Goal: Task Accomplishment & Management: Use online tool/utility

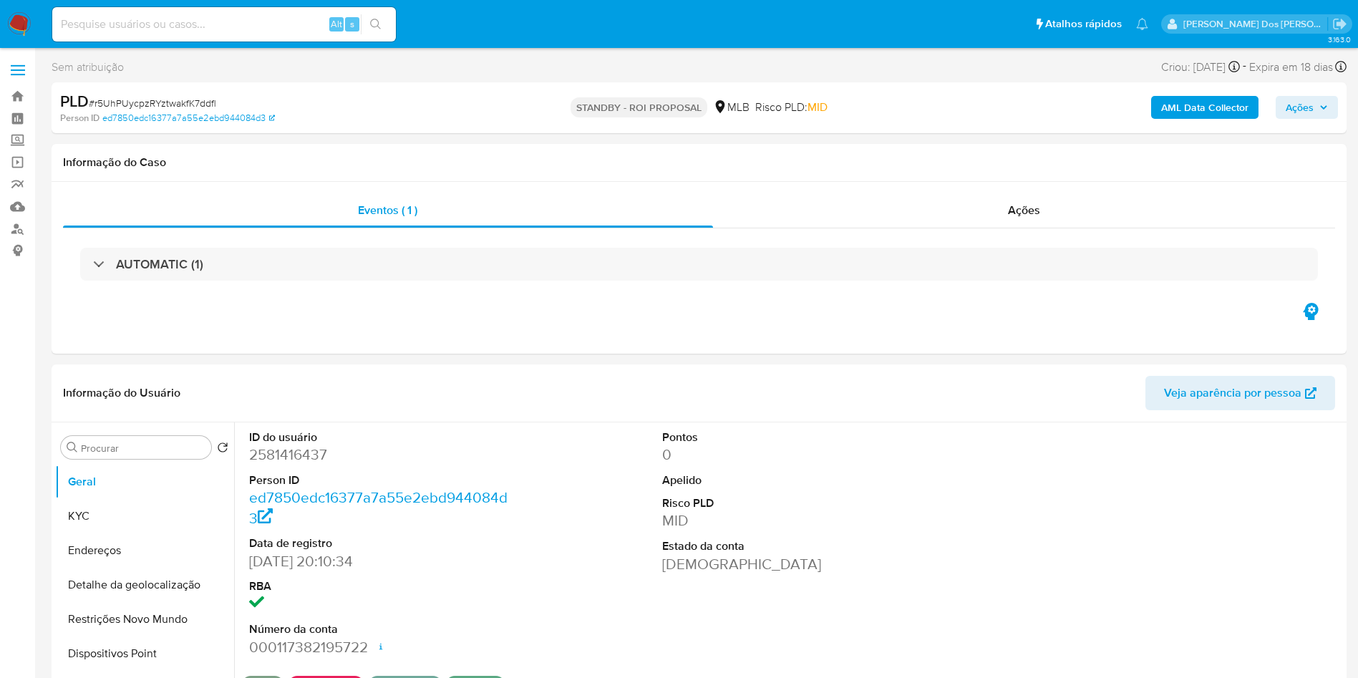
select select "10"
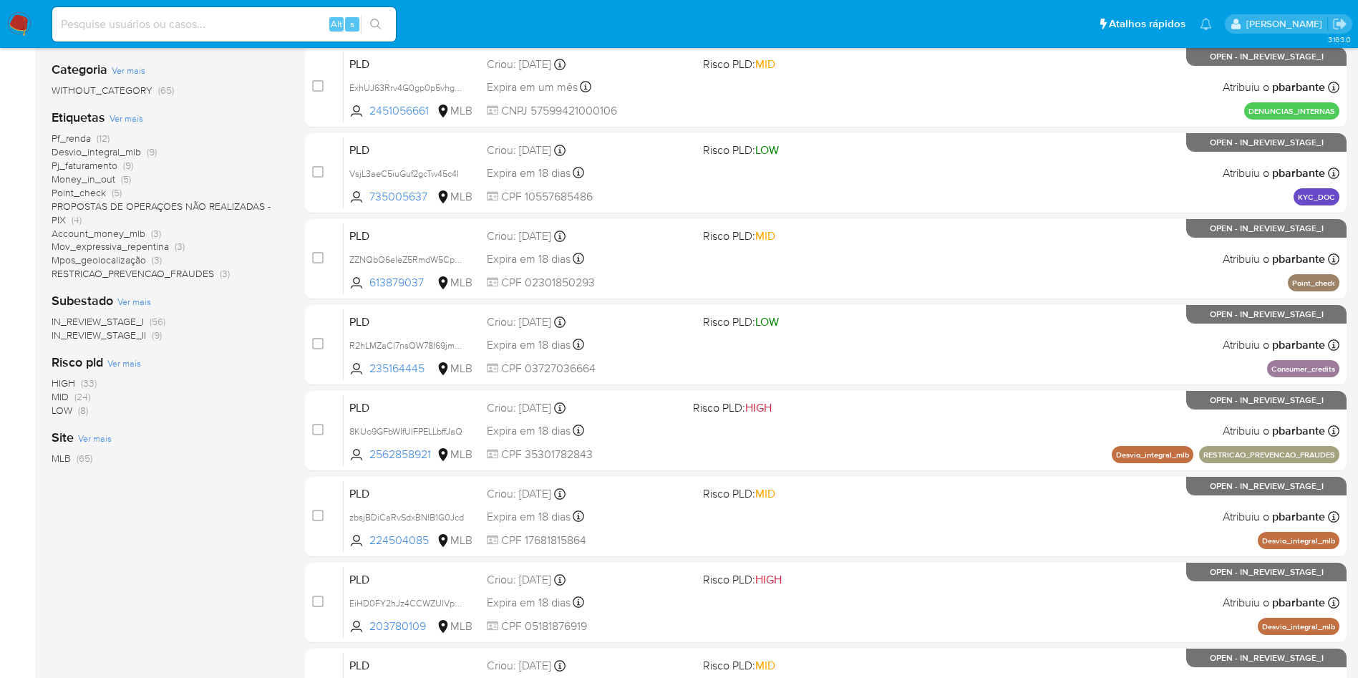
scroll to position [619, 0]
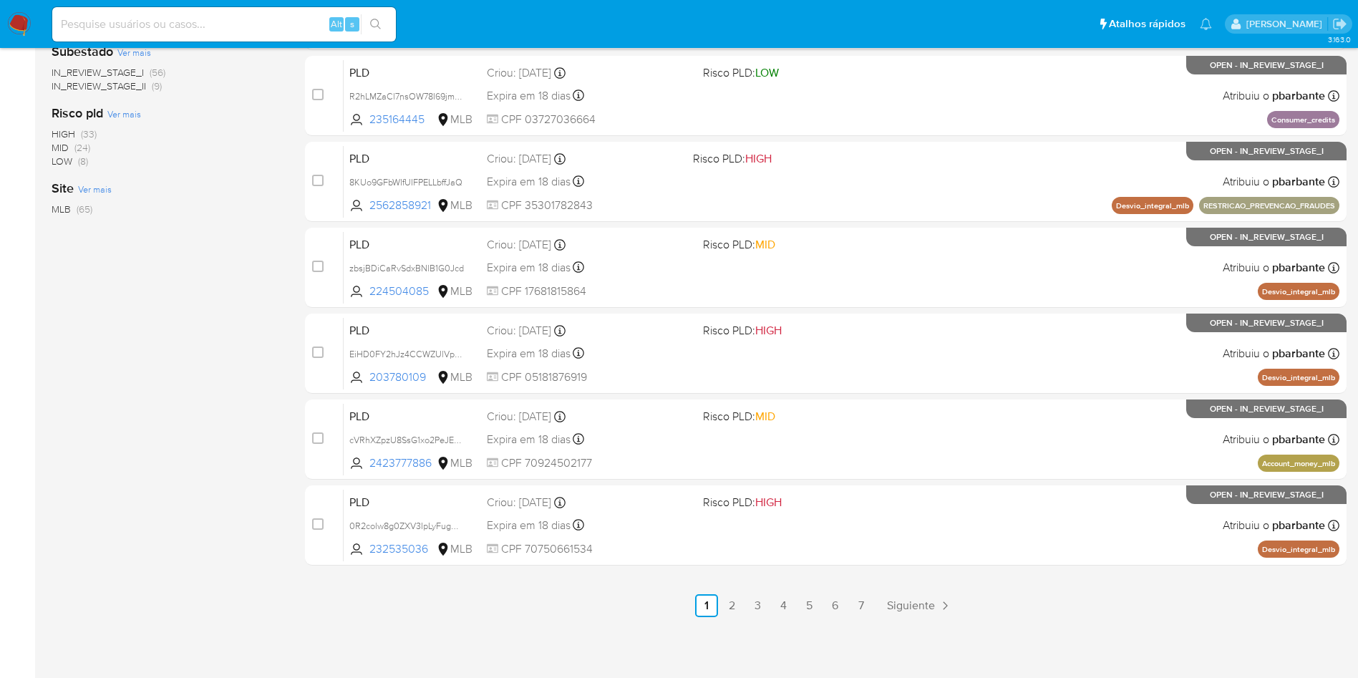
click at [682, 172] on div "Expira em 18 dias Expira em 27/10/2025 00:38:43" at bounding box center [584, 181] width 195 height 19
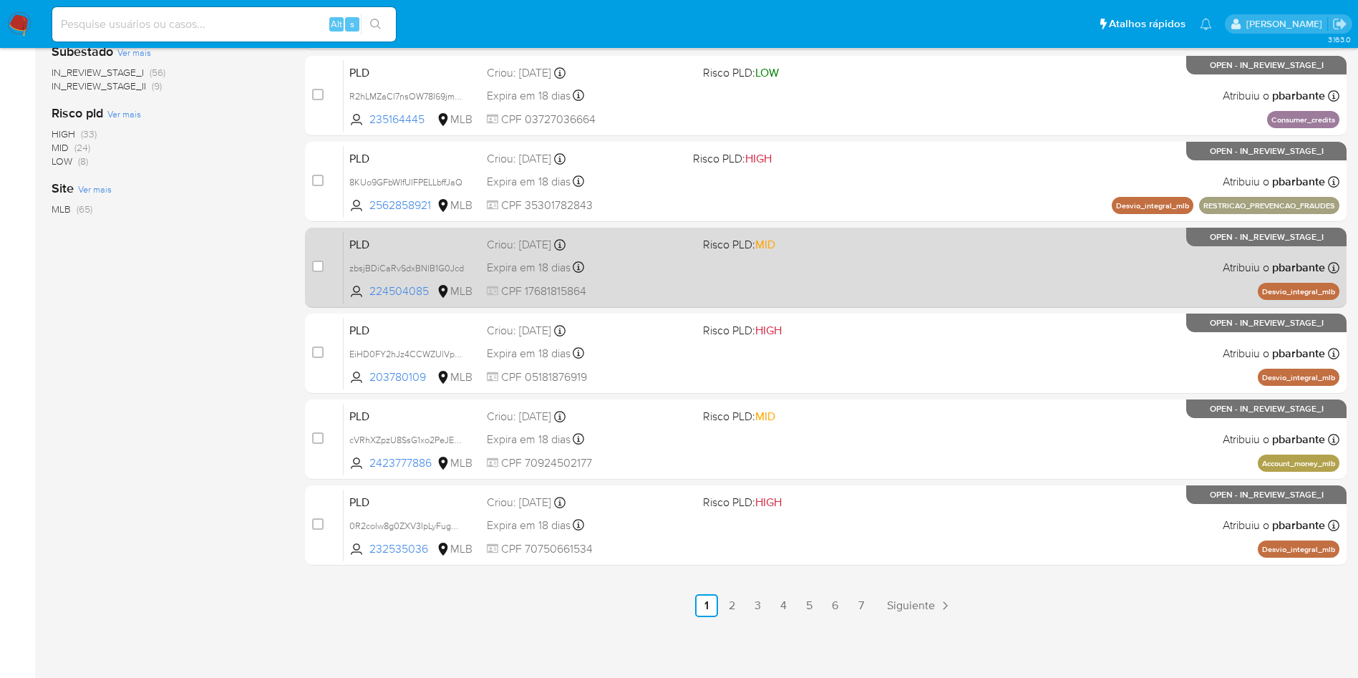
click at [709, 231] on div "PLD zbsjBDiCaRvSdxBNlB1G0Jcd 224504085 MLB Risco PLD: MID Criou: 12/09/2025 Cri…" at bounding box center [842, 267] width 996 height 72
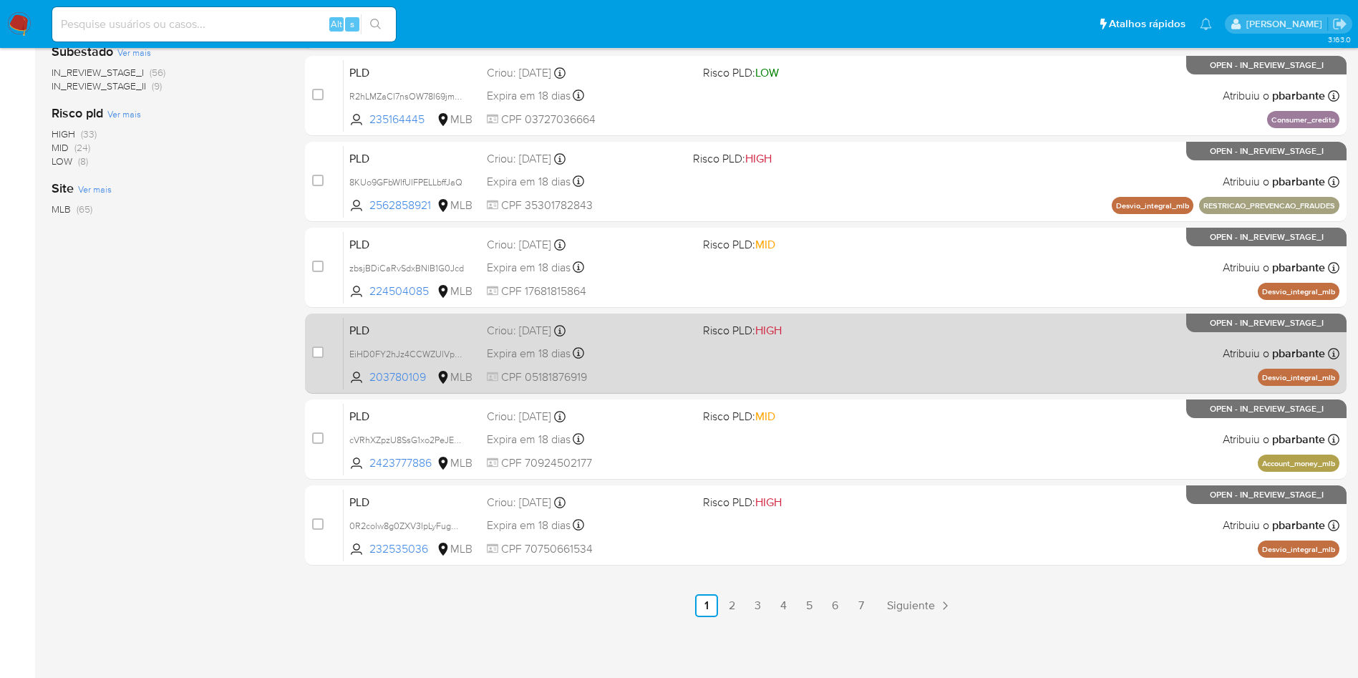
click at [704, 341] on div "PLD EiHD0FY2hJz4CCWZUlVp92FB 203780109 MLB Risco PLD: HIGH Criou: 12/09/2025 Cr…" at bounding box center [842, 353] width 996 height 72
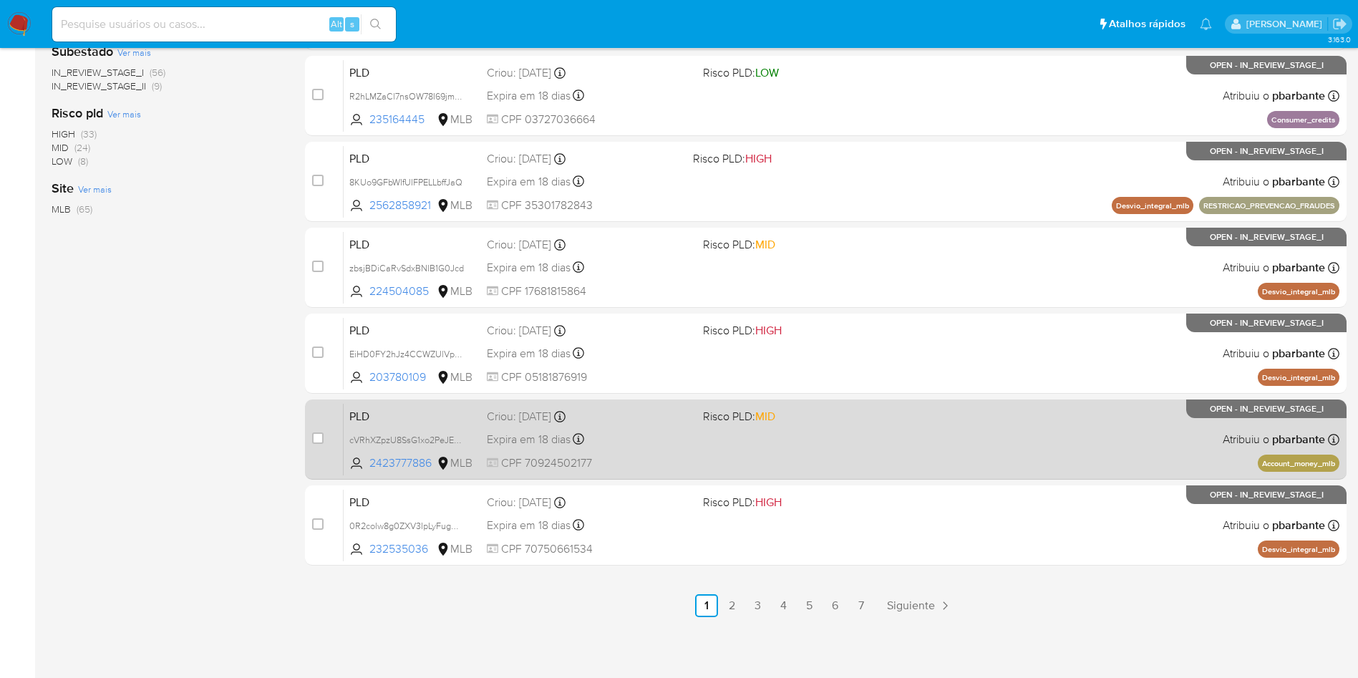
click at [702, 407] on div "PLD cVRhXZpzU8SsG1xo2PeJEtAQ 2423777886 MLB Risco PLD: MID Criou: 12/09/2025 Cr…" at bounding box center [842, 439] width 996 height 72
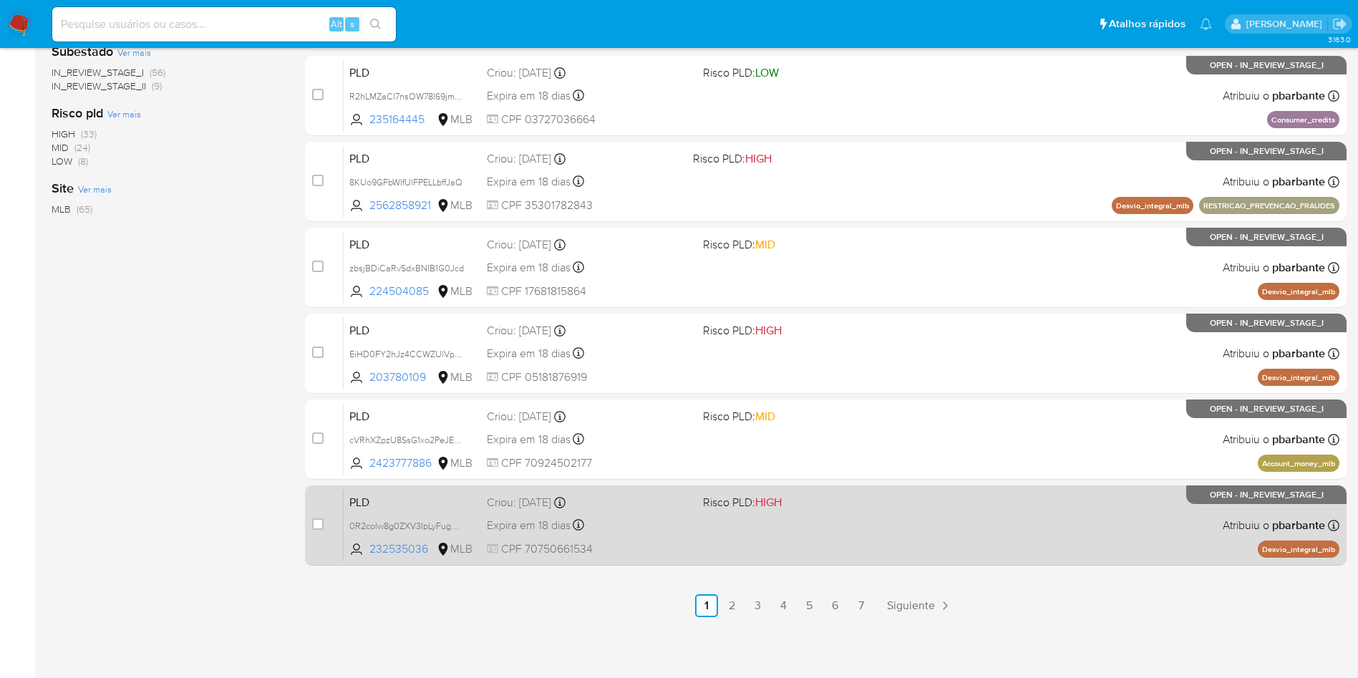
click at [707, 485] on div "case-item-checkbox Incapaz de atribuir o caso PLD 0R2colw8g0ZXV3IpLyFugCF1 2325…" at bounding box center [826, 525] width 1042 height 80
click at [692, 515] on div "Expira em 18 dias Expira em 27/10/2025 00:38:13" at bounding box center [589, 524] width 205 height 19
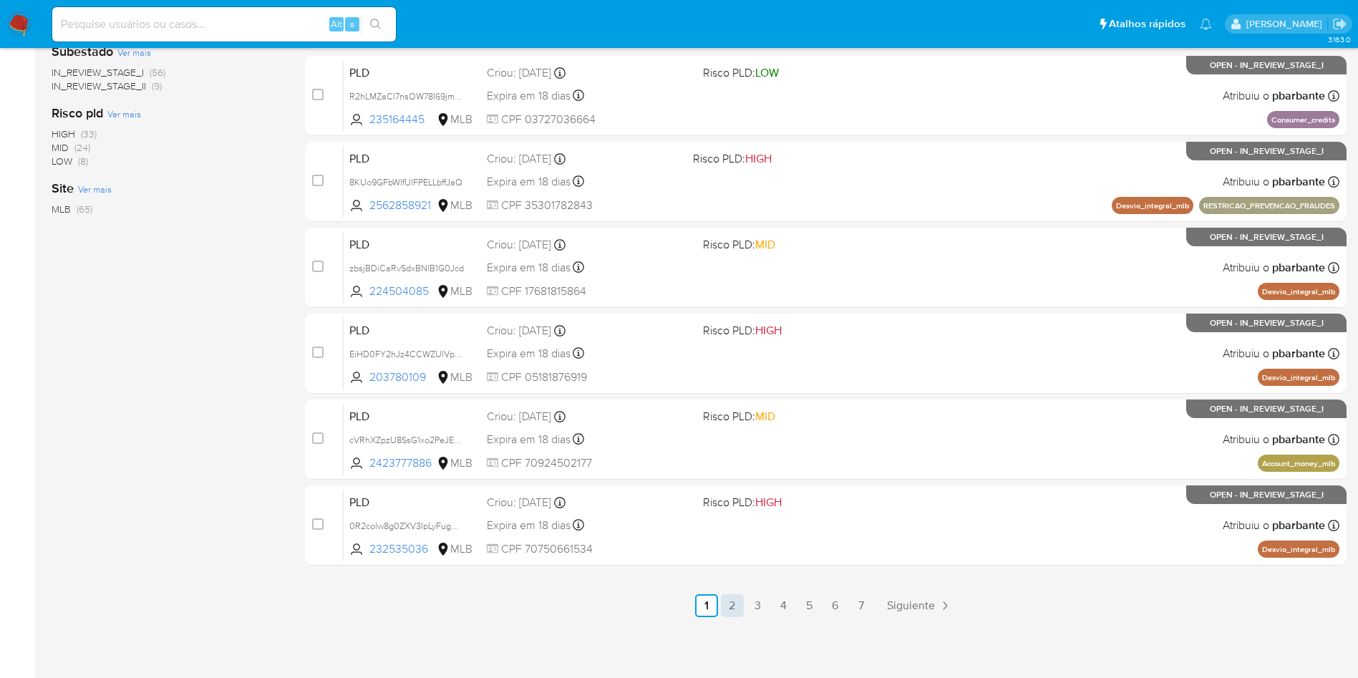
click at [744, 608] on link "2" at bounding box center [732, 605] width 23 height 23
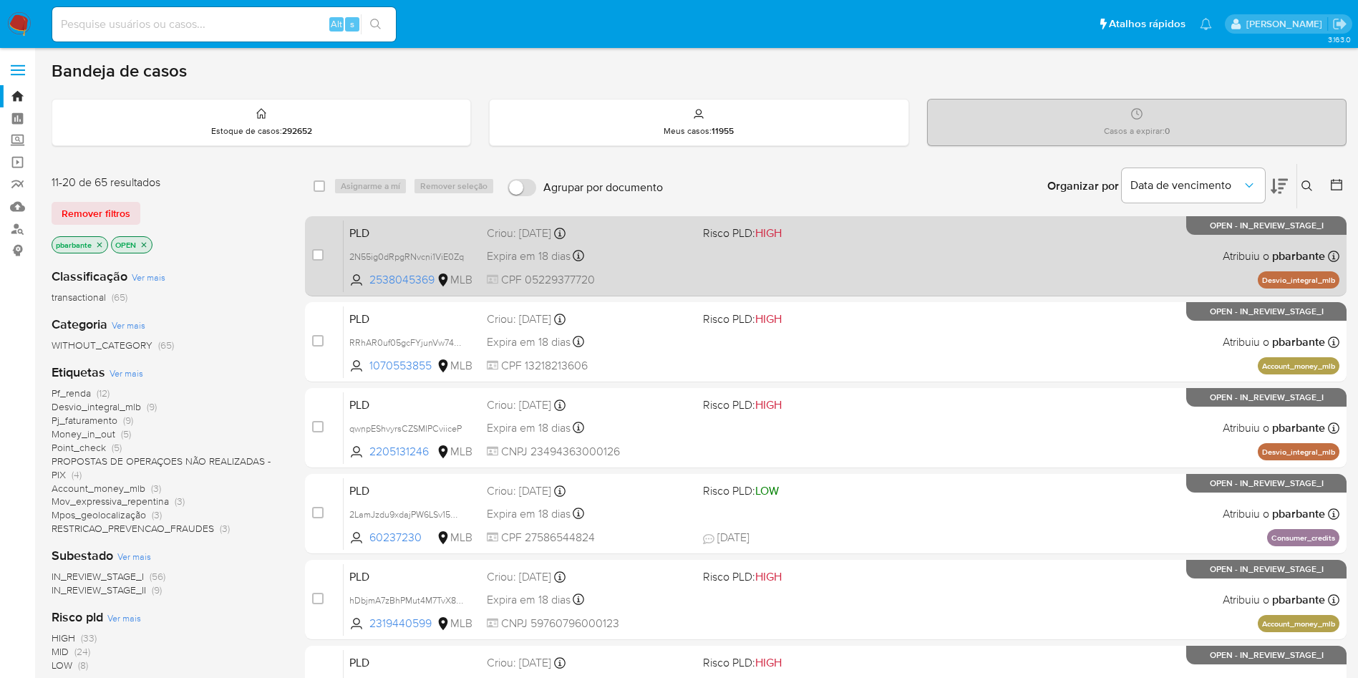
click at [929, 248] on div "PLD 2N55ig0dRpgRNvcni1ViE0Zq 2538045369 MLB Risco PLD: HIGH Criou: 12/09/2025 C…" at bounding box center [842, 256] width 996 height 72
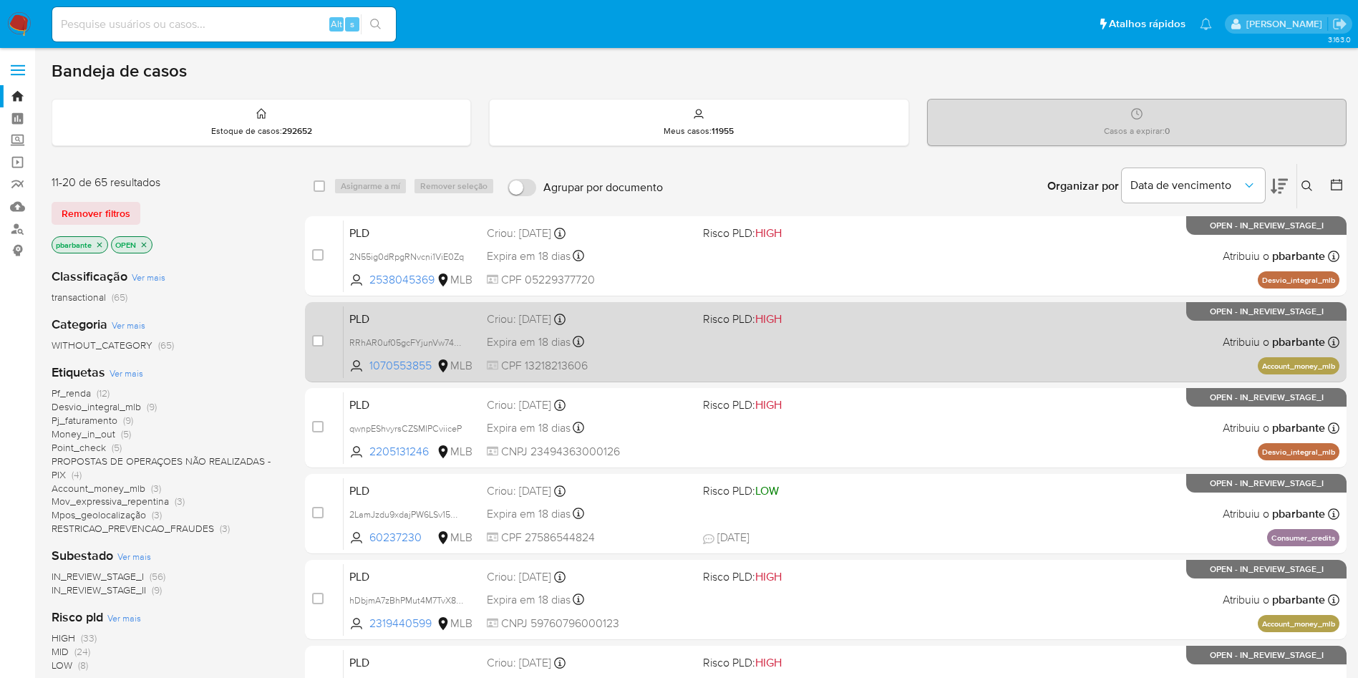
click at [883, 356] on div "PLD RRhAR0uf05gcFYjunVw74vMH 1070553855 MLB Risco PLD: HIGH Criou: 12/09/2025 C…" at bounding box center [842, 342] width 996 height 72
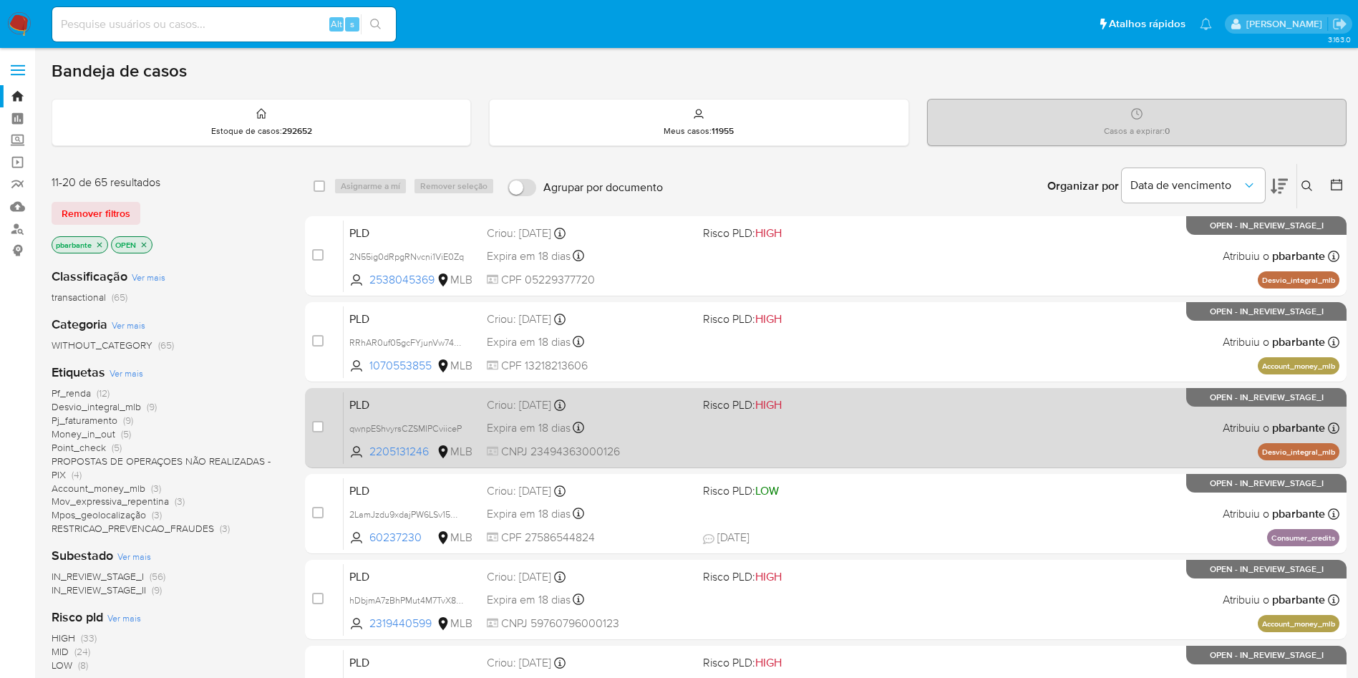
click at [869, 447] on div "PLD qwnpEShvyrsCZSMIPCviiceP 2205131246 MLB Risco PLD: HIGH Criou: 12/09/2025 C…" at bounding box center [842, 428] width 996 height 72
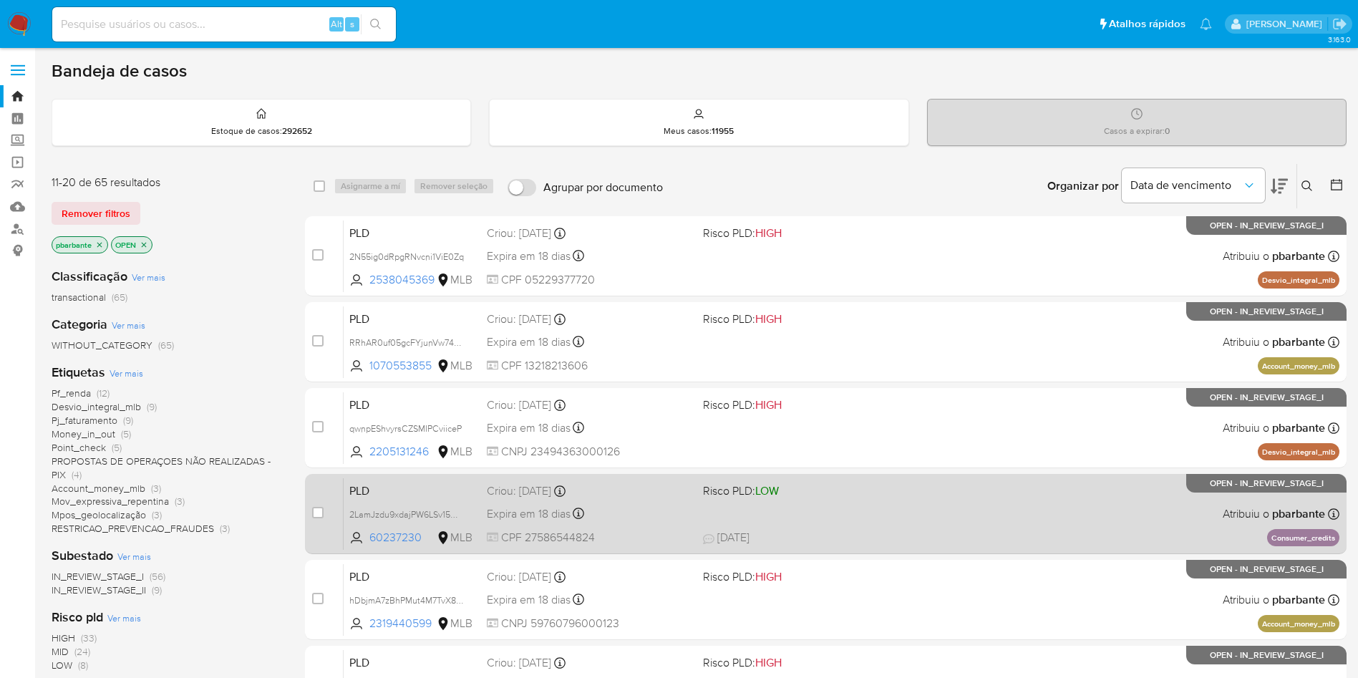
click at [869, 499] on span "Risco PLD: LOW" at bounding box center [805, 489] width 205 height 19
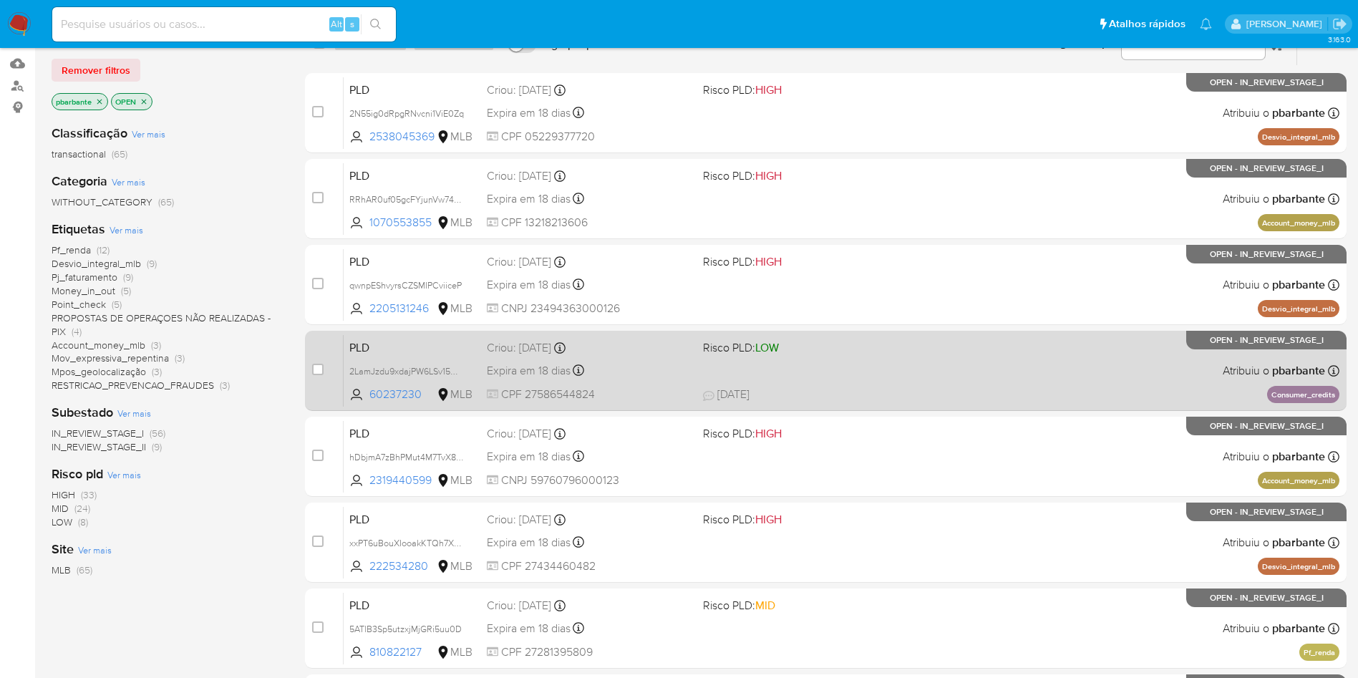
scroll to position [146, 0]
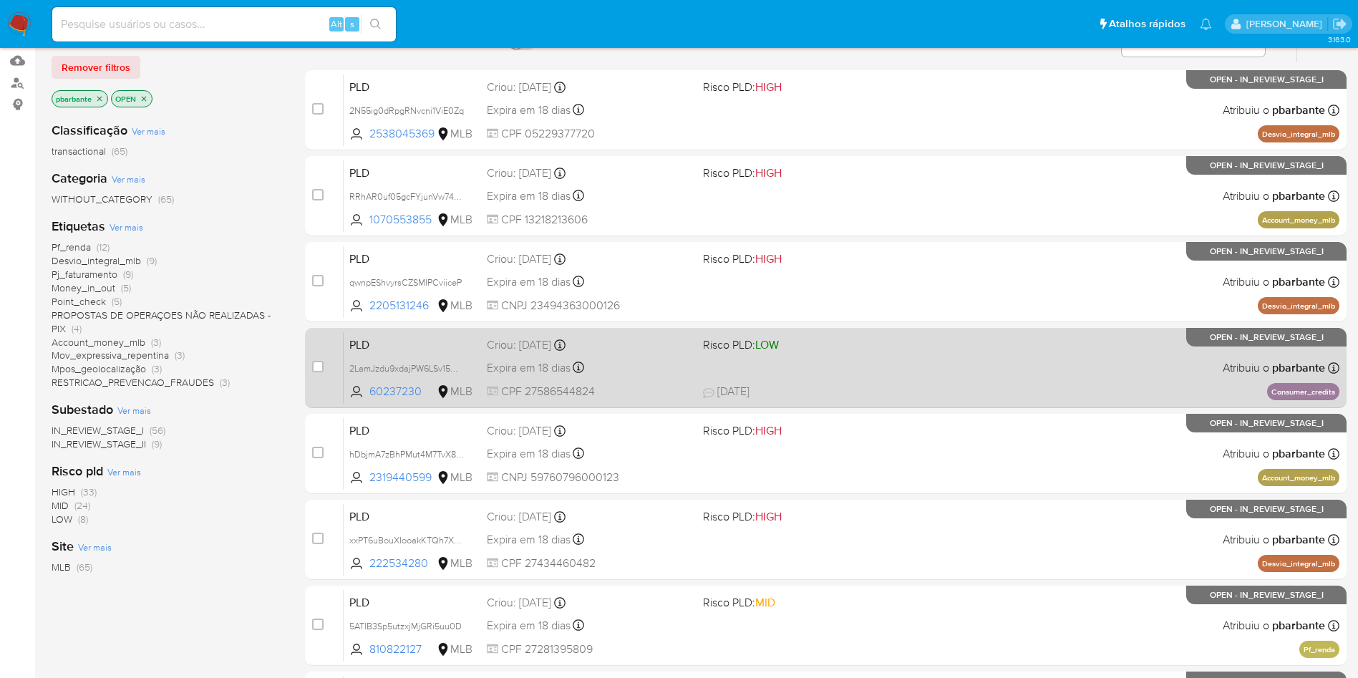
click at [869, 490] on div "PLD hDbjmA7zBhPMut4M7TvX8Qfe 2319440599 MLB Risco PLD: HIGH Criou: 12/09/2025 C…" at bounding box center [842, 453] width 996 height 72
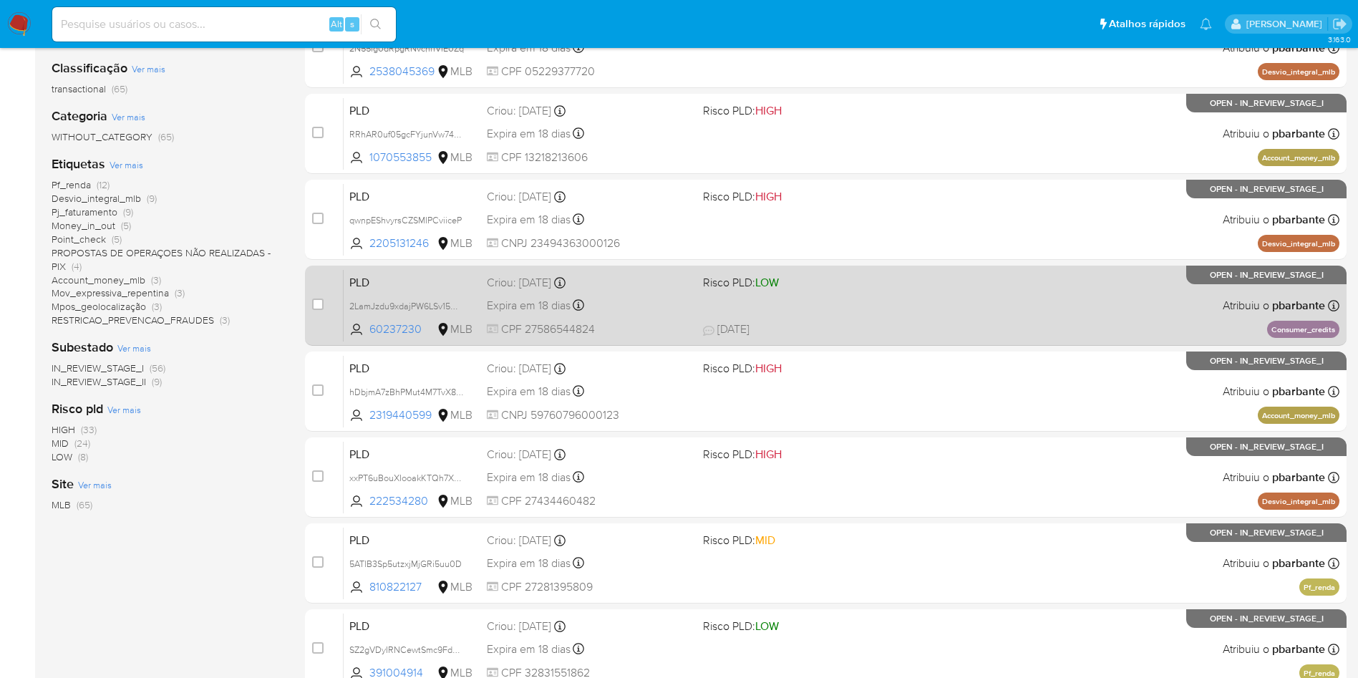
scroll to position [225, 0]
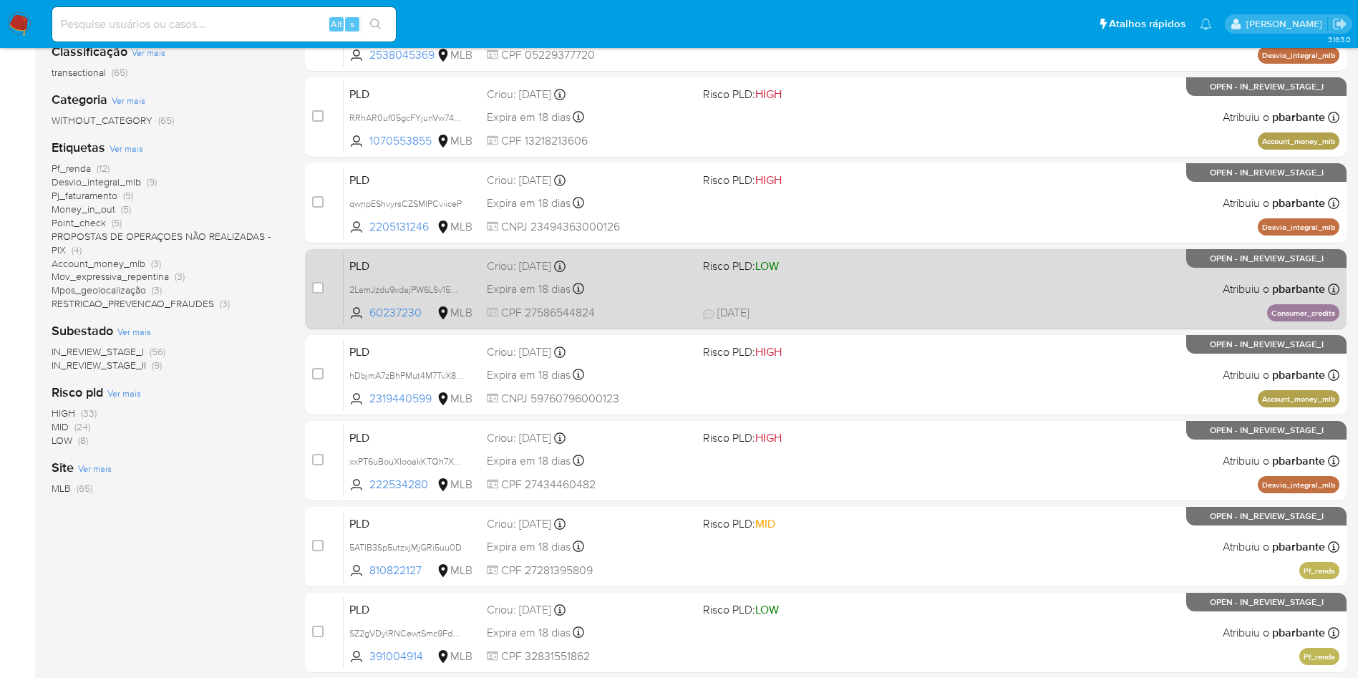
click at [869, 462] on span at bounding box center [805, 460] width 205 height 3
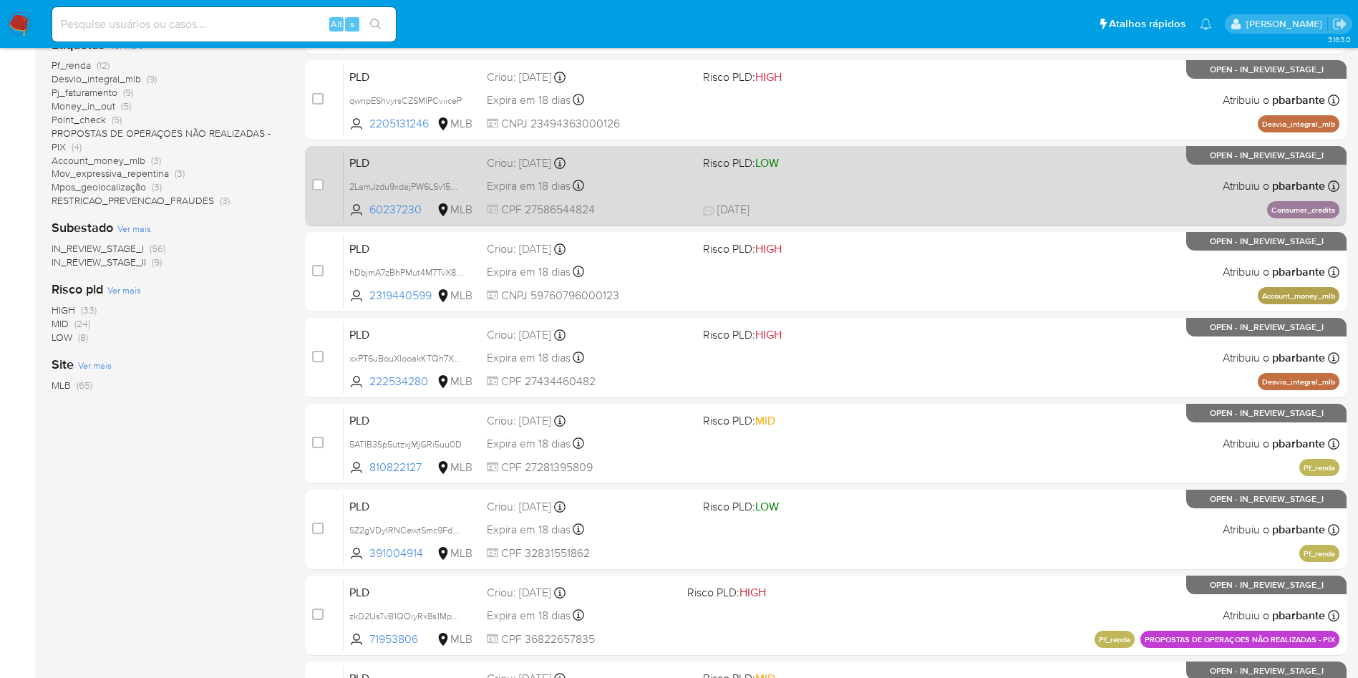
click at [869, 480] on div "PLD 5ATlB3Sp5utzxjMjGRi5uu0D 810822127 MLB Risco PLD: MID Criou: 12/09/2025 Cri…" at bounding box center [842, 443] width 996 height 72
click at [869, 528] on span at bounding box center [805, 529] width 205 height 3
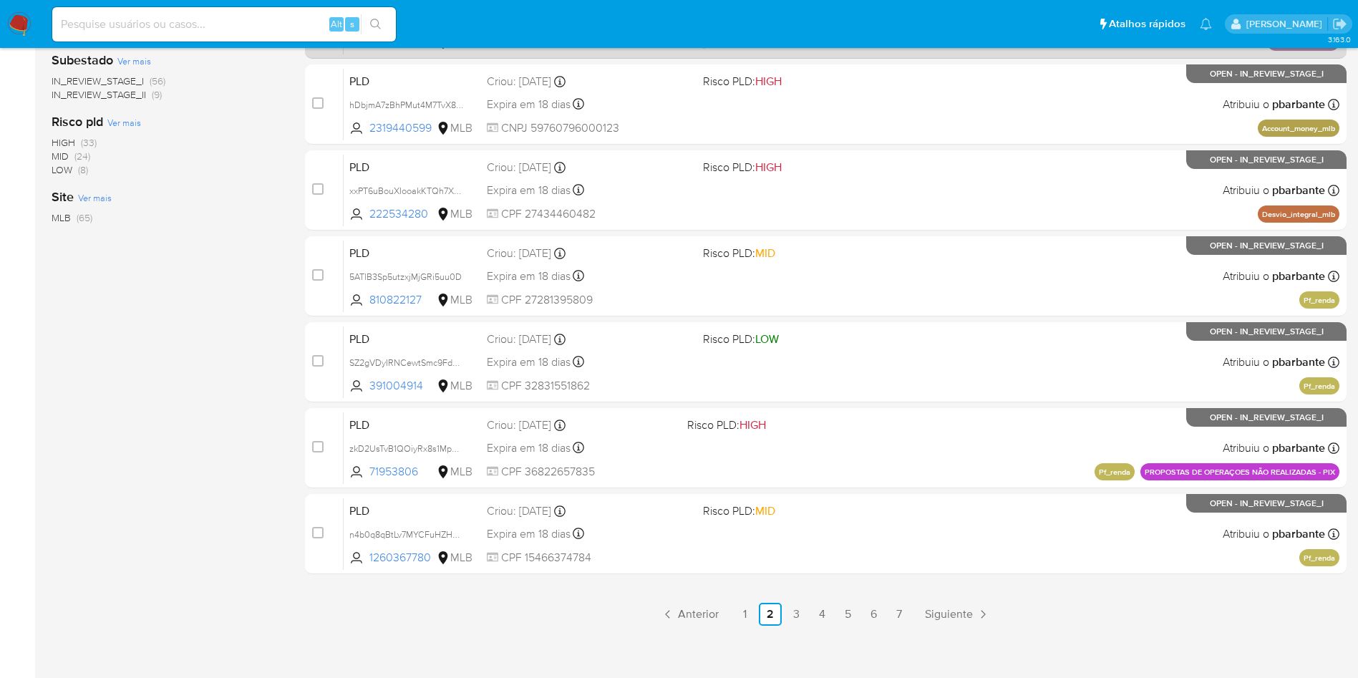
click at [869, 433] on span "Risco PLD: HIGH" at bounding box center [781, 423] width 189 height 19
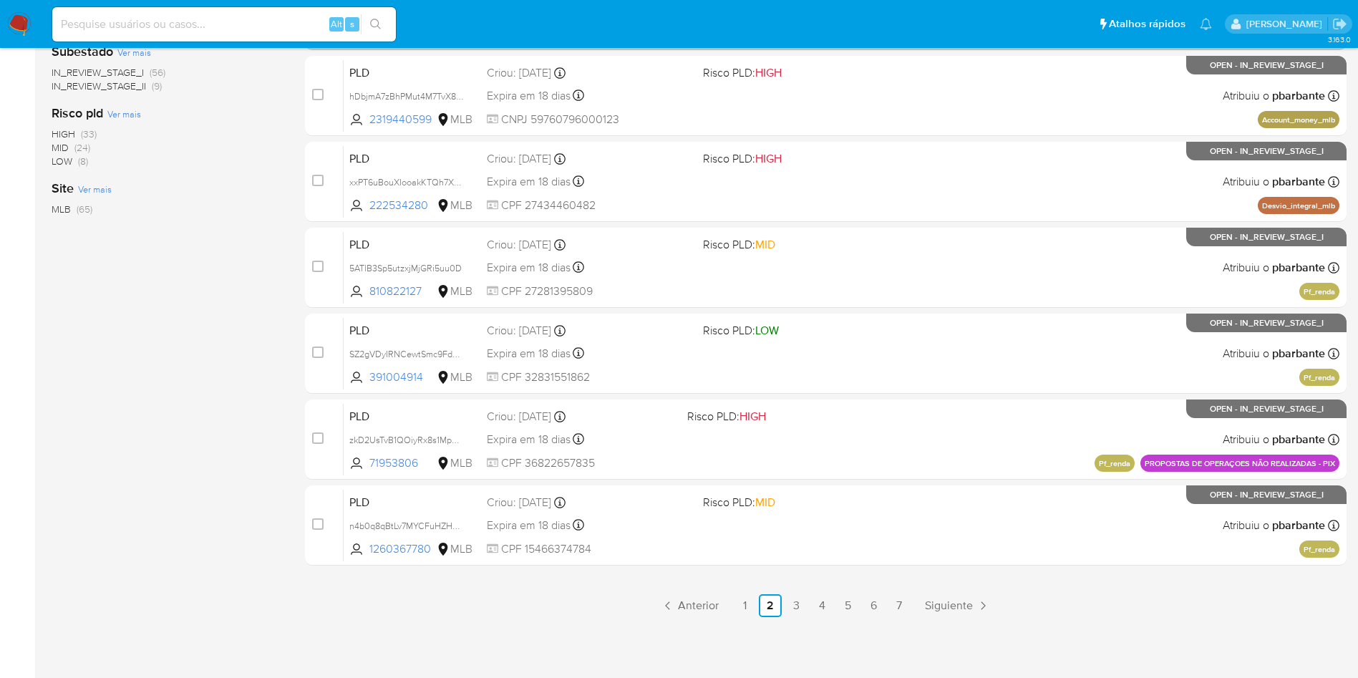
scroll to position [584, 0]
click at [869, 510] on span "Risco PLD: MID" at bounding box center [805, 501] width 205 height 19
click at [751, 617] on link "1" at bounding box center [744, 605] width 23 height 23
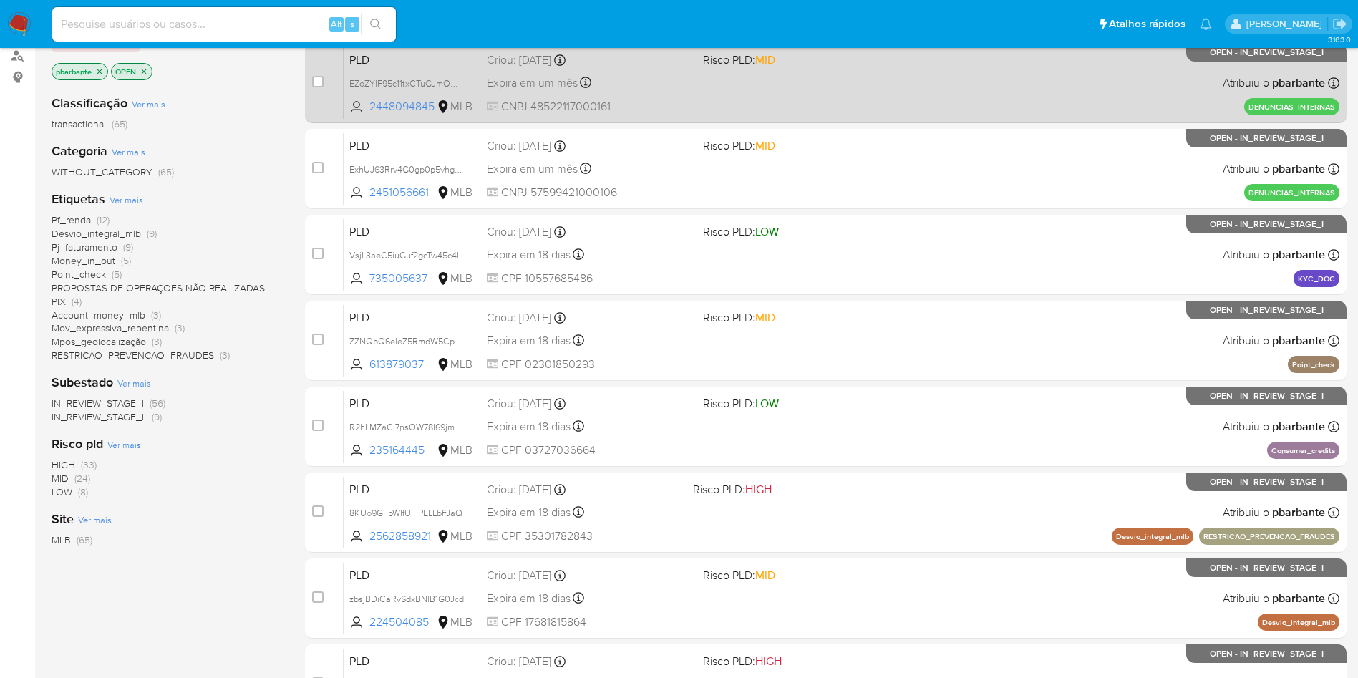
scroll to position [178, 0]
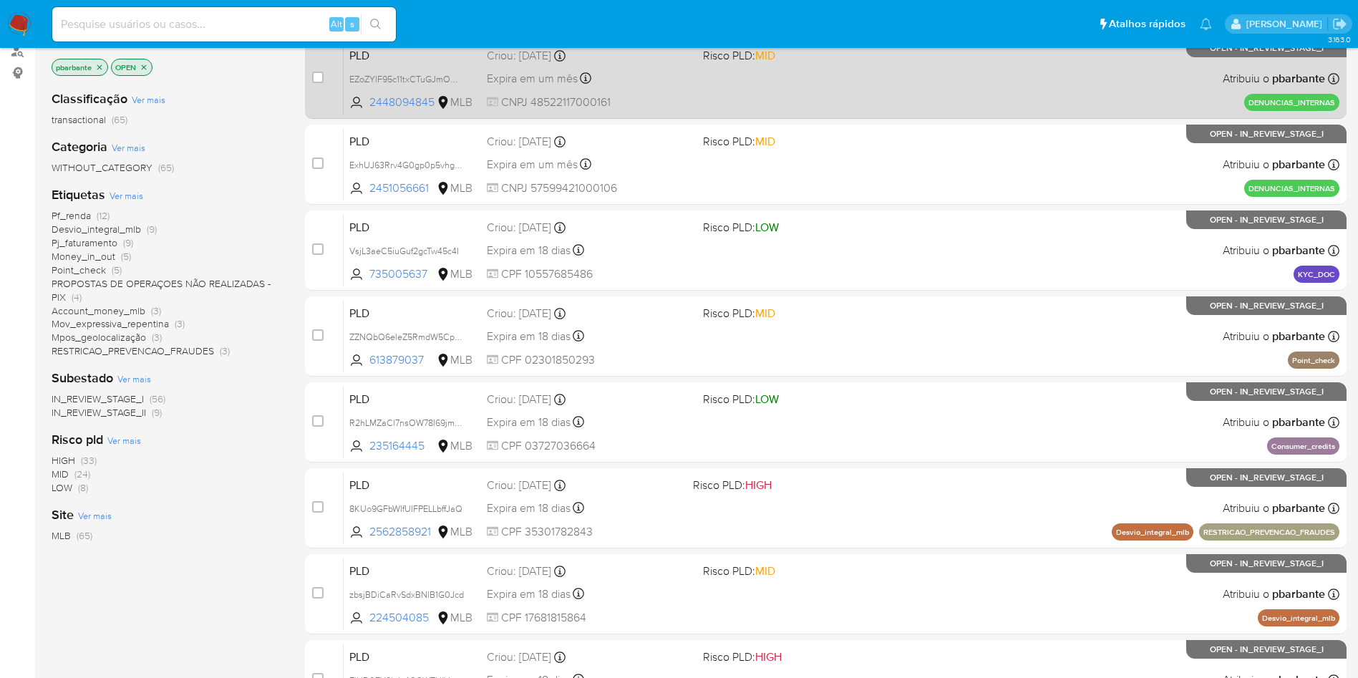
click at [834, 286] on div "PLD VsjL3aeC5iuGuf2gcTw45c4I 735005637 MLB Risco PLD: LOW Criou: 12/09/2025 Cri…" at bounding box center [842, 250] width 996 height 72
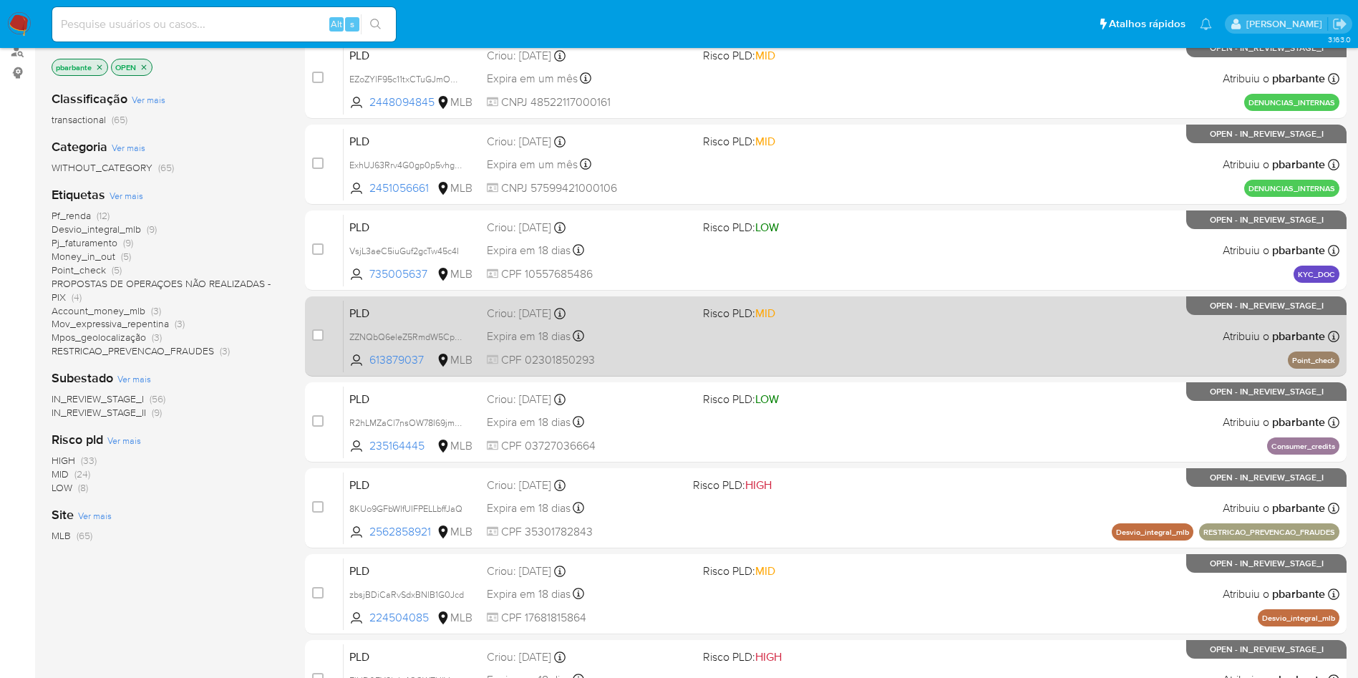
click at [864, 372] on div "PLD ZZNQbQ6eleZ5RmdW5CpZmY4j 613879037 MLB Risco PLD: MID Criou: 12/09/2025 Cri…" at bounding box center [842, 336] width 996 height 72
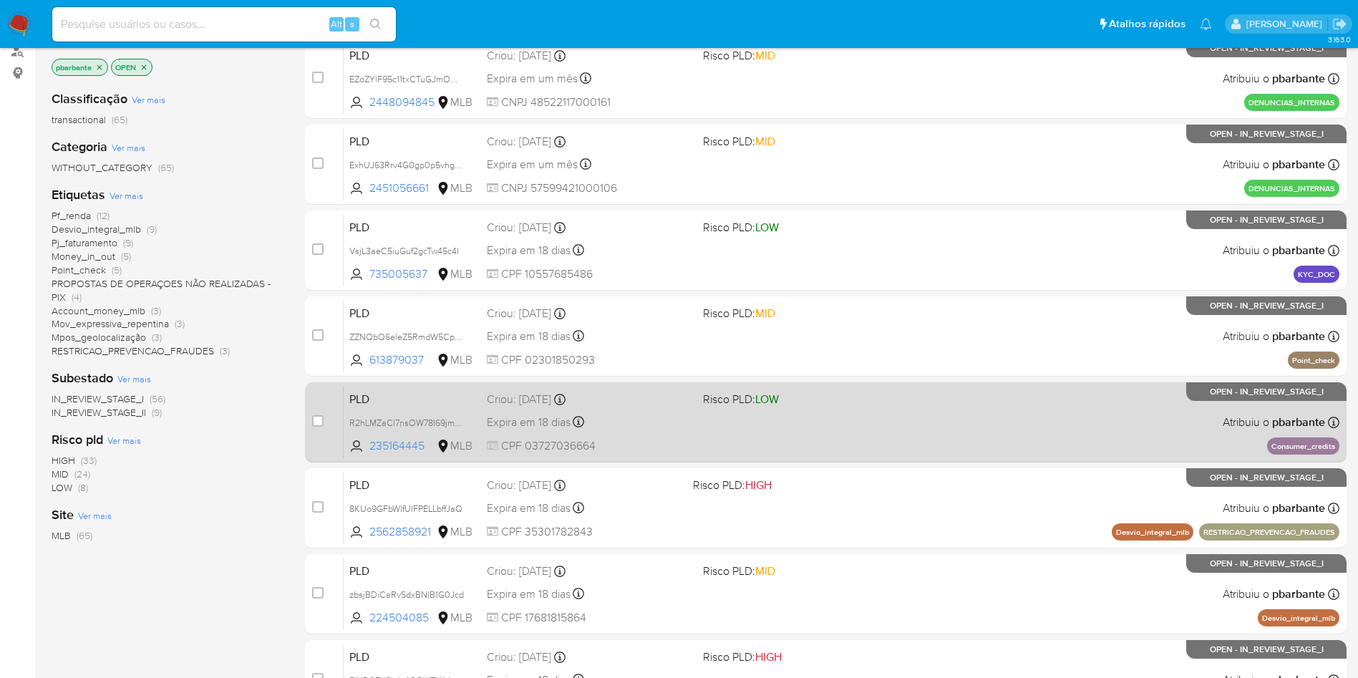
click at [884, 458] on div "PLD R2hLMZaCl7nsOW78I69jm8oW 235164445 MLB Risco PLD: LOW Criou: 12/09/2025 Cri…" at bounding box center [842, 422] width 996 height 72
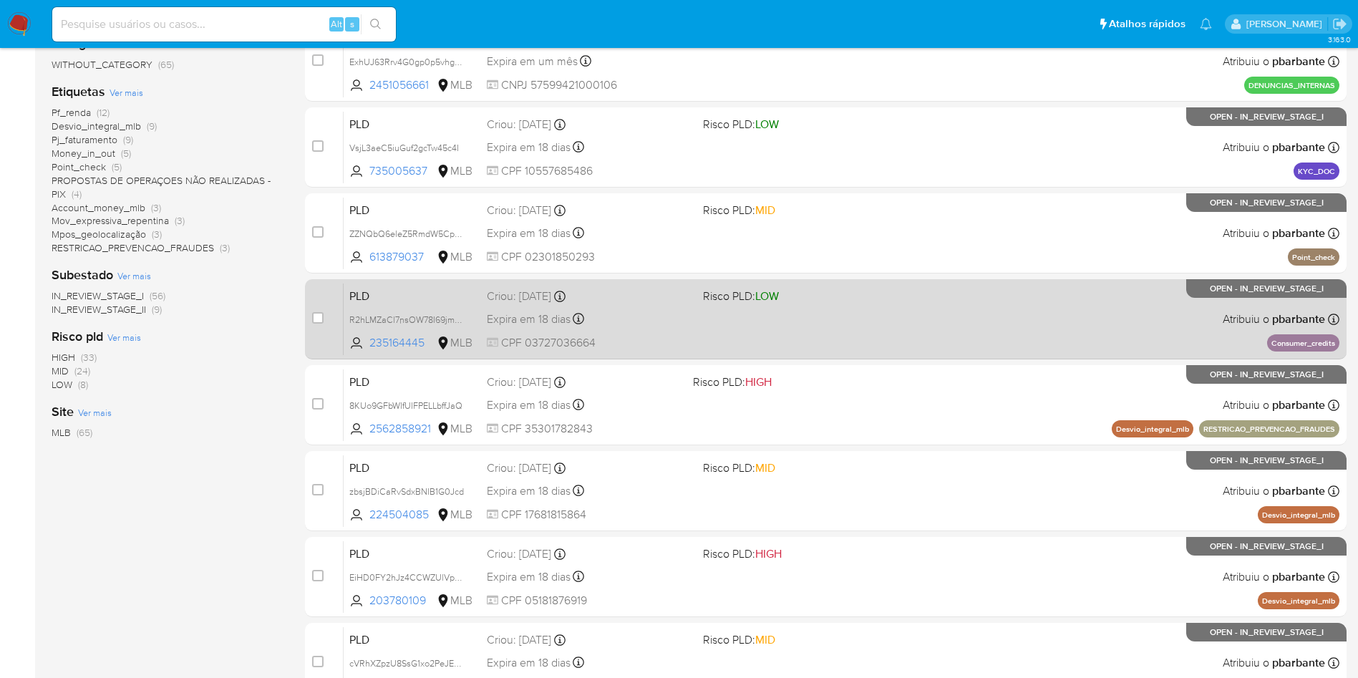
scroll to position [292, 0]
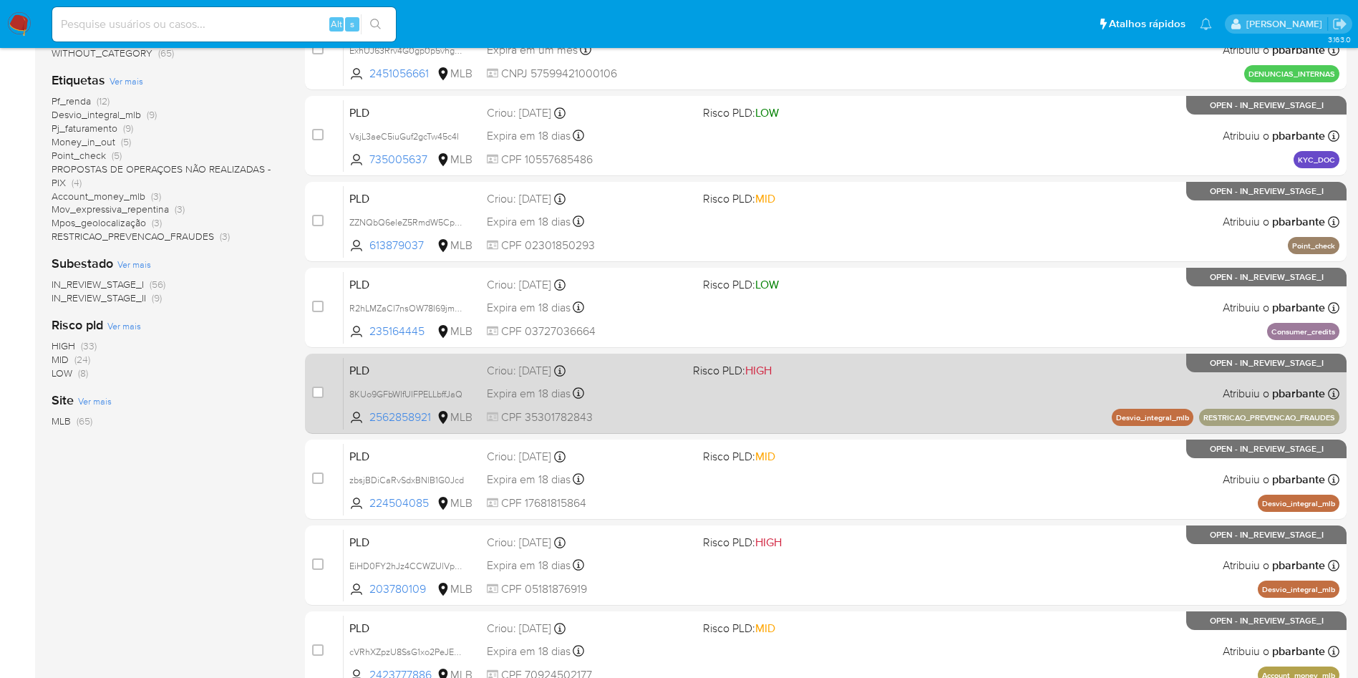
click at [915, 430] on div "PLD 8KUo9GFbWIfUIFPELLbffJaQ 2562858921 MLB Risco PLD: HIGH Criou: 12/09/2025 C…" at bounding box center [842, 393] width 996 height 72
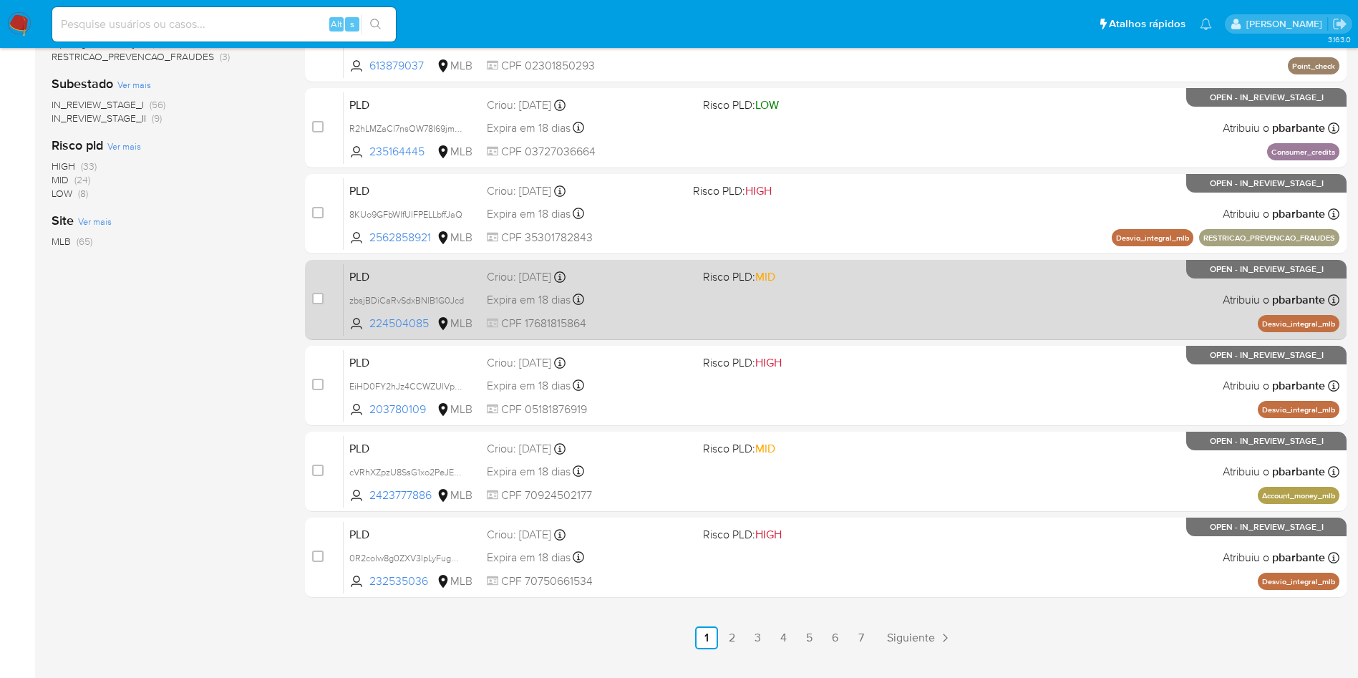
scroll to position [619, 0]
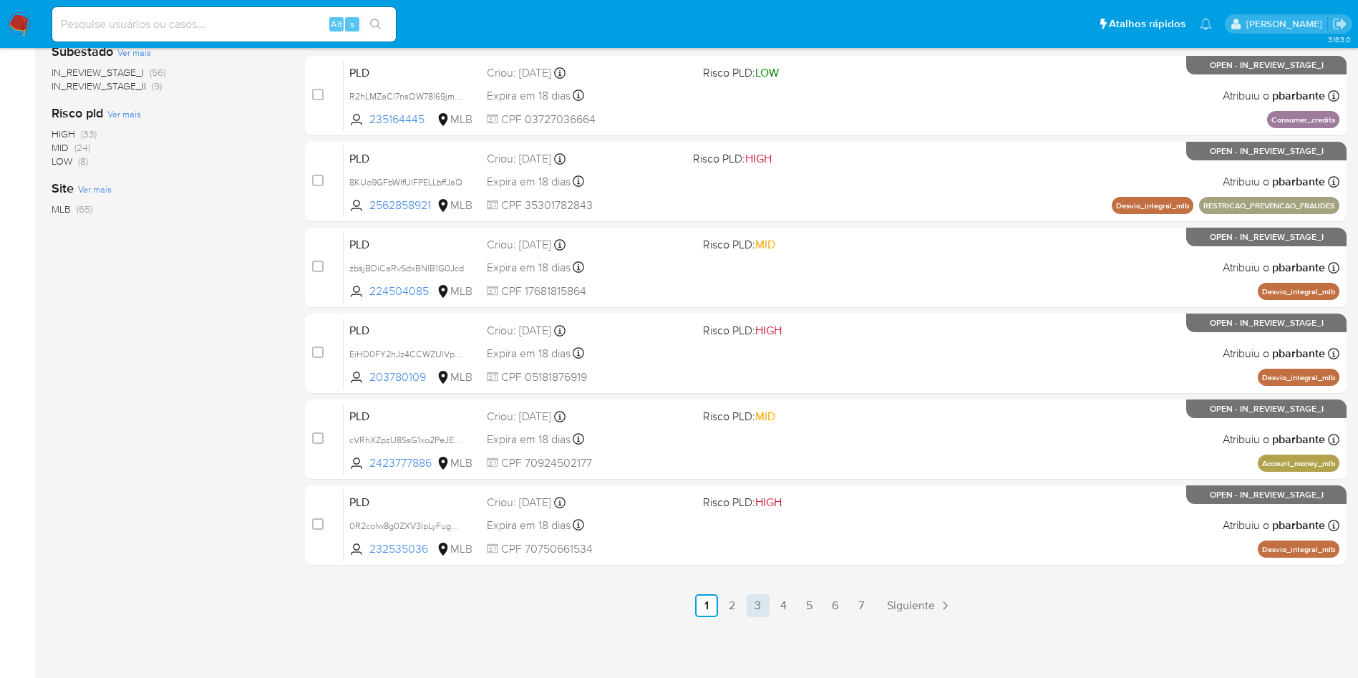
click at [765, 607] on link "3" at bounding box center [758, 605] width 23 height 23
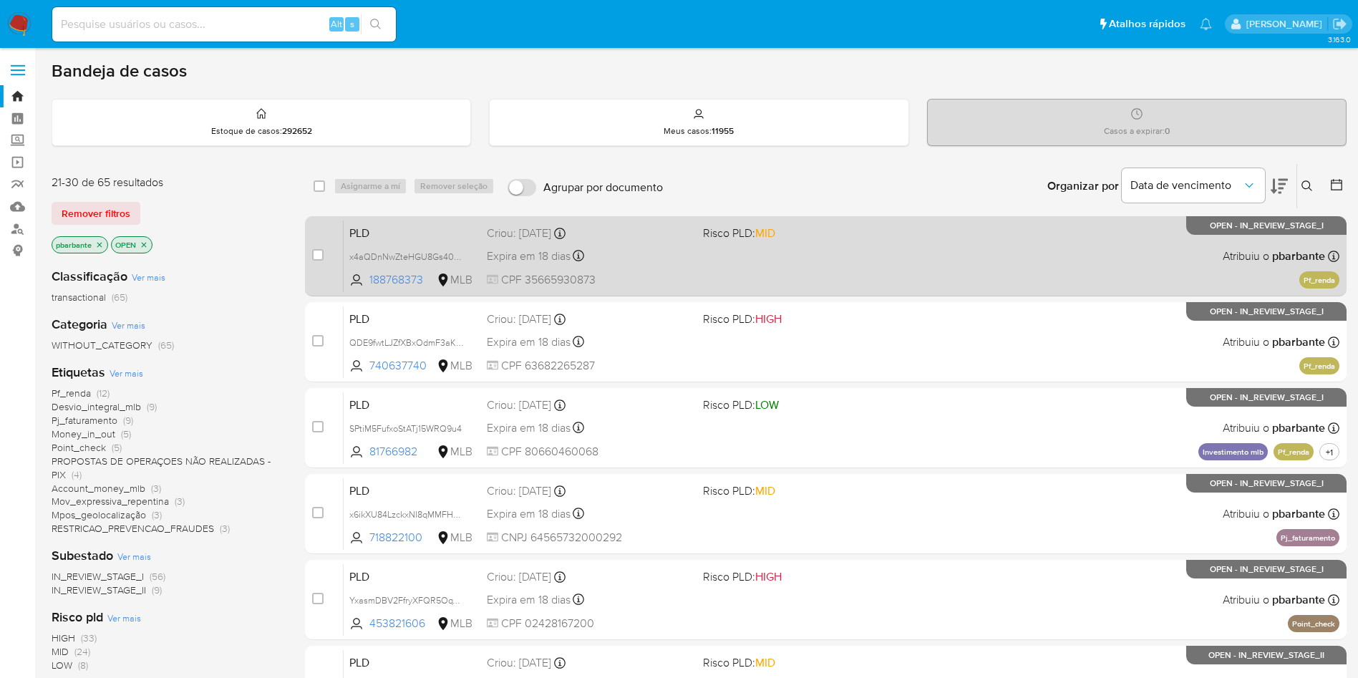
click at [939, 261] on div "PLD x4aQDnNwZteHGU8Gs40cln7Y 188768373 MLB Risco PLD: MID Criou: 12/09/2025 Cri…" at bounding box center [842, 256] width 996 height 72
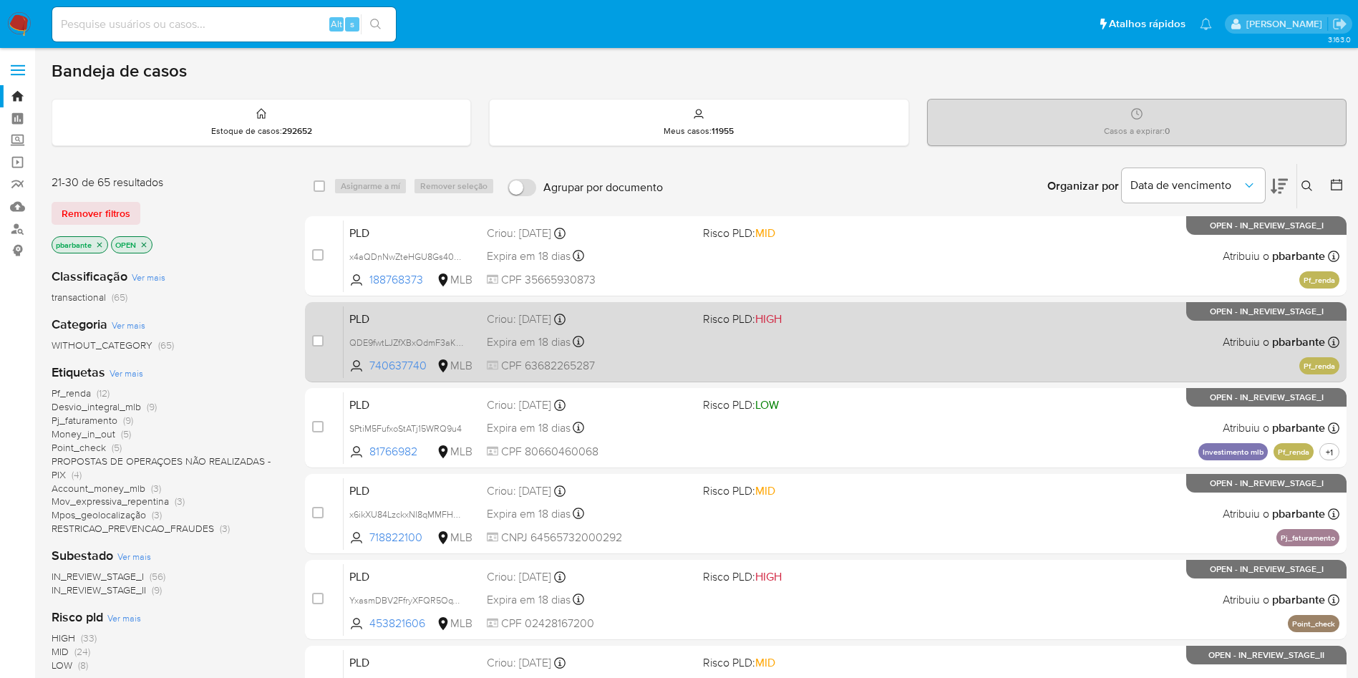
click at [887, 350] on div "PLD QDE9fwtLJZfXBxOdmF3aKPoy 740637740 MLB Risco PLD: HIGH Criou: 12/09/2025 Cr…" at bounding box center [842, 342] width 996 height 72
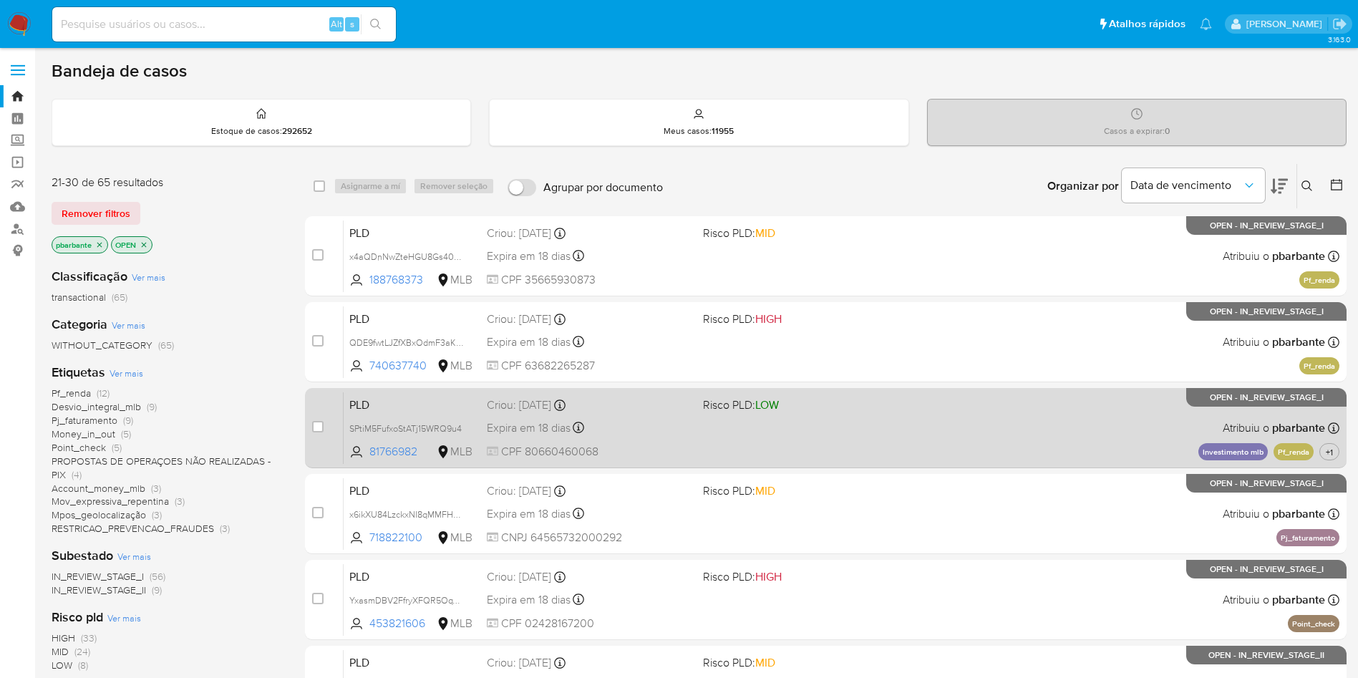
click at [878, 413] on span "Risco PLD: LOW" at bounding box center [805, 403] width 205 height 19
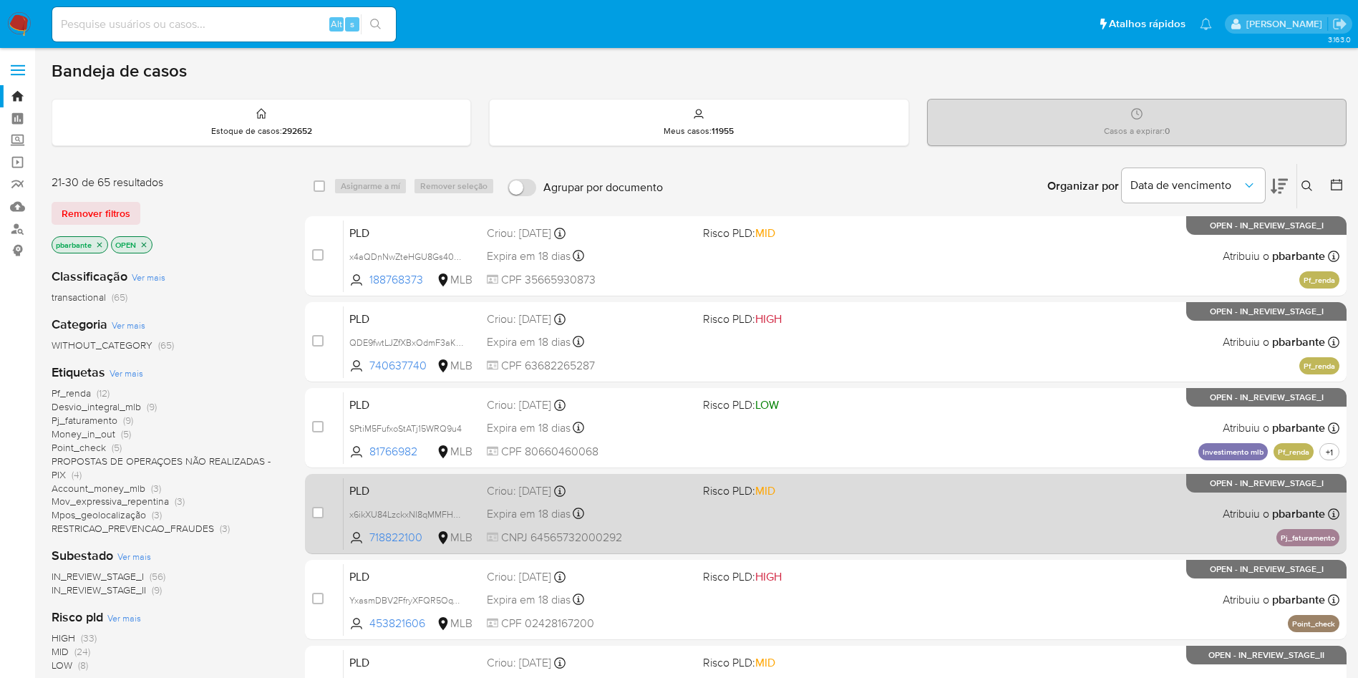
click at [880, 541] on div "PLD x6ikXU84LzckxNI8qMMFHMhJ 718822100 MLB Risco PLD: MID Criou: 12/09/2025 Cri…" at bounding box center [842, 513] width 996 height 72
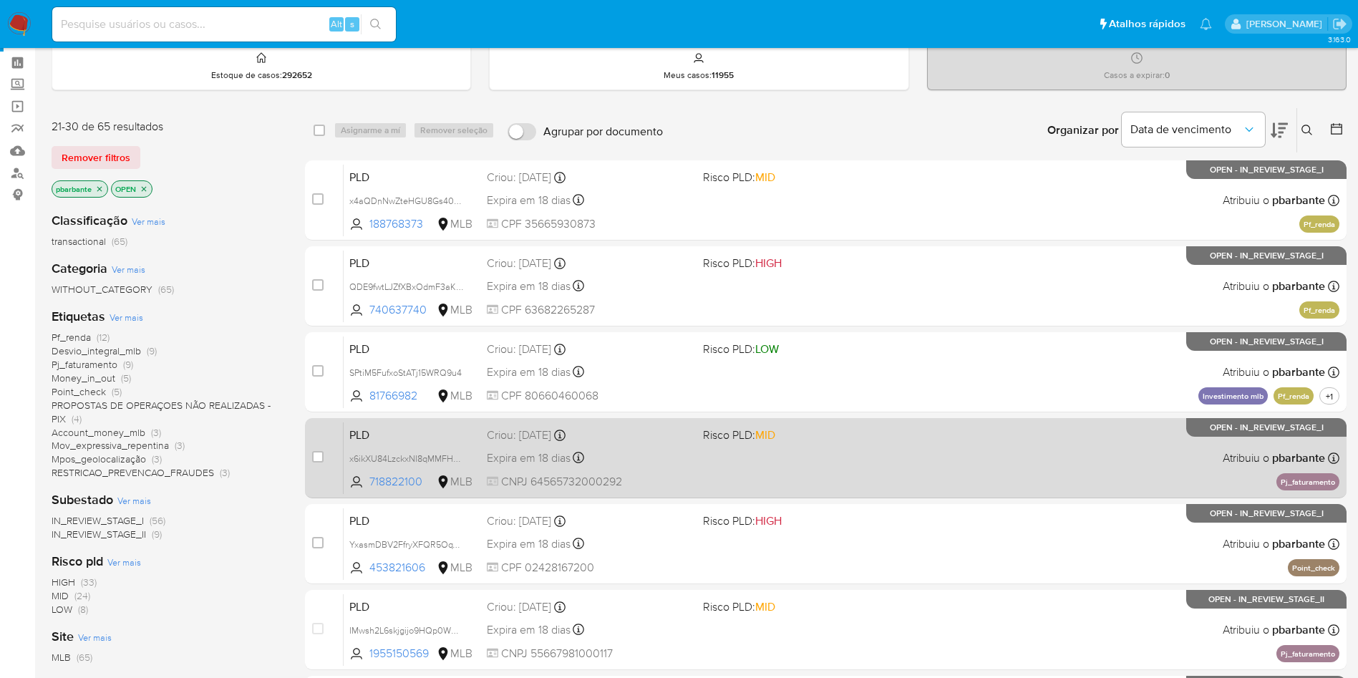
scroll to position [89, 0]
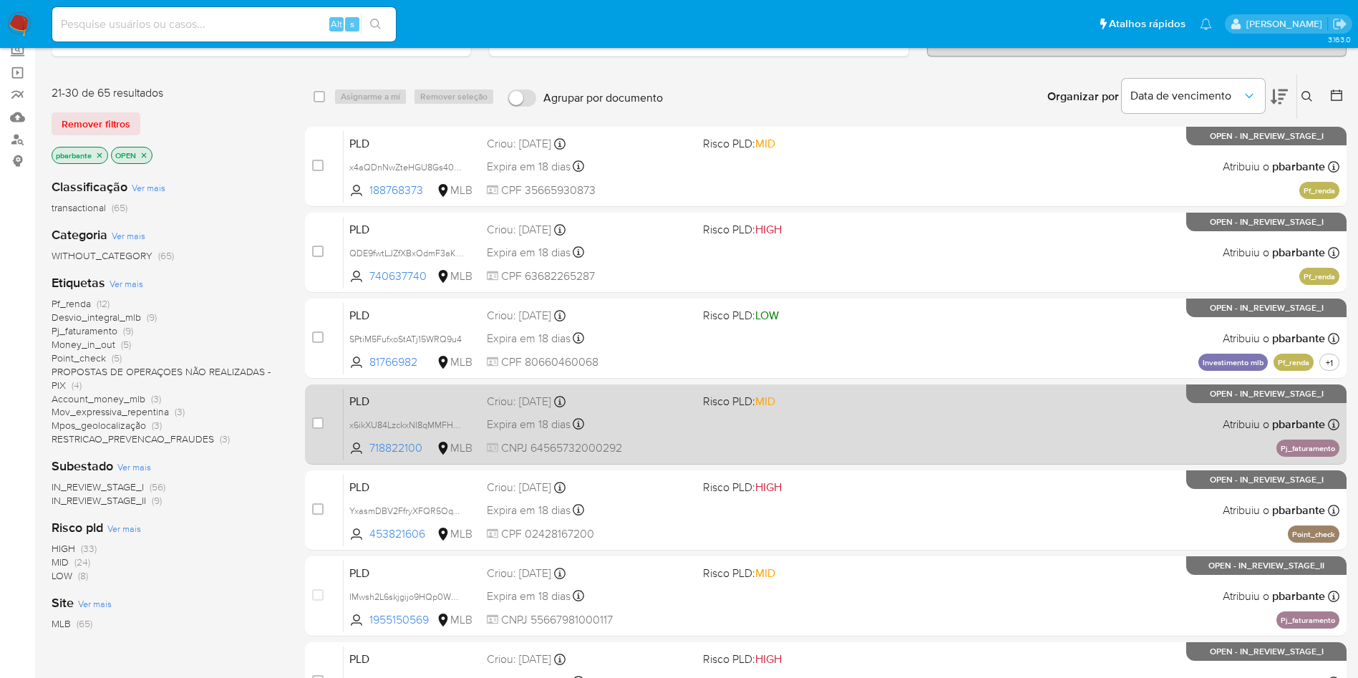
click at [880, 495] on span "Risco PLD: HIGH" at bounding box center [805, 486] width 205 height 19
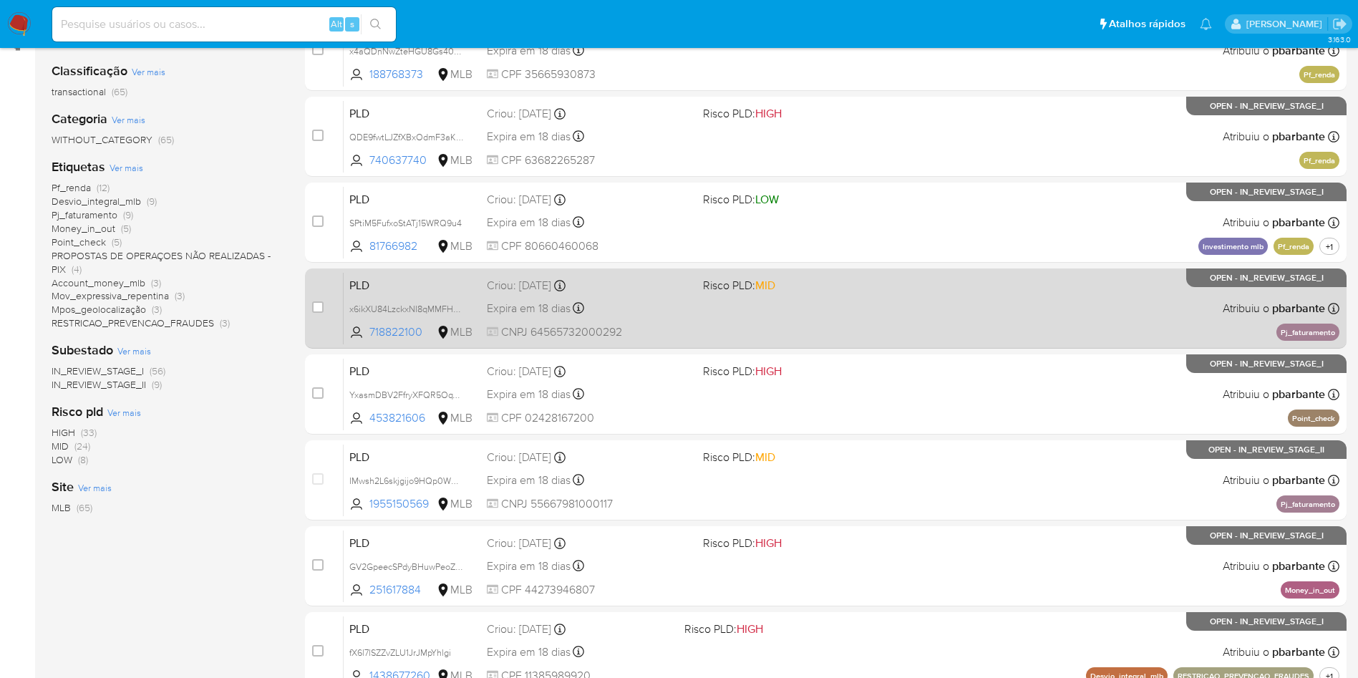
click at [880, 516] on div "PLD IMwsh2L6skjgijo9HQp0WN81 1955150569 MLB Risco PLD: MID Criou: 12/09/2025 Cr…" at bounding box center [842, 480] width 996 height 72
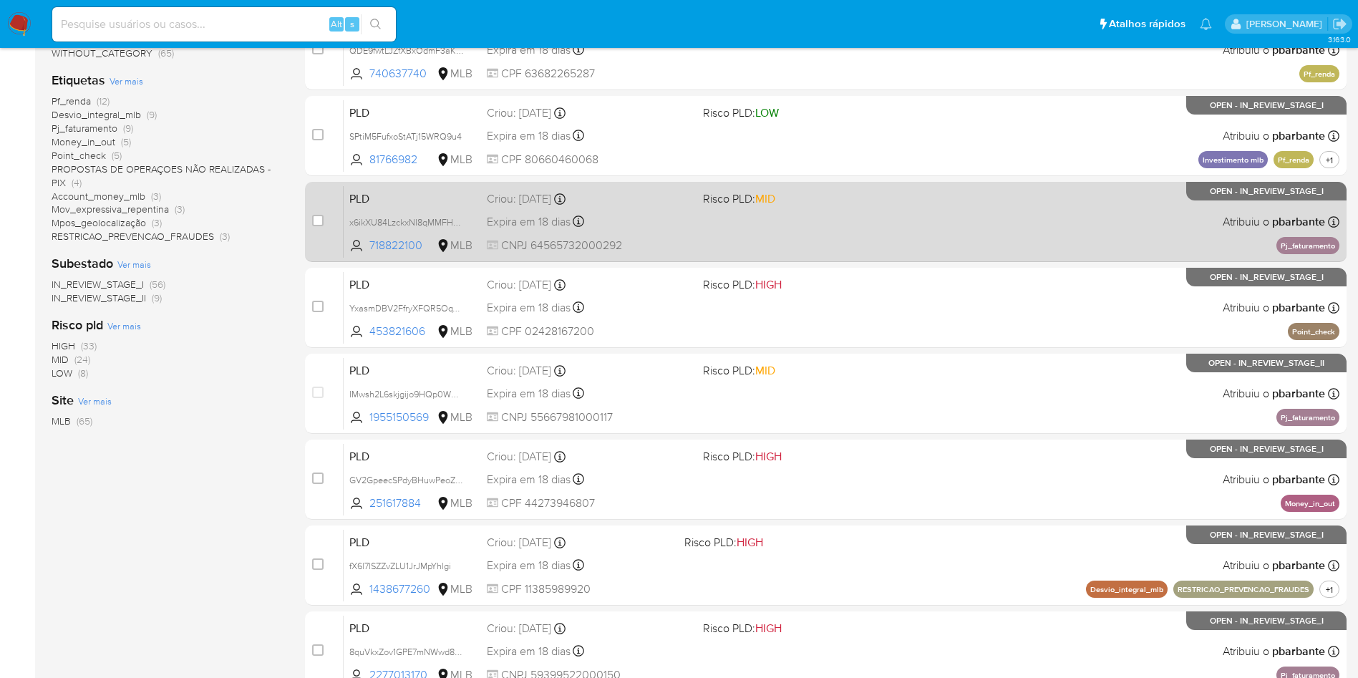
click at [880, 515] on div "PLD GV2GpeecSPdyBHuwPeoZhVIy 251617884 MLB Risco PLD: HIGH Criou: 12/09/2025 Cr…" at bounding box center [842, 479] width 996 height 72
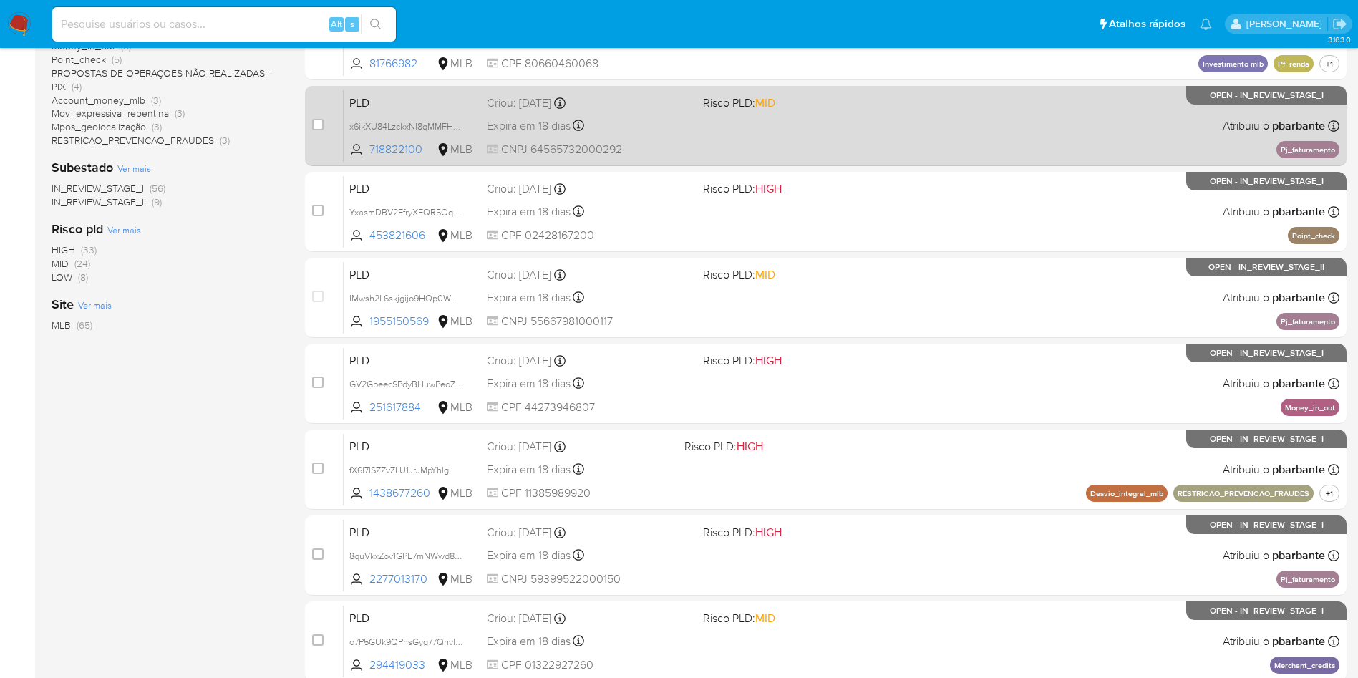
click at [880, 505] on div "PLD fX6l7lSZZvZLU1JrJMpYhlgi 1438677260 MLB Risco PLD: HIGH Criou: 12/09/2025 C…" at bounding box center [842, 469] width 996 height 72
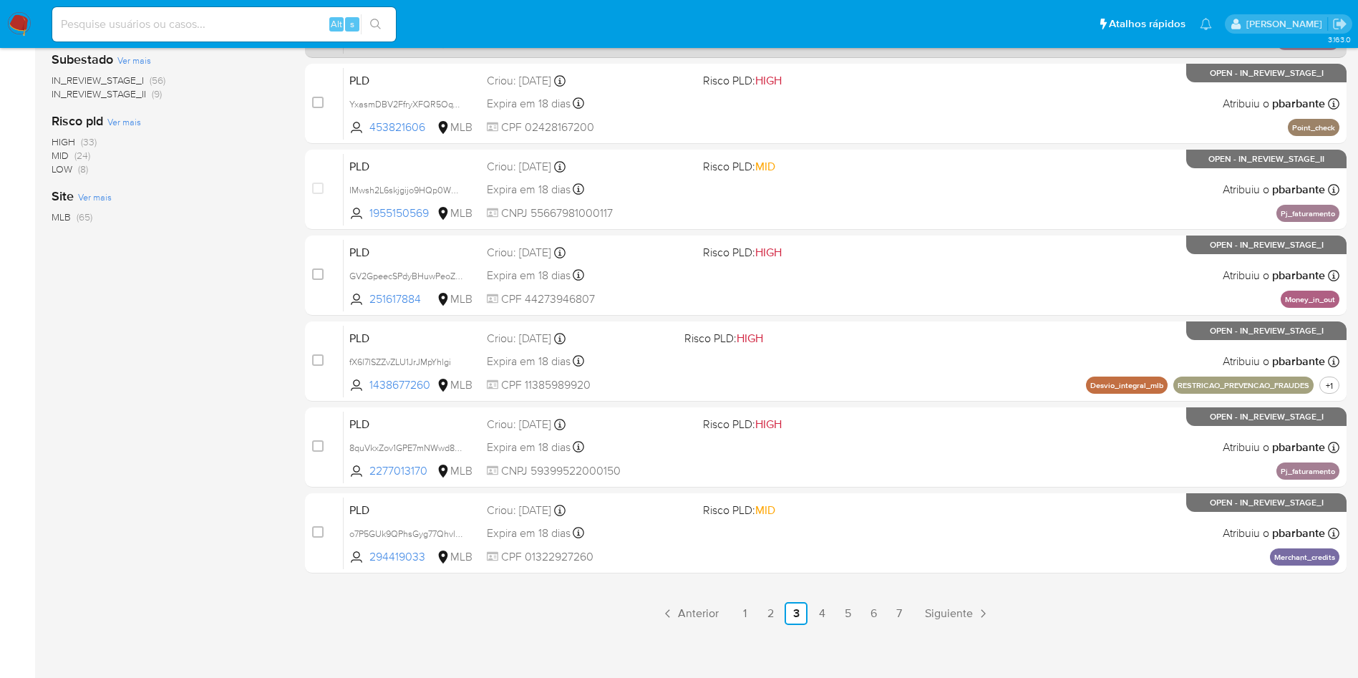
click at [880, 448] on span at bounding box center [805, 446] width 205 height 3
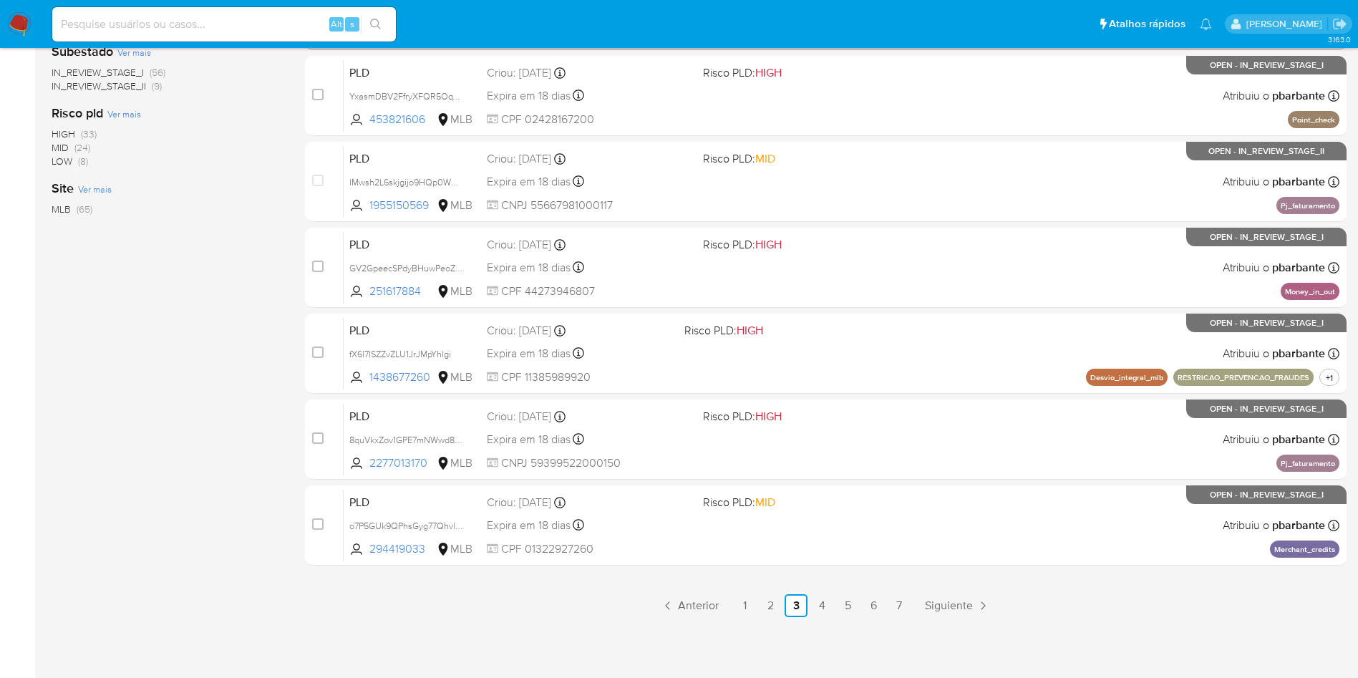
click at [880, 541] on div "PLD o7P5GUk9QPhsGyg77Qhvl5Pr 294419033 MLB Risco PLD: MID Criou: 12/09/2025 Cri…" at bounding box center [842, 525] width 996 height 72
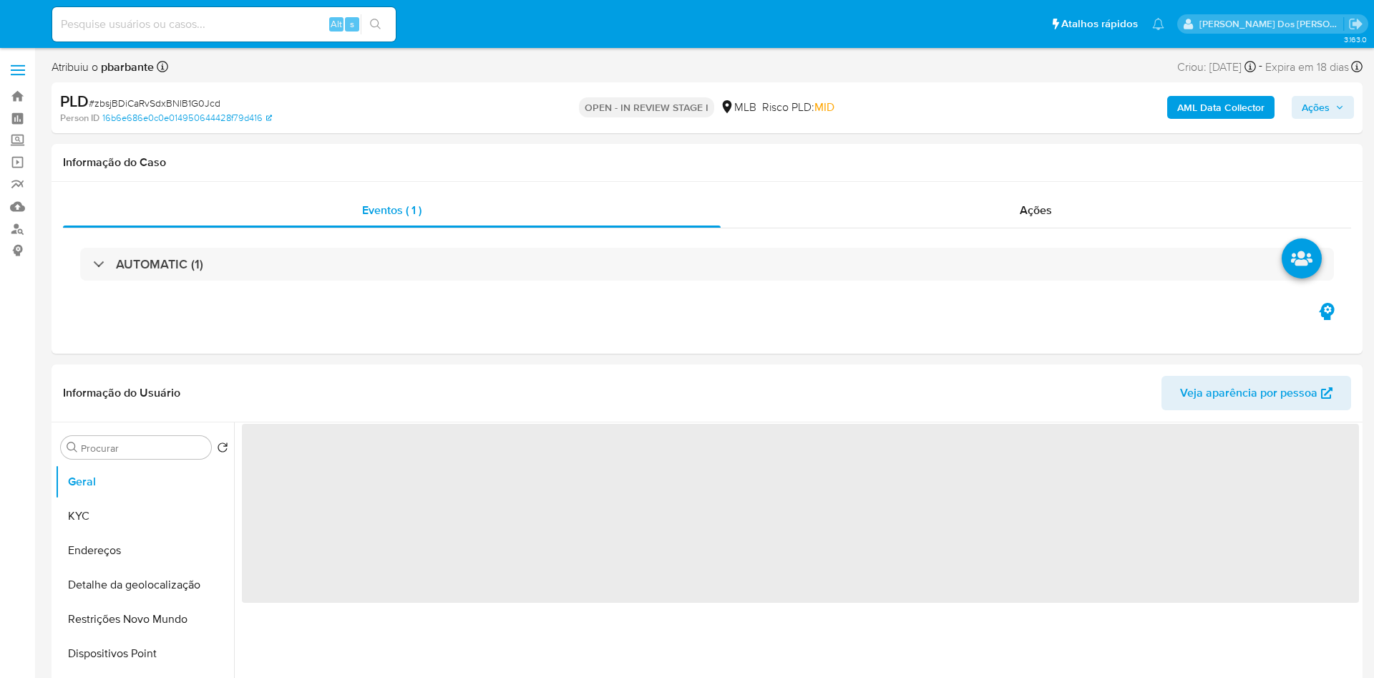
select select "10"
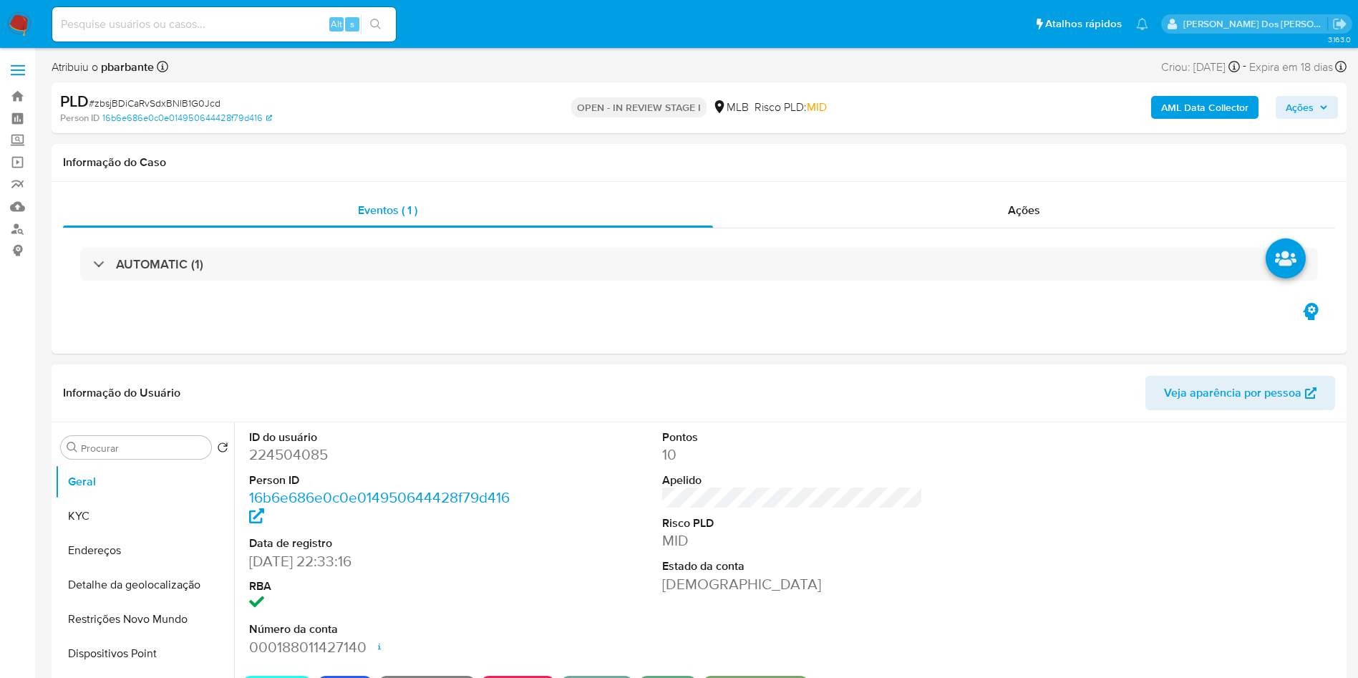
click at [276, 465] on dd "224504085" at bounding box center [379, 455] width 261 height 20
copy dd "224504085"
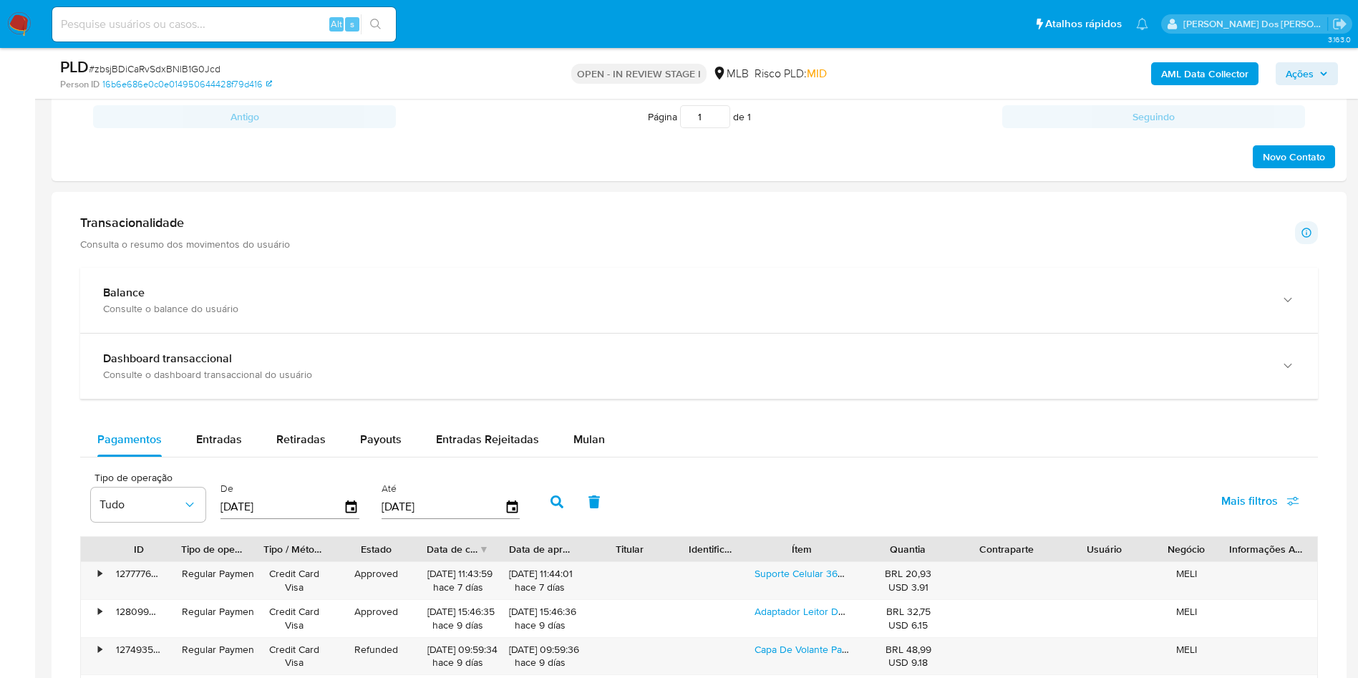
scroll to position [886, 0]
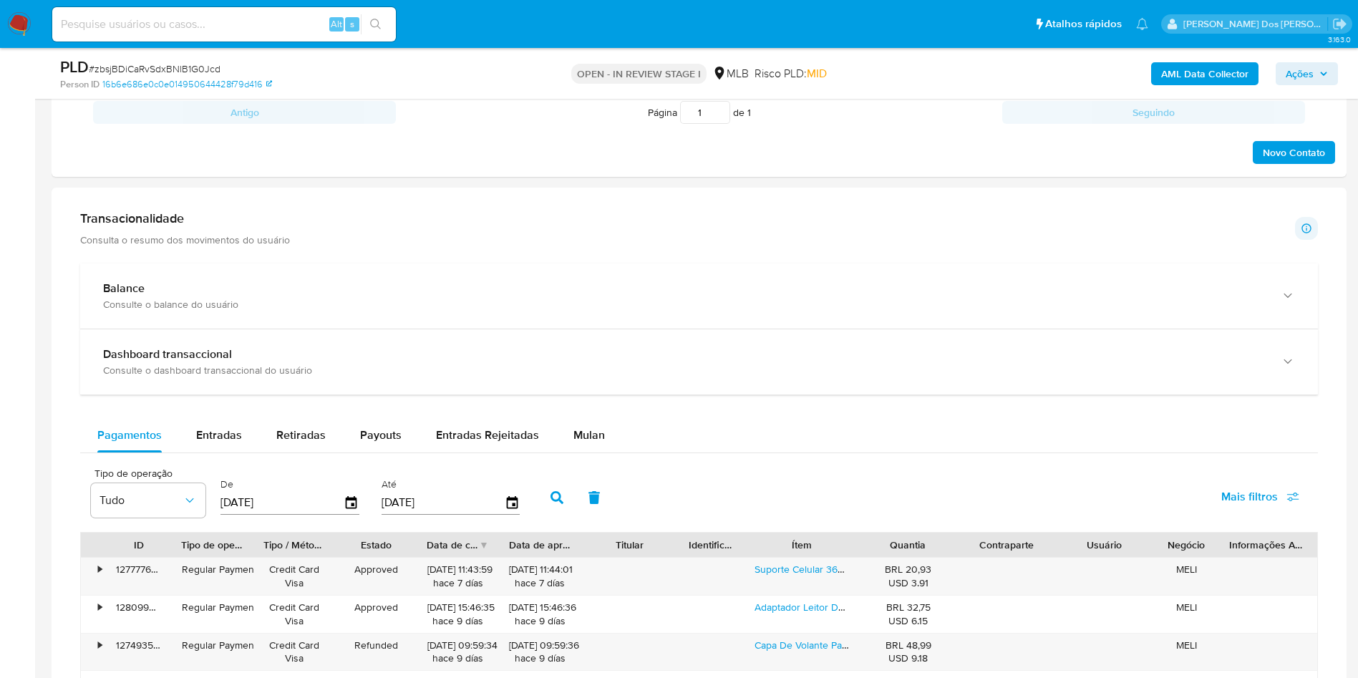
click at [596, 443] on span "Mulan" at bounding box center [588, 435] width 31 height 16
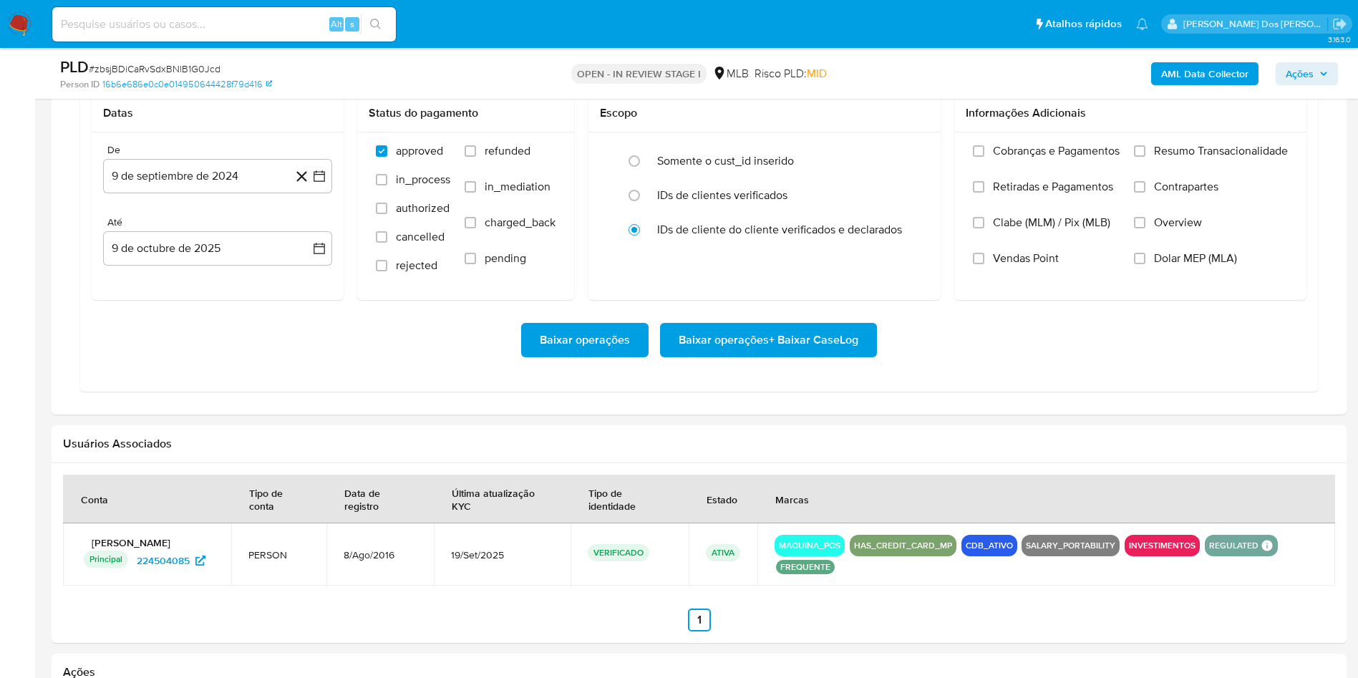
scroll to position [1299, 0]
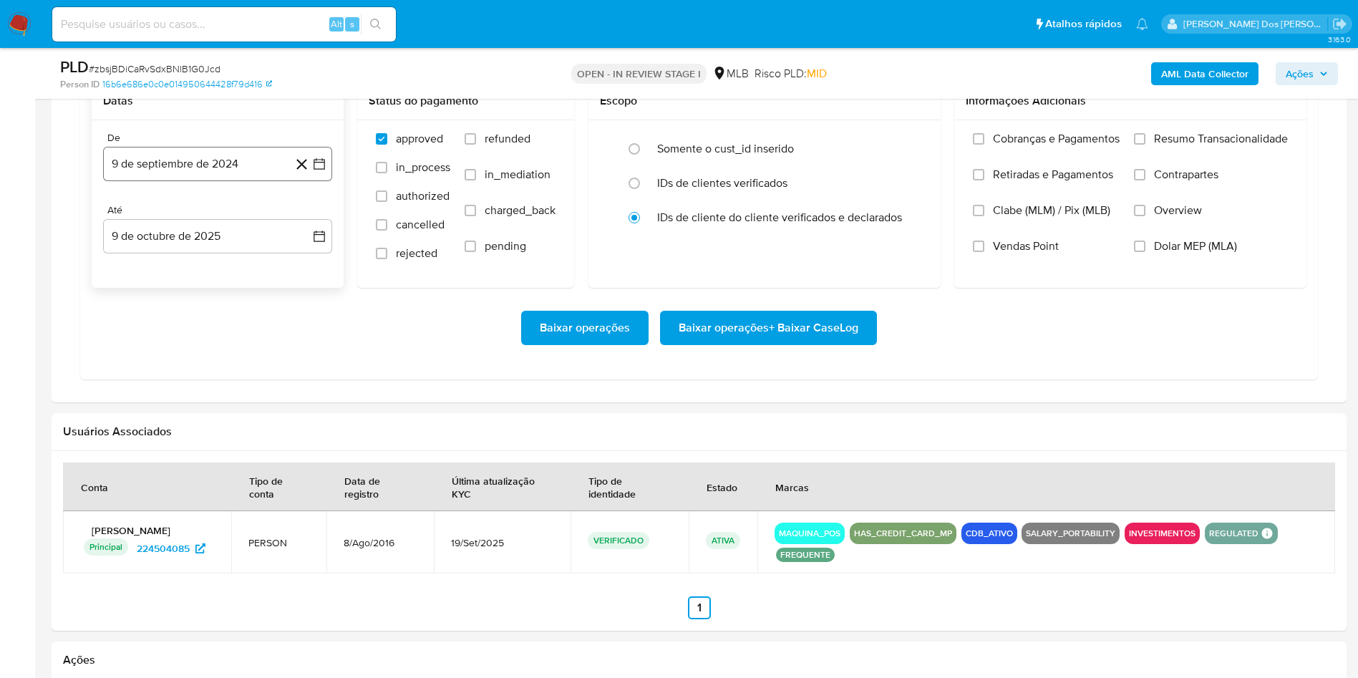
click at [318, 170] on icon "button" at bounding box center [319, 163] width 11 height 11
click at [303, 249] on div "septiembre 2024 septiembre 2024 lun lunes mar martes mié miércoles jue jueves v…" at bounding box center [217, 315] width 195 height 216
click at [305, 224] on icon "Mes siguiente" at bounding box center [306, 215] width 17 height 17
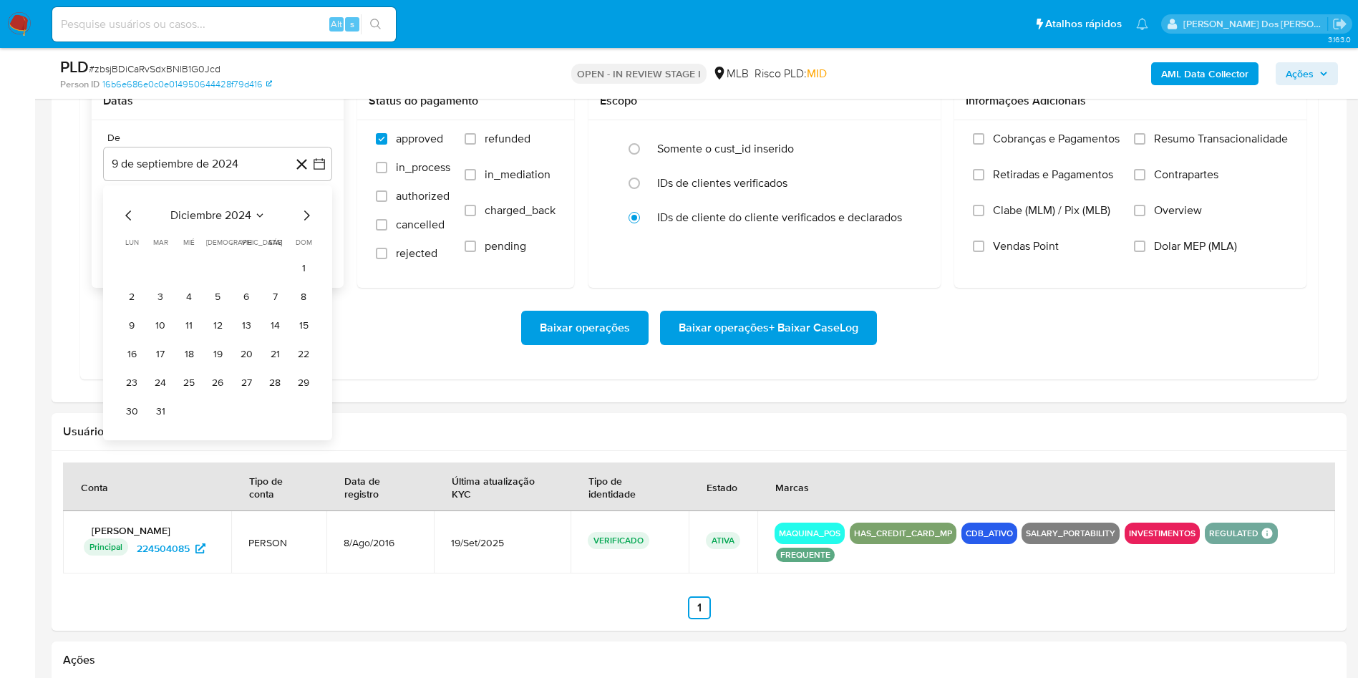
click at [305, 224] on icon "Mes siguiente" at bounding box center [306, 215] width 17 height 17
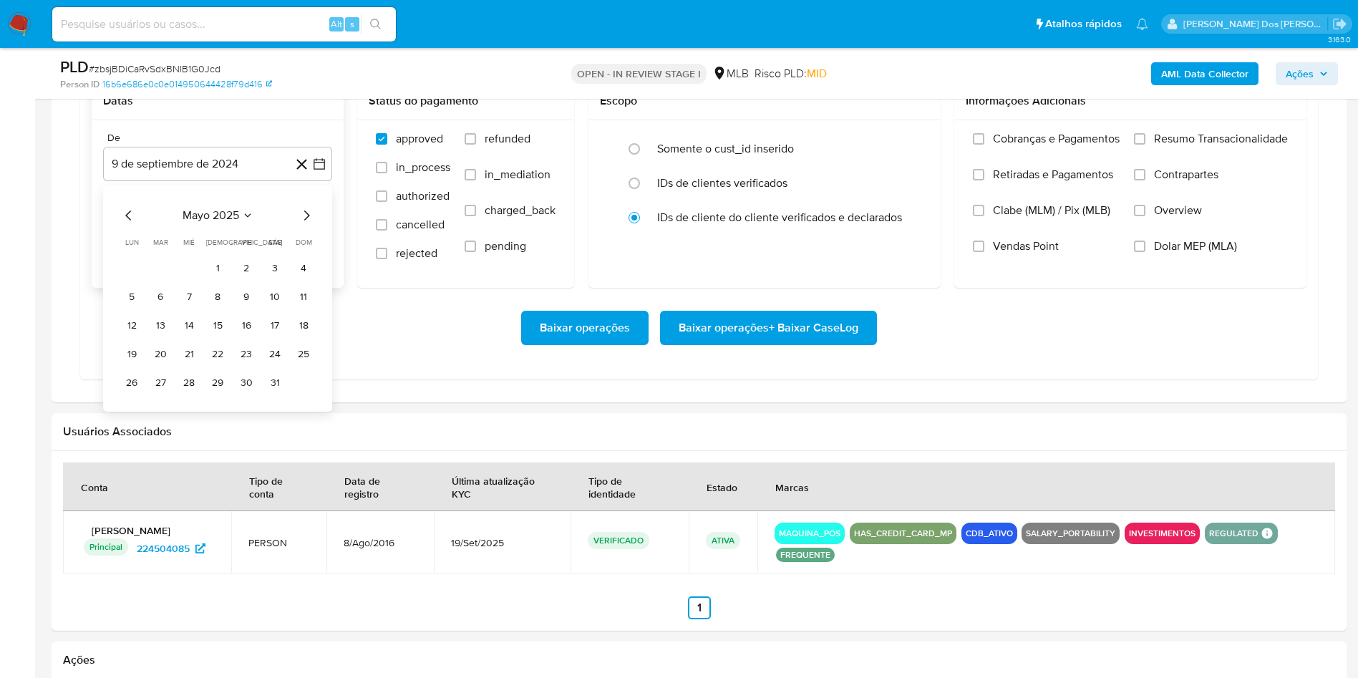
click at [305, 224] on icon "Mes siguiente" at bounding box center [306, 215] width 17 height 17
click at [248, 280] on button "1" at bounding box center [246, 268] width 23 height 23
click at [1182, 146] on span "Resumo Transacionalidade" at bounding box center [1221, 139] width 134 height 14
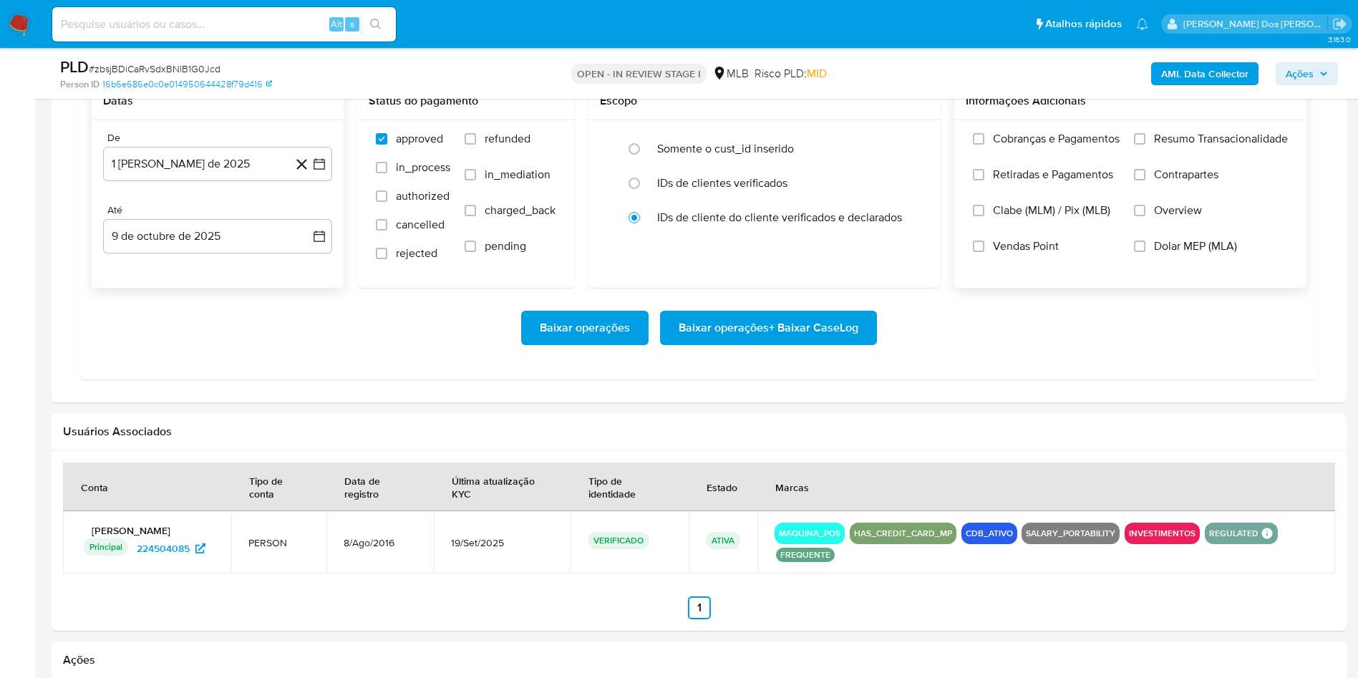
click at [1145, 145] on input "Resumo Transacionalidade" at bounding box center [1139, 138] width 11 height 11
click at [774, 344] on span "Baixar operações + Baixar CaseLog" at bounding box center [769, 327] width 180 height 31
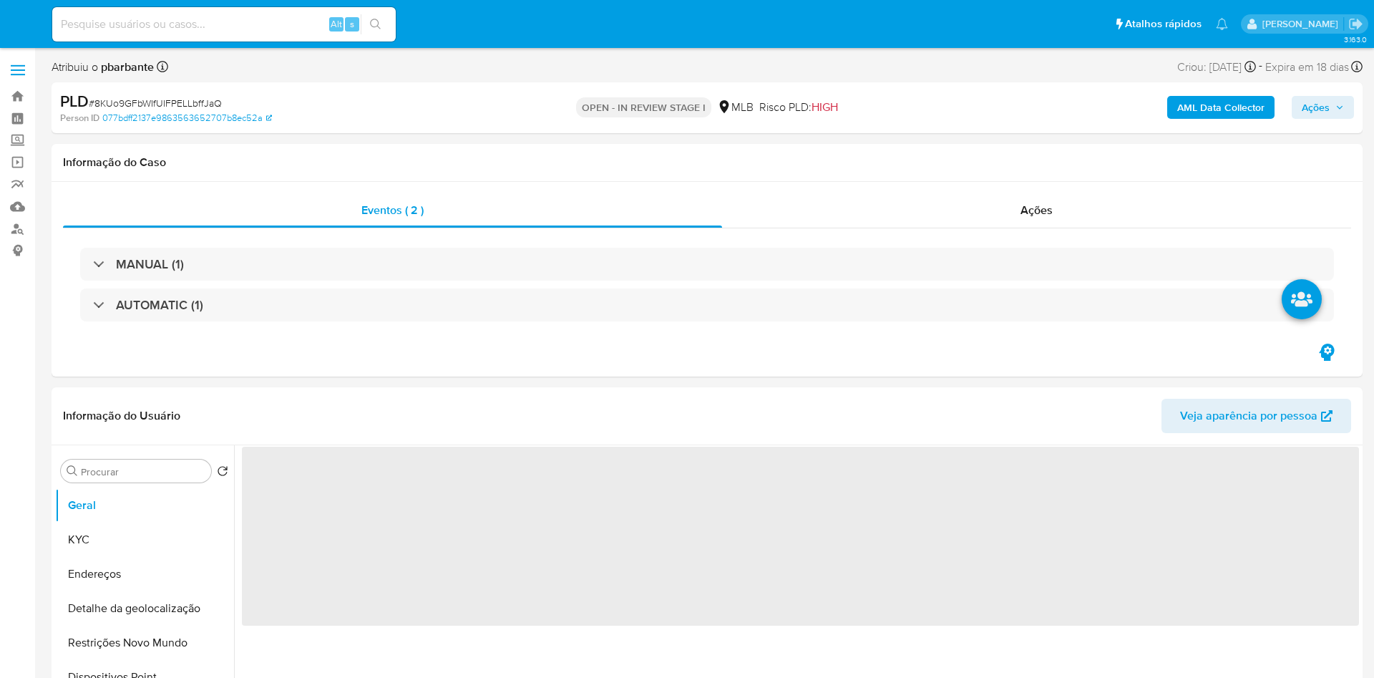
select select "10"
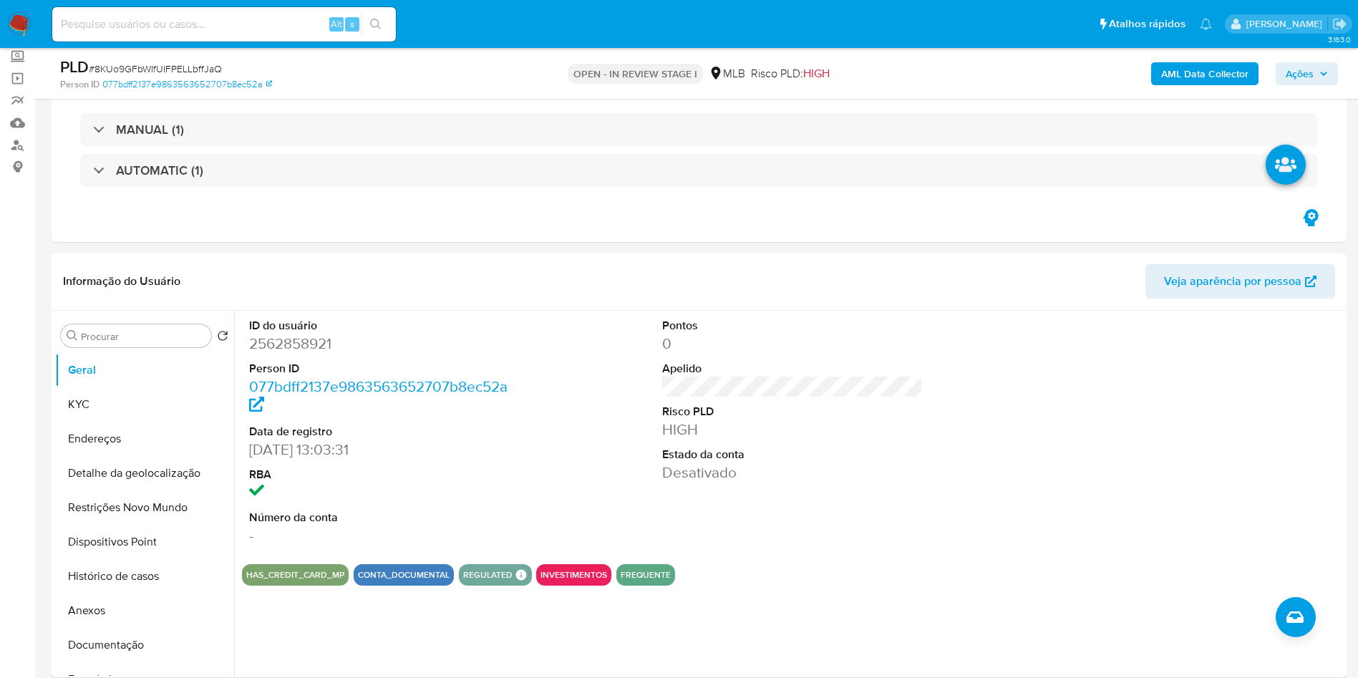
scroll to position [86, 0]
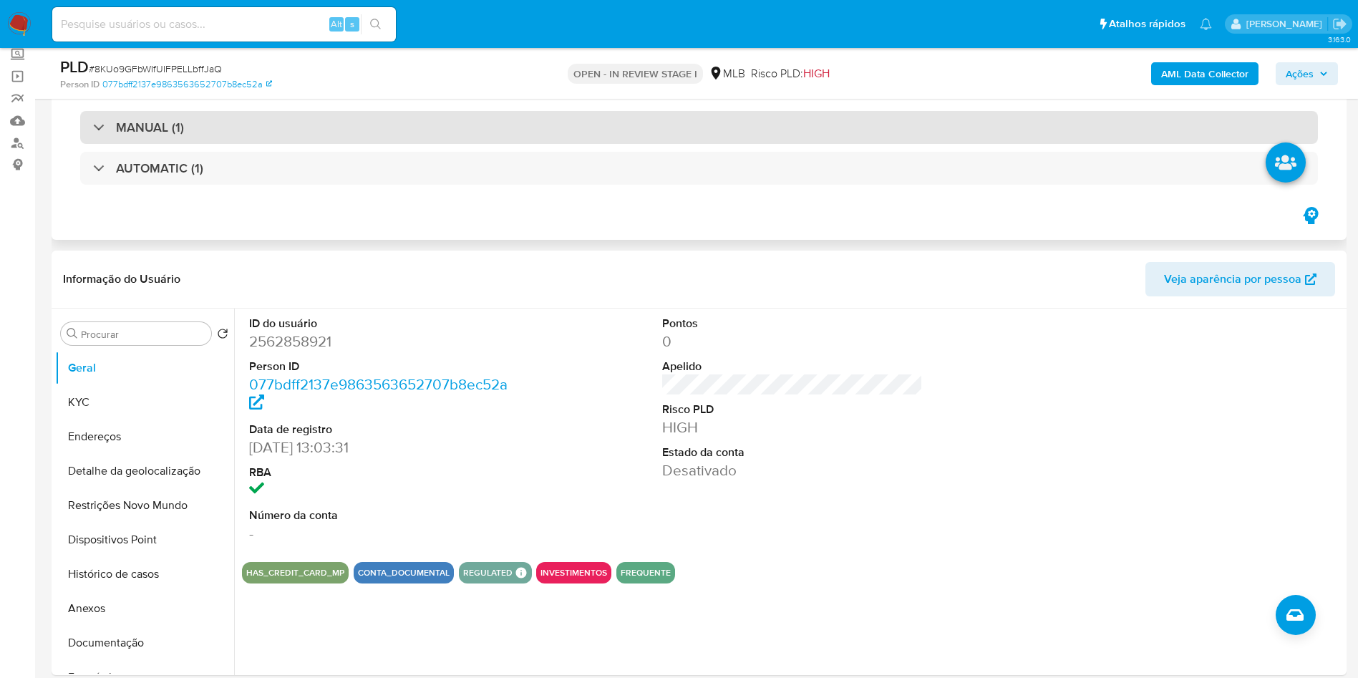
click at [451, 138] on div "MANUAL (1)" at bounding box center [699, 127] width 1238 height 33
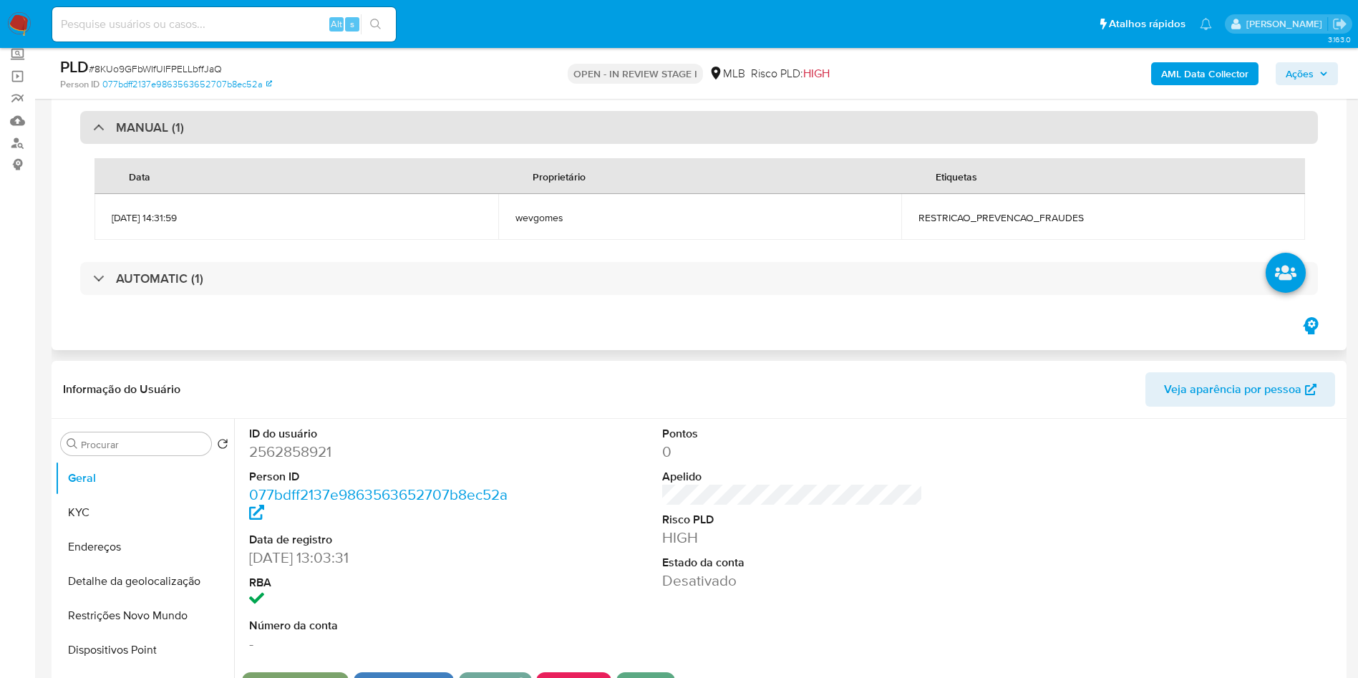
click at [451, 138] on div "MANUAL (1)" at bounding box center [699, 127] width 1238 height 33
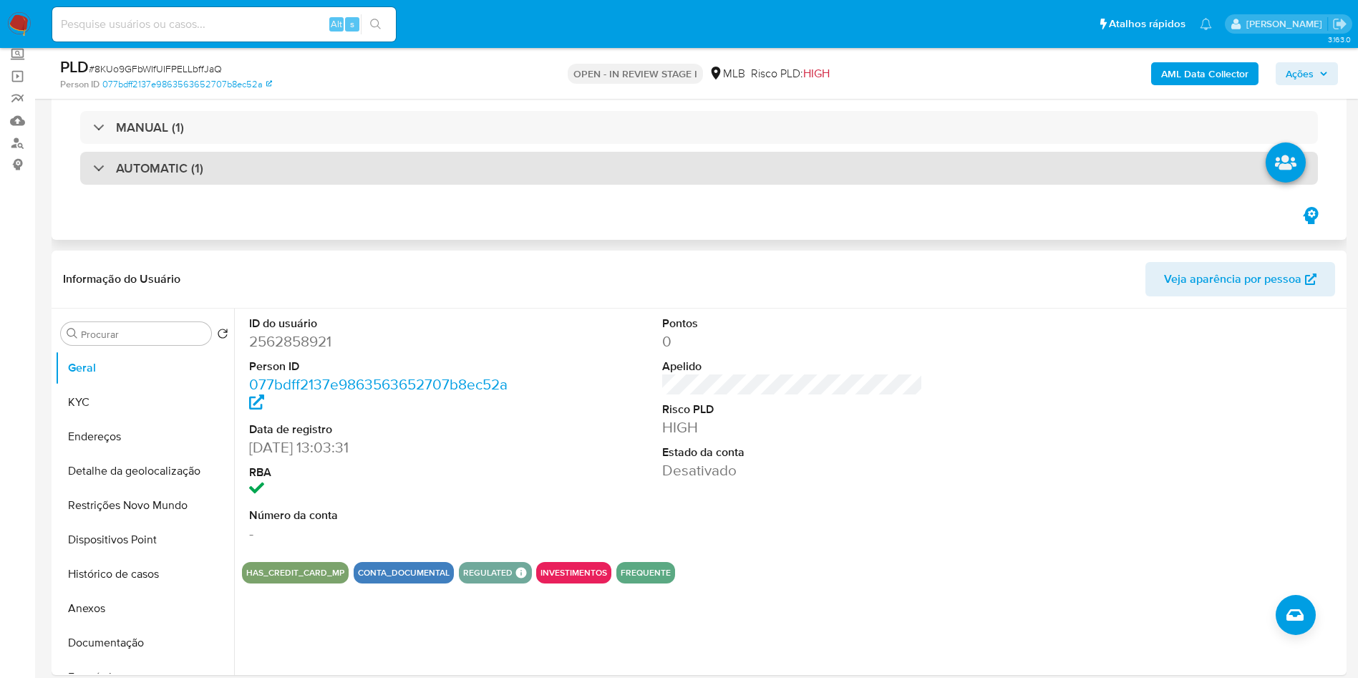
click at [434, 153] on div "AUTOMATIC (1)" at bounding box center [699, 168] width 1238 height 33
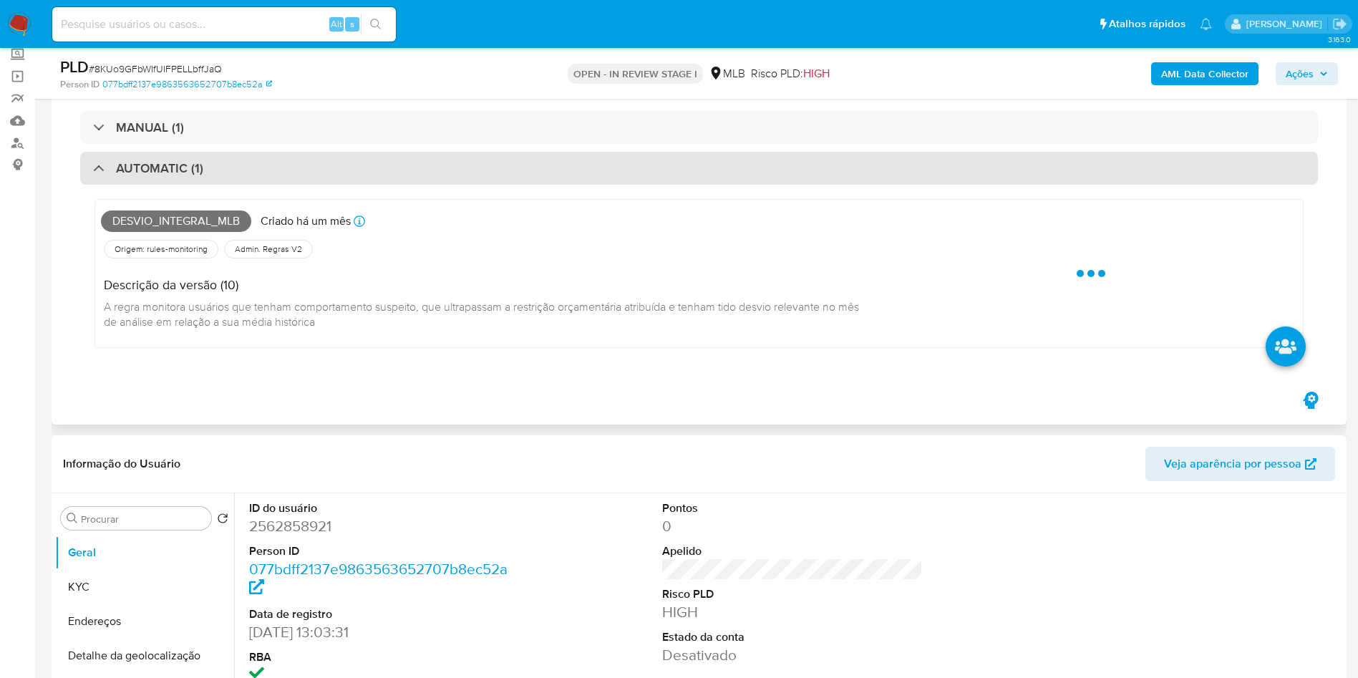
click at [434, 153] on div "AUTOMATIC (1)" at bounding box center [699, 168] width 1238 height 33
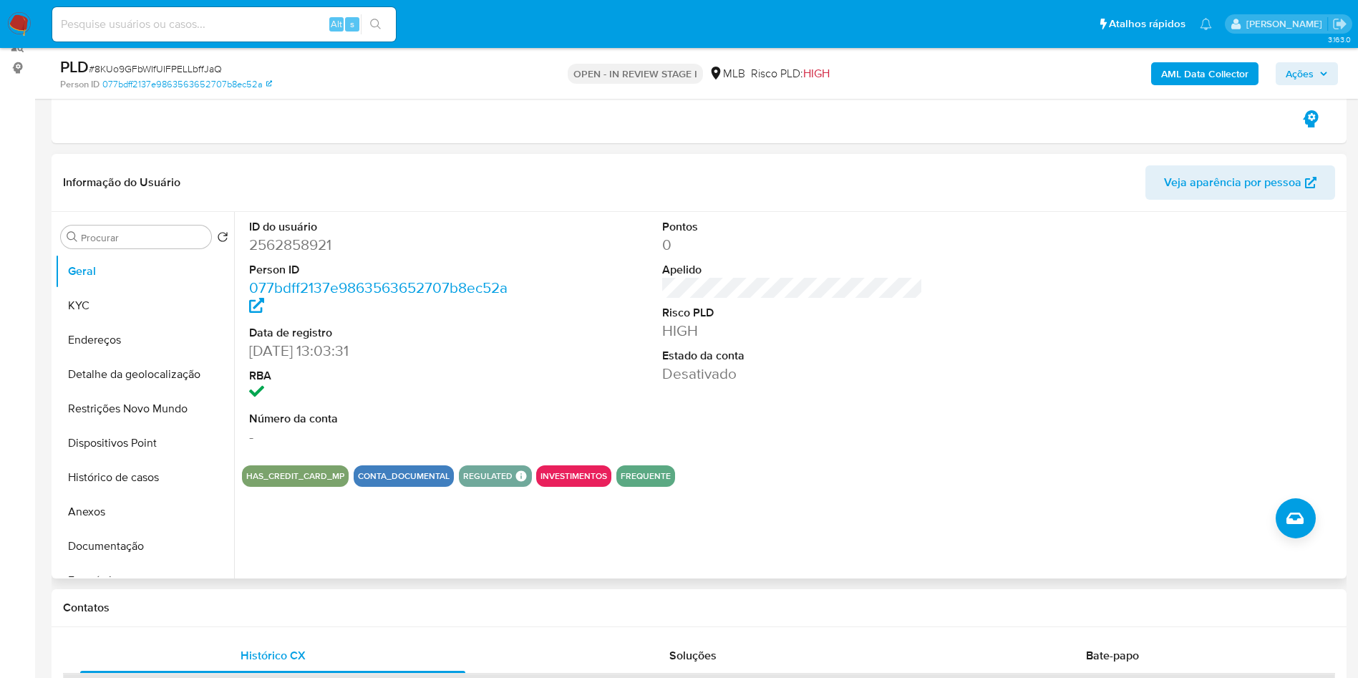
scroll to position [185, 0]
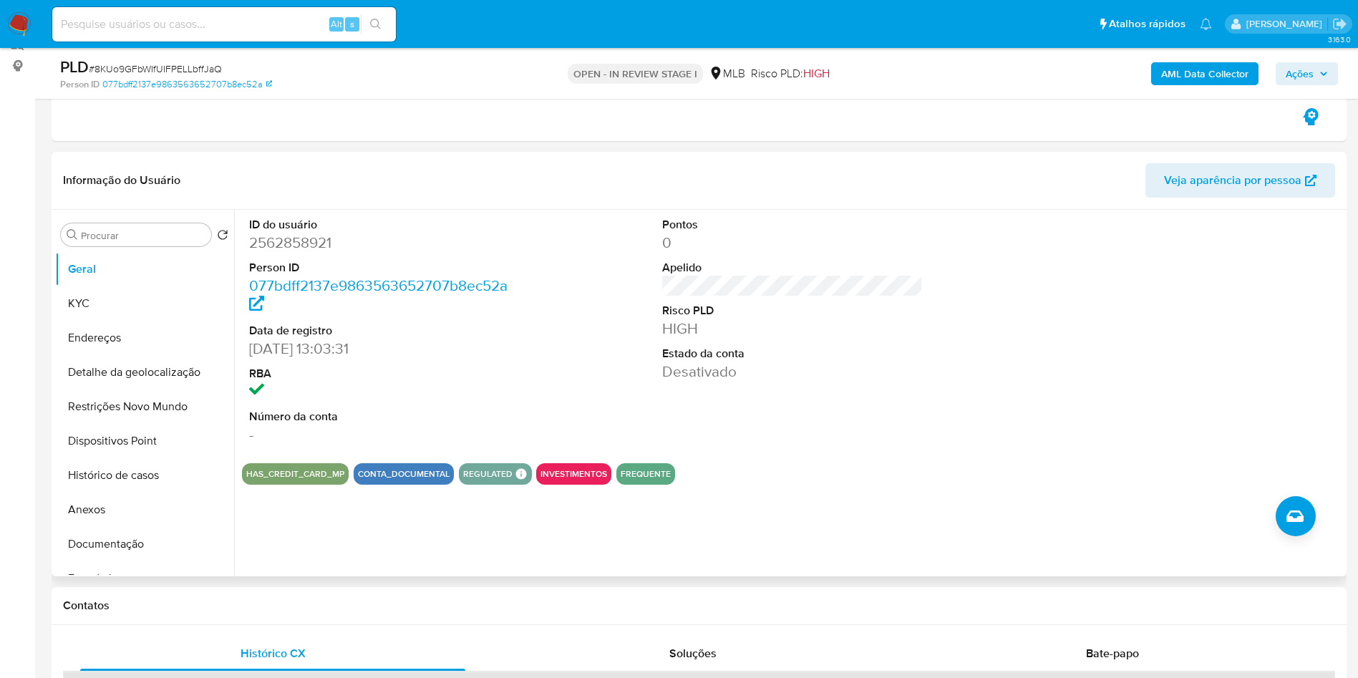
click at [266, 238] on dd "2562858921" at bounding box center [379, 243] width 261 height 20
copy dd "2562858921"
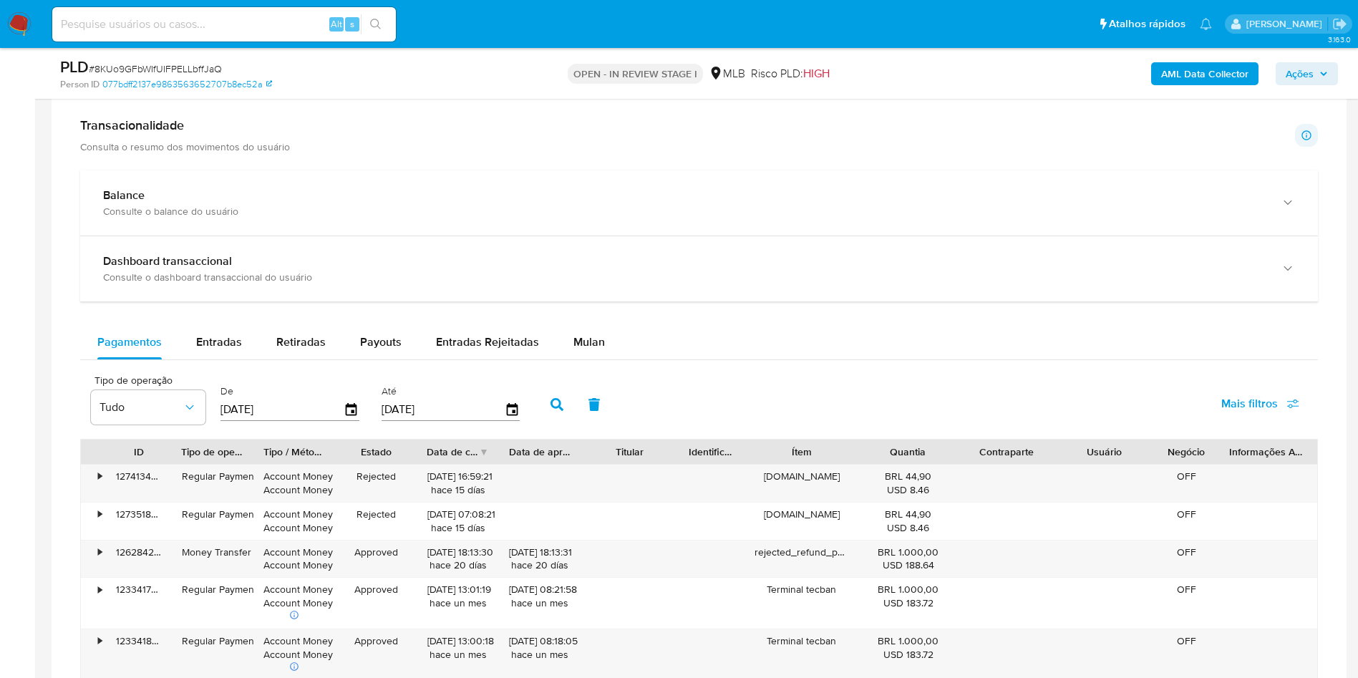
scroll to position [906, 0]
click at [593, 314] on div "Balance Consulte o balance do usuário Dashboard transaccional Consulte o dashbo…" at bounding box center [699, 539] width 1238 height 738
click at [587, 346] on span "Mulan" at bounding box center [588, 341] width 31 height 16
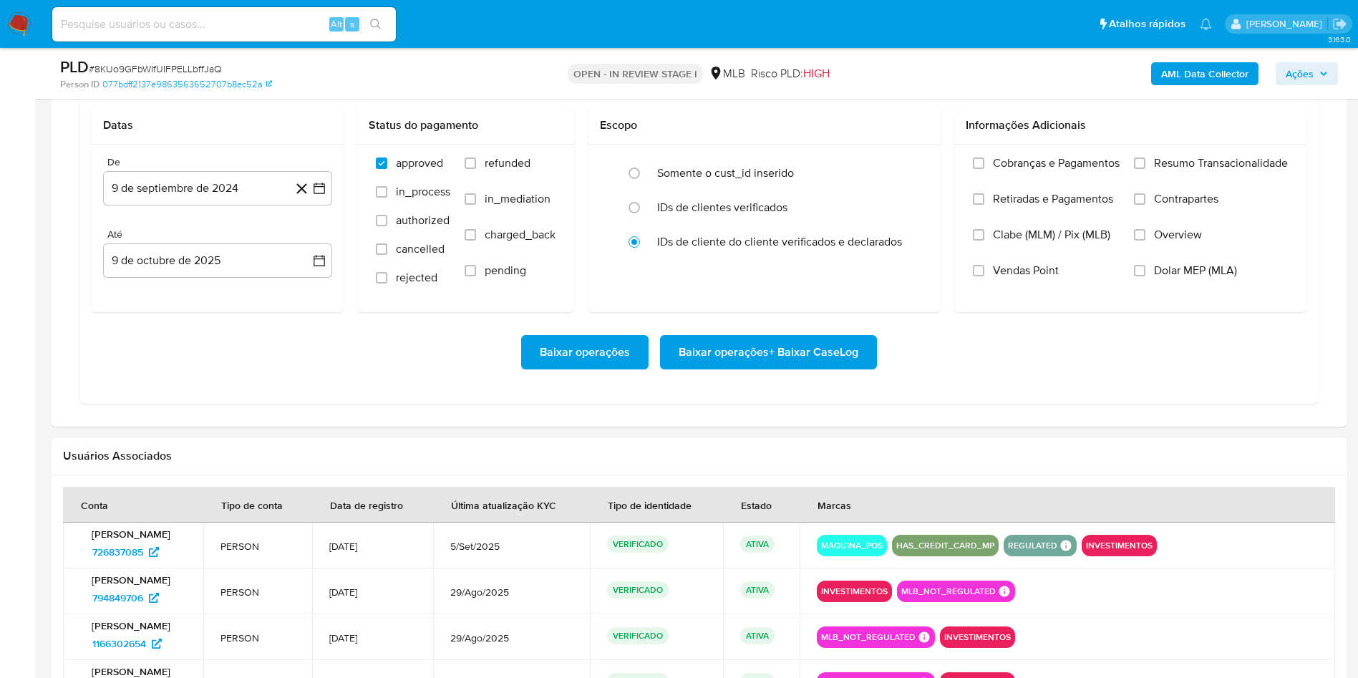
scroll to position [1205, 0]
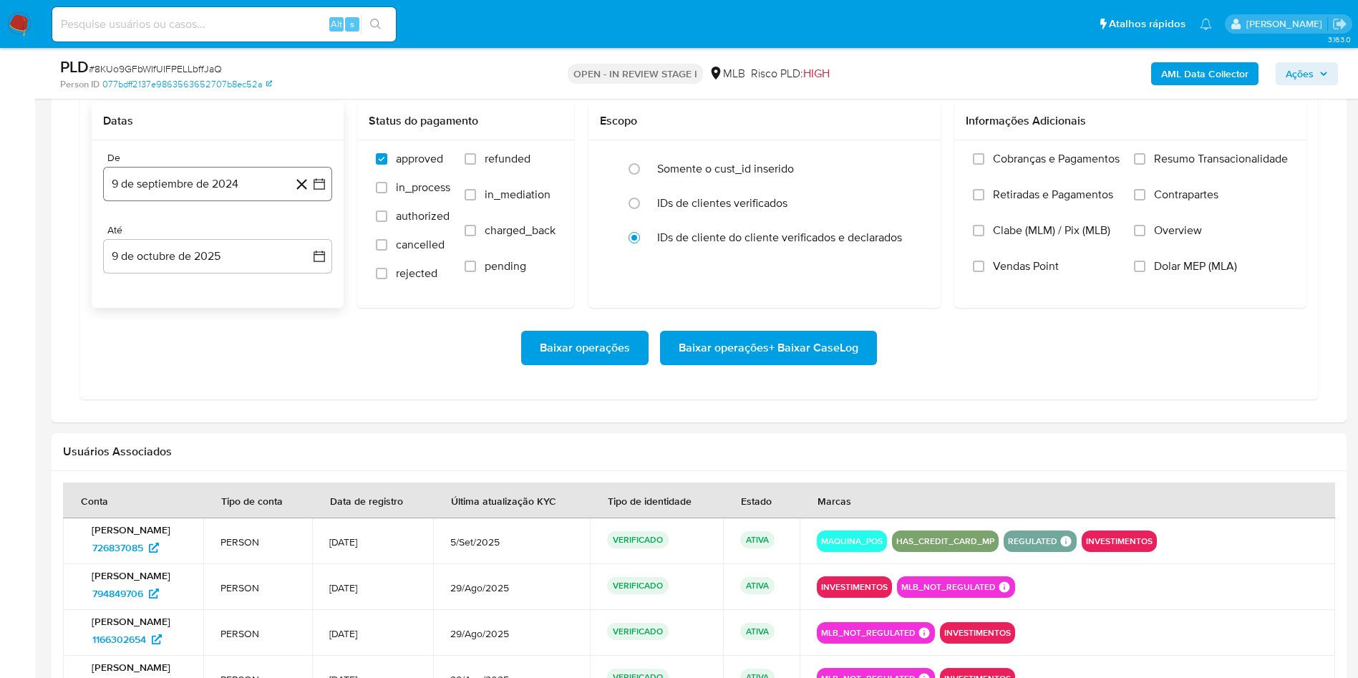
click at [317, 180] on icon "button" at bounding box center [319, 184] width 14 height 14
click at [312, 243] on icon "Mes siguiente" at bounding box center [306, 235] width 17 height 17
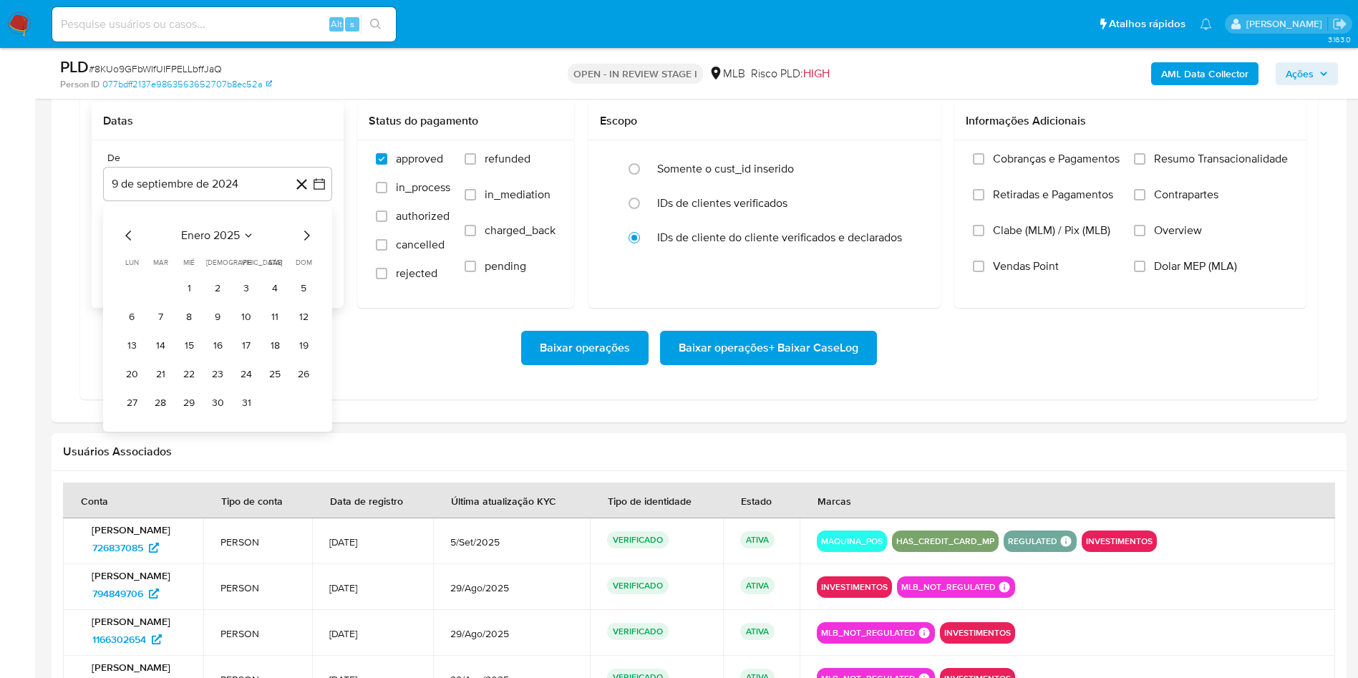
click at [312, 243] on icon "Mes siguiente" at bounding box center [306, 235] width 17 height 17
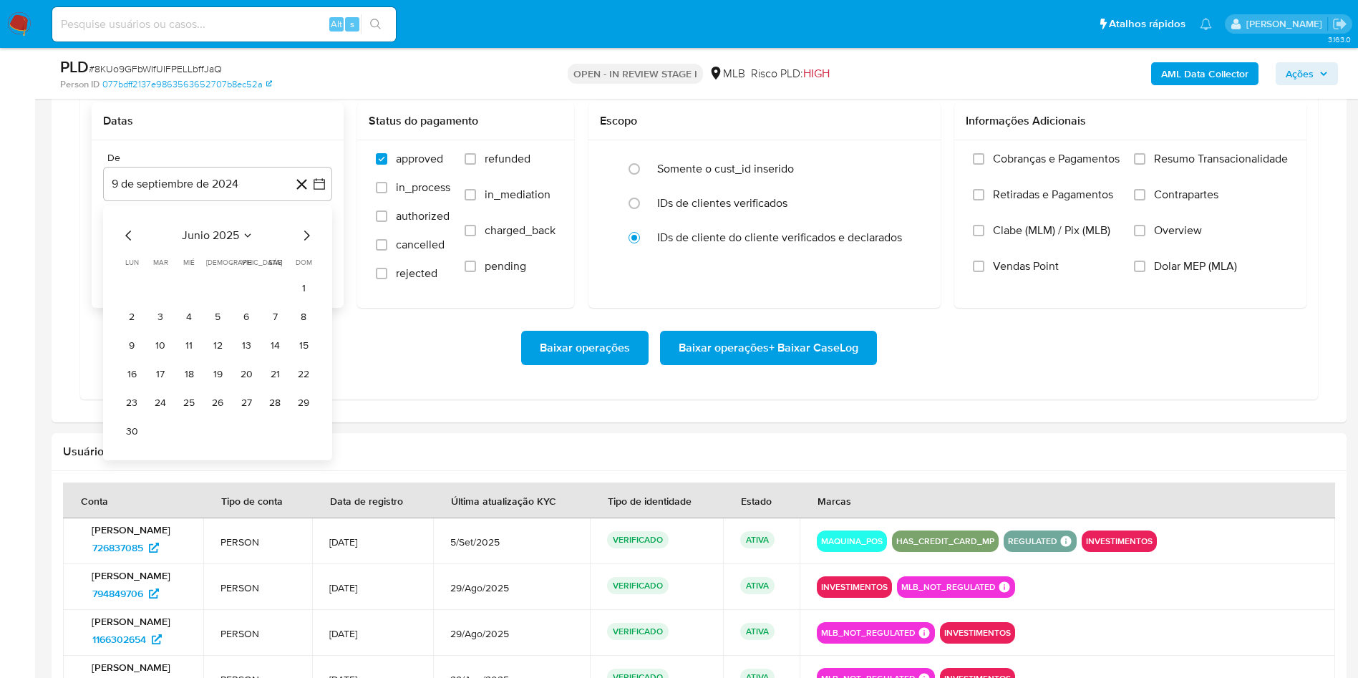
click at [312, 243] on icon "Mes siguiente" at bounding box center [306, 235] width 17 height 17
click at [123, 233] on icon "Mes anterior" at bounding box center [128, 235] width 17 height 17
click at [251, 294] on button "1" at bounding box center [246, 288] width 23 height 23
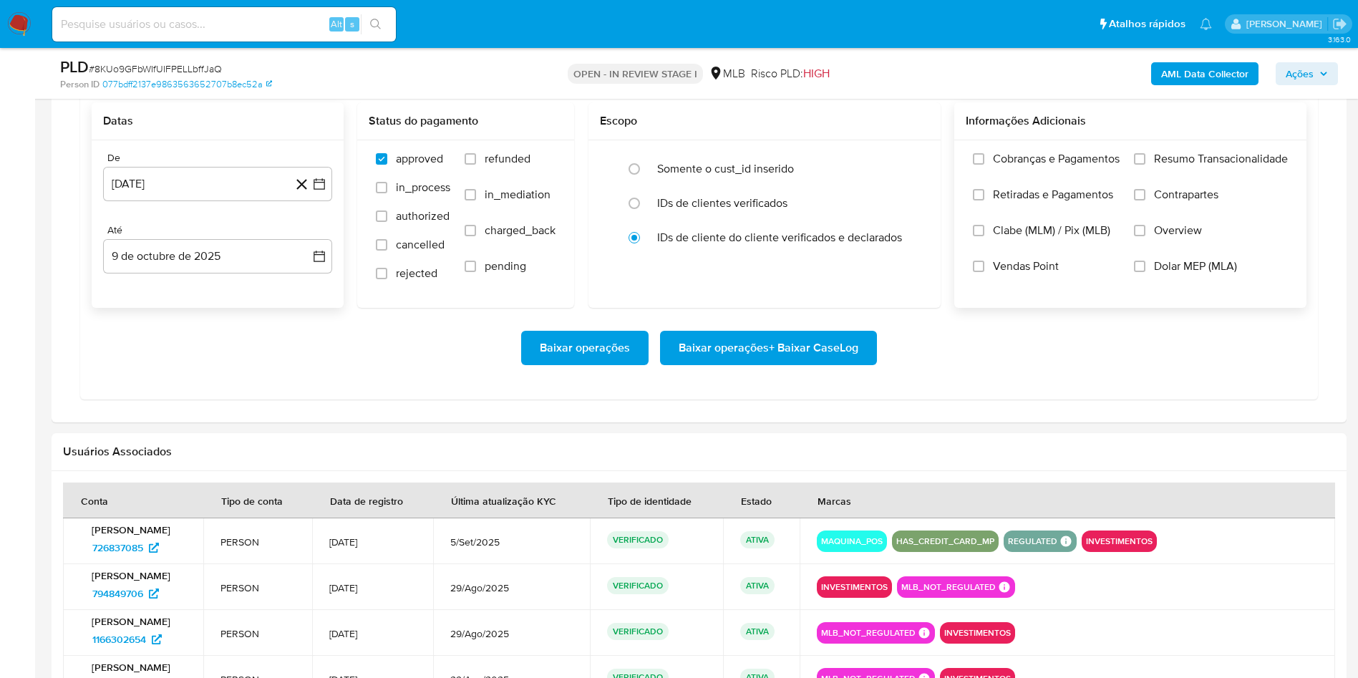
click at [1171, 181] on label "Resumo Transacionalidade" at bounding box center [1211, 170] width 154 height 36
click at [1145, 165] on input "Resumo Transacionalidade" at bounding box center [1139, 158] width 11 height 11
click at [712, 361] on span "Baixar operações + Baixar CaseLog" at bounding box center [769, 347] width 180 height 31
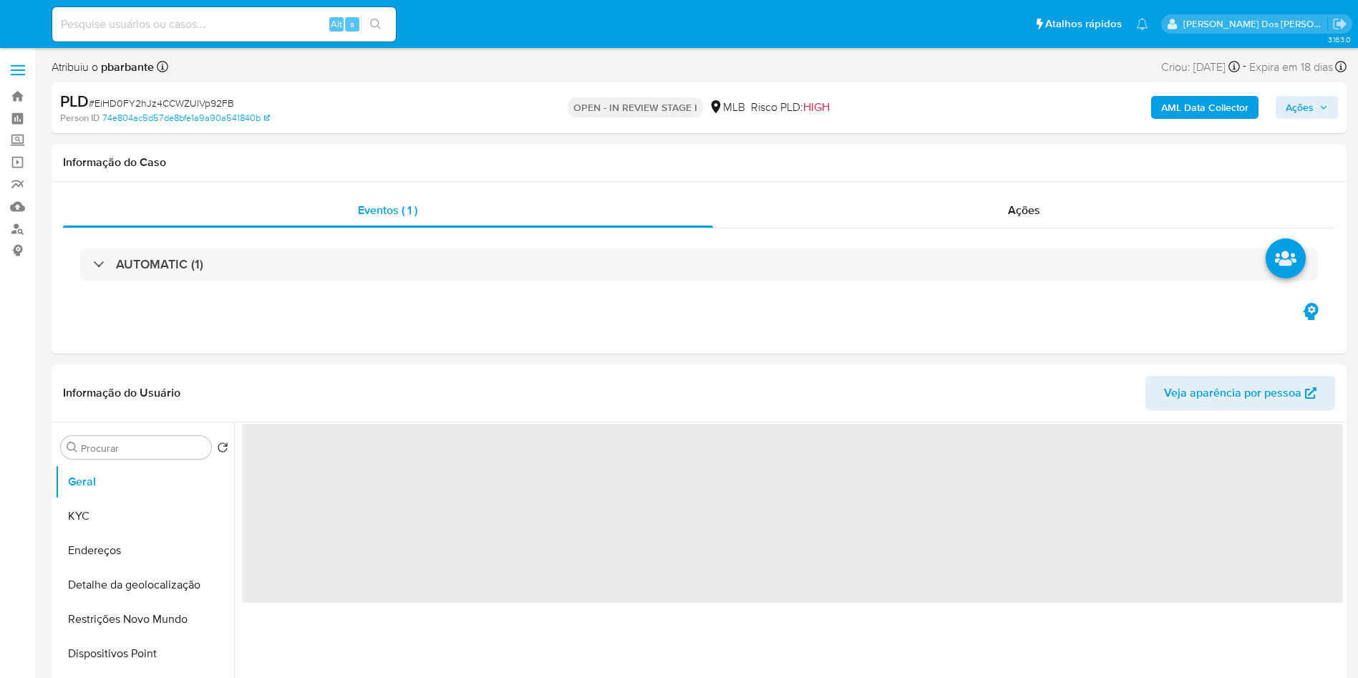
select select "10"
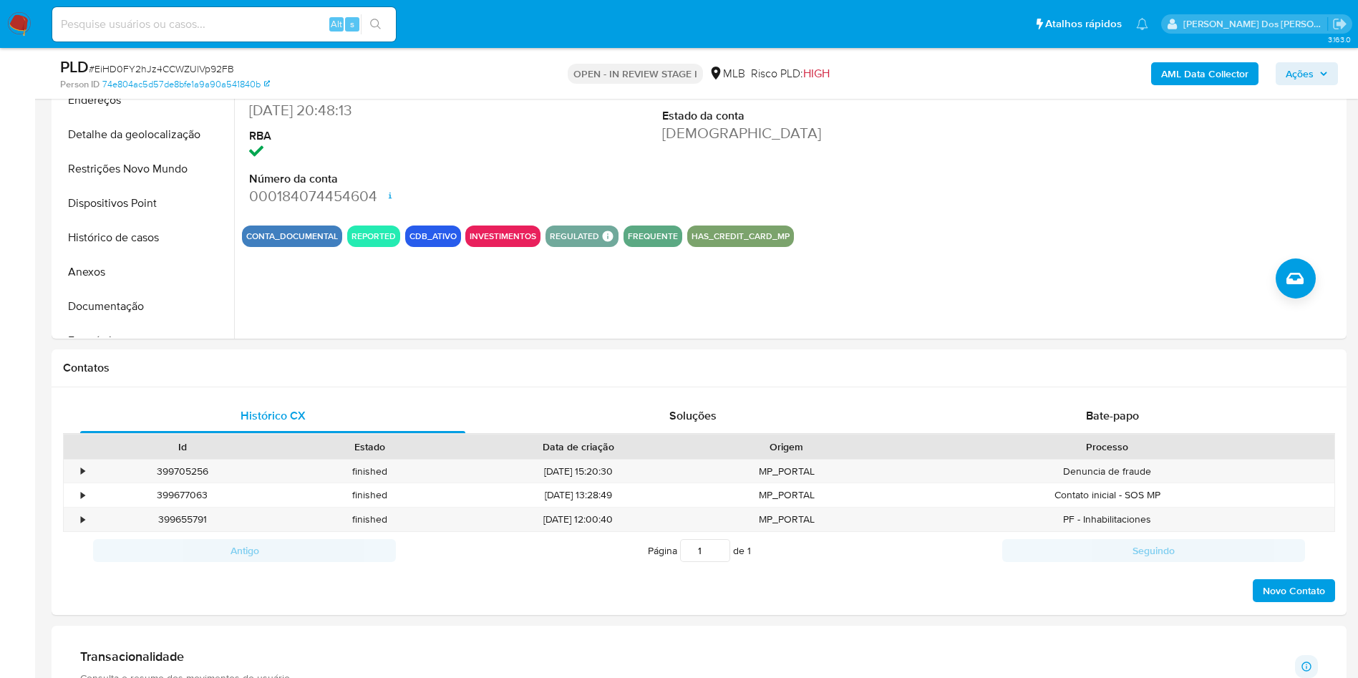
scroll to position [402, 0]
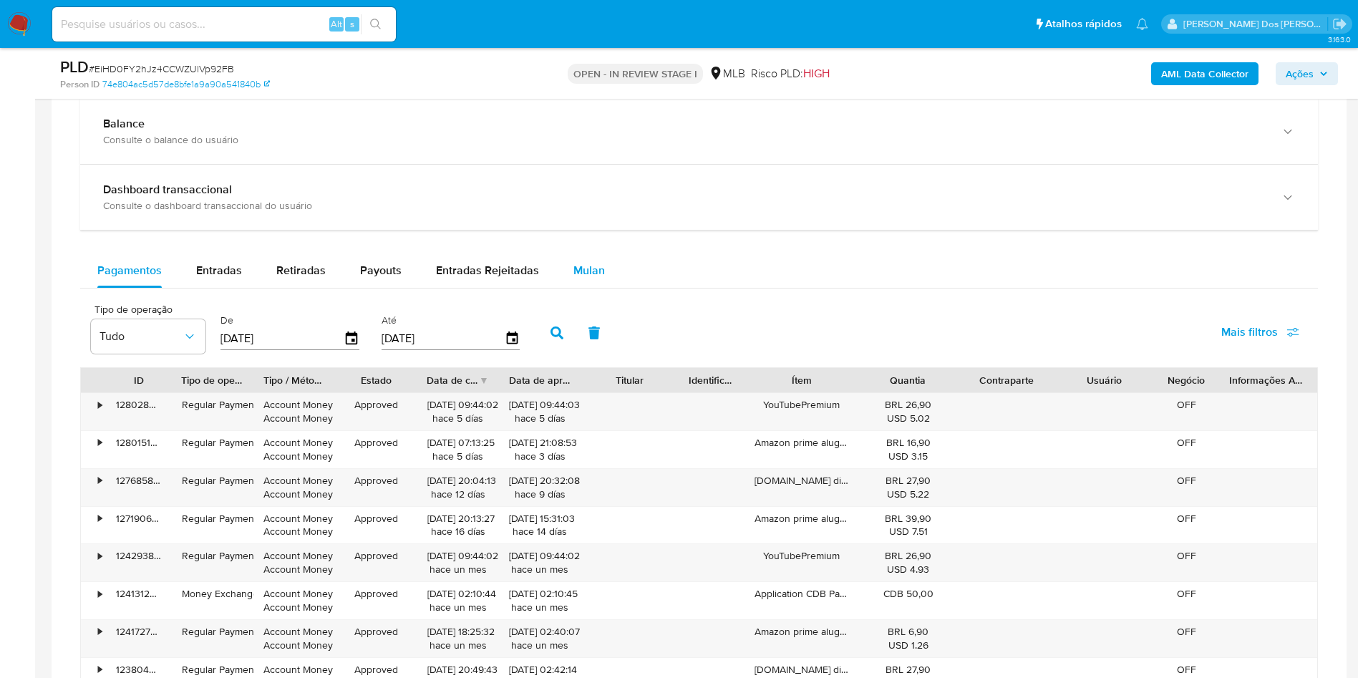
click at [584, 278] on span "Mulan" at bounding box center [588, 270] width 31 height 16
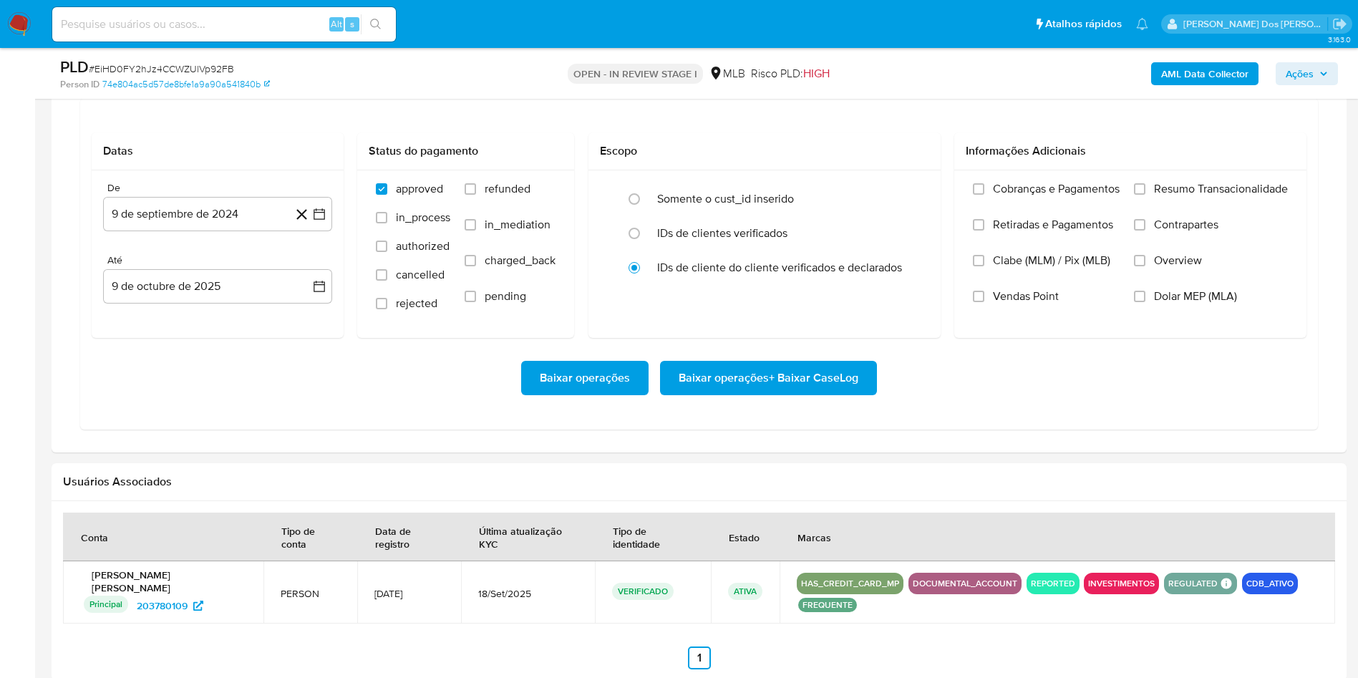
scroll to position [1236, 0]
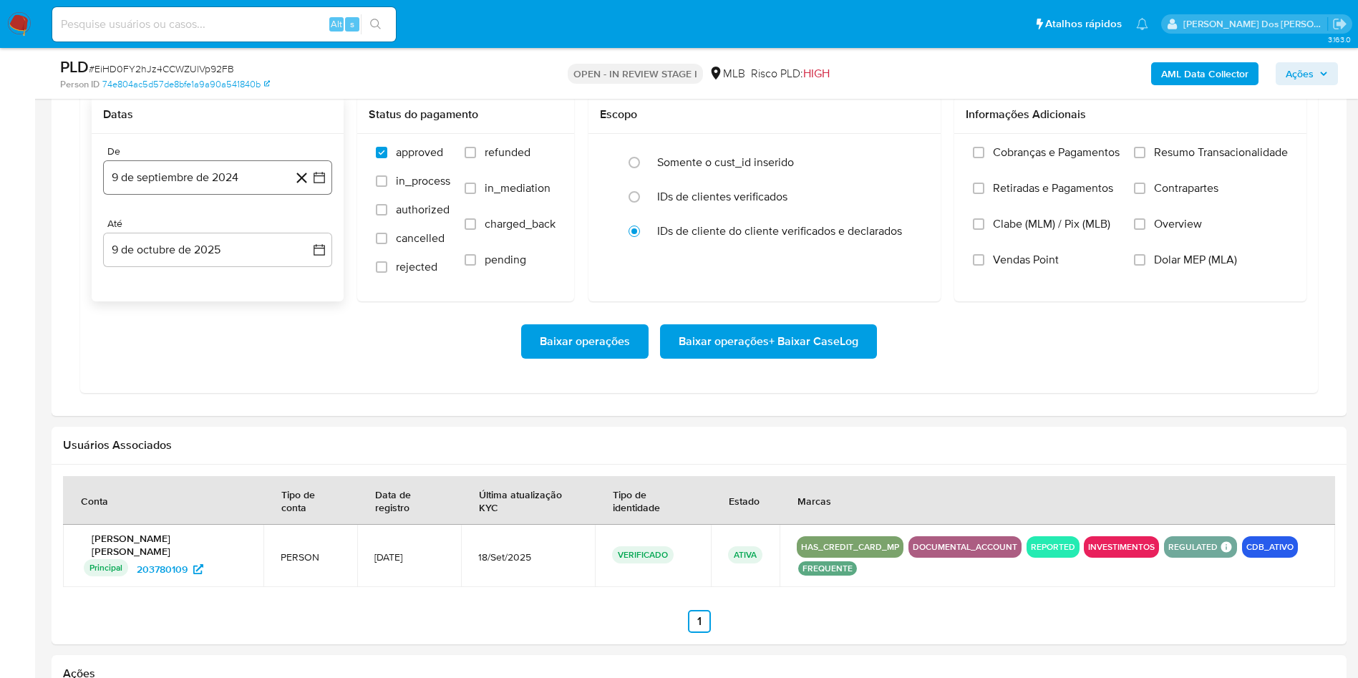
click at [311, 195] on button "9 de septiembre de 2024" at bounding box center [217, 177] width 229 height 34
click at [311, 238] on icon "Mes siguiente" at bounding box center [306, 228] width 17 height 17
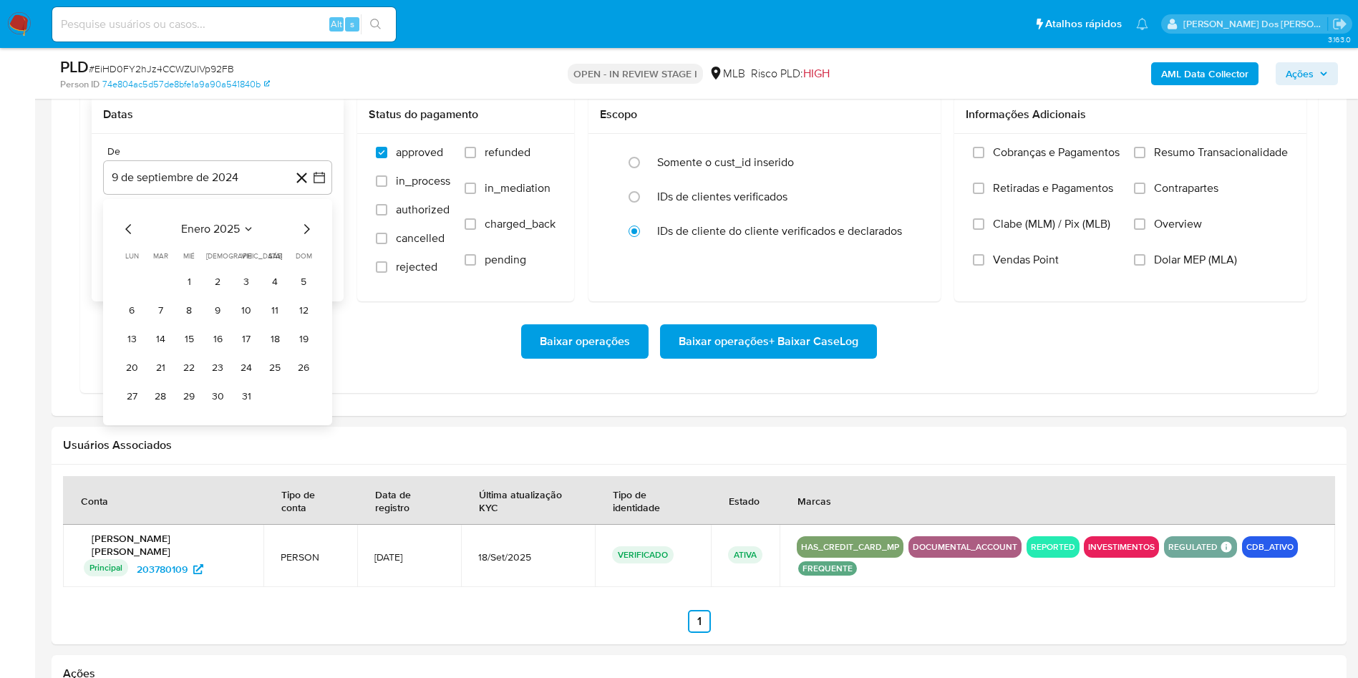
click at [311, 238] on icon "Mes siguiente" at bounding box center [306, 228] width 17 height 17
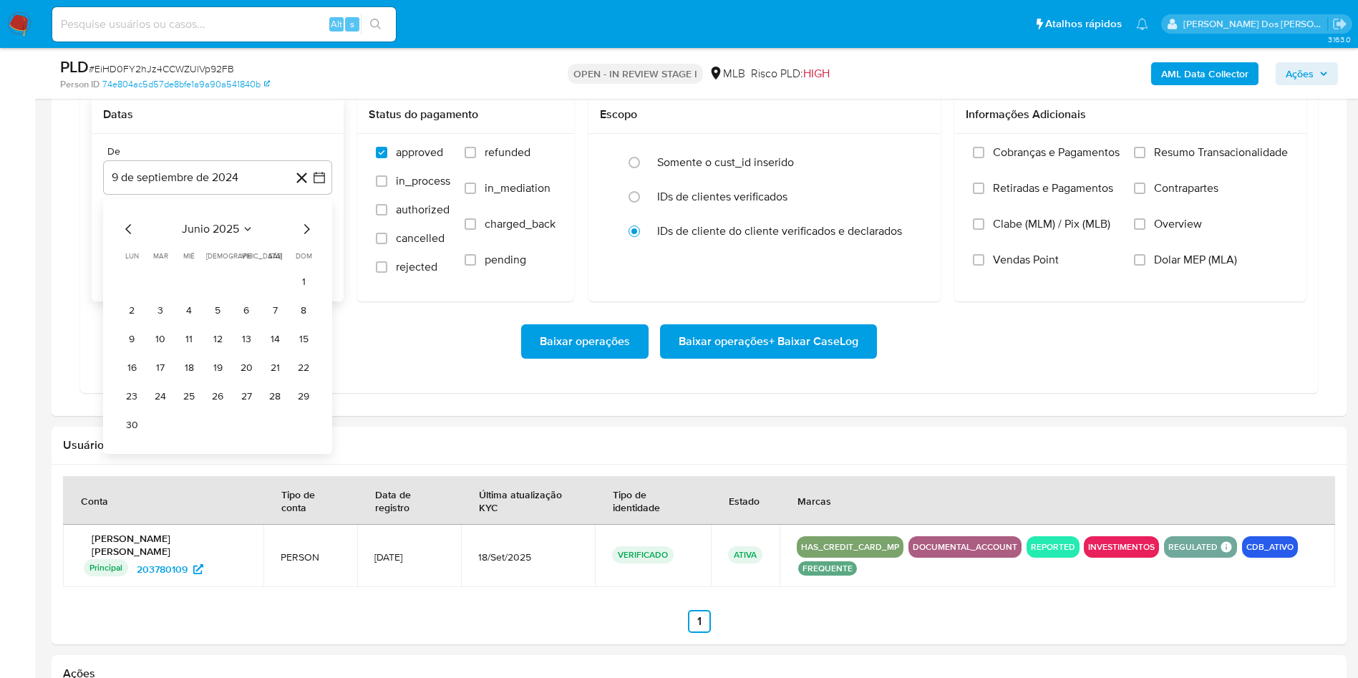
click at [311, 238] on icon "Mes siguiente" at bounding box center [306, 228] width 17 height 17
click at [241, 294] on button "1" at bounding box center [246, 282] width 23 height 23
click at [1161, 160] on span "Resumo Transacionalidade" at bounding box center [1221, 152] width 134 height 14
click at [1145, 158] on input "Resumo Transacionalidade" at bounding box center [1139, 152] width 11 height 11
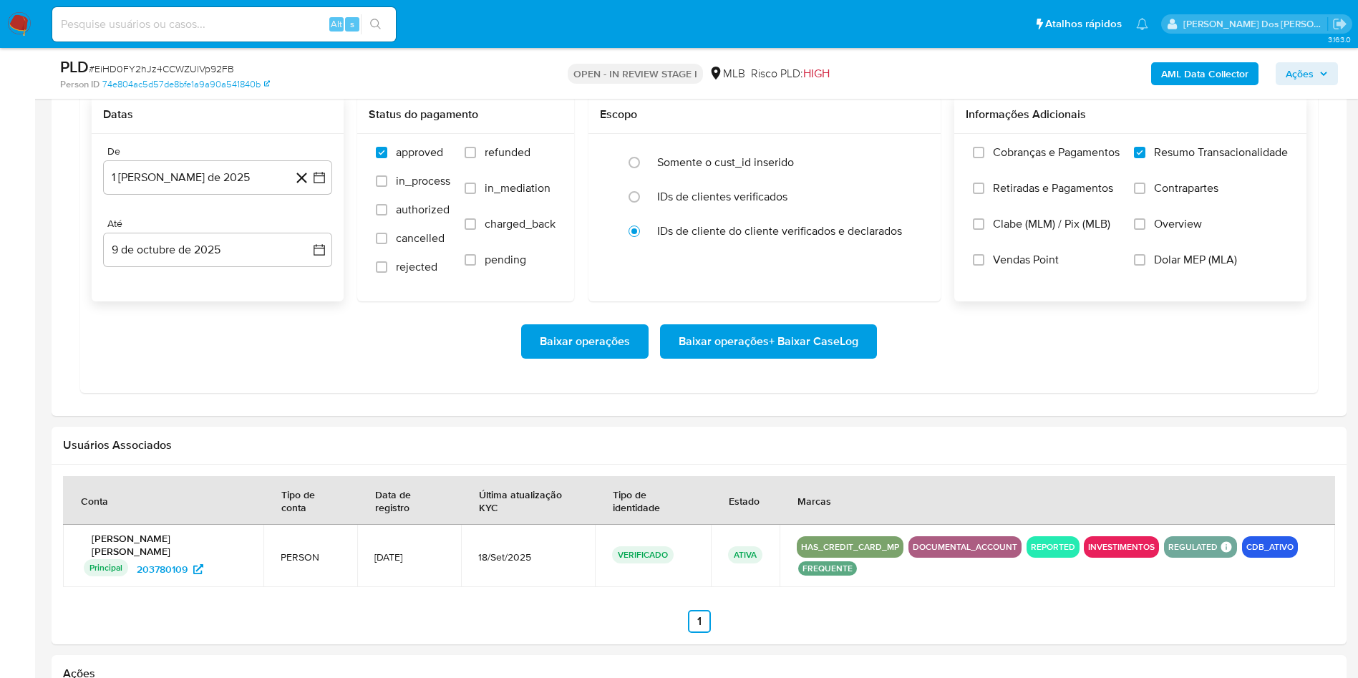
click at [747, 357] on span "Baixar operações + Baixar CaseLog" at bounding box center [769, 341] width 180 height 31
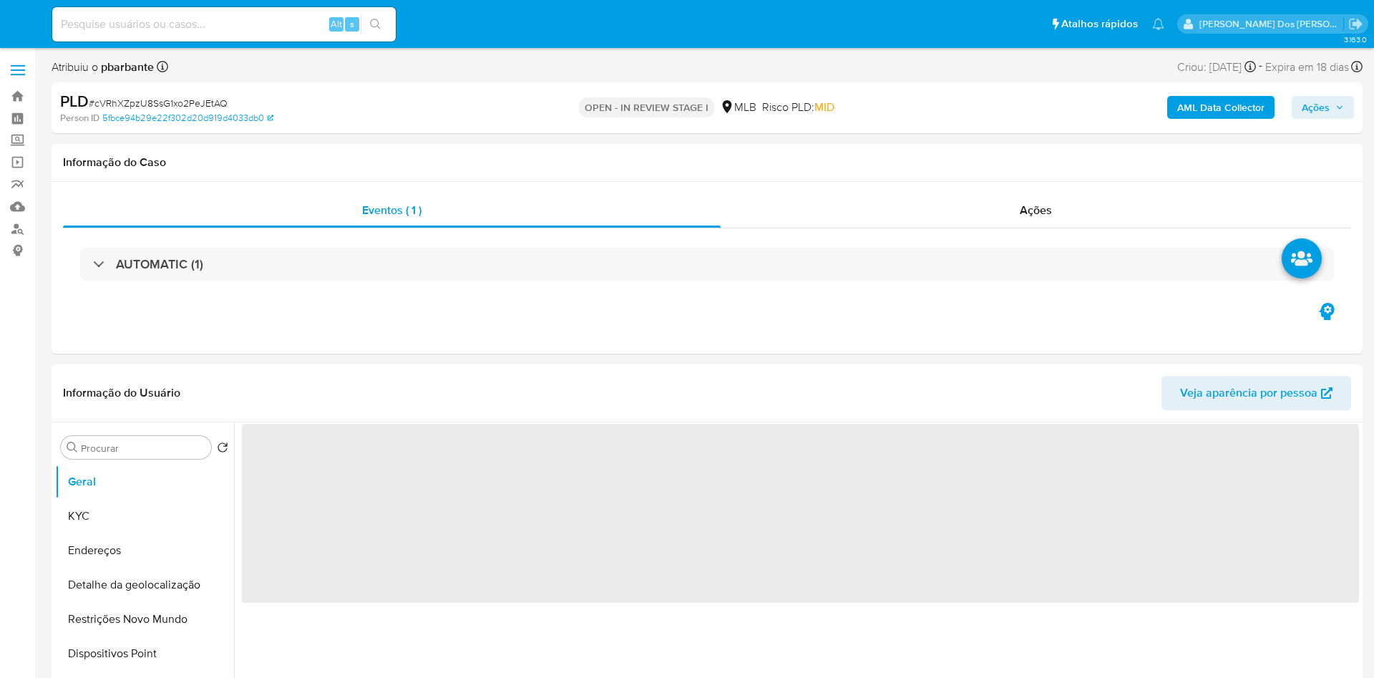
select select "10"
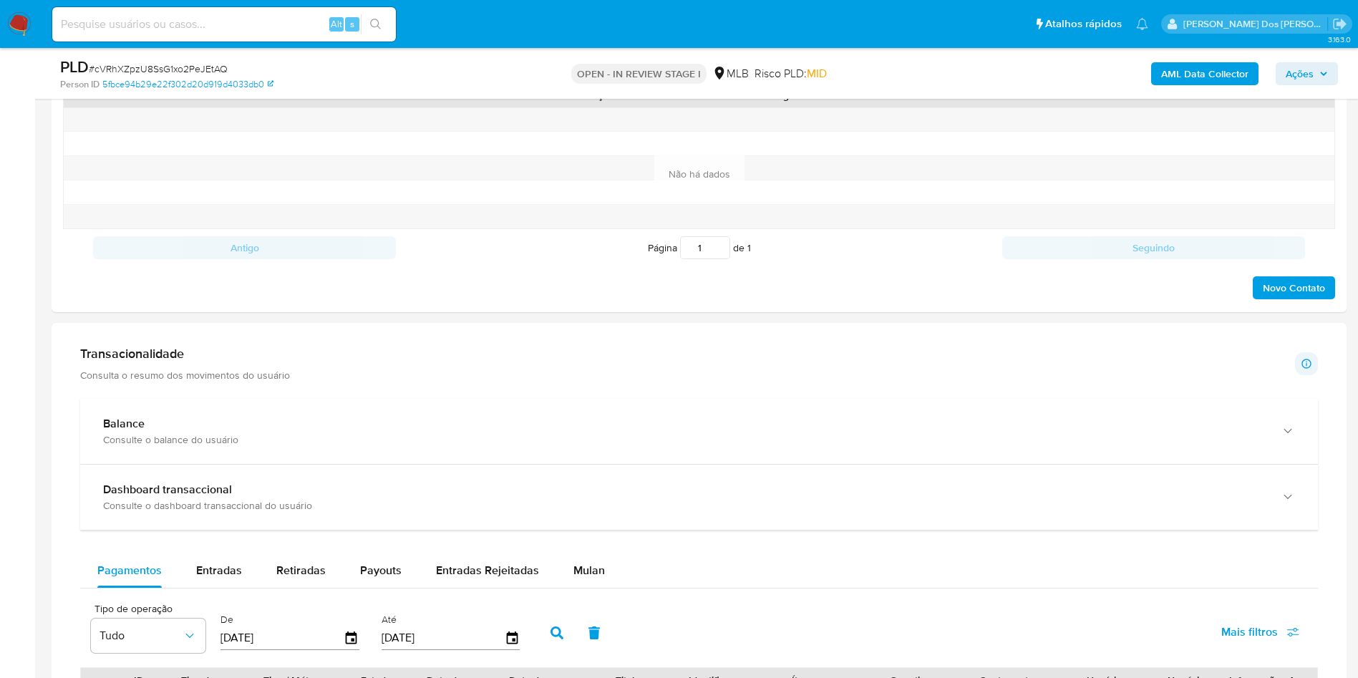
scroll to position [788, 0]
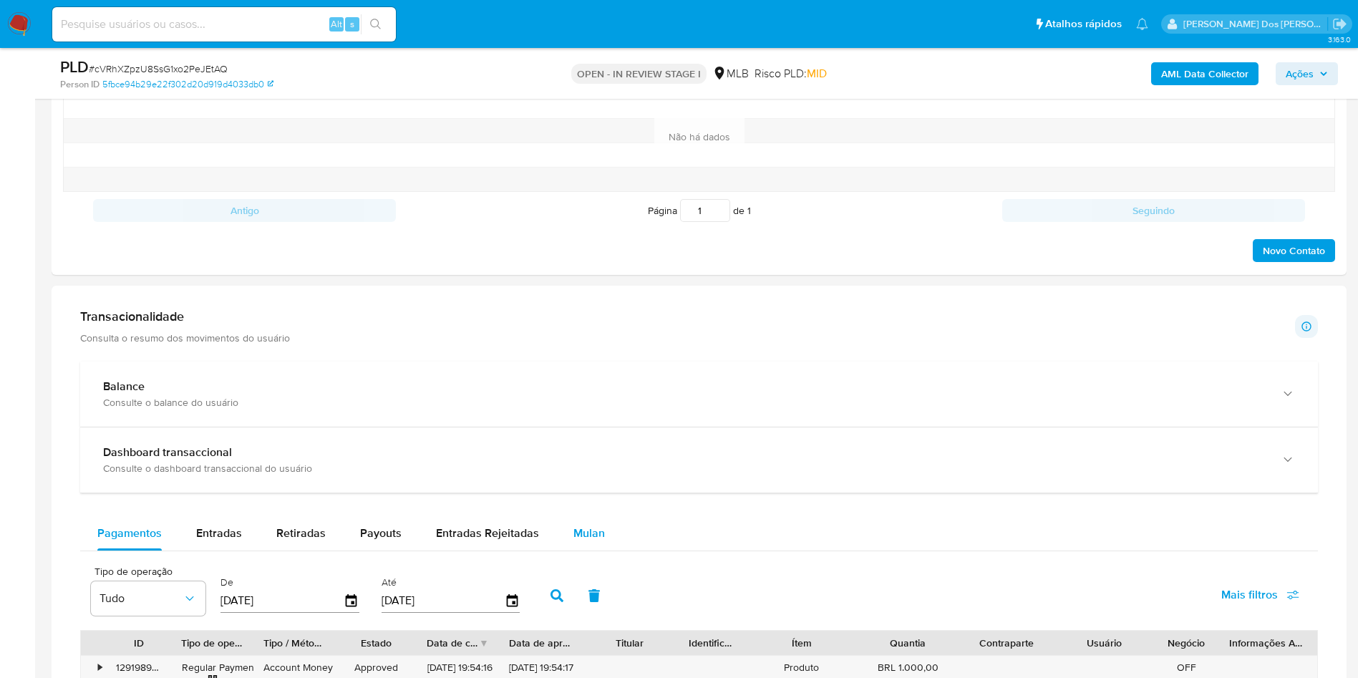
click at [604, 545] on button "Mulan" at bounding box center [589, 533] width 66 height 34
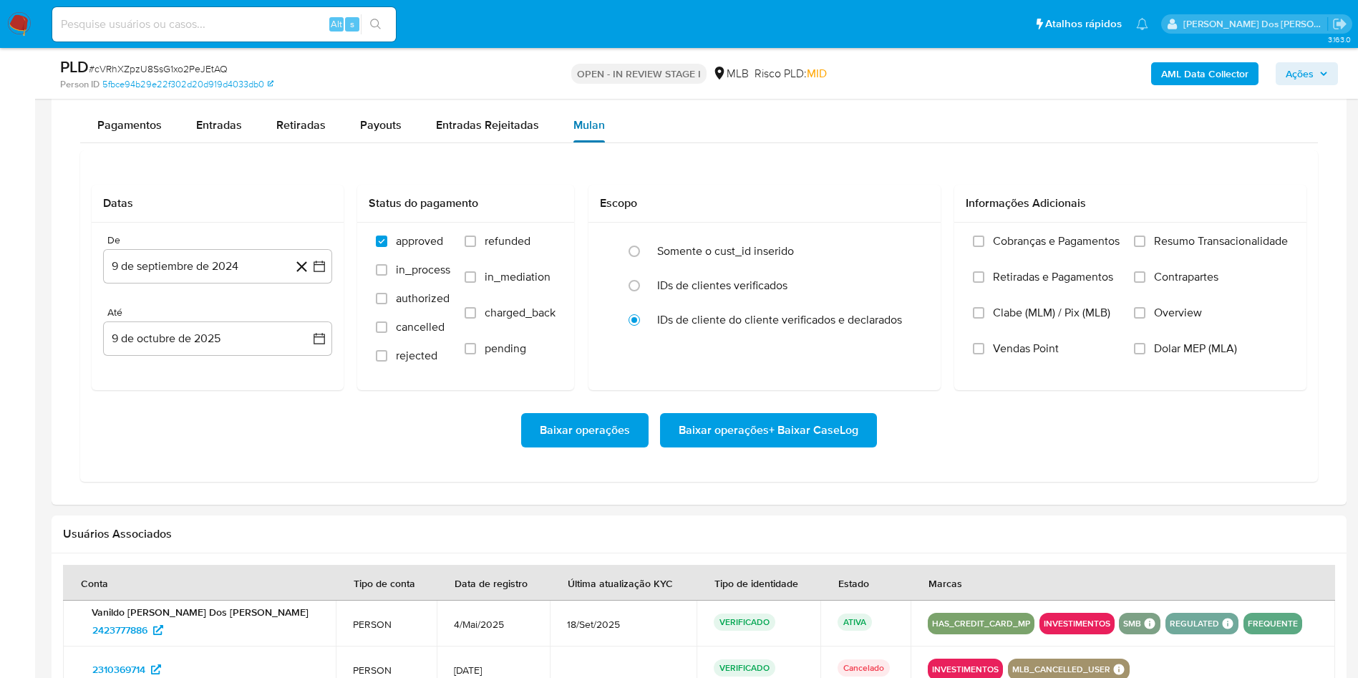
scroll to position [1207, 0]
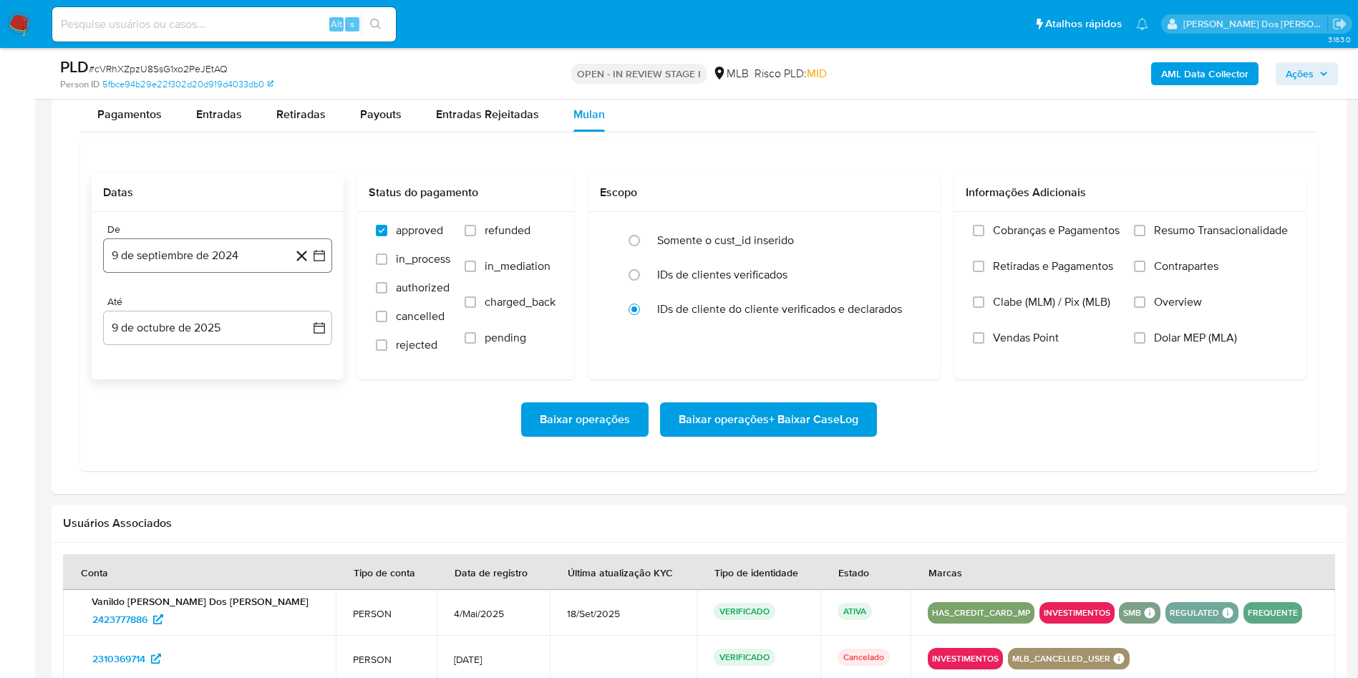
click at [322, 261] on icon "button" at bounding box center [319, 255] width 11 height 11
click at [310, 316] on icon "Mes siguiente" at bounding box center [306, 307] width 17 height 17
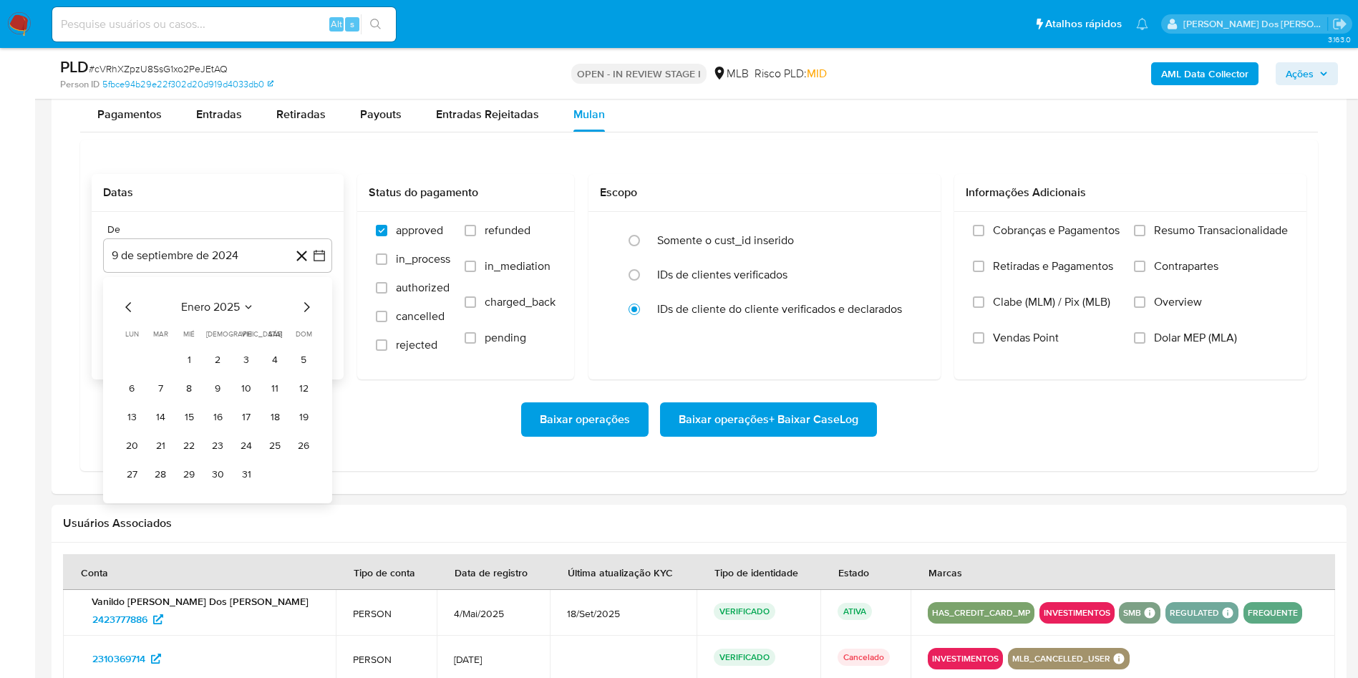
click at [310, 316] on icon "Mes siguiente" at bounding box center [306, 307] width 17 height 17
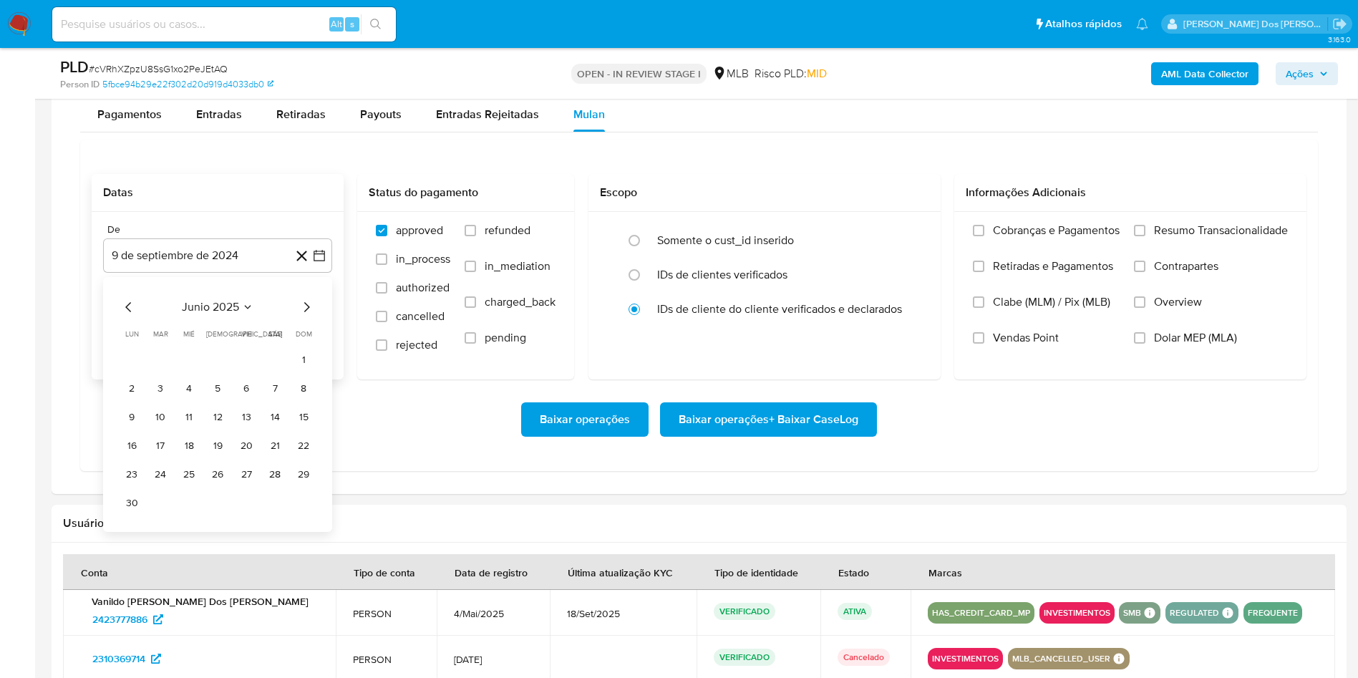
click at [310, 316] on icon "Mes siguiente" at bounding box center [306, 307] width 17 height 17
click at [252, 372] on button "1" at bounding box center [246, 360] width 23 height 23
click at [1186, 238] on span "Resumo Transacionalidade" at bounding box center [1221, 230] width 134 height 14
click at [1145, 236] on input "Resumo Transacionalidade" at bounding box center [1139, 230] width 11 height 11
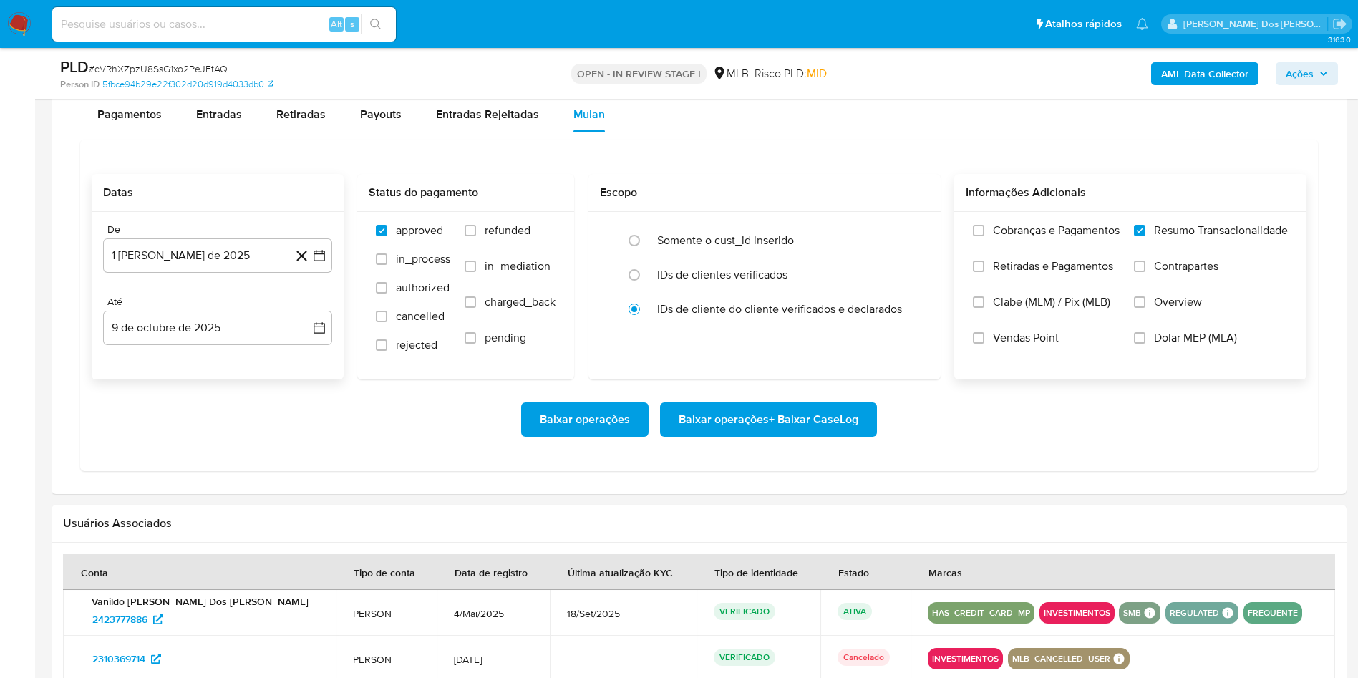
click at [813, 429] on div "Baixar operações Baixar operações + Baixar CaseLog" at bounding box center [699, 419] width 1215 height 80
click at [786, 435] on span "Baixar operações + Baixar CaseLog" at bounding box center [769, 419] width 180 height 31
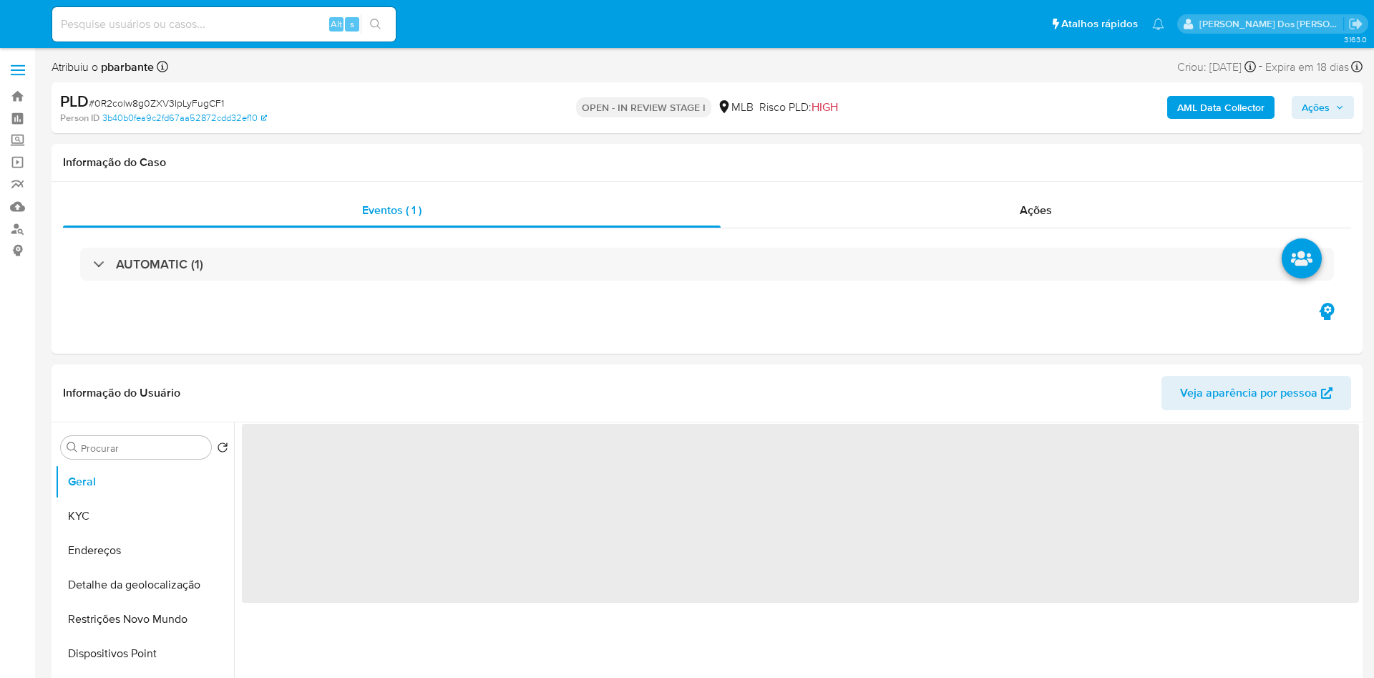
select select "10"
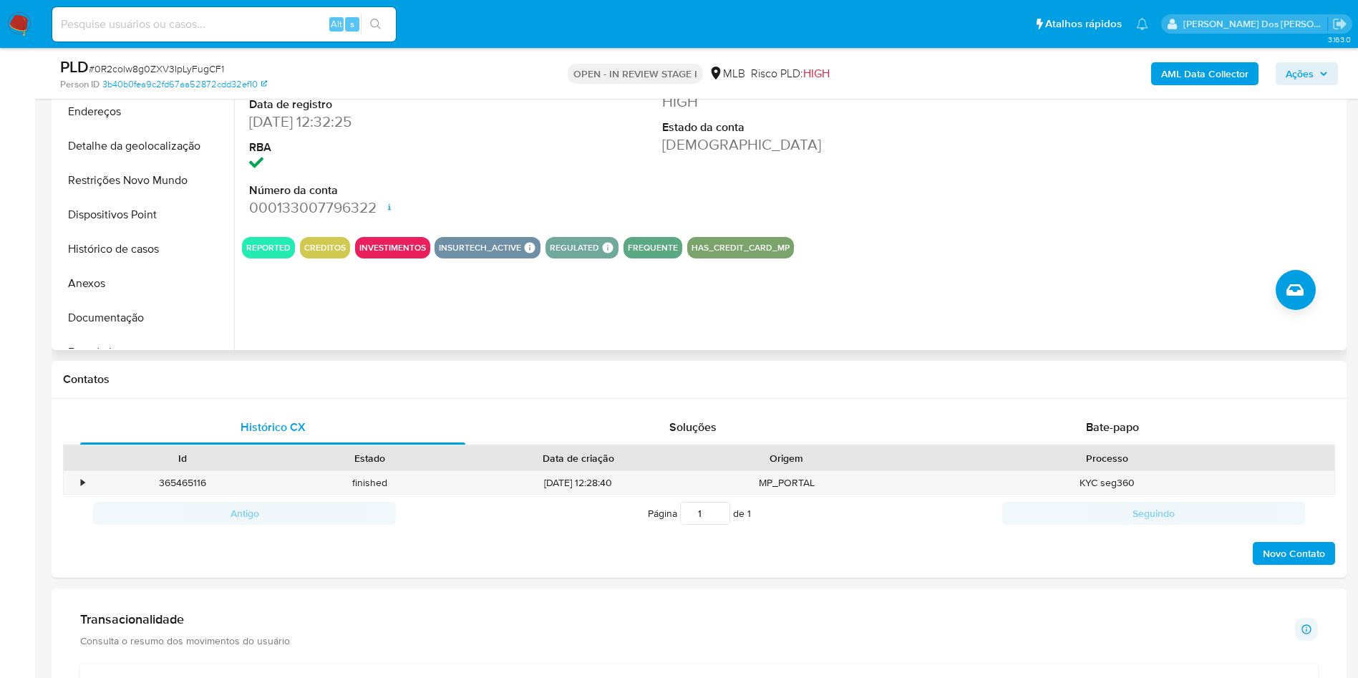
scroll to position [389, 0]
click at [157, 266] on button "Histórico de casos" at bounding box center [139, 248] width 168 height 34
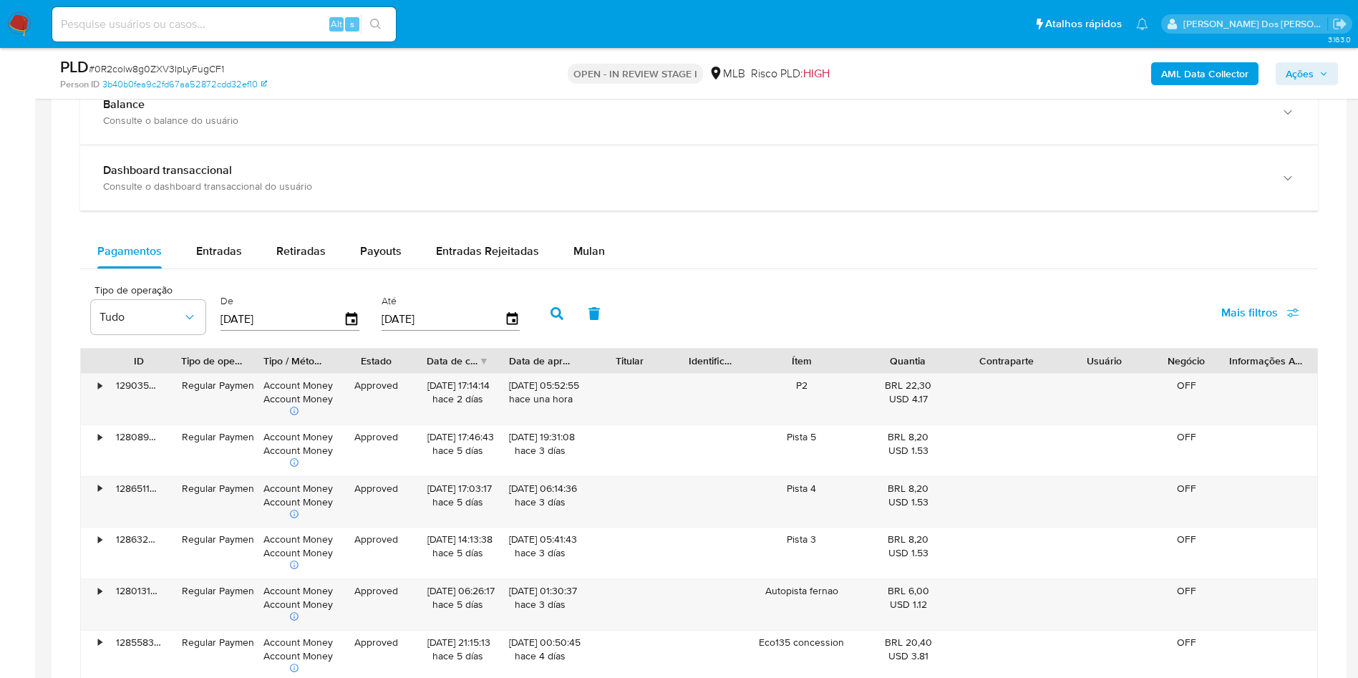
scroll to position [1042, 0]
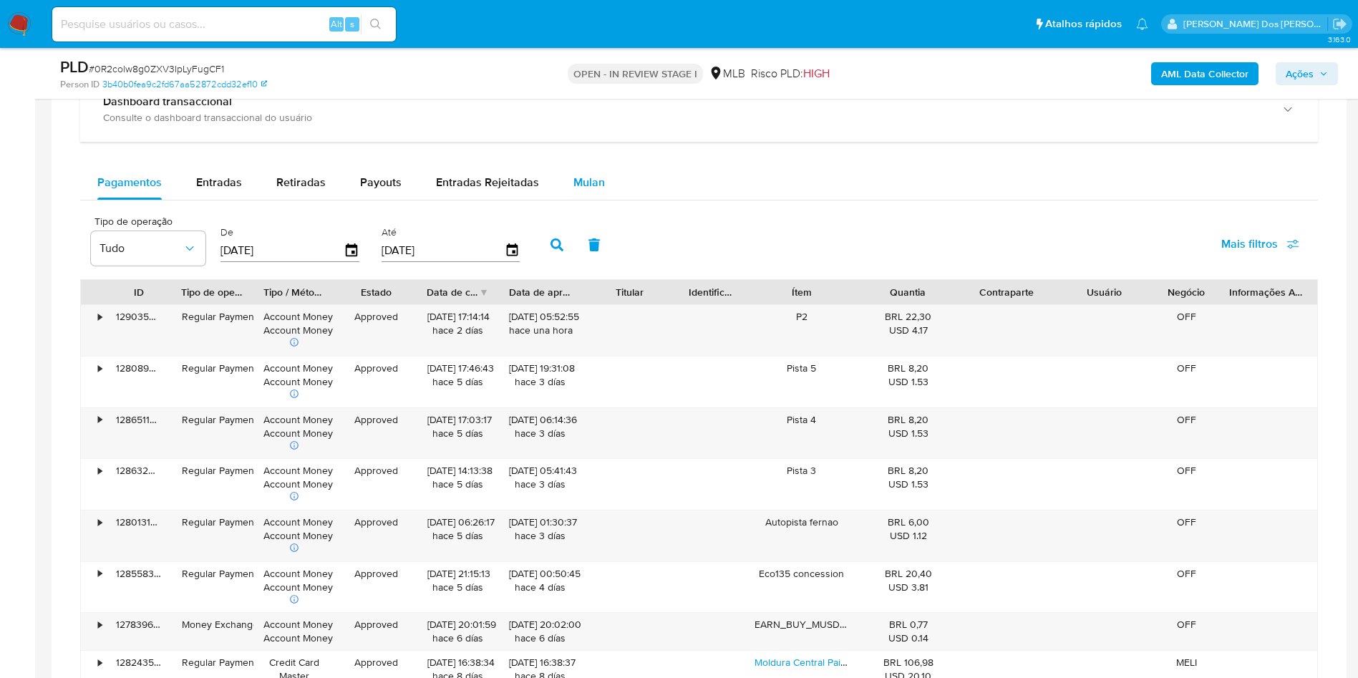
click at [591, 190] on span "Mulan" at bounding box center [588, 182] width 31 height 16
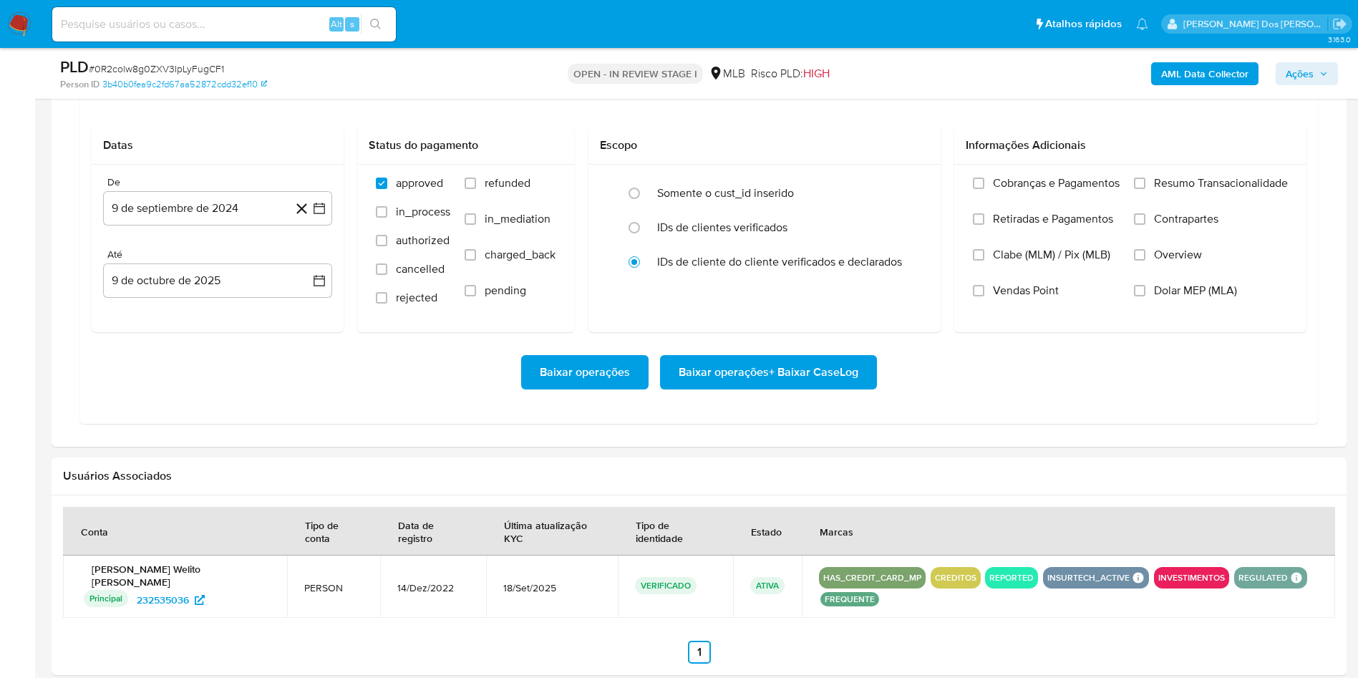
scroll to position [1164, 0]
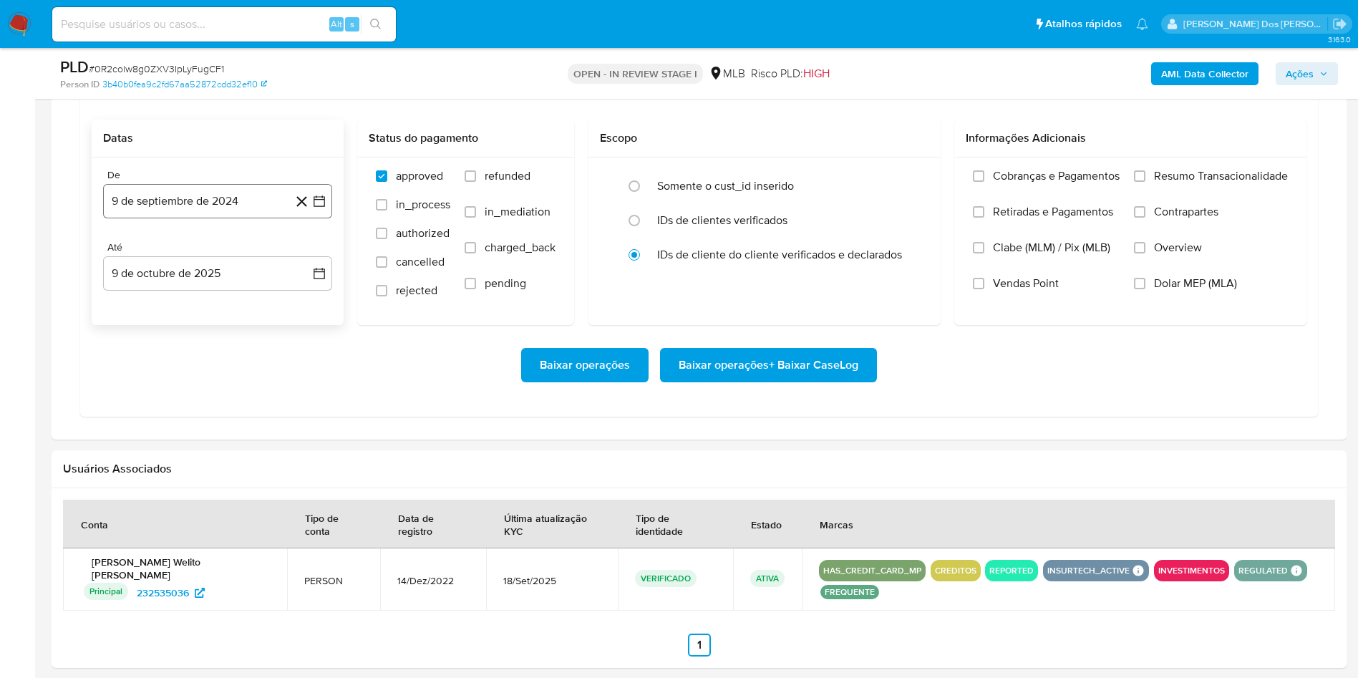
click at [319, 208] on icon "button" at bounding box center [319, 201] width 14 height 14
click at [309, 261] on icon "Mes siguiente" at bounding box center [306, 252] width 17 height 17
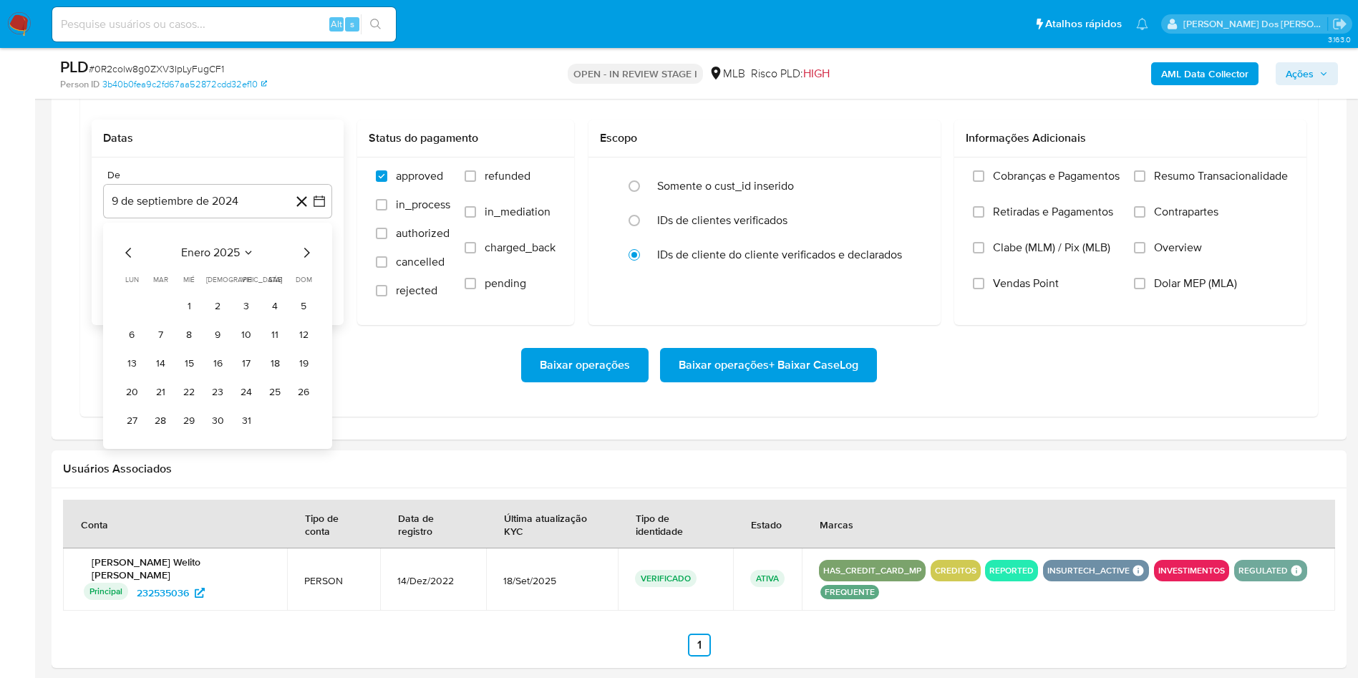
click at [309, 261] on icon "Mes siguiente" at bounding box center [306, 252] width 17 height 17
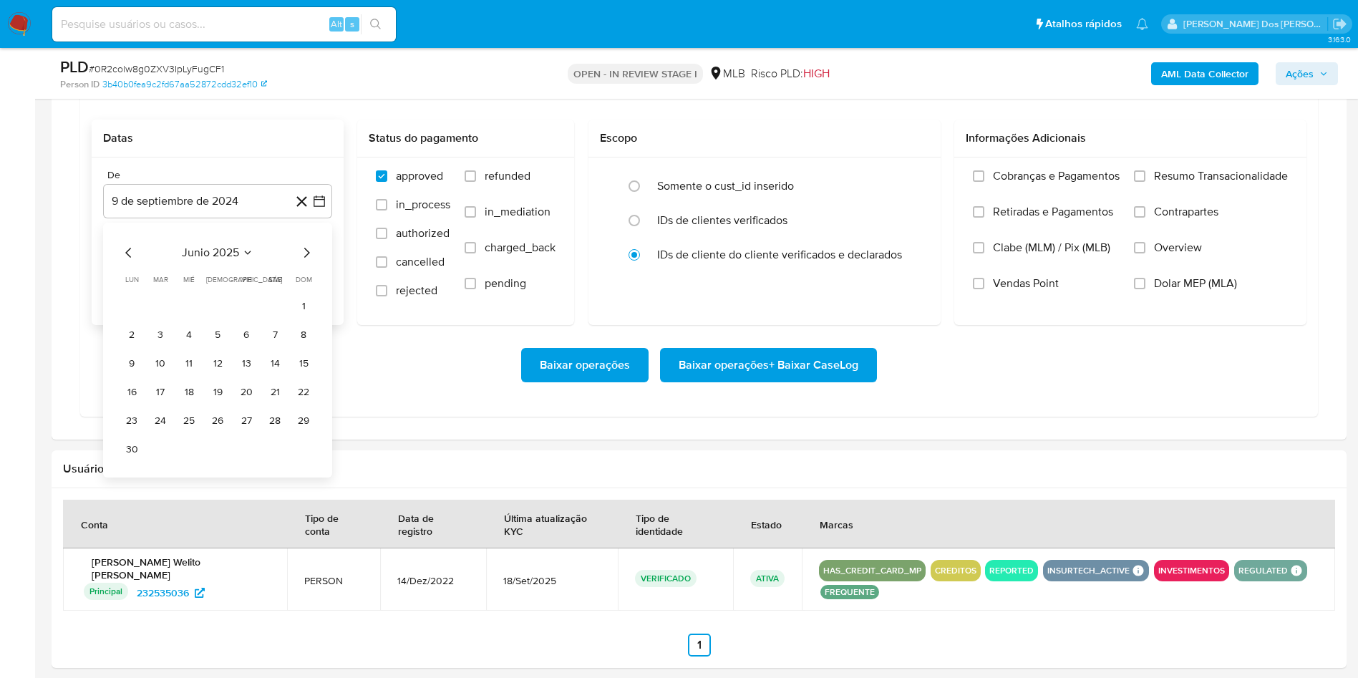
click at [309, 261] on icon "Mes siguiente" at bounding box center [306, 252] width 17 height 17
click at [252, 317] on button "1" at bounding box center [246, 305] width 23 height 23
click at [1168, 183] on span "Resumo Transacionalidade" at bounding box center [1221, 176] width 134 height 14
click at [1145, 182] on input "Resumo Transacionalidade" at bounding box center [1139, 175] width 11 height 11
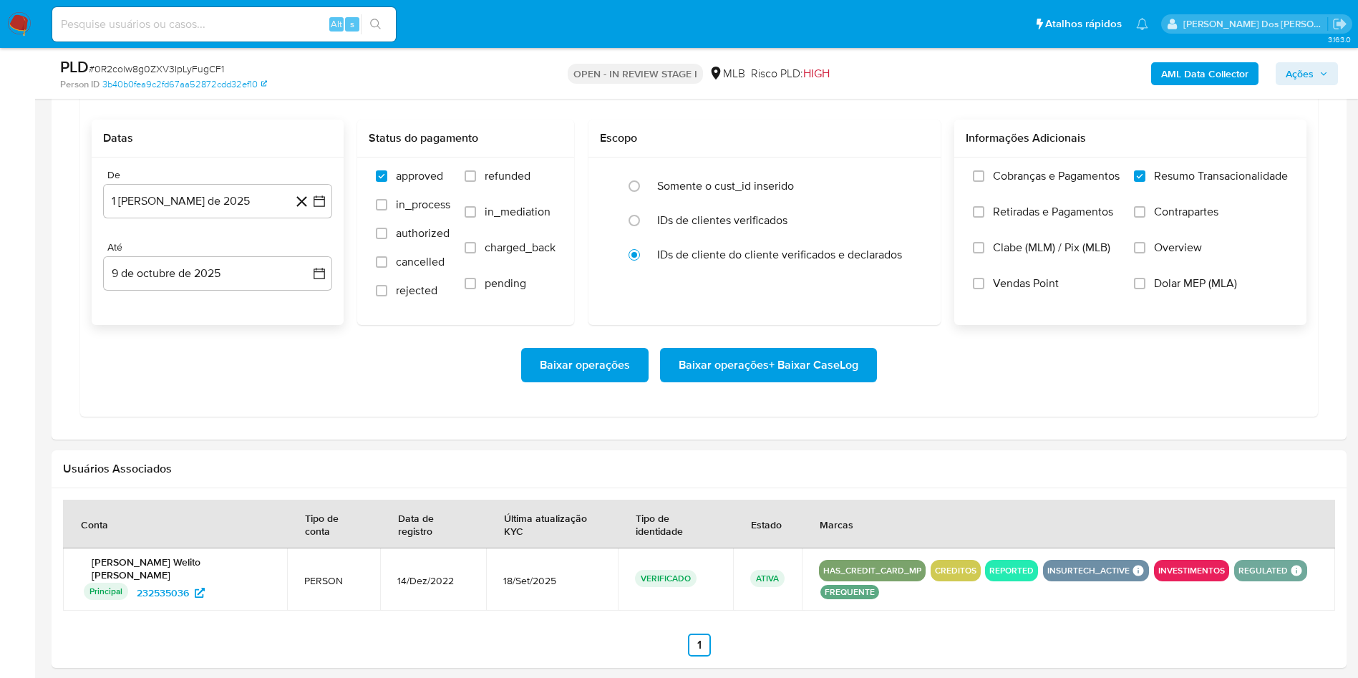
click at [750, 381] on span "Baixar operações + Baixar CaseLog" at bounding box center [769, 364] width 180 height 31
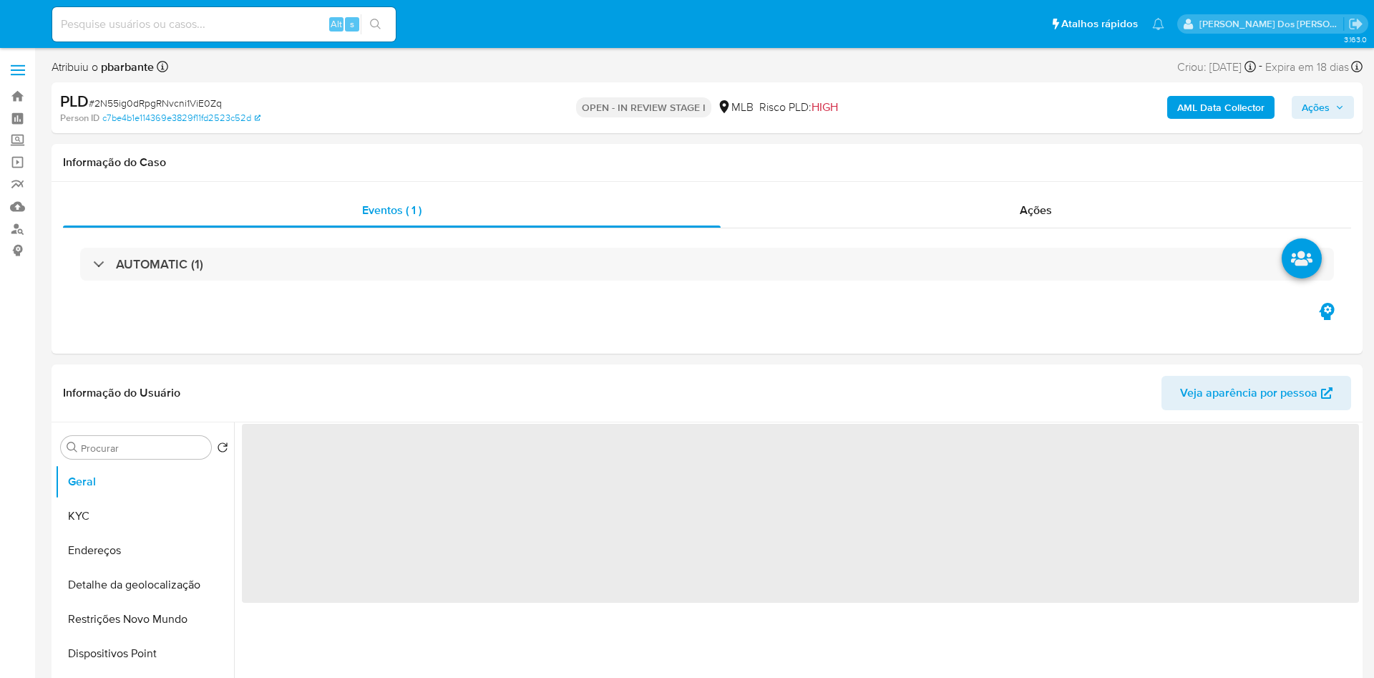
select select "10"
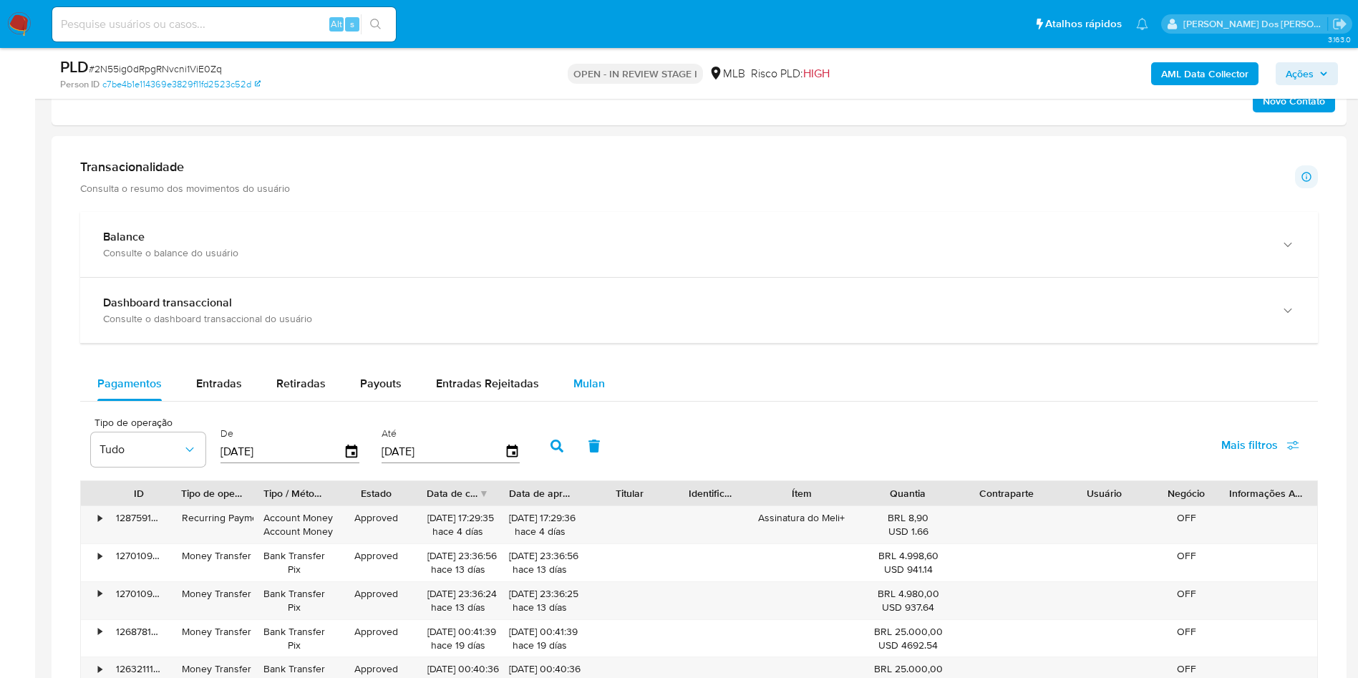
click at [603, 401] on button "Mulan" at bounding box center [589, 384] width 66 height 34
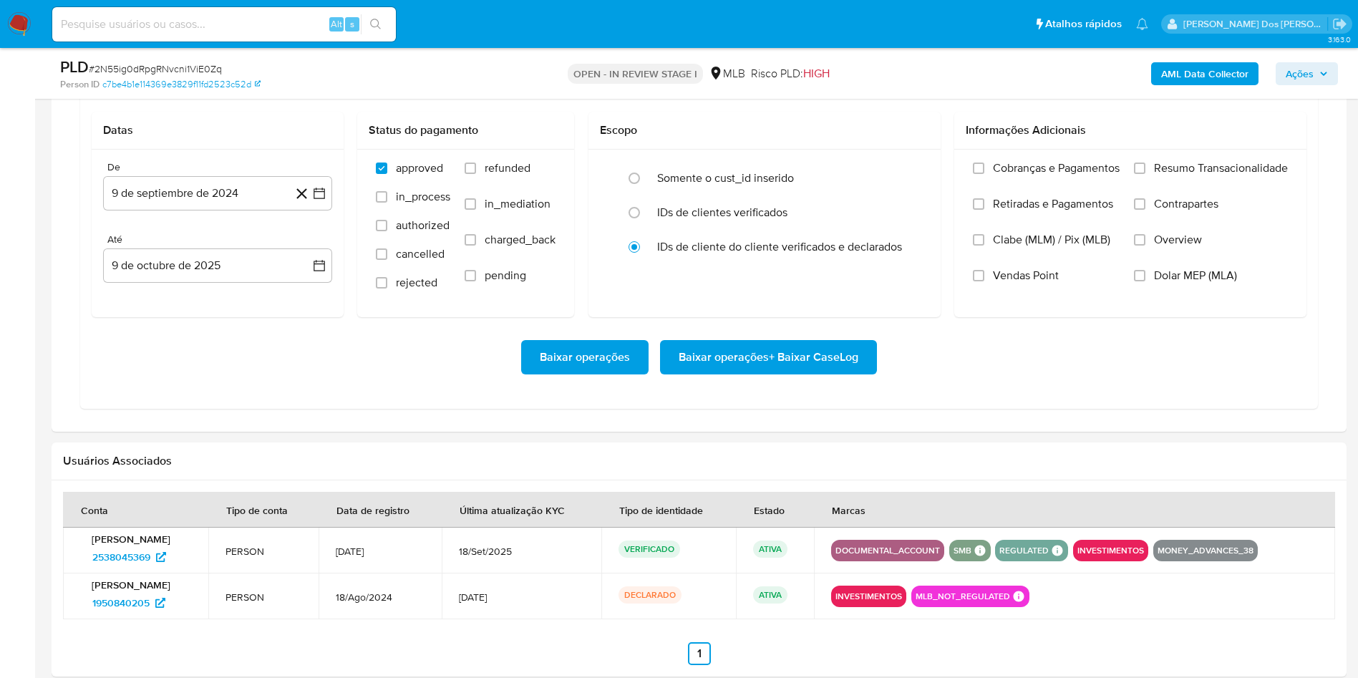
scroll to position [1200, 0]
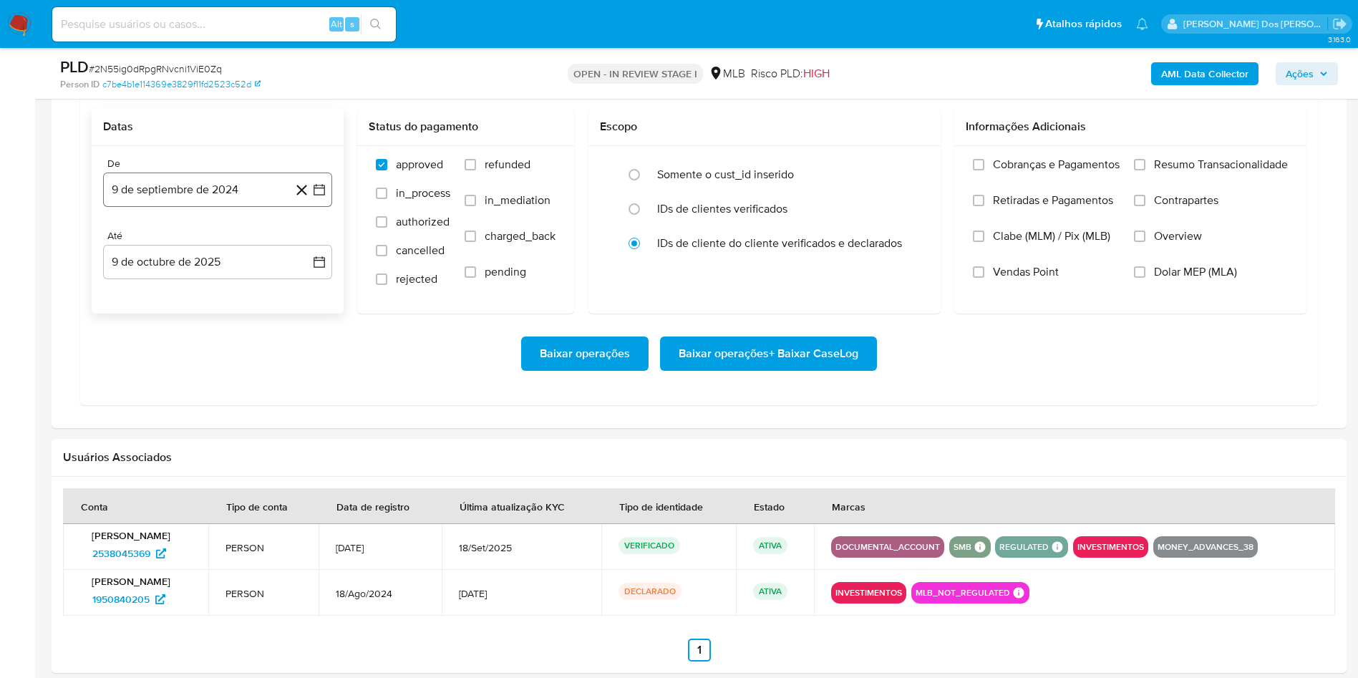
click at [319, 197] on icon "button" at bounding box center [319, 190] width 14 height 14
click at [306, 246] on icon "Mes siguiente" at bounding box center [307, 241] width 6 height 10
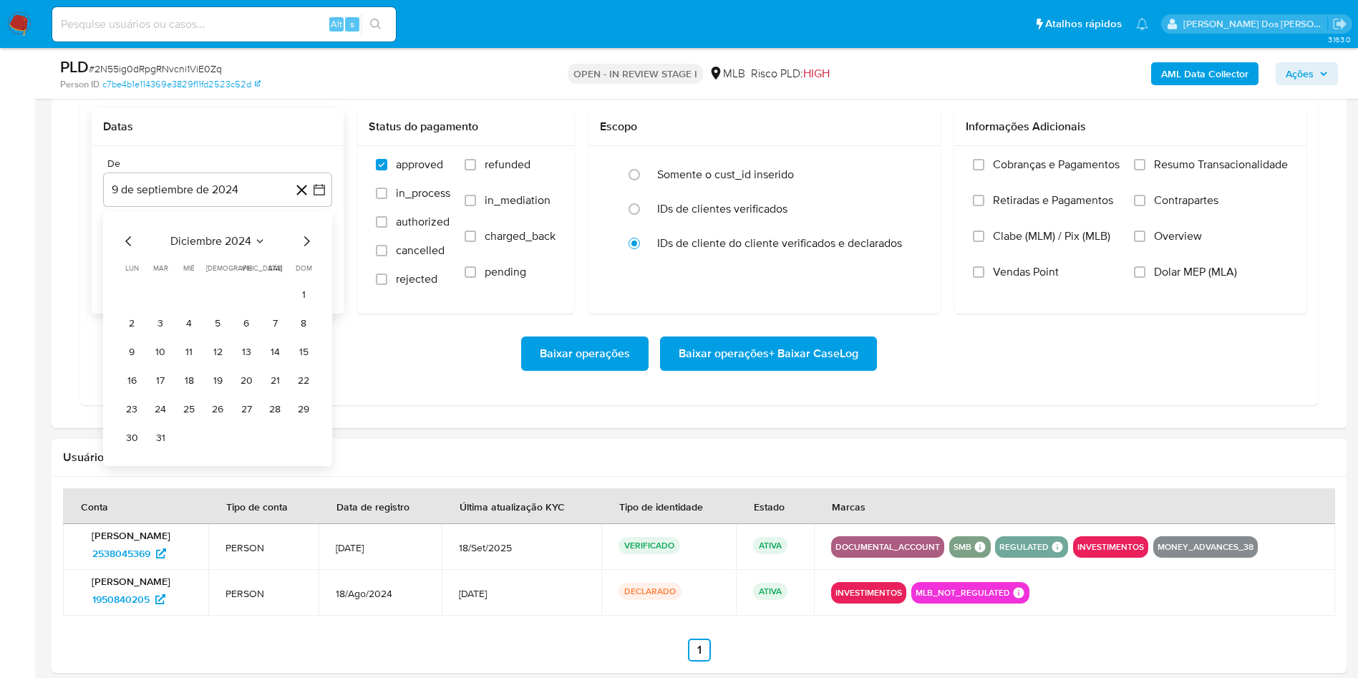
click at [306, 246] on icon "Mes siguiente" at bounding box center [307, 241] width 6 height 10
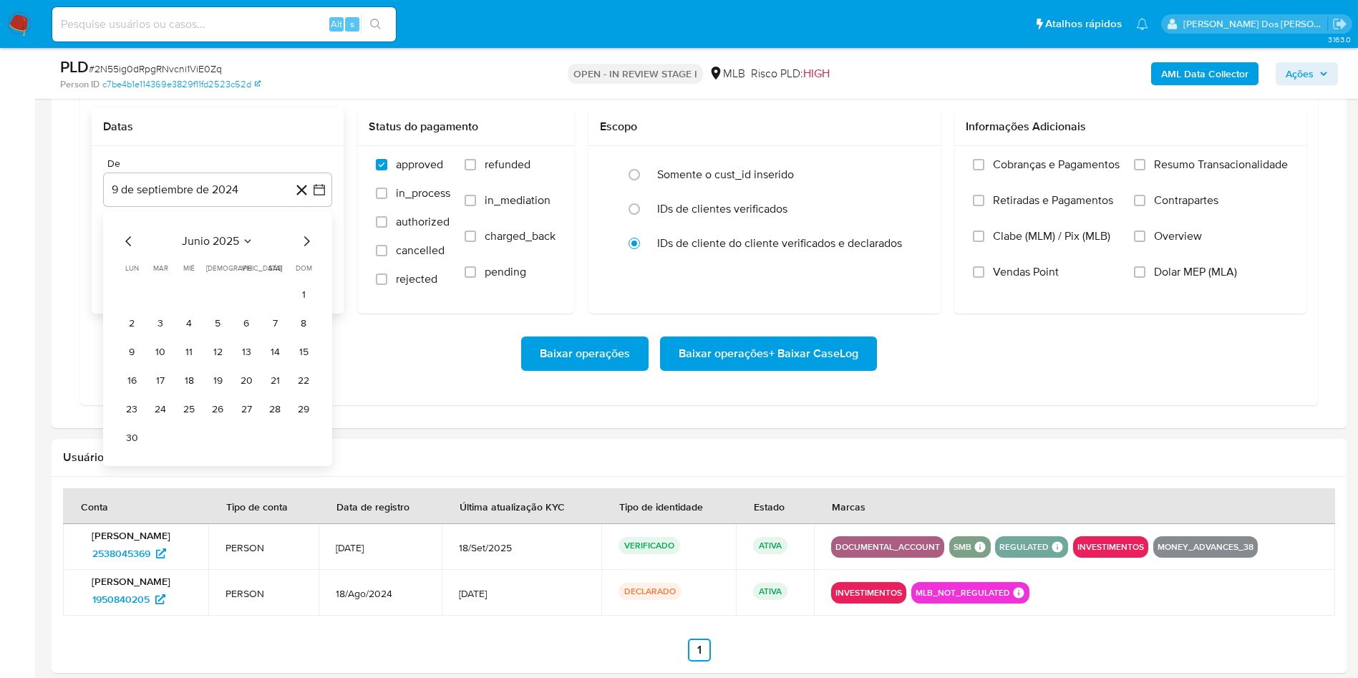
click at [306, 246] on icon "Mes siguiente" at bounding box center [307, 241] width 6 height 10
click at [253, 306] on td "1" at bounding box center [246, 294] width 23 height 23
click at [243, 306] on button "1" at bounding box center [246, 294] width 23 height 23
click at [1217, 172] on span "Resumo Transacionalidade" at bounding box center [1221, 164] width 134 height 14
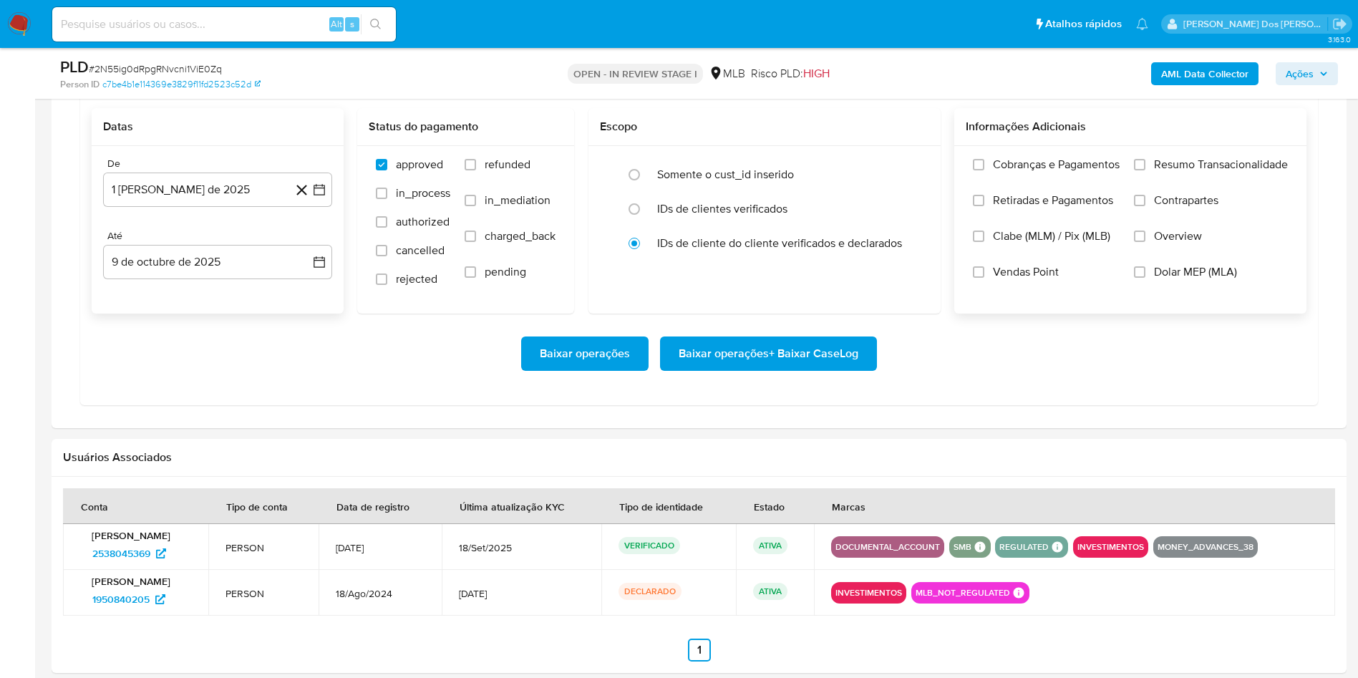
click at [1145, 170] on input "Resumo Transacionalidade" at bounding box center [1139, 164] width 11 height 11
click at [752, 369] on span "Baixar operações + Baixar CaseLog" at bounding box center [769, 353] width 180 height 31
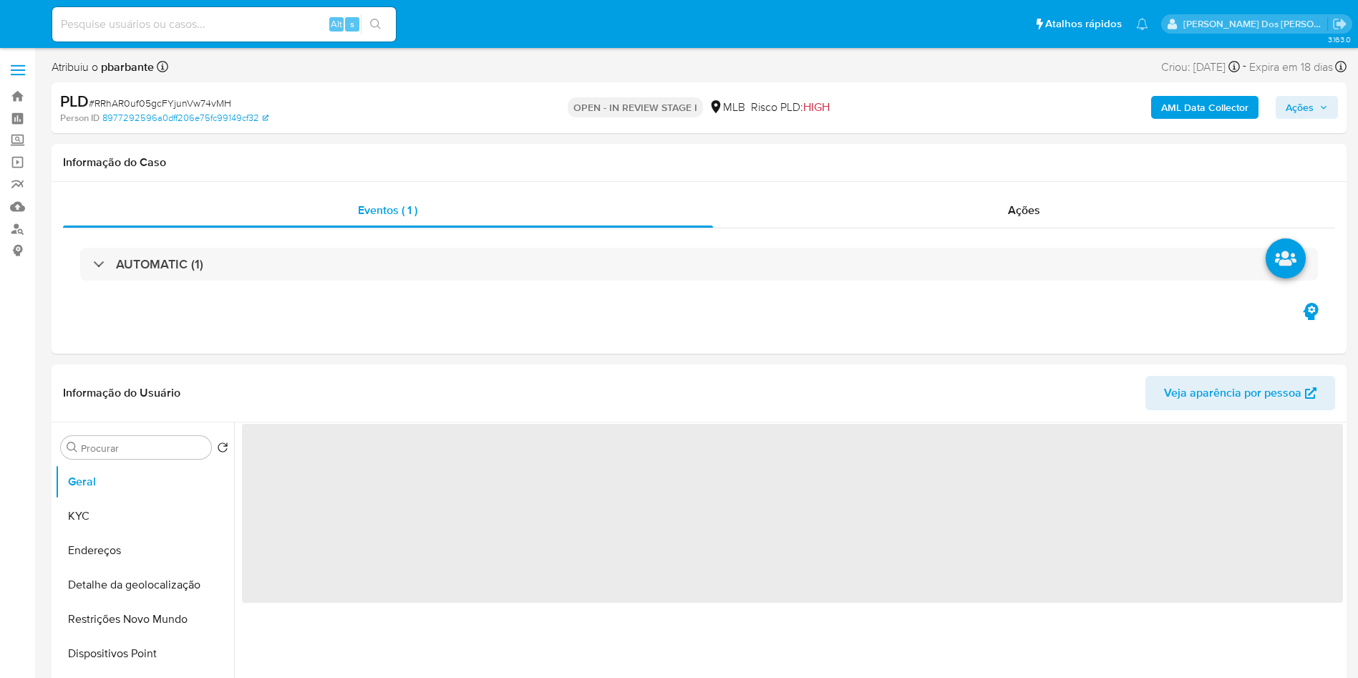
select select "10"
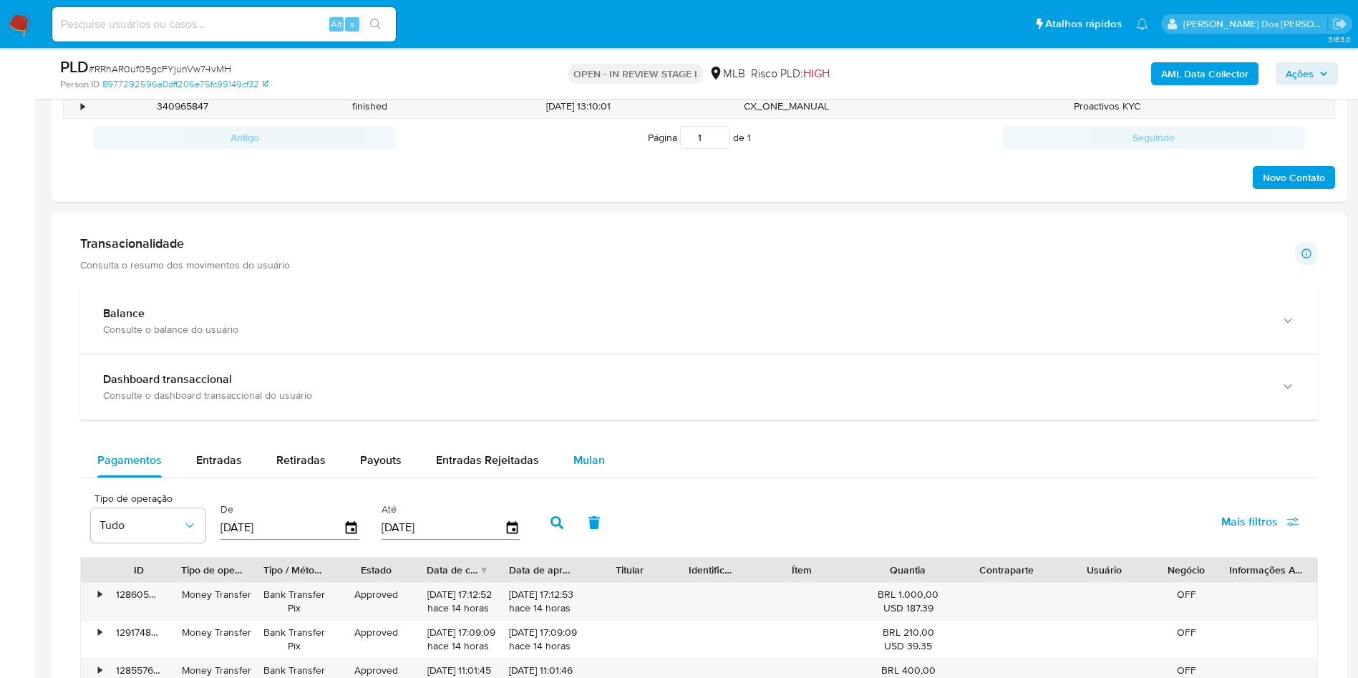
click at [573, 472] on div "Mulan" at bounding box center [588, 460] width 31 height 34
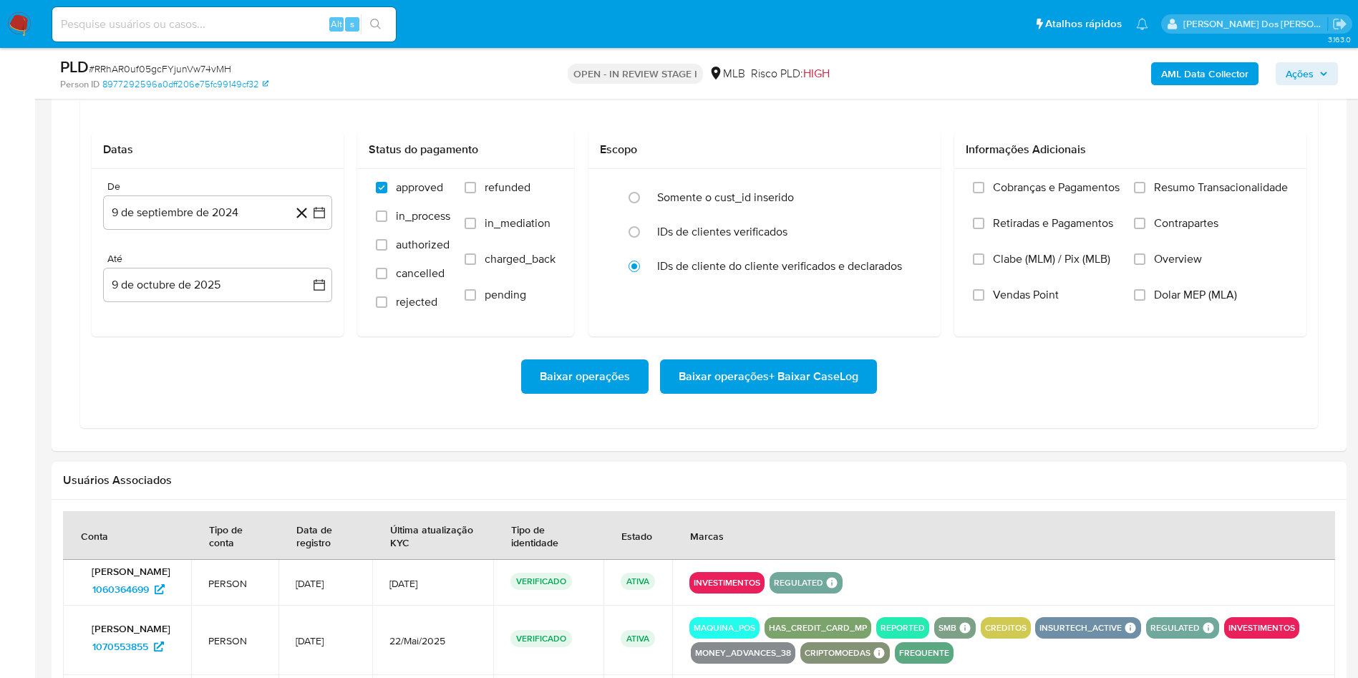
scroll to position [1256, 0]
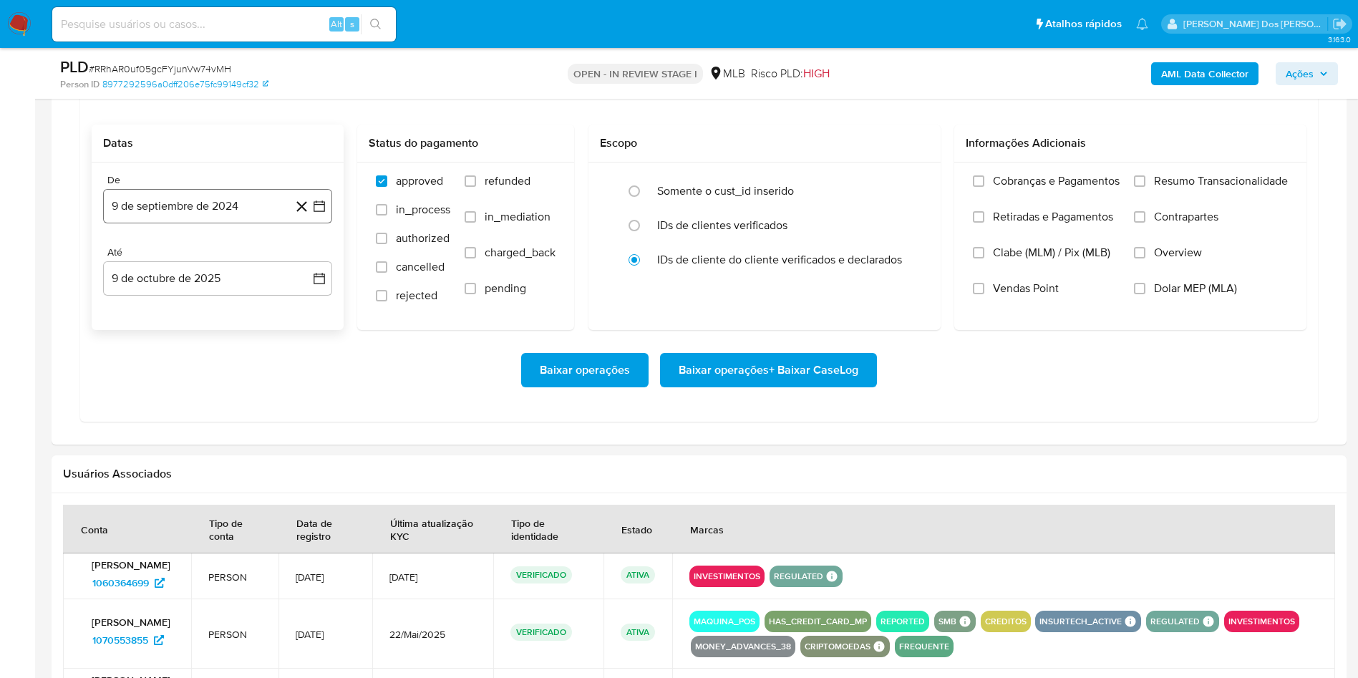
click at [326, 223] on button "9 de septiembre de 2024" at bounding box center [217, 206] width 229 height 34
click at [308, 266] on icon "Mes siguiente" at bounding box center [306, 257] width 17 height 17
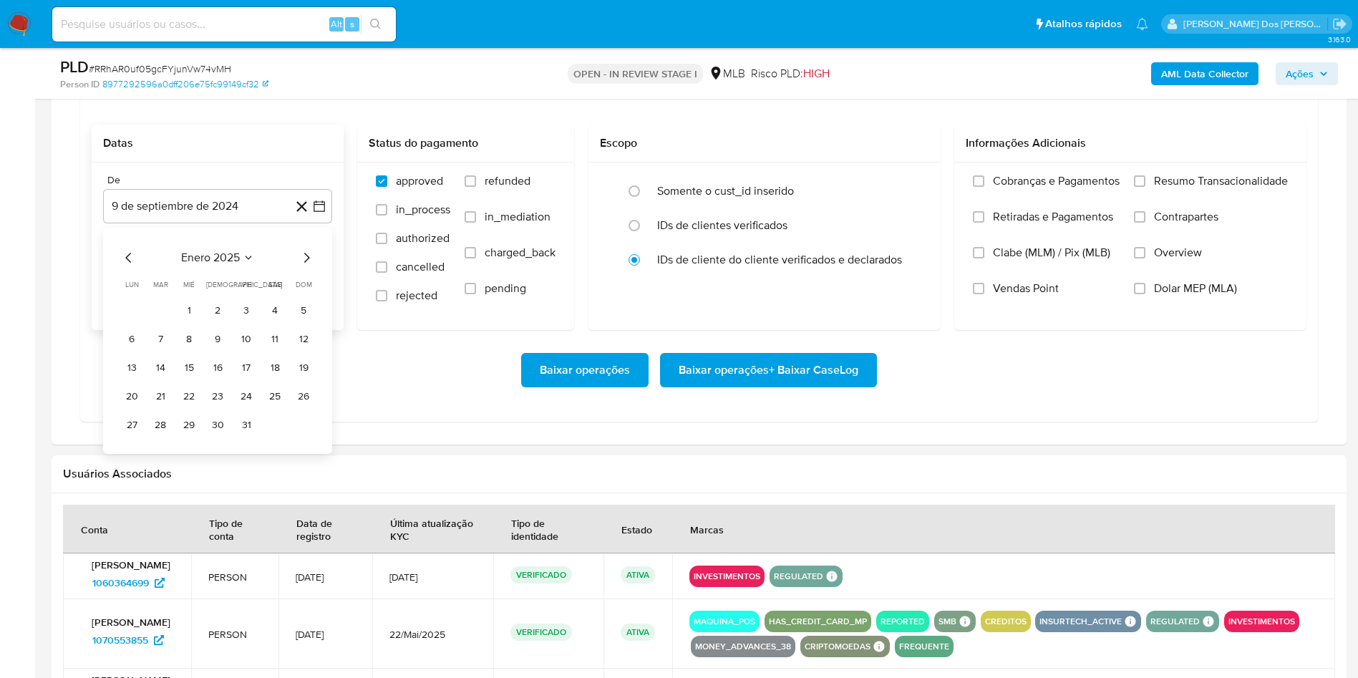
click at [308, 266] on icon "Mes siguiente" at bounding box center [306, 257] width 17 height 17
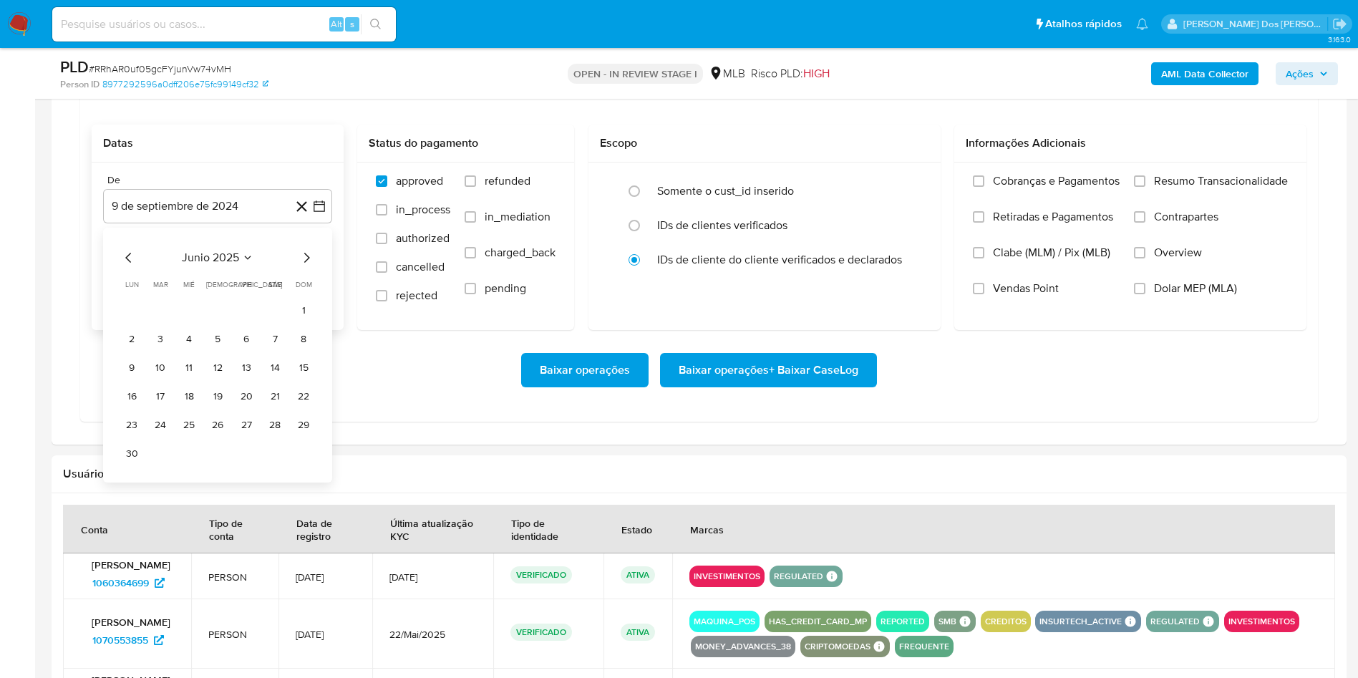
click at [308, 266] on icon "Mes siguiente" at bounding box center [306, 257] width 17 height 17
click at [249, 322] on button "1" at bounding box center [246, 310] width 23 height 23
click at [1184, 195] on div "Cobranças e Pagamentos Retiradas e Pagamentos Clabe (MLM) / Pix (MLB) Vendas Po…" at bounding box center [1130, 246] width 352 height 166
click at [1179, 188] on span "Resumo Transacionalidade" at bounding box center [1221, 181] width 134 height 14
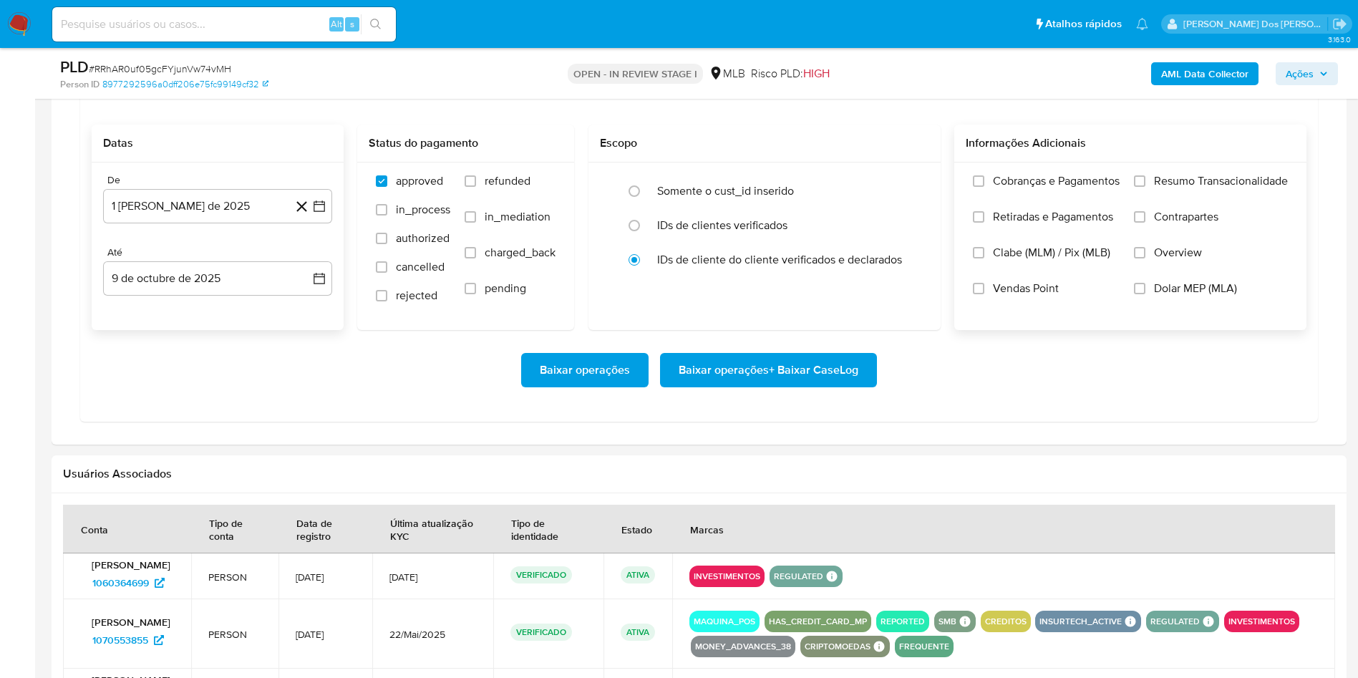
click at [1145, 187] on input "Resumo Transacionalidade" at bounding box center [1139, 180] width 11 height 11
click at [801, 386] on span "Baixar operações + Baixar CaseLog" at bounding box center [769, 369] width 180 height 31
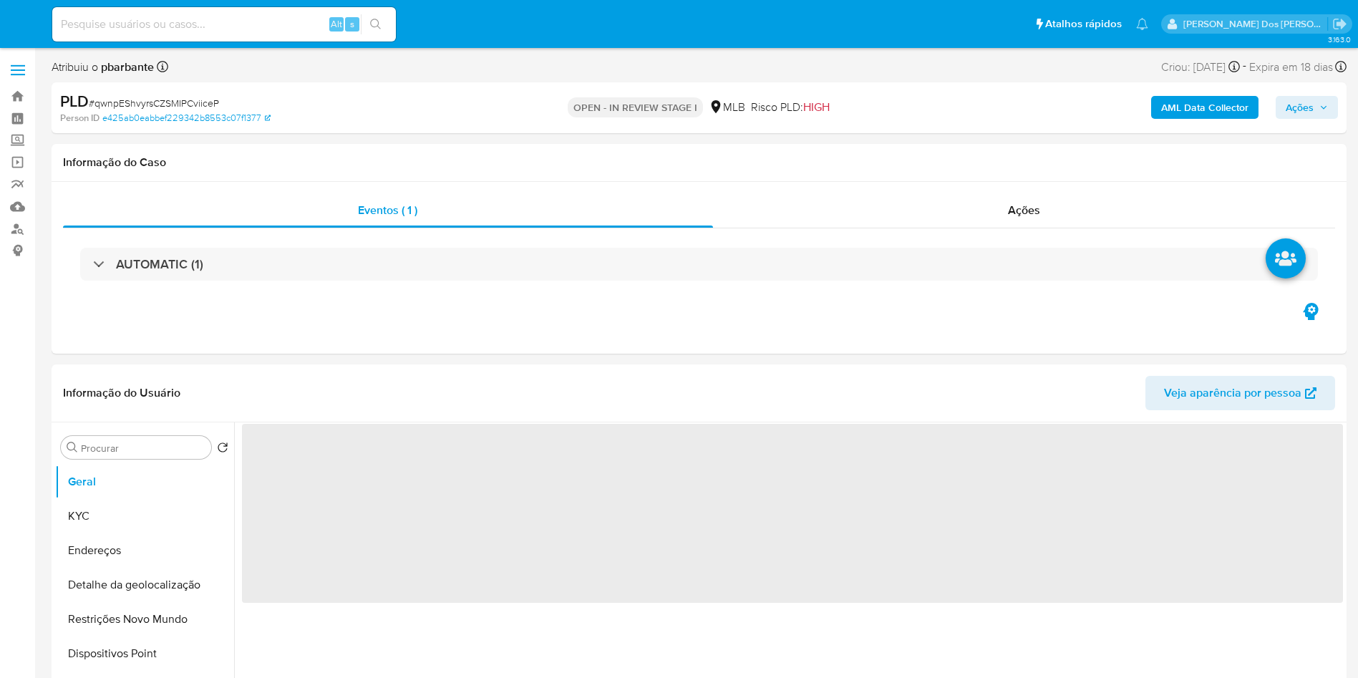
select select "10"
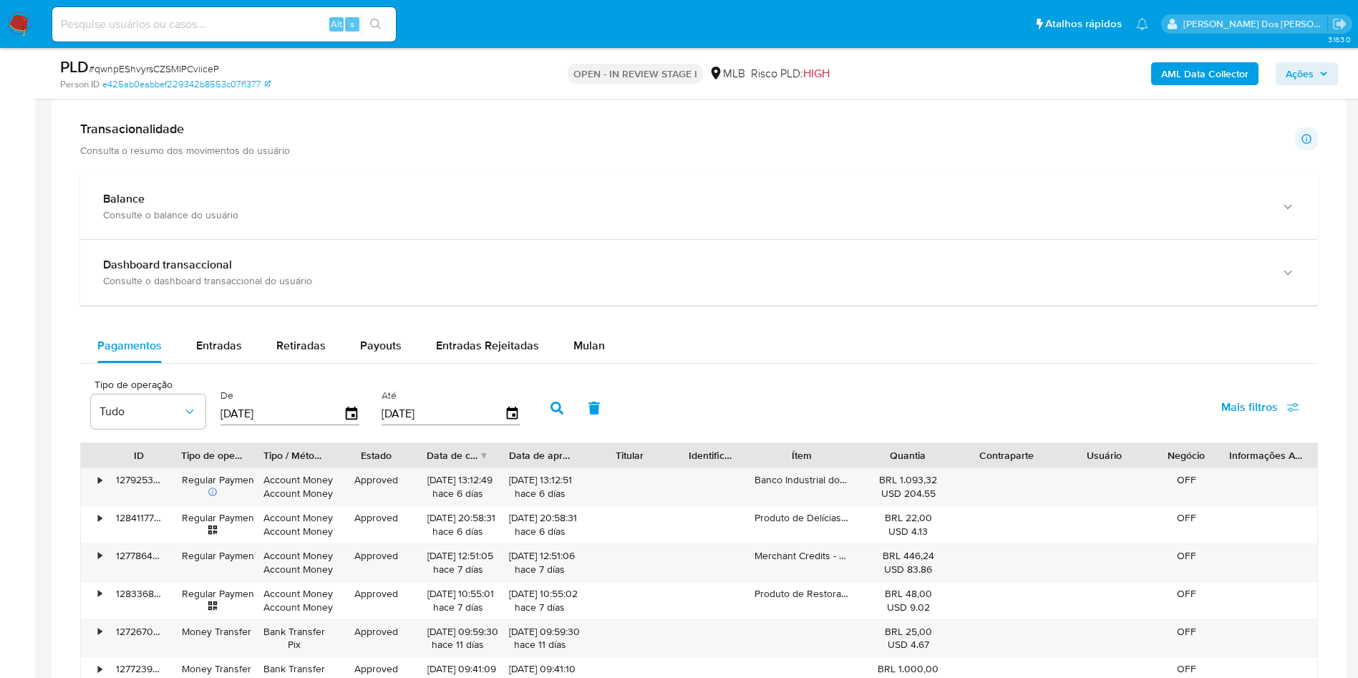
scroll to position [885, 0]
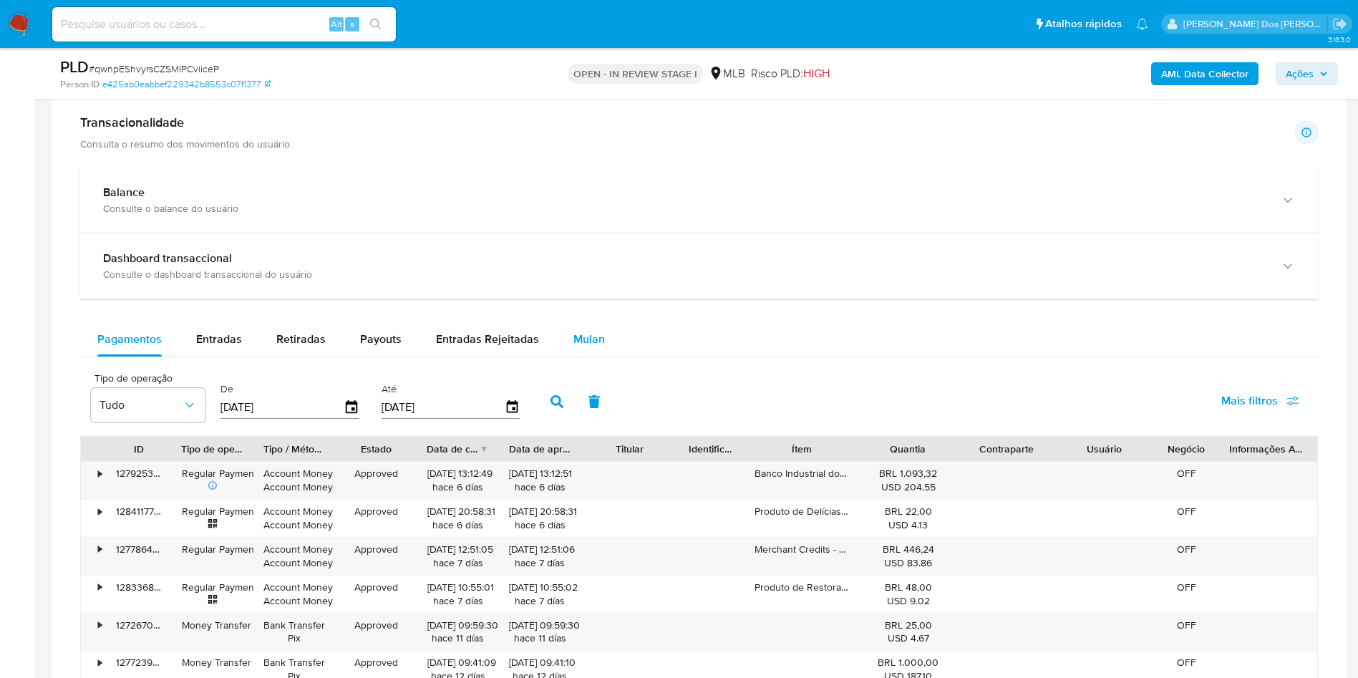
click at [602, 351] on button "Mulan" at bounding box center [589, 339] width 66 height 34
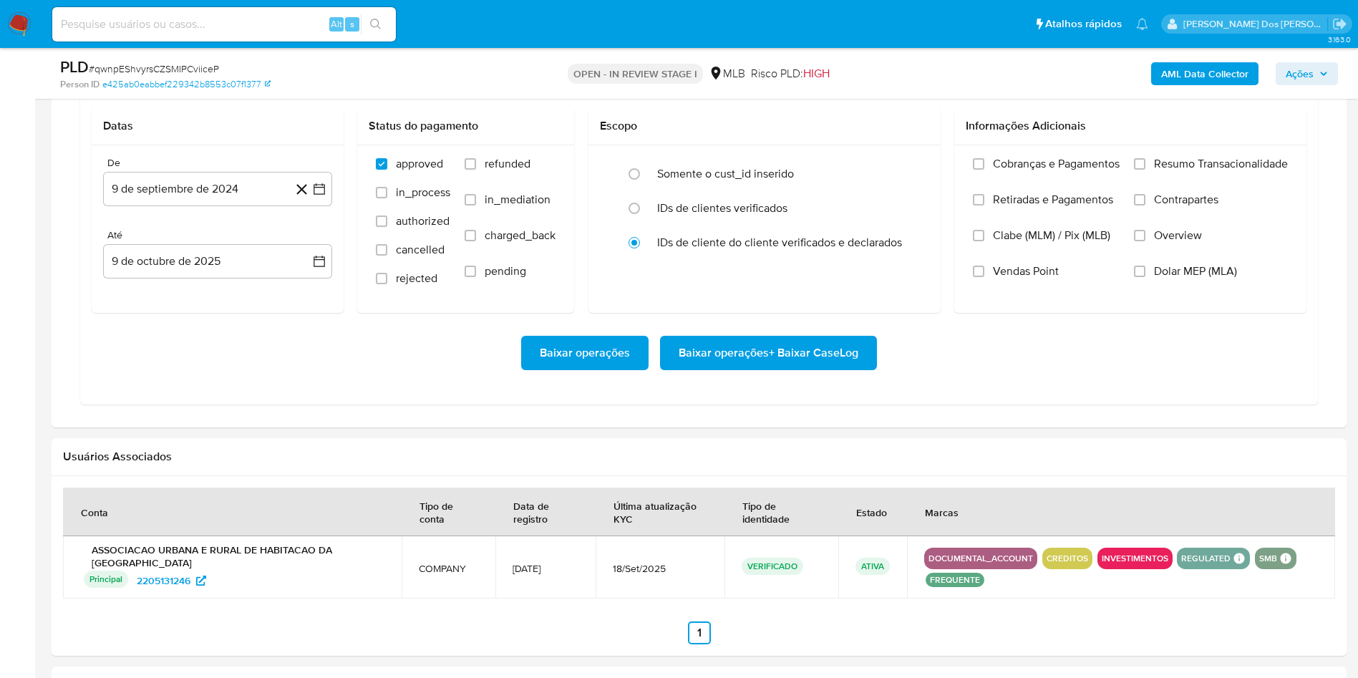
scroll to position [1185, 0]
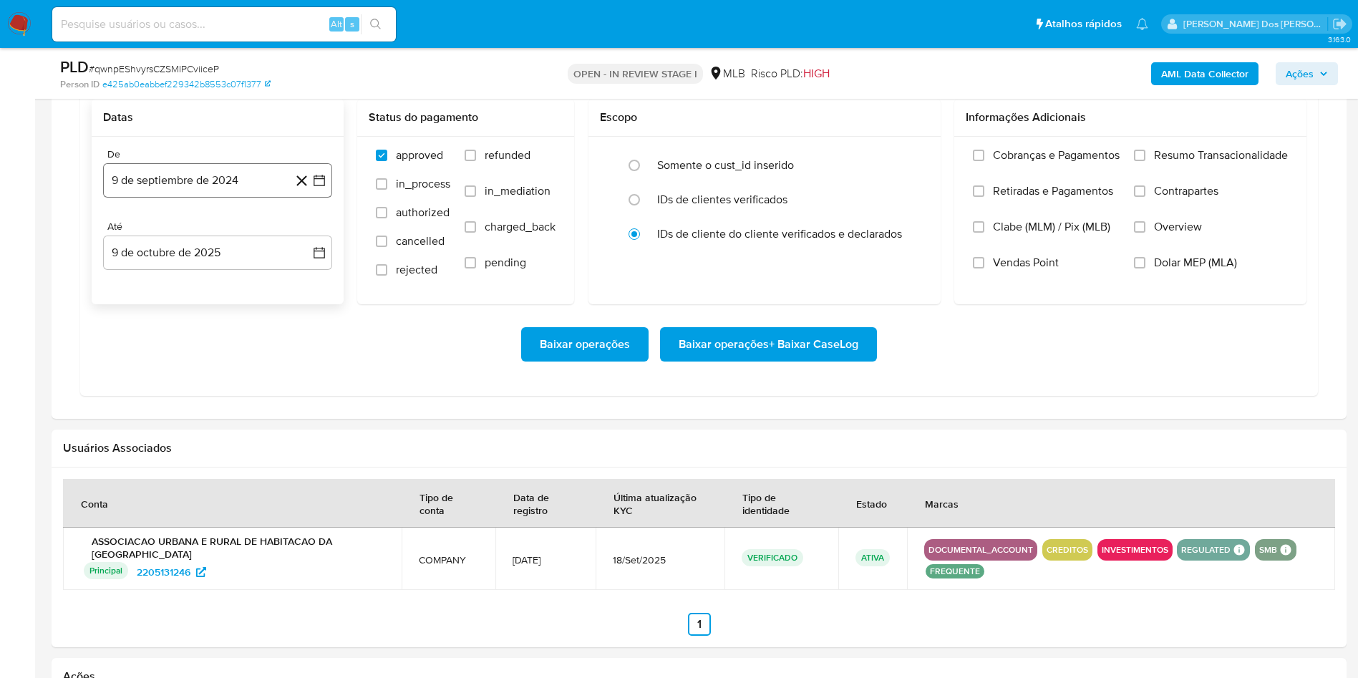
click at [321, 196] on button "9 de septiembre de 2024" at bounding box center [217, 180] width 229 height 34
click at [306, 237] on icon "Mes siguiente" at bounding box center [307, 232] width 6 height 10
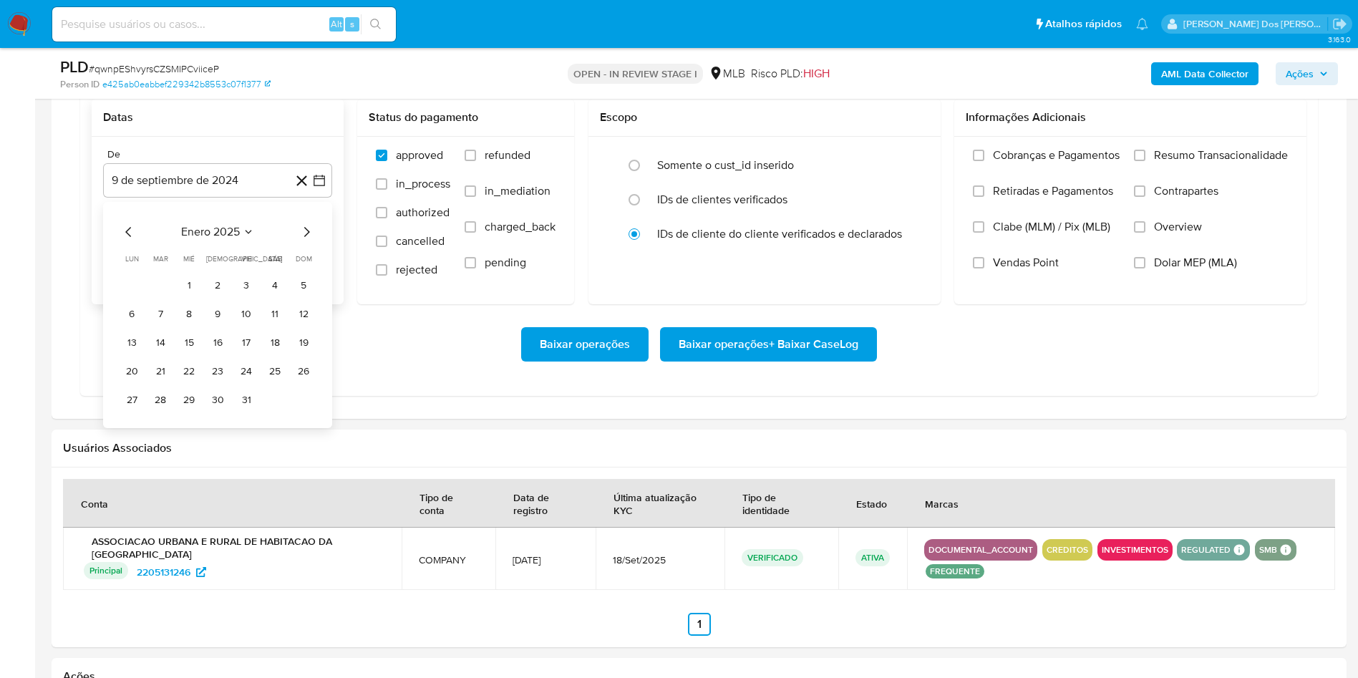
click at [306, 237] on icon "Mes siguiente" at bounding box center [307, 232] width 6 height 10
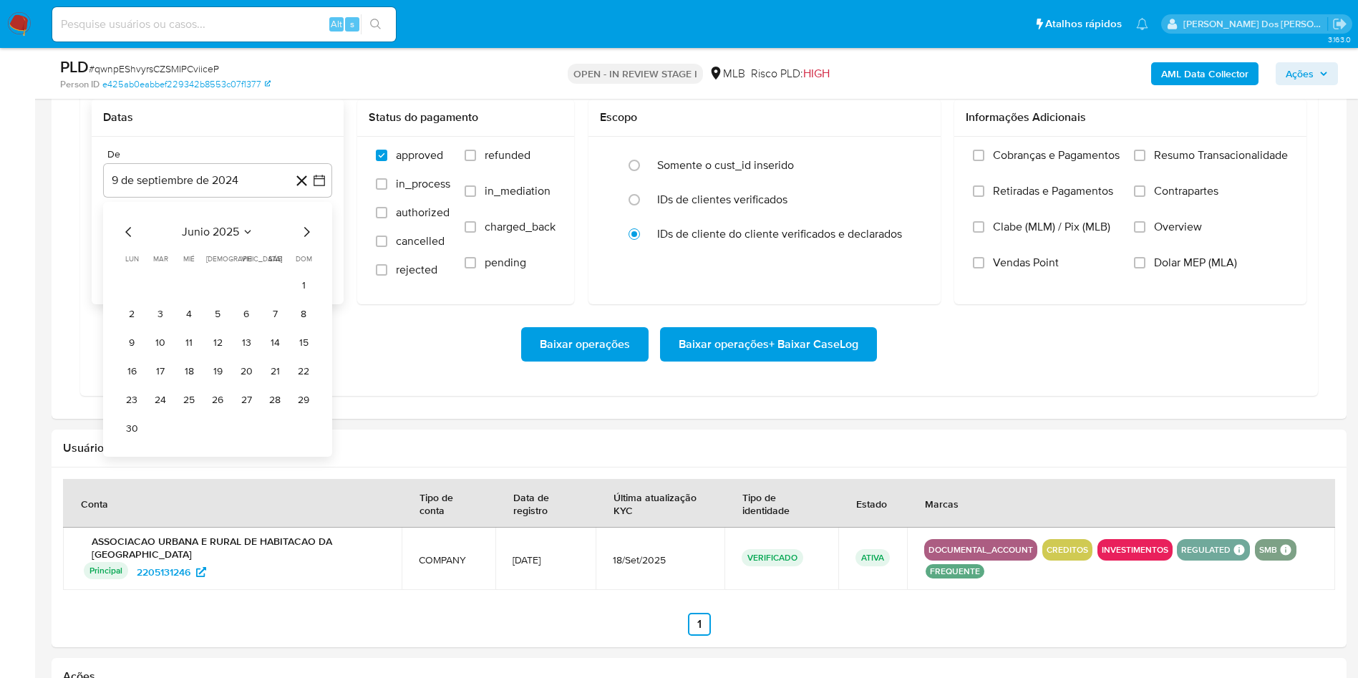
click at [306, 237] on icon "Mes siguiente" at bounding box center [307, 232] width 6 height 10
click at [243, 296] on button "1" at bounding box center [246, 284] width 23 height 23
click at [1231, 163] on span "Resumo Transacionalidade" at bounding box center [1221, 155] width 134 height 14
click at [1145, 161] on input "Resumo Transacionalidade" at bounding box center [1139, 155] width 11 height 11
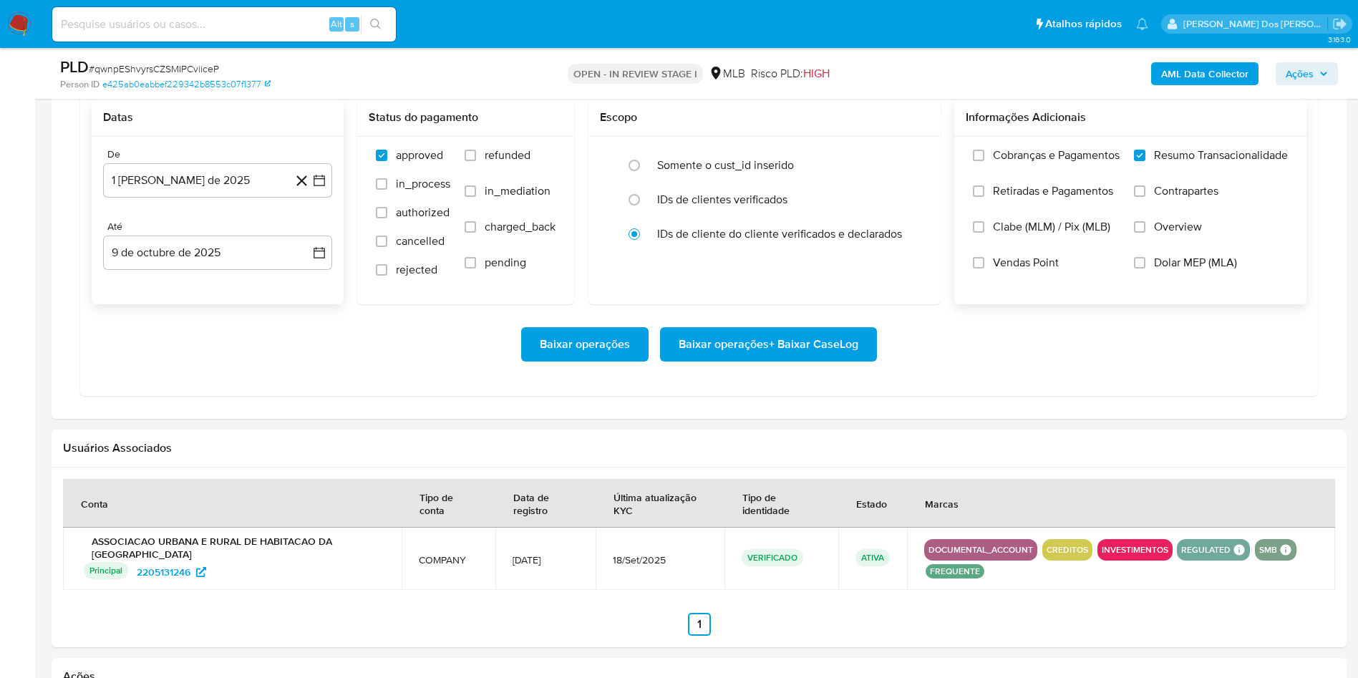
click at [820, 360] on span "Baixar operações + Baixar CaseLog" at bounding box center [769, 344] width 180 height 31
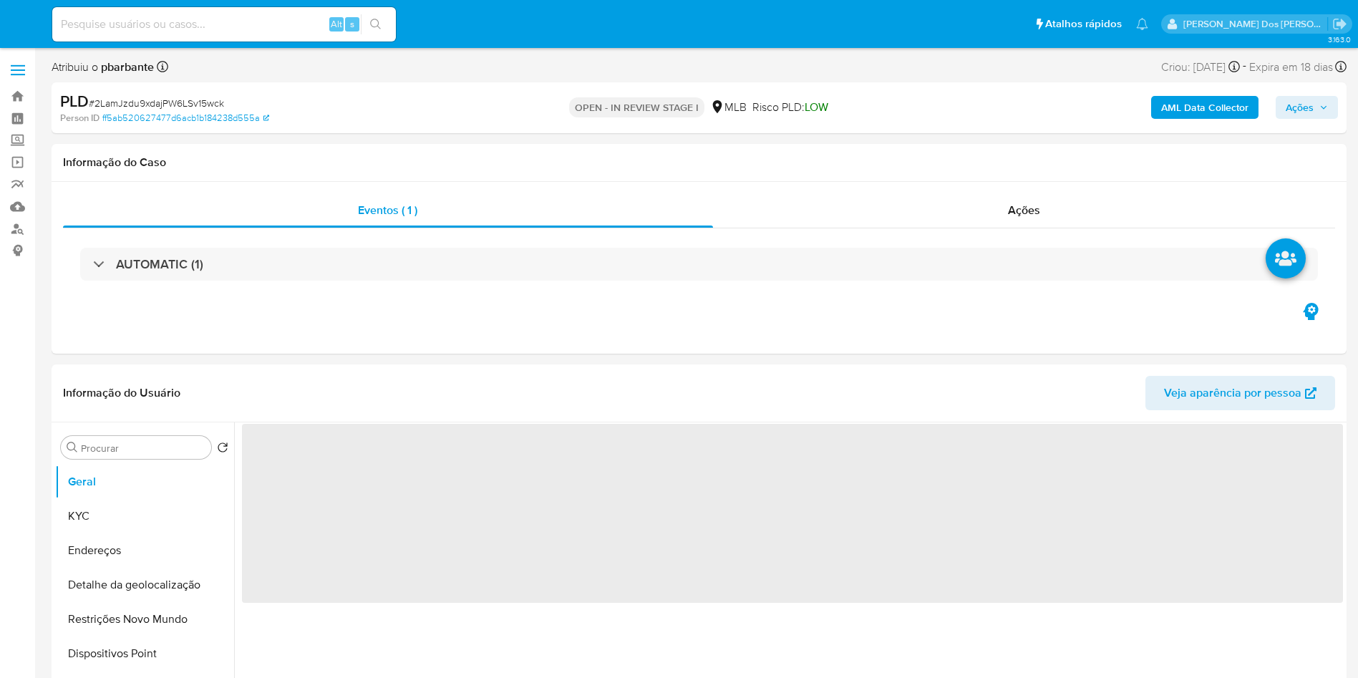
select select "10"
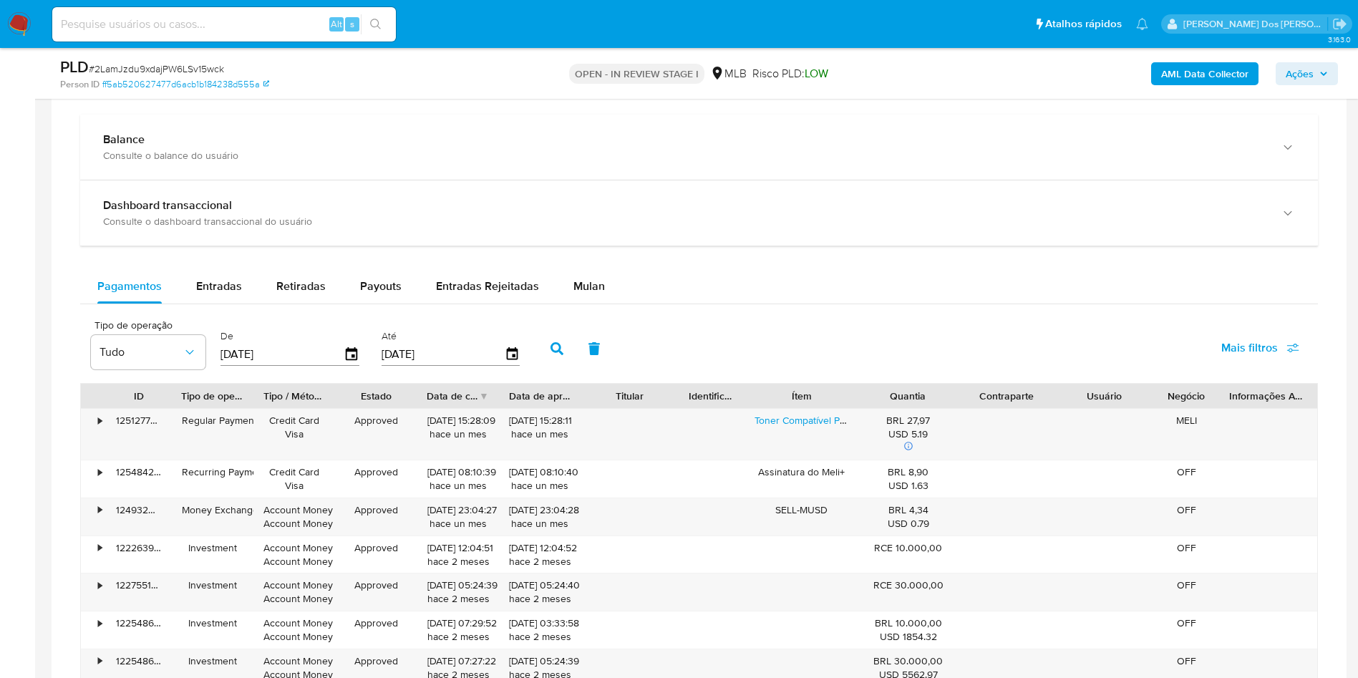
scroll to position [939, 0]
click at [567, 297] on button "Mulan" at bounding box center [589, 285] width 66 height 34
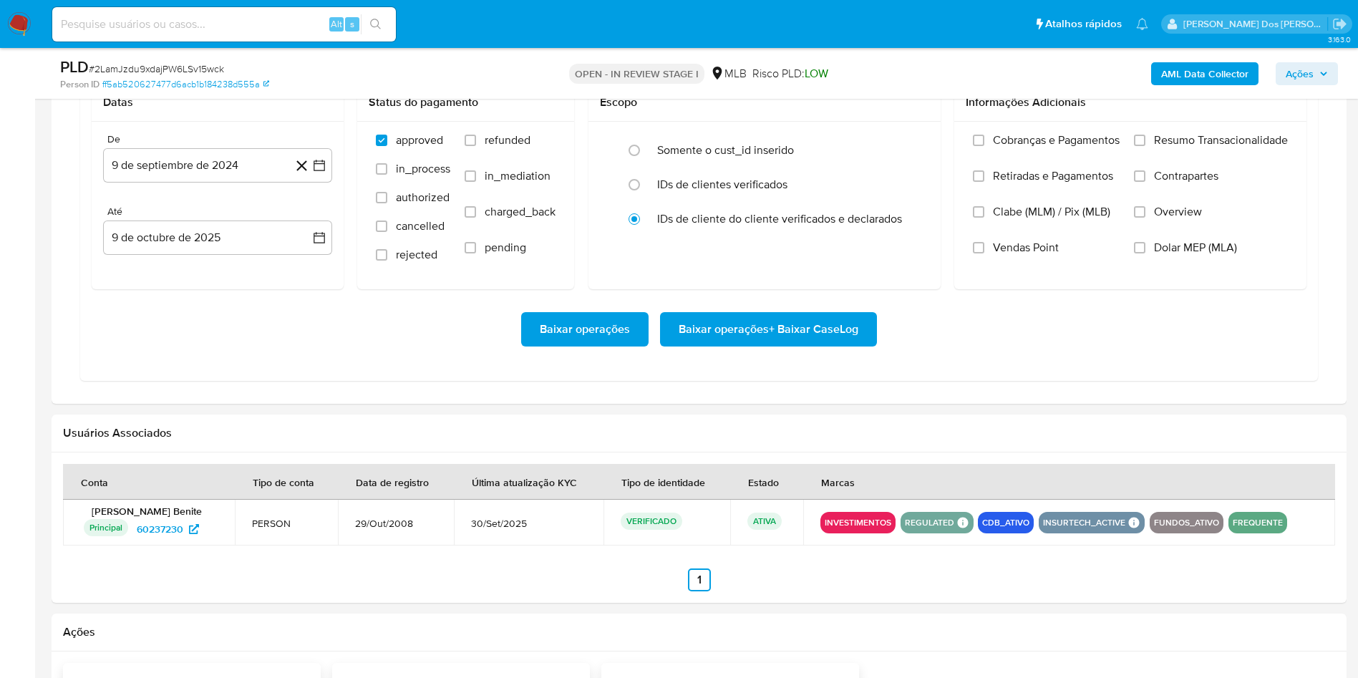
scroll to position [1198, 0]
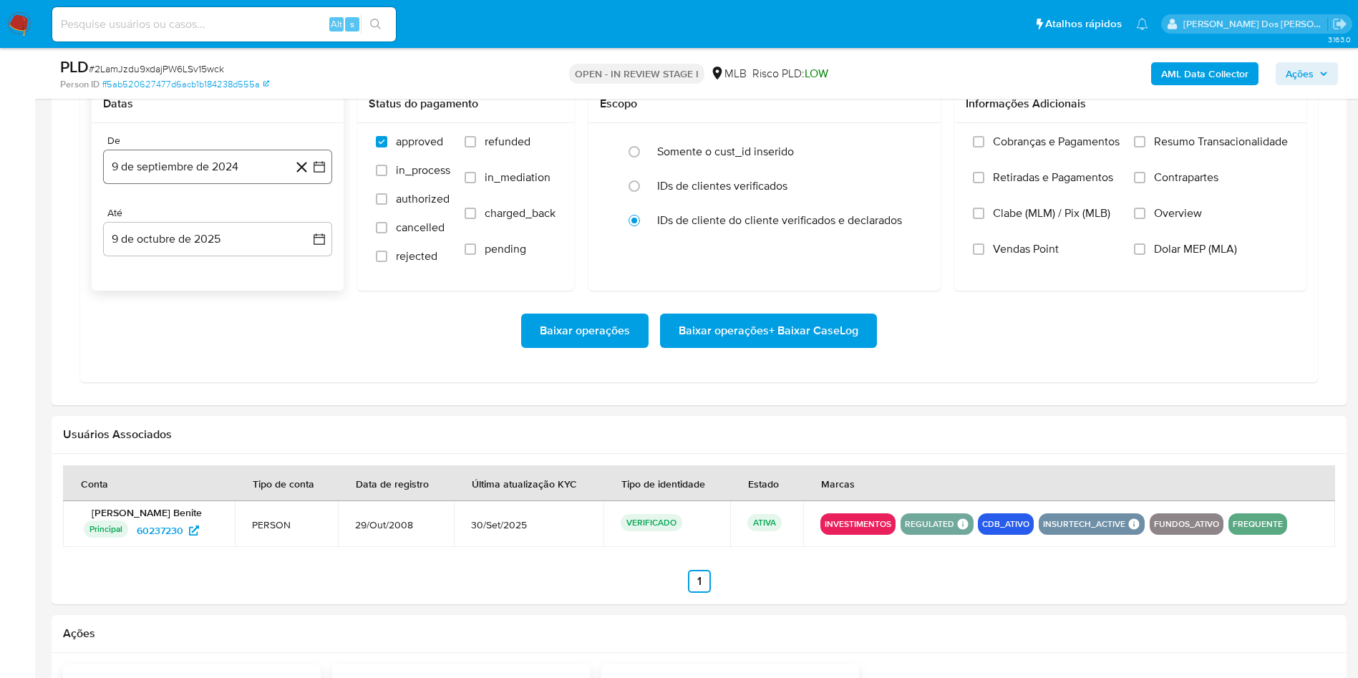
click at [316, 184] on button "9 de septiembre de 2024" at bounding box center [217, 167] width 229 height 34
click at [310, 227] on icon "Mes siguiente" at bounding box center [306, 218] width 17 height 17
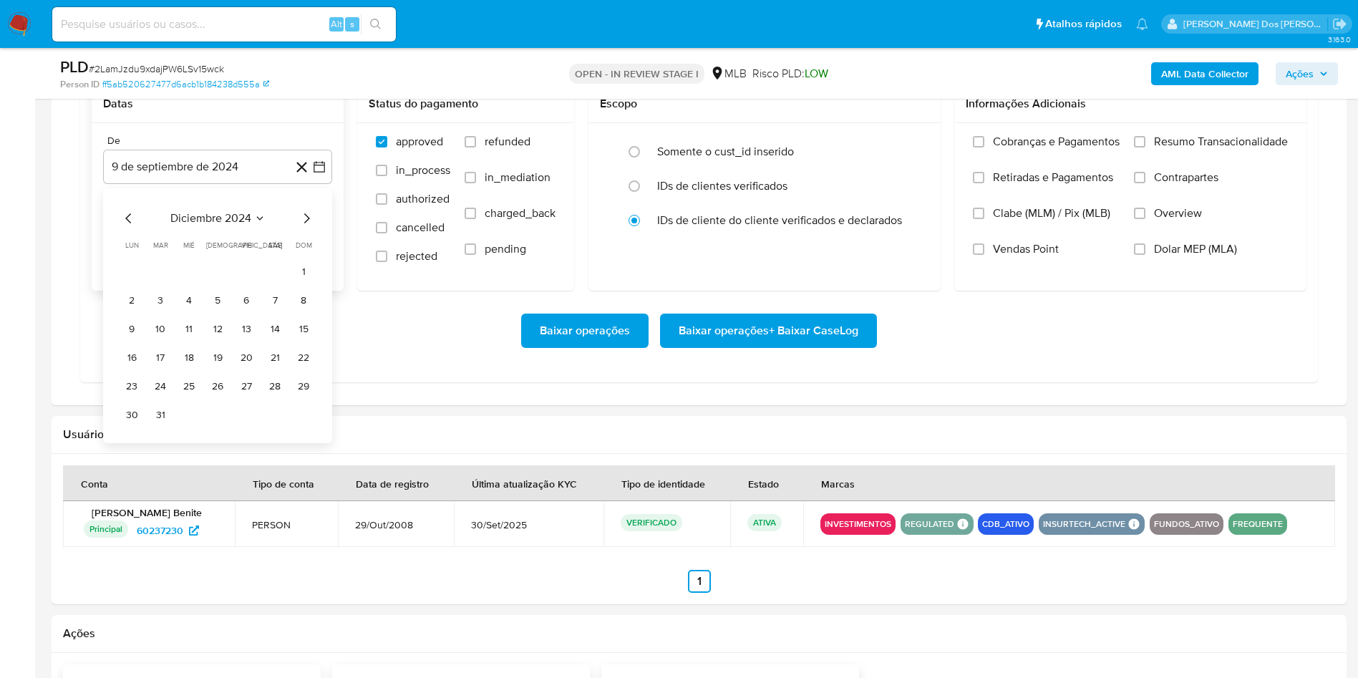
click at [310, 227] on icon "Mes siguiente" at bounding box center [306, 218] width 17 height 17
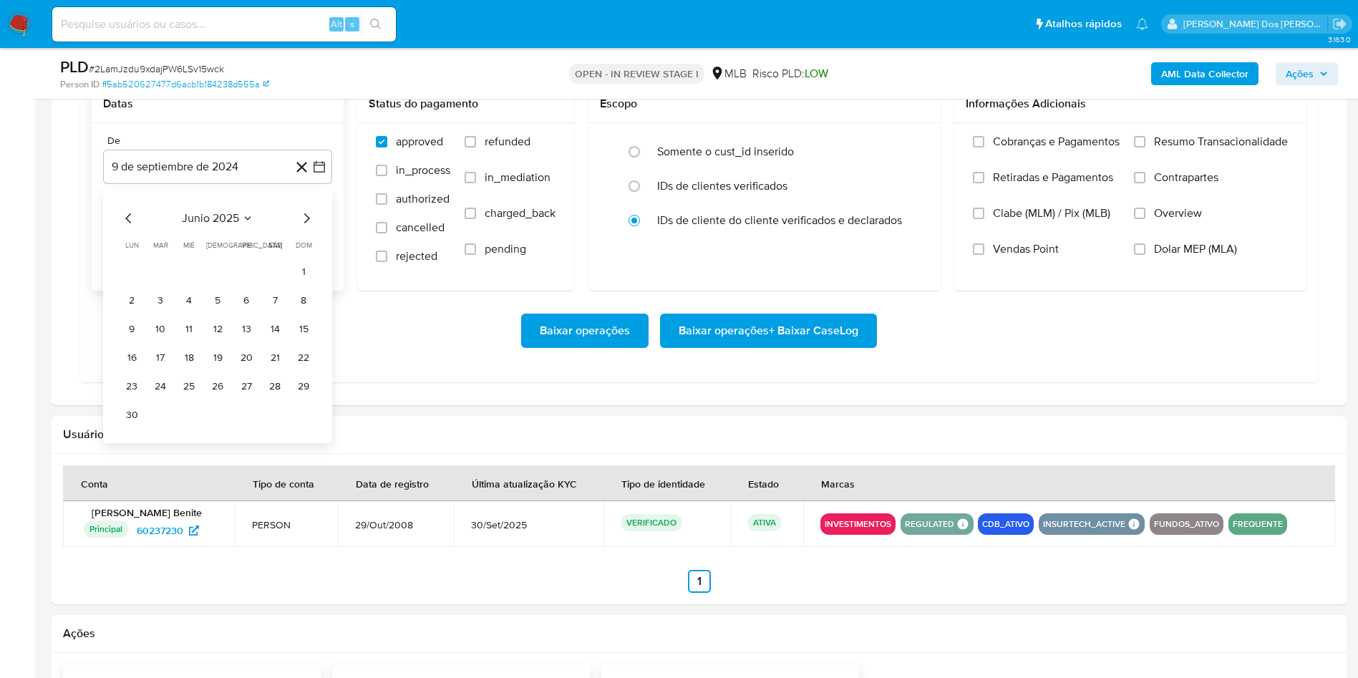
click at [310, 227] on icon "Mes siguiente" at bounding box center [306, 218] width 17 height 17
click at [314, 227] on icon "Mes siguiente" at bounding box center [306, 218] width 17 height 17
click at [239, 283] on button "1" at bounding box center [246, 271] width 23 height 23
click at [1194, 149] on span "Resumo Transacionalidade" at bounding box center [1221, 142] width 134 height 14
click at [1145, 147] on input "Resumo Transacionalidade" at bounding box center [1139, 141] width 11 height 11
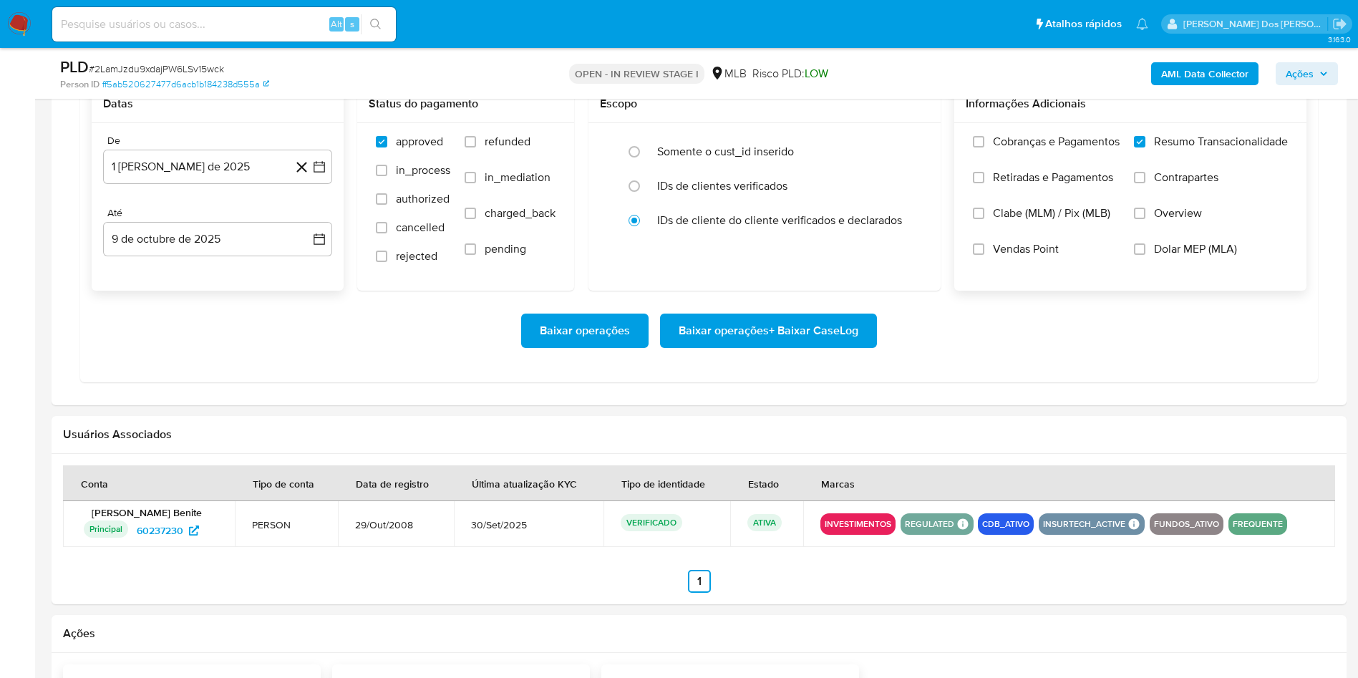
click at [812, 346] on span "Baixar operações + Baixar CaseLog" at bounding box center [769, 330] width 180 height 31
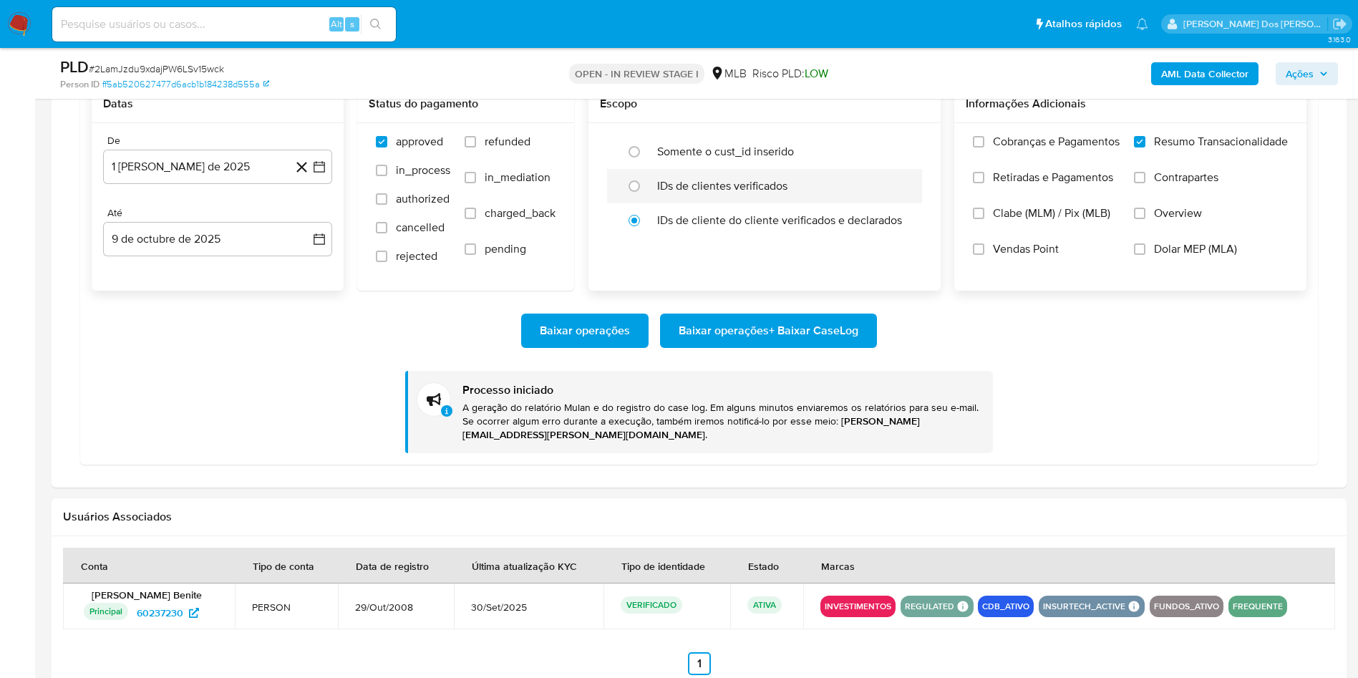
scroll to position [0, 0]
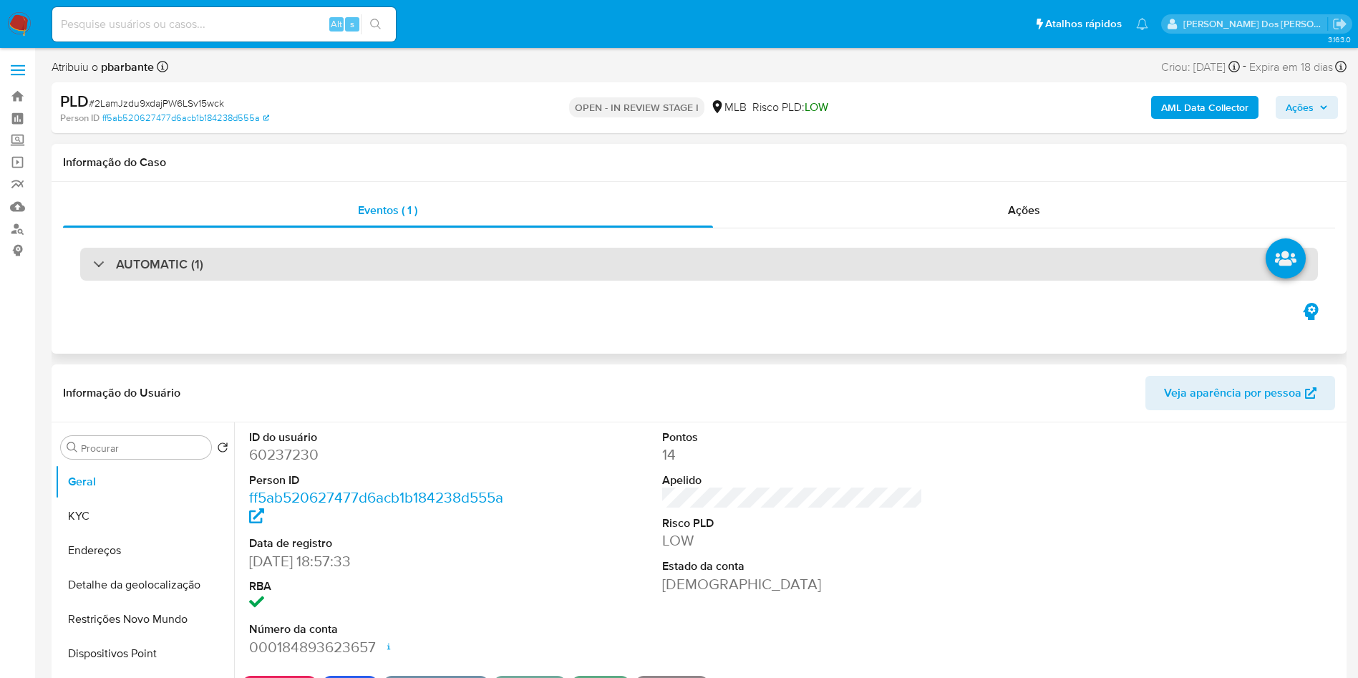
click at [616, 255] on div "AUTOMATIC (1)" at bounding box center [699, 264] width 1238 height 33
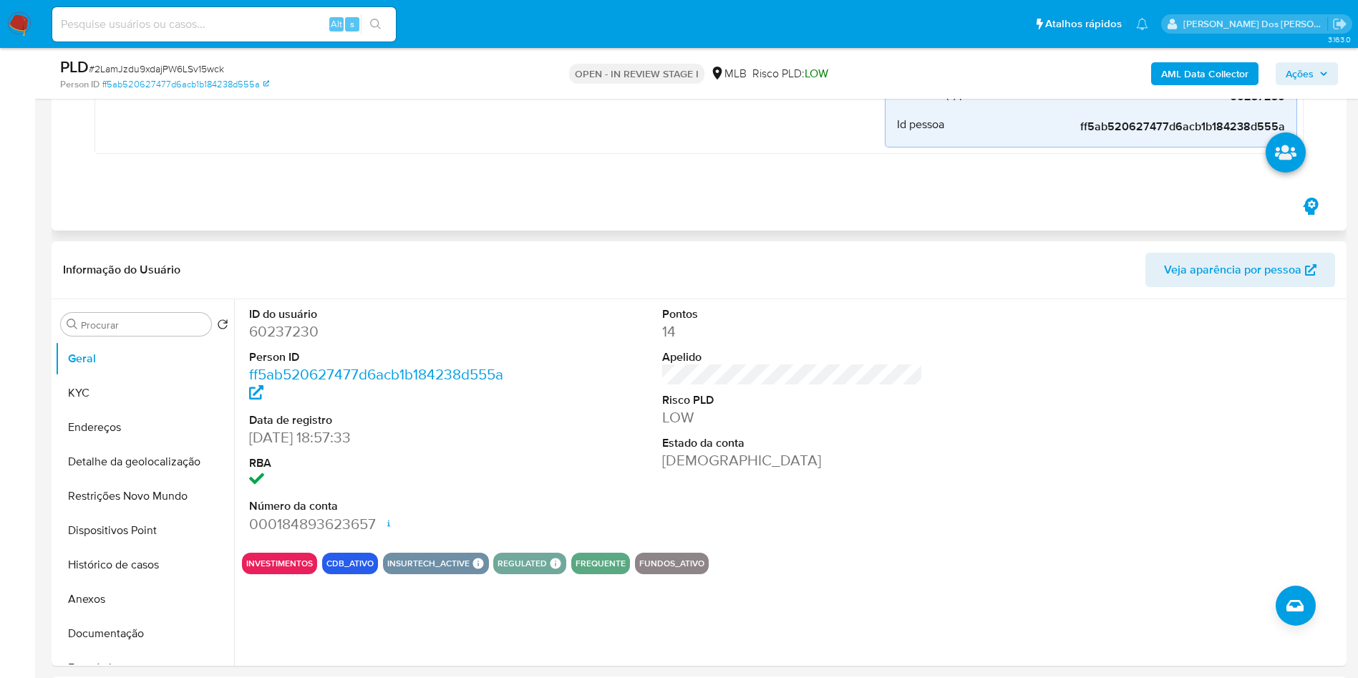
scroll to position [432, 0]
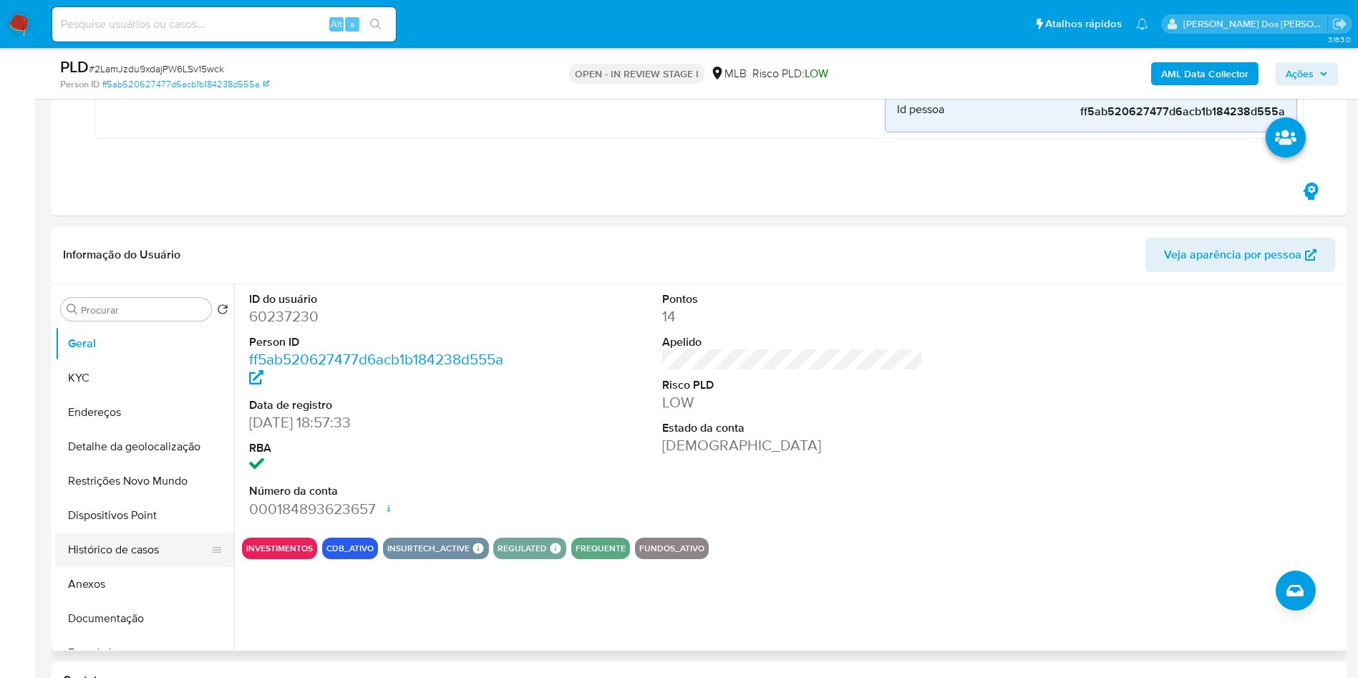
click at [146, 558] on button "Histórico de casos" at bounding box center [139, 550] width 168 height 34
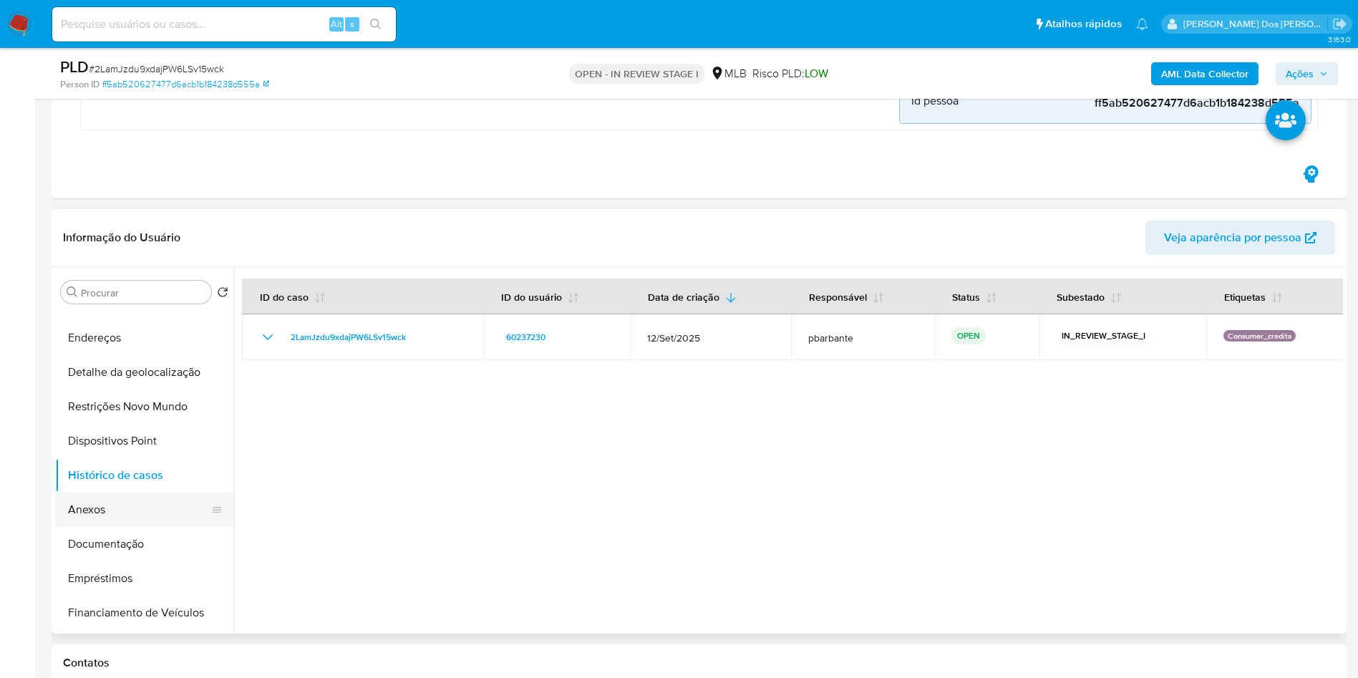
scroll to position [62, 0]
click at [129, 580] on button "Empréstimos" at bounding box center [144, 573] width 179 height 34
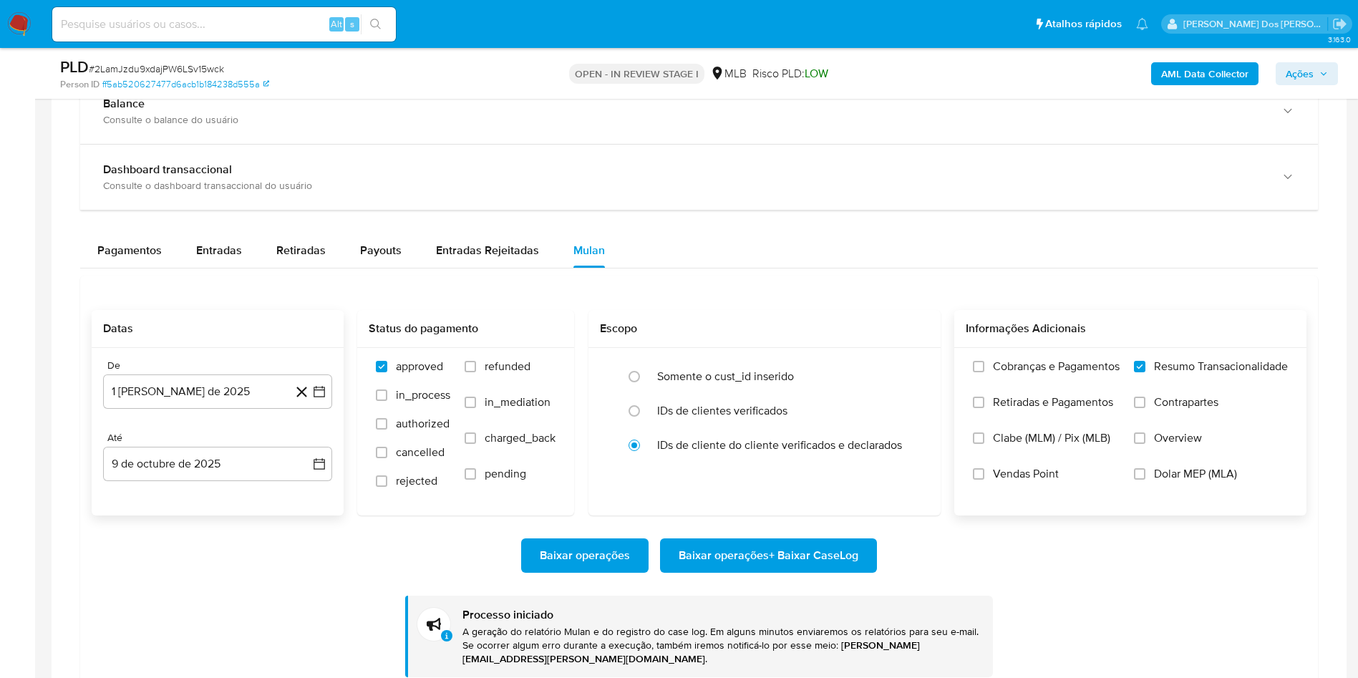
scroll to position [1308, 0]
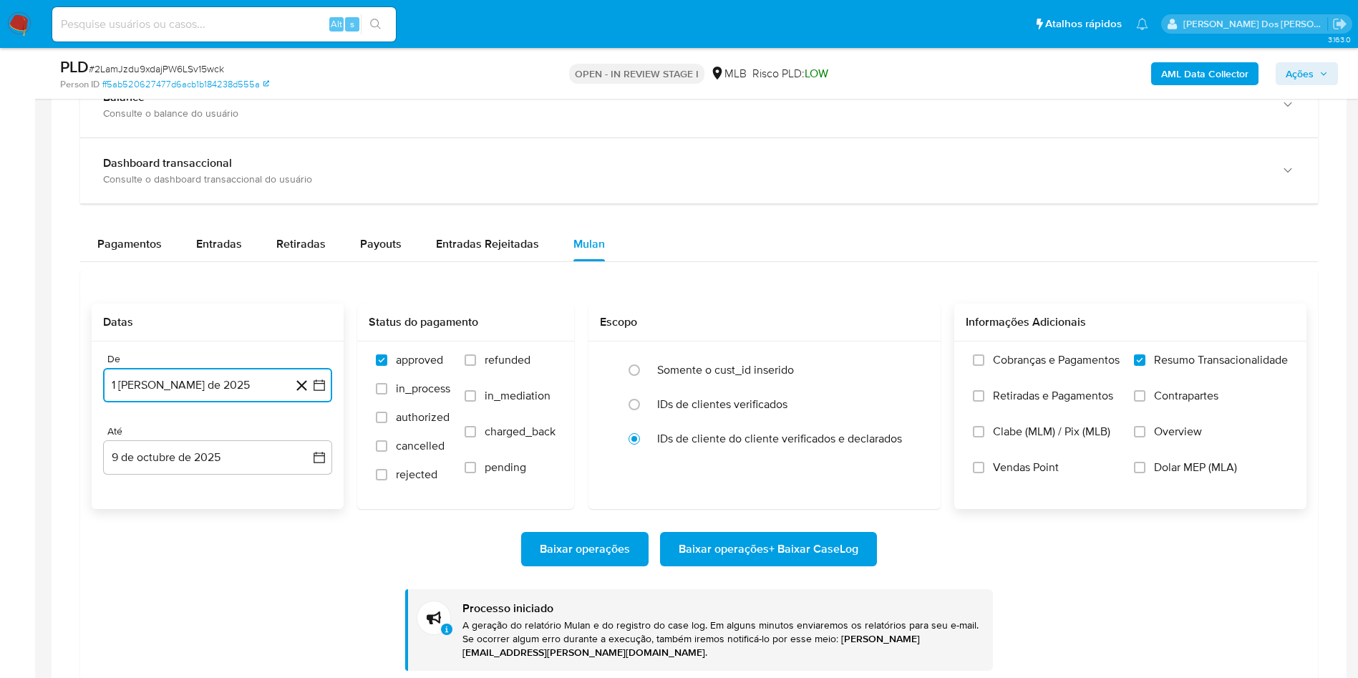
click at [325, 392] on icon "button" at bounding box center [319, 385] width 14 height 14
click at [125, 438] on icon "Mes anterior" at bounding box center [128, 436] width 17 height 17
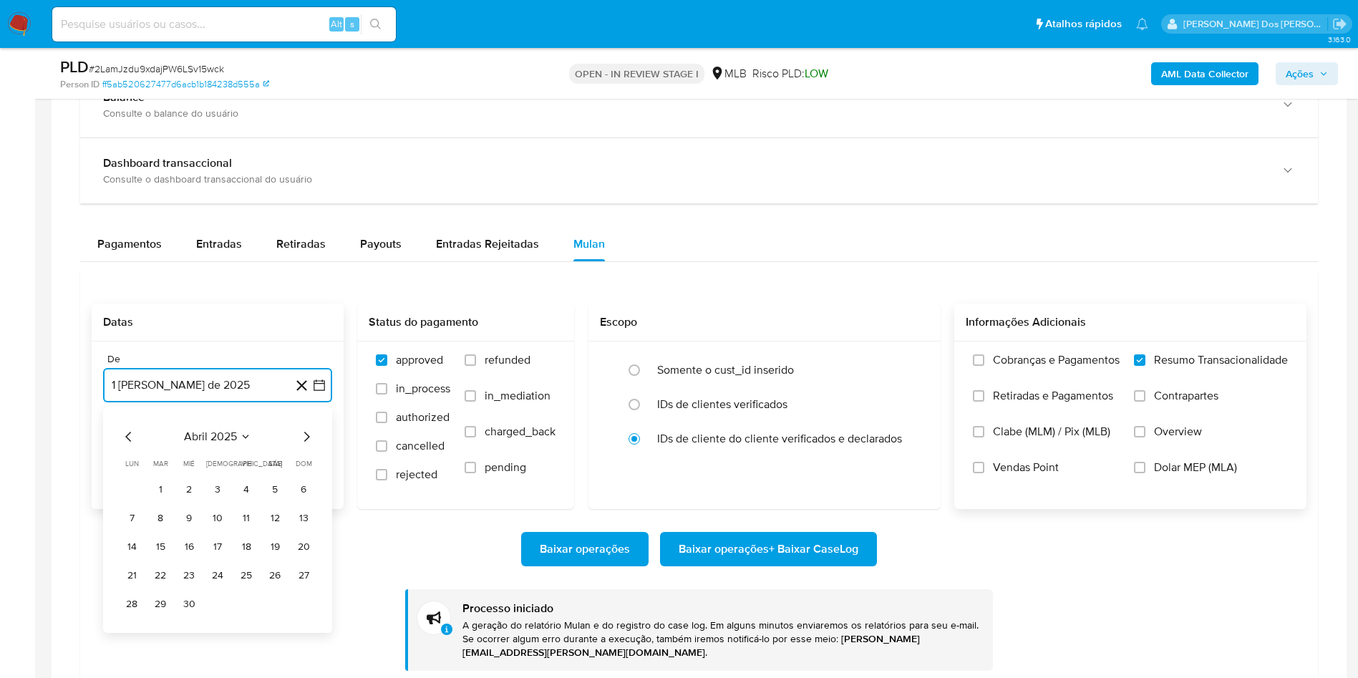
click at [125, 438] on icon "Mes anterior" at bounding box center [128, 436] width 17 height 17
click at [306, 498] on button "1" at bounding box center [303, 489] width 23 height 23
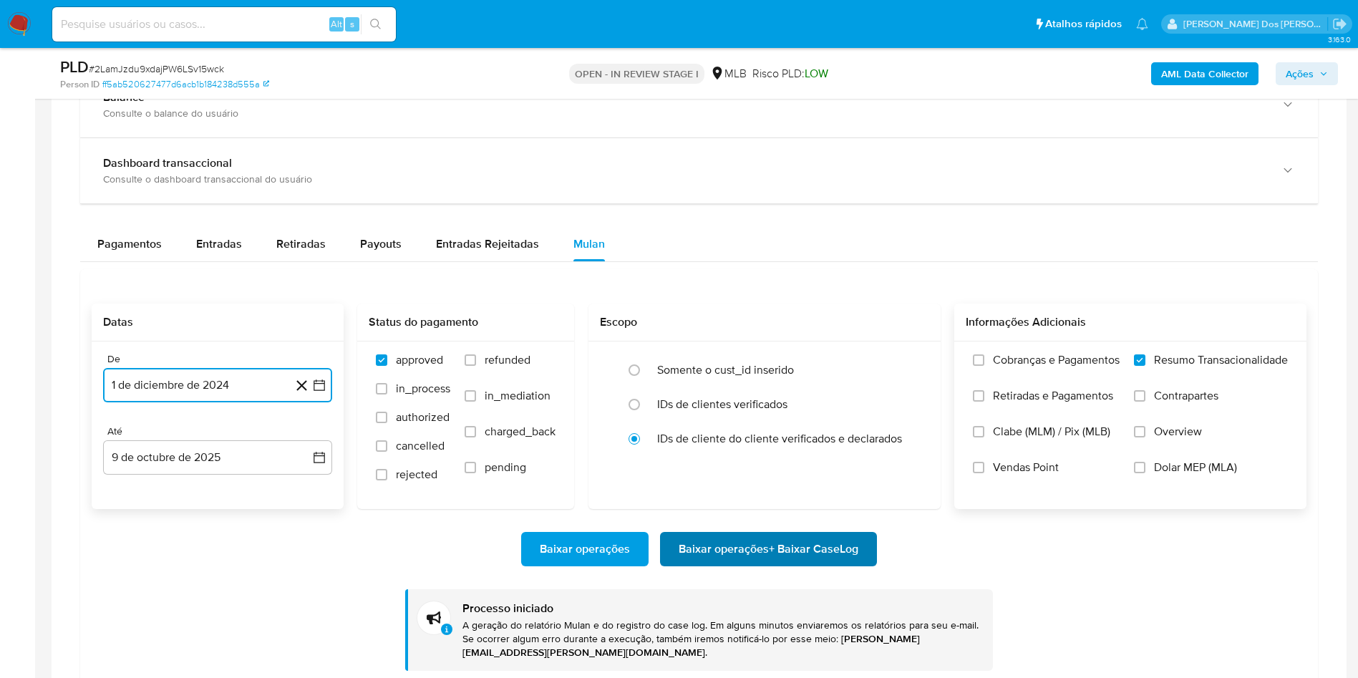
click at [779, 561] on span "Baixar operações + Baixar CaseLog" at bounding box center [769, 548] width 180 height 31
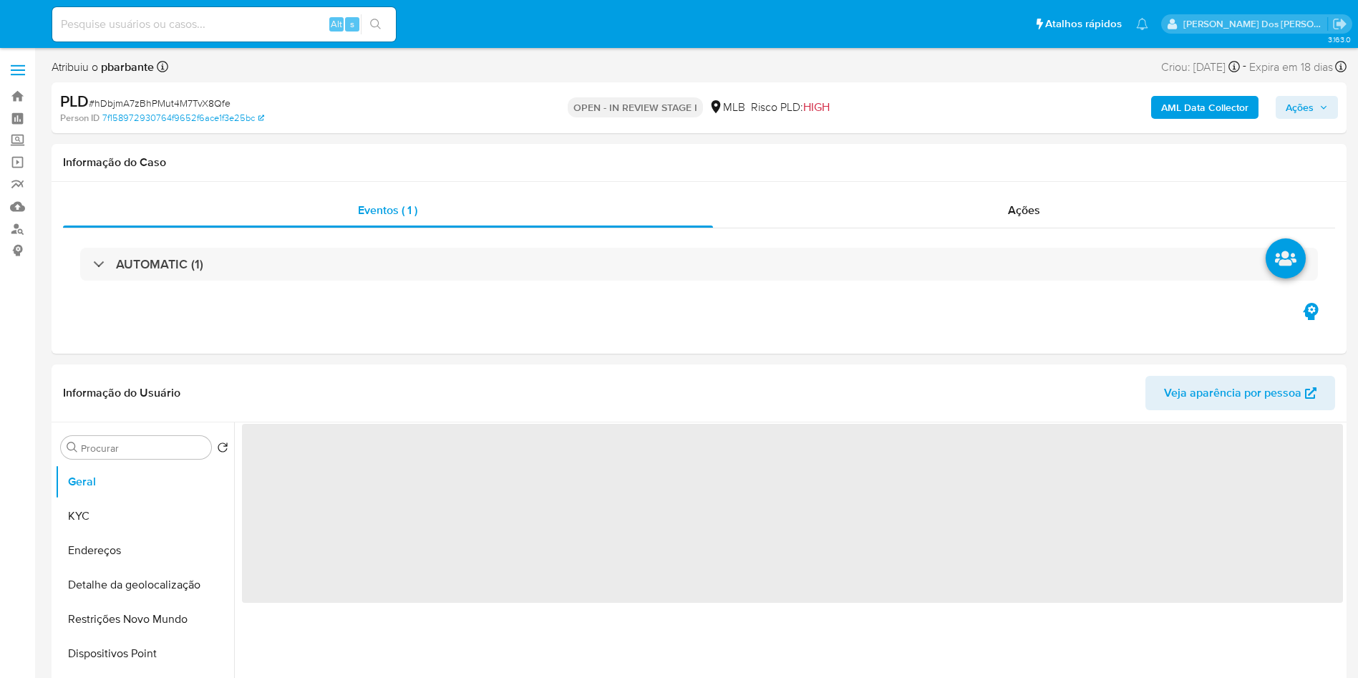
select select "10"
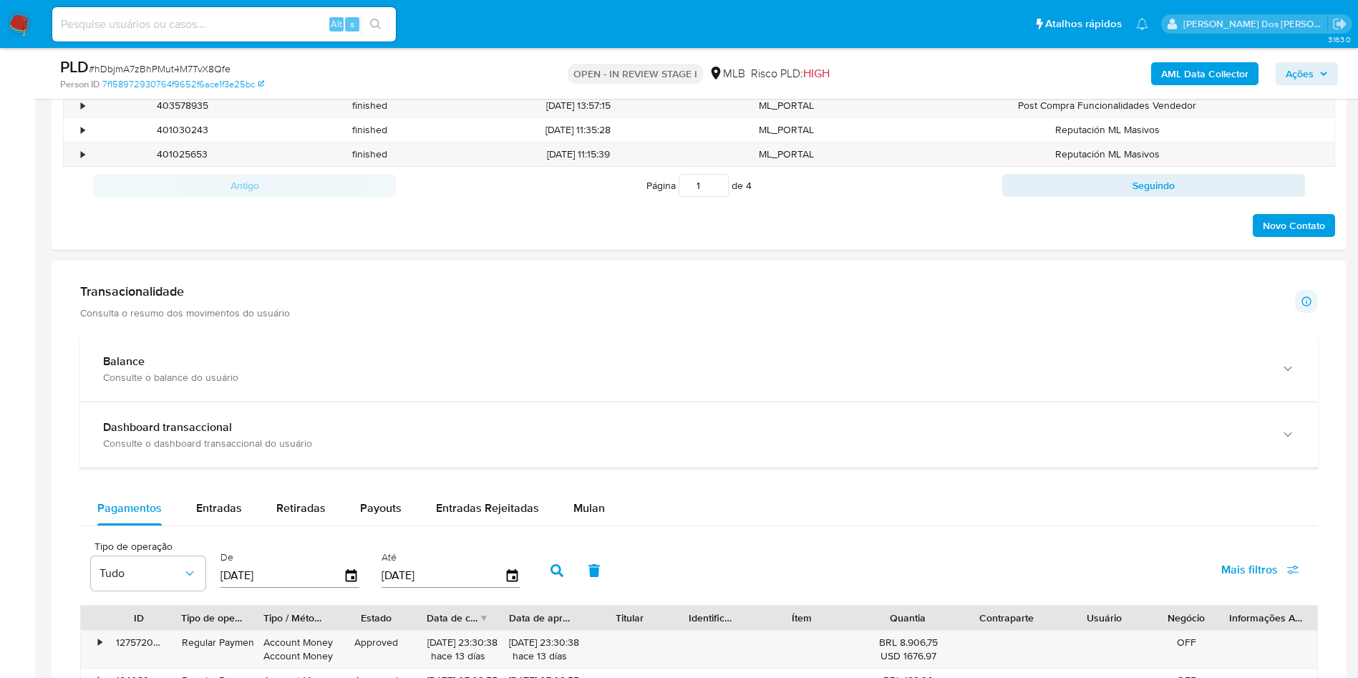
scroll to position [1100, 0]
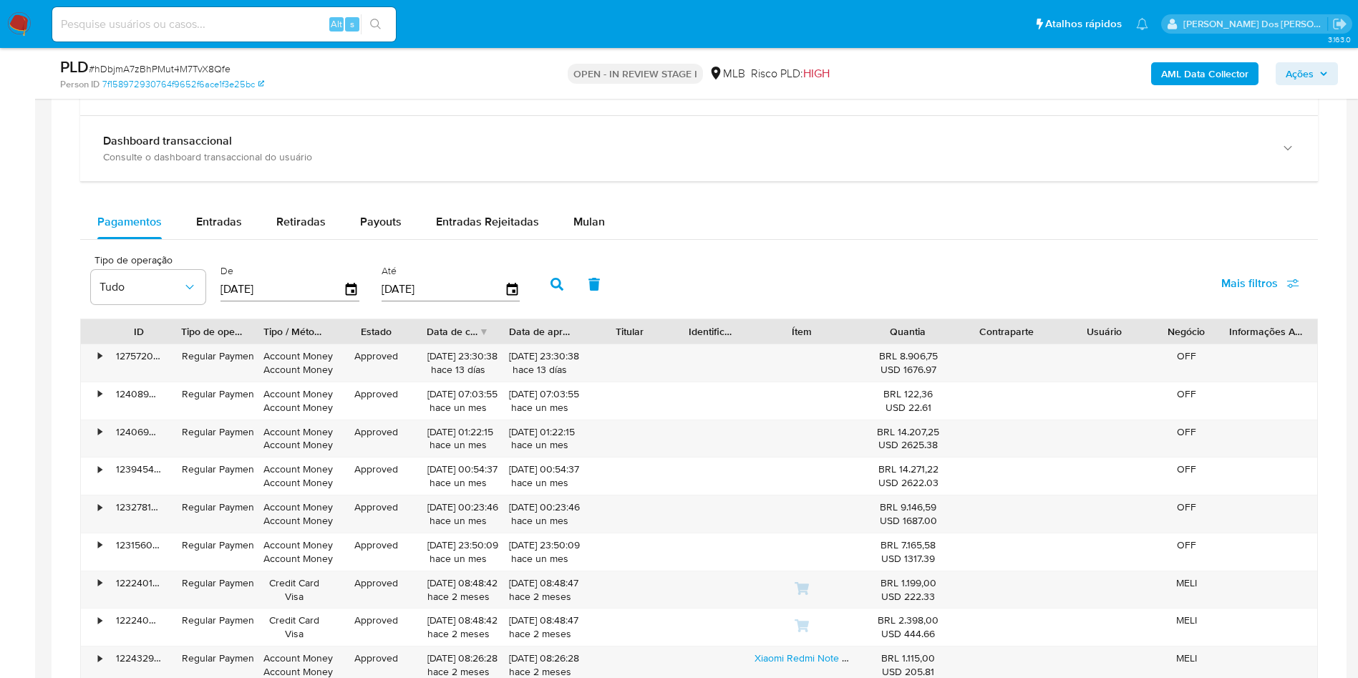
click at [576, 218] on div "Balance Consulte o balance do usuário Dashboard transaccional Consulte o dashbo…" at bounding box center [699, 405] width 1238 height 711
click at [574, 219] on div "Balance Consulte o balance do usuário Dashboard transaccional Consulte o dashbo…" at bounding box center [699, 405] width 1238 height 711
click at [576, 232] on div "Mulan" at bounding box center [588, 222] width 31 height 34
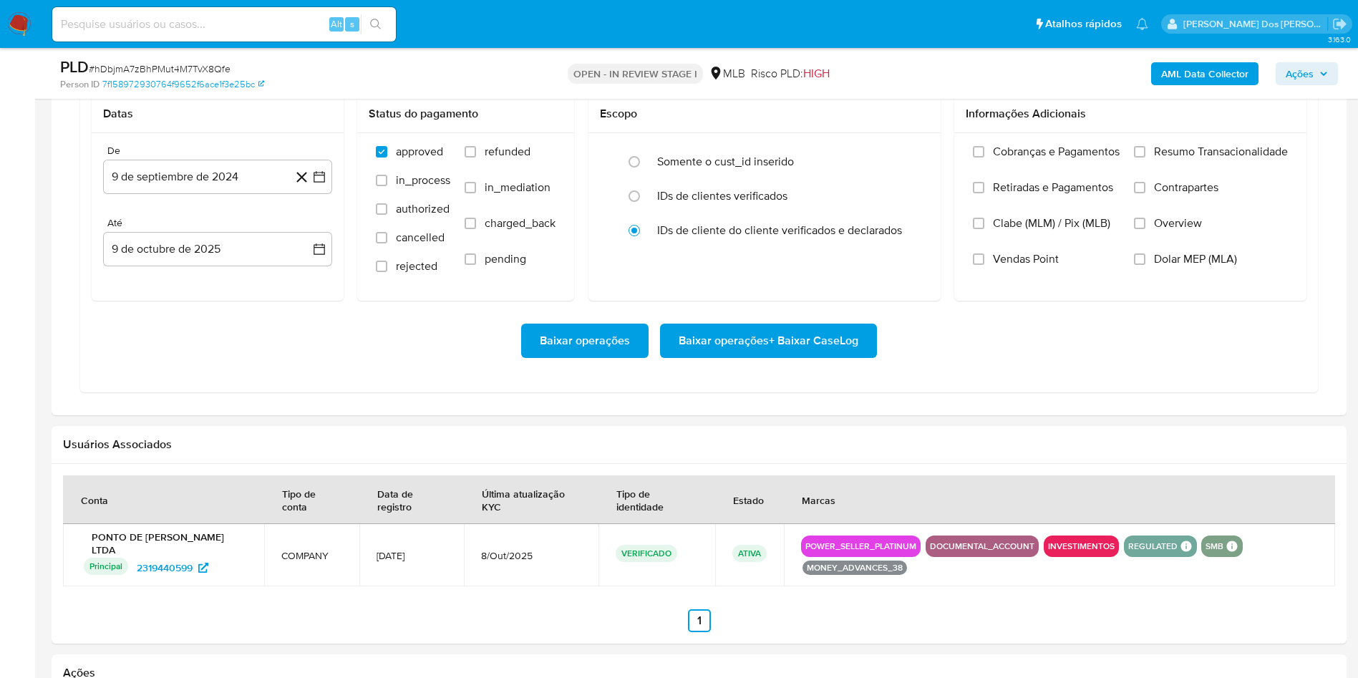
scroll to position [1296, 0]
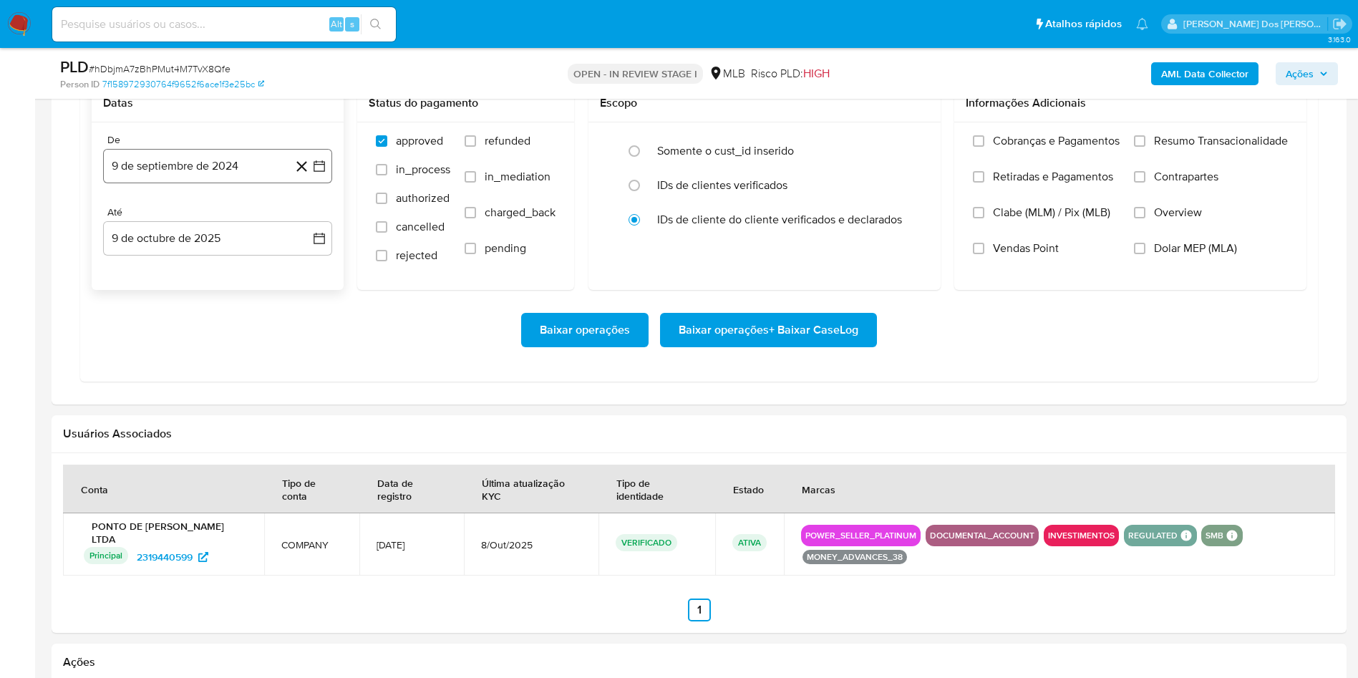
click at [319, 180] on button "9 de septiembre de 2024" at bounding box center [217, 166] width 229 height 34
click at [306, 226] on icon "Mes siguiente" at bounding box center [306, 217] width 17 height 17
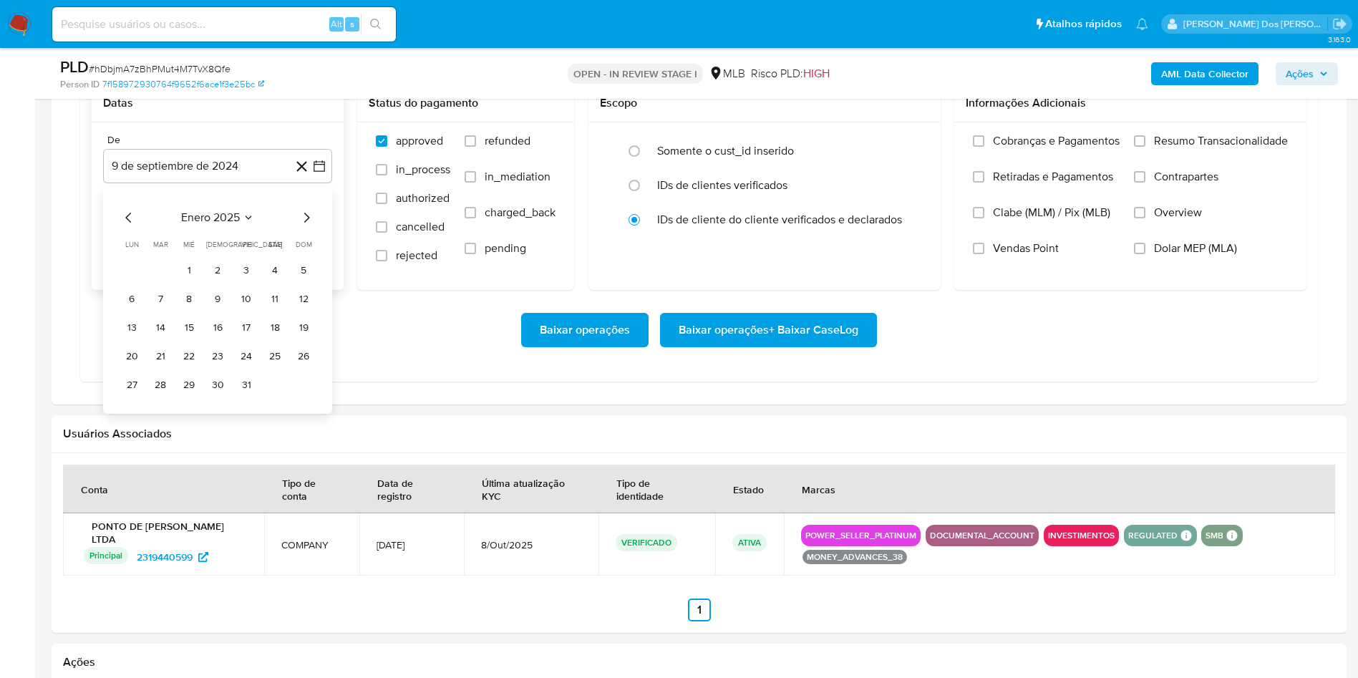
click at [306, 226] on icon "Mes siguiente" at bounding box center [306, 217] width 17 height 17
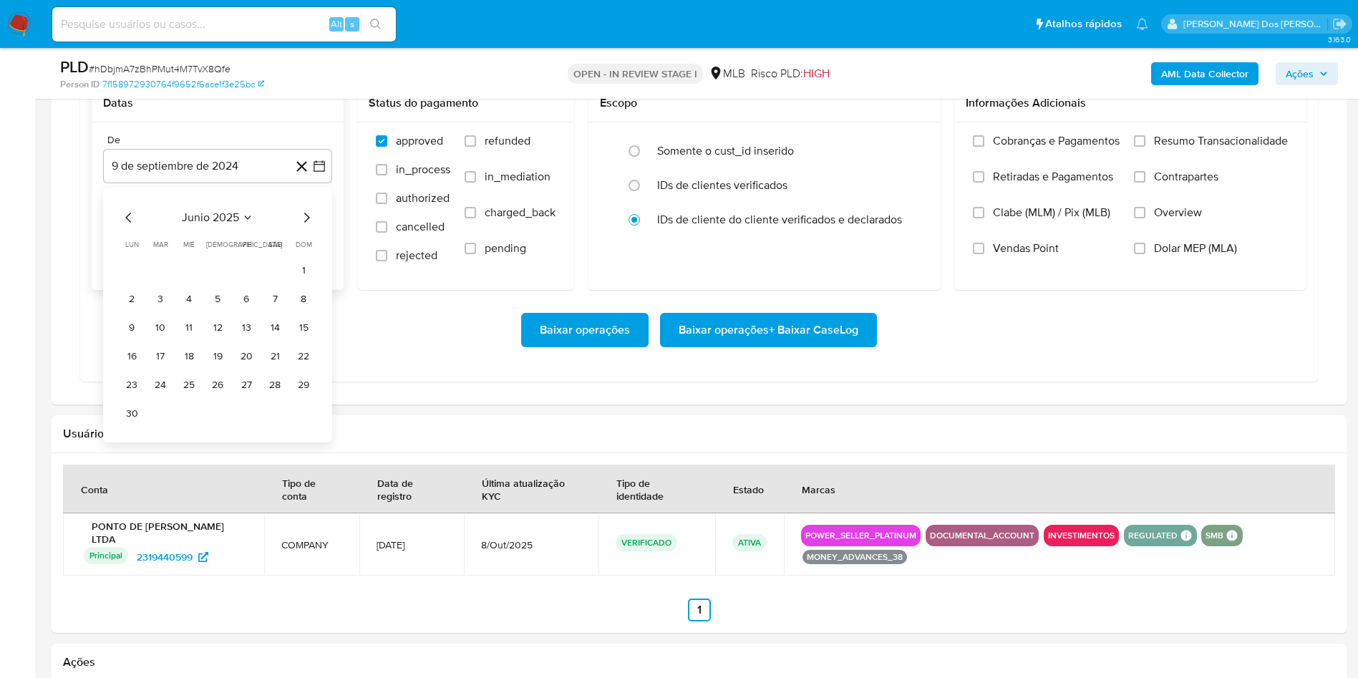
click at [306, 226] on icon "Mes siguiente" at bounding box center [306, 217] width 17 height 17
click at [243, 282] on button "1" at bounding box center [246, 270] width 23 height 23
click at [1246, 148] on span "Resumo Transacionalidade" at bounding box center [1221, 141] width 134 height 14
click at [1145, 147] on input "Resumo Transacionalidade" at bounding box center [1139, 140] width 11 height 11
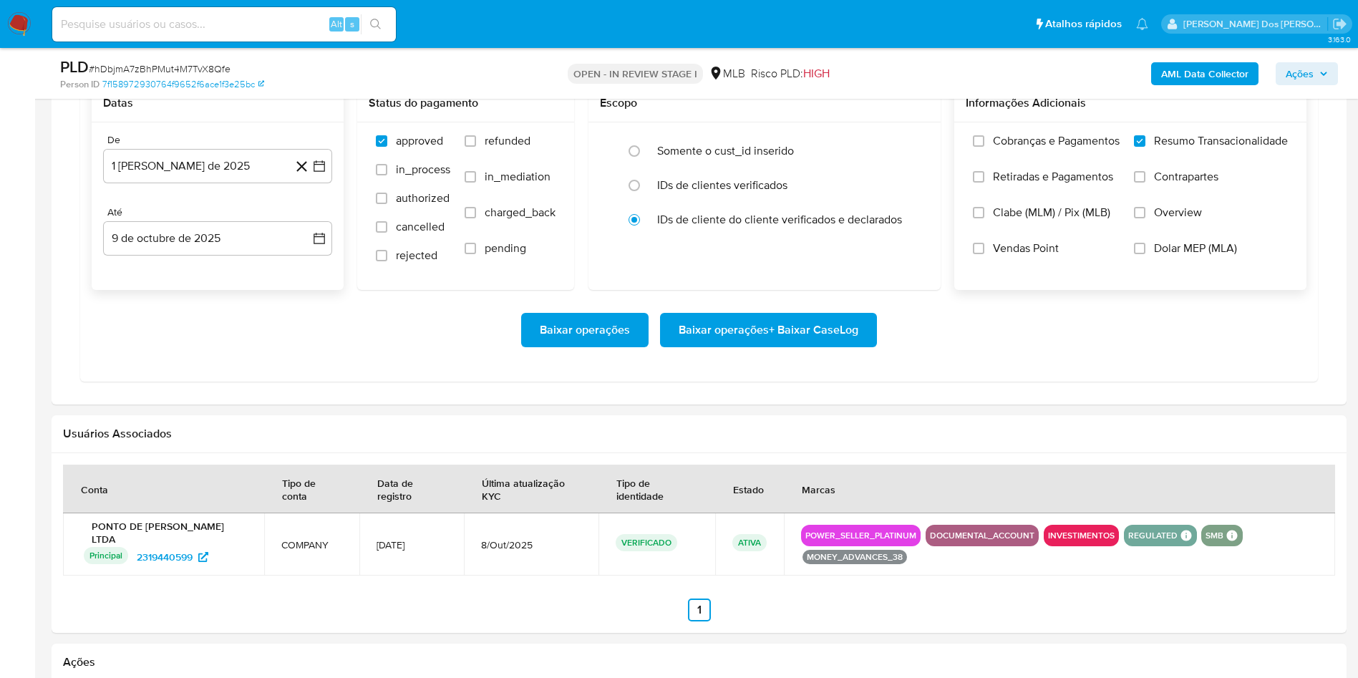
click at [797, 346] on span "Baixar operações + Baixar CaseLog" at bounding box center [769, 329] width 180 height 31
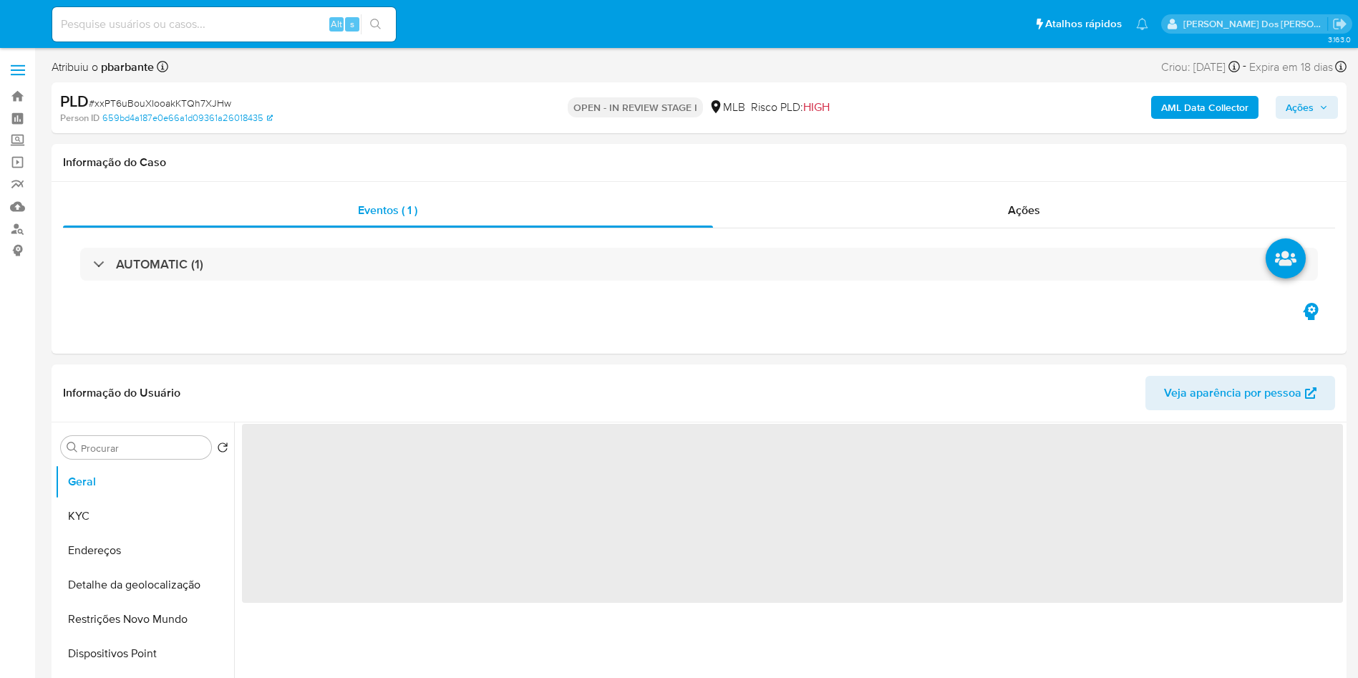
select select "10"
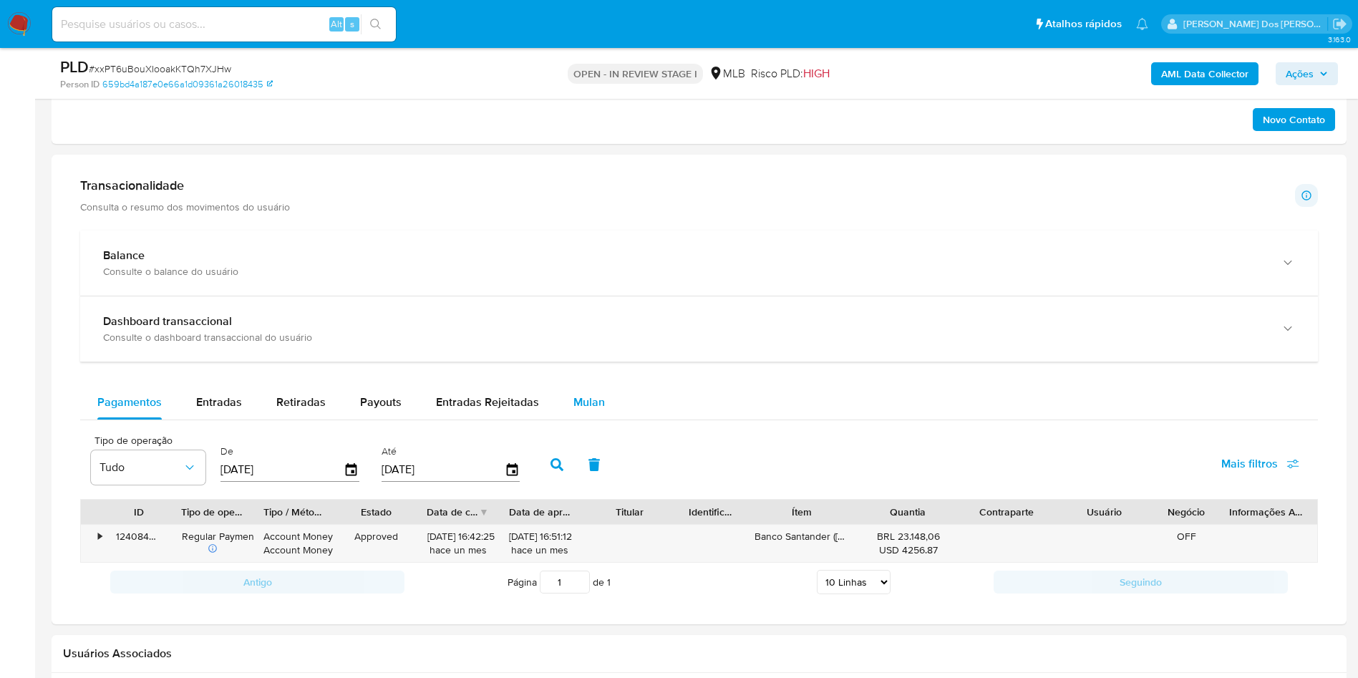
click at [579, 411] on div "Mulan" at bounding box center [588, 402] width 31 height 34
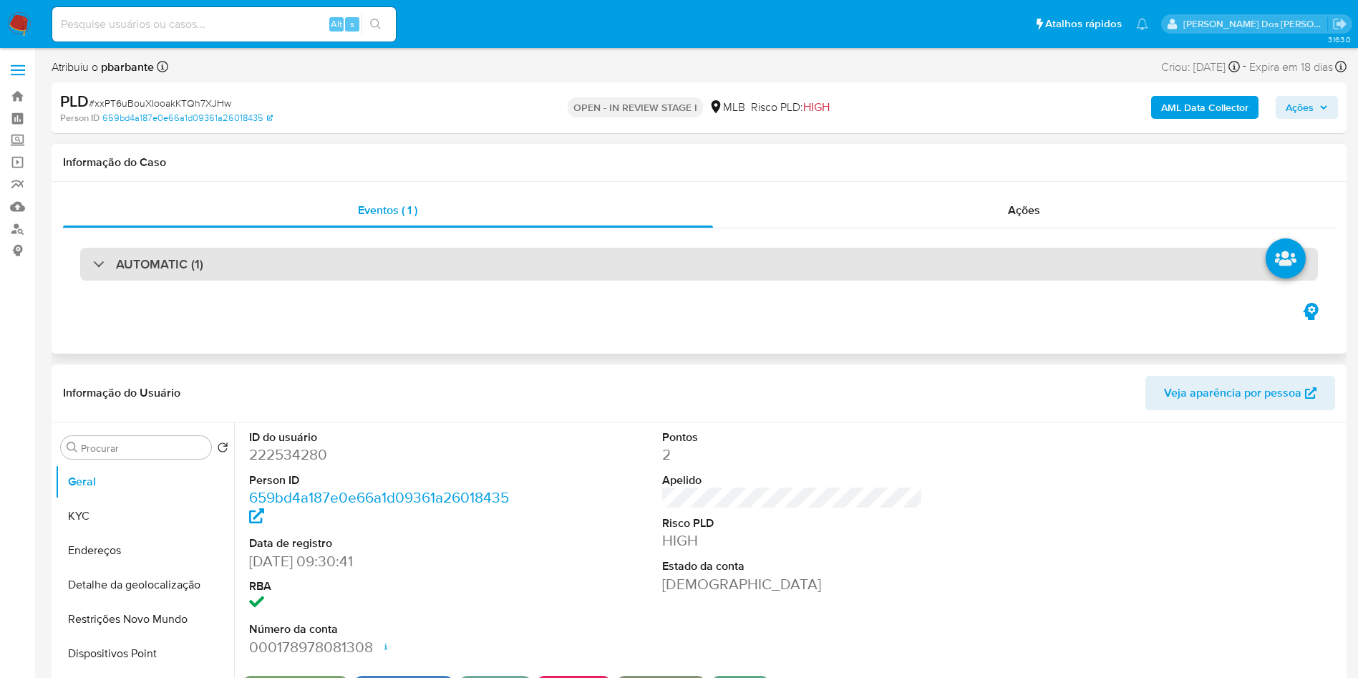
click at [484, 268] on div "AUTOMATIC (1)" at bounding box center [699, 264] width 1238 height 33
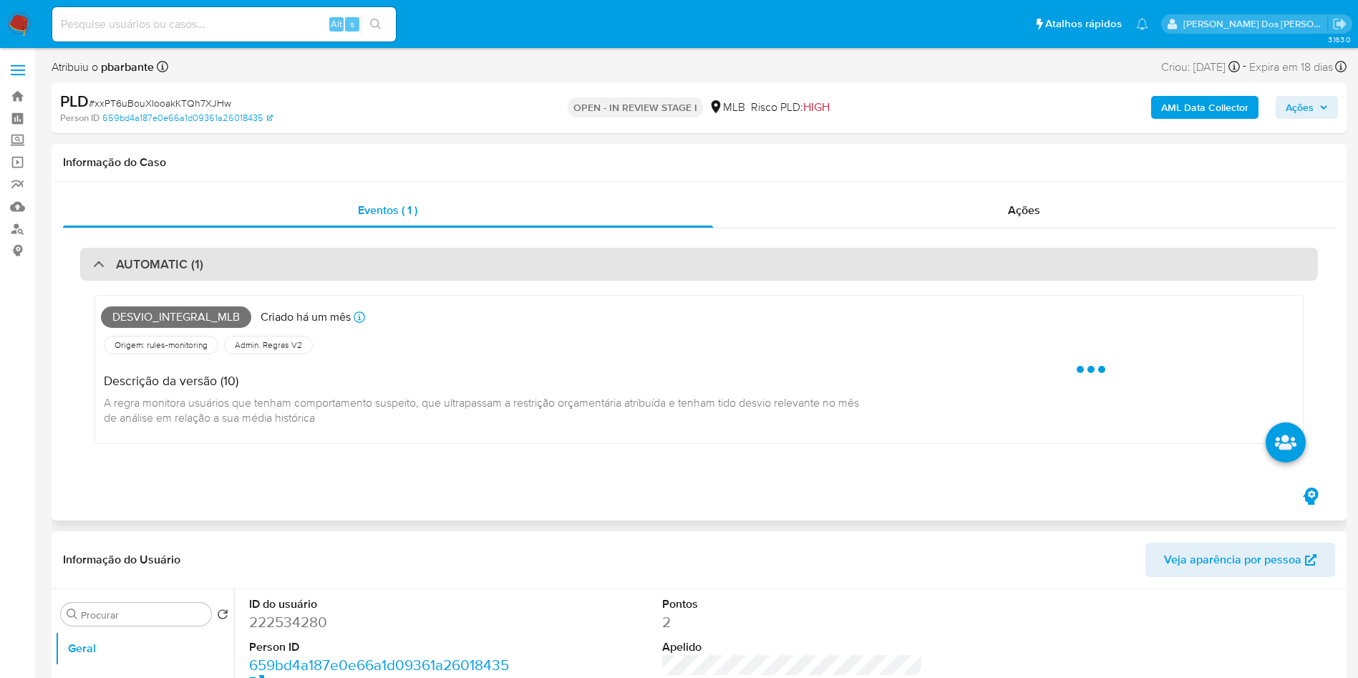
click at [484, 268] on div "AUTOMATIC (1)" at bounding box center [699, 264] width 1238 height 33
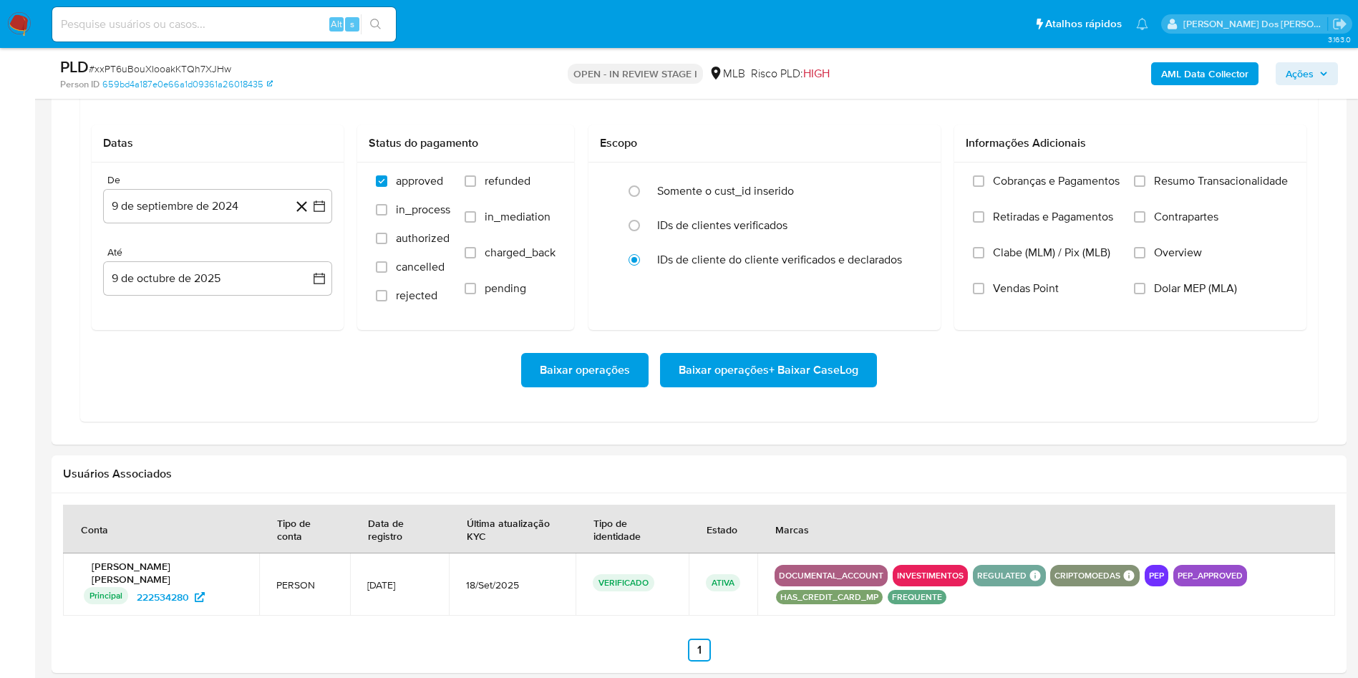
scroll to position [1335, 0]
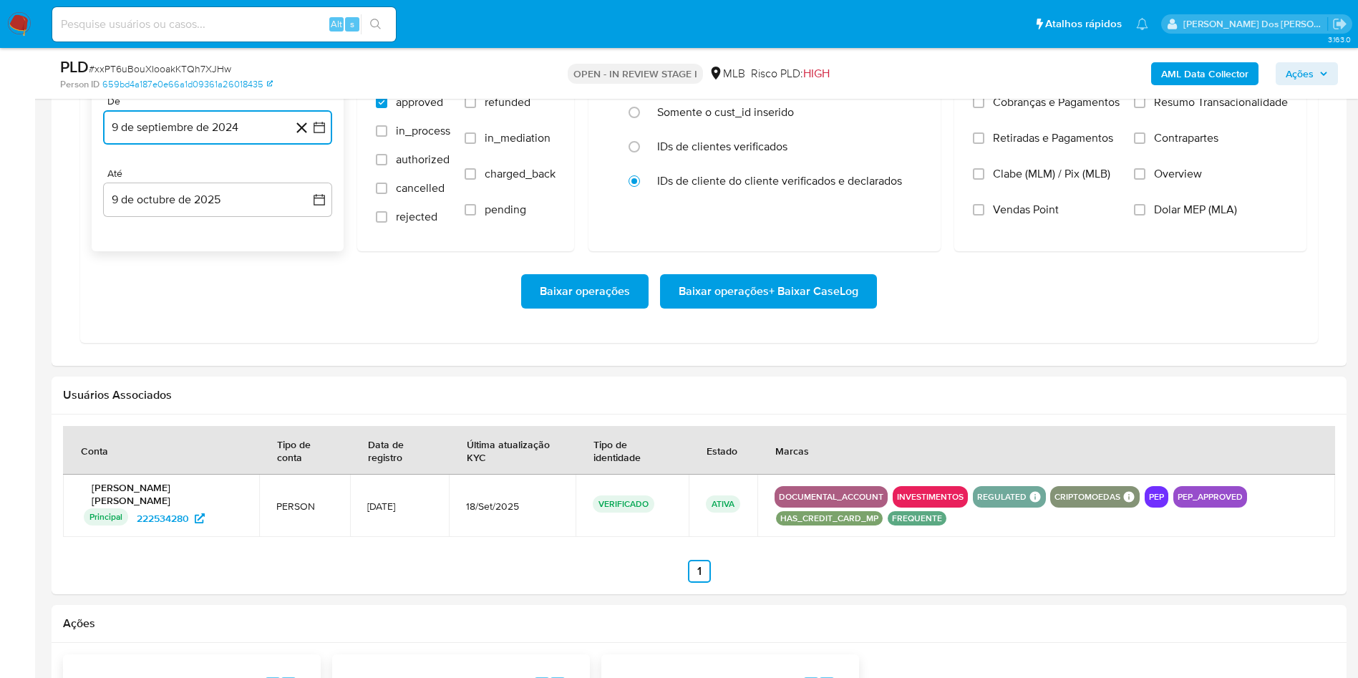
click at [321, 135] on icon "button" at bounding box center [319, 127] width 14 height 14
click at [305, 188] on icon "Mes siguiente" at bounding box center [306, 178] width 17 height 17
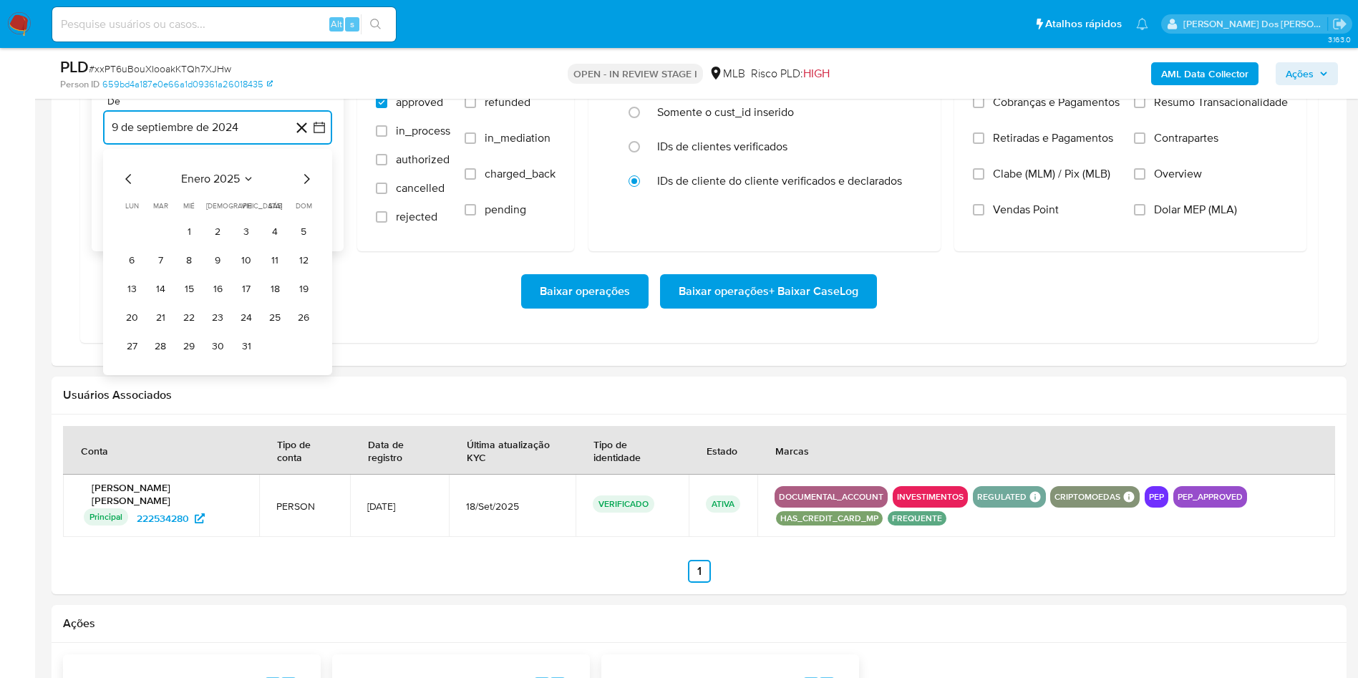
click at [305, 188] on icon "Mes siguiente" at bounding box center [306, 178] width 17 height 17
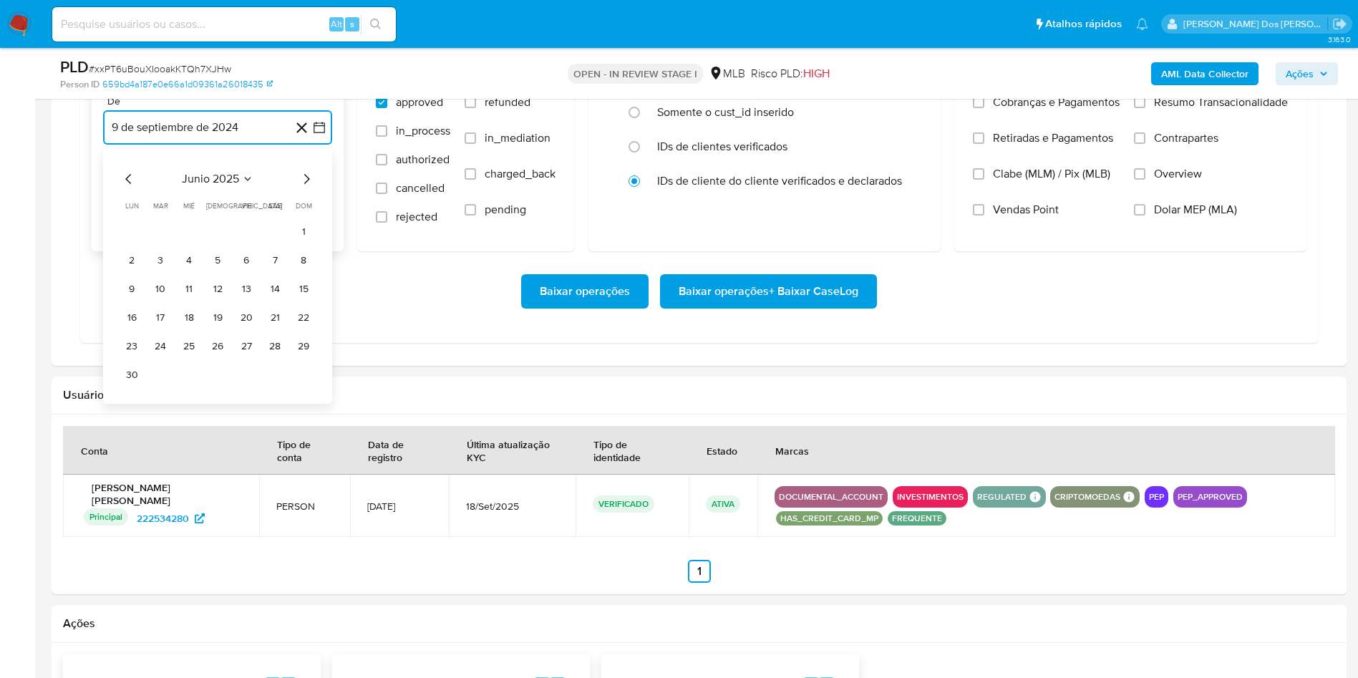
click at [305, 188] on icon "Mes siguiente" at bounding box center [306, 178] width 17 height 17
click at [251, 243] on button "1" at bounding box center [246, 231] width 23 height 23
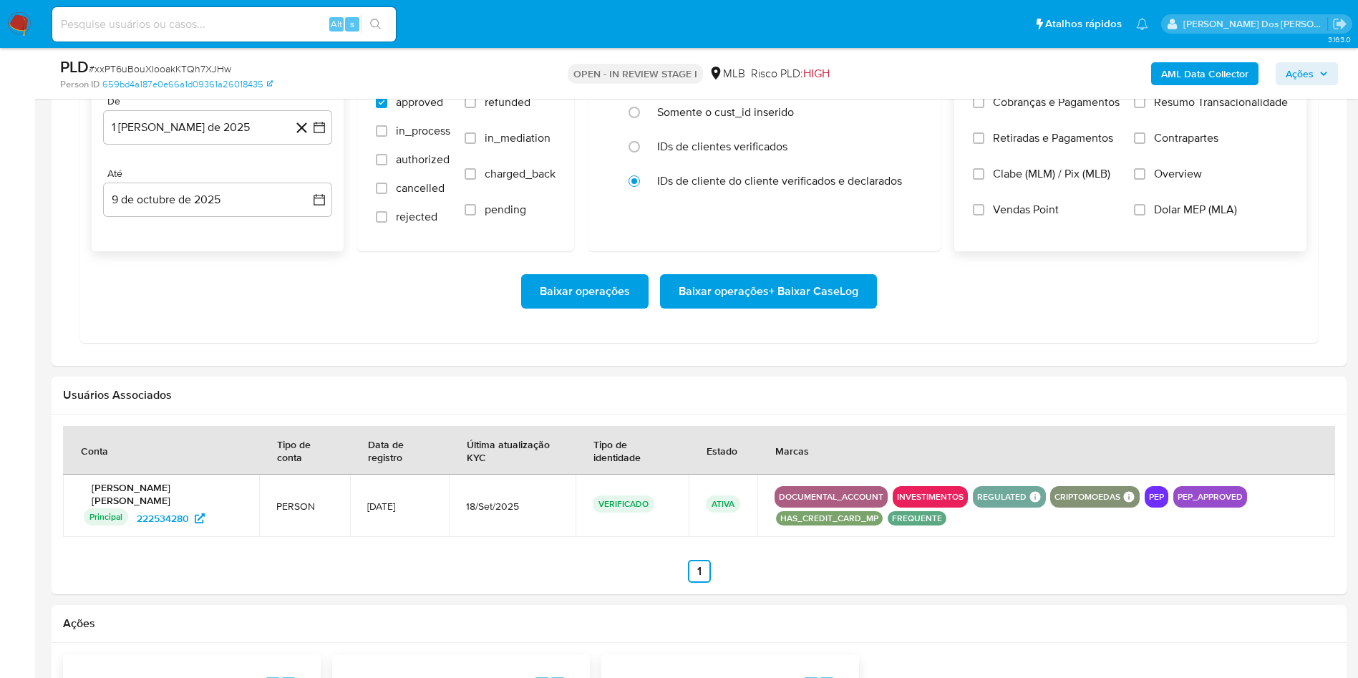
click at [1197, 112] on div "Cobranças e Pagamentos Retiradas e Pagamentos Clabe (MLM) / Pix (MLB) Vendas Po…" at bounding box center [1130, 167] width 352 height 166
click at [1189, 117] on div "Cobranças e Pagamentos Retiradas e Pagamentos Clabe (MLM) / Pix (MLB) Vendas Po…" at bounding box center [1130, 167] width 352 height 166
click at [1171, 110] on span "Resumo Transacionalidade" at bounding box center [1221, 102] width 134 height 14
click at [1145, 108] on input "Resumo Transacionalidade" at bounding box center [1139, 102] width 11 height 11
click at [819, 307] on span "Baixar operações + Baixar CaseLog" at bounding box center [769, 291] width 180 height 31
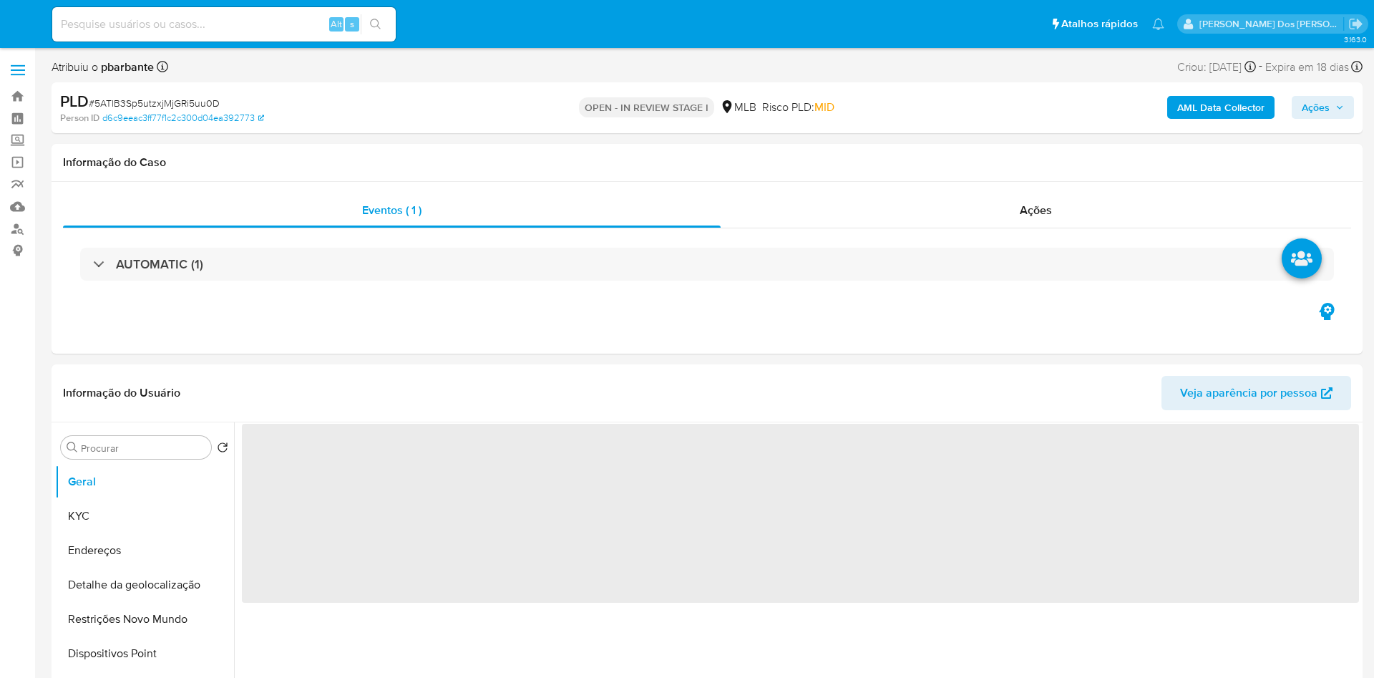
select select "10"
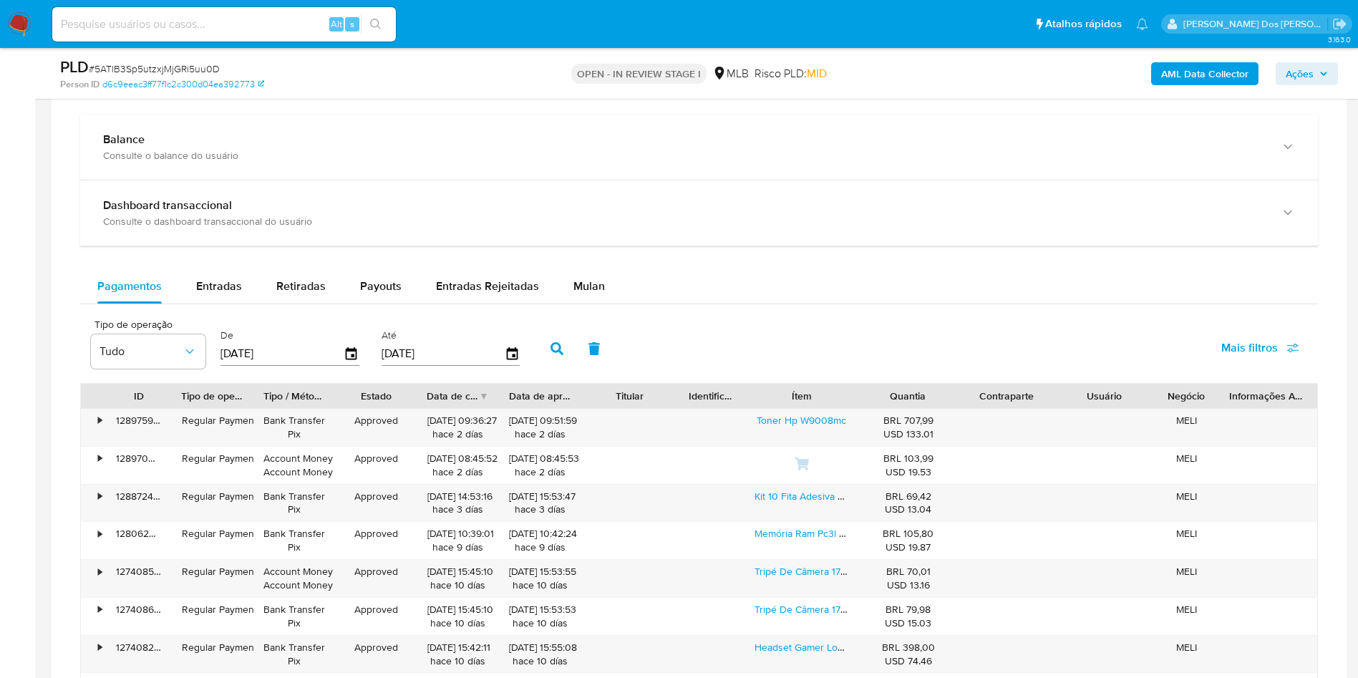
scroll to position [1046, 0]
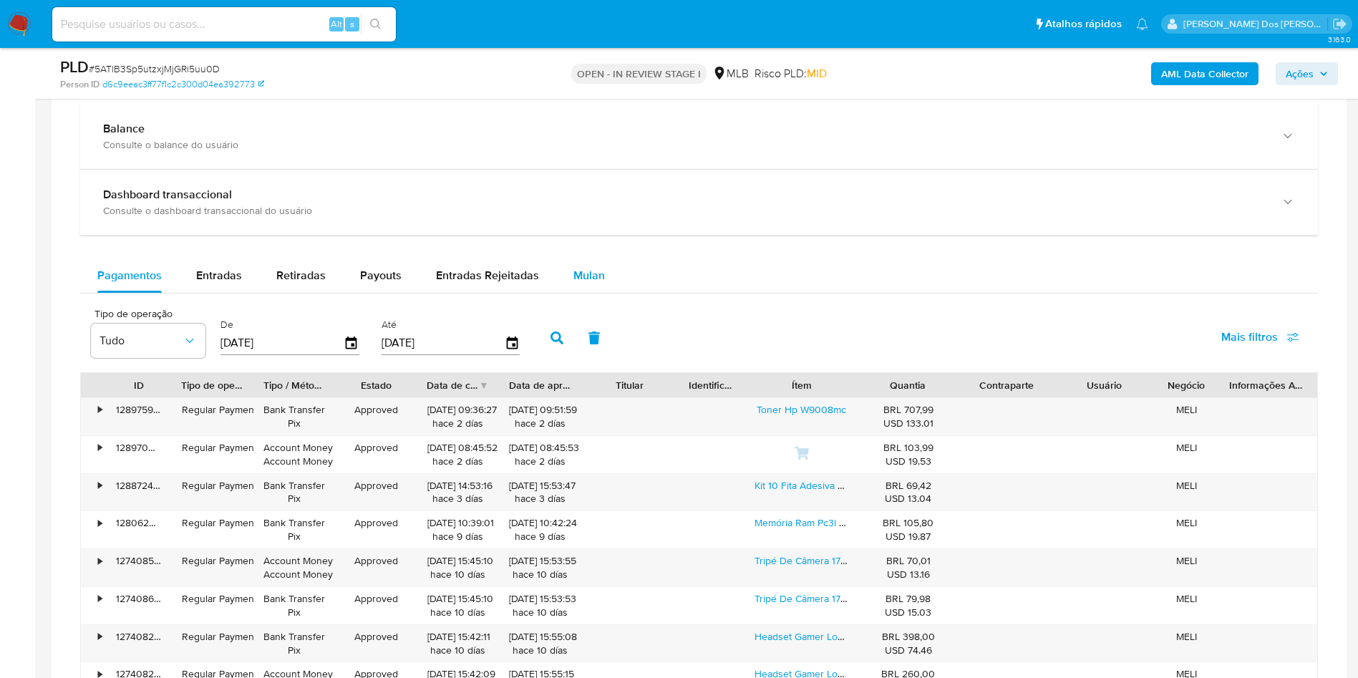
click at [589, 283] on span "Mulan" at bounding box center [588, 275] width 31 height 16
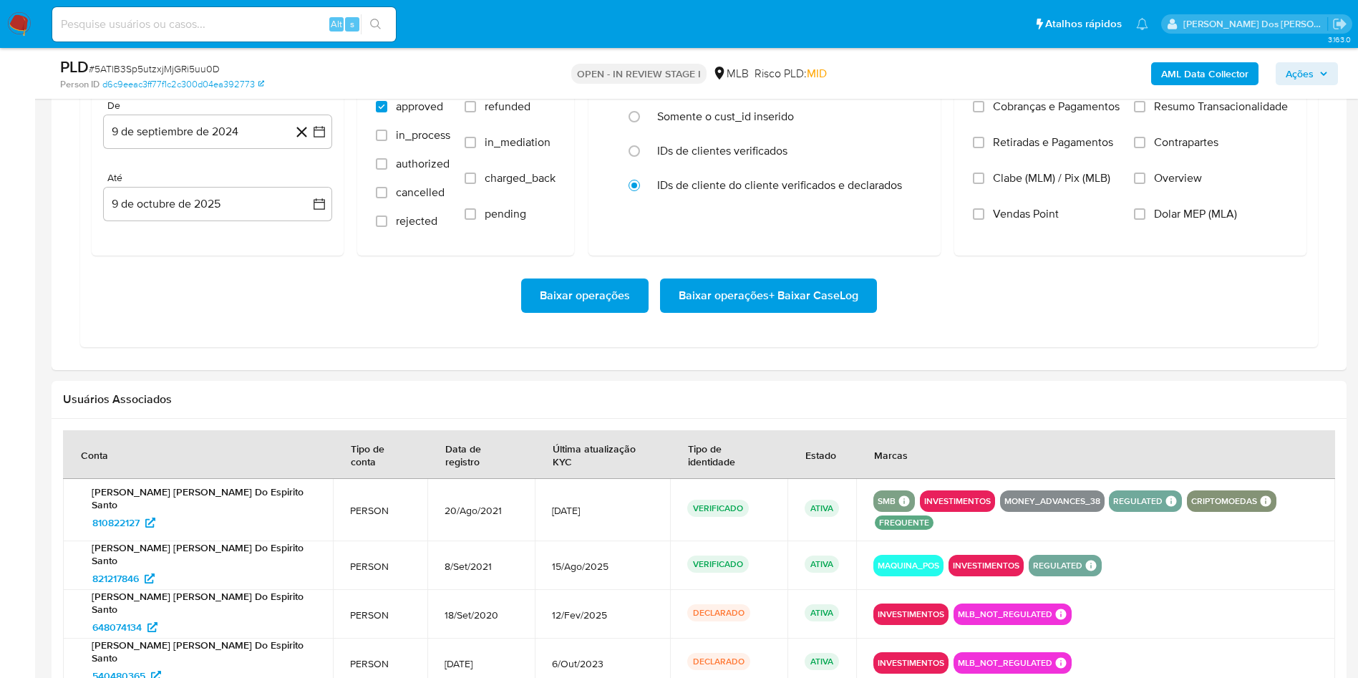
scroll to position [1334, 0]
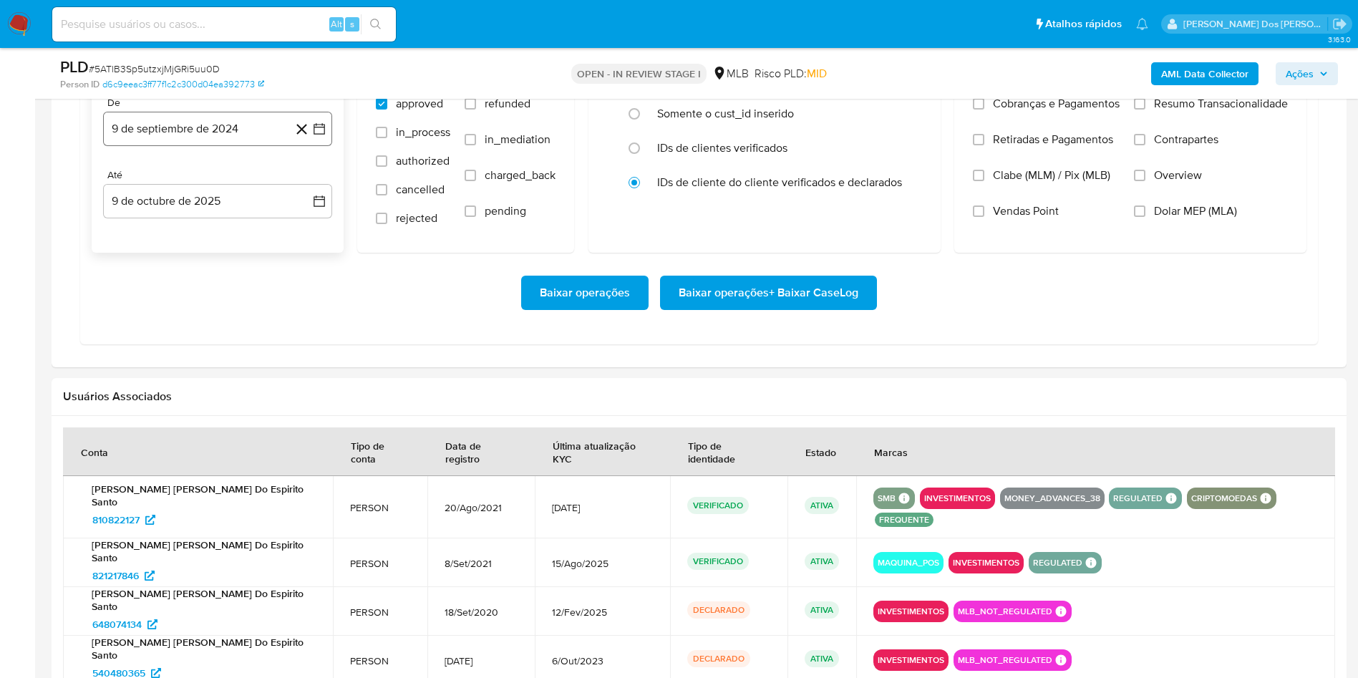
click at [316, 136] on icon "button" at bounding box center [319, 129] width 14 height 14
click at [309, 189] on icon "Mes siguiente" at bounding box center [306, 180] width 17 height 17
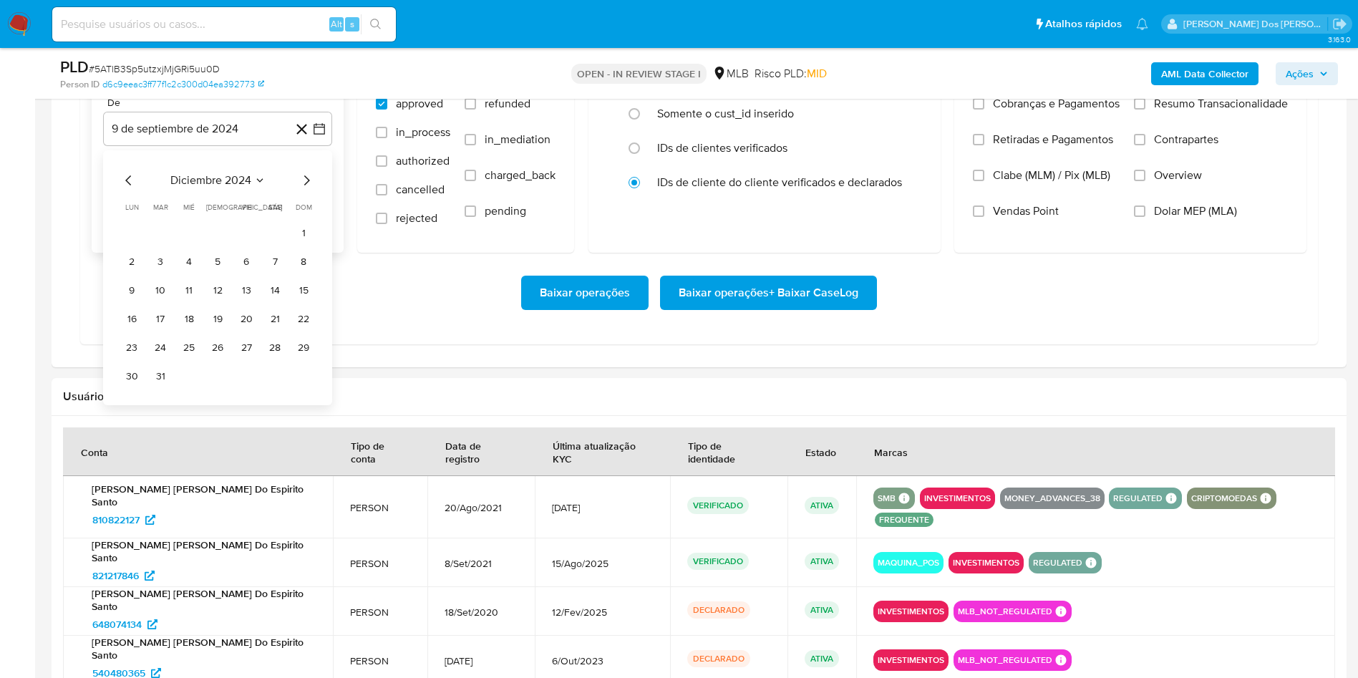
click at [309, 189] on icon "Mes siguiente" at bounding box center [306, 180] width 17 height 17
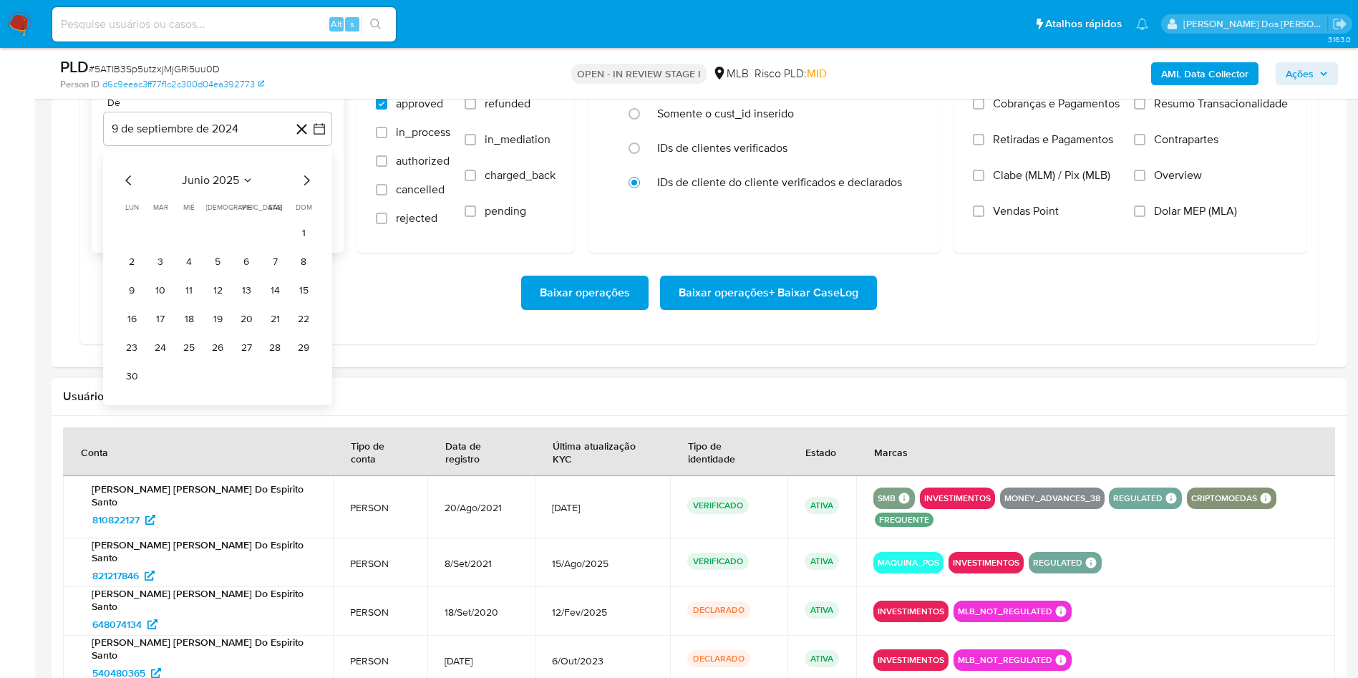
click at [309, 189] on icon "Mes siguiente" at bounding box center [306, 180] width 17 height 17
click at [236, 245] on button "1" at bounding box center [246, 233] width 23 height 23
click at [1238, 111] on span "Resumo Transacionalidade" at bounding box center [1221, 104] width 134 height 14
click at [1145, 110] on input "Resumo Transacionalidade" at bounding box center [1139, 103] width 11 height 11
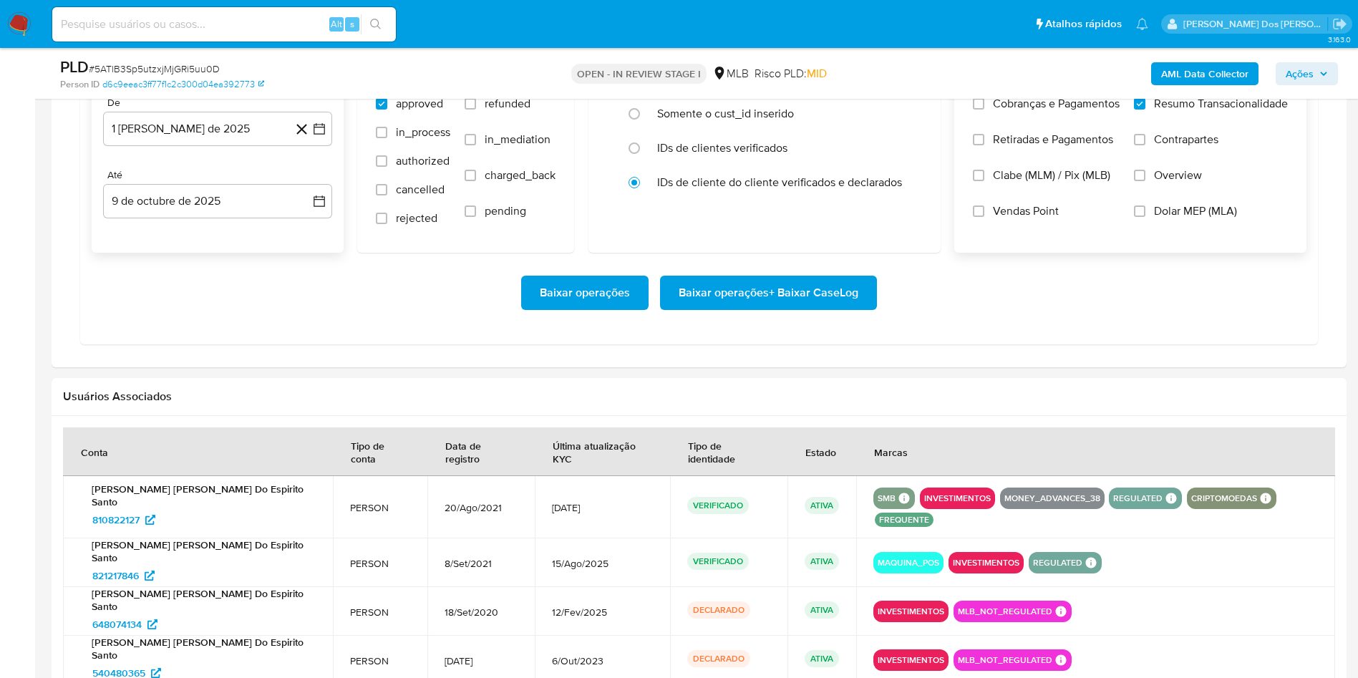
click at [845, 309] on span "Baixar operações + Baixar CaseLog" at bounding box center [769, 292] width 180 height 31
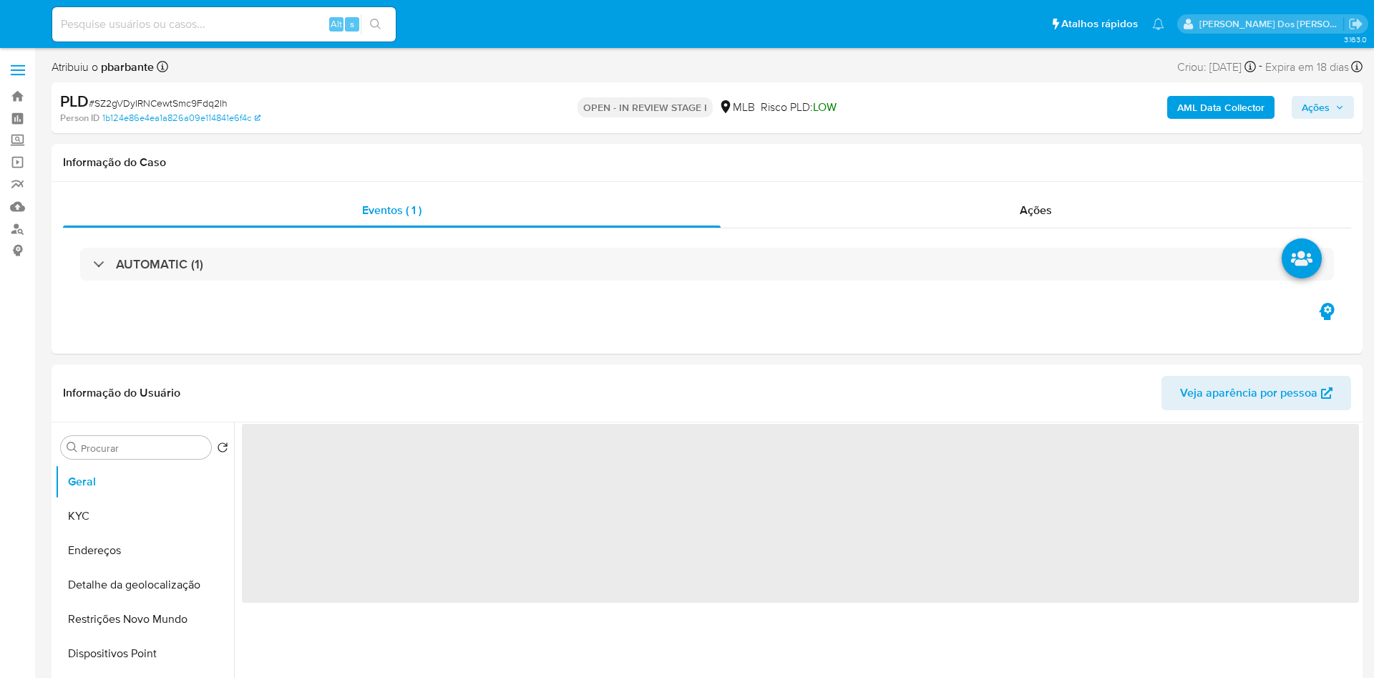
select select "10"
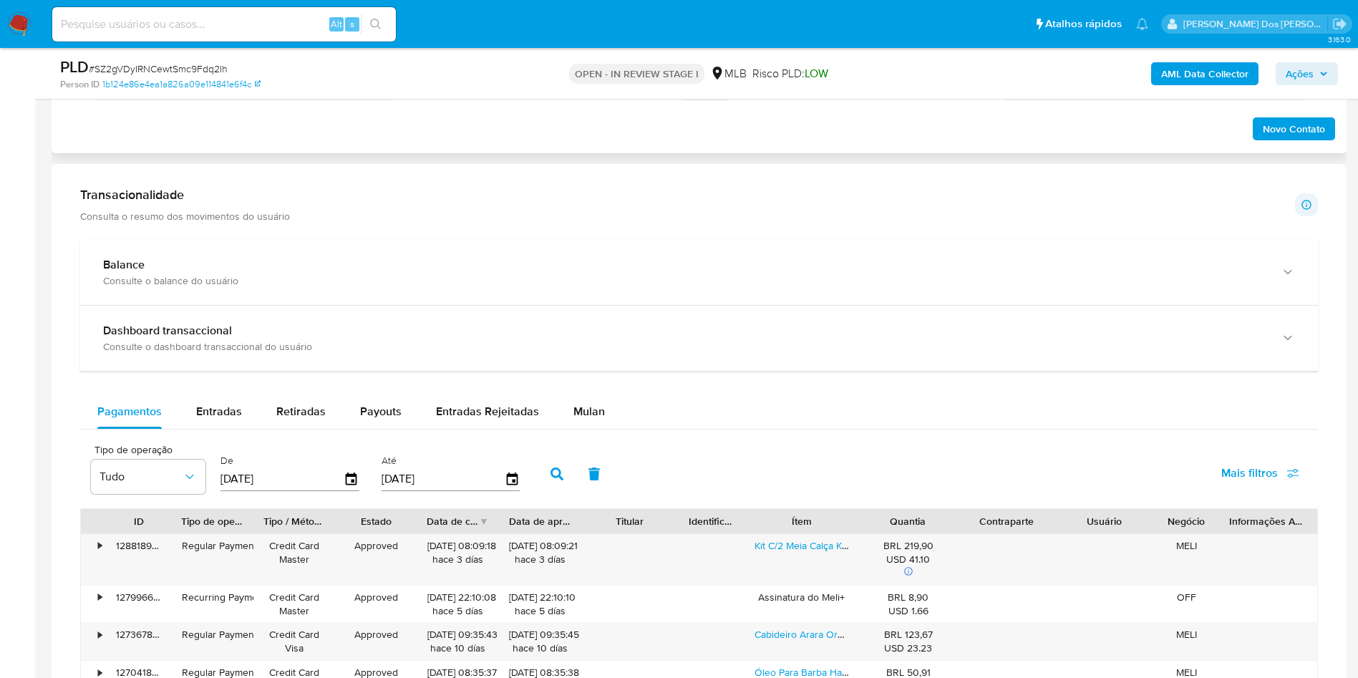
scroll to position [912, 0]
click at [579, 413] on div "Mulan" at bounding box center [588, 409] width 31 height 34
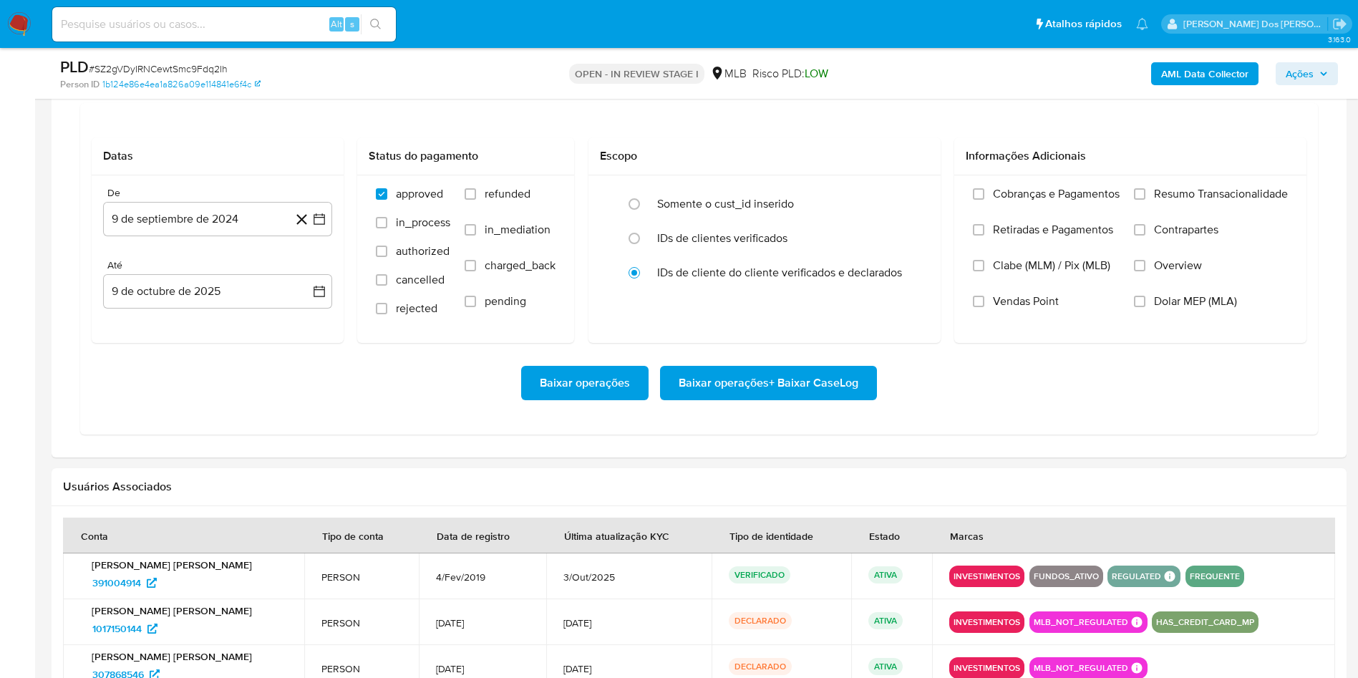
scroll to position [1248, 0]
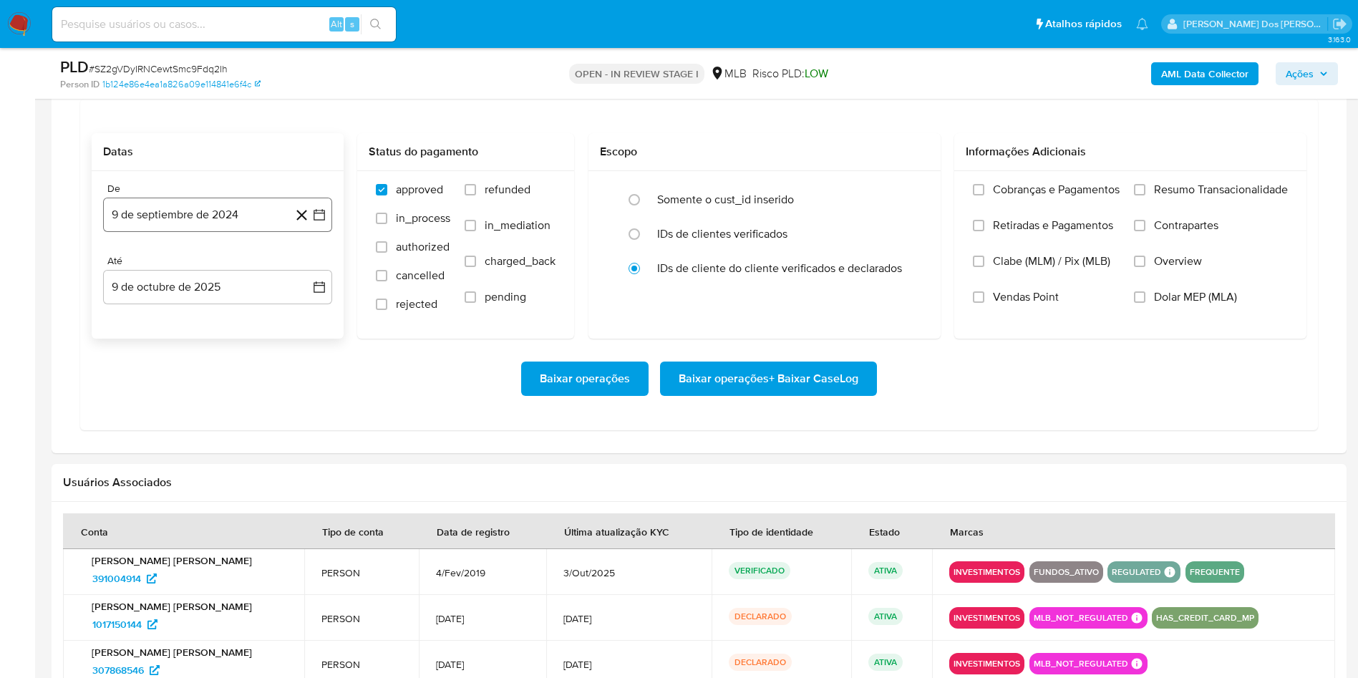
click at [321, 231] on button "9 de septiembre de 2024" at bounding box center [217, 215] width 229 height 34
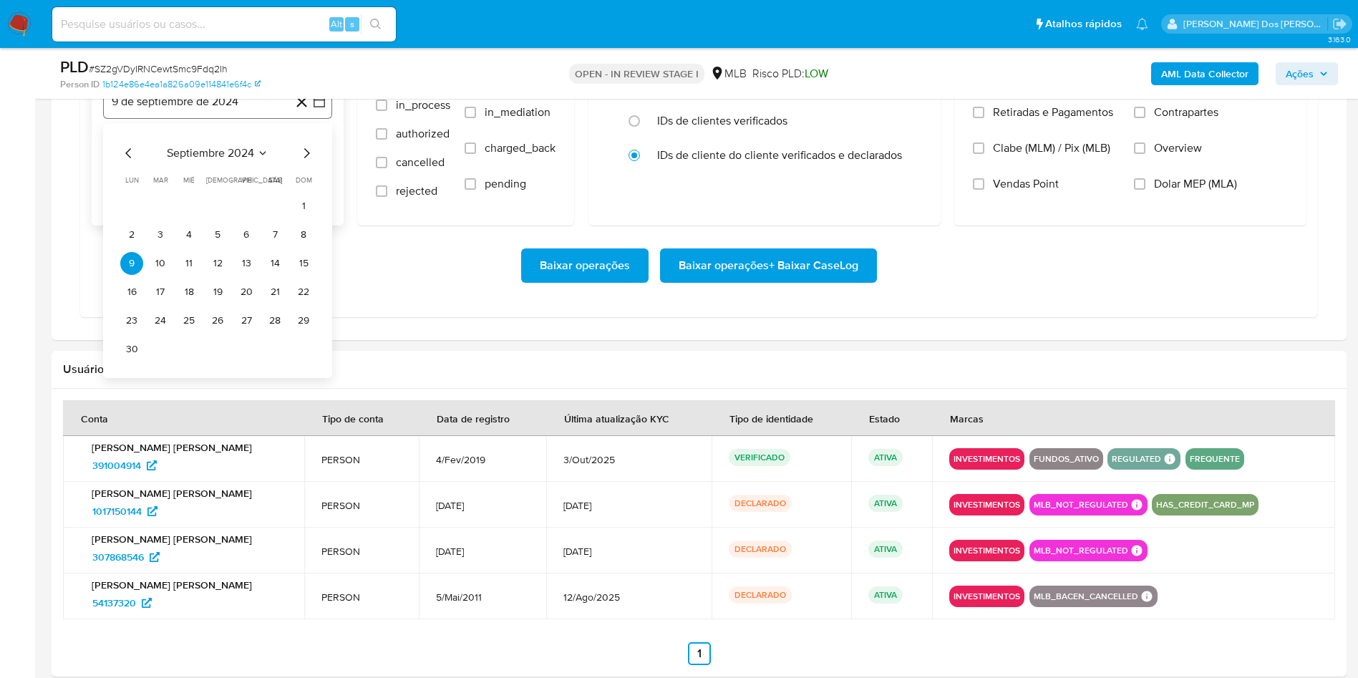
scroll to position [1362, 0]
click at [305, 161] on icon "Mes siguiente" at bounding box center [306, 152] width 17 height 17
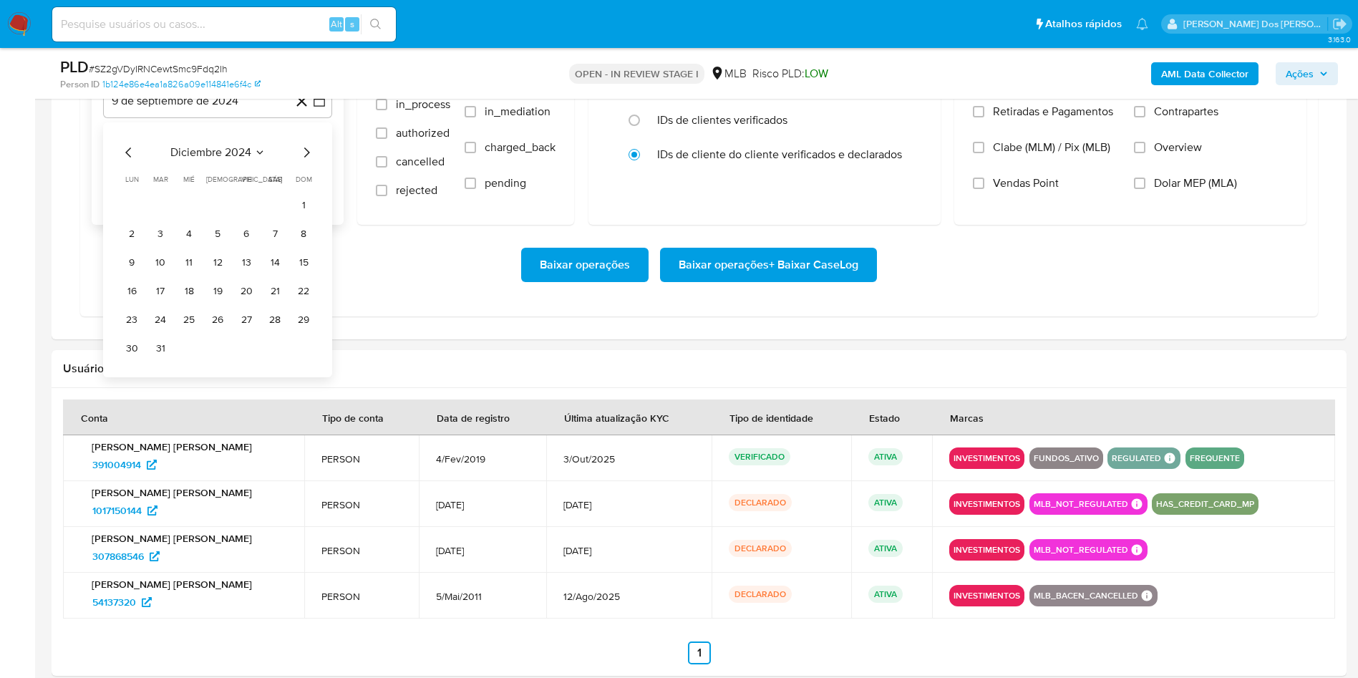
click at [305, 161] on icon "Mes siguiente" at bounding box center [306, 152] width 17 height 17
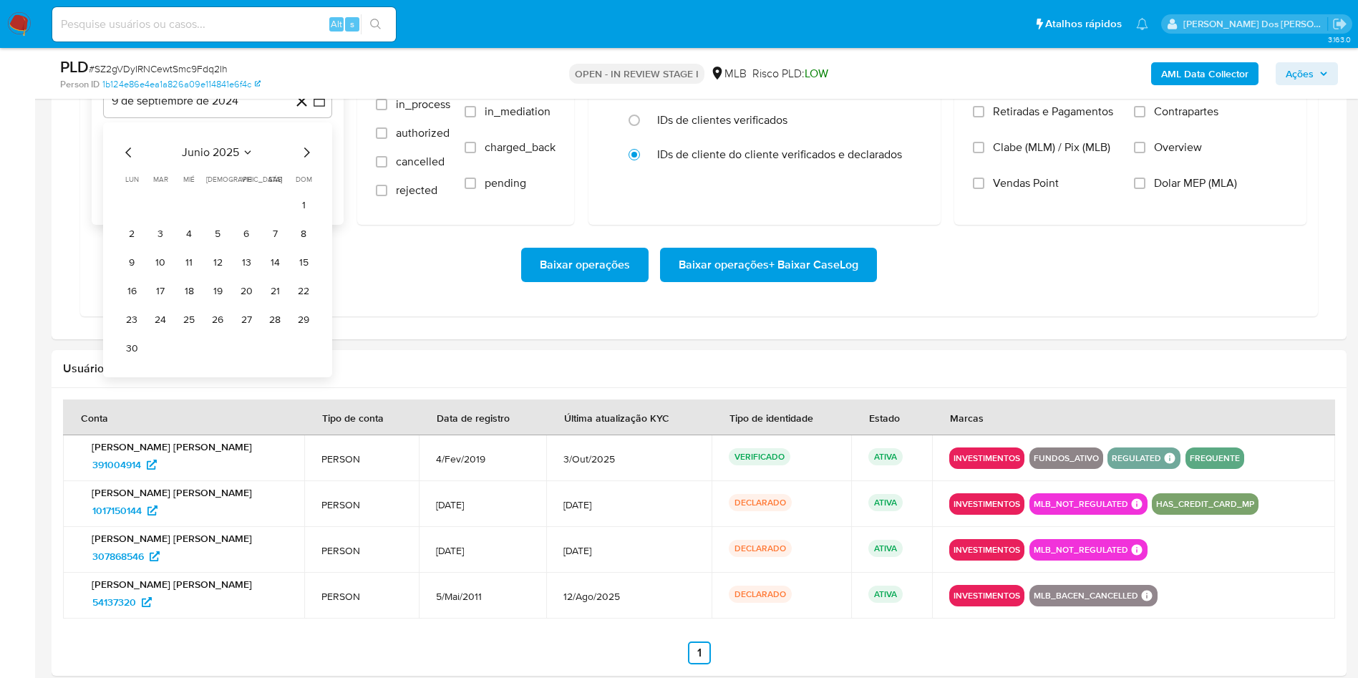
click at [305, 161] on icon "Mes siguiente" at bounding box center [306, 152] width 17 height 17
click at [249, 217] on button "1" at bounding box center [246, 205] width 23 height 23
click at [1290, 316] on div "Datas De 1 [PERSON_NAME] de 2025 [DATE] Até 9 de octubre de 2025 [DATE] Status …" at bounding box center [699, 150] width 1238 height 331
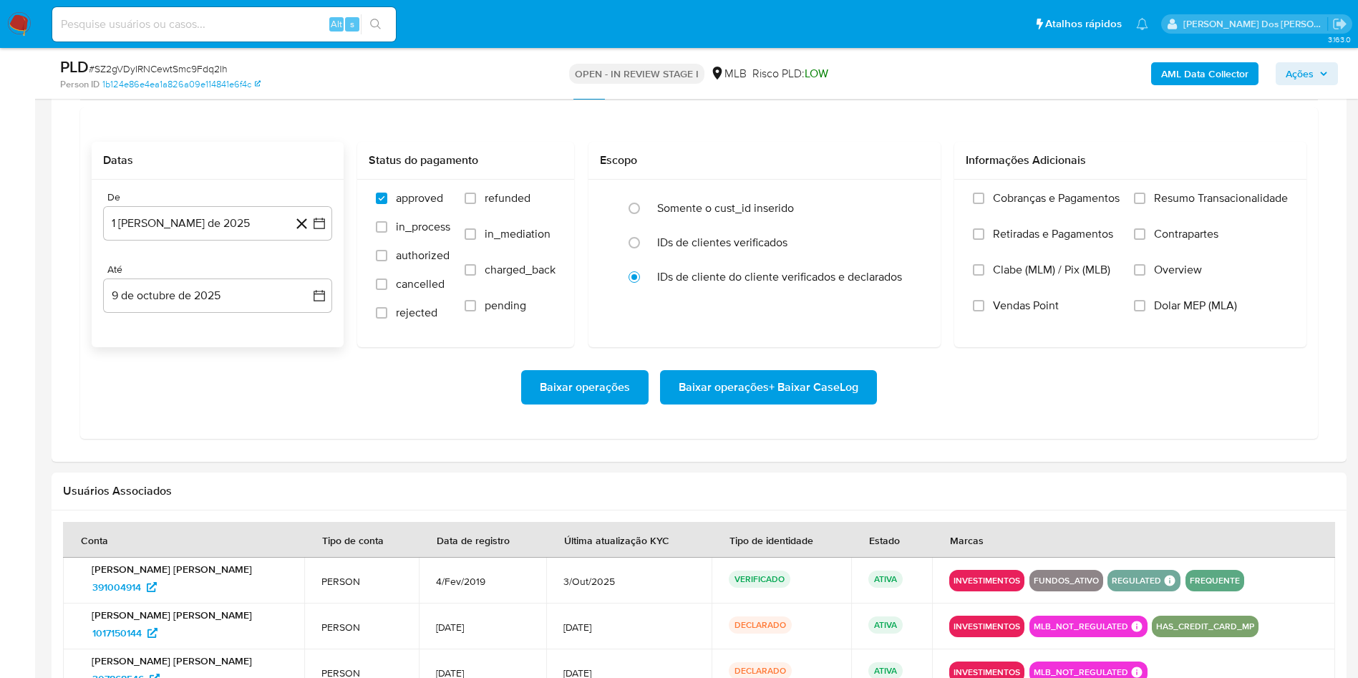
scroll to position [1217, 0]
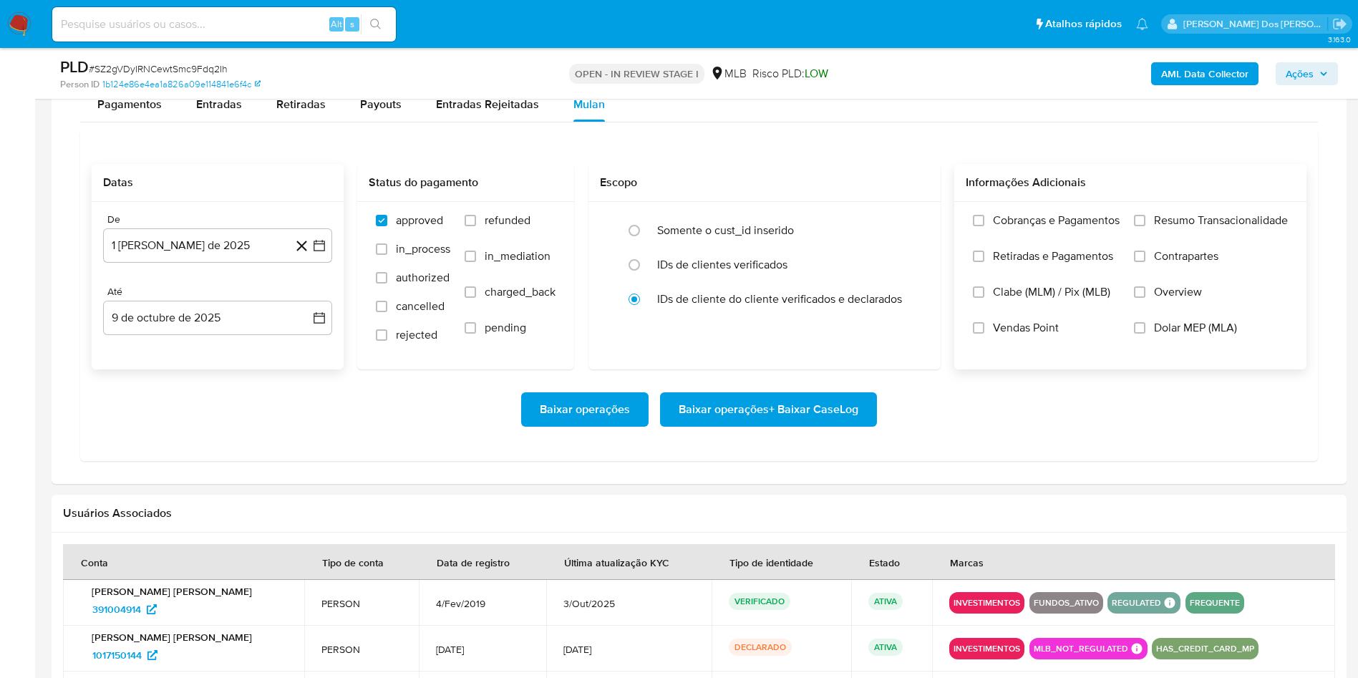
click at [1177, 228] on span "Resumo Transacionalidade" at bounding box center [1221, 220] width 134 height 14
click at [1145, 226] on input "Resumo Transacionalidade" at bounding box center [1139, 220] width 11 height 11
click at [777, 425] on span "Baixar operações + Baixar CaseLog" at bounding box center [769, 409] width 180 height 31
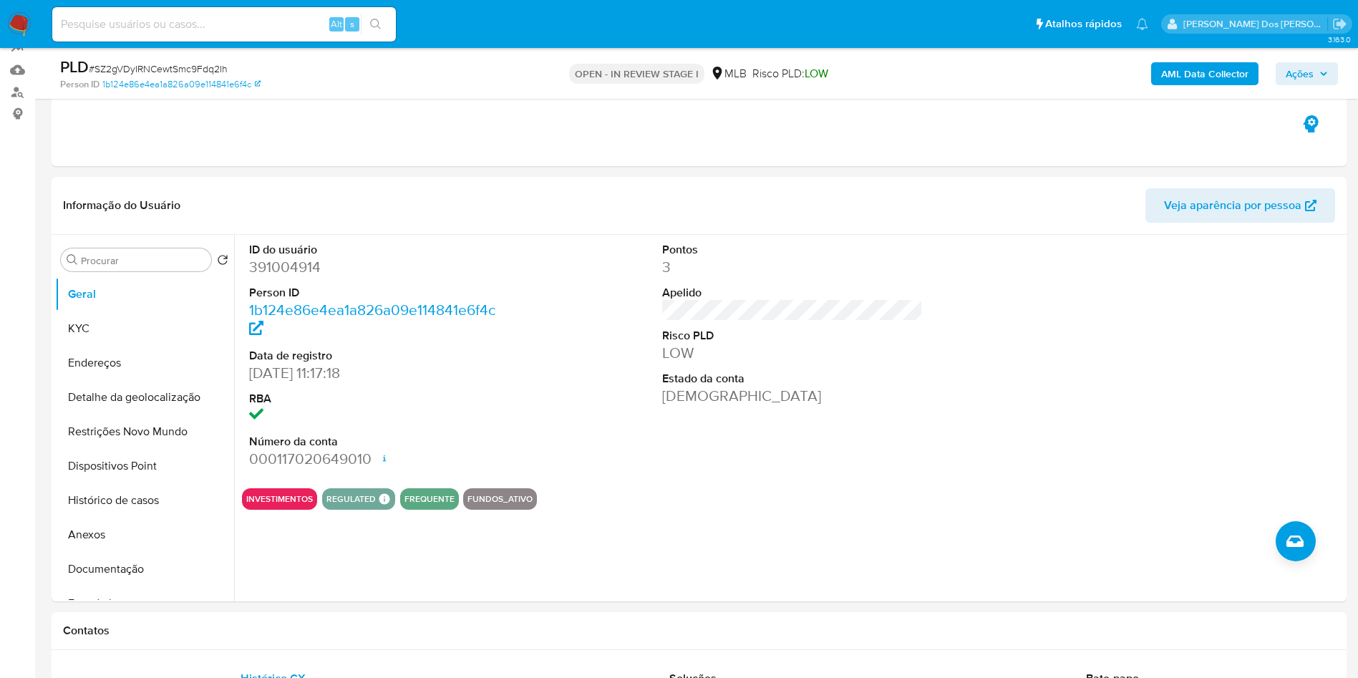
scroll to position [0, 0]
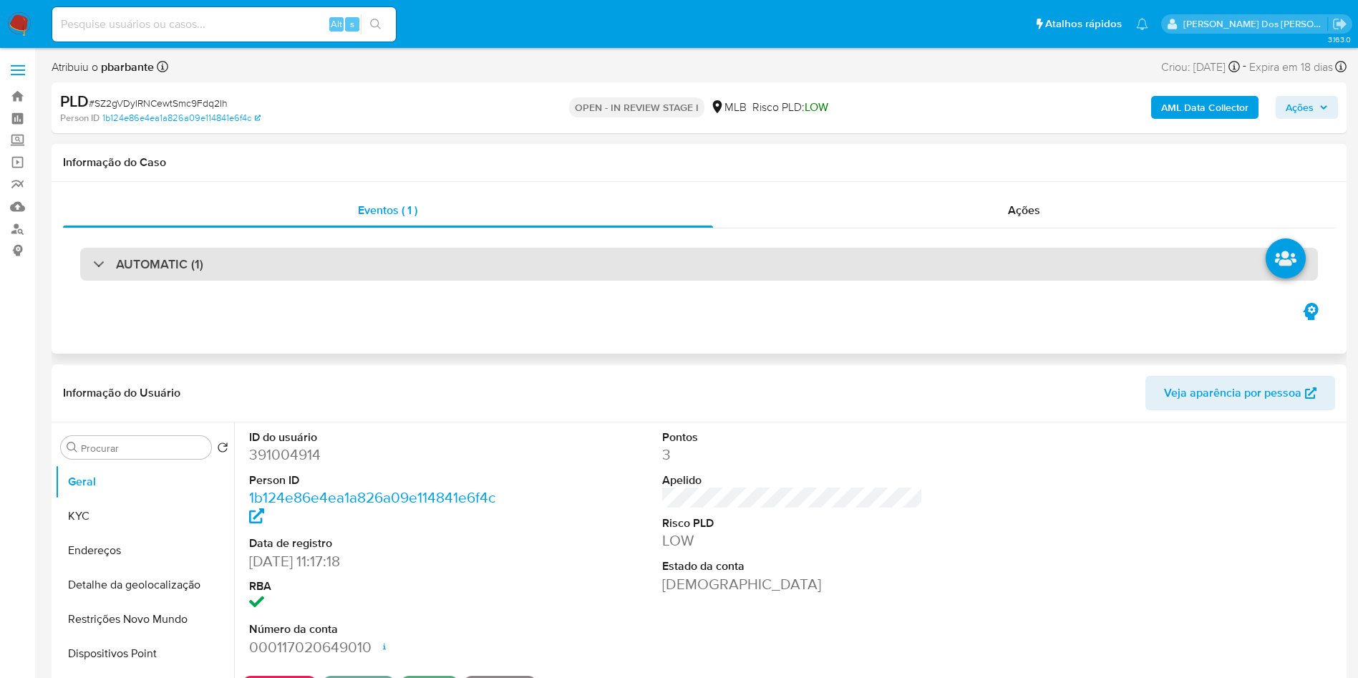
click at [630, 268] on div "AUTOMATIC (1)" at bounding box center [699, 264] width 1238 height 33
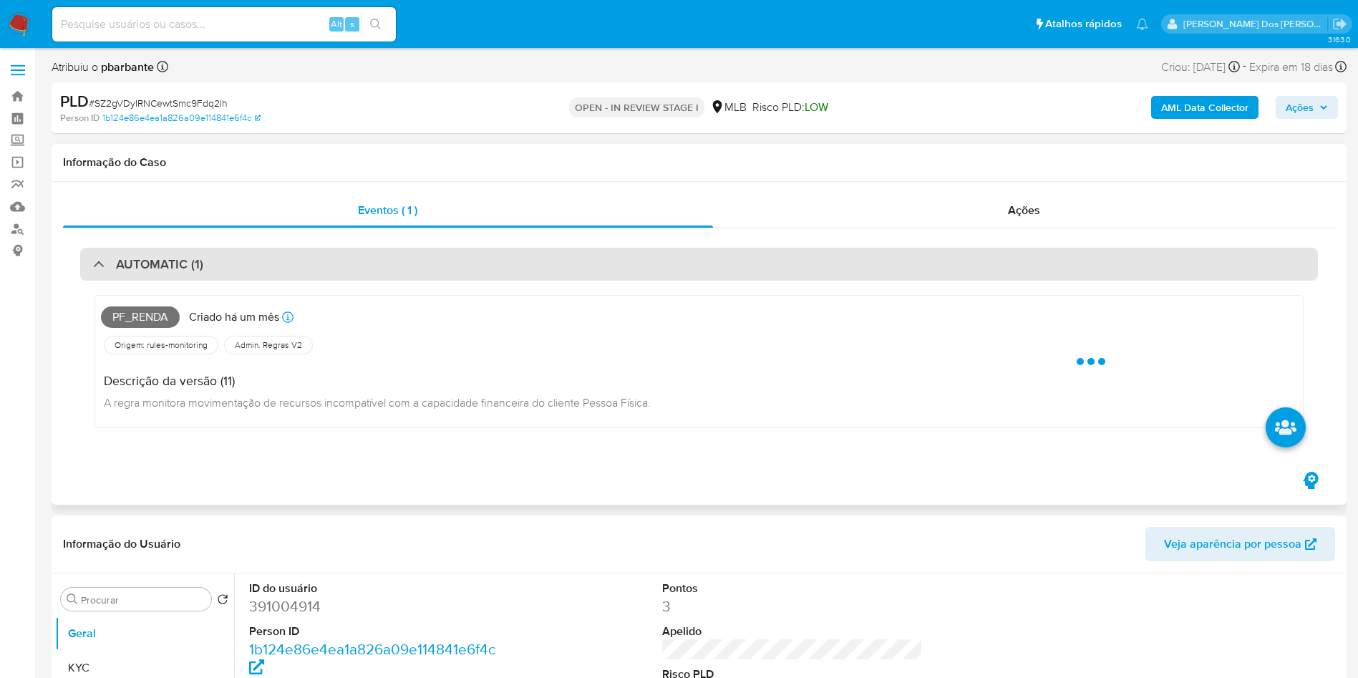
click at [630, 268] on div "AUTOMATIC (1)" at bounding box center [699, 264] width 1238 height 33
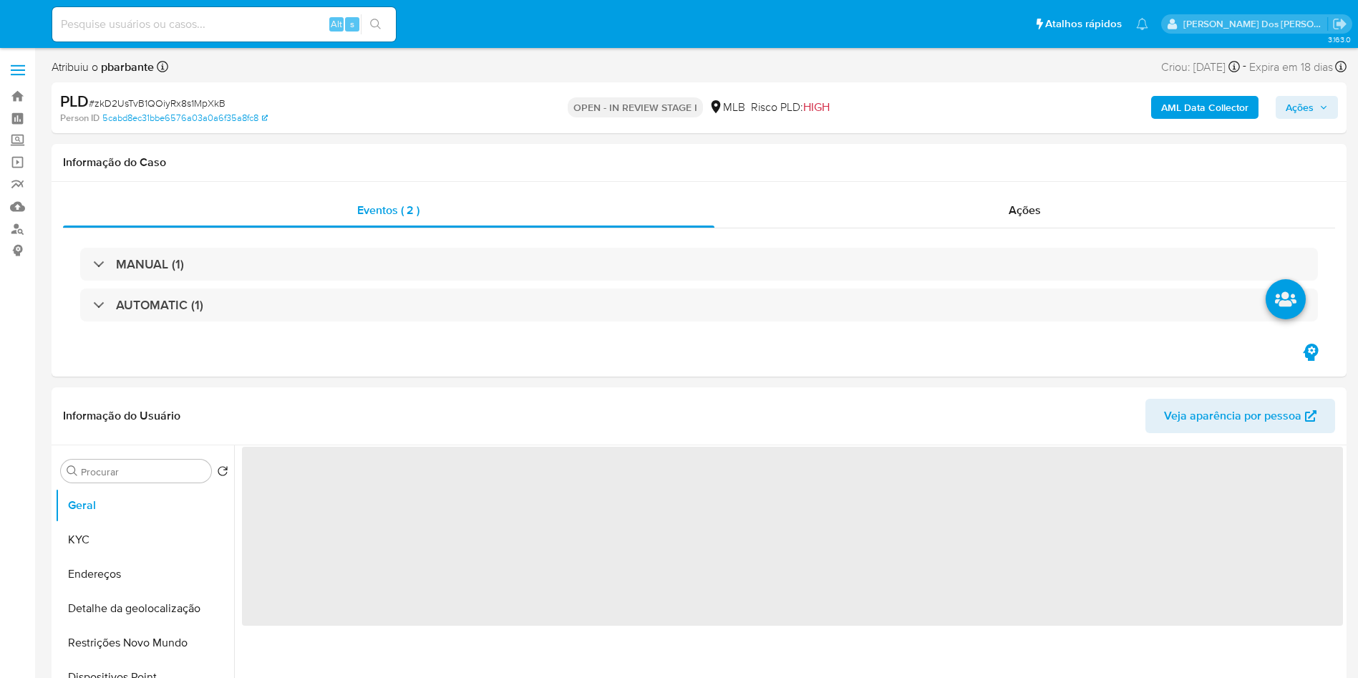
select select "10"
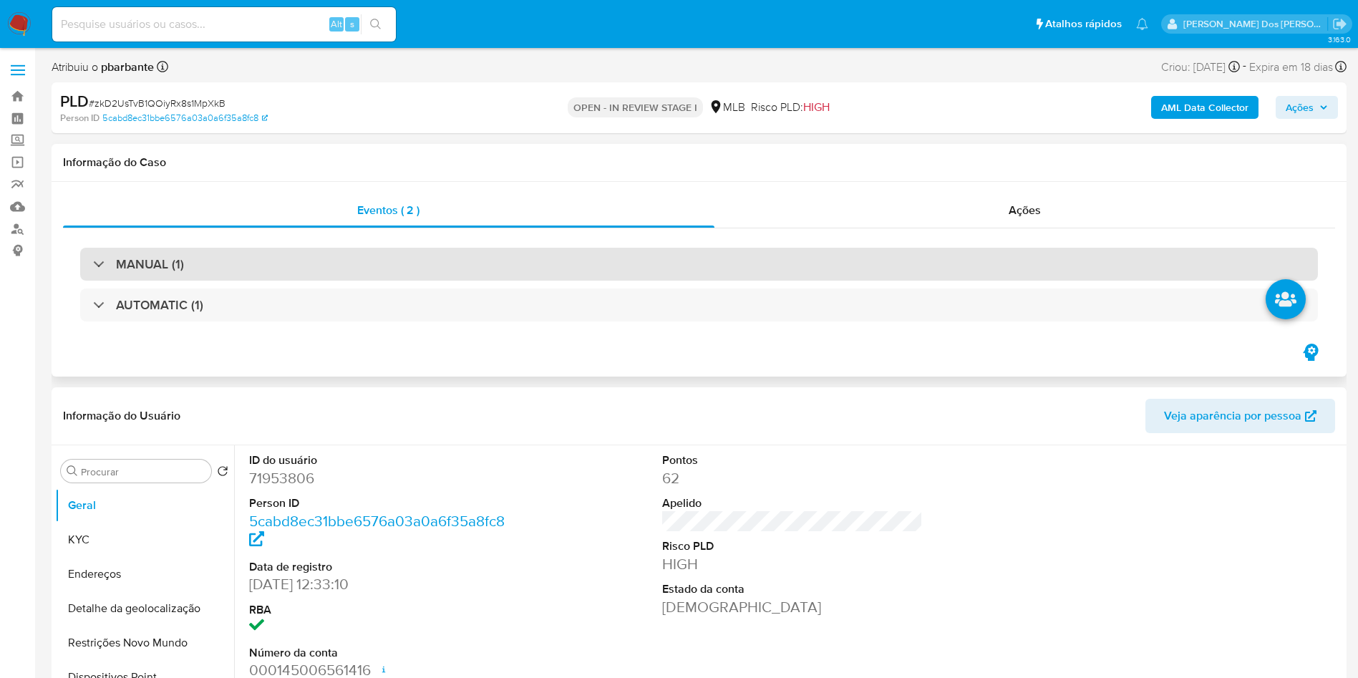
click at [808, 268] on div "MANUAL (1)" at bounding box center [699, 264] width 1238 height 33
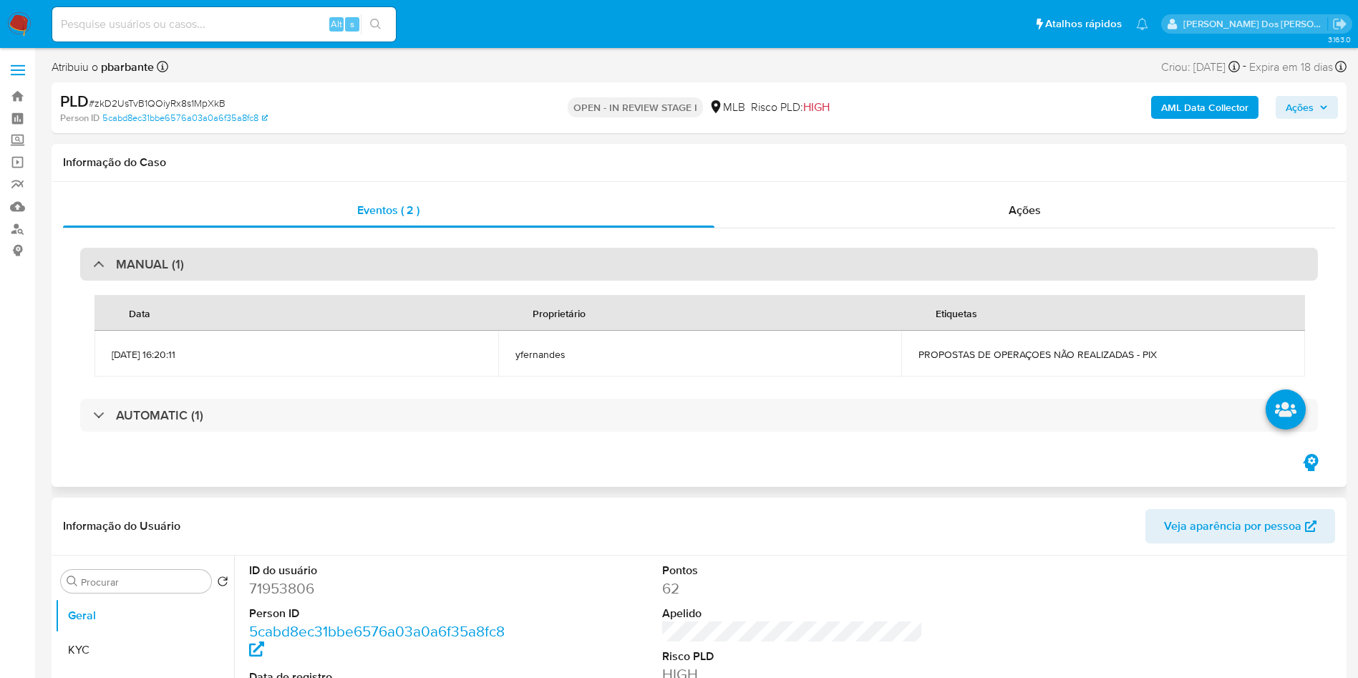
click at [808, 258] on div "MANUAL (1)" at bounding box center [699, 264] width 1238 height 33
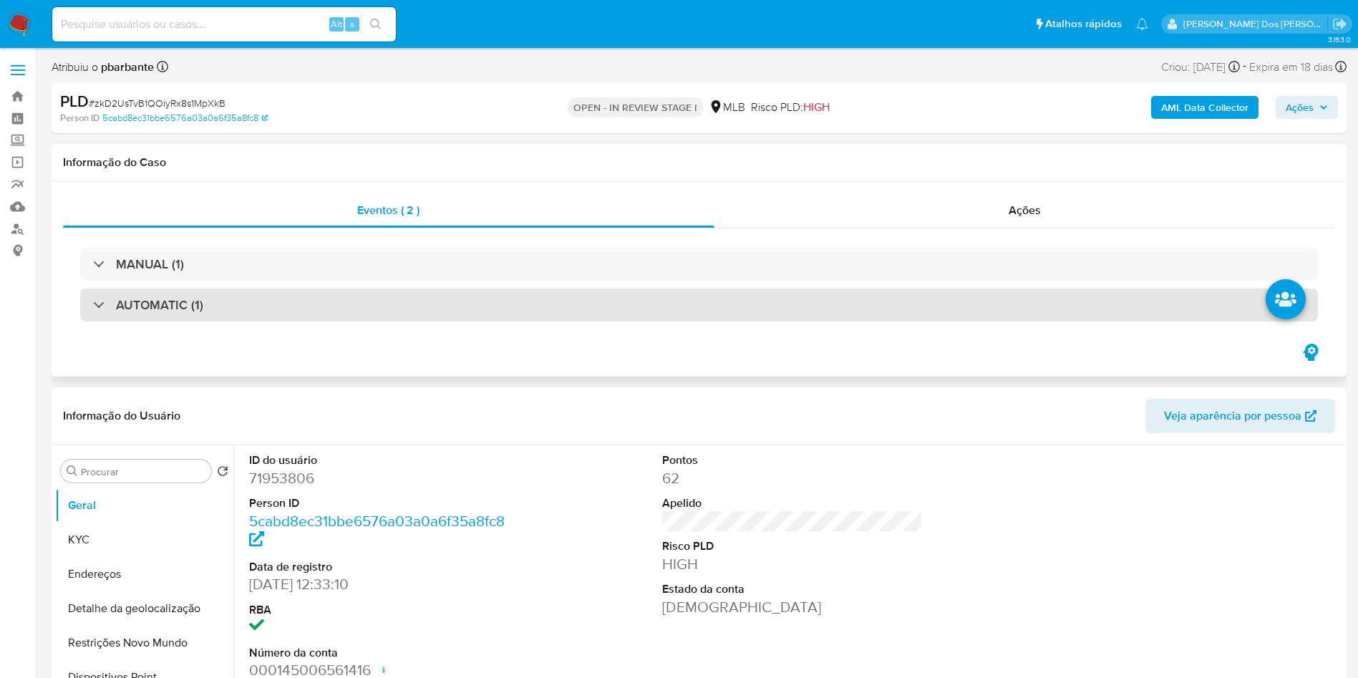
click at [762, 304] on div "AUTOMATIC (1)" at bounding box center [699, 304] width 1238 height 33
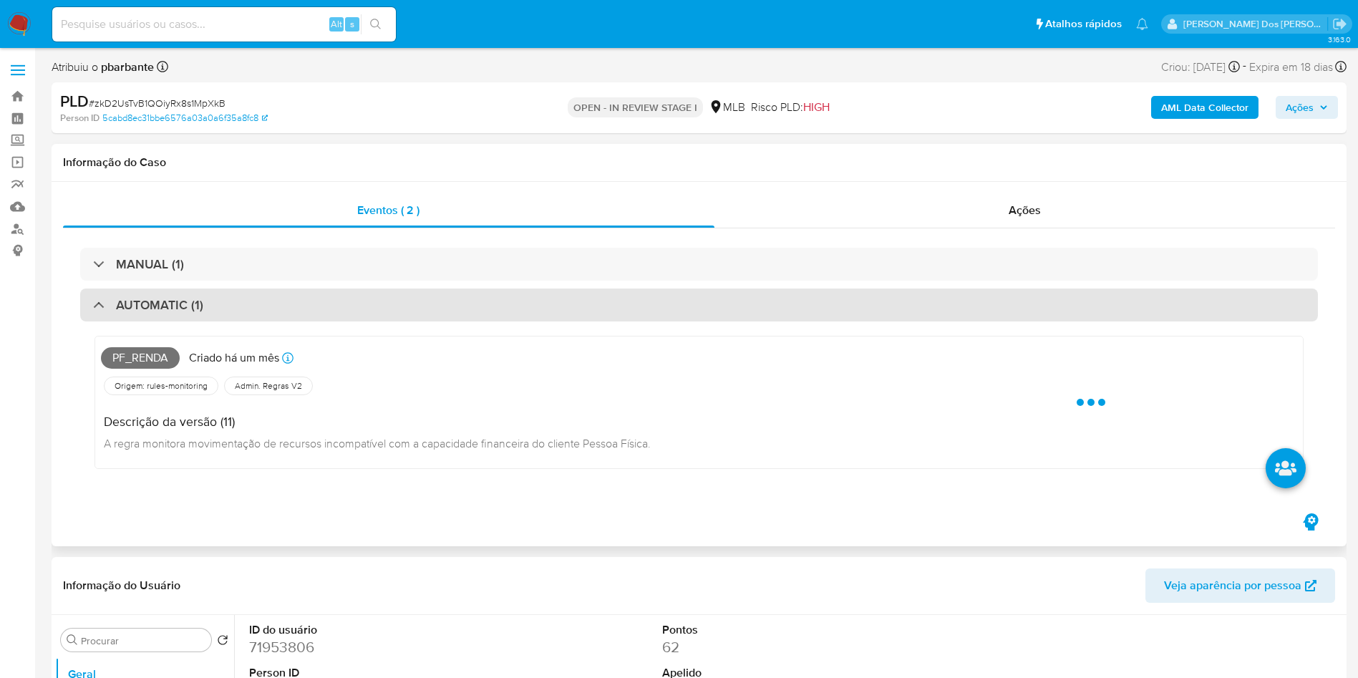
click at [762, 304] on div "AUTOMATIC (1)" at bounding box center [699, 304] width 1238 height 33
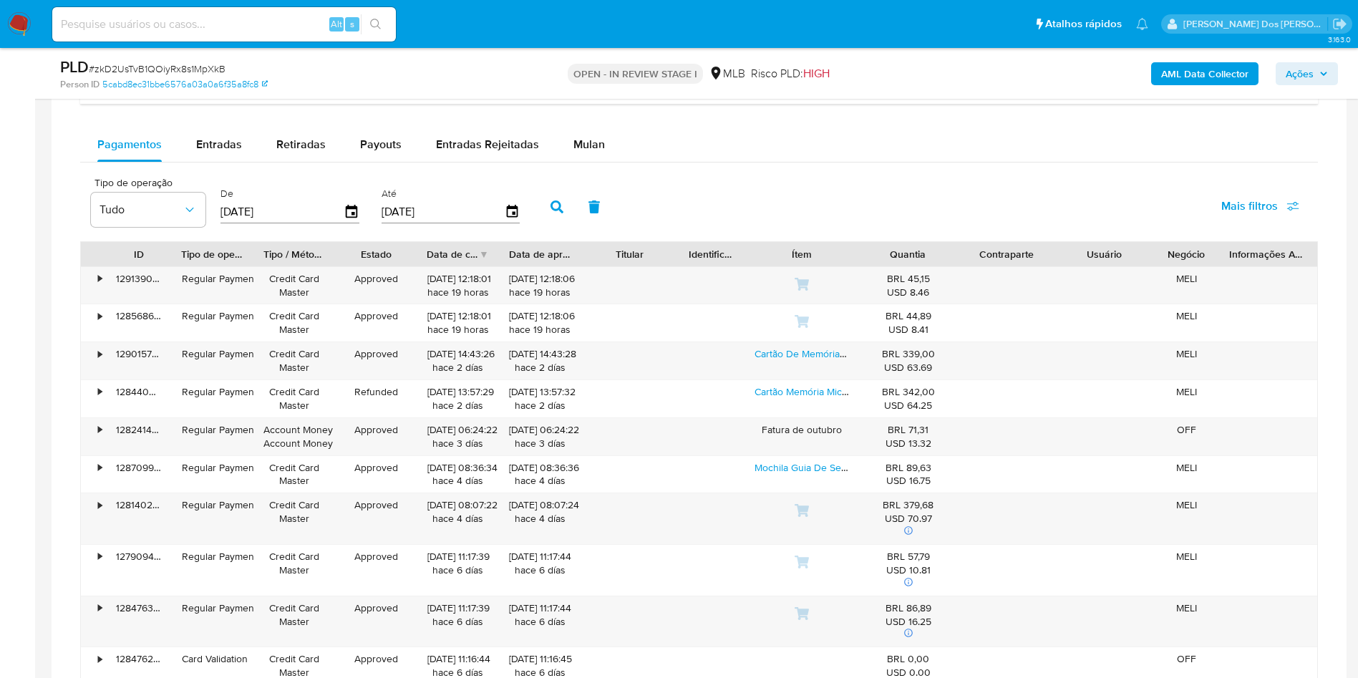
scroll to position [1202, 0]
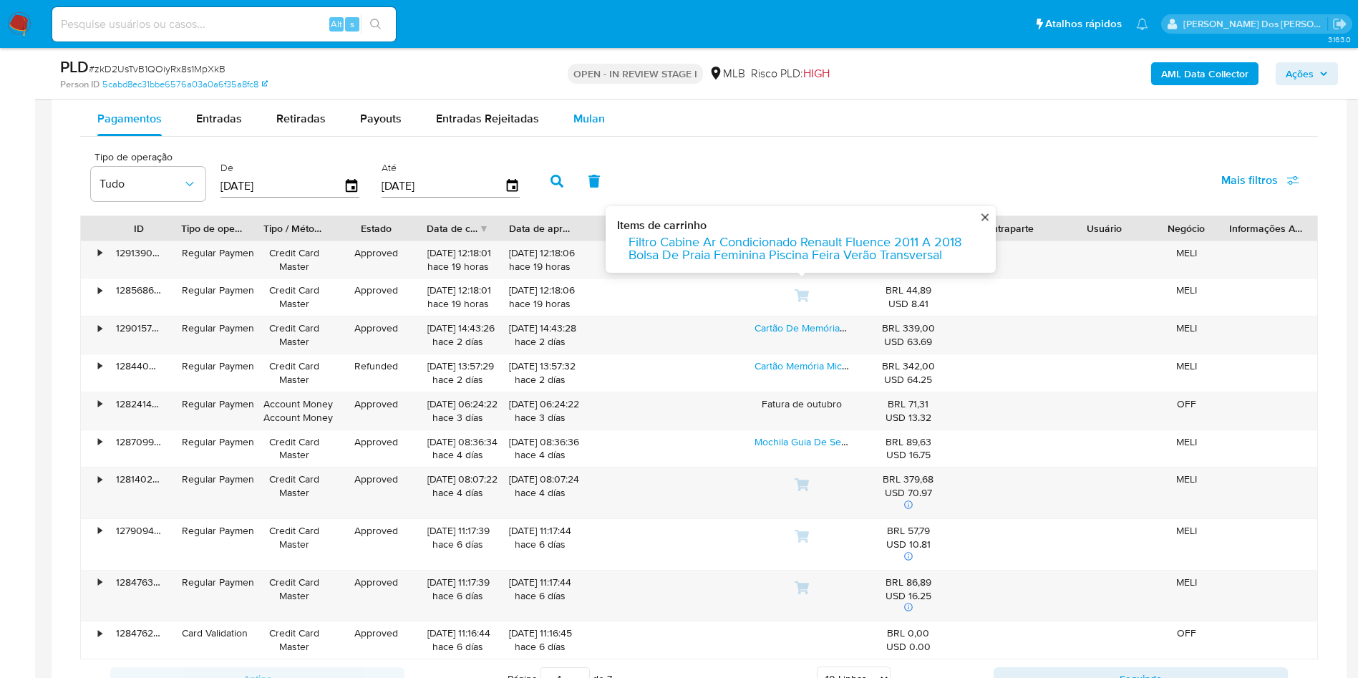
click at [593, 131] on div "Mulan" at bounding box center [588, 119] width 31 height 34
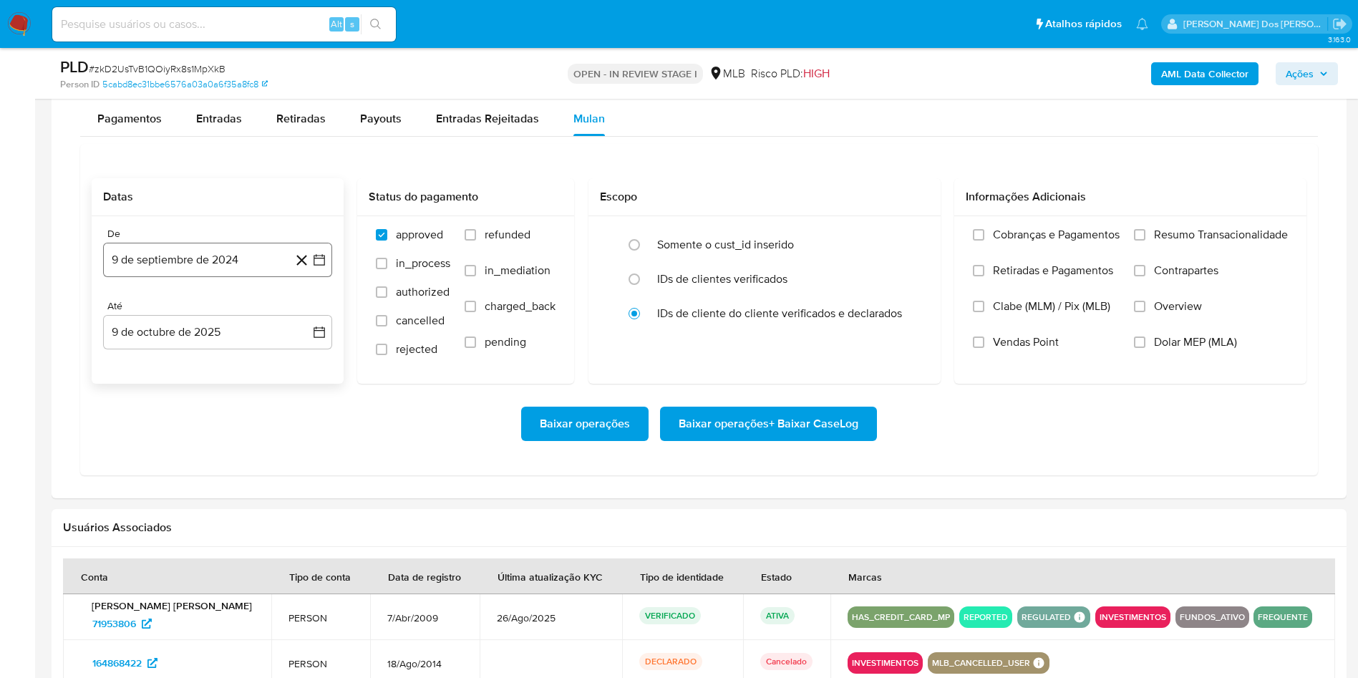
click at [328, 261] on button "9 de septiembre de 2024" at bounding box center [217, 260] width 229 height 34
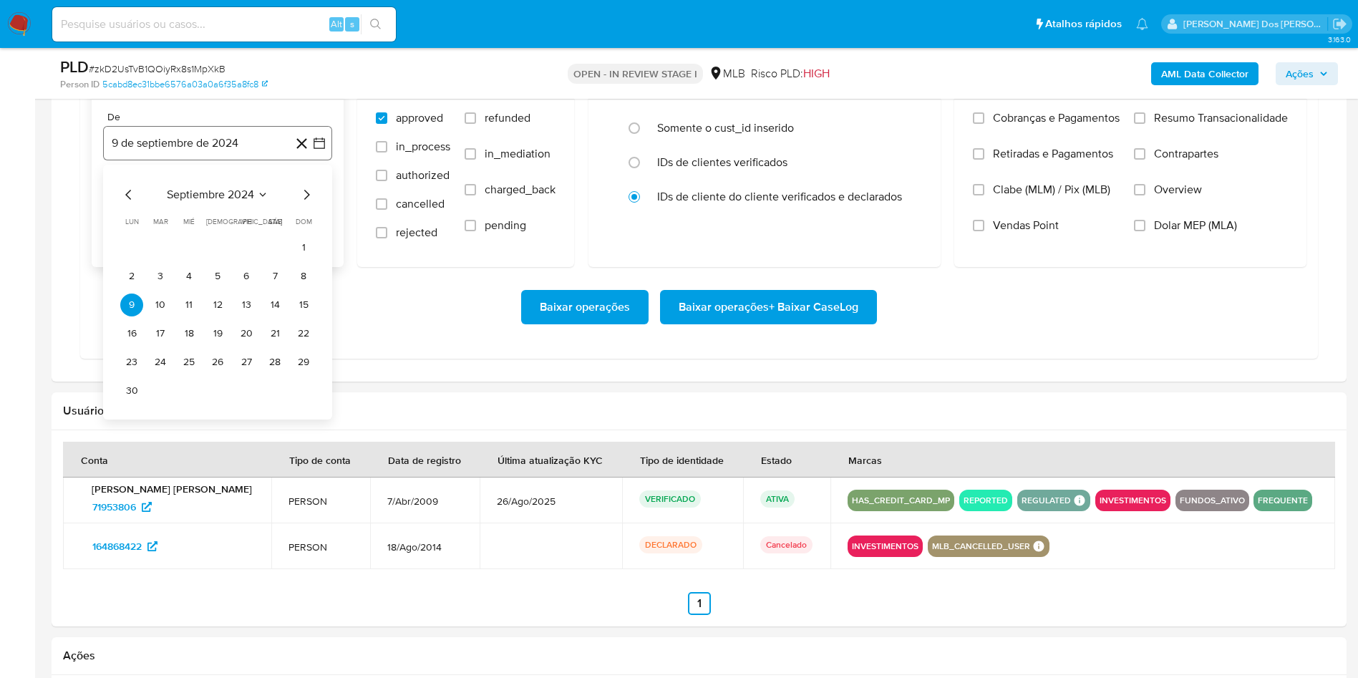
scroll to position [1321, 0]
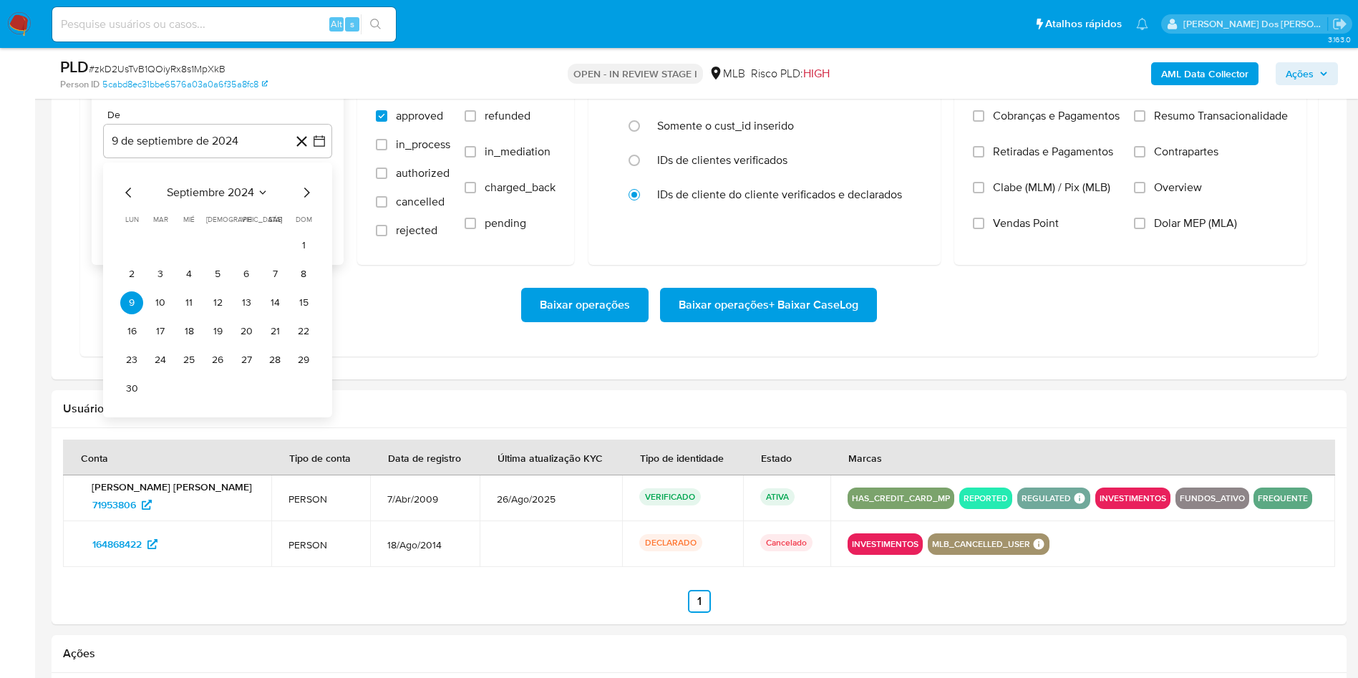
click at [304, 201] on icon "Mes siguiente" at bounding box center [306, 192] width 17 height 17
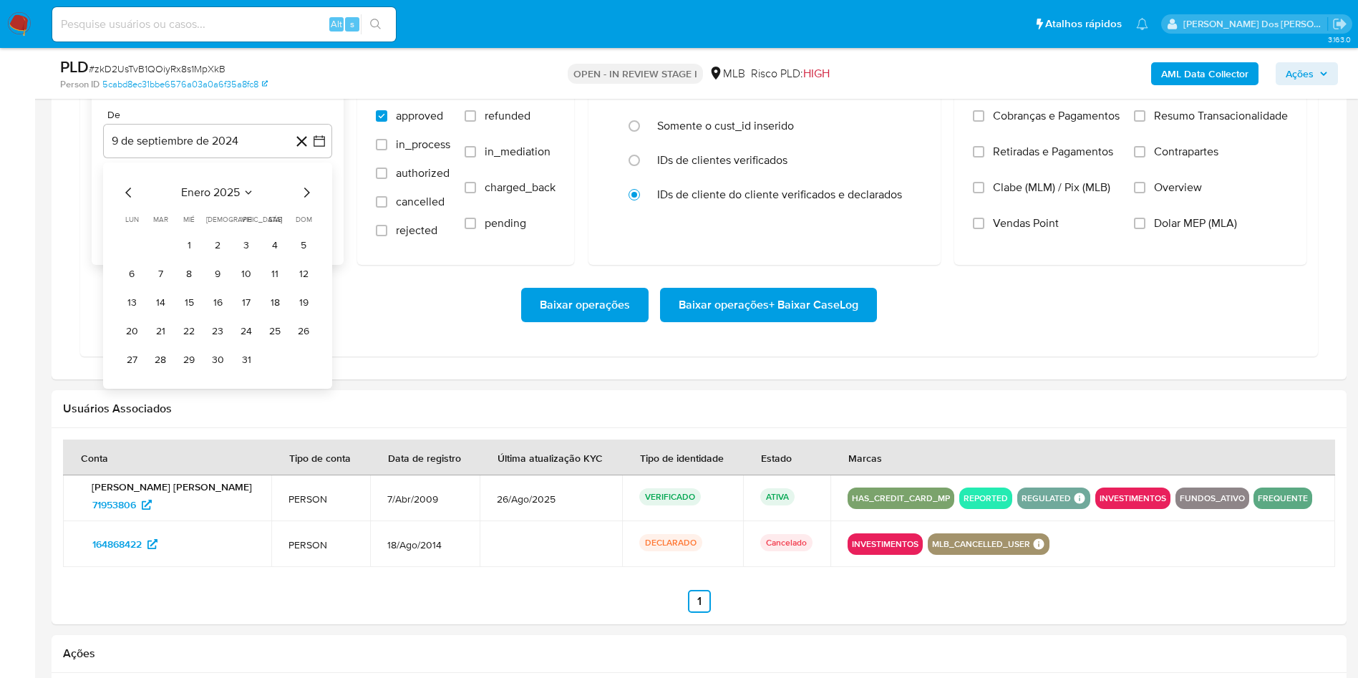
click at [304, 201] on icon "Mes siguiente" at bounding box center [306, 192] width 17 height 17
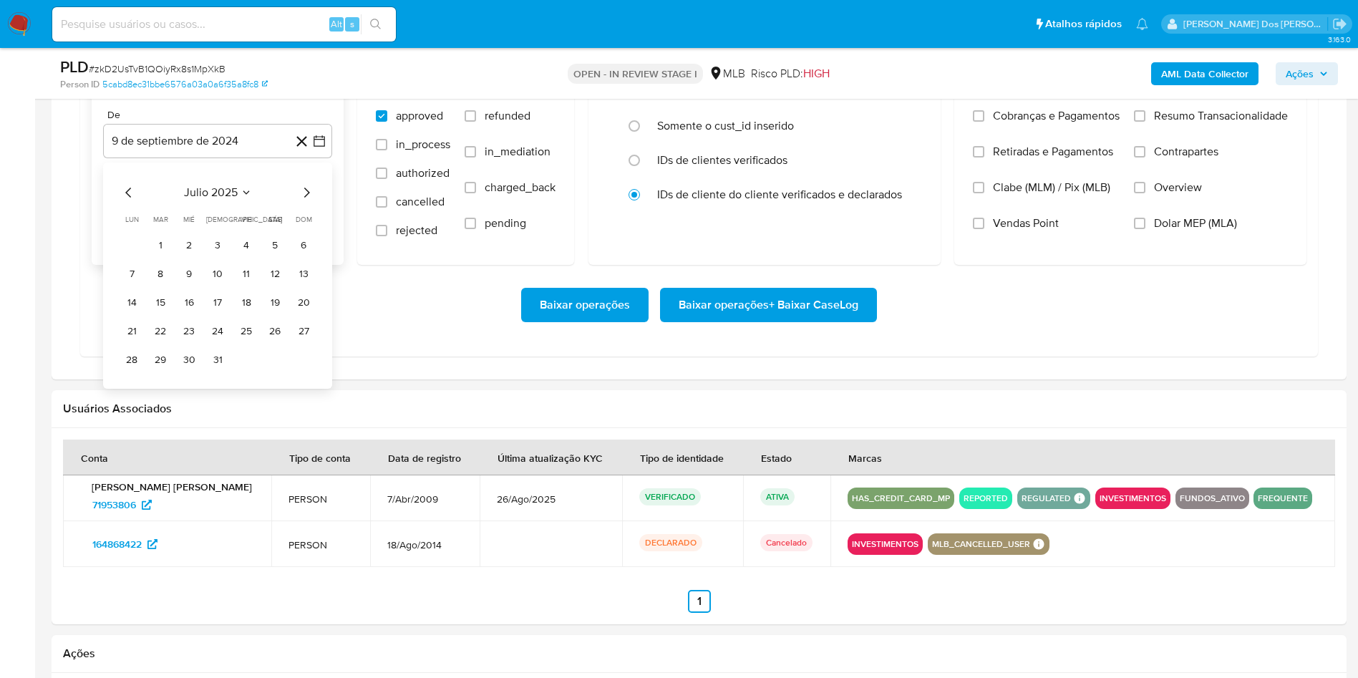
click at [304, 201] on icon "Mes siguiente" at bounding box center [306, 192] width 17 height 17
click at [244, 250] on button "1" at bounding box center [246, 245] width 23 height 23
click at [1188, 123] on span "Resumo Transacionalidade" at bounding box center [1221, 116] width 134 height 14
click at [1145, 122] on input "Resumo Transacionalidade" at bounding box center [1139, 115] width 11 height 11
click at [809, 316] on span "Baixar operações + Baixar CaseLog" at bounding box center [769, 304] width 180 height 31
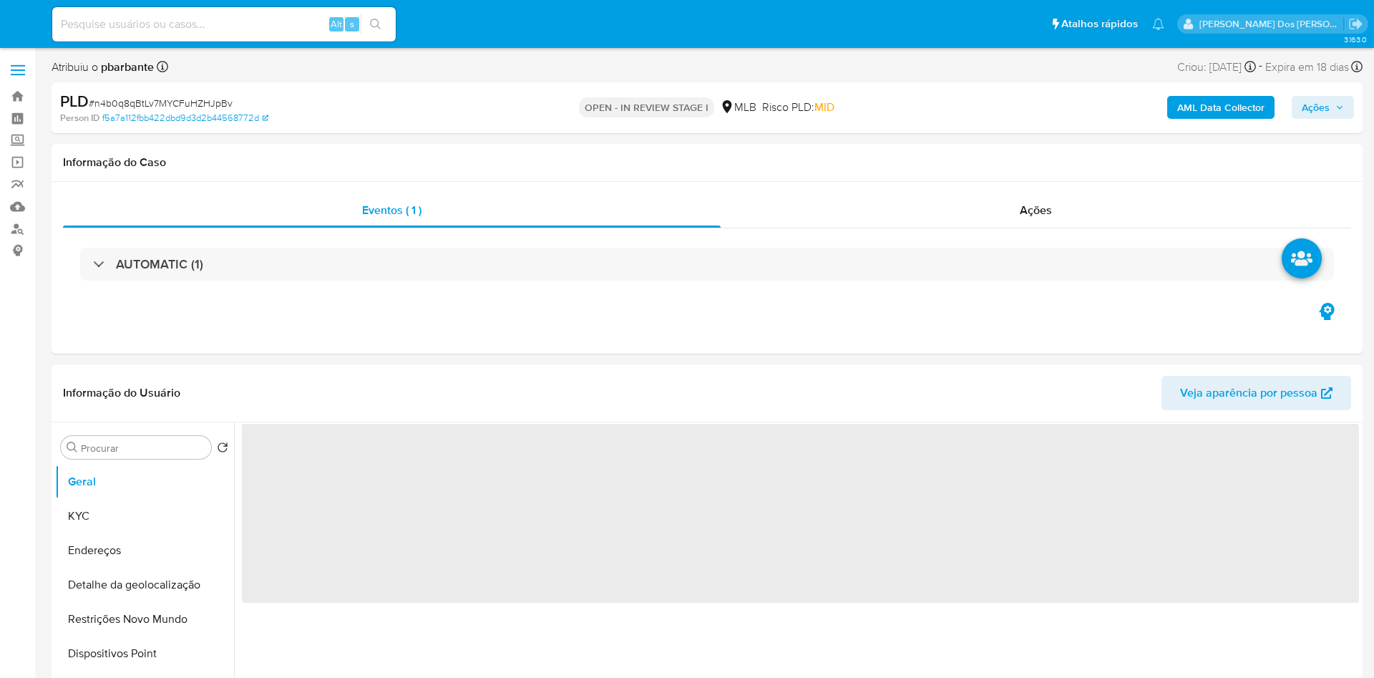
select select "10"
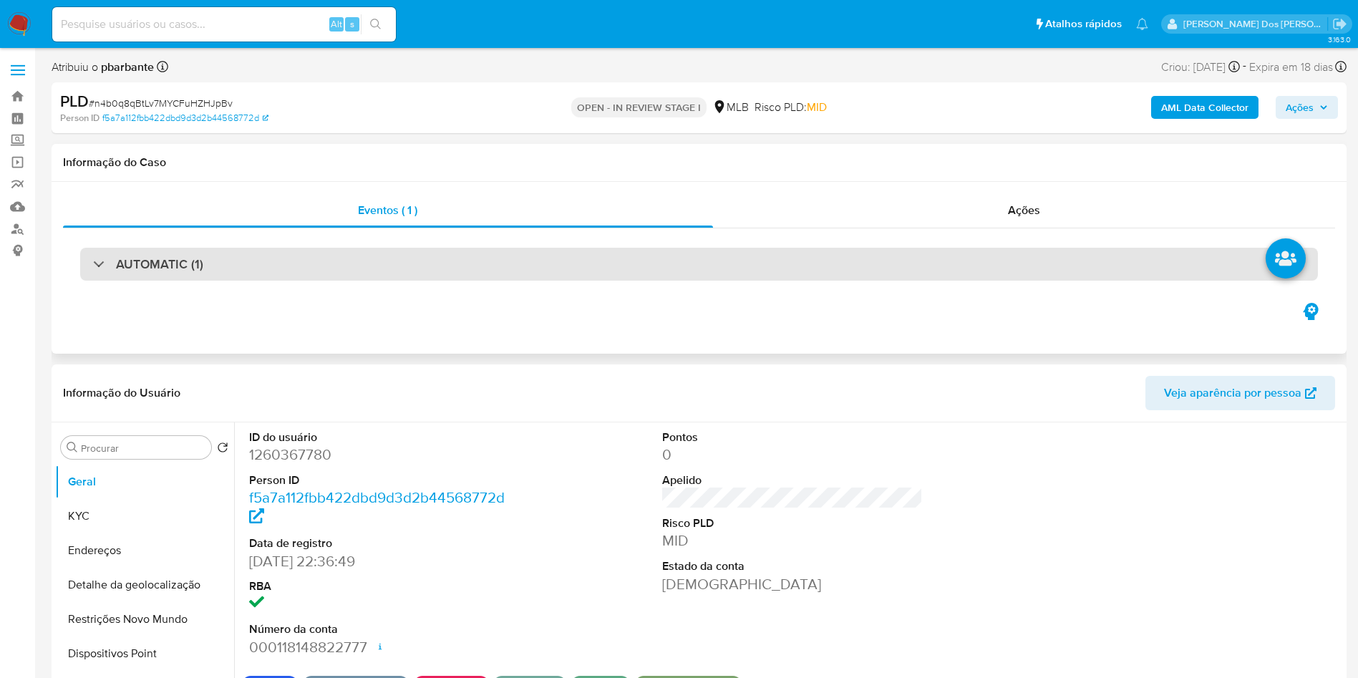
click at [935, 271] on div "AUTOMATIC (1)" at bounding box center [699, 264] width 1238 height 33
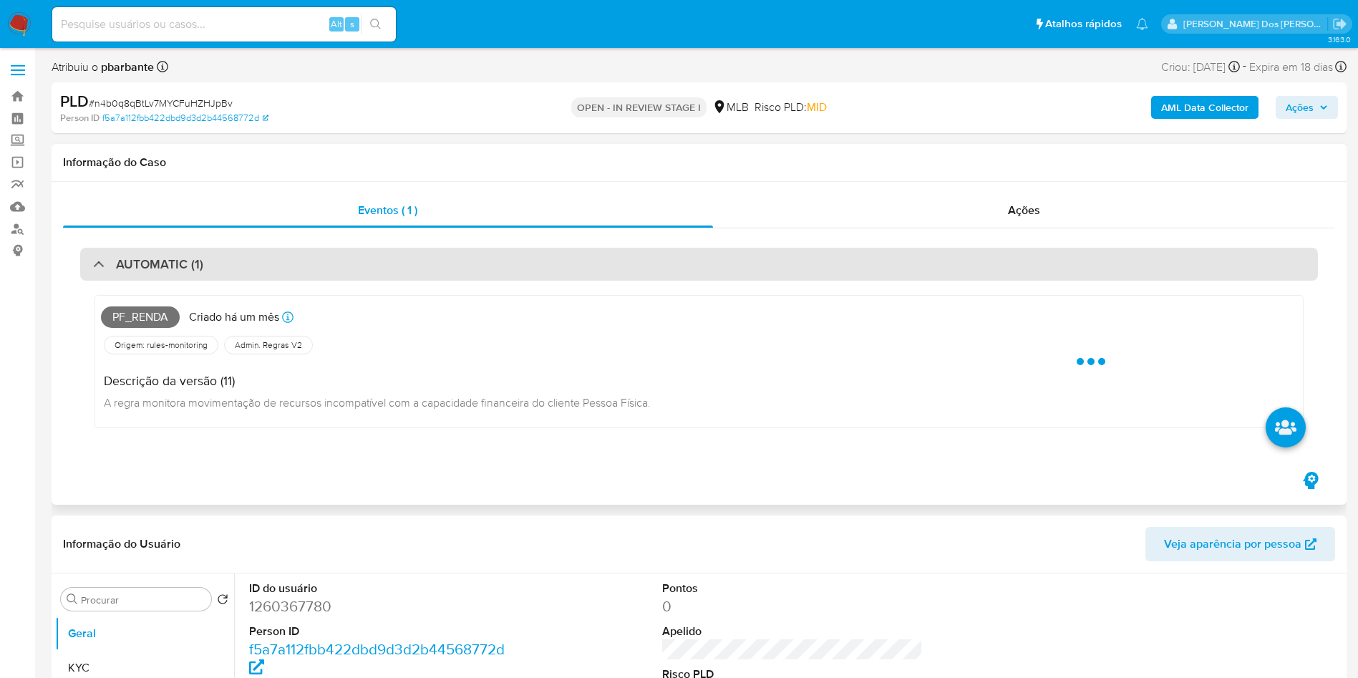
click at [935, 271] on div "AUTOMATIC (1)" at bounding box center [699, 264] width 1238 height 33
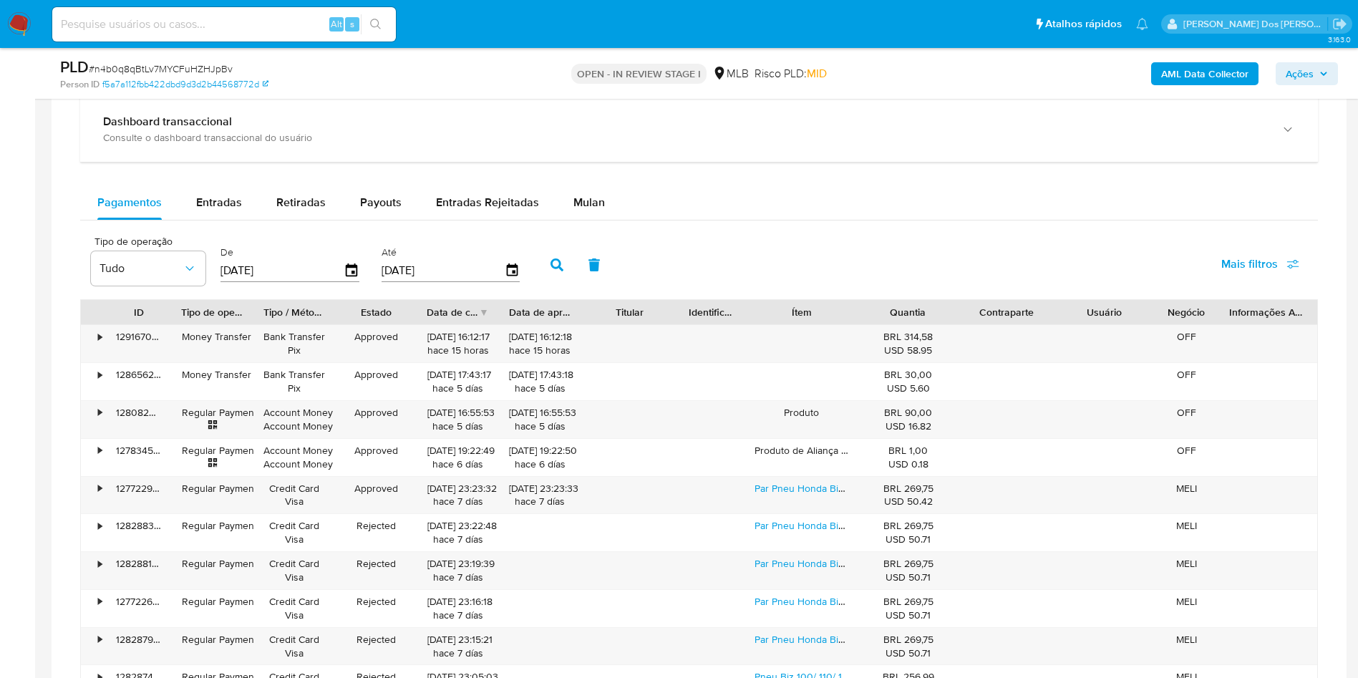
scroll to position [1031, 0]
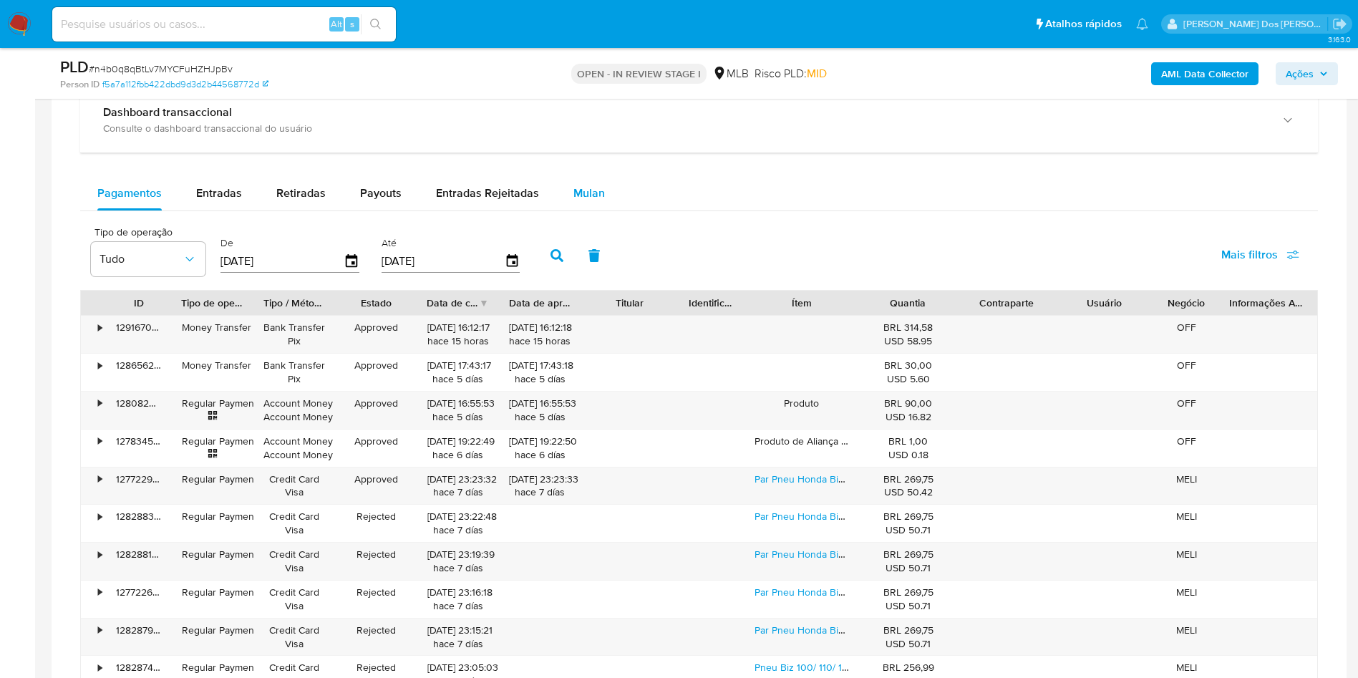
click at [581, 201] on span "Mulan" at bounding box center [588, 193] width 31 height 16
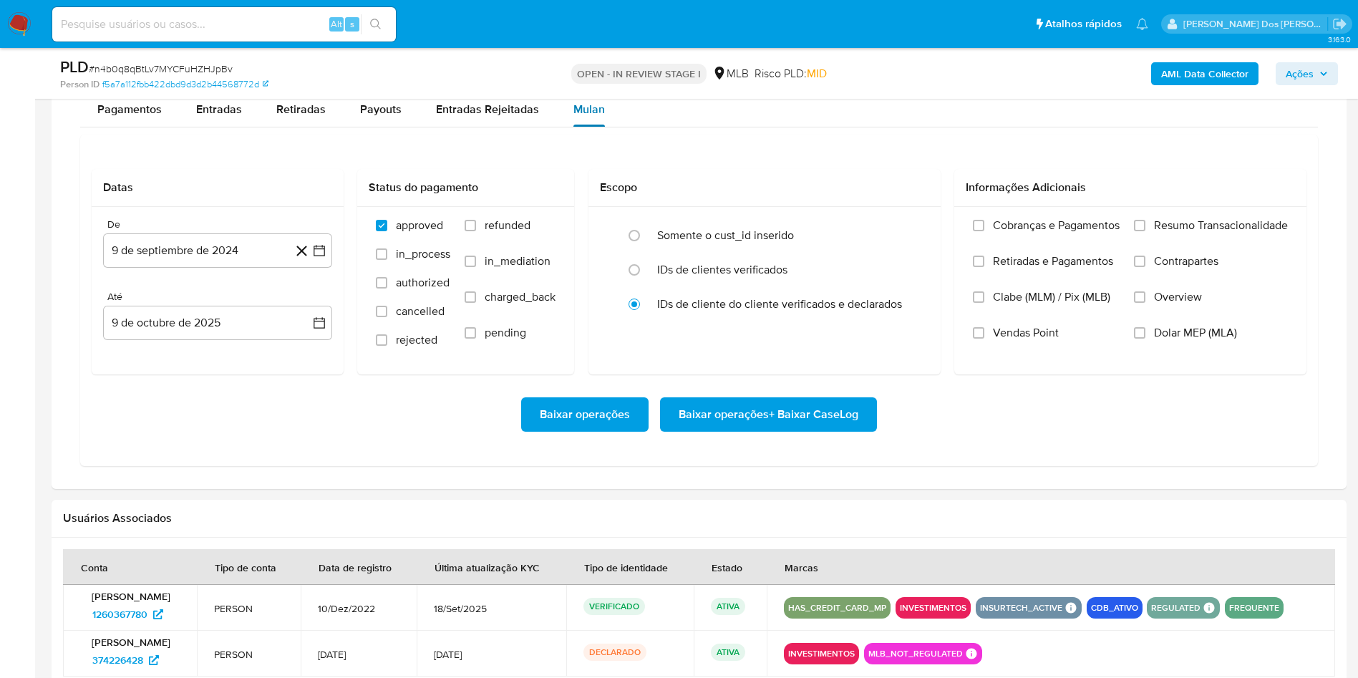
scroll to position [1123, 0]
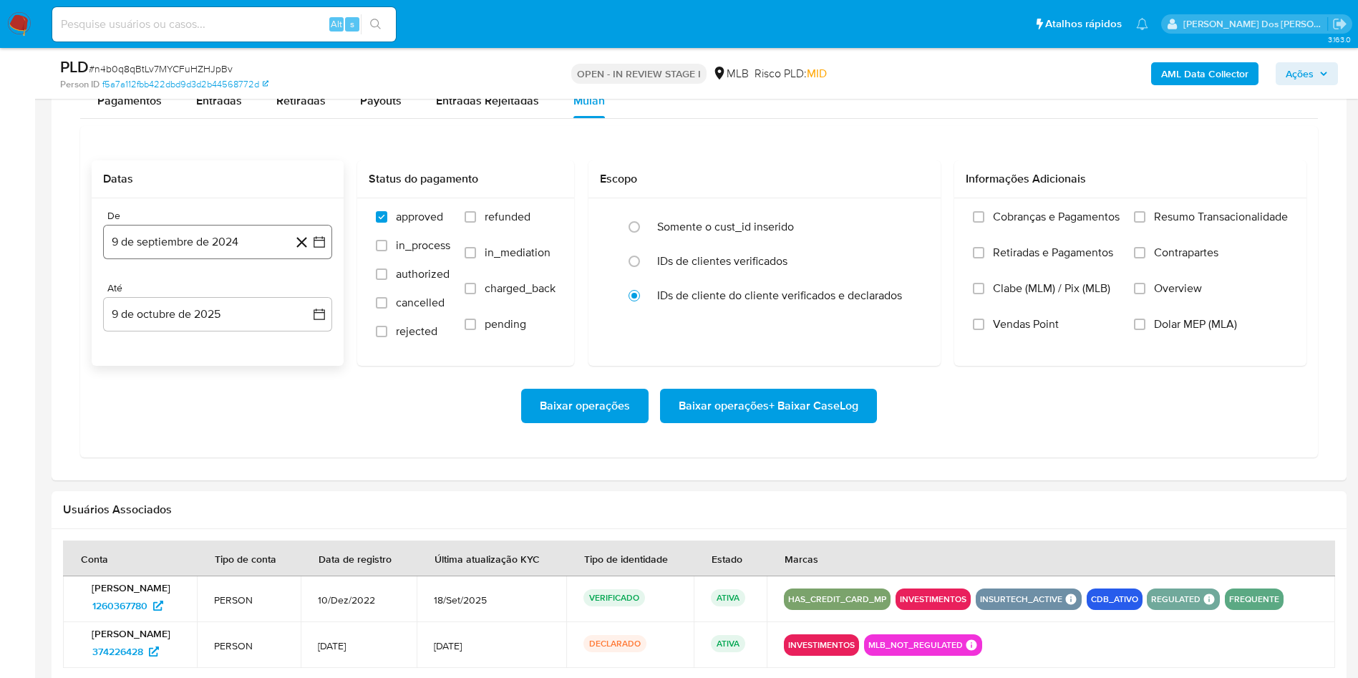
click at [331, 259] on button "9 de septiembre de 2024" at bounding box center [217, 242] width 229 height 34
click at [304, 308] on div "septiembre 2024 septiembre 2024 lun lunes mar martes mié miércoles jue jueves v…" at bounding box center [217, 390] width 229 height 255
click at [304, 302] on icon "Mes siguiente" at bounding box center [306, 293] width 17 height 17
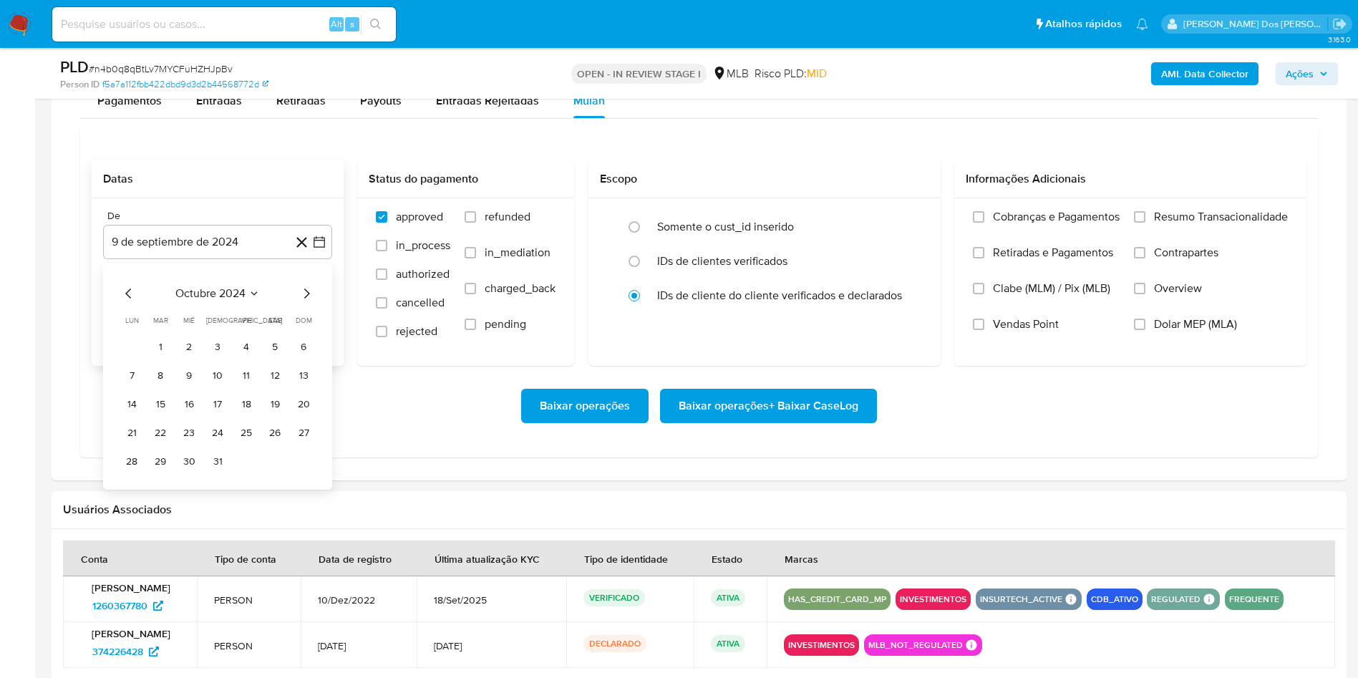
click at [304, 302] on icon "Mes siguiente" at bounding box center [306, 293] width 17 height 17
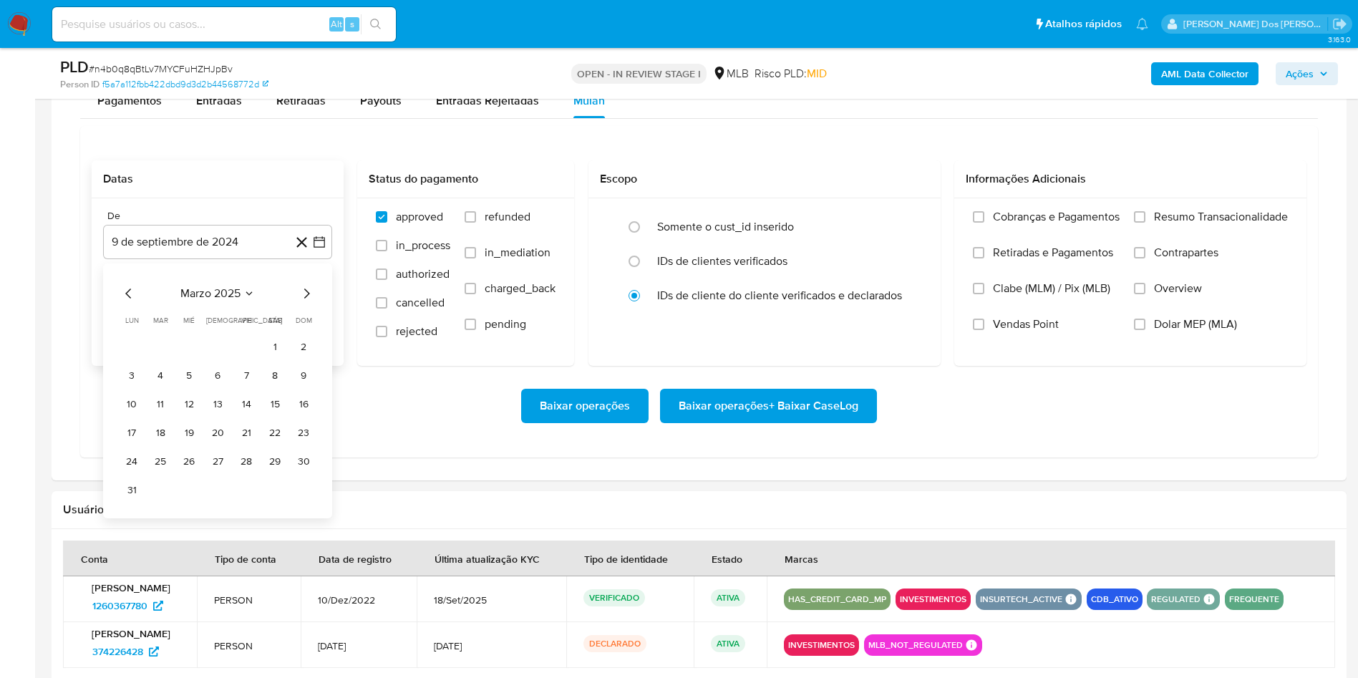
click at [304, 302] on icon "Mes siguiente" at bounding box center [306, 293] width 17 height 17
click at [251, 358] on button "1" at bounding box center [246, 346] width 23 height 23
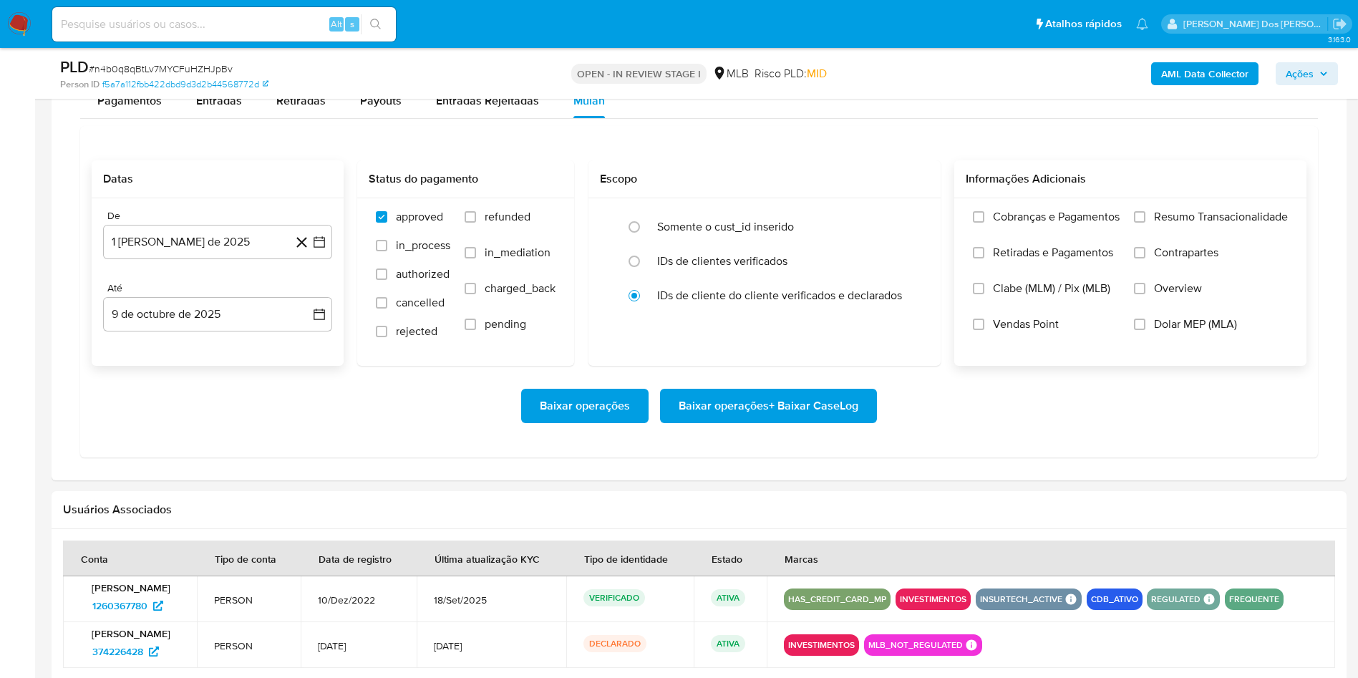
click at [1213, 224] on span "Resumo Transacionalidade" at bounding box center [1221, 217] width 134 height 14
click at [1145, 223] on input "Resumo Transacionalidade" at bounding box center [1139, 216] width 11 height 11
click at [815, 422] on span "Baixar operações + Baixar CaseLog" at bounding box center [769, 405] width 180 height 31
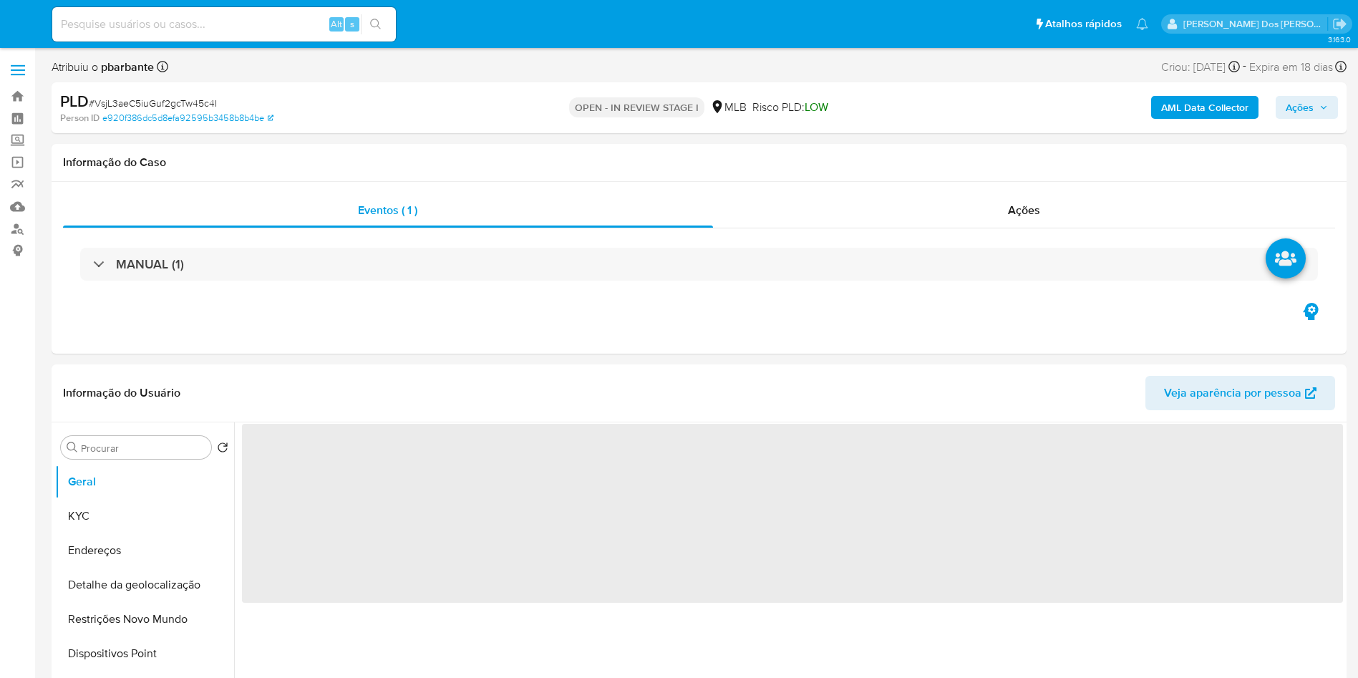
select select "10"
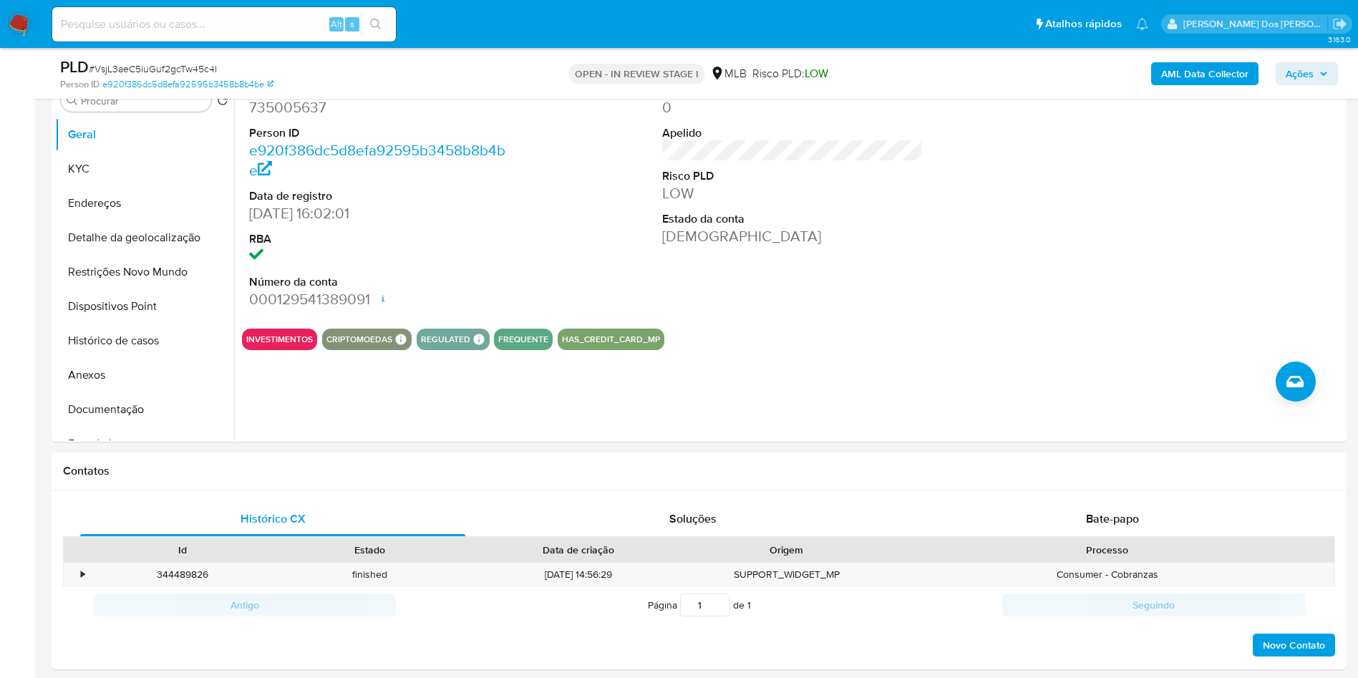
scroll to position [296, 0]
click at [276, 118] on dd "735005637" at bounding box center [379, 108] width 261 height 20
copy dd "735005637"
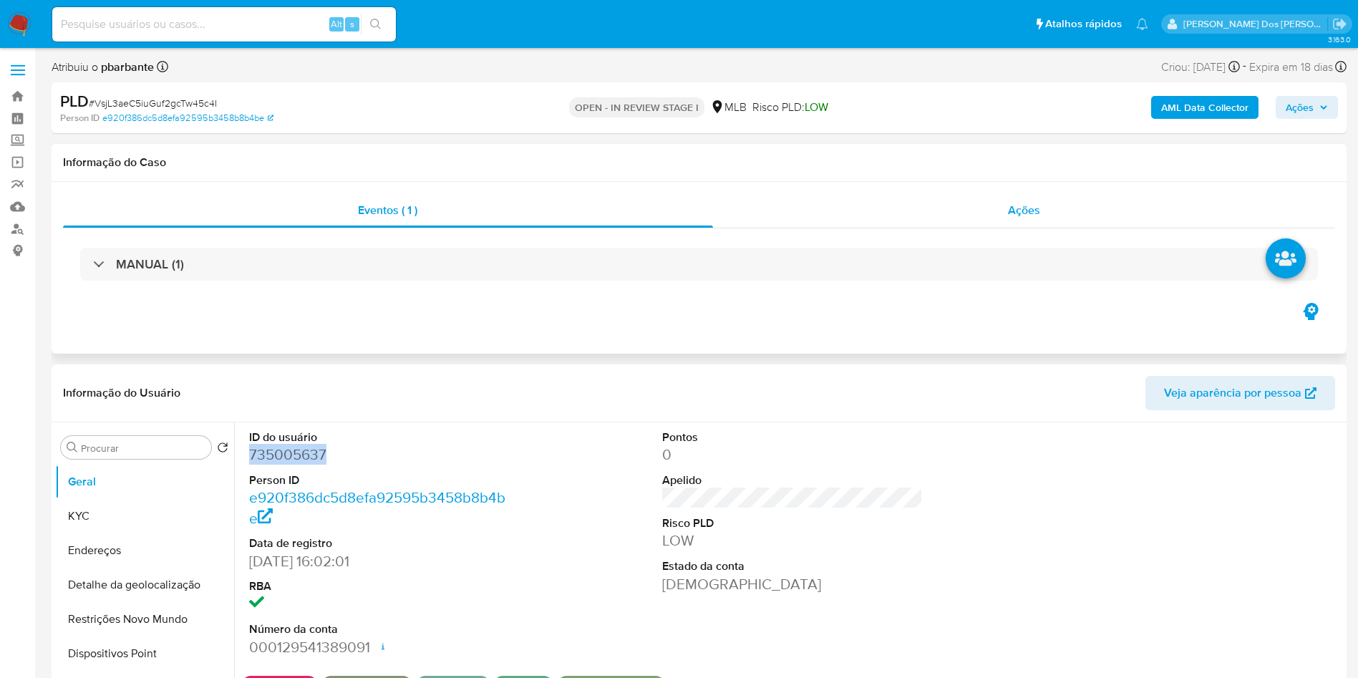
click at [1013, 226] on div "Ações" at bounding box center [1024, 210] width 623 height 34
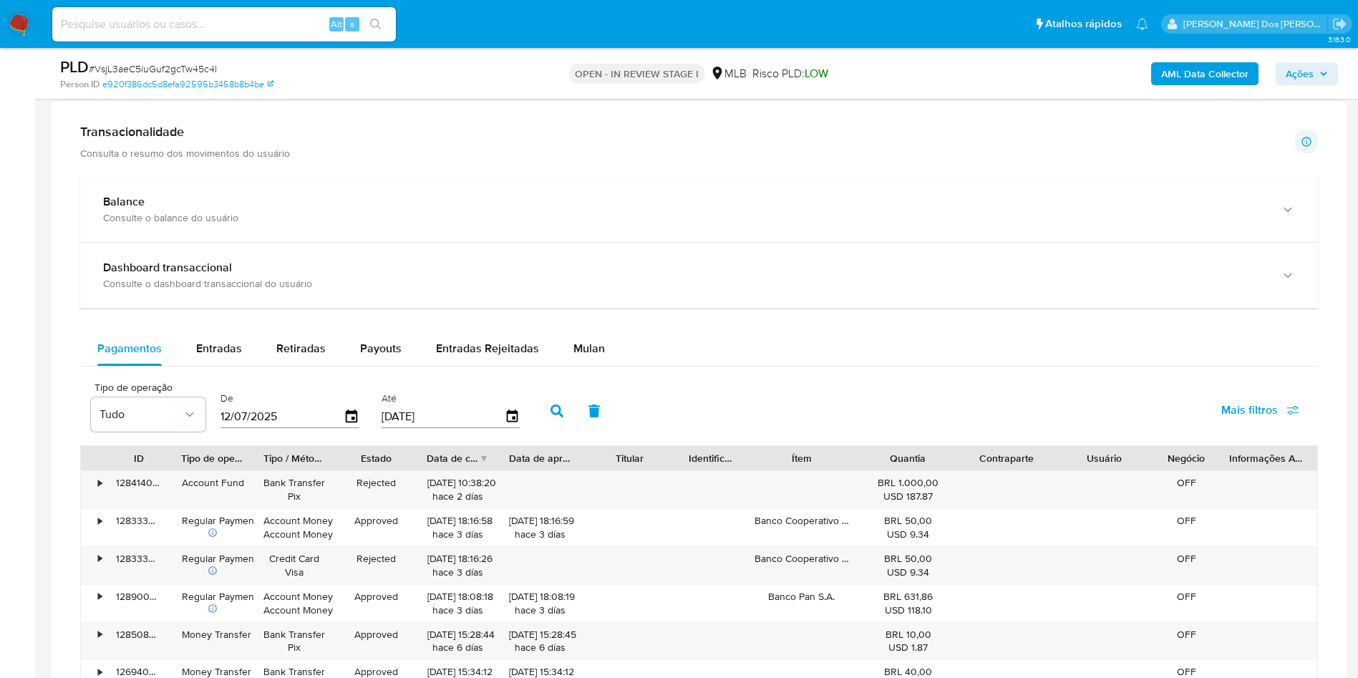
scroll to position [986, 0]
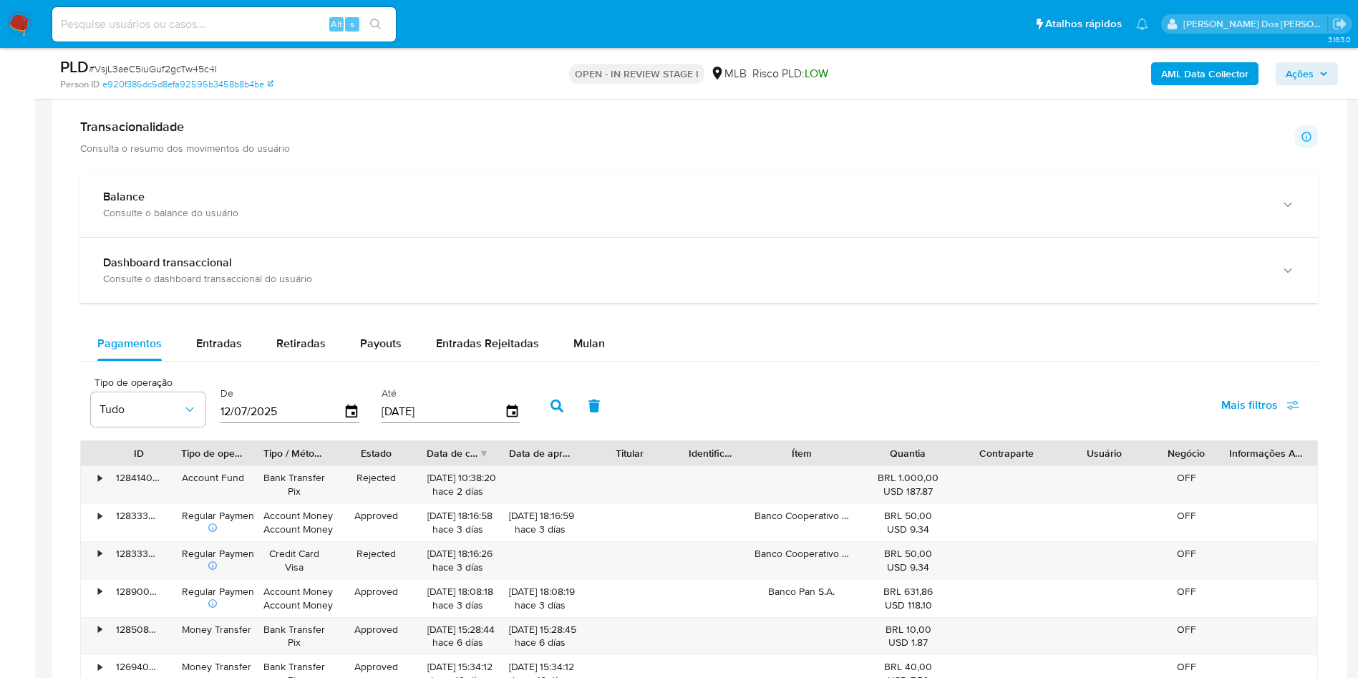
click at [581, 383] on div "Pagamentos Entradas Retiradas Payouts Entradas Rejeitadas Mulan Tipo de operaçã…" at bounding box center [699, 604] width 1238 height 556
click at [583, 361] on div "Mulan" at bounding box center [588, 343] width 31 height 34
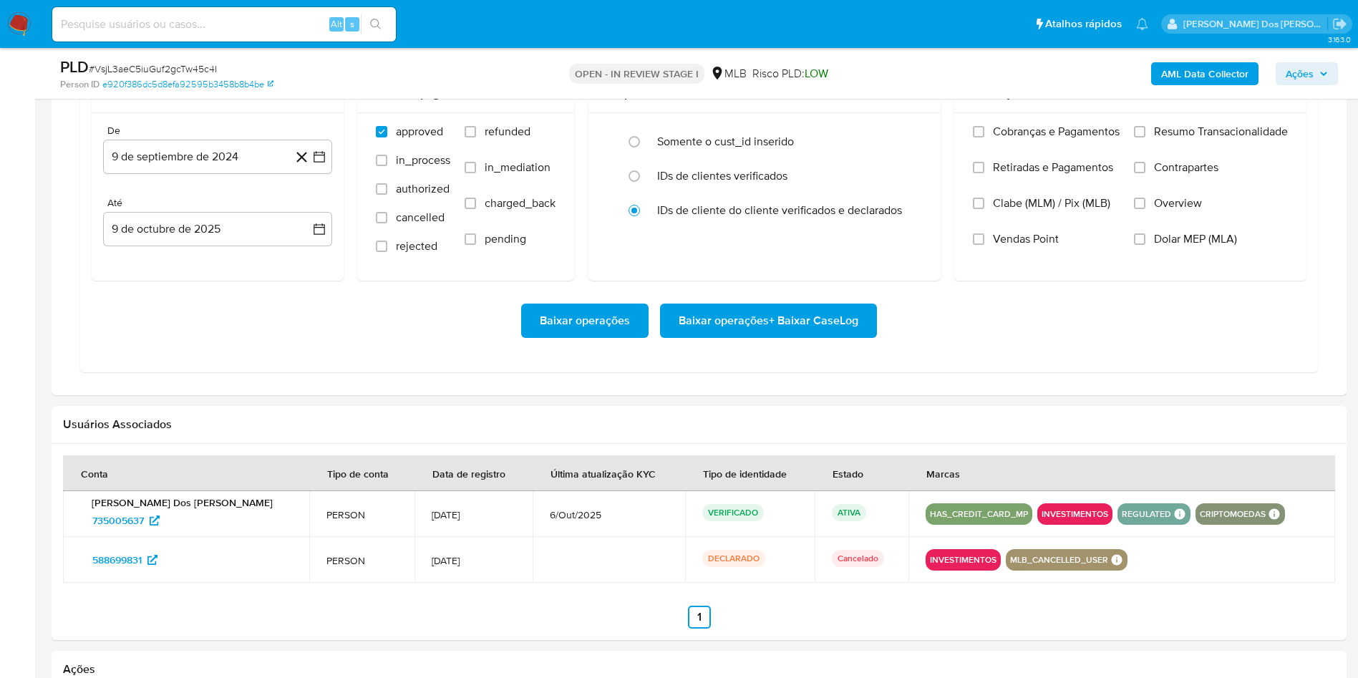
scroll to position [1316, 0]
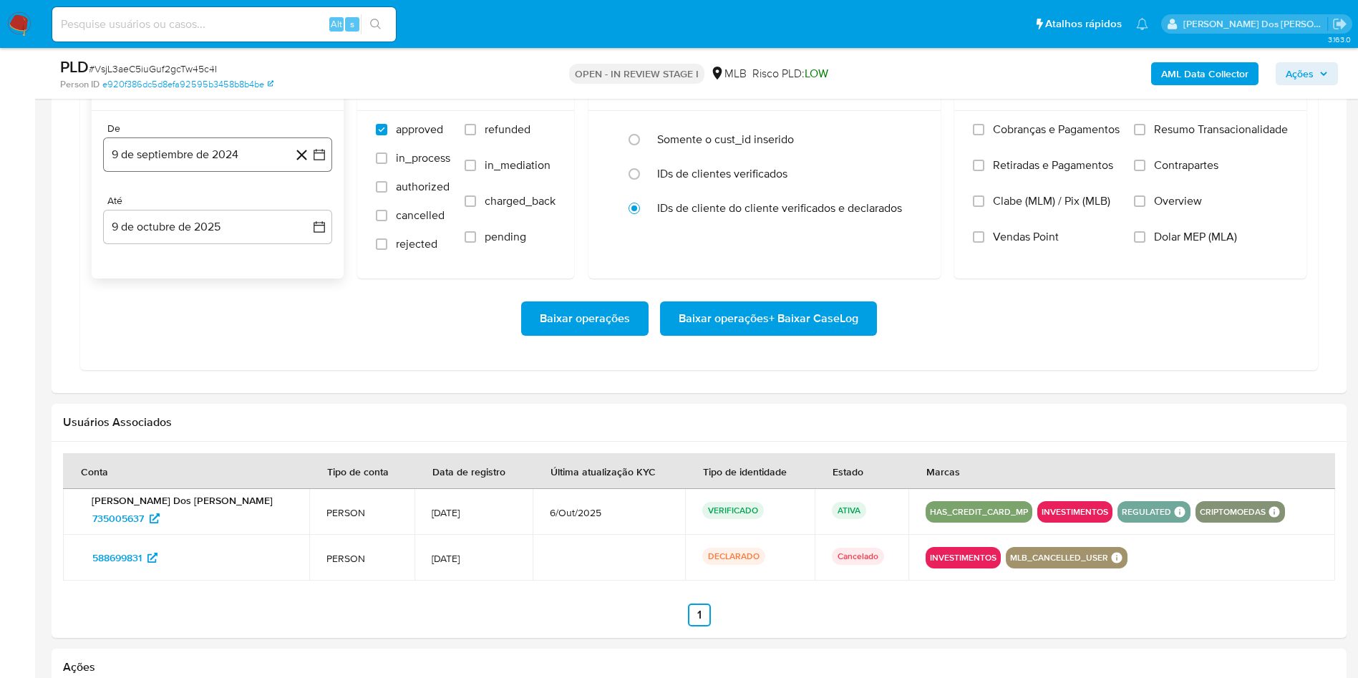
click at [317, 162] on icon "button" at bounding box center [319, 154] width 14 height 14
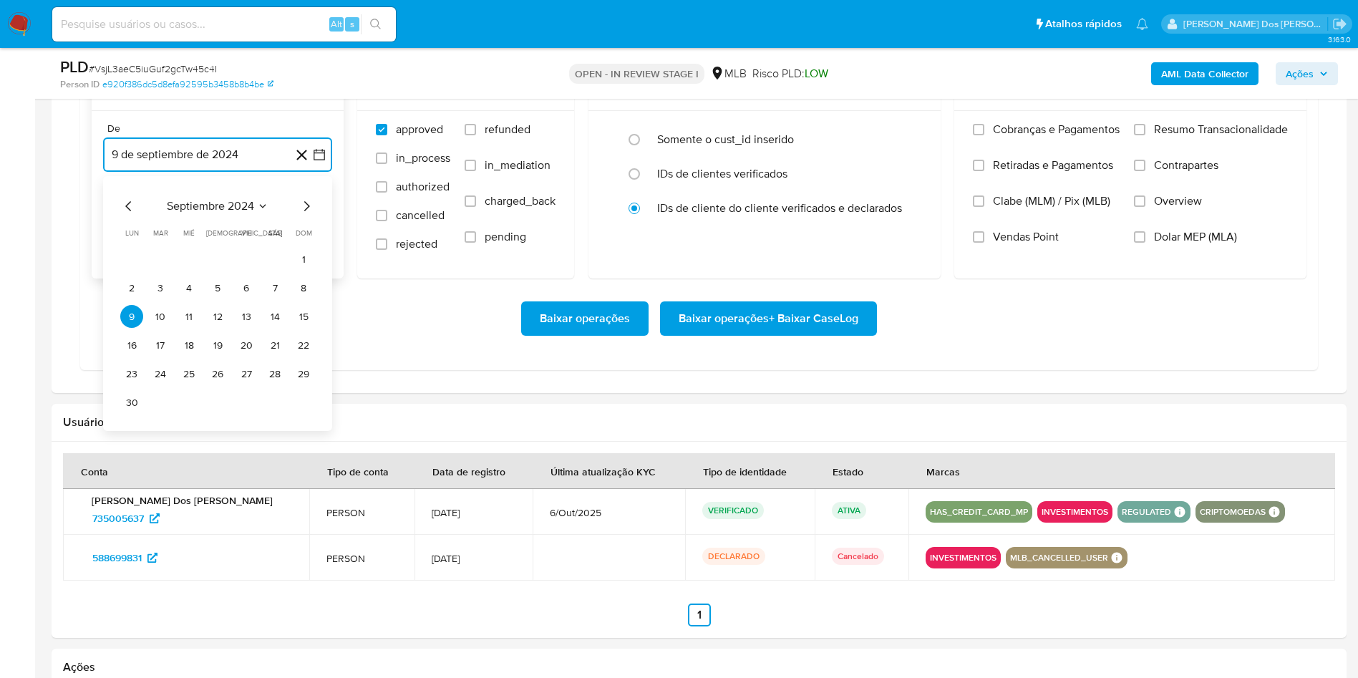
click at [306, 215] on icon "Mes siguiente" at bounding box center [306, 206] width 17 height 17
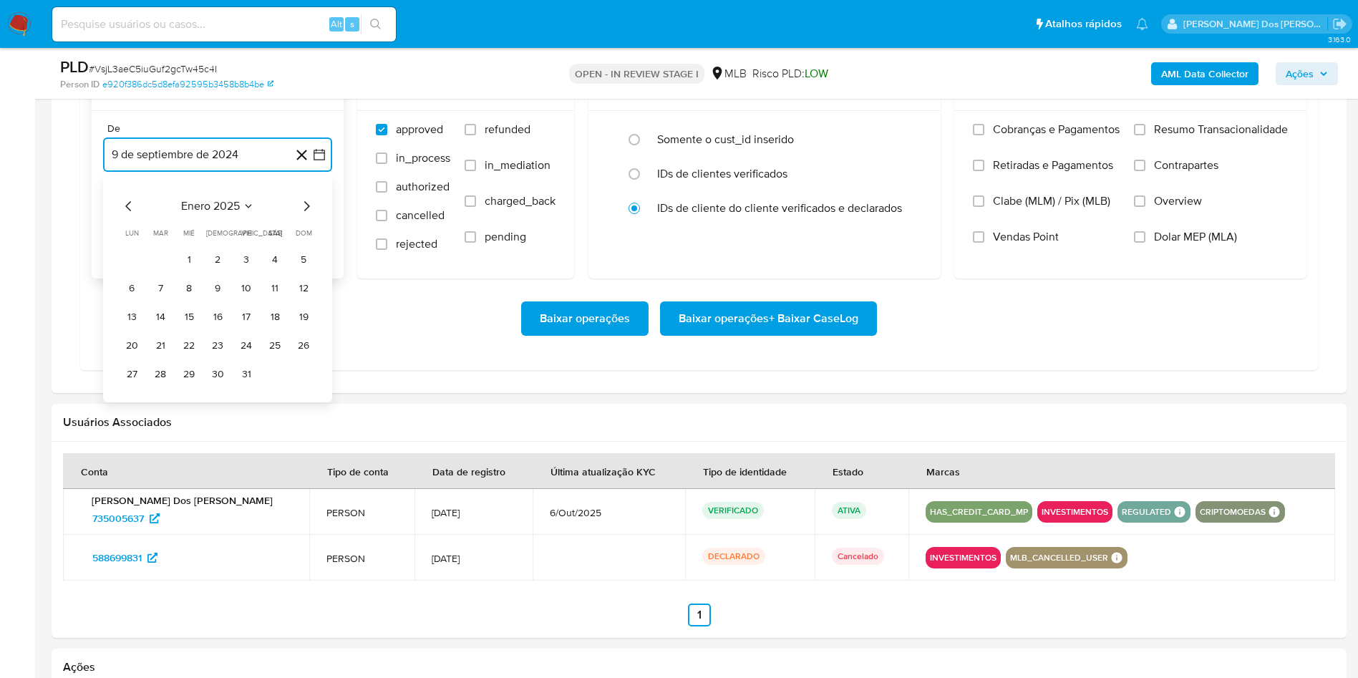
click at [306, 215] on icon "Mes siguiente" at bounding box center [306, 206] width 17 height 17
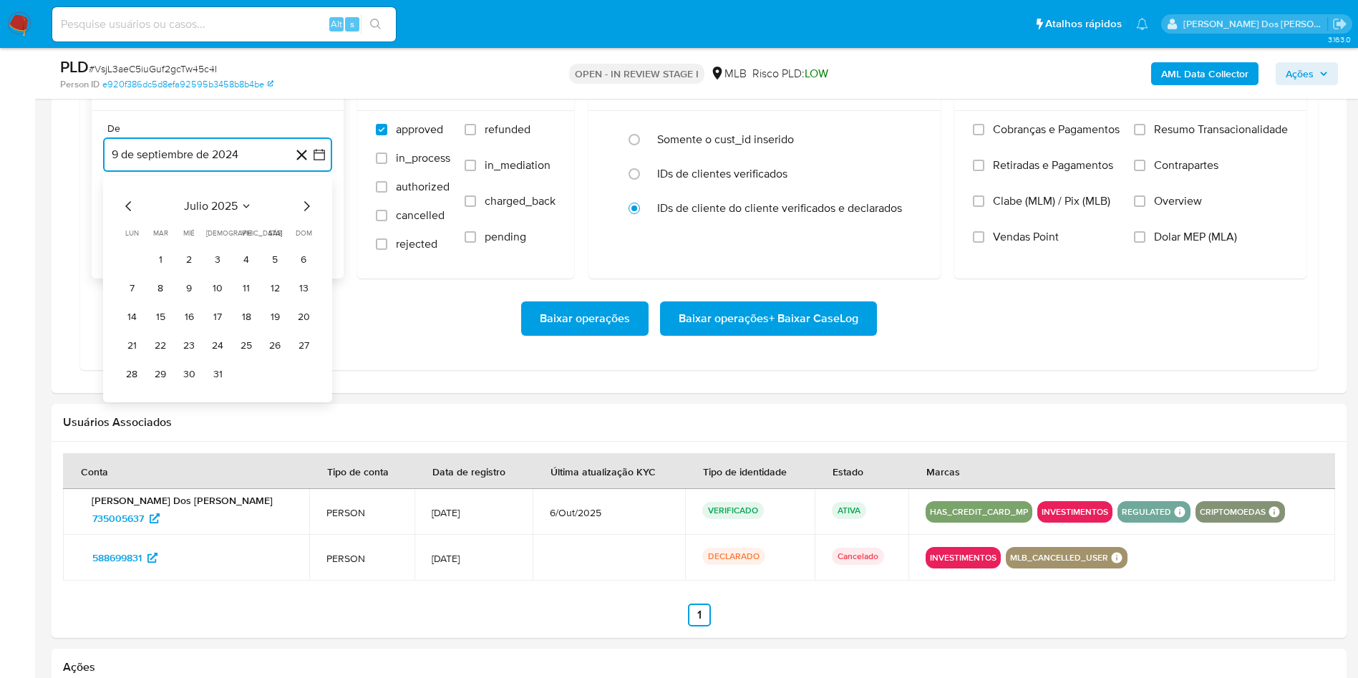
click at [306, 215] on icon "Mes siguiente" at bounding box center [306, 206] width 17 height 17
click at [256, 271] on button "1" at bounding box center [246, 259] width 23 height 23
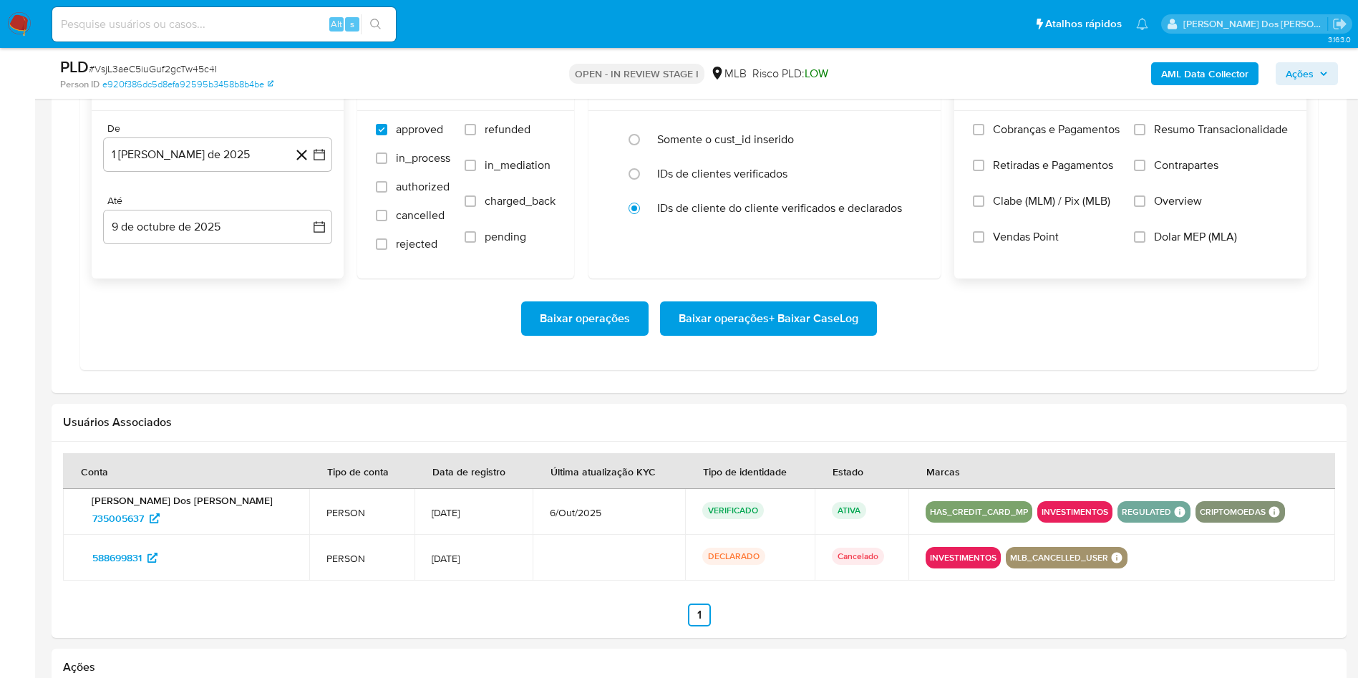
click at [1203, 137] on span "Resumo Transacionalidade" at bounding box center [1221, 129] width 134 height 14
click at [1145, 135] on input "Resumo Transacionalidade" at bounding box center [1139, 129] width 11 height 11
click at [772, 334] on span "Baixar operações + Baixar CaseLog" at bounding box center [769, 318] width 180 height 31
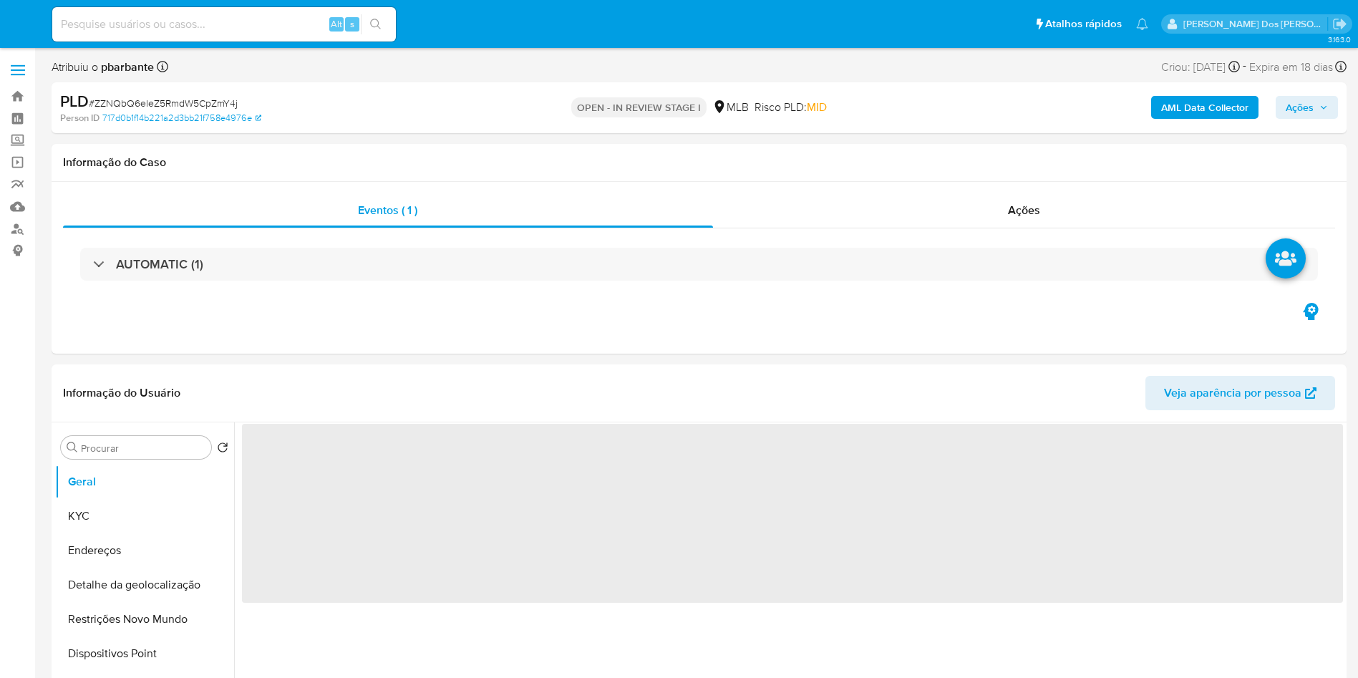
select select "10"
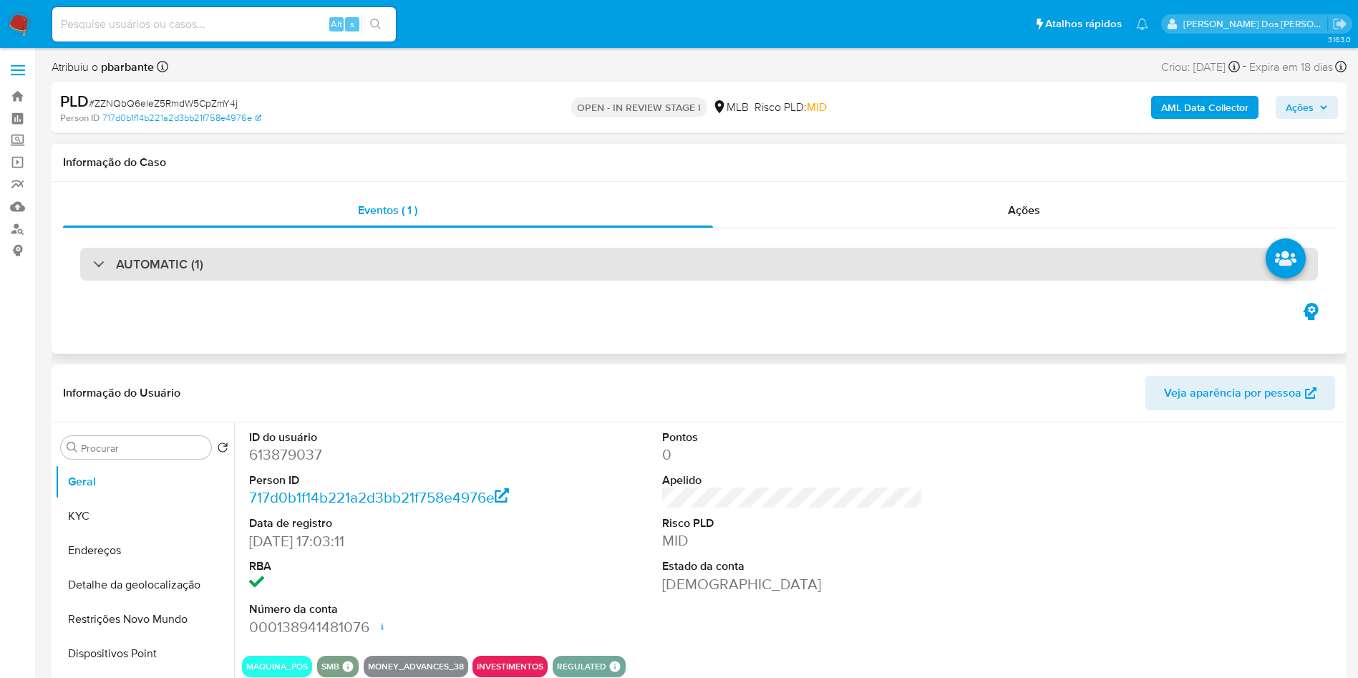
click at [620, 271] on div "AUTOMATIC (1)" at bounding box center [699, 264] width 1238 height 33
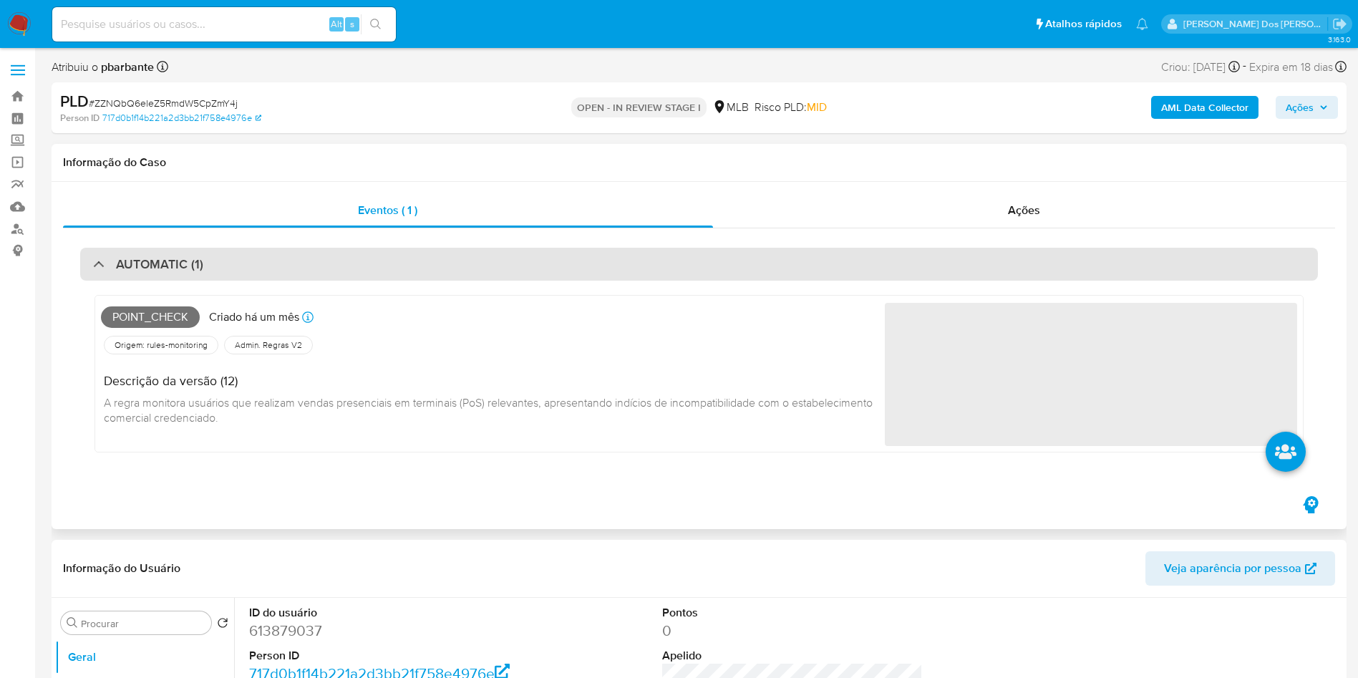
click at [620, 271] on div "AUTOMATIC (1)" at bounding box center [699, 264] width 1238 height 33
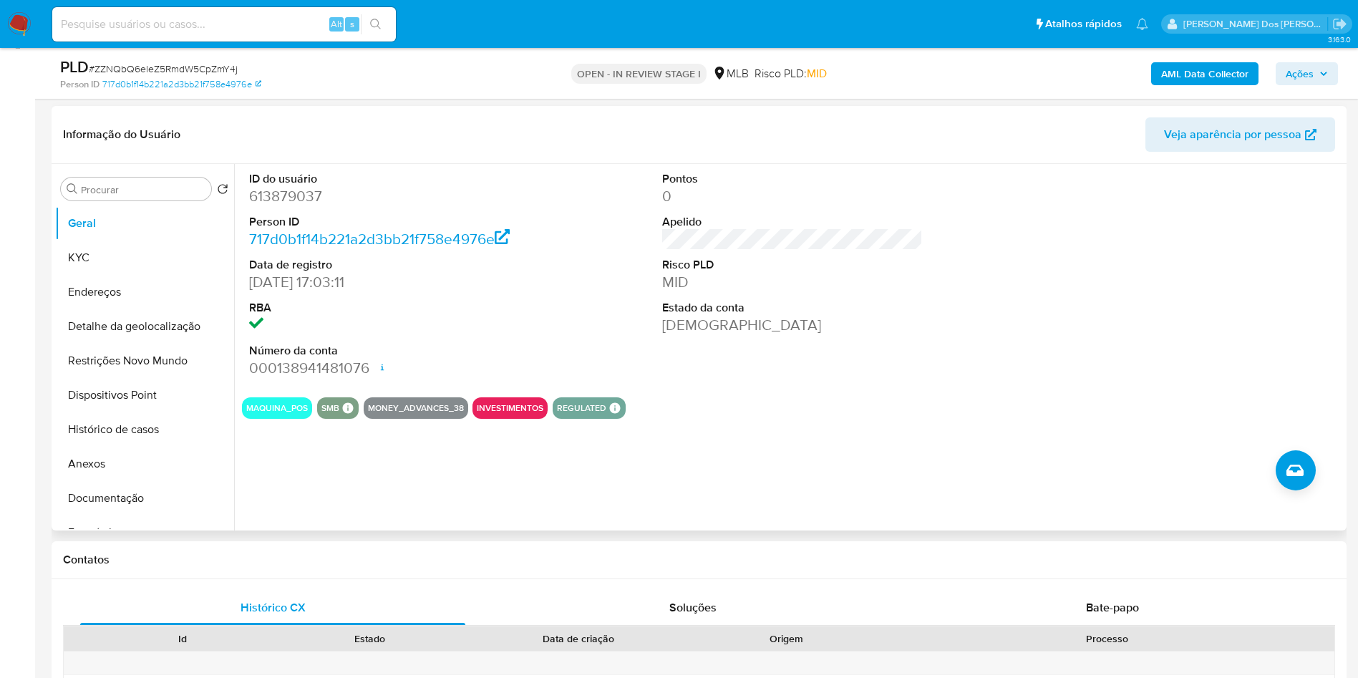
scroll to position [208, 0]
click at [293, 205] on dd "613879037" at bounding box center [379, 195] width 261 height 20
copy dd "613879037"
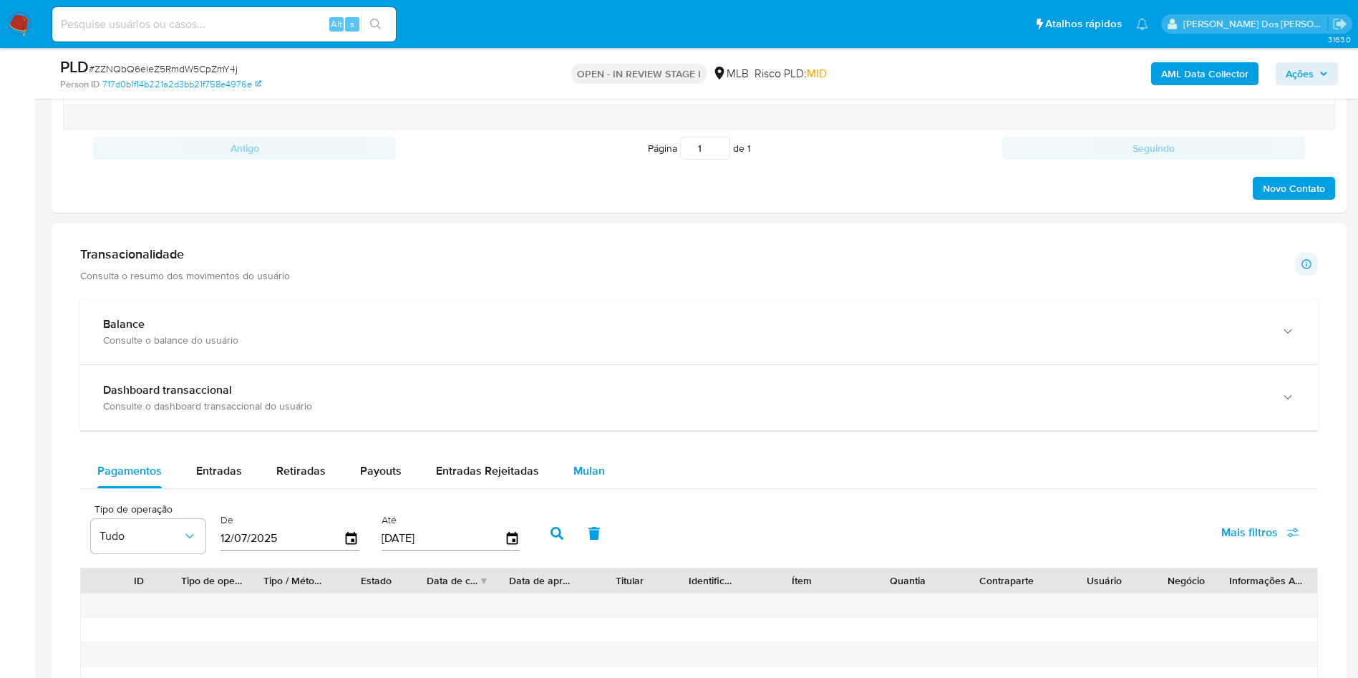
click at [588, 479] on span "Mulan" at bounding box center [588, 470] width 31 height 16
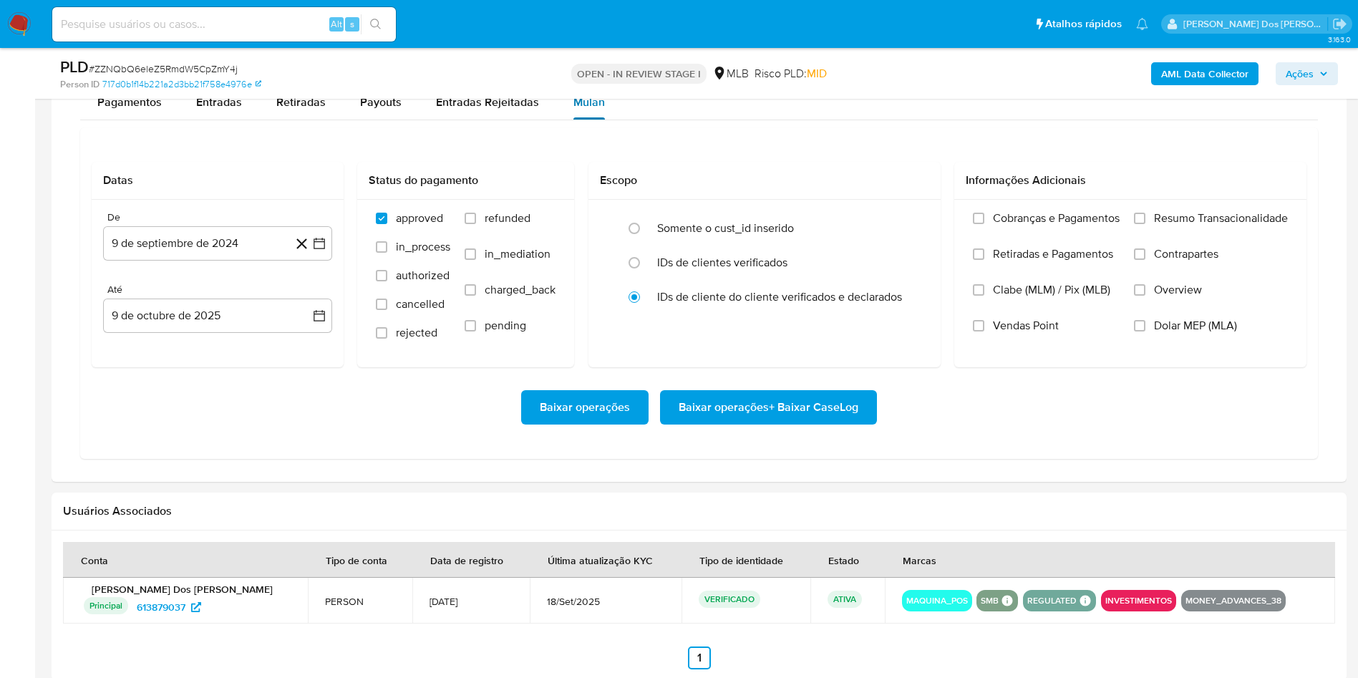
scroll to position [1230, 0]
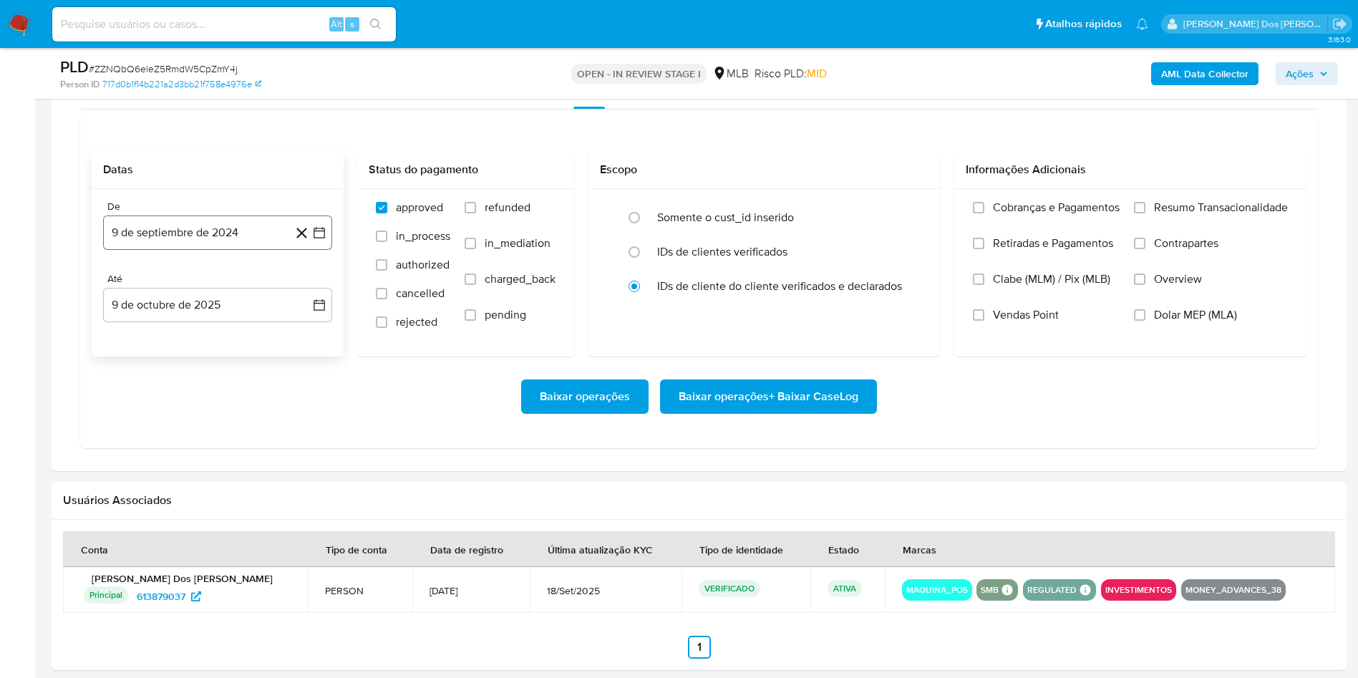
click at [331, 250] on button "9 de septiembre de 2024" at bounding box center [217, 232] width 229 height 34
click at [306, 293] on icon "Mes siguiente" at bounding box center [306, 284] width 17 height 17
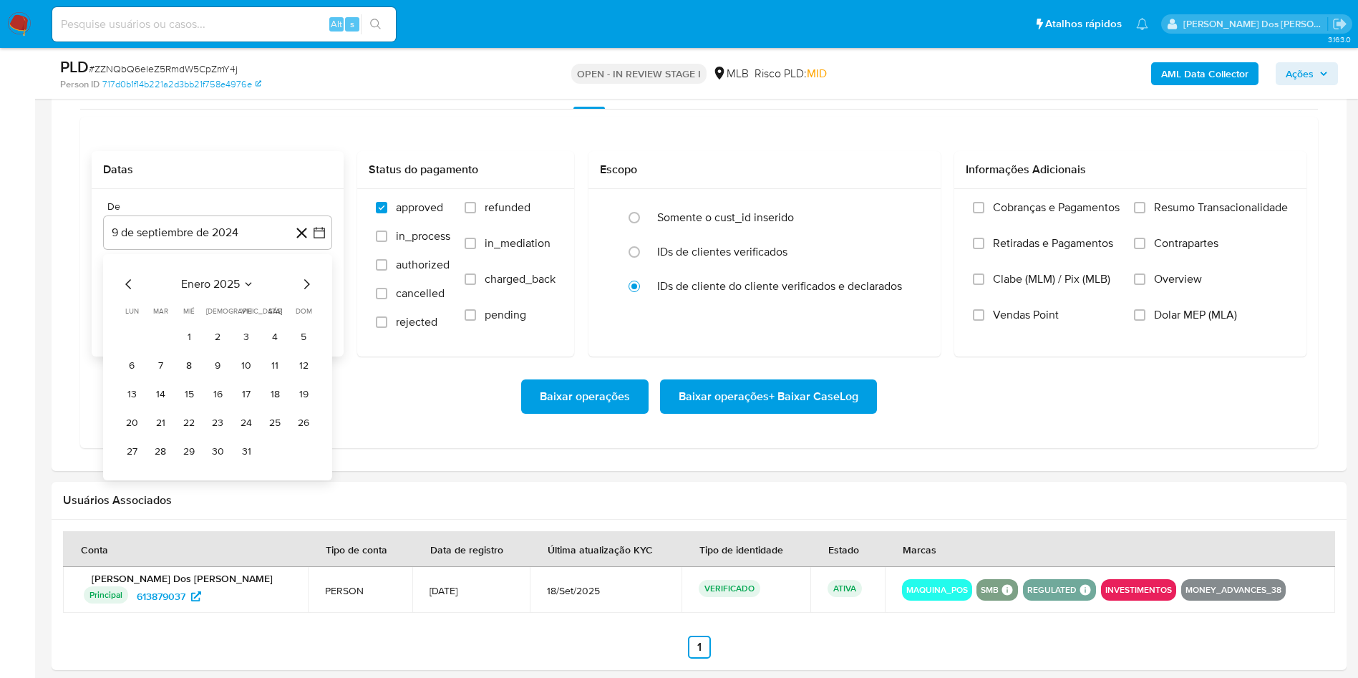
click at [306, 293] on icon "Mes siguiente" at bounding box center [306, 284] width 17 height 17
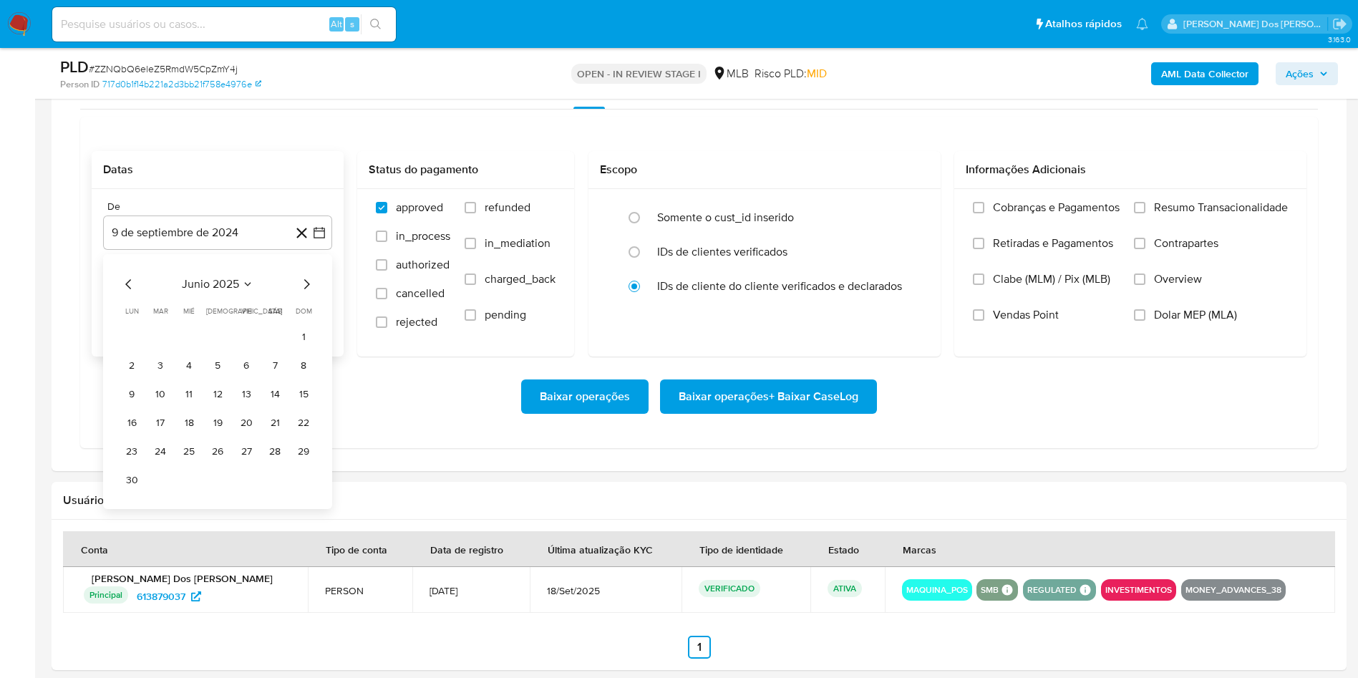
click at [306, 293] on icon "Mes siguiente" at bounding box center [306, 284] width 17 height 17
click at [241, 349] on button "1" at bounding box center [246, 337] width 23 height 23
click at [1178, 215] on span "Resumo Transacionalidade" at bounding box center [1221, 207] width 134 height 14
click at [1145, 213] on input "Resumo Transacionalidade" at bounding box center [1139, 207] width 11 height 11
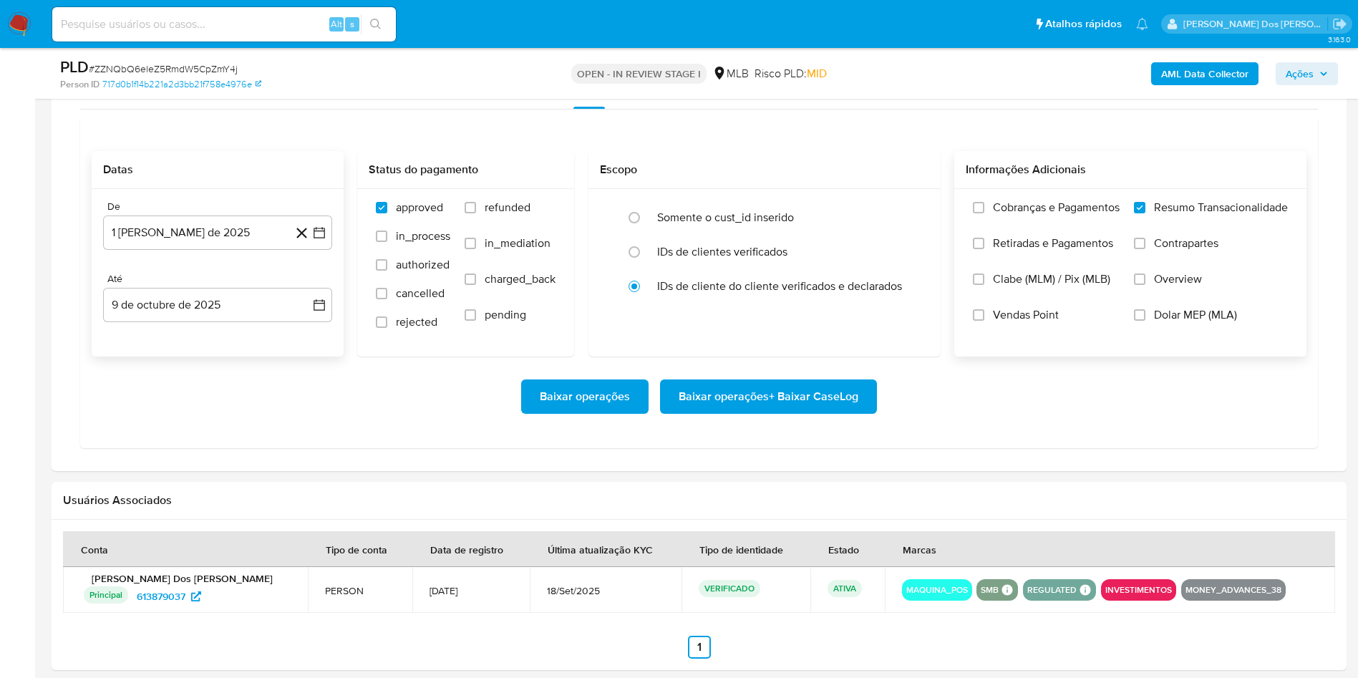
click at [790, 412] on span "Baixar operações + Baixar CaseLog" at bounding box center [769, 396] width 180 height 31
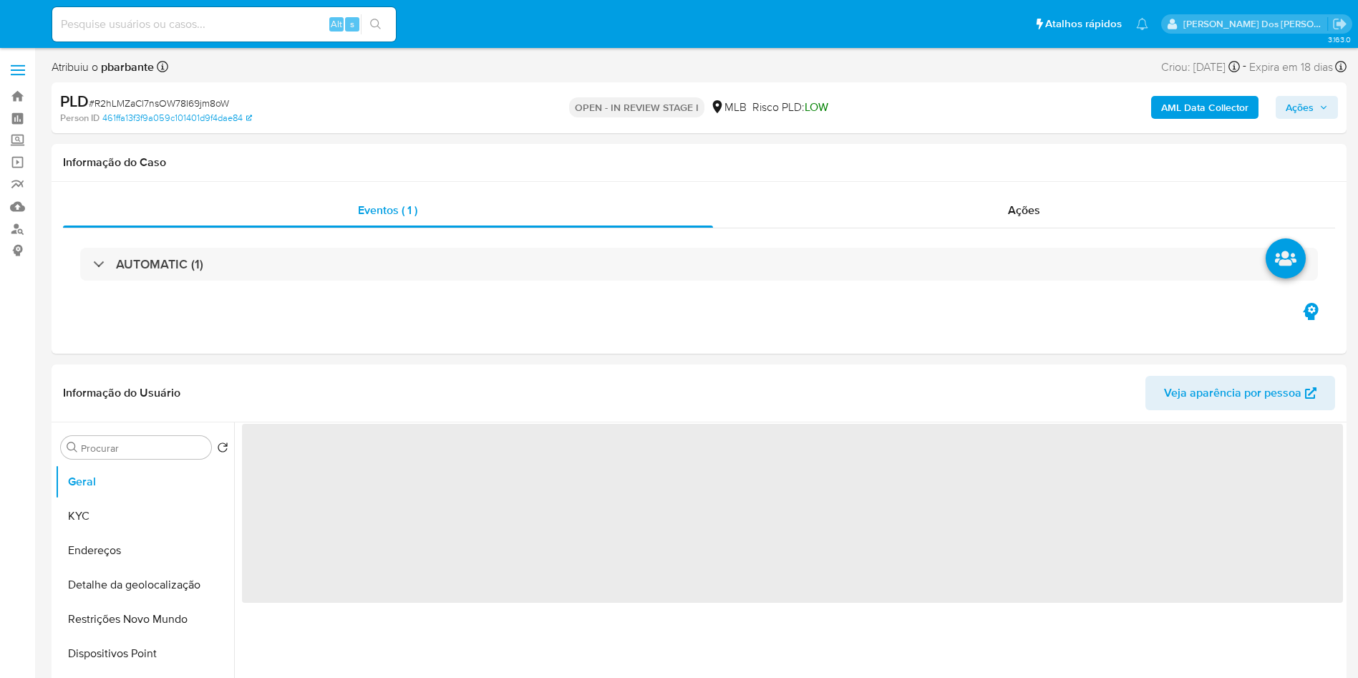
select select "10"
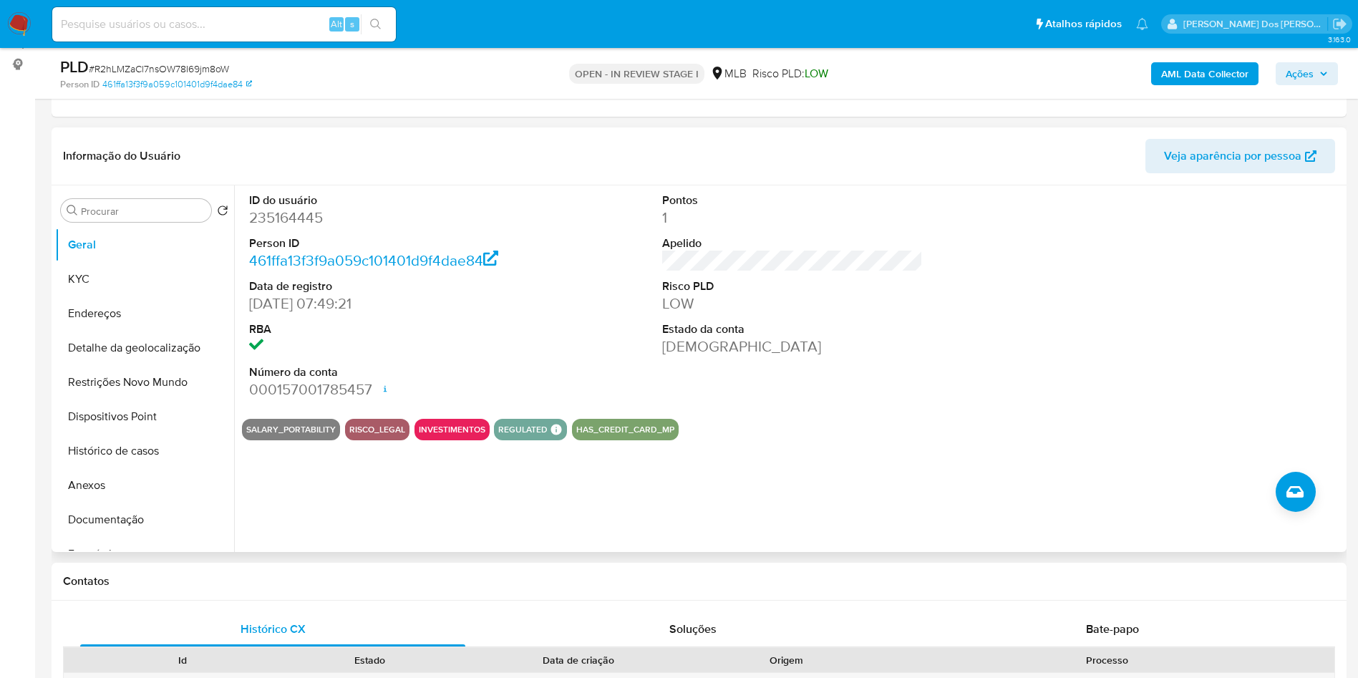
scroll to position [187, 0]
click at [301, 227] on dd "235164445" at bounding box center [379, 217] width 261 height 20
copy dd "235164445"
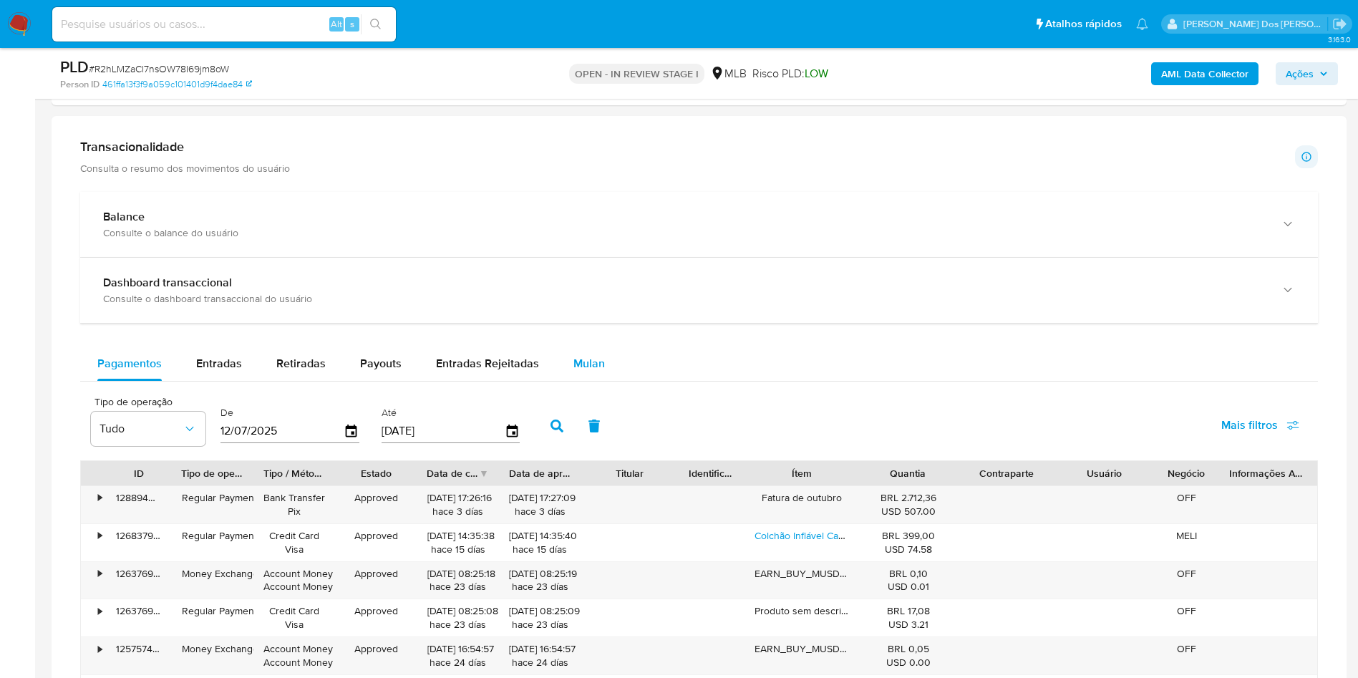
click at [578, 372] on span "Mulan" at bounding box center [588, 363] width 31 height 16
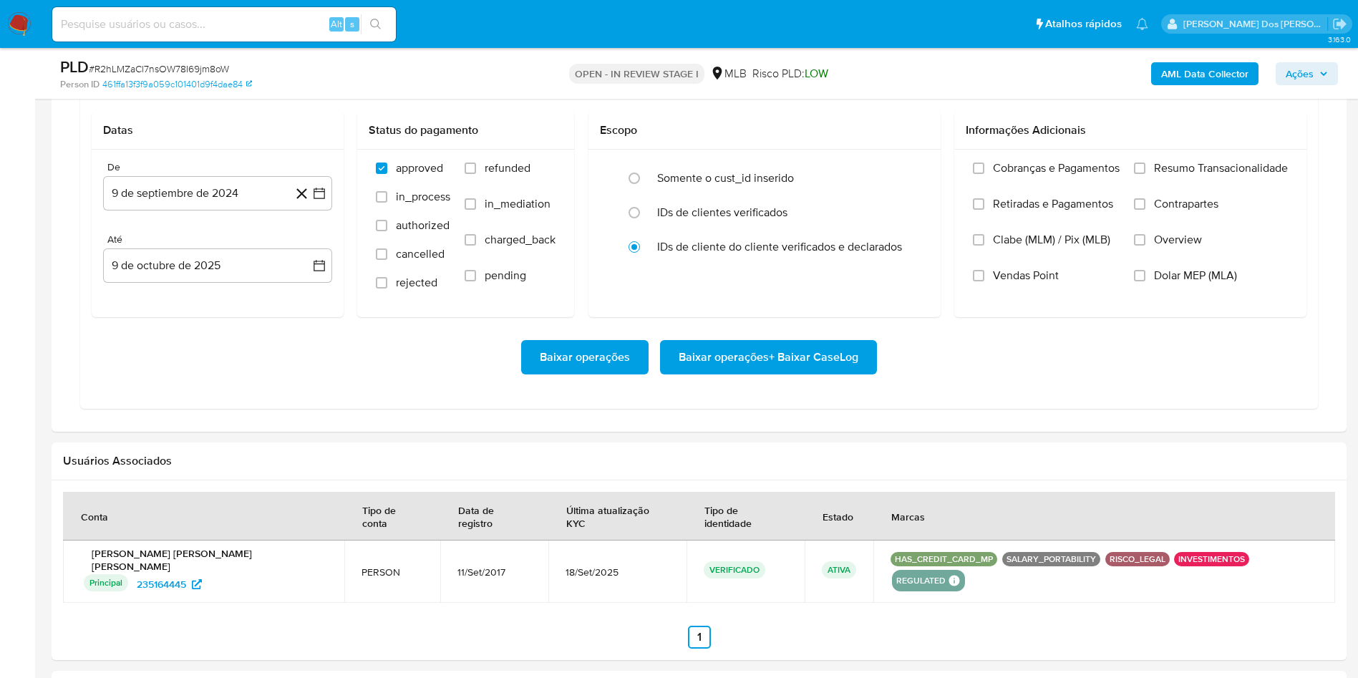
scroll to position [1280, 0]
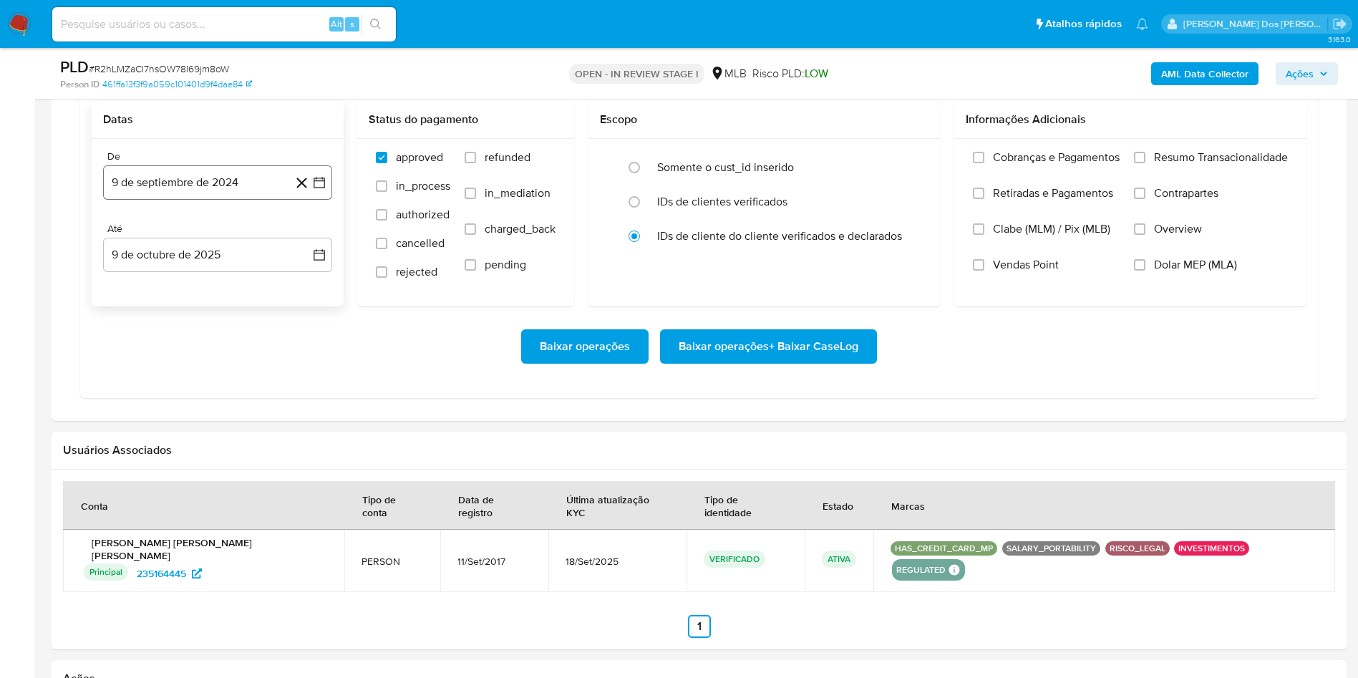
click at [317, 195] on button "9 de septiembre de 2024" at bounding box center [217, 182] width 229 height 34
click at [305, 239] on icon "Mes siguiente" at bounding box center [307, 234] width 6 height 10
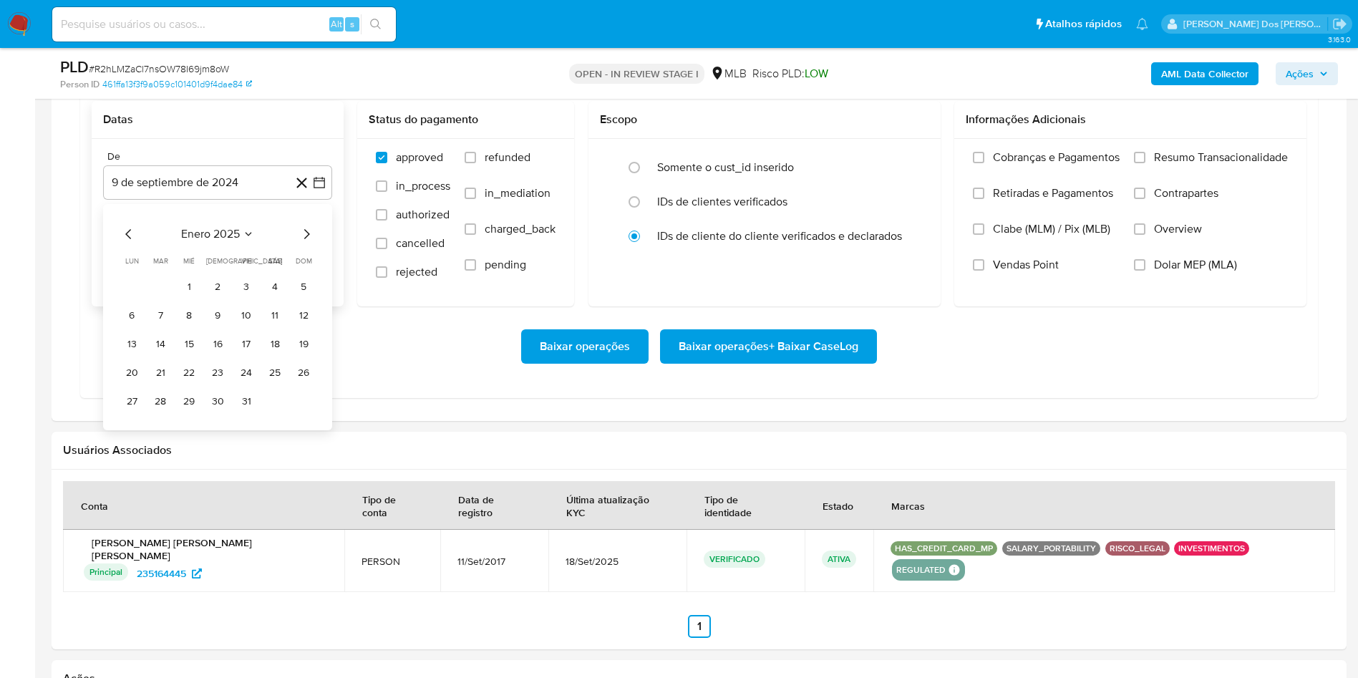
click at [305, 239] on icon "Mes siguiente" at bounding box center [307, 234] width 6 height 10
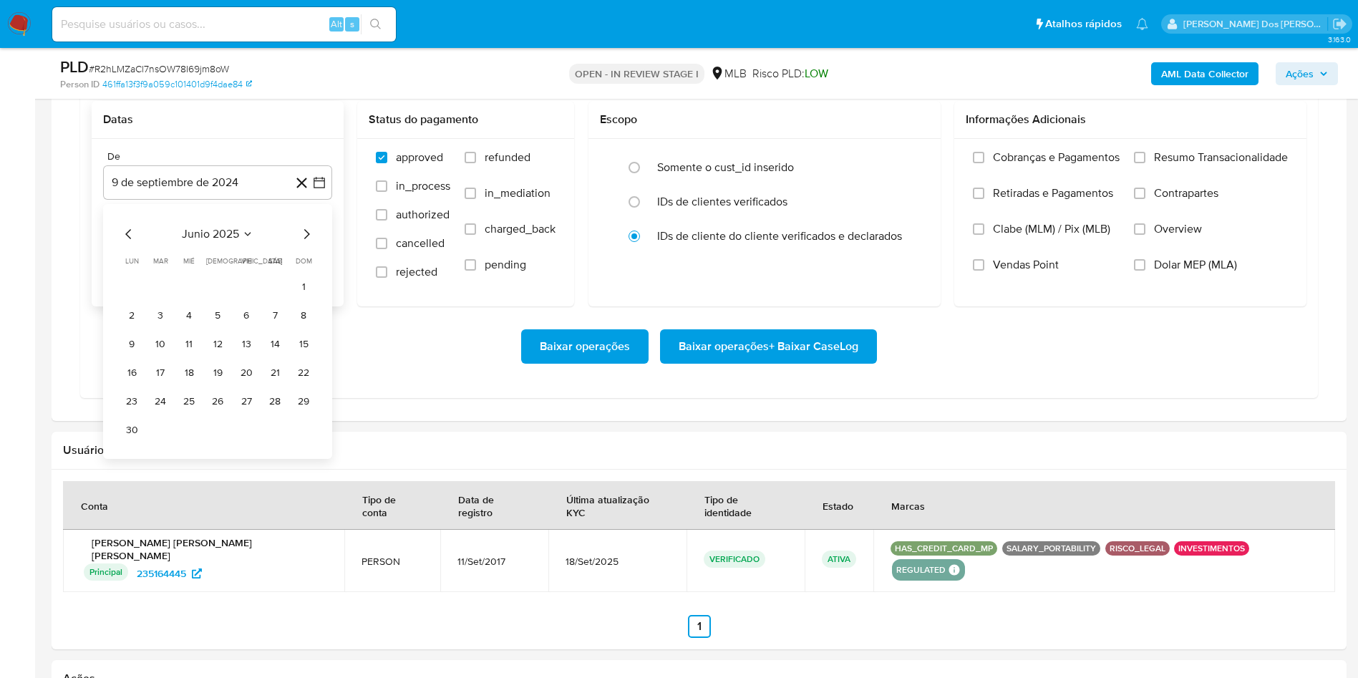
click at [305, 239] on icon "Mes siguiente" at bounding box center [307, 234] width 6 height 10
click at [246, 299] on button "1" at bounding box center [246, 287] width 23 height 23
click at [1167, 165] on span "Resumo Transacionalidade" at bounding box center [1221, 157] width 134 height 14
click at [1145, 163] on input "Resumo Transacionalidade" at bounding box center [1139, 157] width 11 height 11
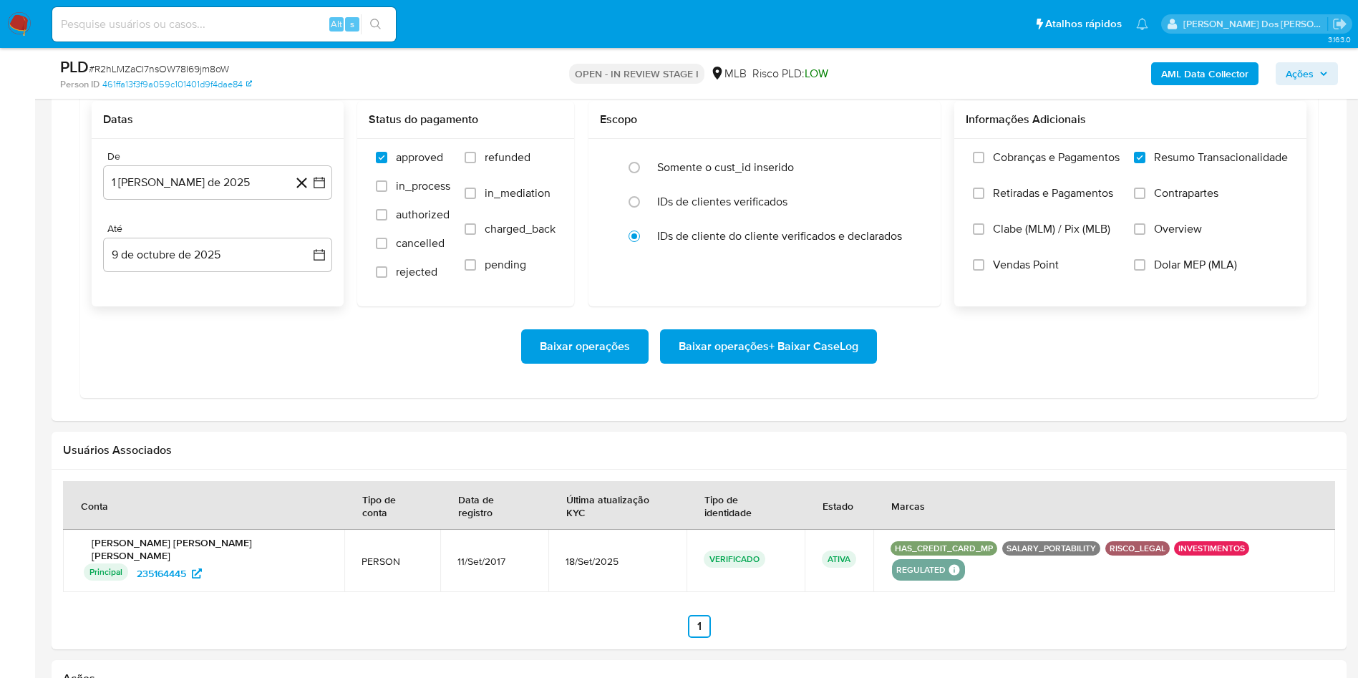
click at [778, 362] on span "Baixar operações + Baixar CaseLog" at bounding box center [769, 346] width 180 height 31
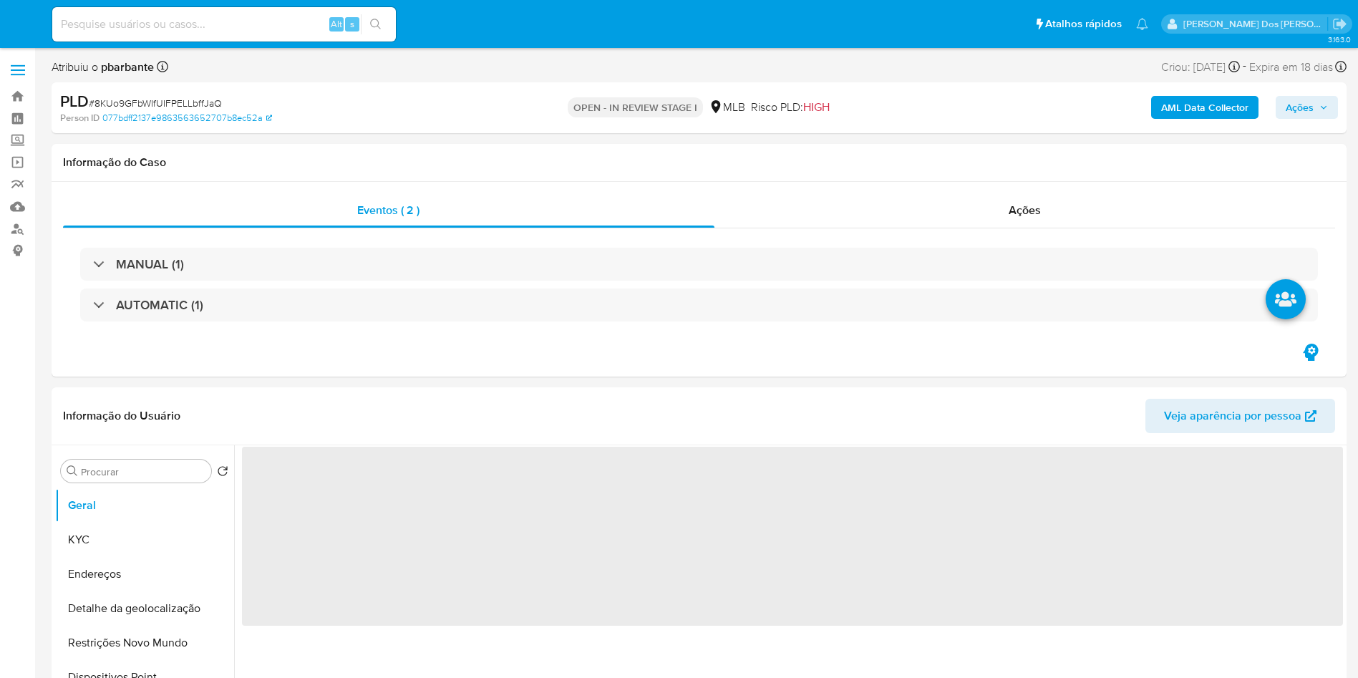
select select "10"
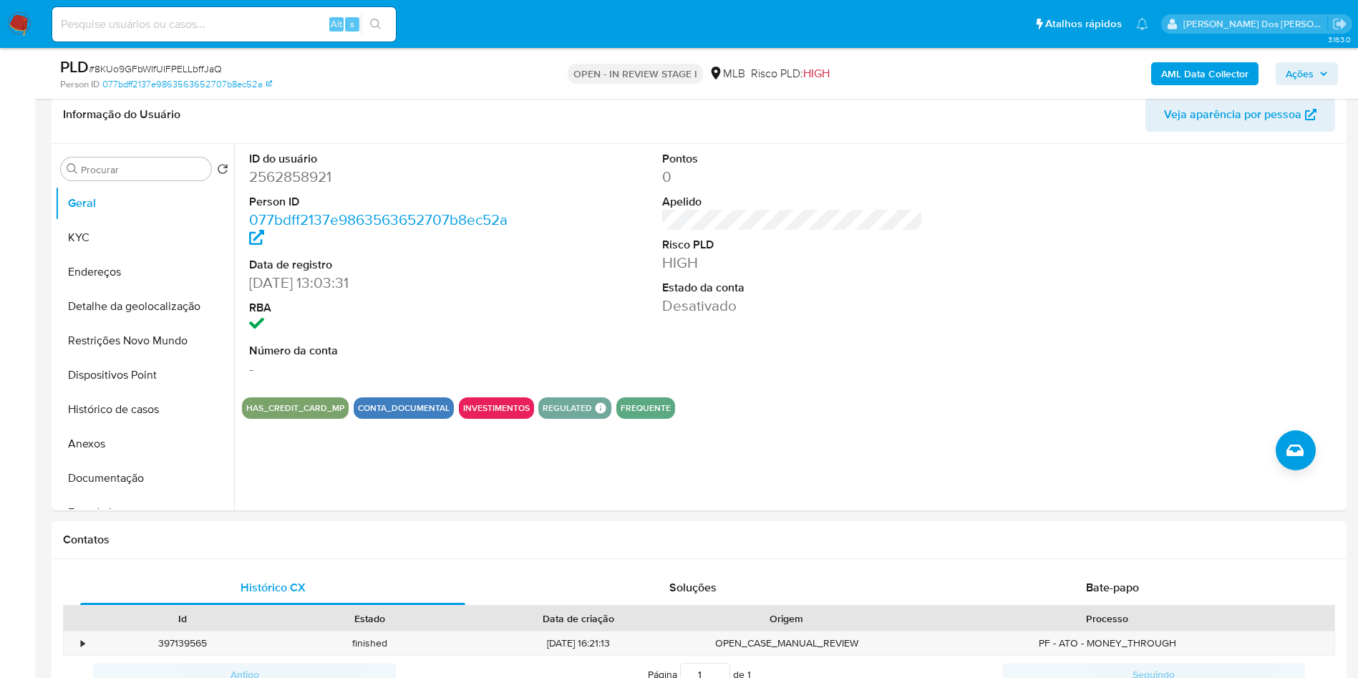
scroll to position [249, 0]
click at [290, 178] on dd "2562858921" at bounding box center [379, 178] width 261 height 20
copy dd "2562858921"
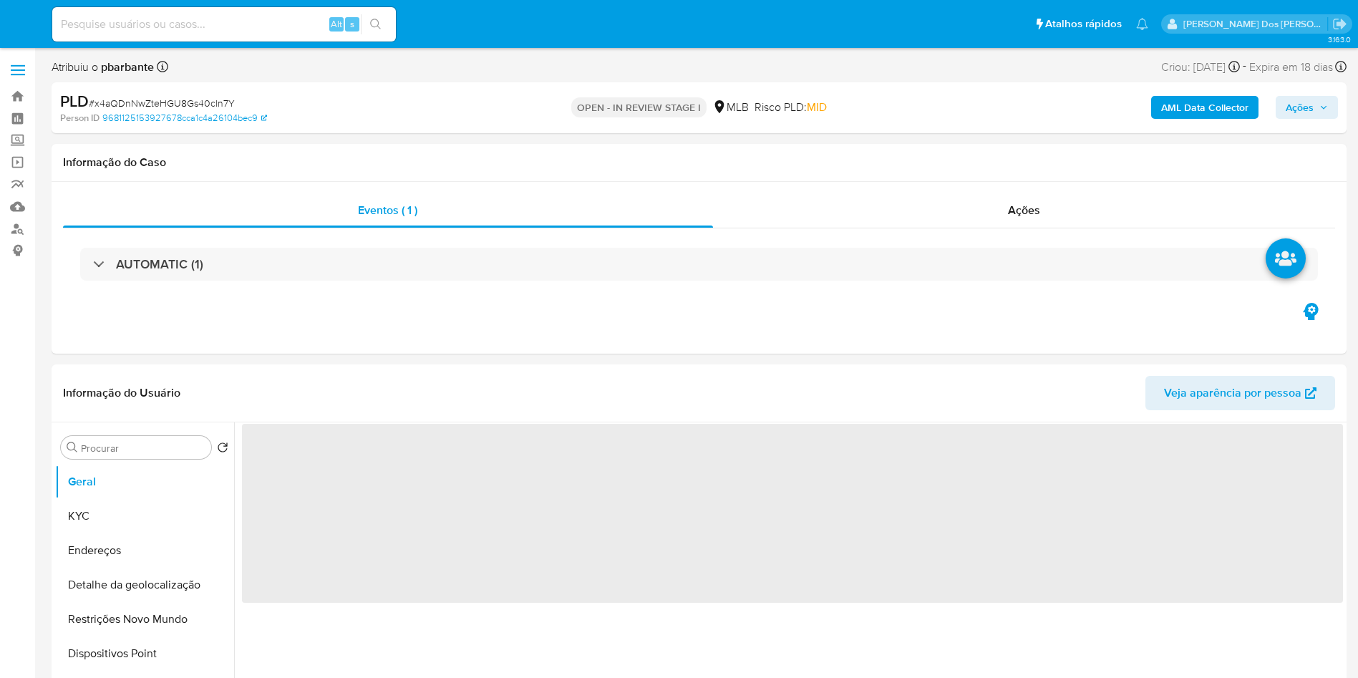
select select "10"
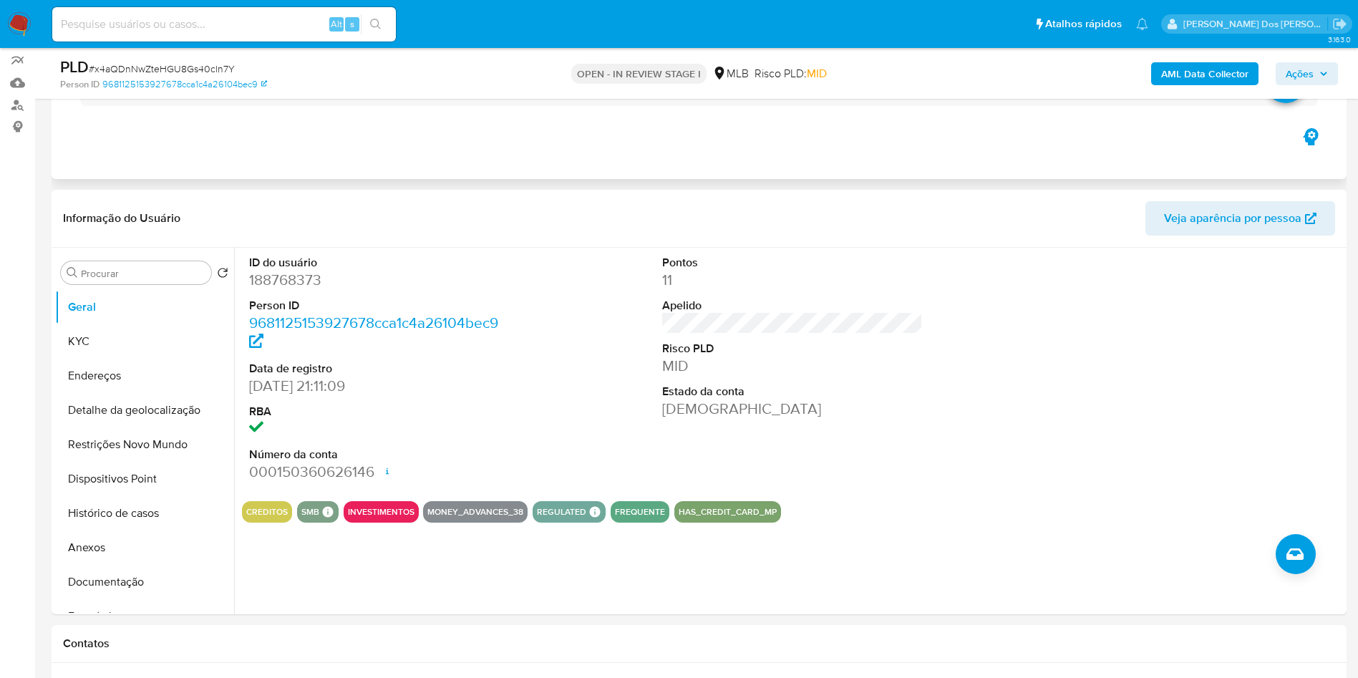
scroll to position [125, 0]
click at [292, 289] on dd "188768373" at bounding box center [379, 279] width 261 height 20
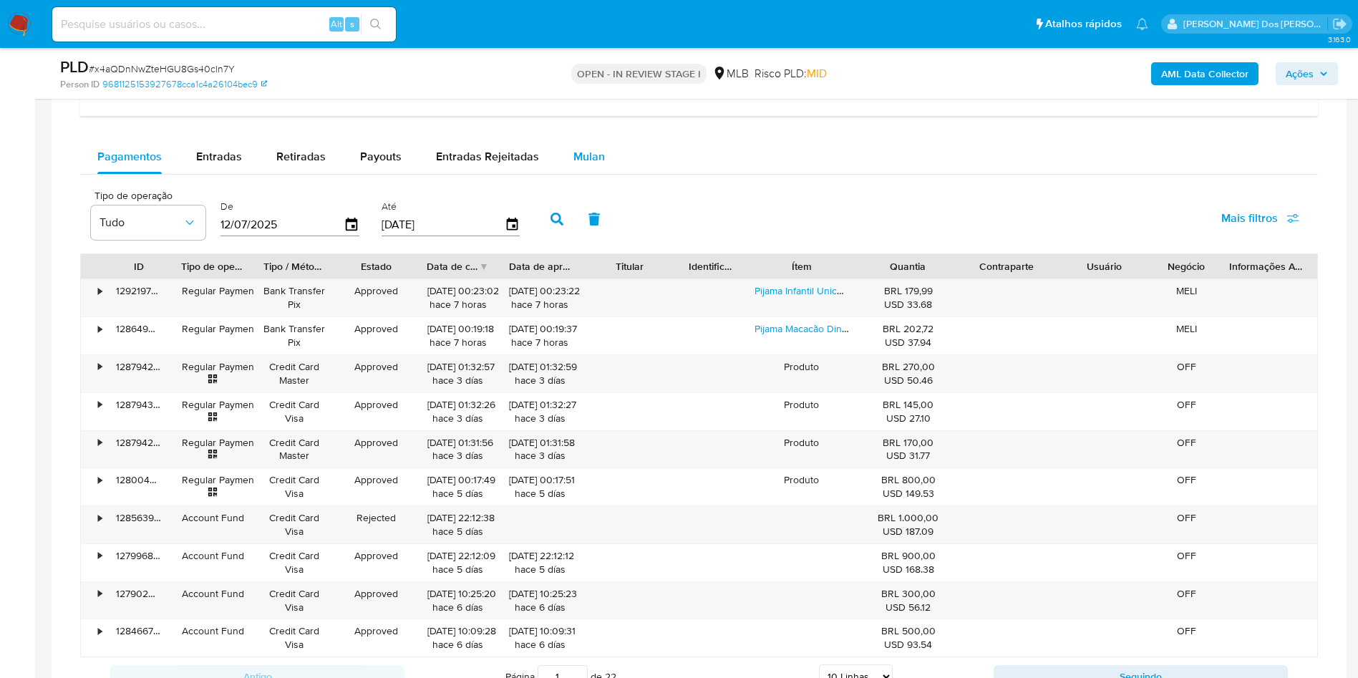
click at [594, 165] on span "Mulan" at bounding box center [588, 156] width 31 height 16
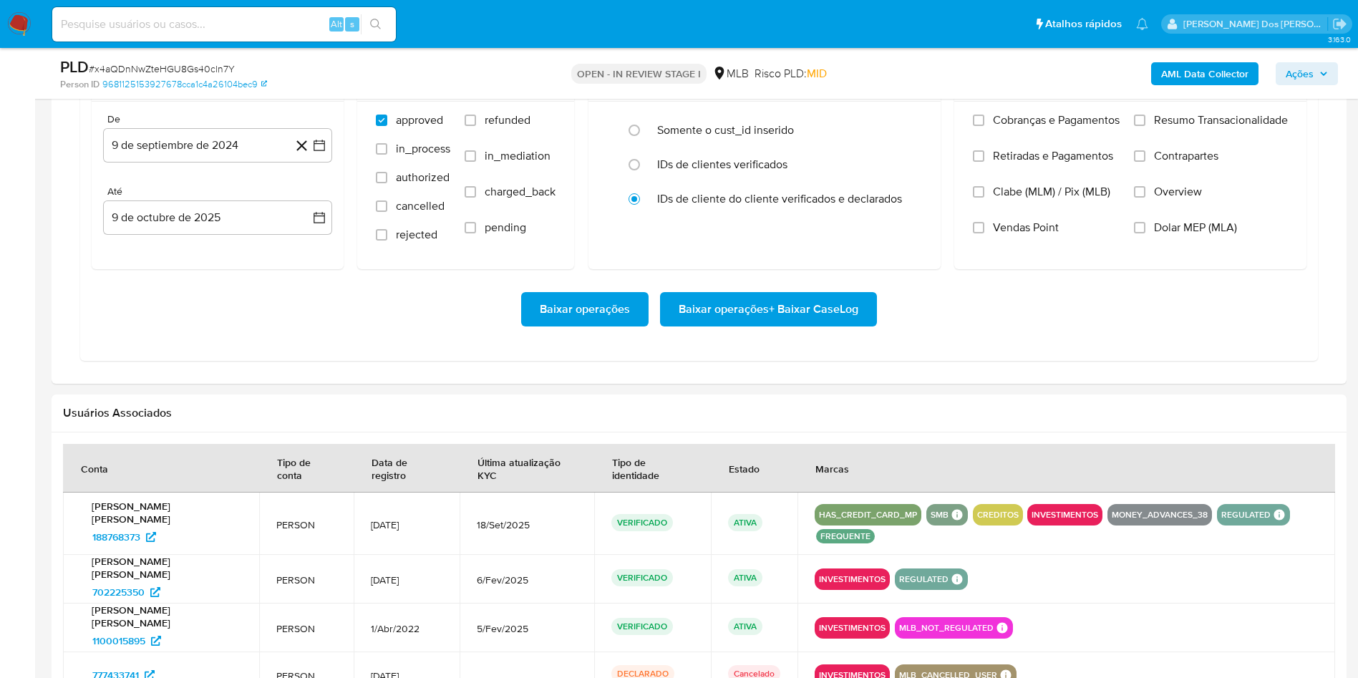
scroll to position [1222, 0]
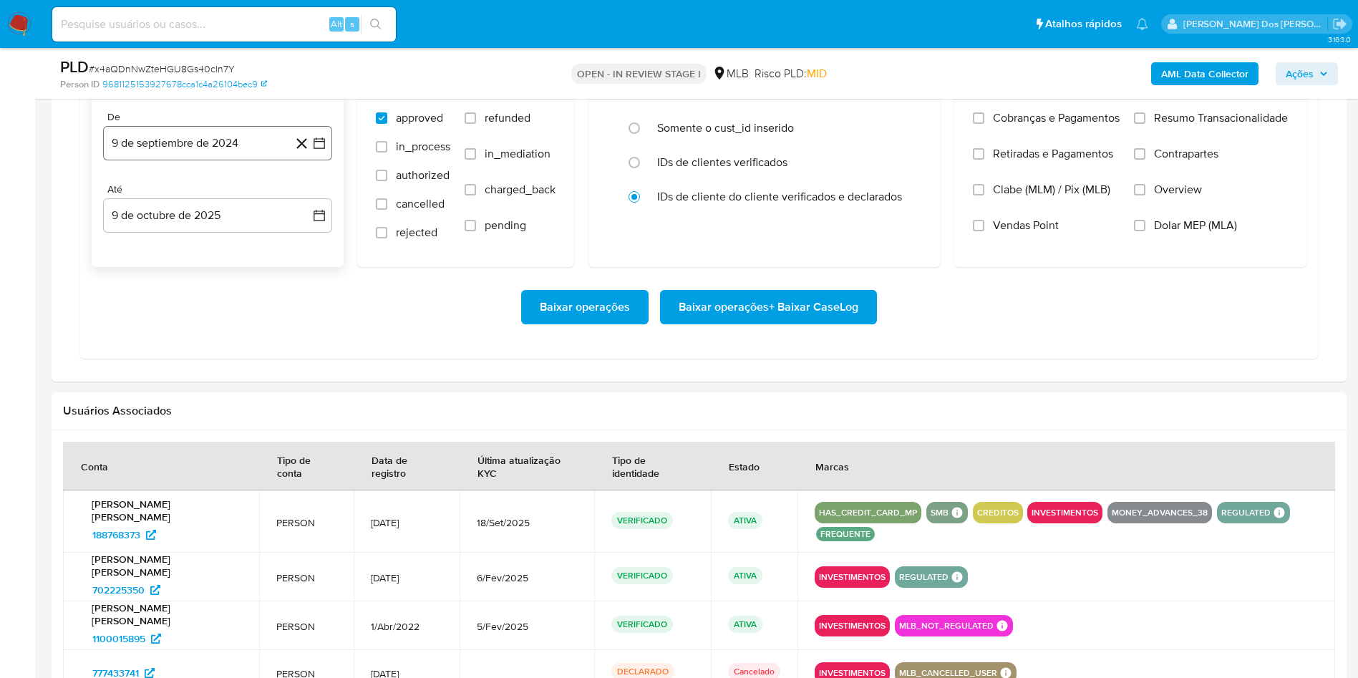
click at [331, 160] on button "9 de septiembre de 2024" at bounding box center [217, 143] width 229 height 34
click at [309, 203] on icon "Mes siguiente" at bounding box center [306, 194] width 17 height 17
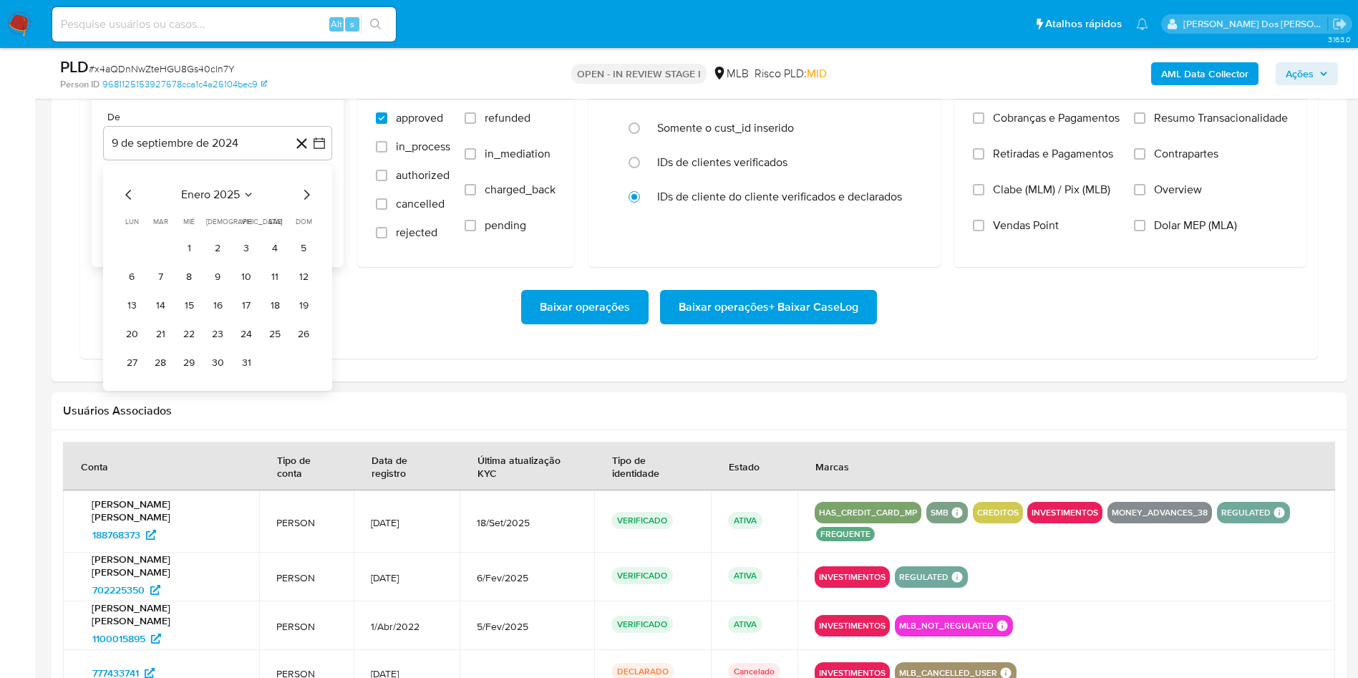
click at [309, 203] on icon "Mes siguiente" at bounding box center [306, 194] width 17 height 17
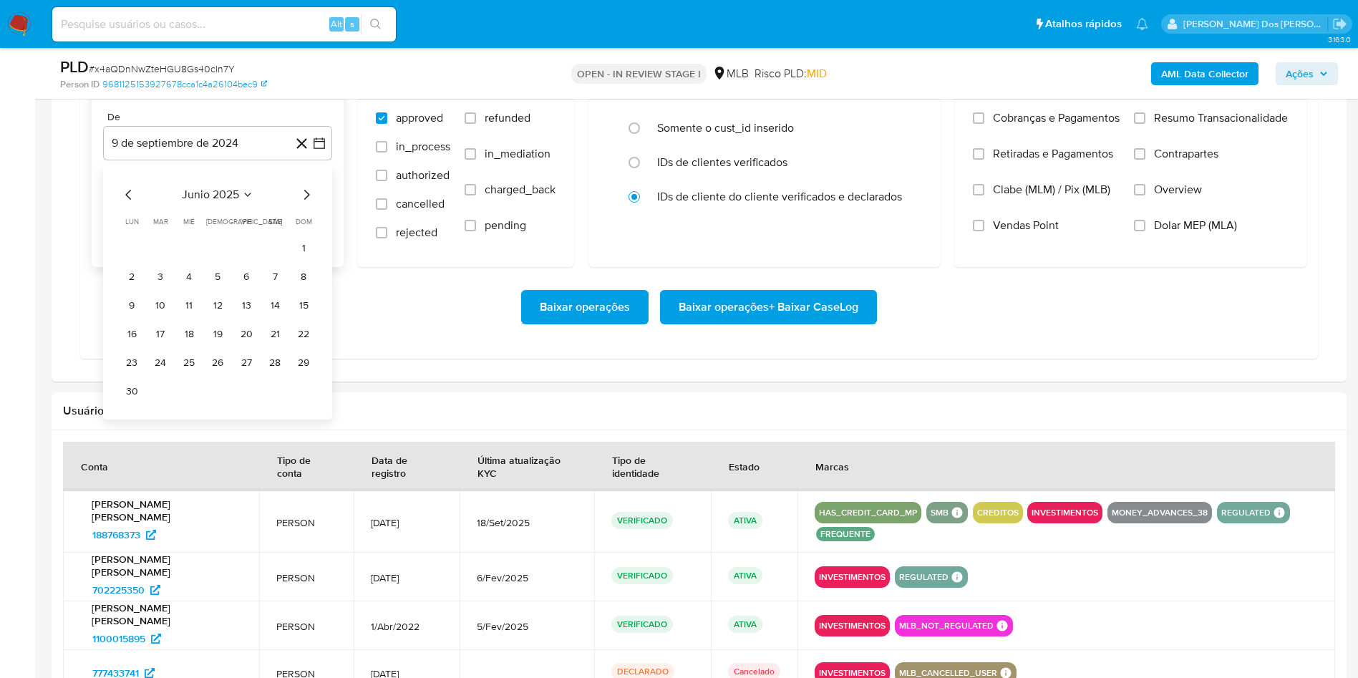
click at [309, 203] on icon "Mes siguiente" at bounding box center [306, 194] width 17 height 17
click at [247, 259] on button "1" at bounding box center [246, 247] width 23 height 23
click at [1206, 147] on label "Resumo Transacionalidade" at bounding box center [1211, 129] width 154 height 36
click at [1145, 124] on input "Resumo Transacionalidade" at bounding box center [1139, 117] width 11 height 11
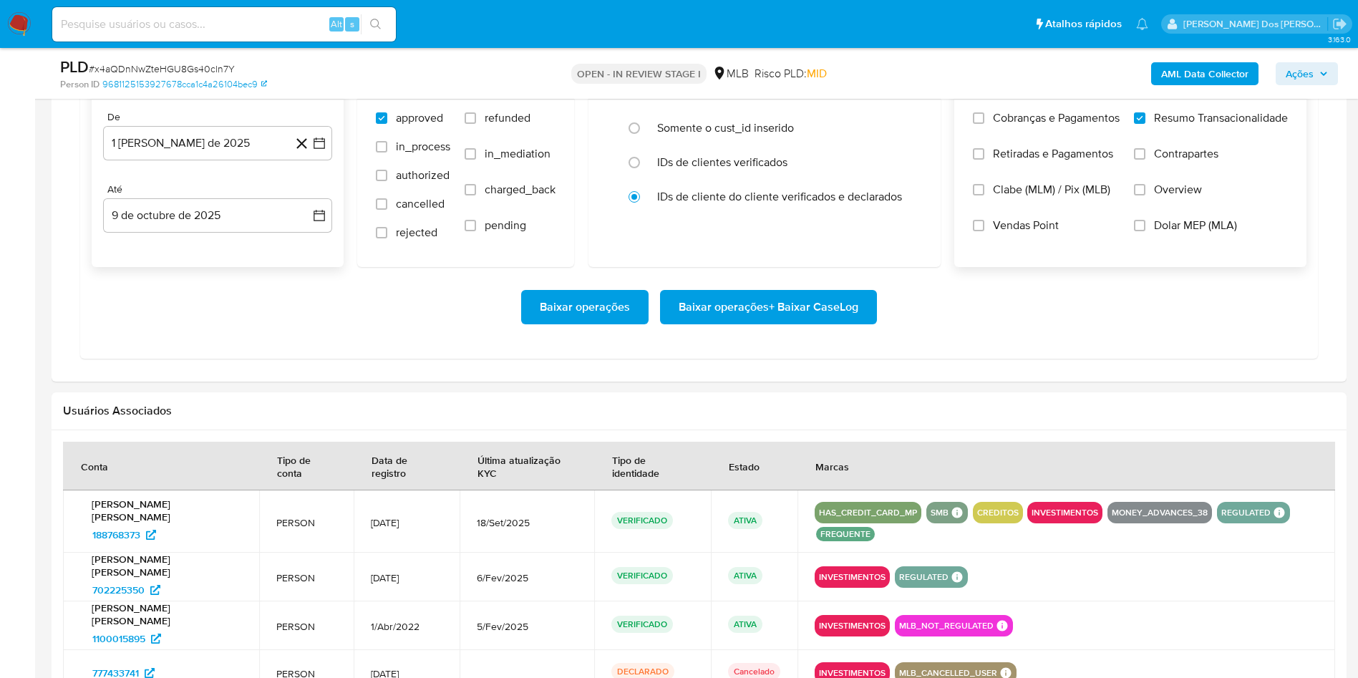
click at [732, 323] on span "Baixar operações + Baixar CaseLog" at bounding box center [769, 306] width 180 height 31
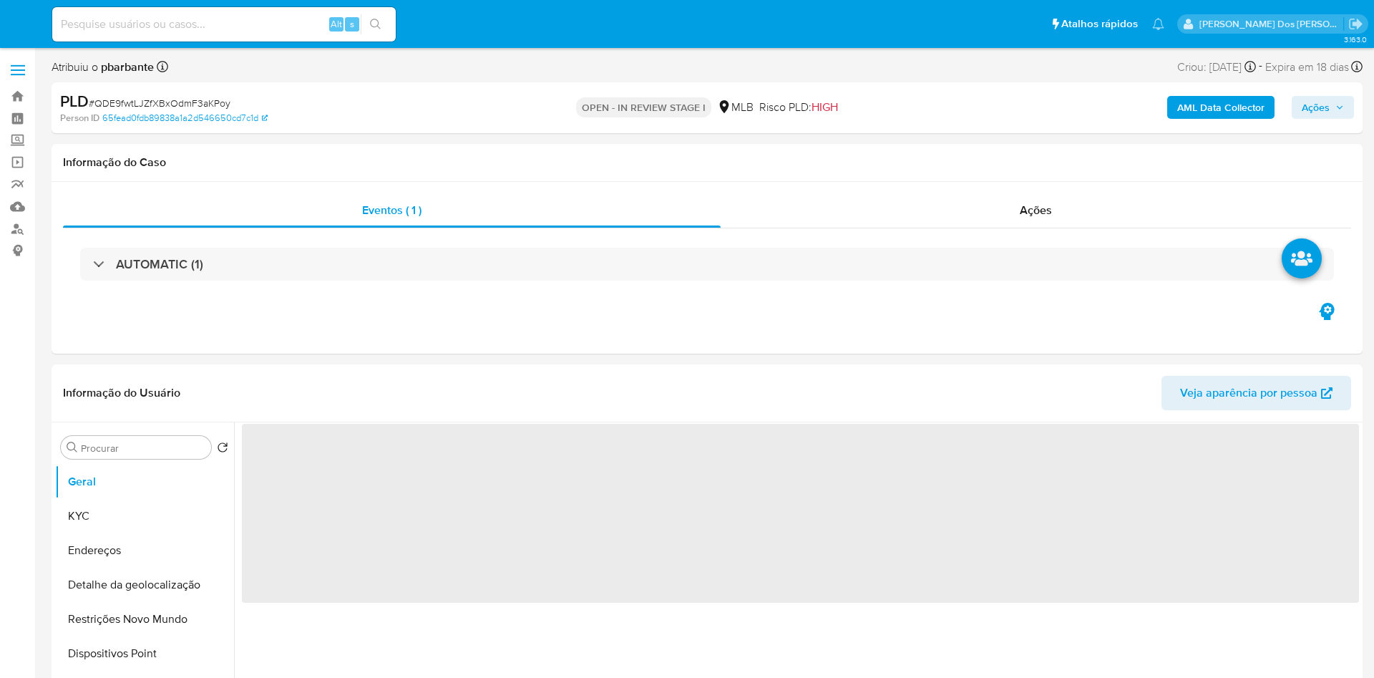
select select "10"
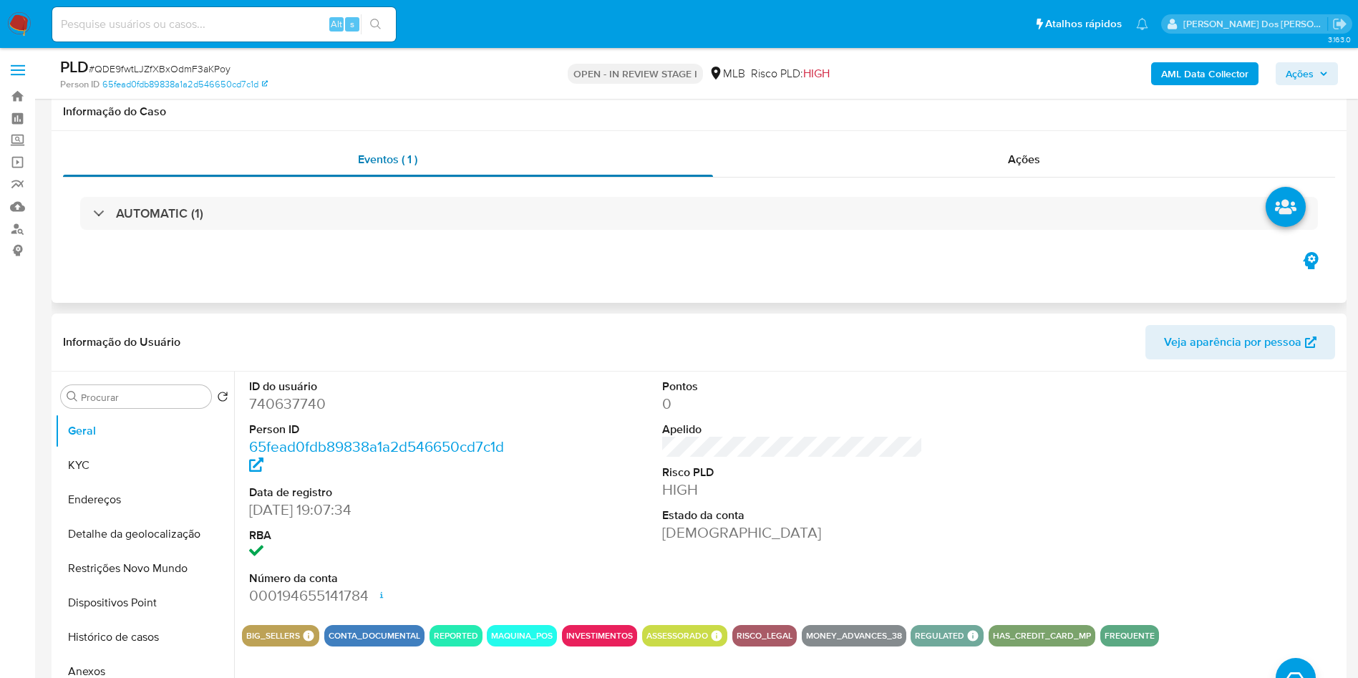
scroll to position [89, 0]
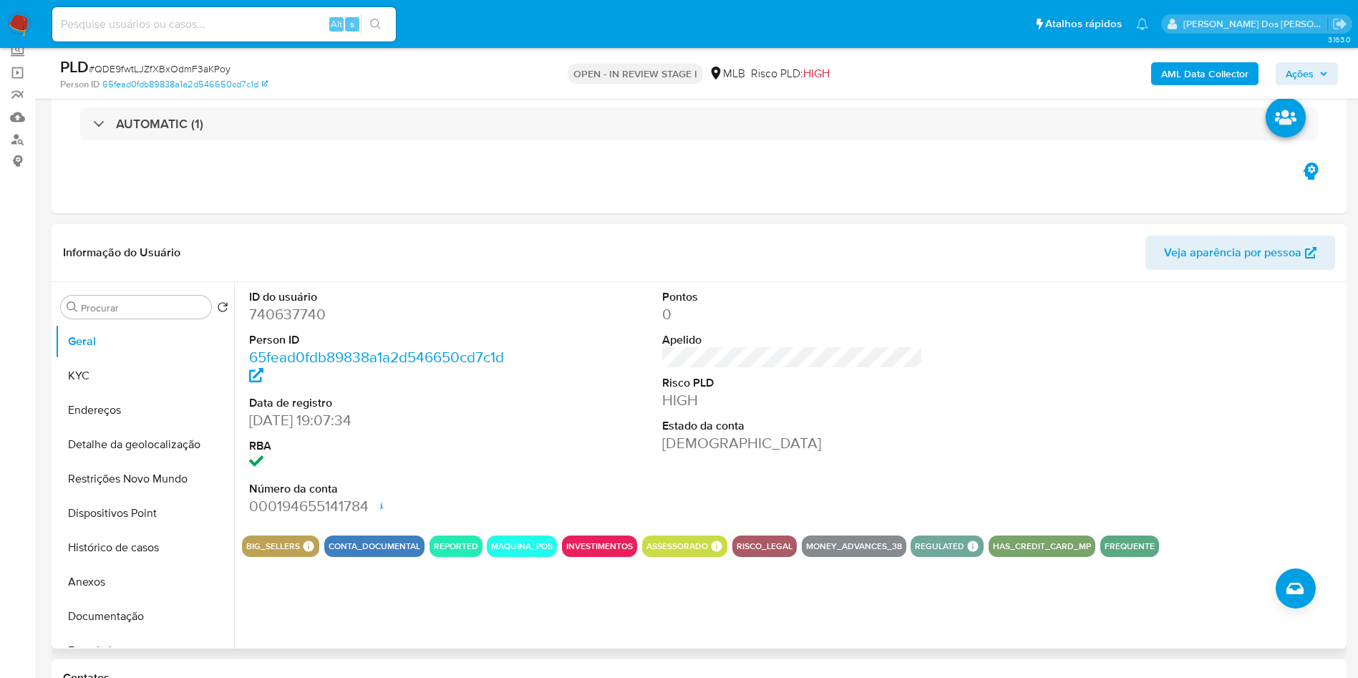
click at [318, 324] on dd "740637740" at bounding box center [379, 314] width 261 height 20
copy dd "740637740"
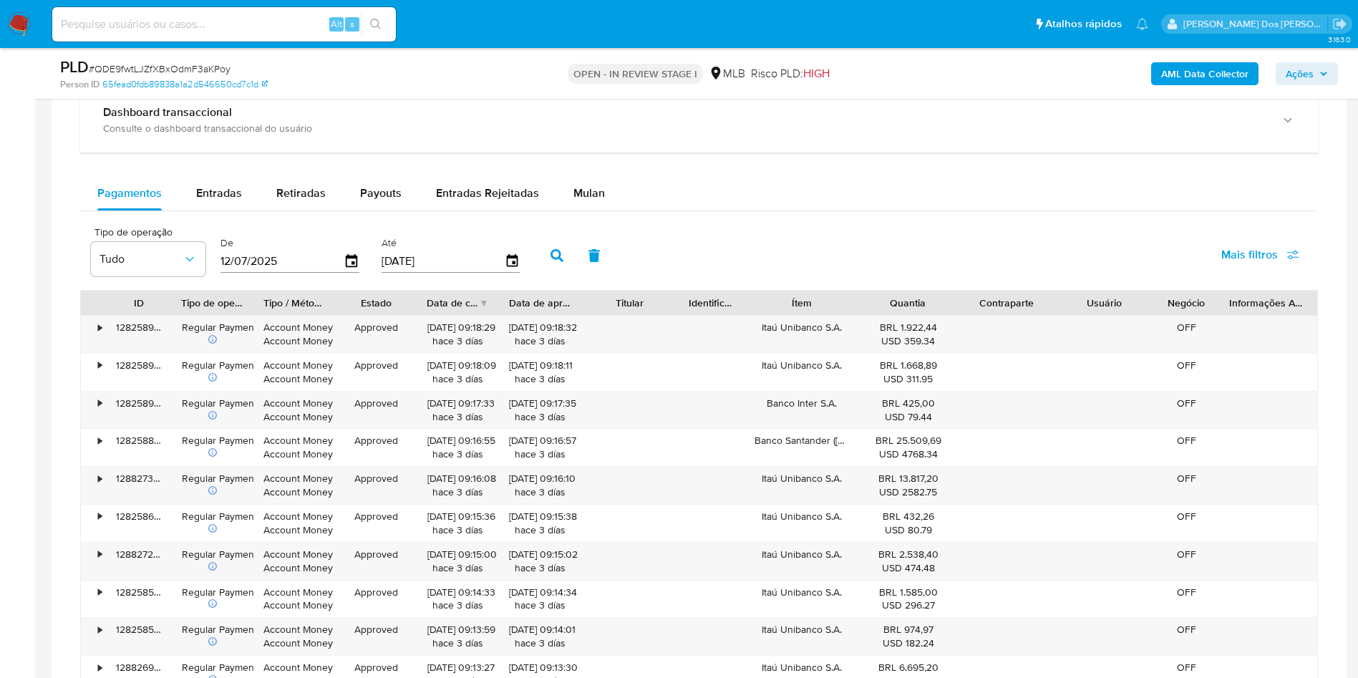
scroll to position [1110, 0]
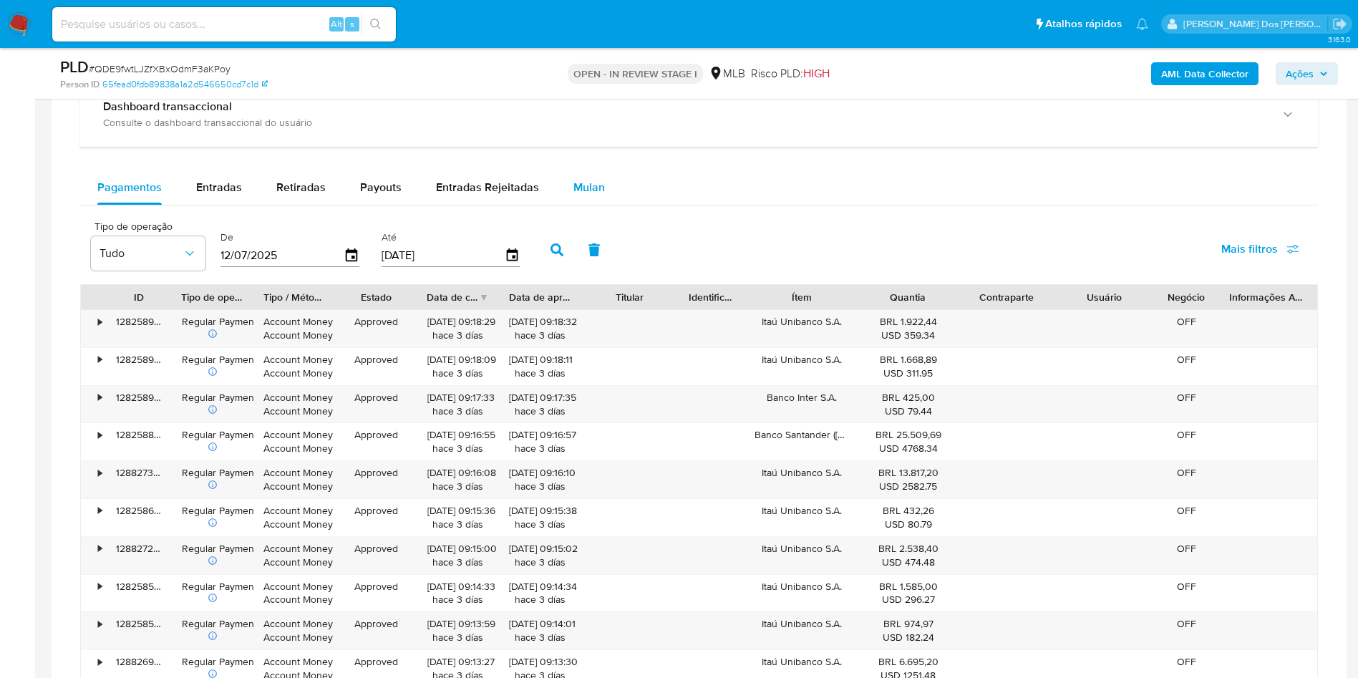
click at [587, 205] on div "Mulan" at bounding box center [588, 187] width 31 height 34
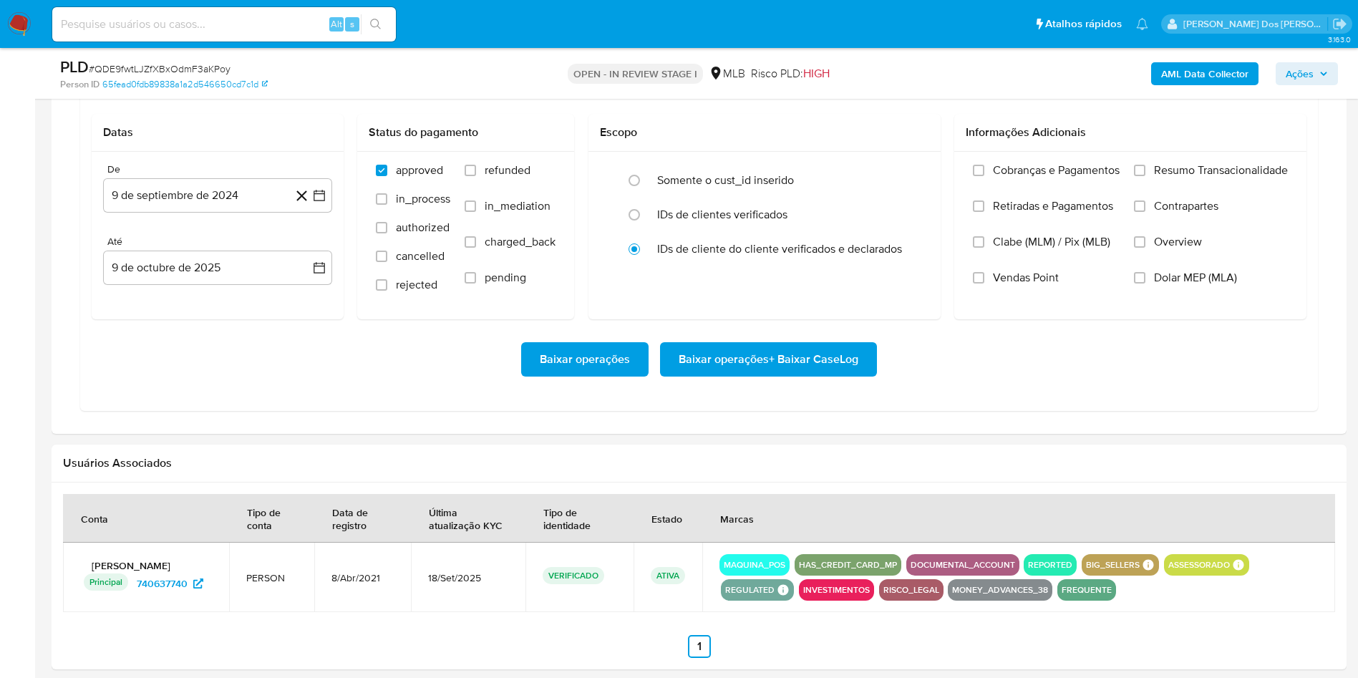
scroll to position [1275, 0]
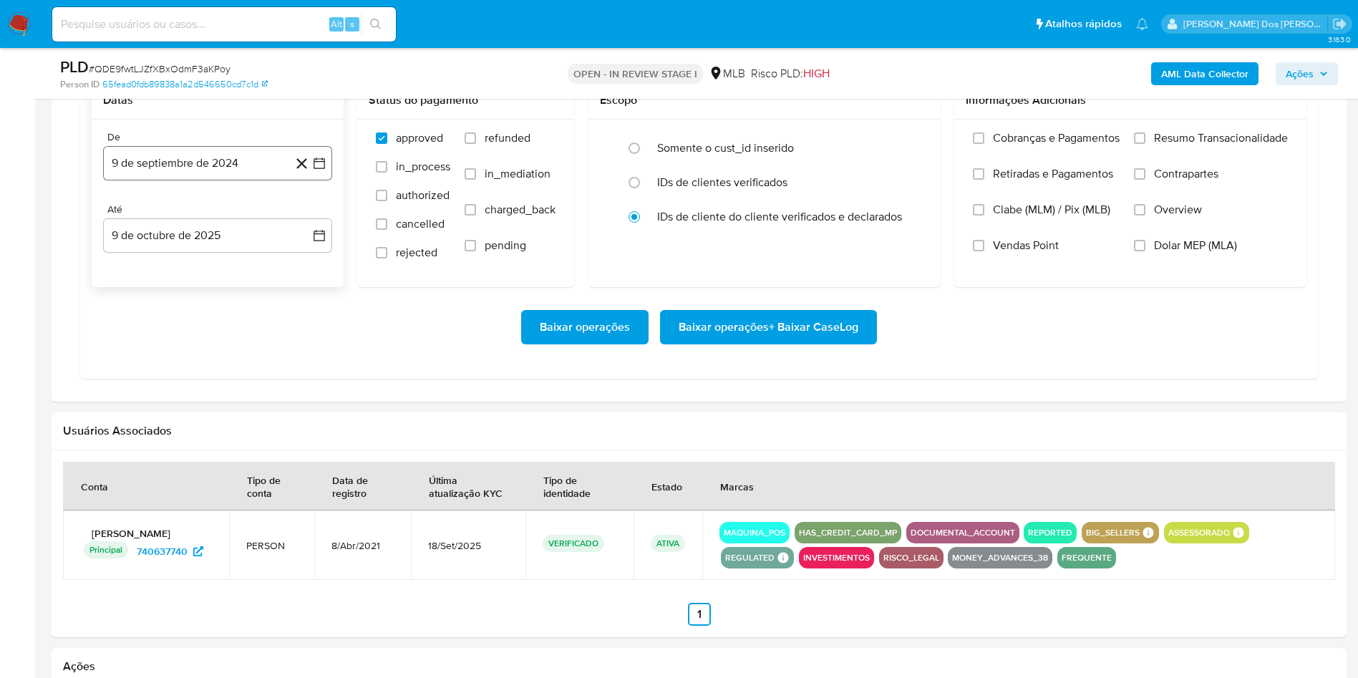
click at [324, 170] on icon "button" at bounding box center [319, 163] width 14 height 14
click at [306, 223] on icon "Mes siguiente" at bounding box center [306, 214] width 17 height 17
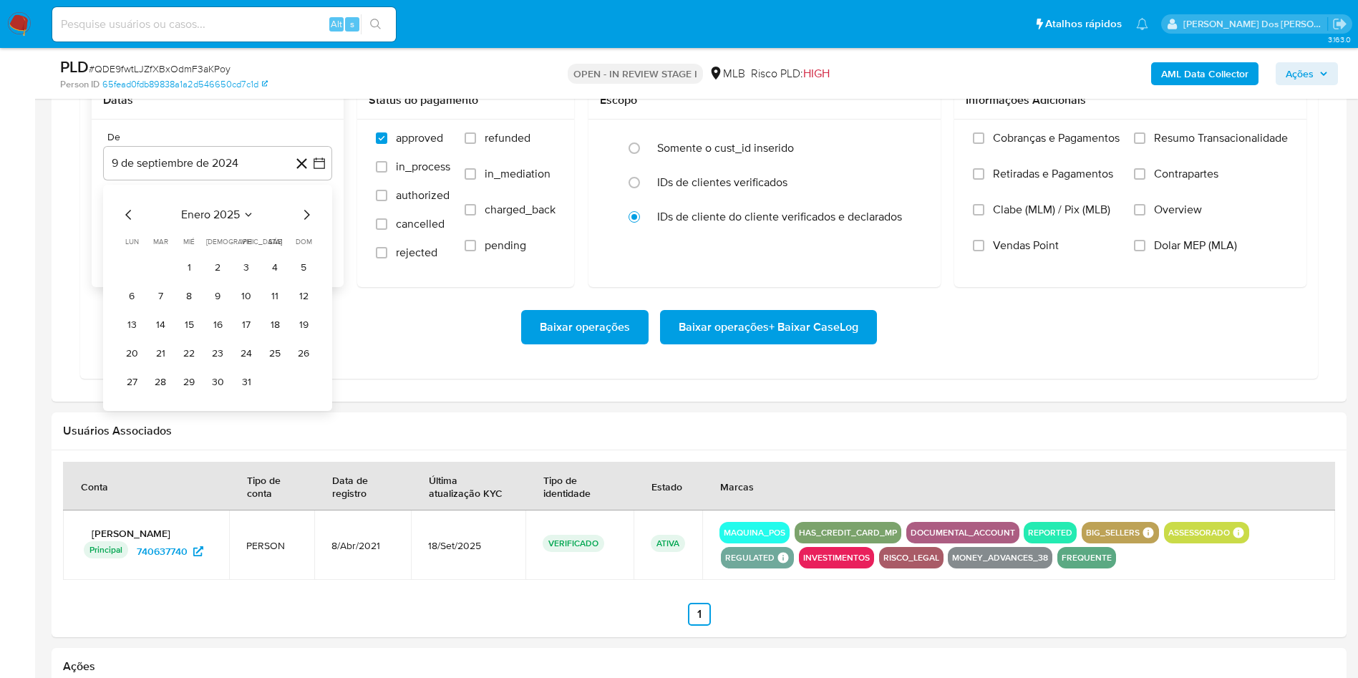
click at [306, 223] on icon "Mes siguiente" at bounding box center [306, 214] width 17 height 17
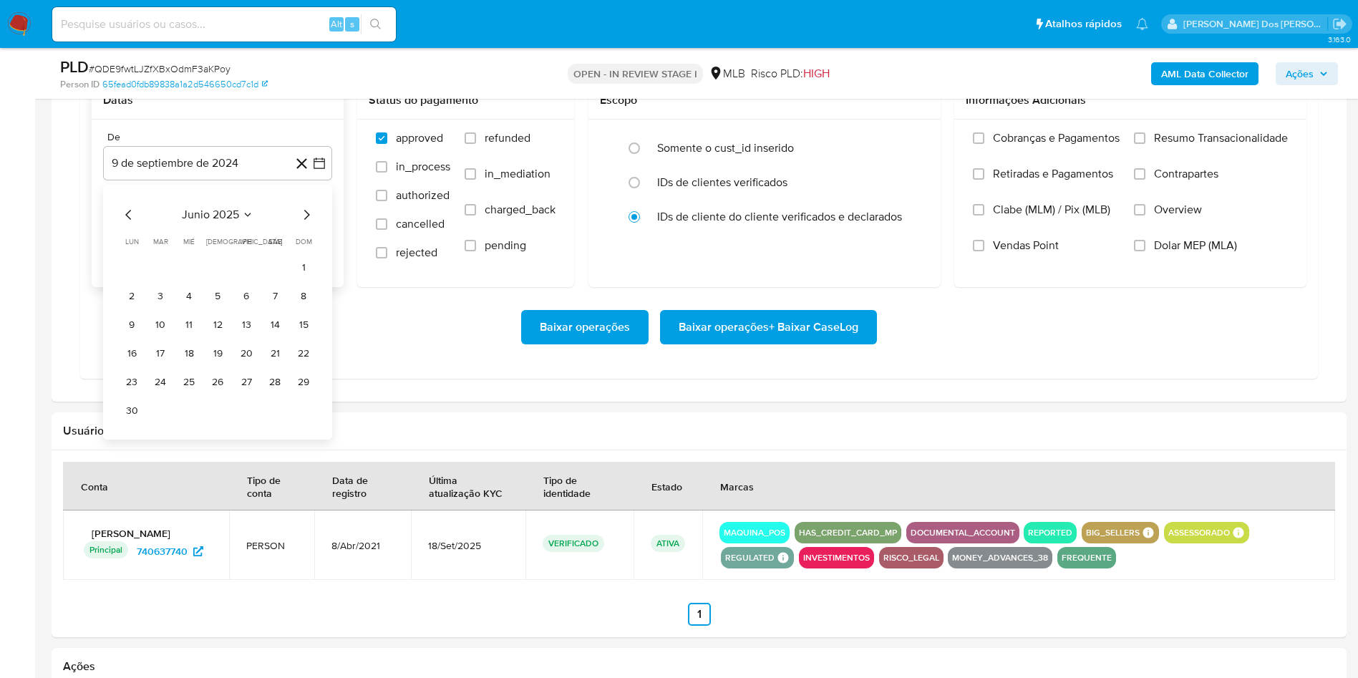
click at [306, 223] on icon "Mes siguiente" at bounding box center [306, 214] width 17 height 17
click at [244, 279] on button "1" at bounding box center [246, 267] width 23 height 23
click at [1193, 145] on span "Resumo Transacionalidade" at bounding box center [1221, 138] width 134 height 14
click at [1145, 144] on input "Resumo Transacionalidade" at bounding box center [1139, 137] width 11 height 11
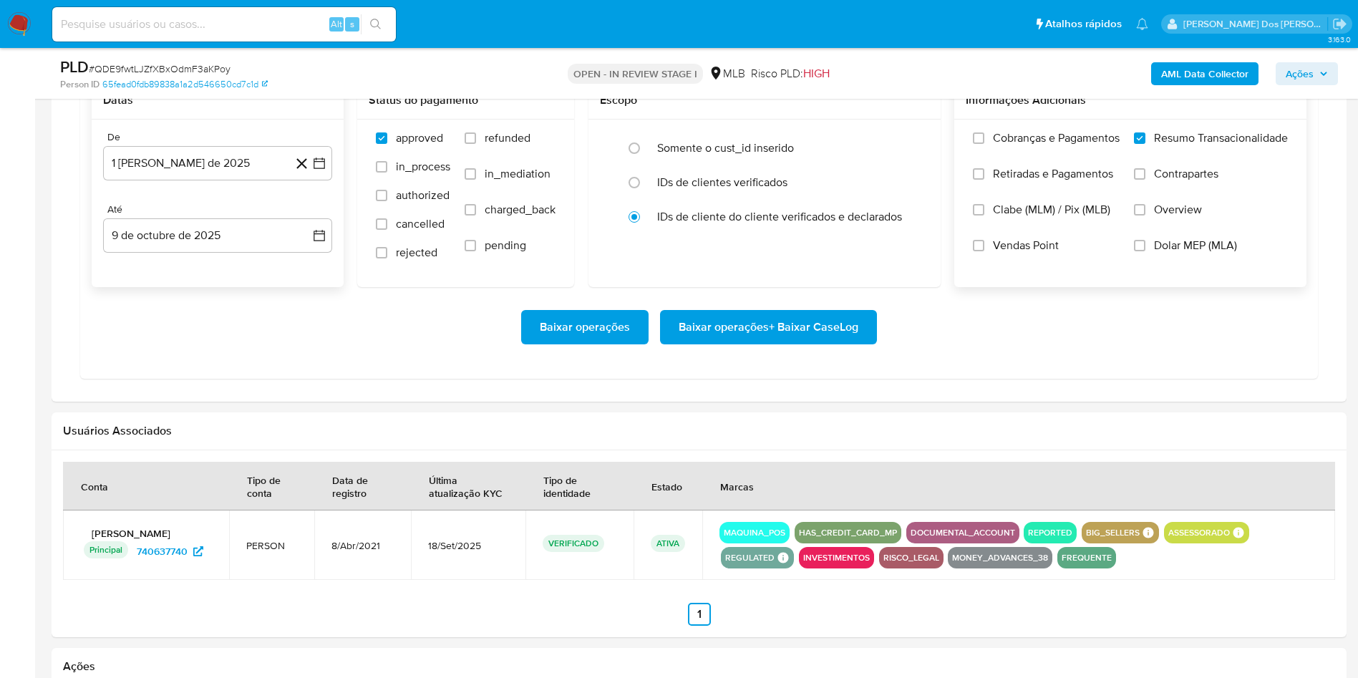
click at [805, 341] on div "Baixar operações Baixar operações + Baixar CaseLog" at bounding box center [699, 327] width 1215 height 80
click at [789, 343] on span "Baixar operações + Baixar CaseLog" at bounding box center [769, 326] width 180 height 31
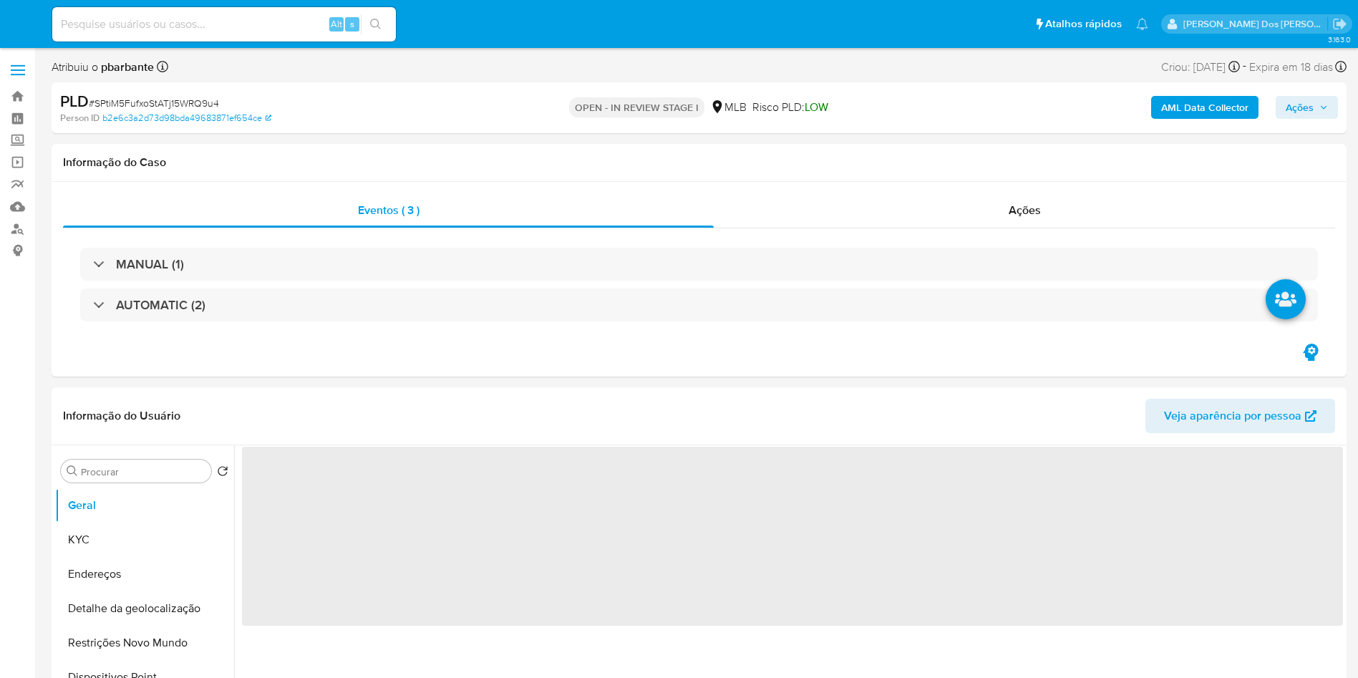
select select "10"
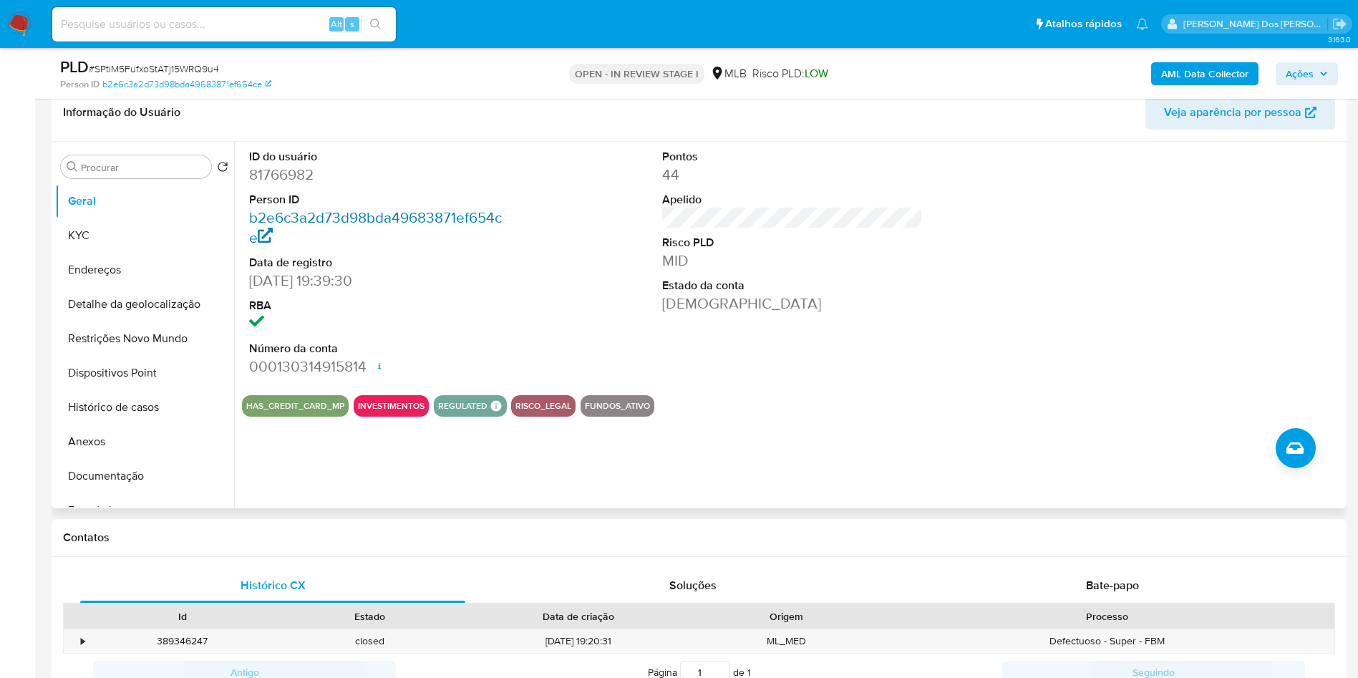
scroll to position [253, 0]
click at [304, 175] on dd "81766982" at bounding box center [379, 174] width 261 height 20
copy dd "81766982"
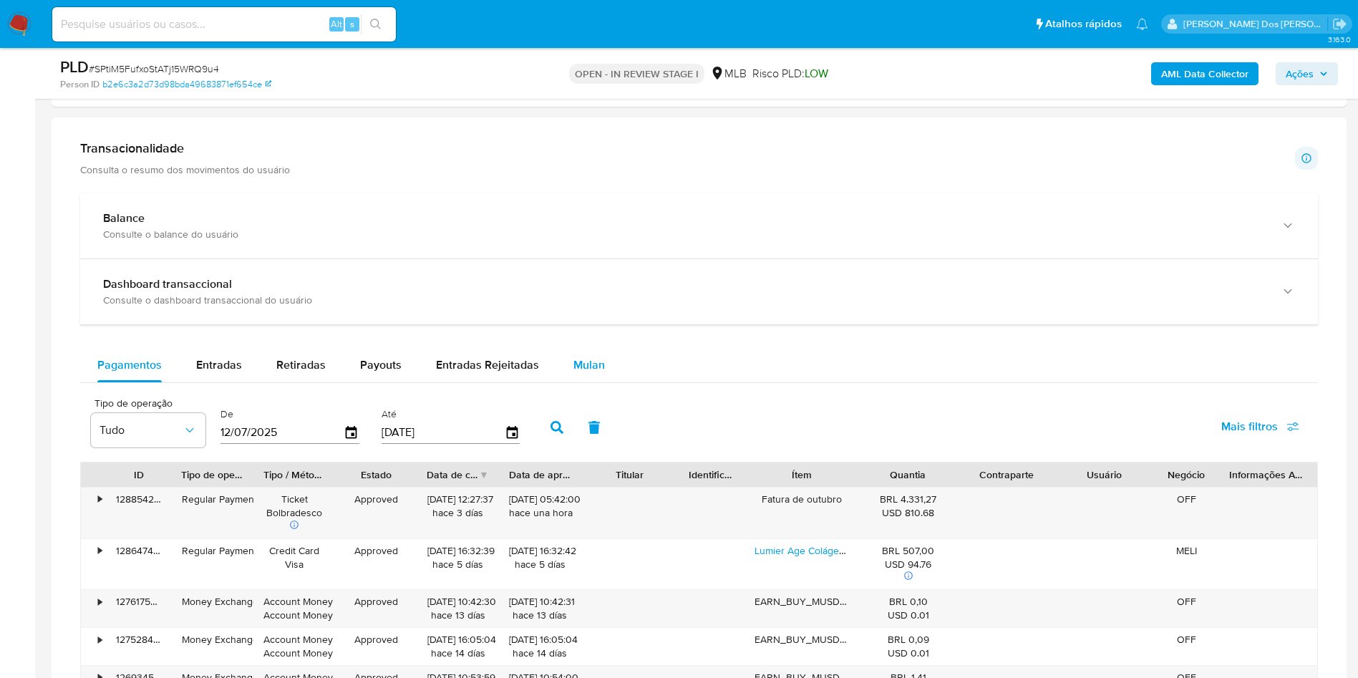
click at [590, 367] on span "Mulan" at bounding box center [588, 365] width 31 height 16
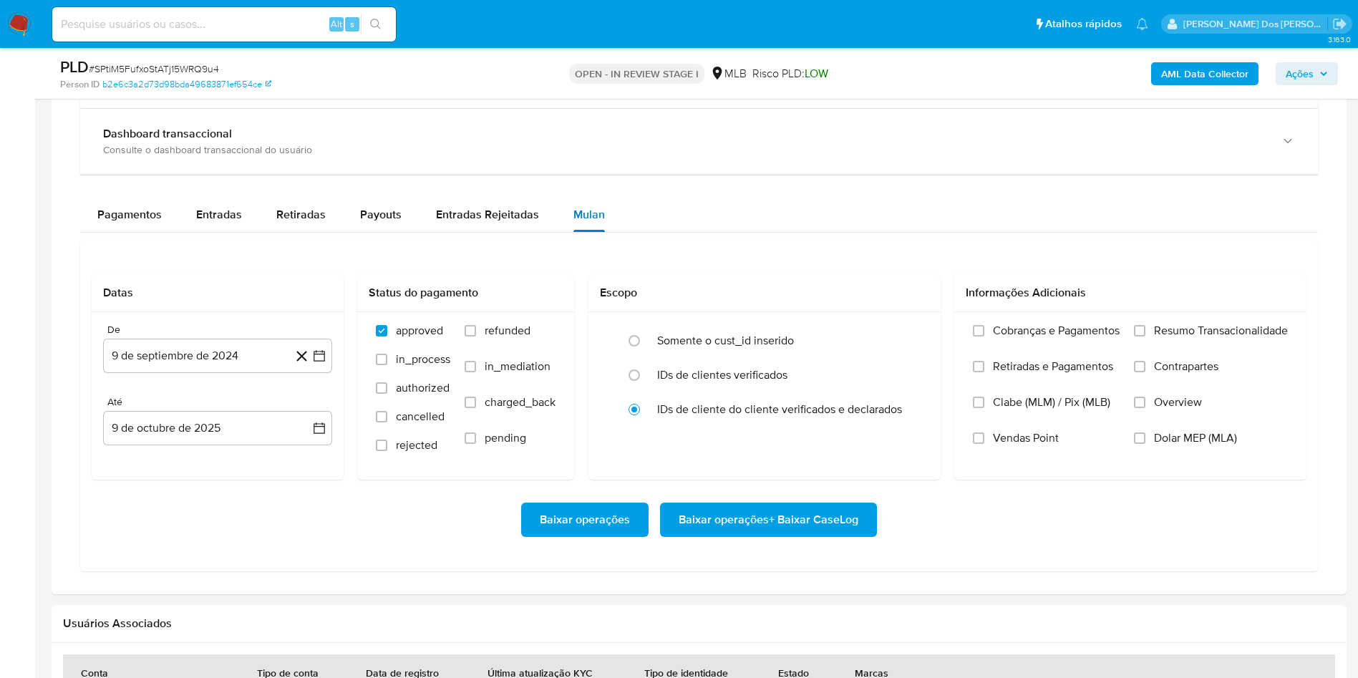
scroll to position [1076, 0]
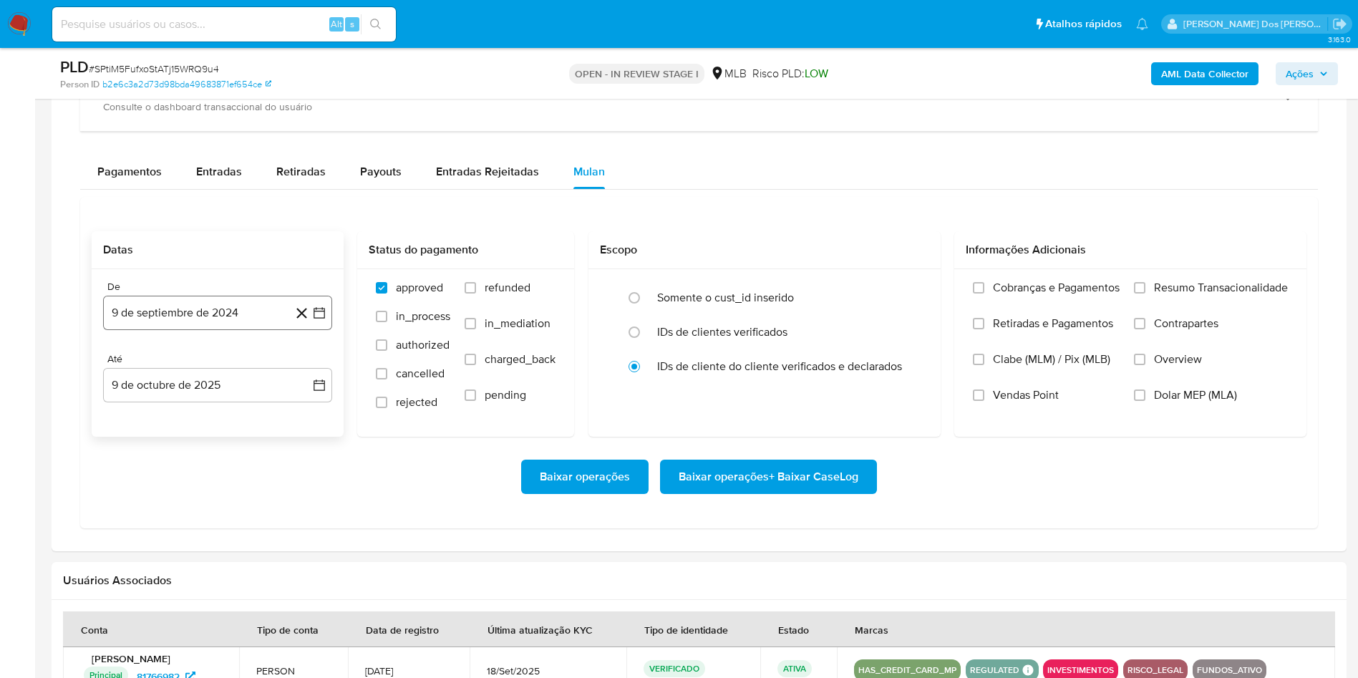
click at [319, 314] on icon "button" at bounding box center [319, 312] width 11 height 11
click at [308, 367] on icon "Mes siguiente" at bounding box center [306, 364] width 17 height 17
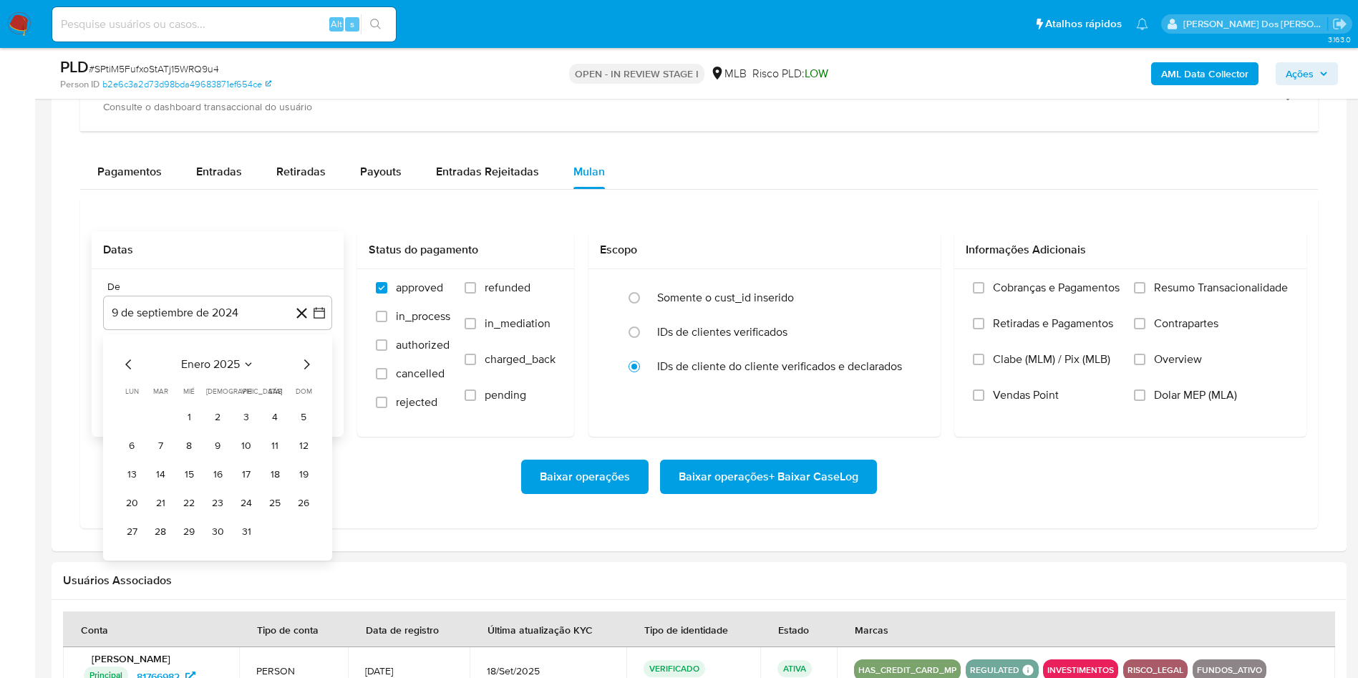
click at [308, 367] on icon "Mes siguiente" at bounding box center [306, 364] width 17 height 17
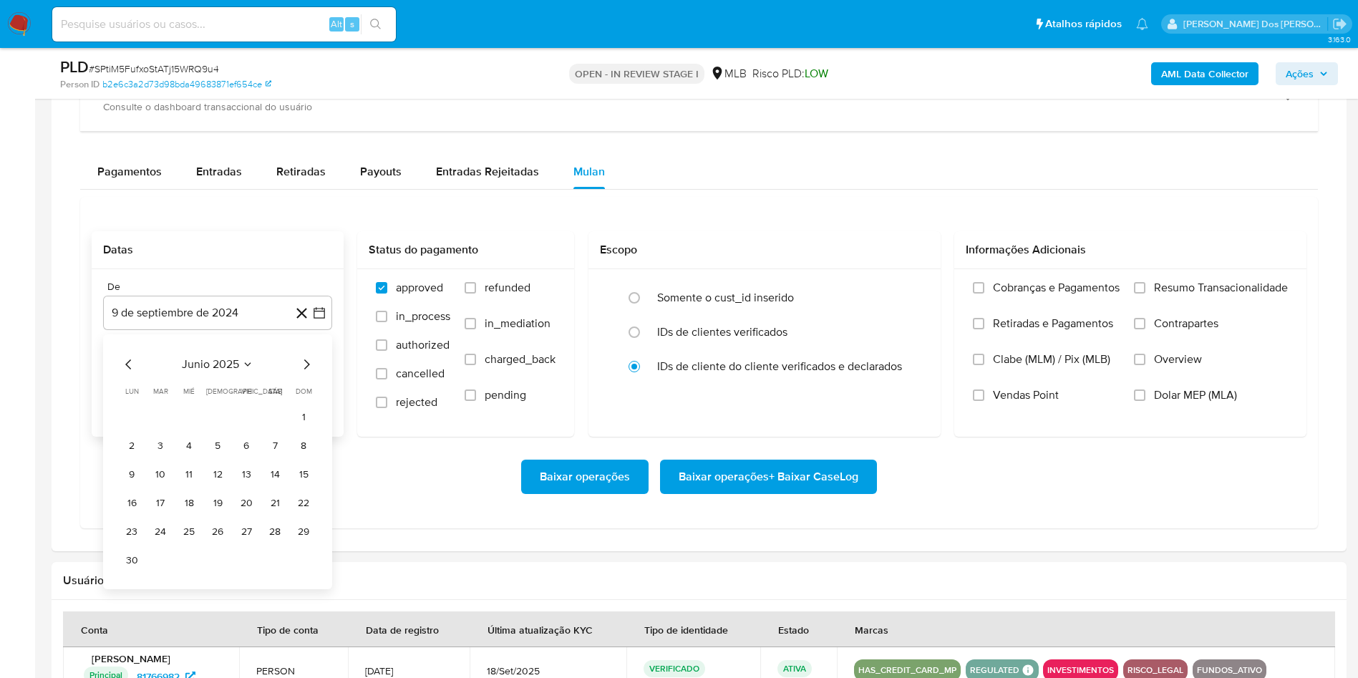
click at [308, 367] on icon "Mes siguiente" at bounding box center [306, 364] width 17 height 17
click at [246, 427] on button "1" at bounding box center [246, 417] width 23 height 23
click at [1185, 299] on label "Resumo Transacionalidade" at bounding box center [1211, 299] width 154 height 36
click at [1145, 294] on input "Resumo Transacionalidade" at bounding box center [1139, 287] width 11 height 11
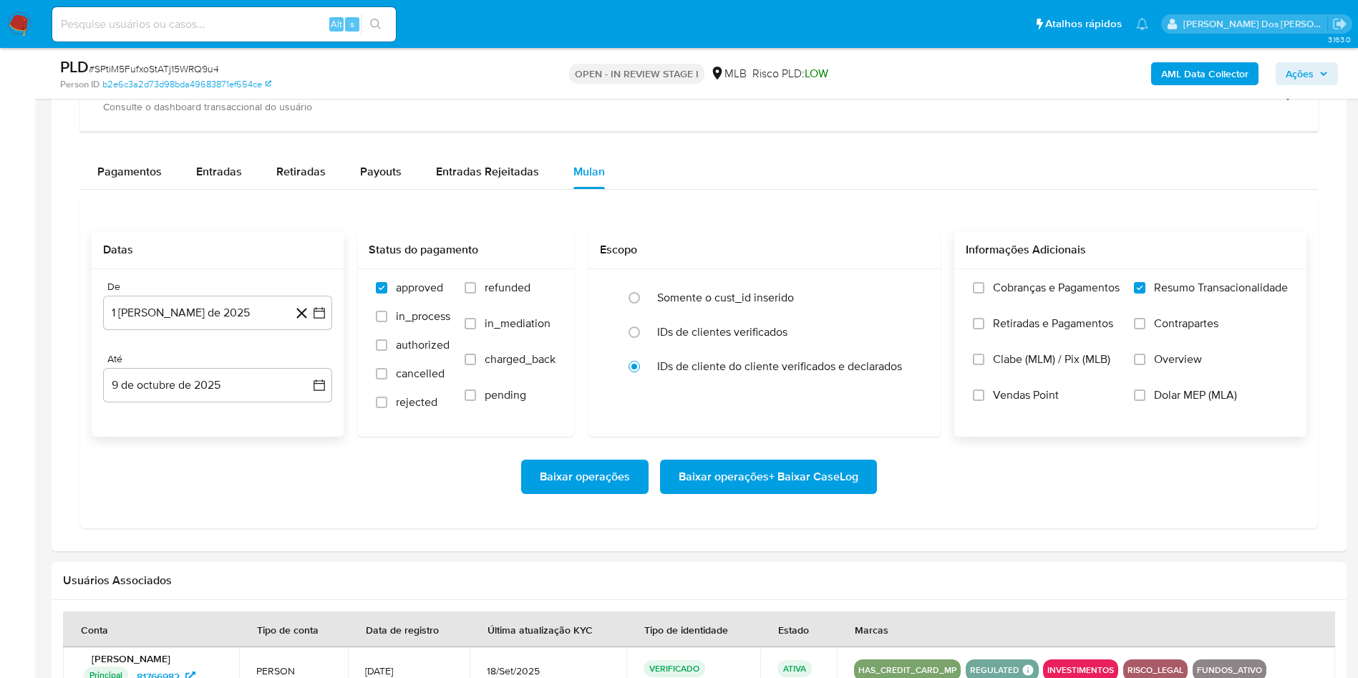
click at [753, 465] on div "Baixar operações Baixar operações + Baixar CaseLog" at bounding box center [699, 477] width 1215 height 80
click at [737, 476] on span "Baixar operações + Baixar CaseLog" at bounding box center [769, 476] width 180 height 31
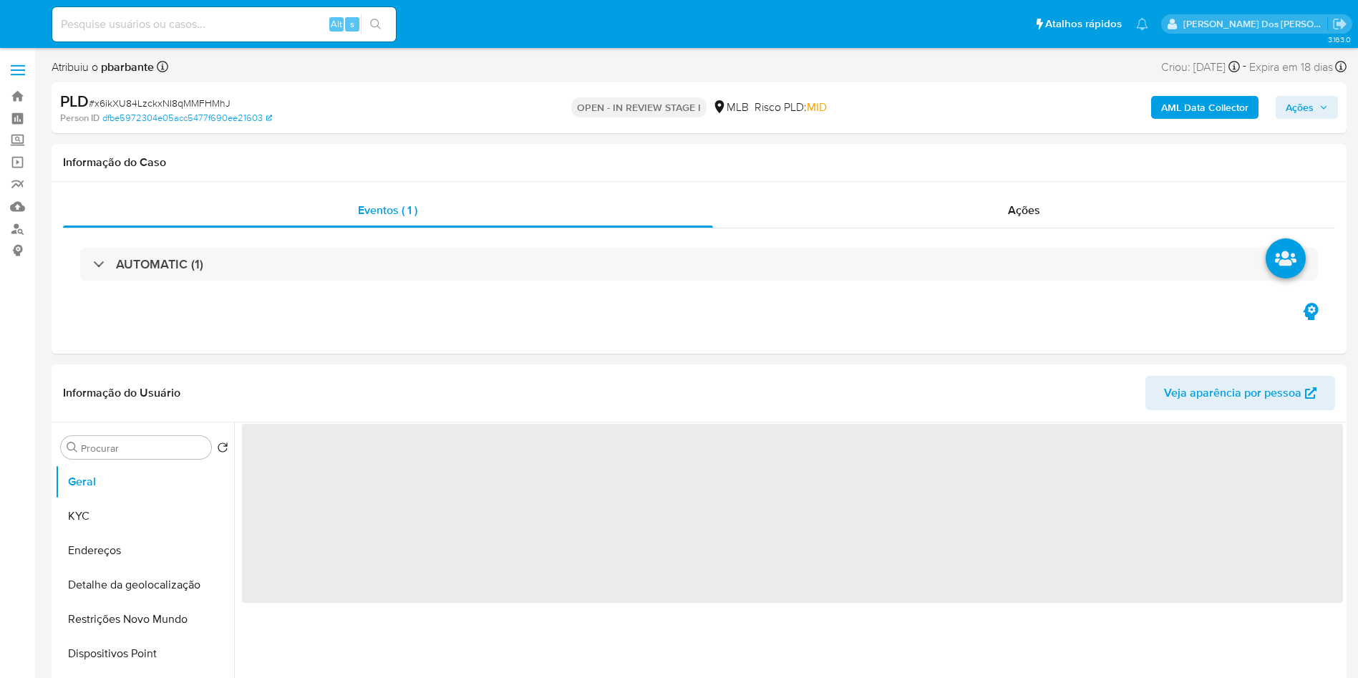
select select "10"
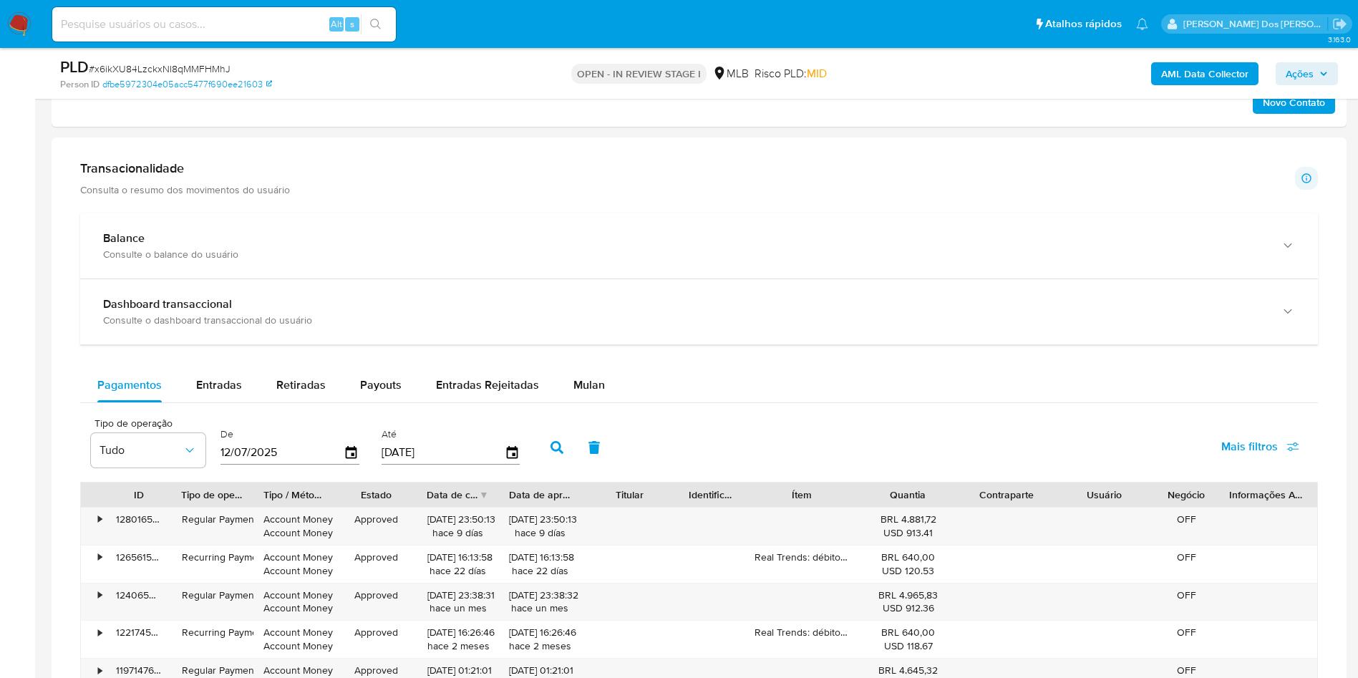
scroll to position [941, 0]
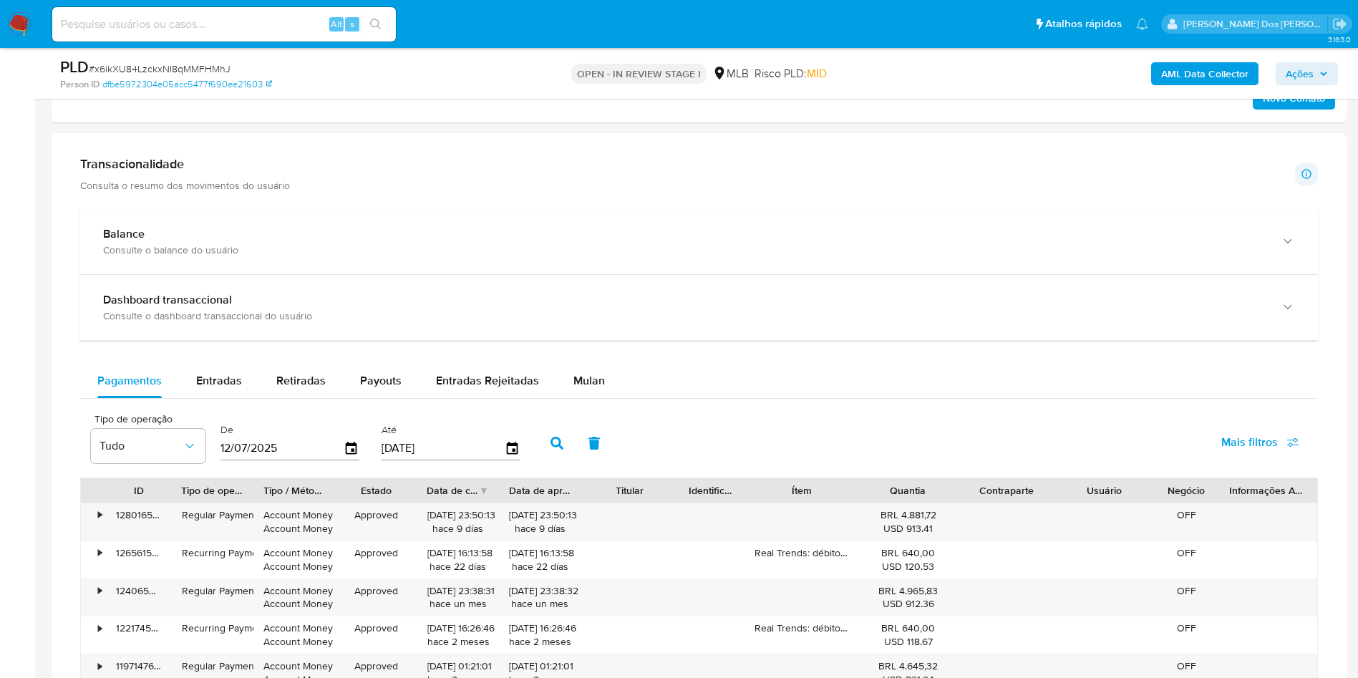
click at [602, 377] on div "Balance Consulte o balance do usuário Dashboard transaccional Consulte o dashbo…" at bounding box center [699, 489] width 1238 height 560
click at [589, 389] on span "Mulan" at bounding box center [588, 380] width 31 height 16
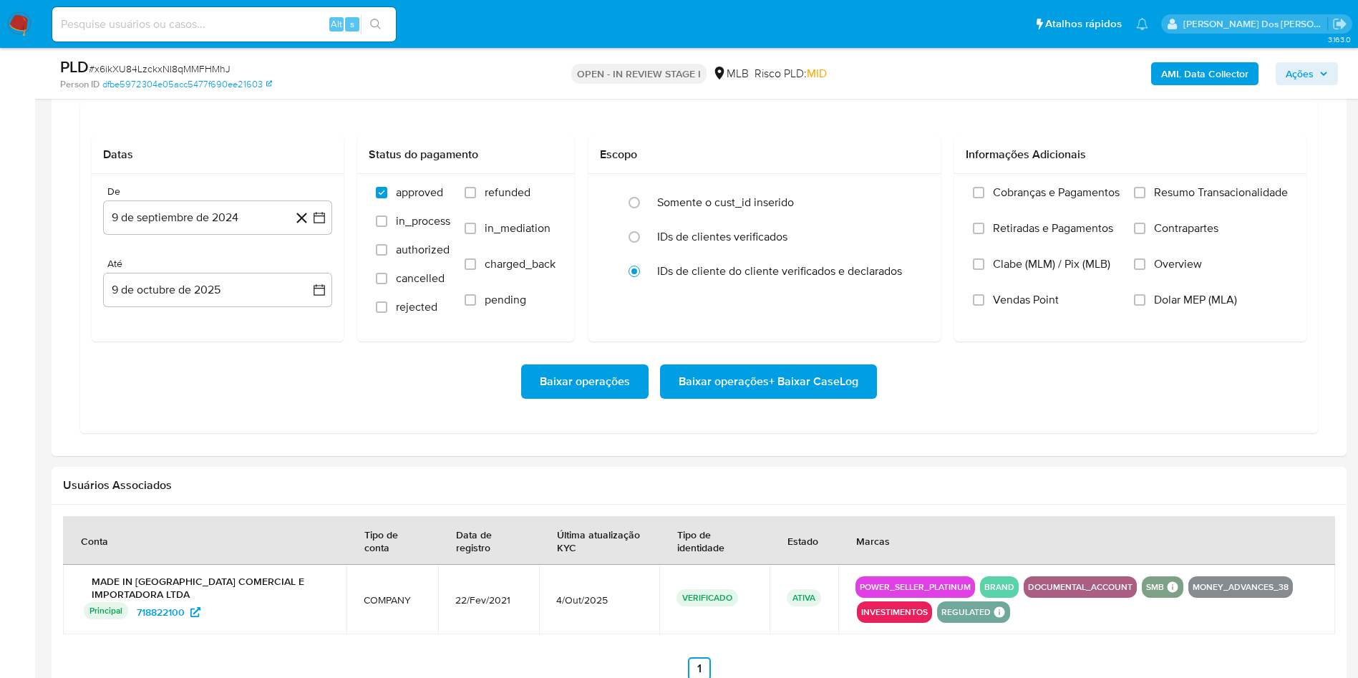
scroll to position [1250, 0]
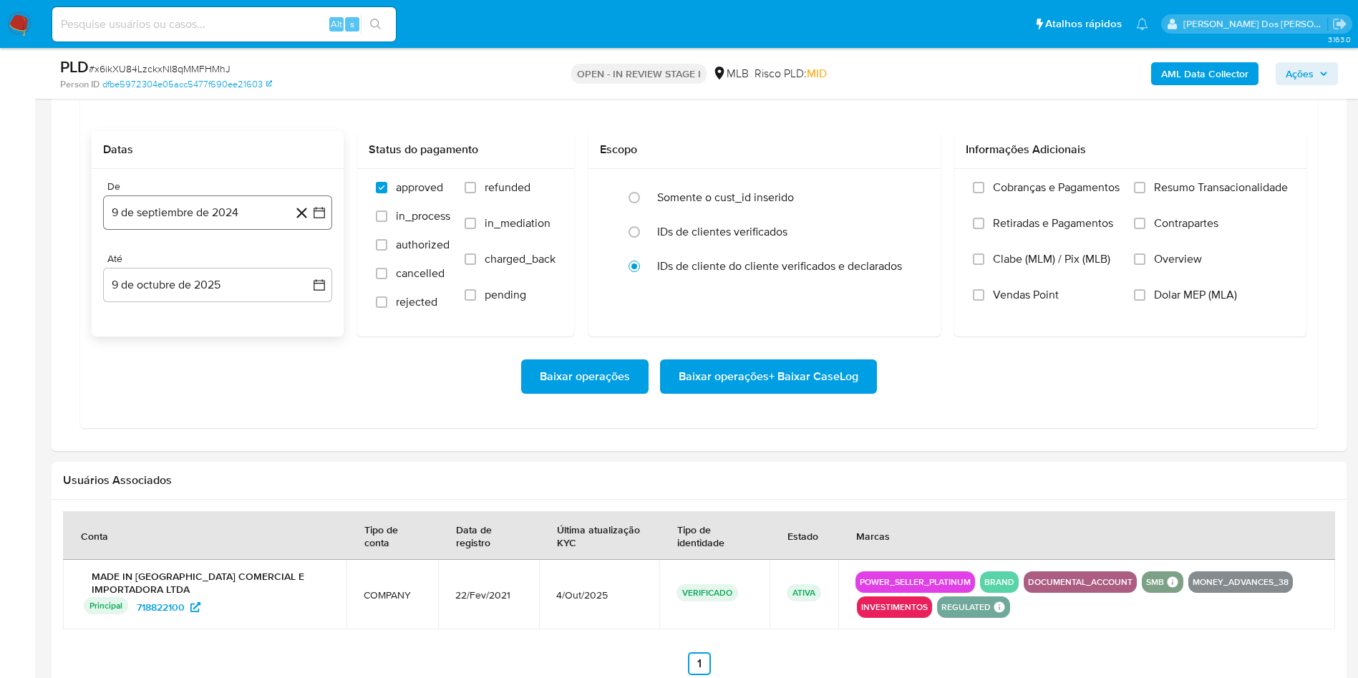
click at [325, 220] on icon "button" at bounding box center [319, 212] width 14 height 14
click at [305, 269] on icon "Mes siguiente" at bounding box center [307, 264] width 6 height 10
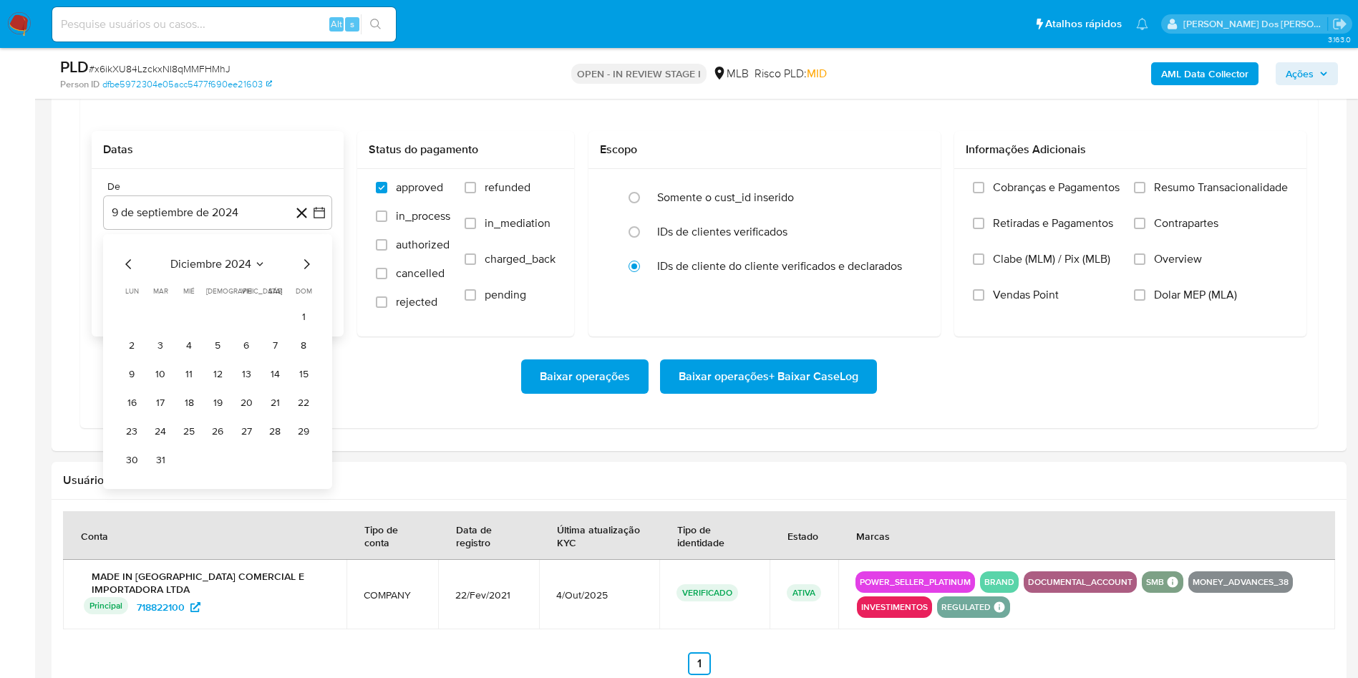
click at [305, 269] on icon "Mes siguiente" at bounding box center [307, 264] width 6 height 10
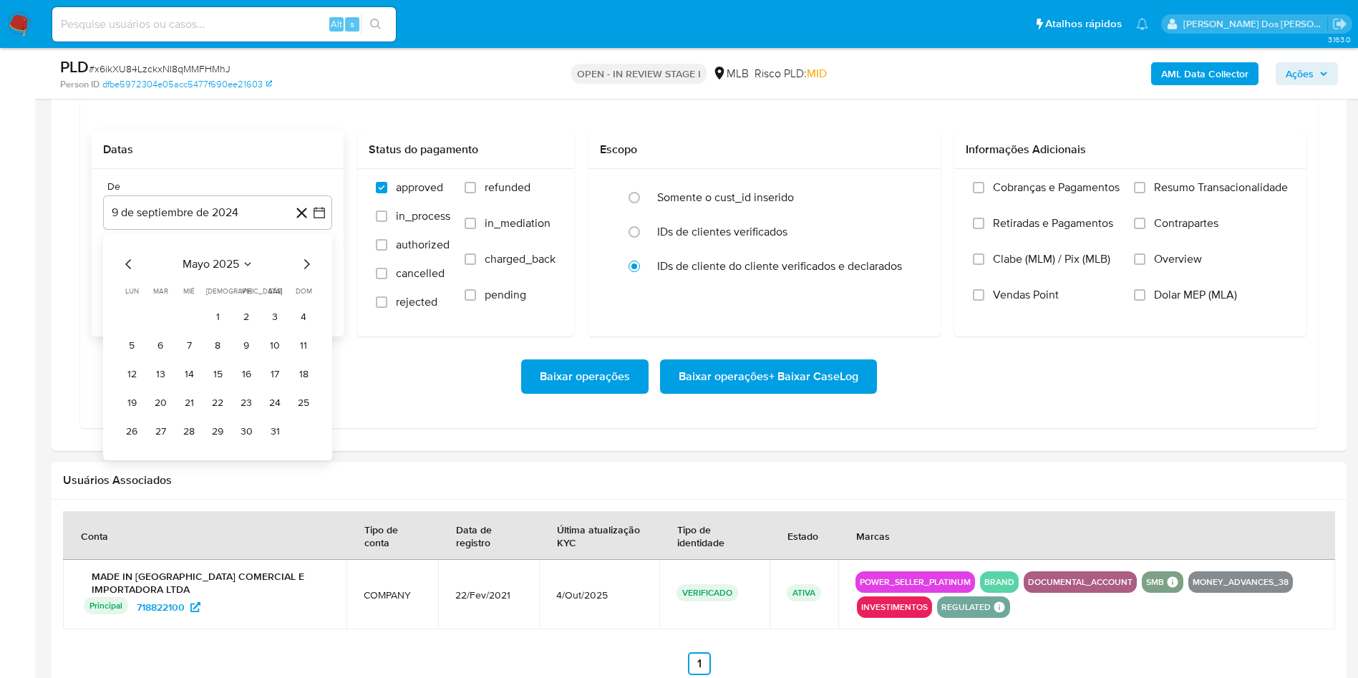
click at [305, 269] on icon "Mes siguiente" at bounding box center [307, 264] width 6 height 10
click at [126, 269] on icon "Mes anterior" at bounding box center [128, 264] width 6 height 10
click at [246, 329] on button "1" at bounding box center [246, 317] width 23 height 23
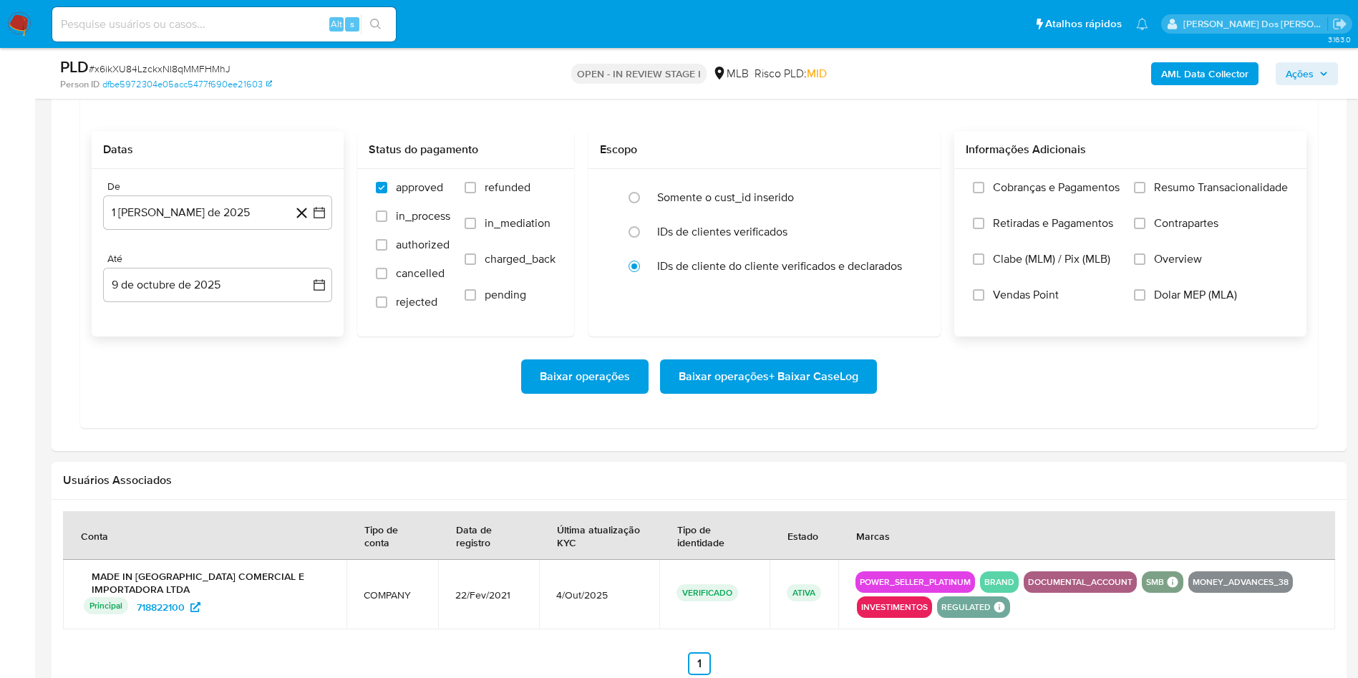
click at [1184, 201] on div "Cobranças e Pagamentos Retiradas e Pagamentos Clabe (MLM) / Pix (MLB) Vendas Po…" at bounding box center [1130, 252] width 352 height 166
click at [1191, 195] on span "Resumo Transacionalidade" at bounding box center [1221, 187] width 134 height 14
click at [1145, 193] on input "Resumo Transacionalidade" at bounding box center [1139, 187] width 11 height 11
click at [787, 392] on span "Baixar operações + Baixar CaseLog" at bounding box center [769, 376] width 180 height 31
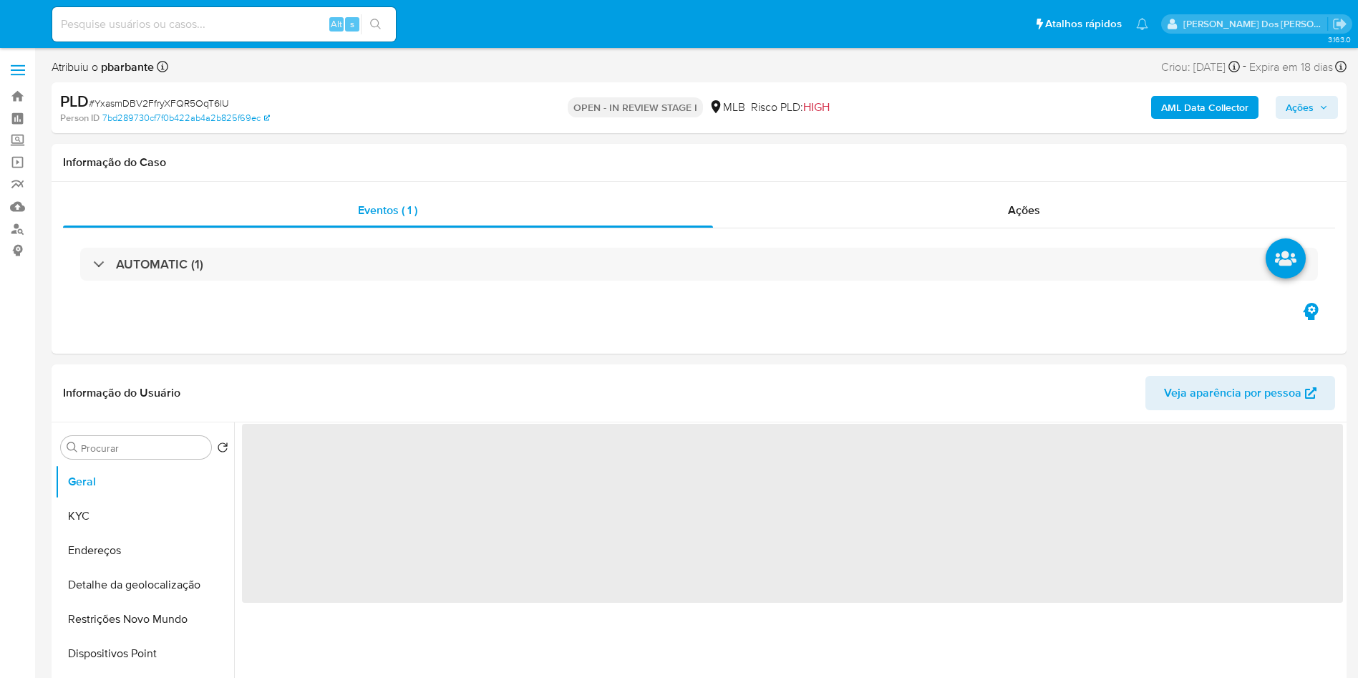
select select "10"
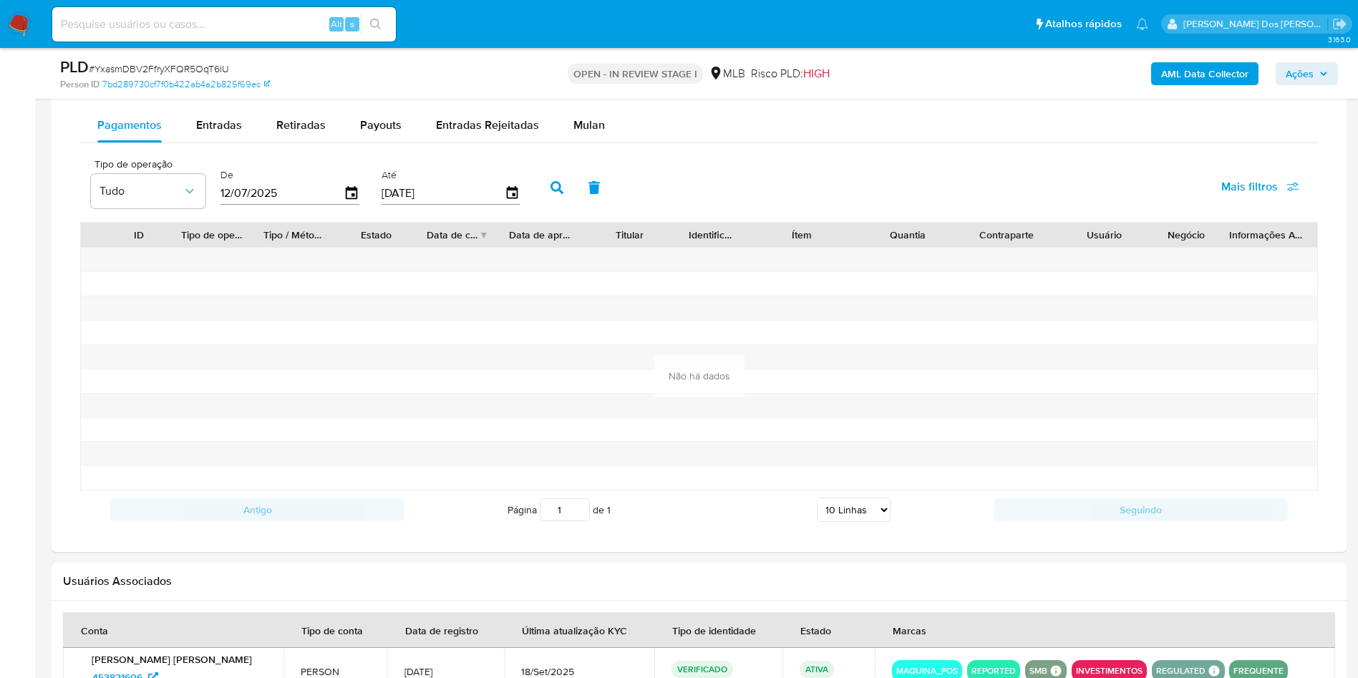
scroll to position [1131, 0]
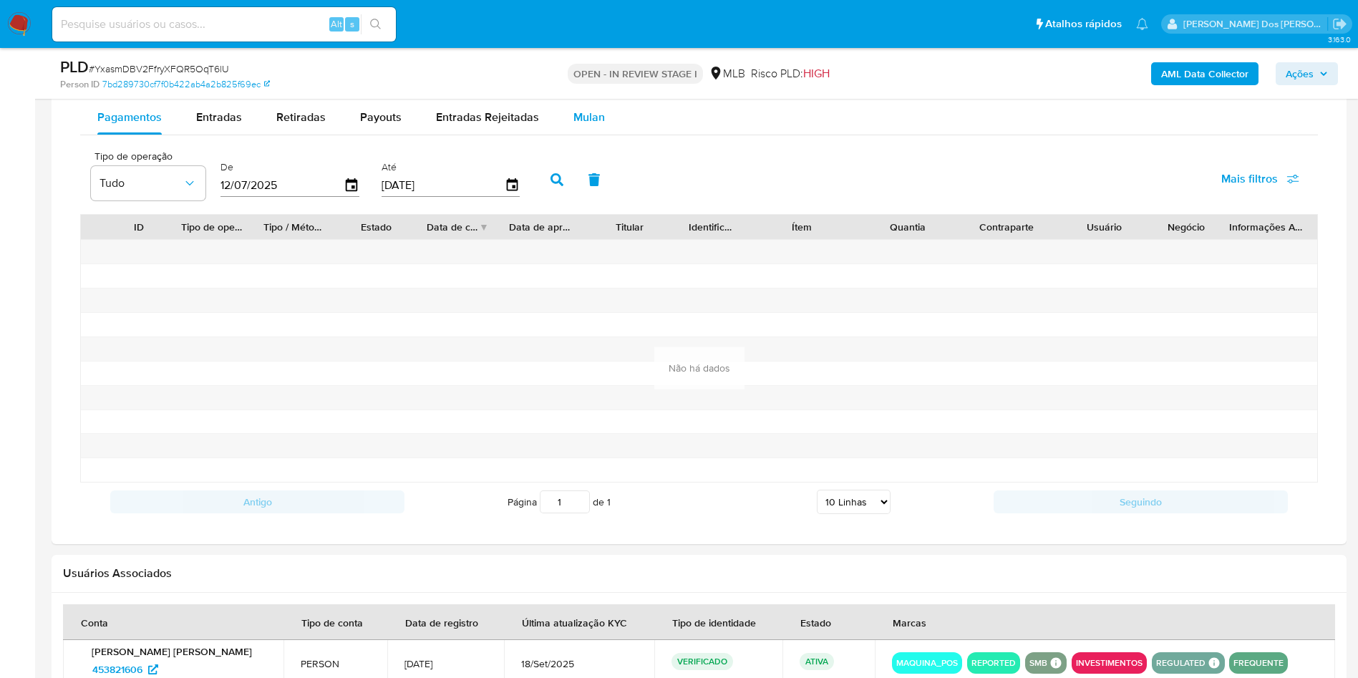
click at [596, 135] on div "Mulan" at bounding box center [588, 117] width 31 height 34
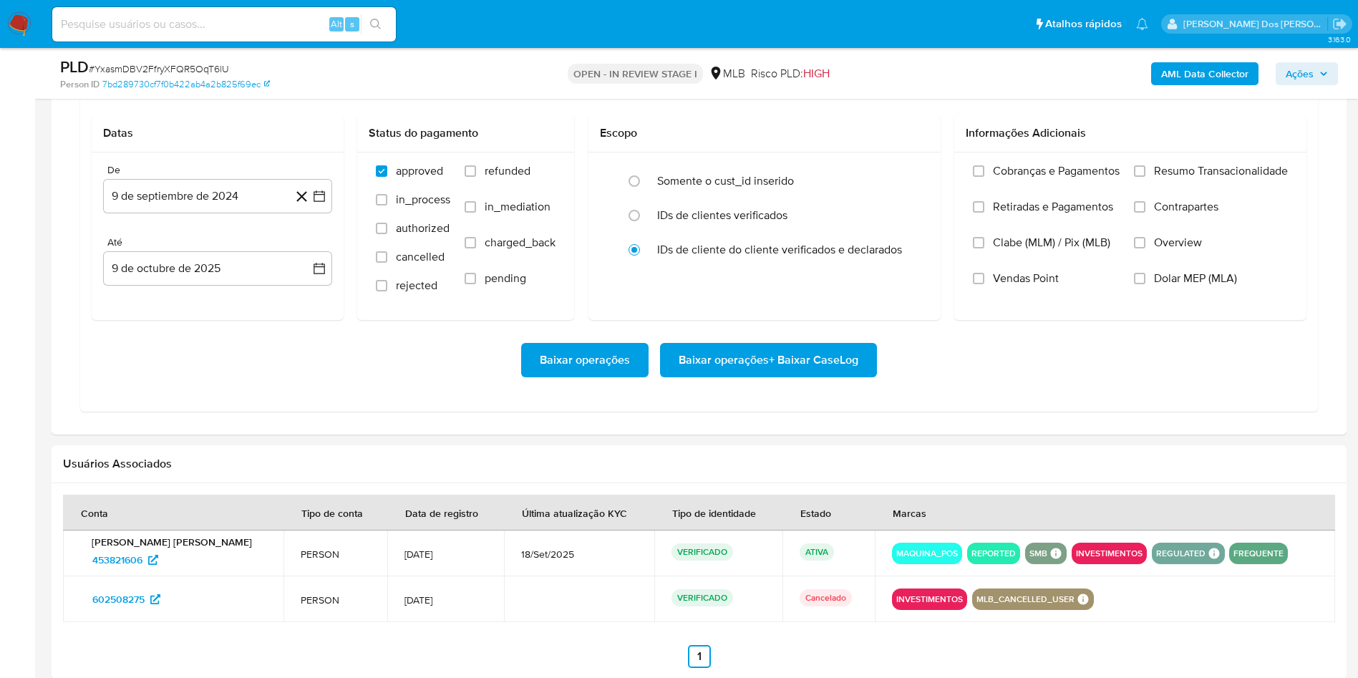
scroll to position [1194, 0]
click at [324, 203] on icon "button" at bounding box center [319, 195] width 14 height 14
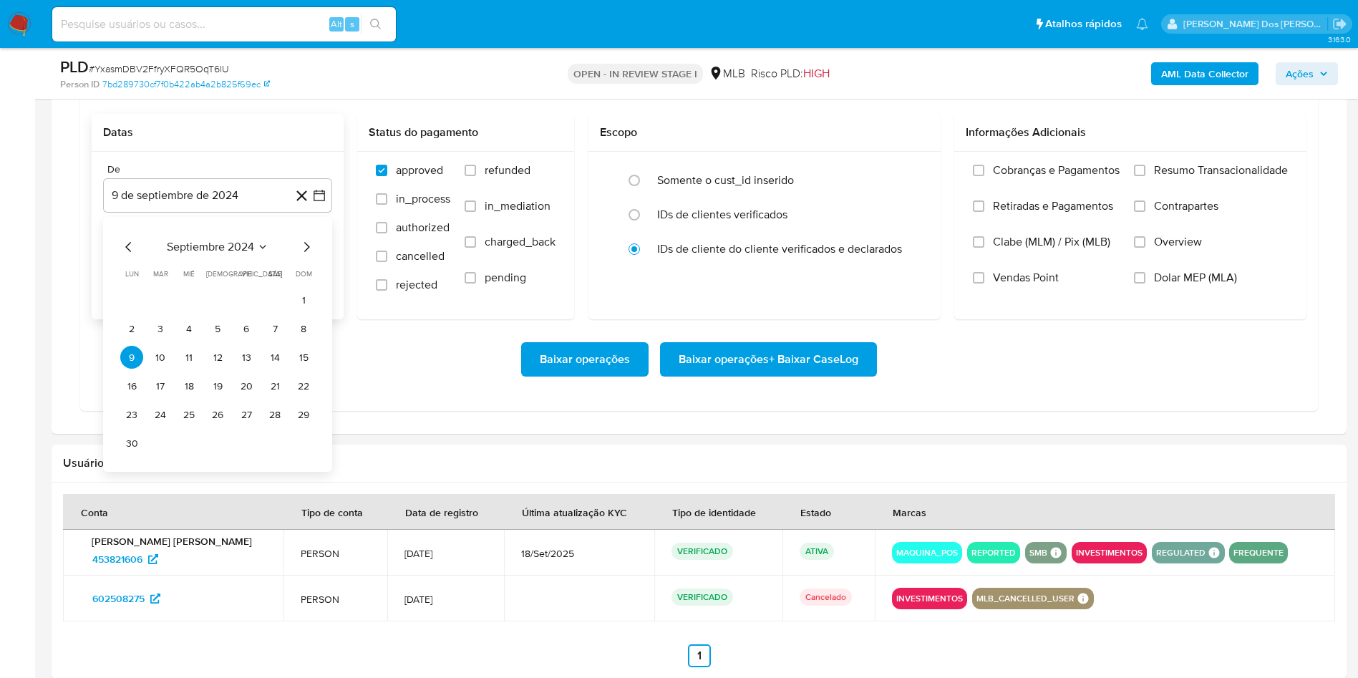
click at [307, 256] on icon "Mes siguiente" at bounding box center [306, 246] width 17 height 17
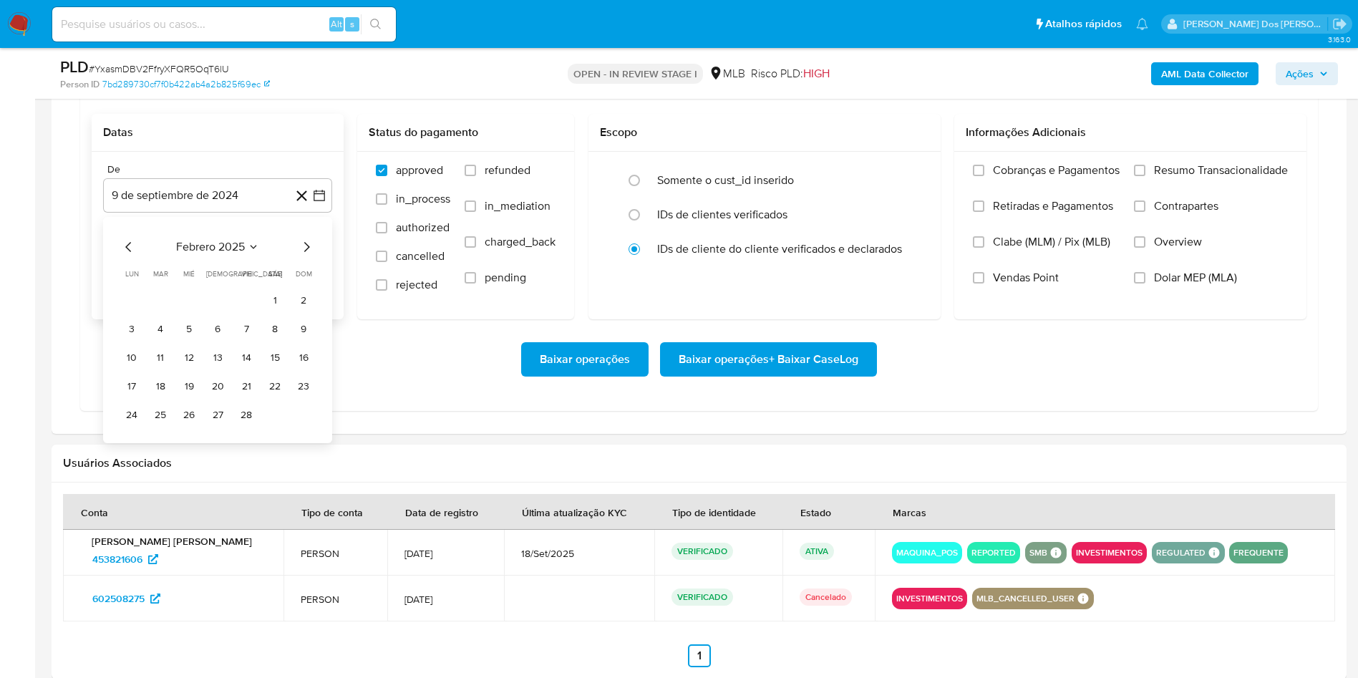
click at [307, 256] on icon "Mes siguiente" at bounding box center [306, 246] width 17 height 17
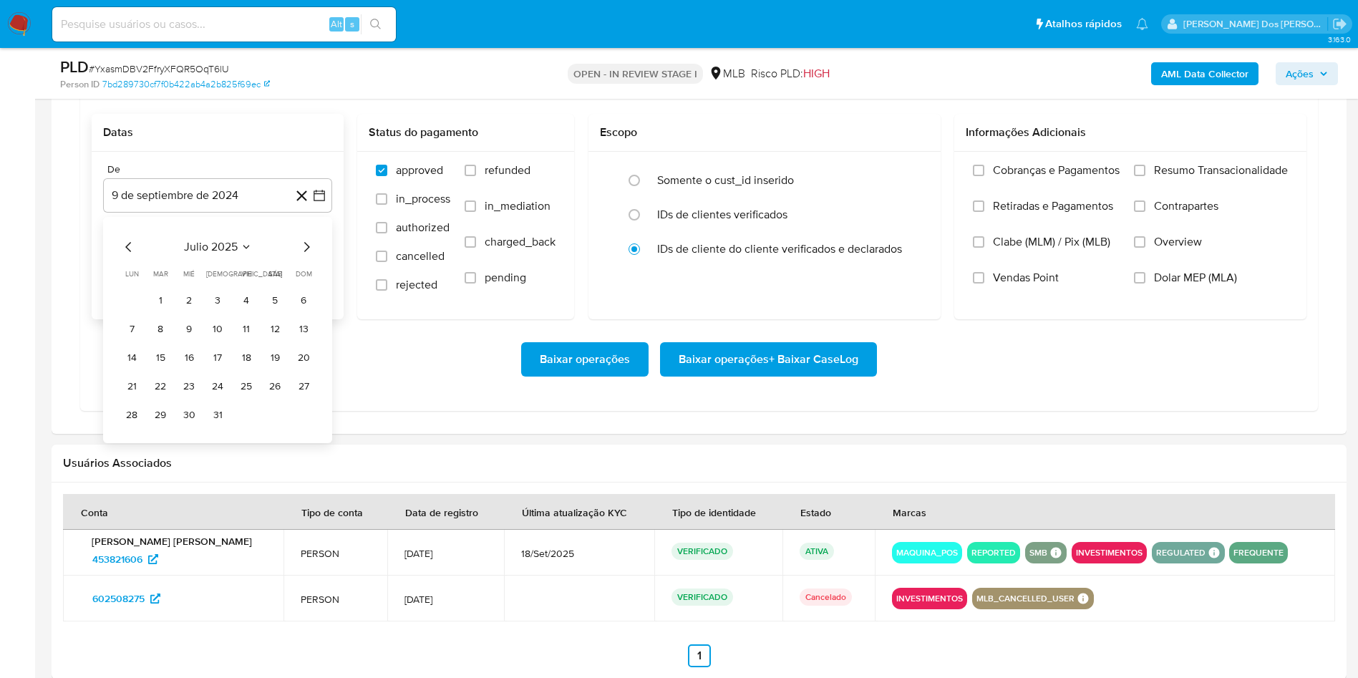
click at [307, 256] on icon "Mes siguiente" at bounding box center [306, 246] width 17 height 17
click at [251, 311] on button "1" at bounding box center [246, 299] width 23 height 23
click at [1188, 178] on span "Resumo Transacionalidade" at bounding box center [1221, 170] width 134 height 14
click at [1145, 176] on input "Resumo Transacionalidade" at bounding box center [1139, 170] width 11 height 11
click at [799, 375] on span "Baixar operações + Baixar CaseLog" at bounding box center [769, 359] width 180 height 31
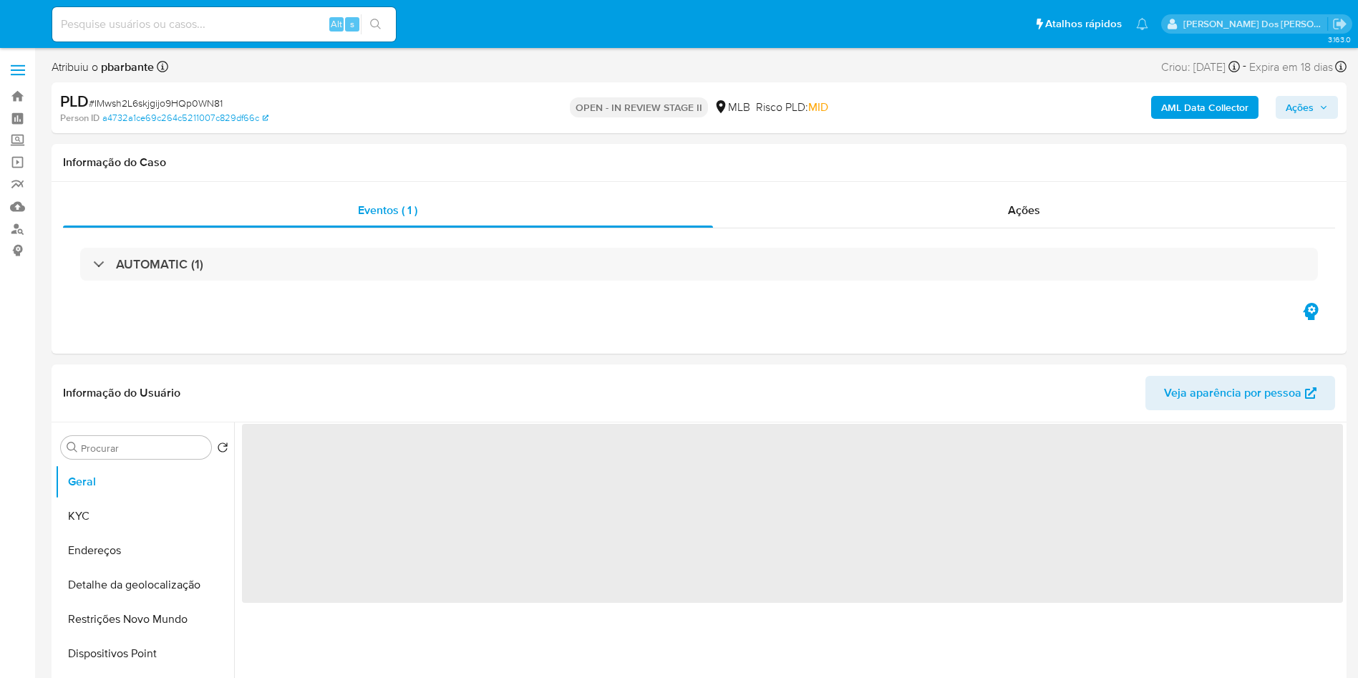
select select "10"
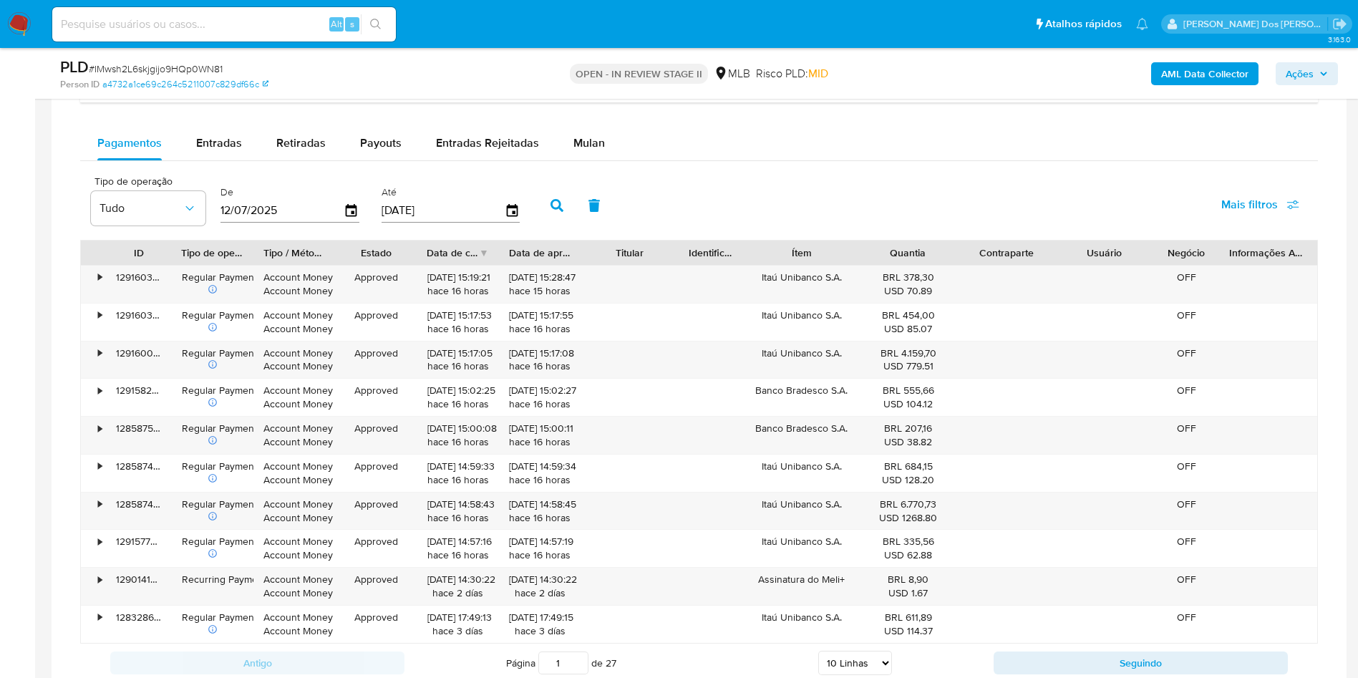
scroll to position [1183, 0]
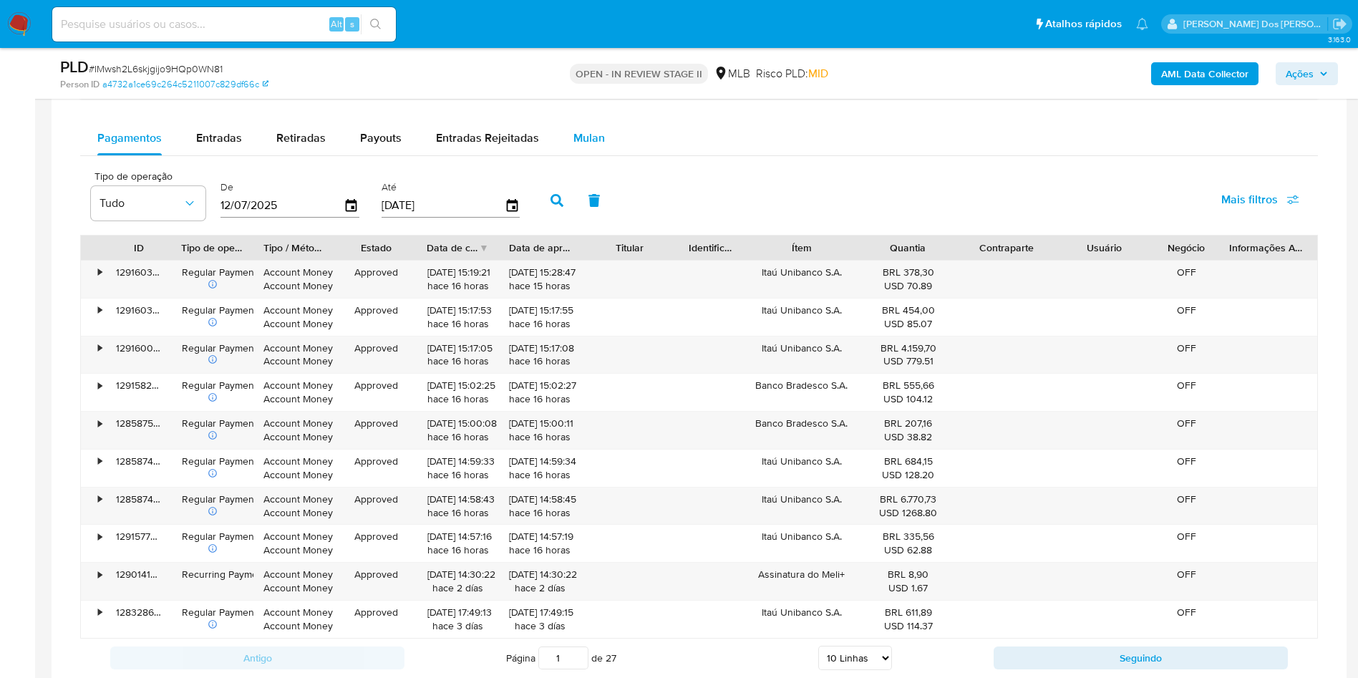
click at [588, 146] on span "Mulan" at bounding box center [588, 138] width 31 height 16
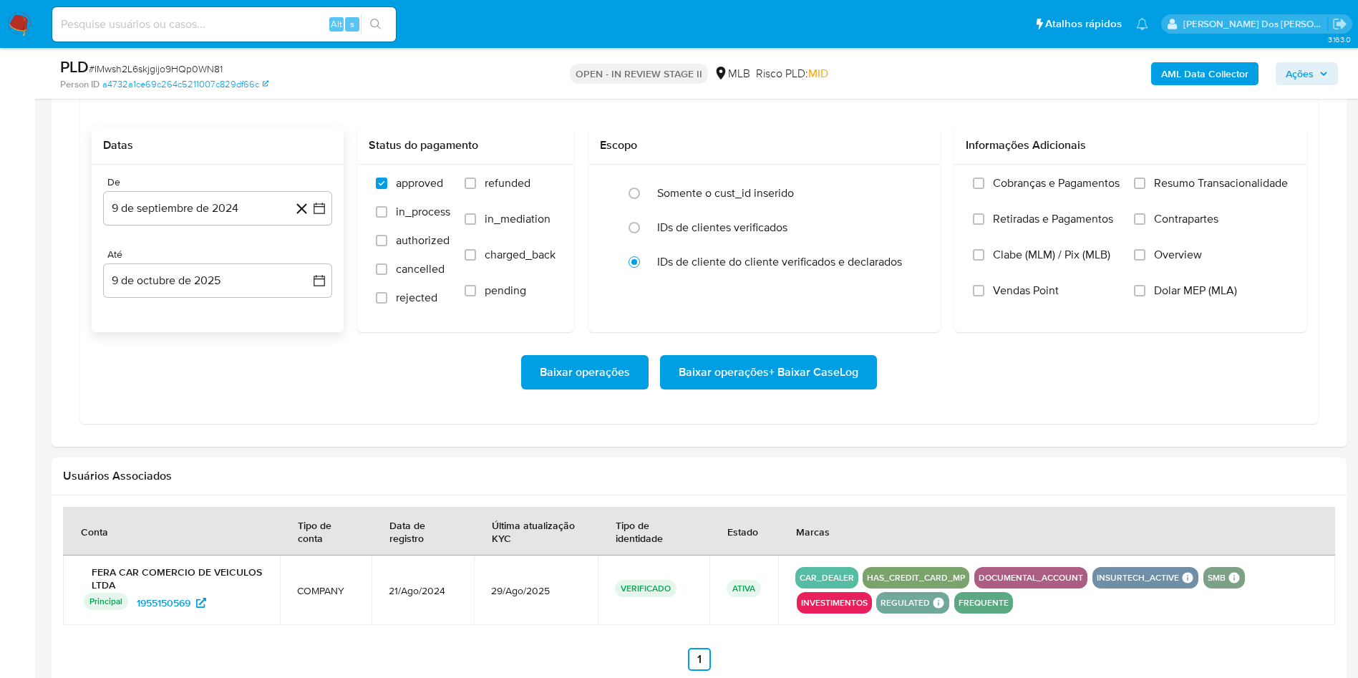
scroll to position [1263, 0]
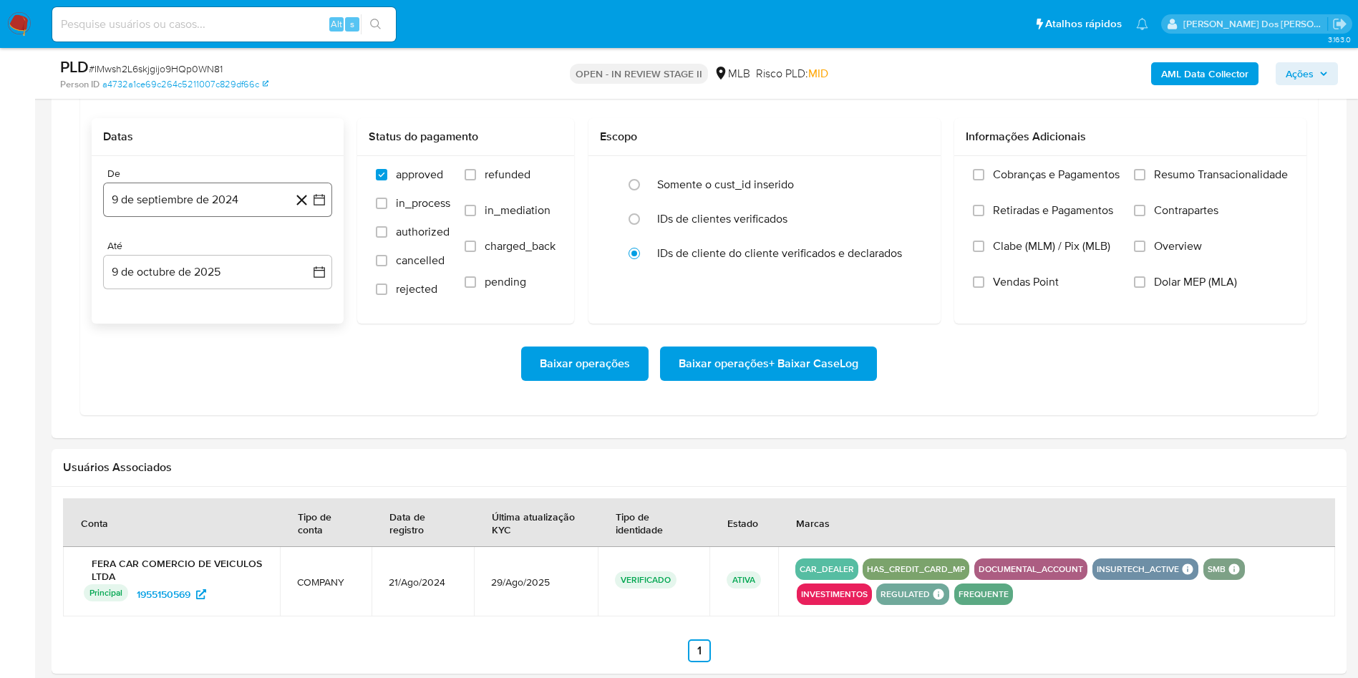
click at [324, 207] on icon "button" at bounding box center [319, 200] width 14 height 14
click at [307, 260] on icon "Mes siguiente" at bounding box center [306, 251] width 17 height 17
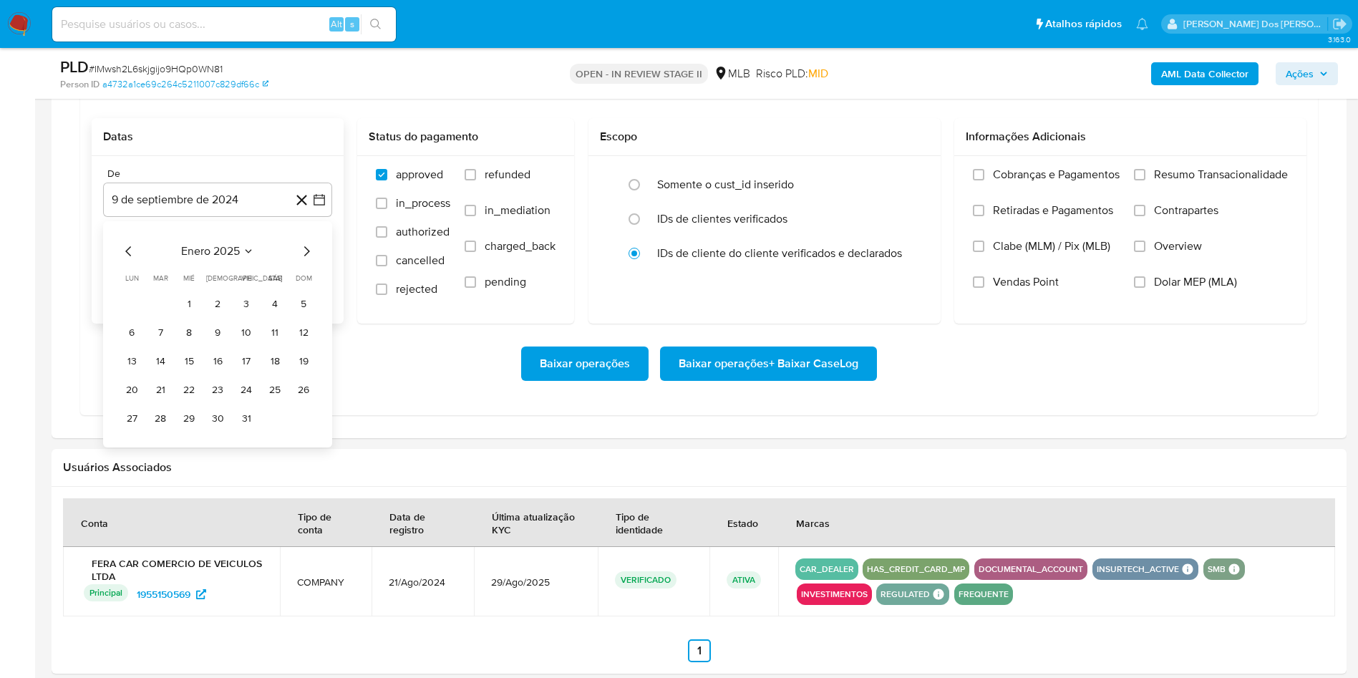
click at [307, 260] on icon "Mes siguiente" at bounding box center [306, 251] width 17 height 17
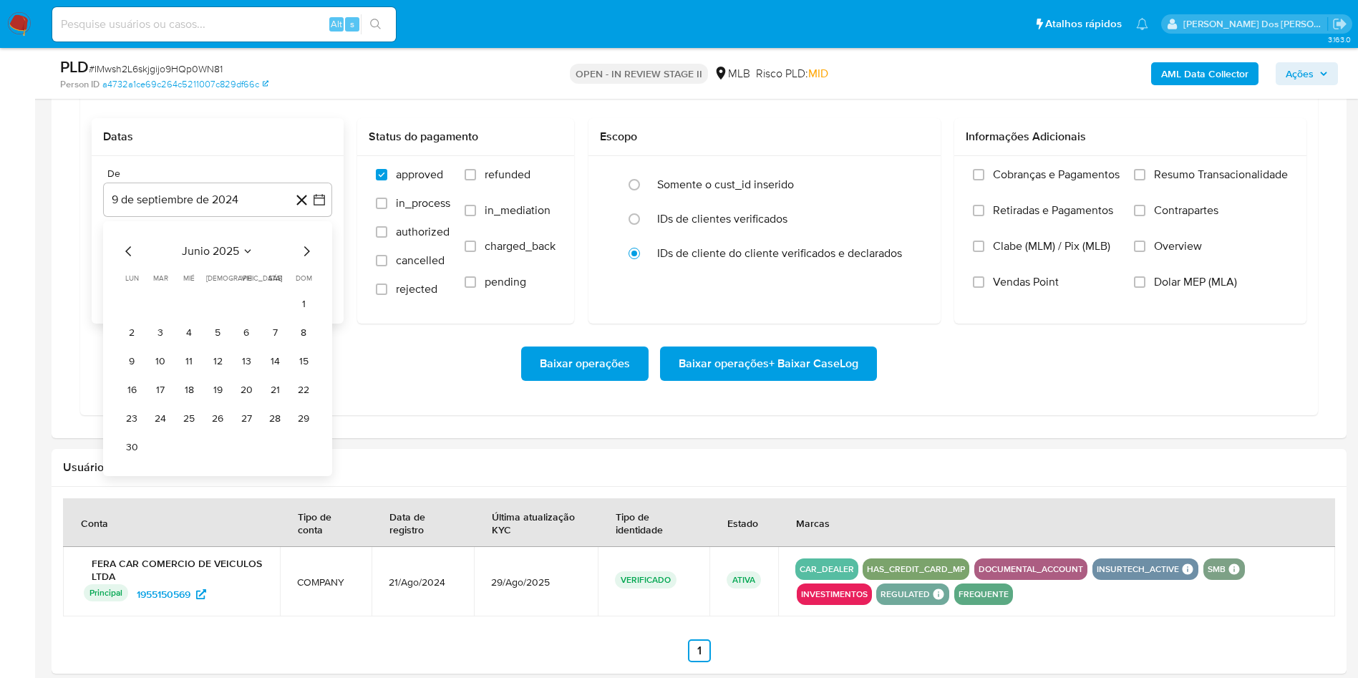
click at [307, 260] on icon "Mes siguiente" at bounding box center [306, 251] width 17 height 17
click at [246, 316] on button "1" at bounding box center [246, 304] width 23 height 23
click at [1154, 182] on span "Resumo Transacionalidade" at bounding box center [1221, 175] width 134 height 14
click at [1145, 180] on input "Resumo Transacionalidade" at bounding box center [1139, 174] width 11 height 11
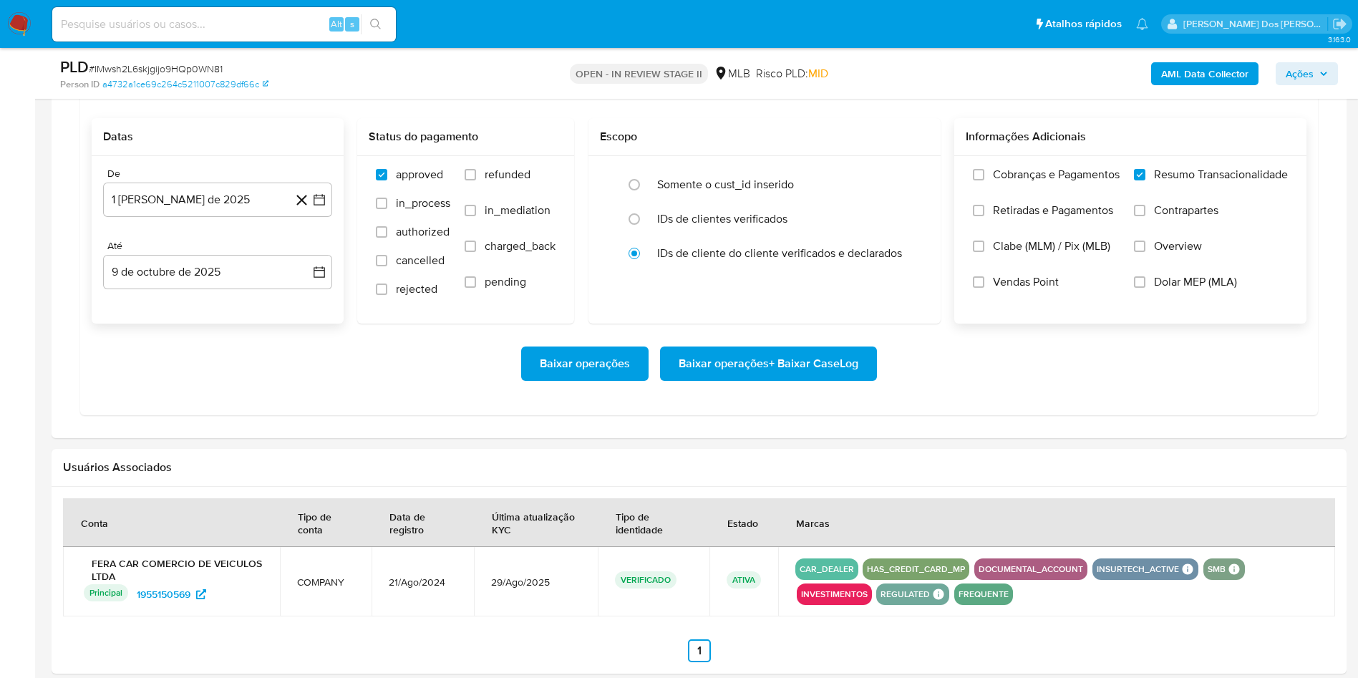
click at [825, 379] on span "Baixar operações + Baixar CaseLog" at bounding box center [769, 363] width 180 height 31
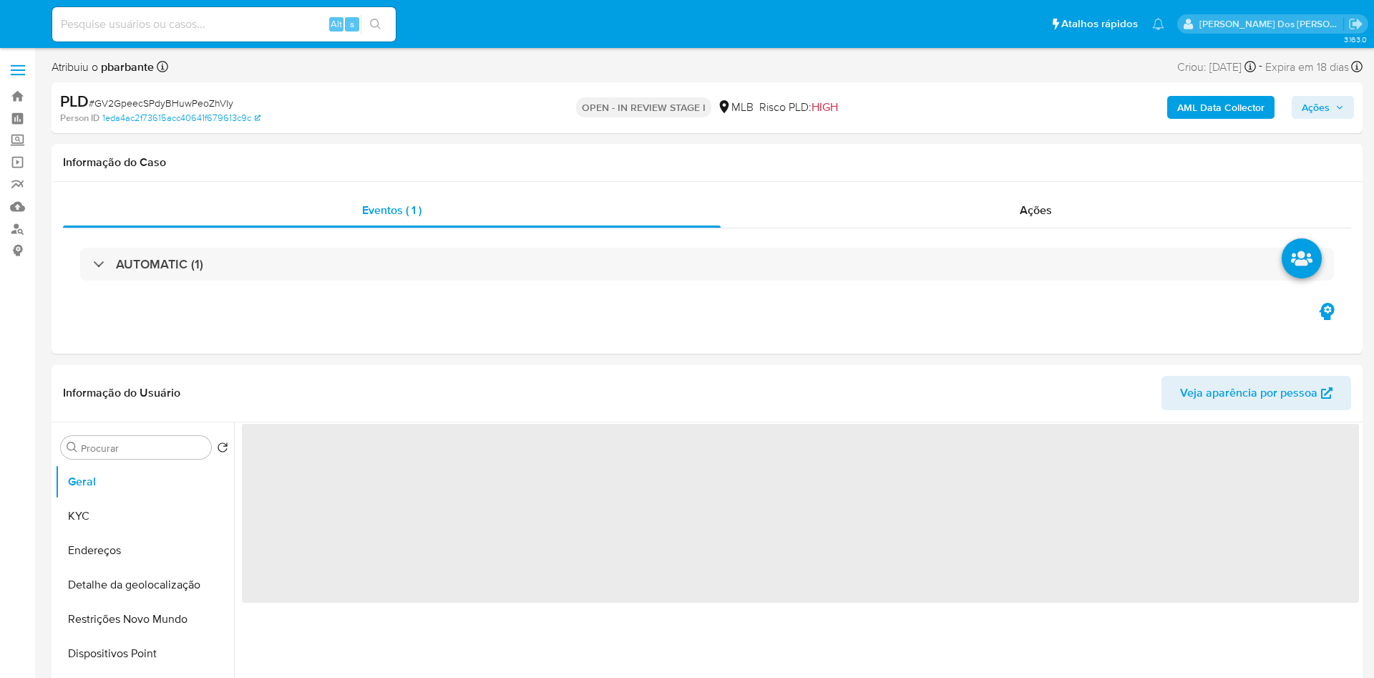
select select "10"
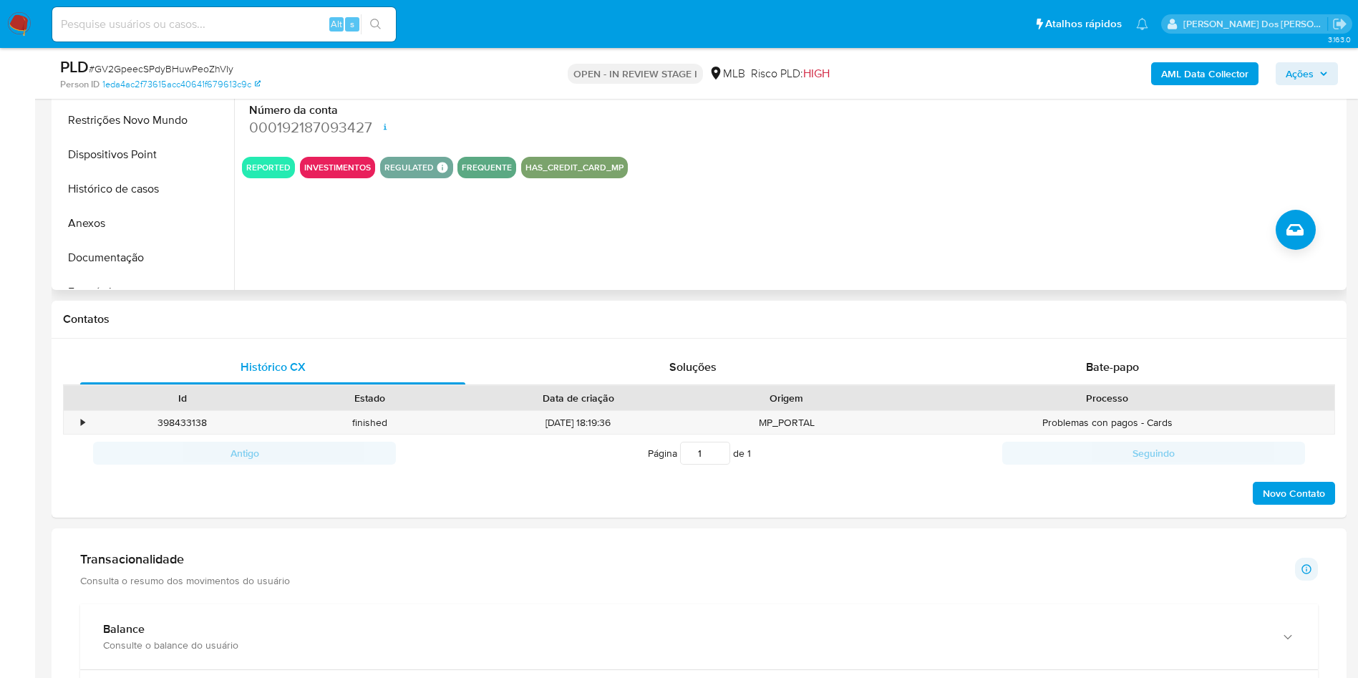
scroll to position [446, 0]
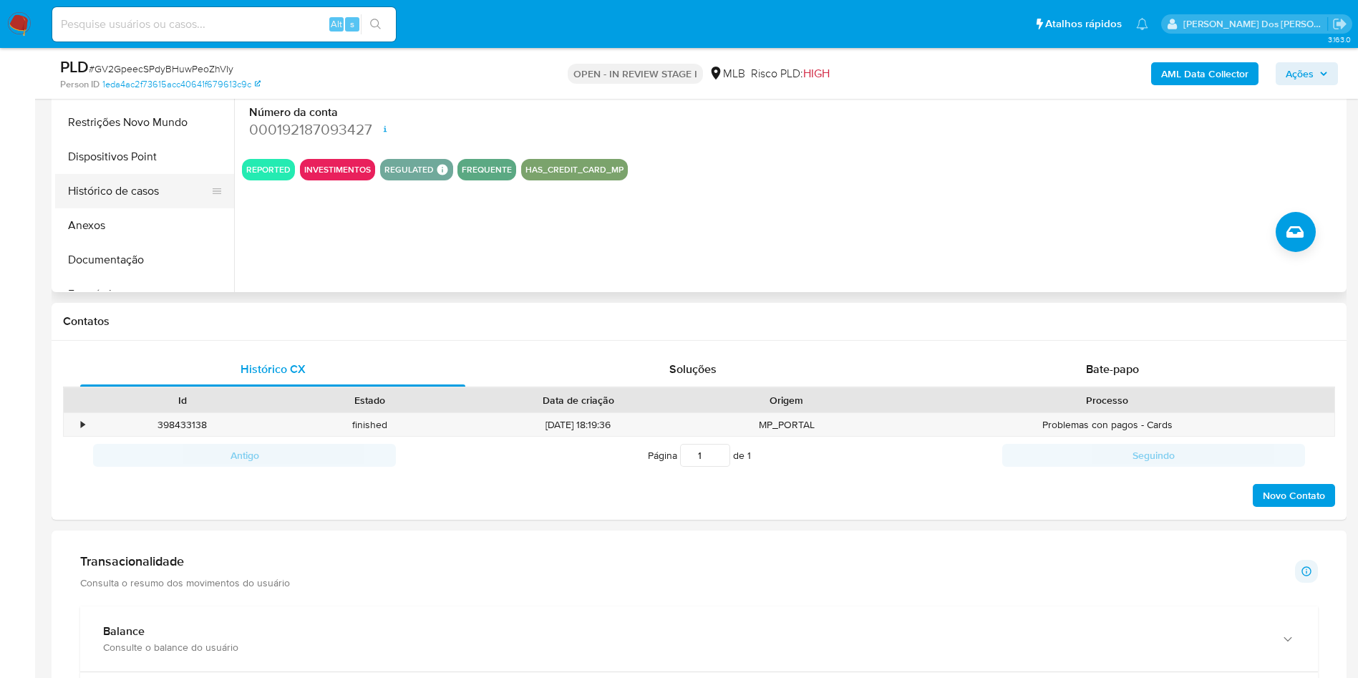
click at [150, 208] on button "Histórico de casos" at bounding box center [139, 191] width 168 height 34
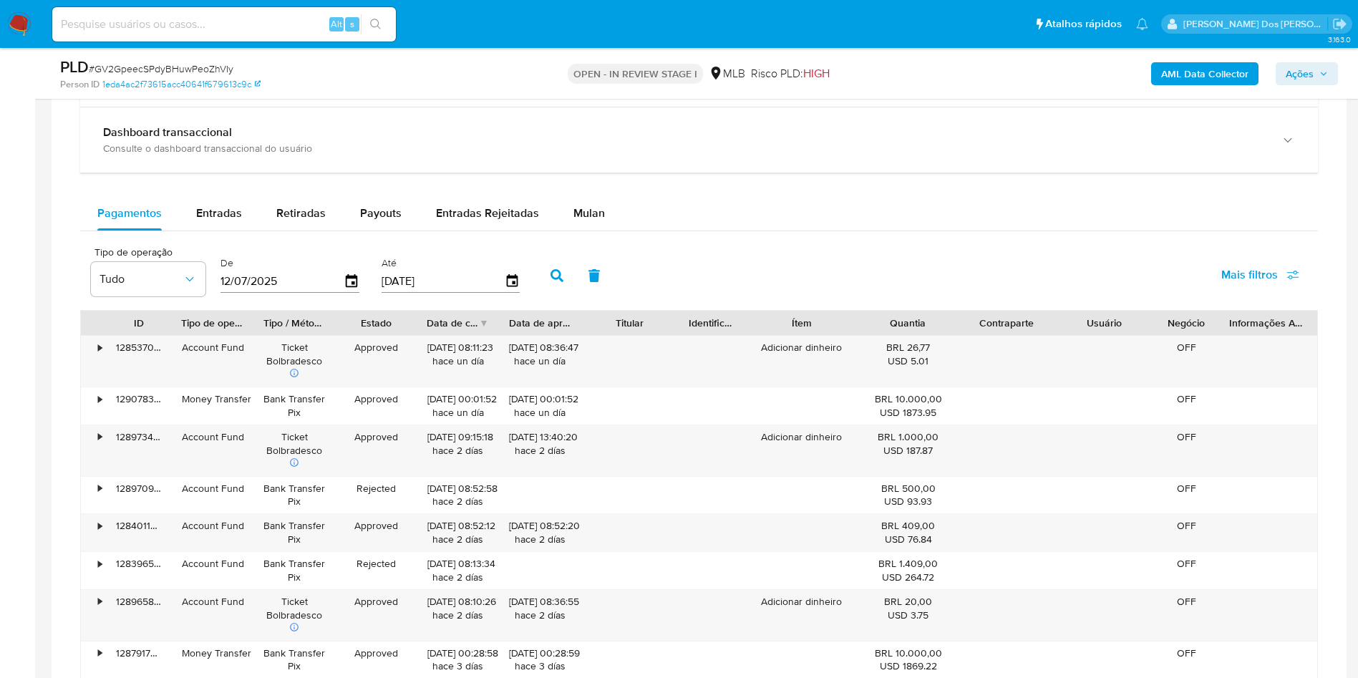
scroll to position [1017, 0]
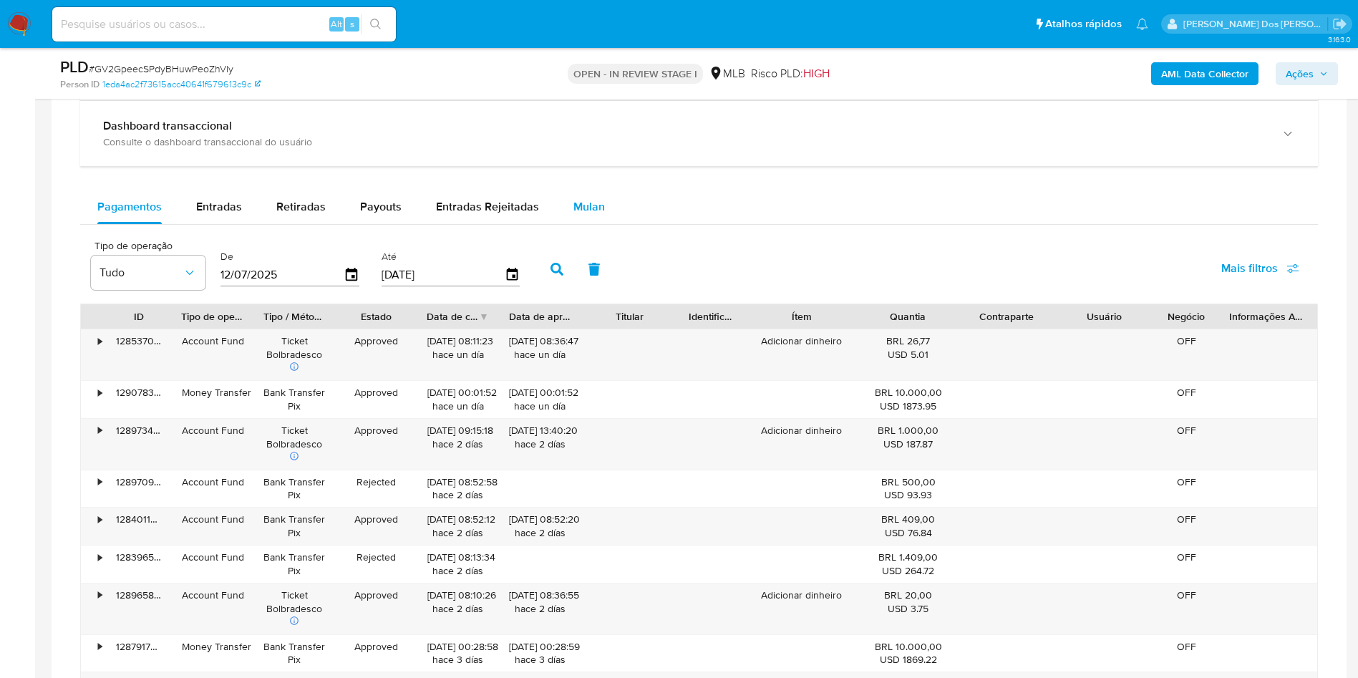
click at [592, 215] on span "Mulan" at bounding box center [588, 206] width 31 height 16
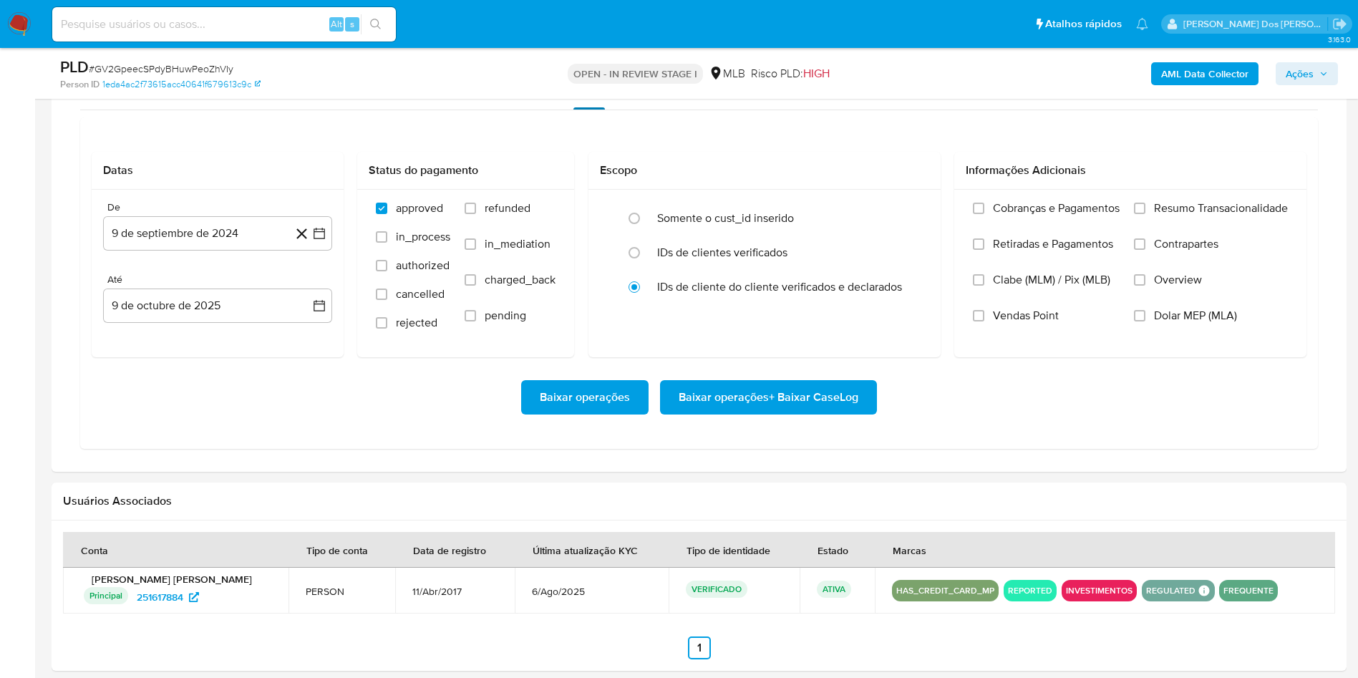
scroll to position [1153, 0]
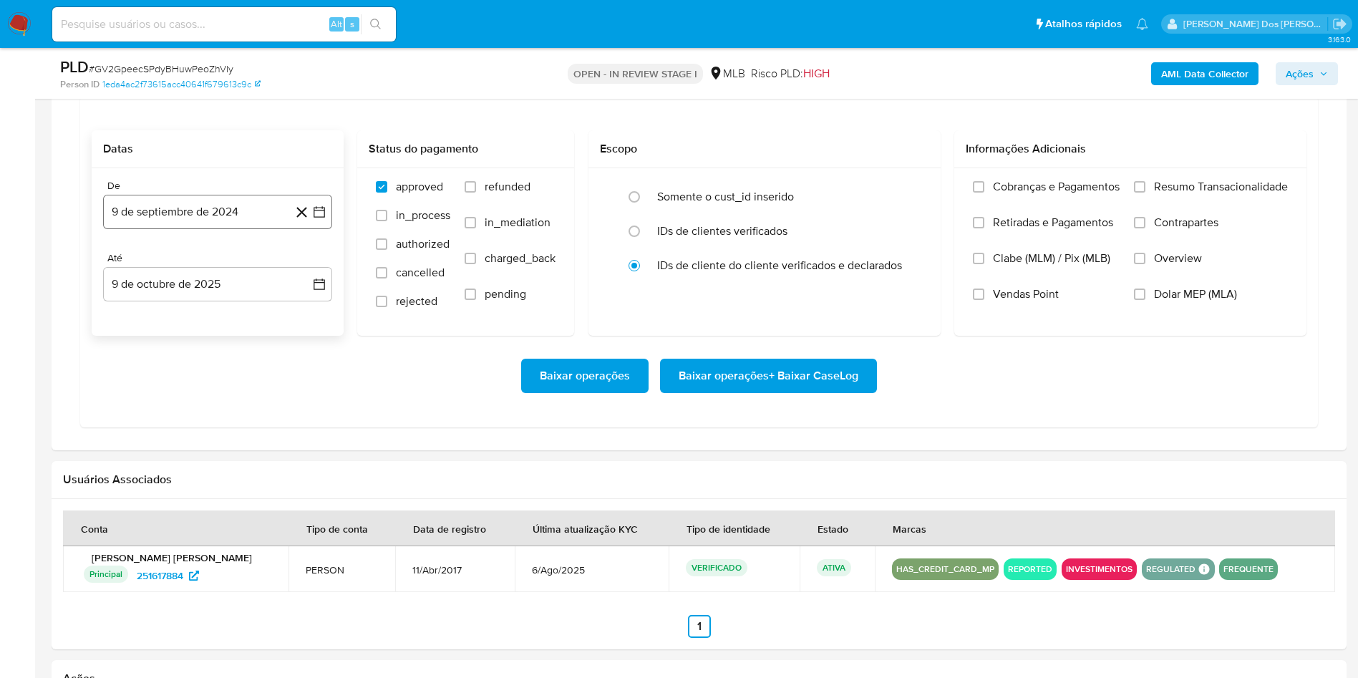
click at [315, 219] on icon "button" at bounding box center [319, 212] width 14 height 14
click at [309, 272] on icon "Mes siguiente" at bounding box center [306, 263] width 17 height 17
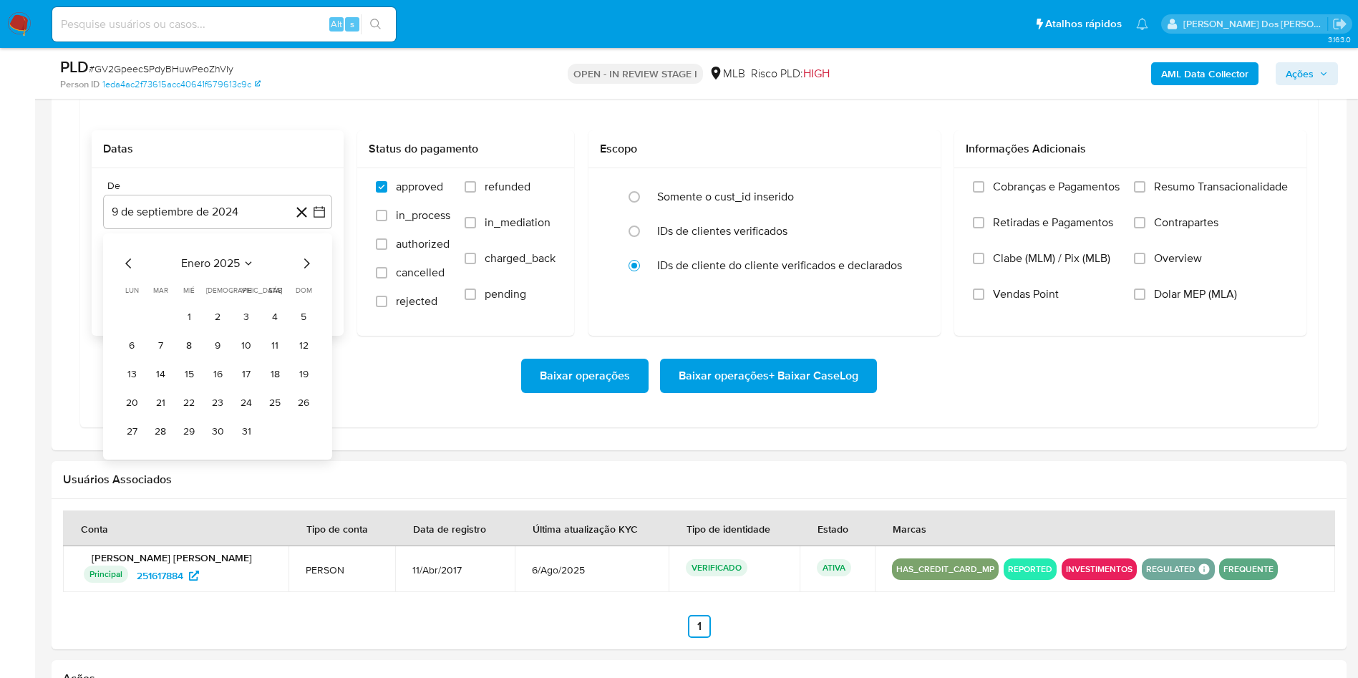
click at [309, 272] on icon "Mes siguiente" at bounding box center [306, 263] width 17 height 17
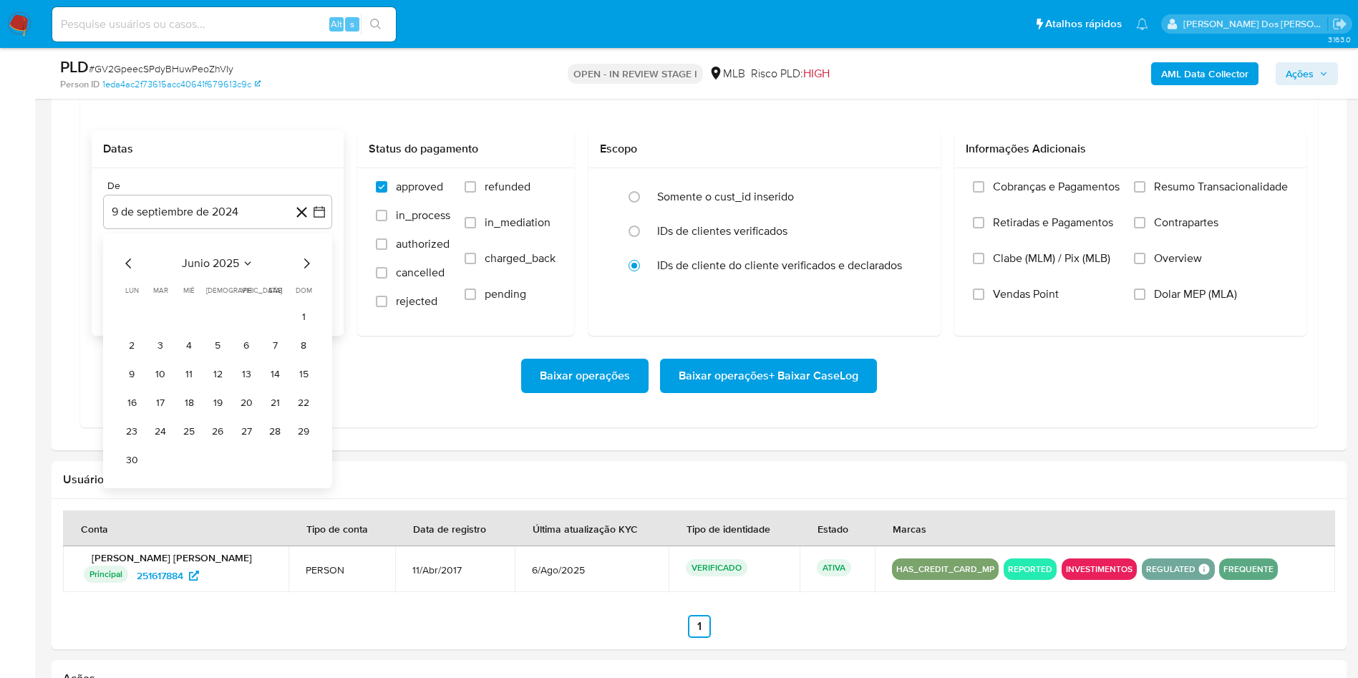
click at [309, 272] on icon "Mes siguiente" at bounding box center [306, 263] width 17 height 17
click at [252, 328] on button "1" at bounding box center [246, 316] width 23 height 23
click at [1219, 194] on span "Resumo Transacionalidade" at bounding box center [1221, 187] width 134 height 14
click at [1145, 193] on input "Resumo Transacionalidade" at bounding box center [1139, 186] width 11 height 11
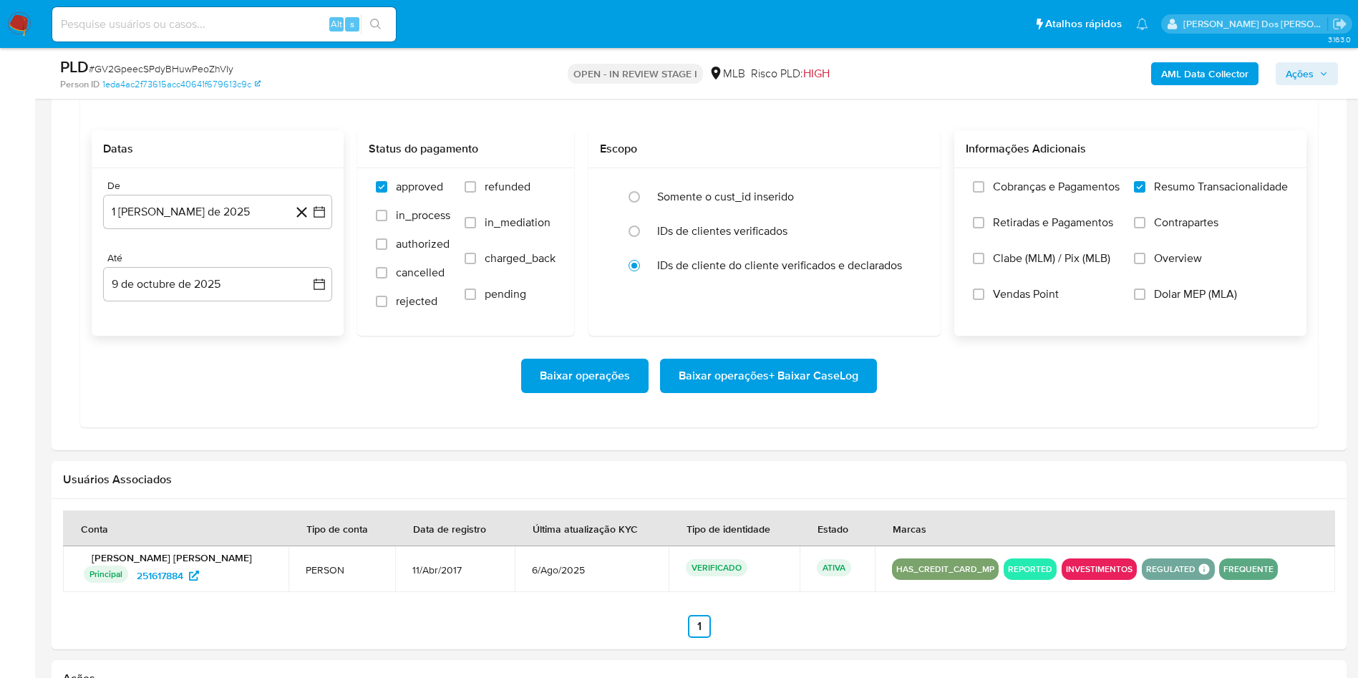
click at [827, 392] on span "Baixar operações + Baixar CaseLog" at bounding box center [769, 375] width 180 height 31
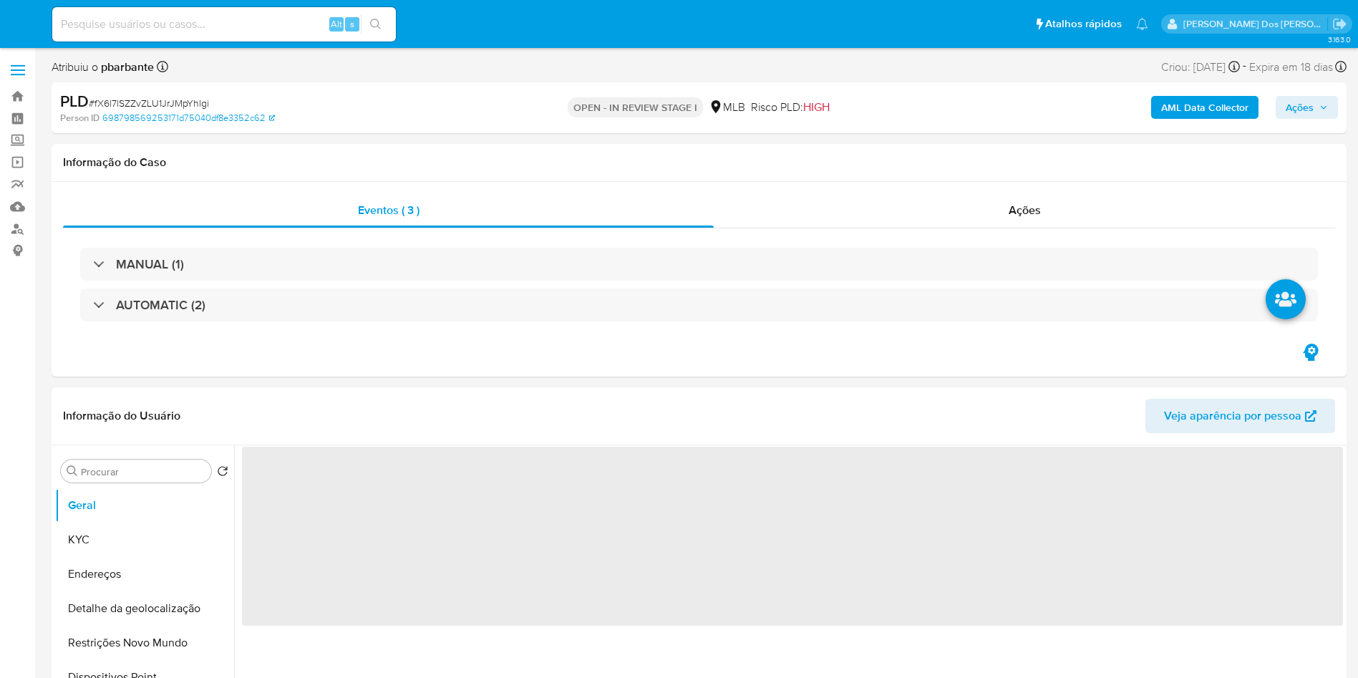
select select "10"
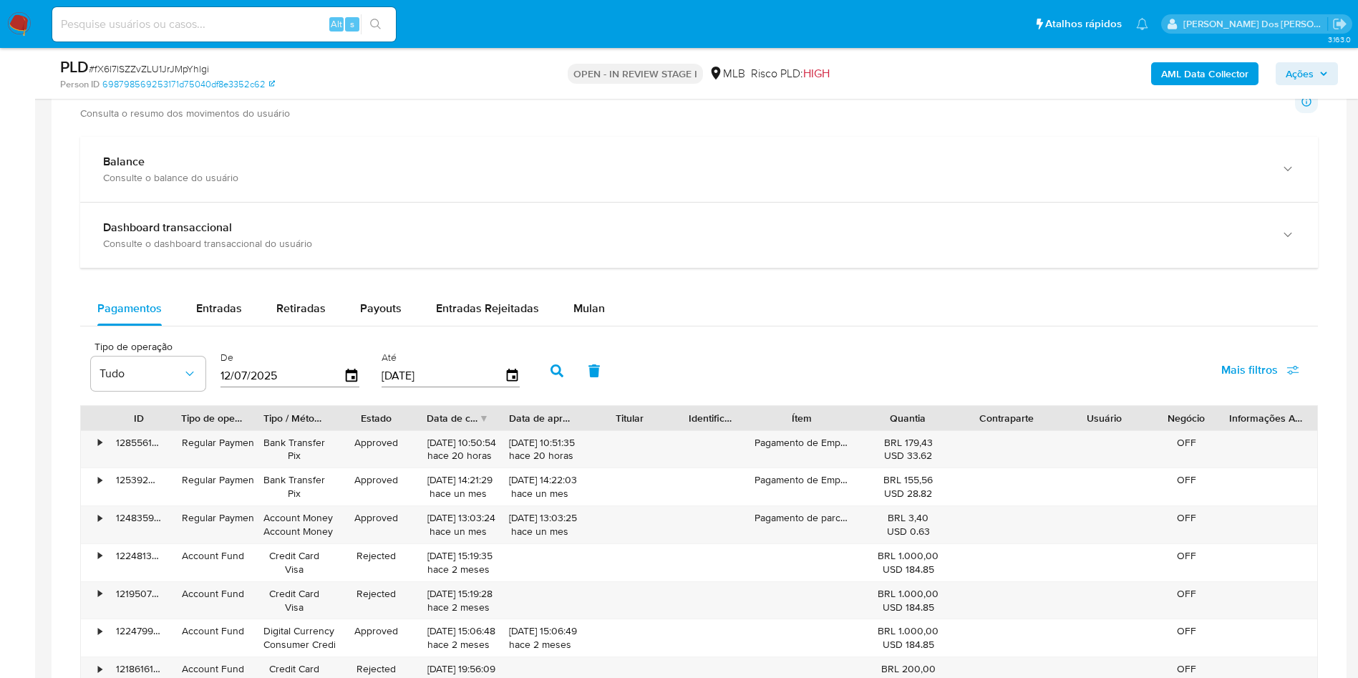
scroll to position [1037, 0]
click at [581, 308] on span "Mulan" at bounding box center [588, 307] width 31 height 16
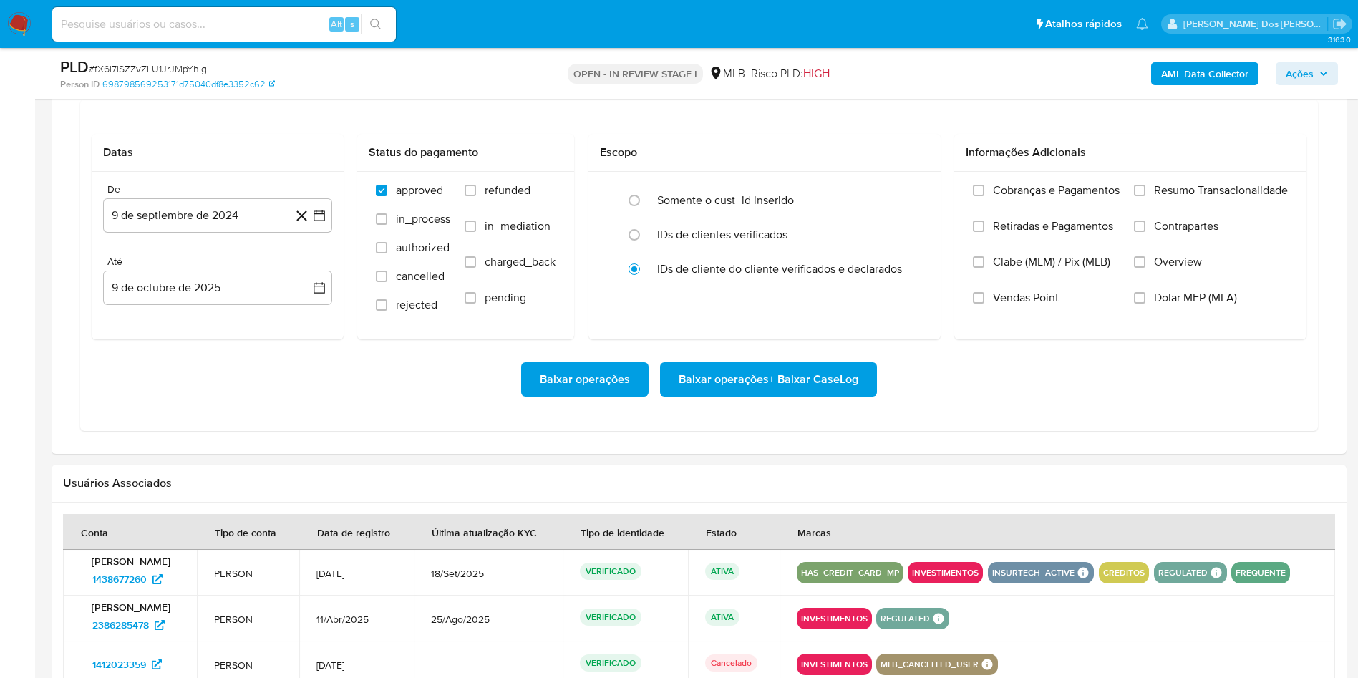
scroll to position [1271, 0]
click at [324, 219] on icon "button" at bounding box center [319, 214] width 11 height 11
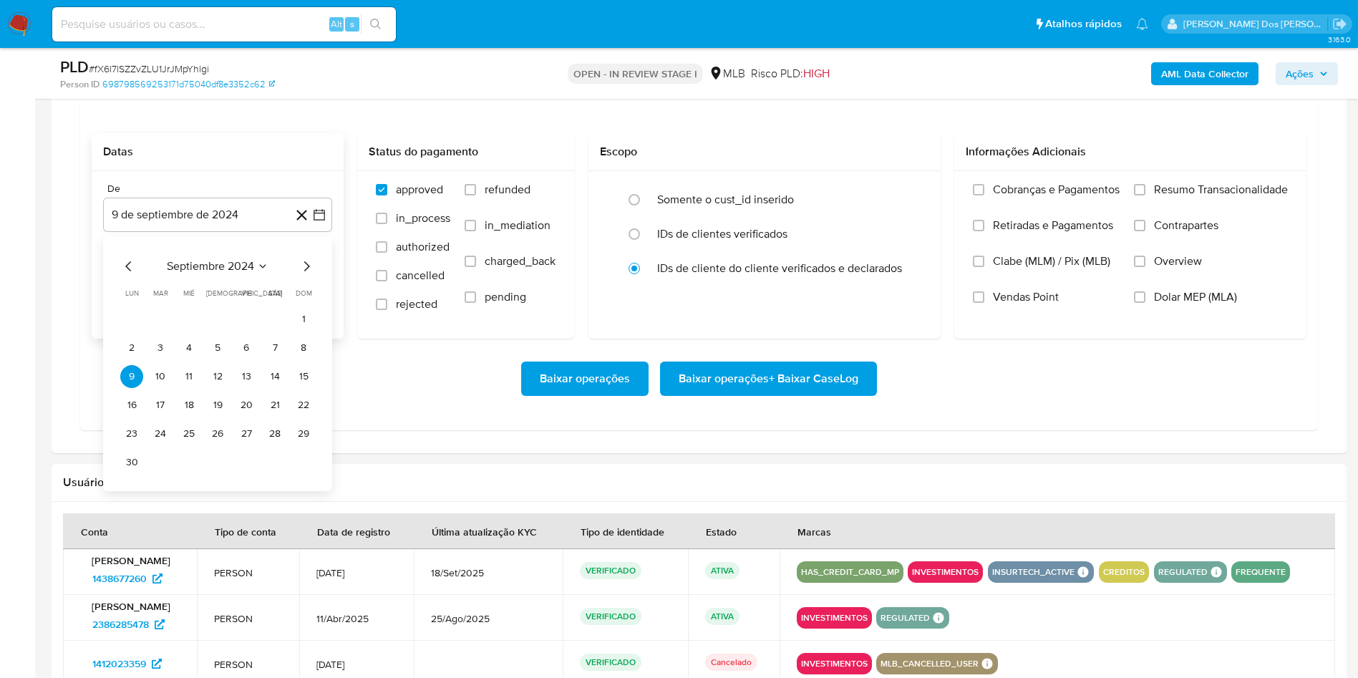
click at [306, 266] on icon "Mes siguiente" at bounding box center [307, 266] width 6 height 10
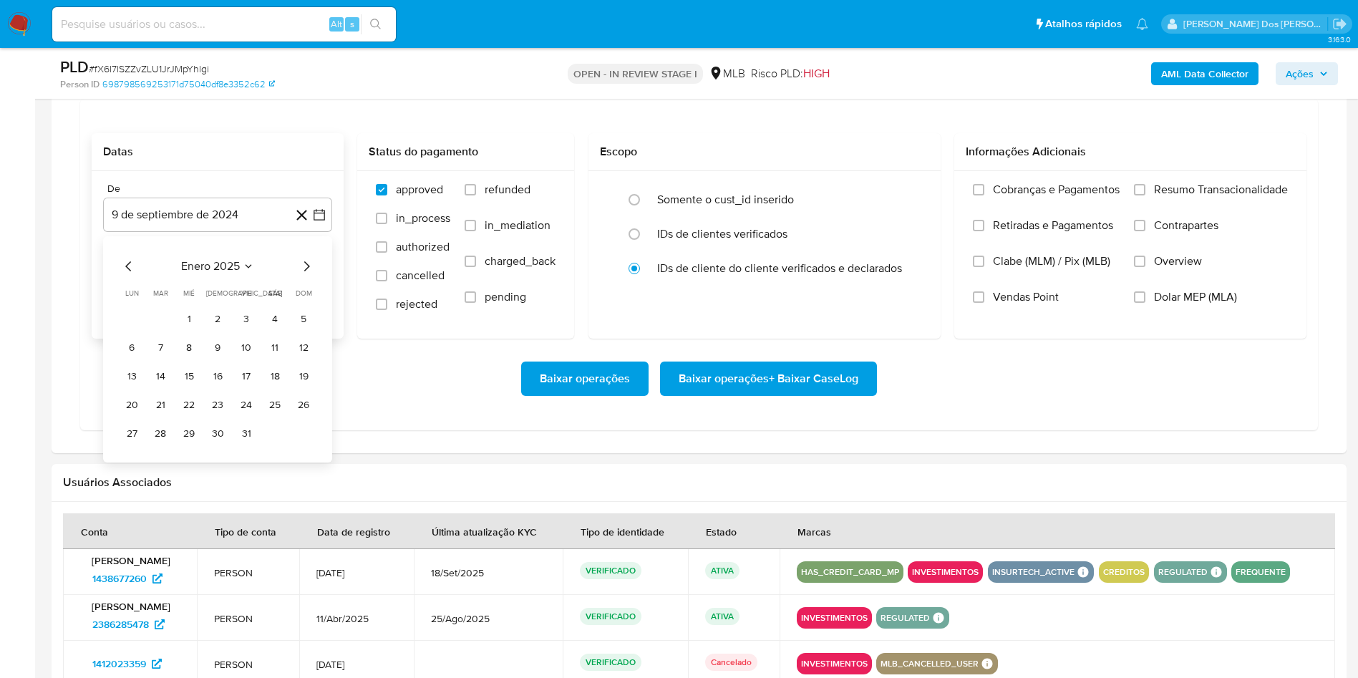
click at [306, 266] on icon "Mes siguiente" at bounding box center [307, 266] width 6 height 10
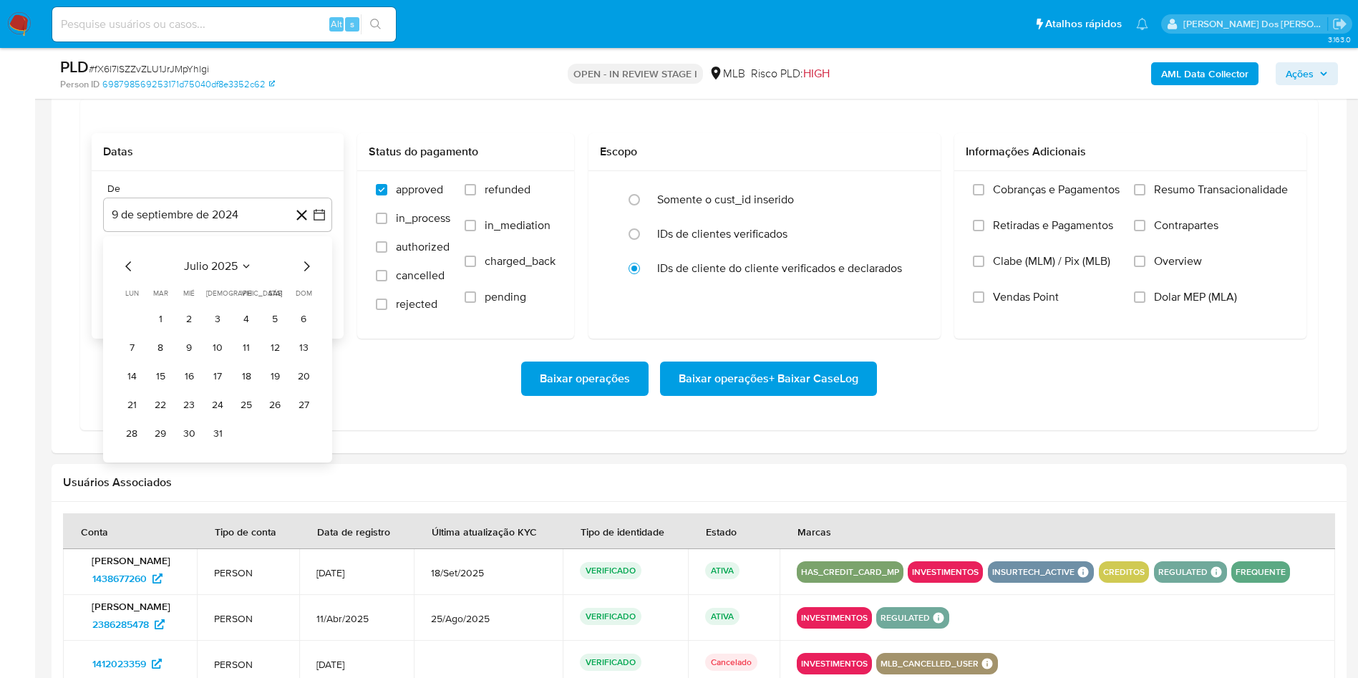
click at [306, 266] on icon "Mes siguiente" at bounding box center [307, 266] width 6 height 10
click at [235, 319] on button "1" at bounding box center [246, 319] width 23 height 23
click at [1222, 202] on label "Resumo Transacionalidade" at bounding box center [1211, 201] width 154 height 36
click at [1145, 195] on input "Resumo Transacionalidade" at bounding box center [1139, 189] width 11 height 11
click at [824, 382] on span "Baixar operações + Baixar CaseLog" at bounding box center [769, 378] width 180 height 31
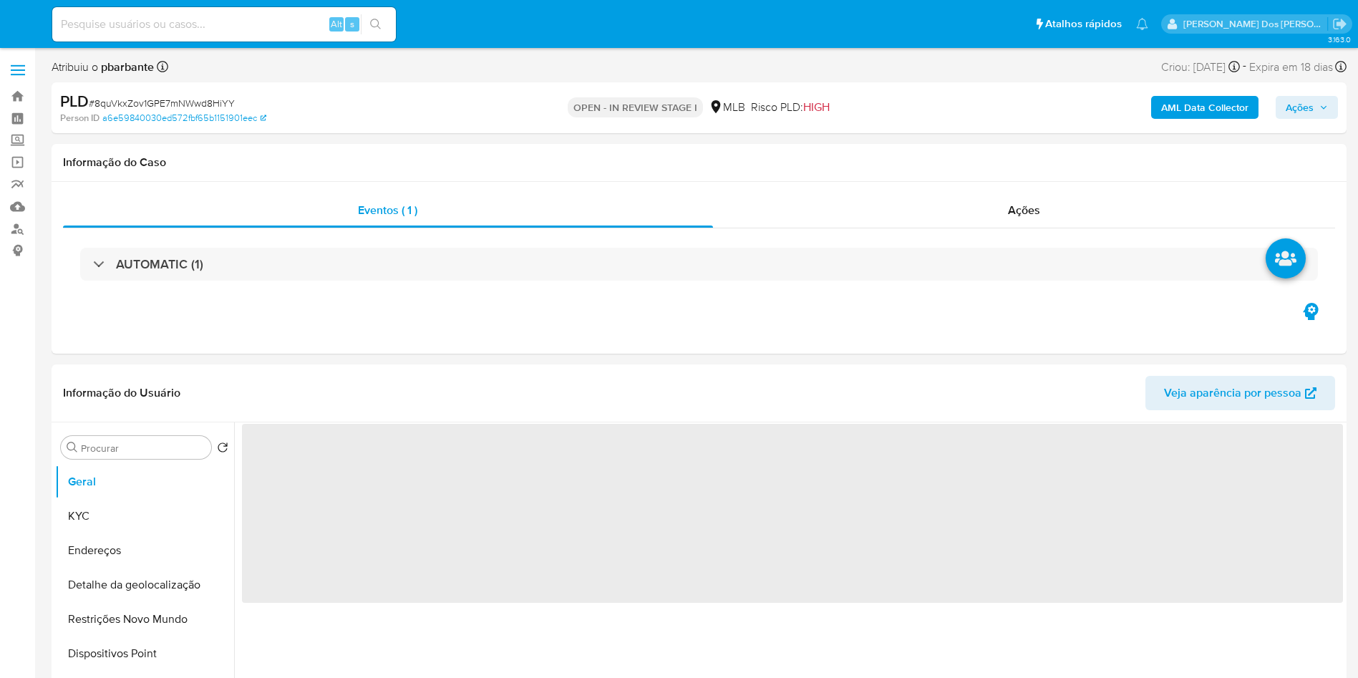
select select "10"
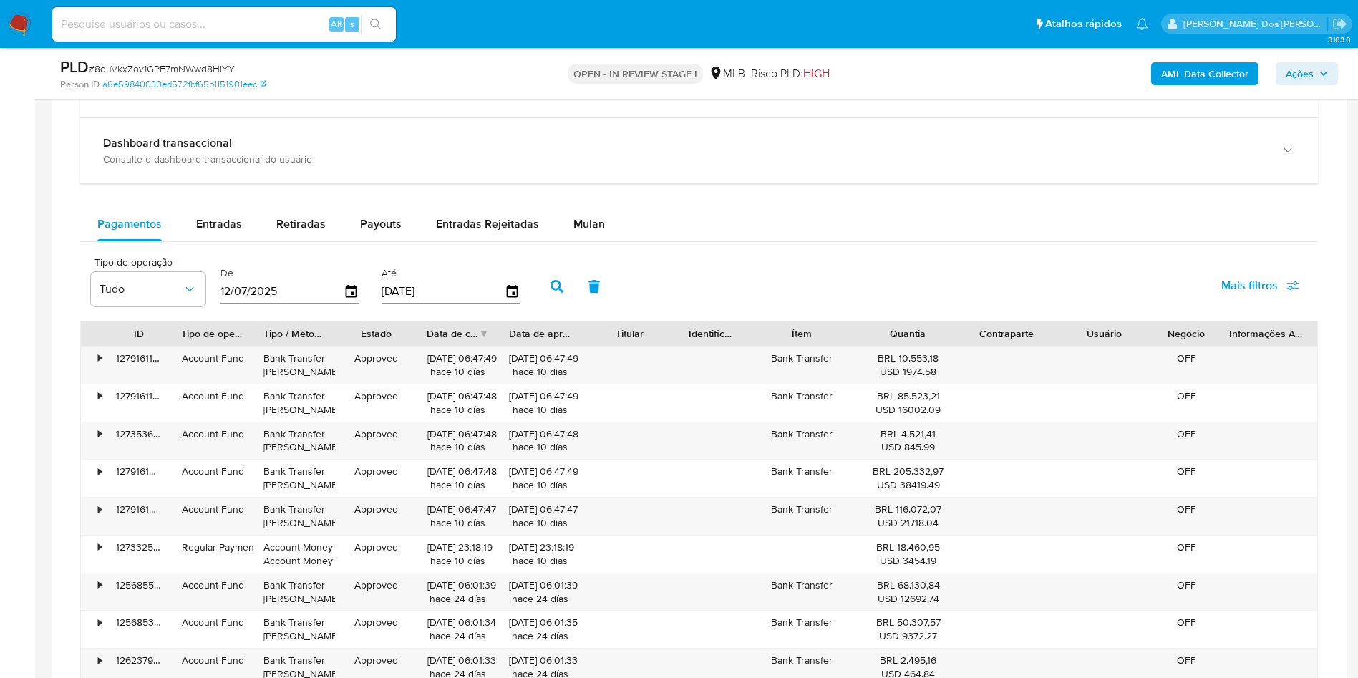
scroll to position [1112, 0]
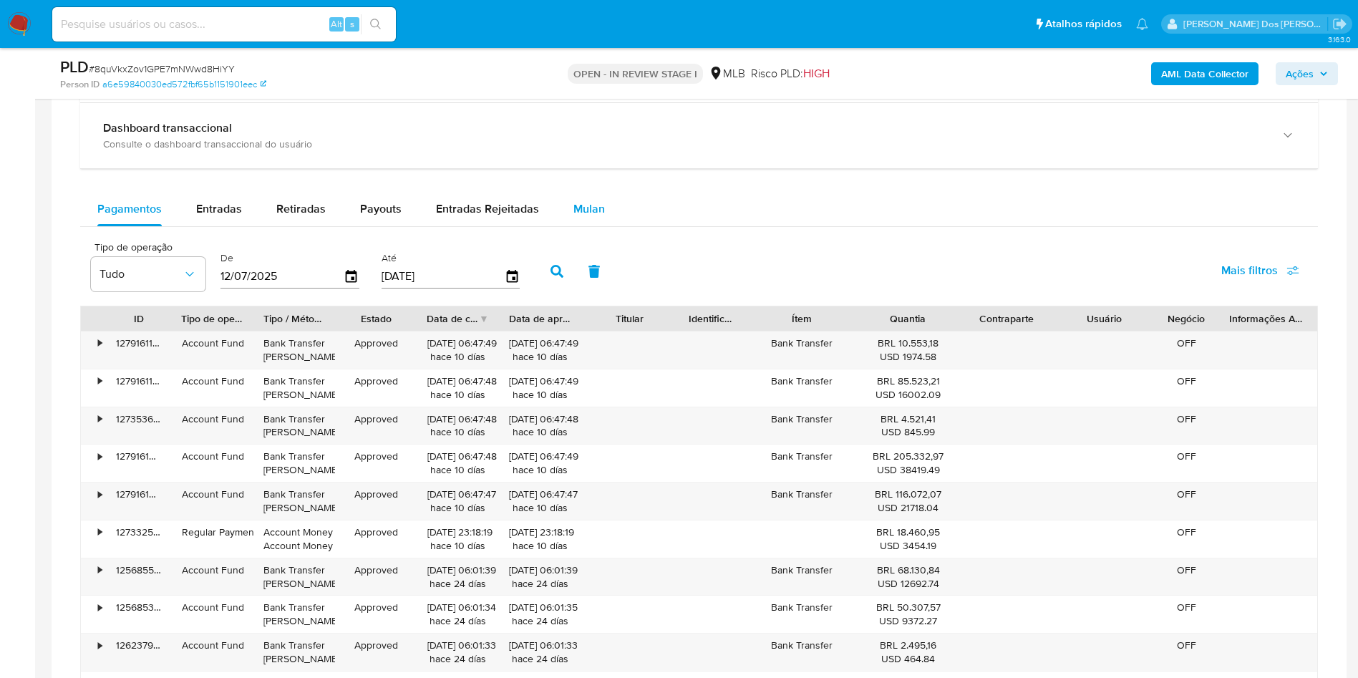
click at [596, 215] on div "Mulan" at bounding box center [588, 209] width 31 height 34
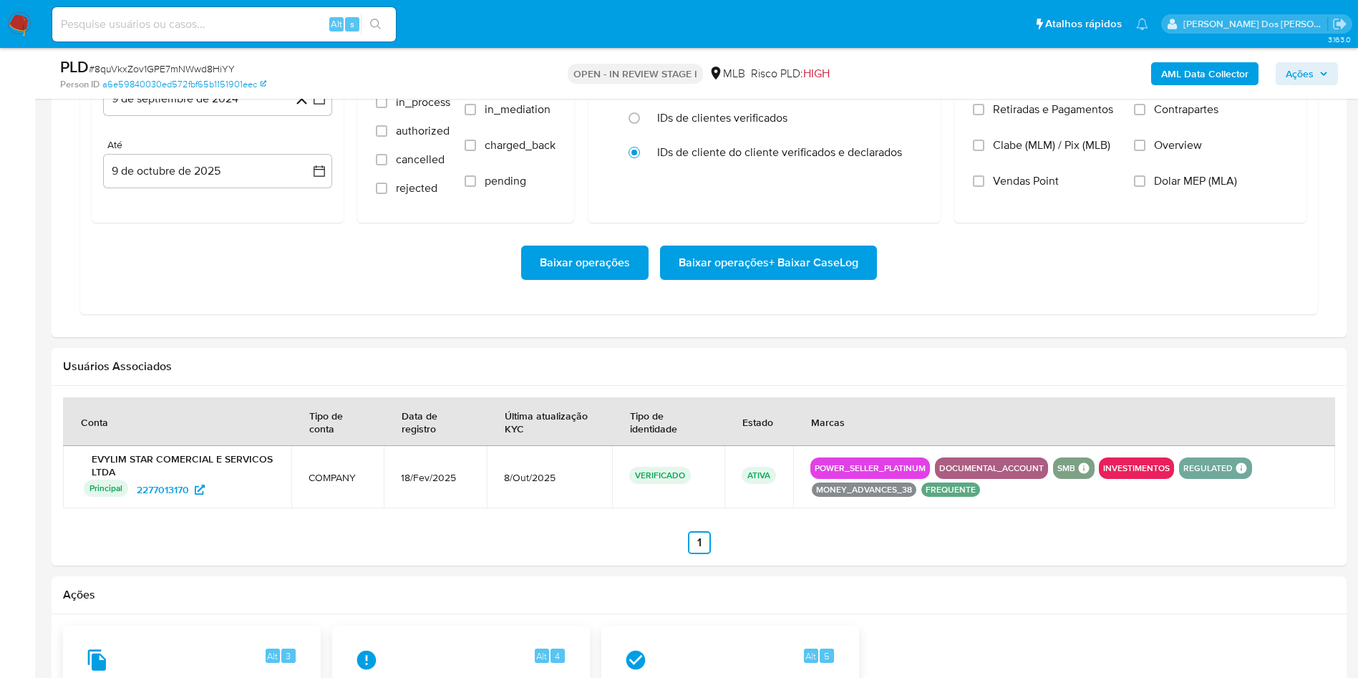
scroll to position [1310, 0]
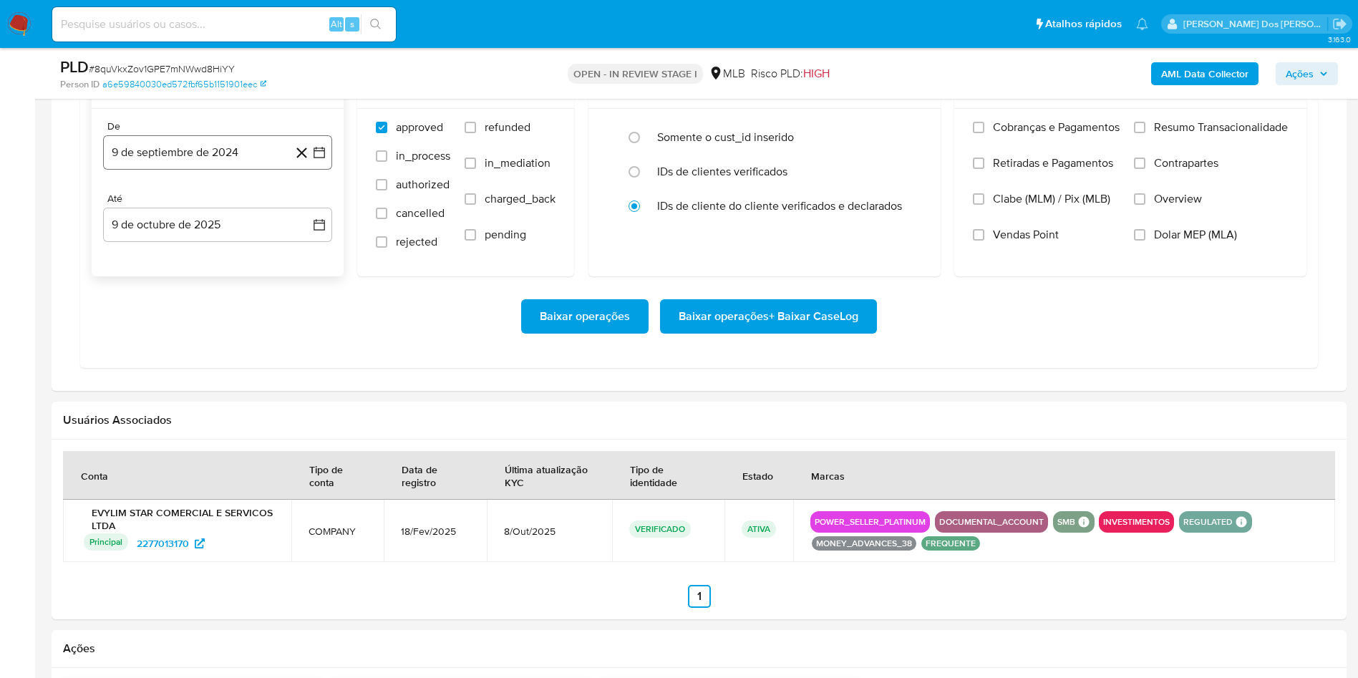
click at [327, 170] on button "9 de septiembre de 2024" at bounding box center [217, 152] width 229 height 34
click at [309, 213] on icon "Mes siguiente" at bounding box center [306, 203] width 17 height 17
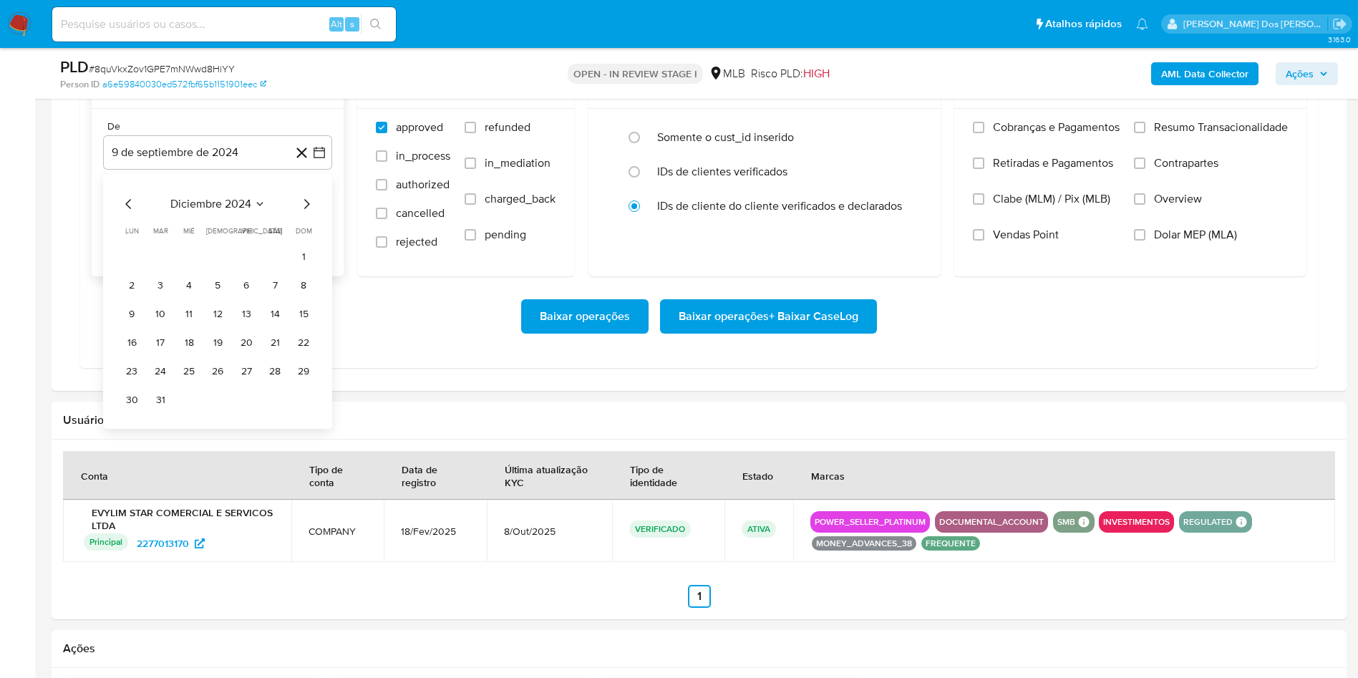
click at [309, 213] on icon "Mes siguiente" at bounding box center [306, 203] width 17 height 17
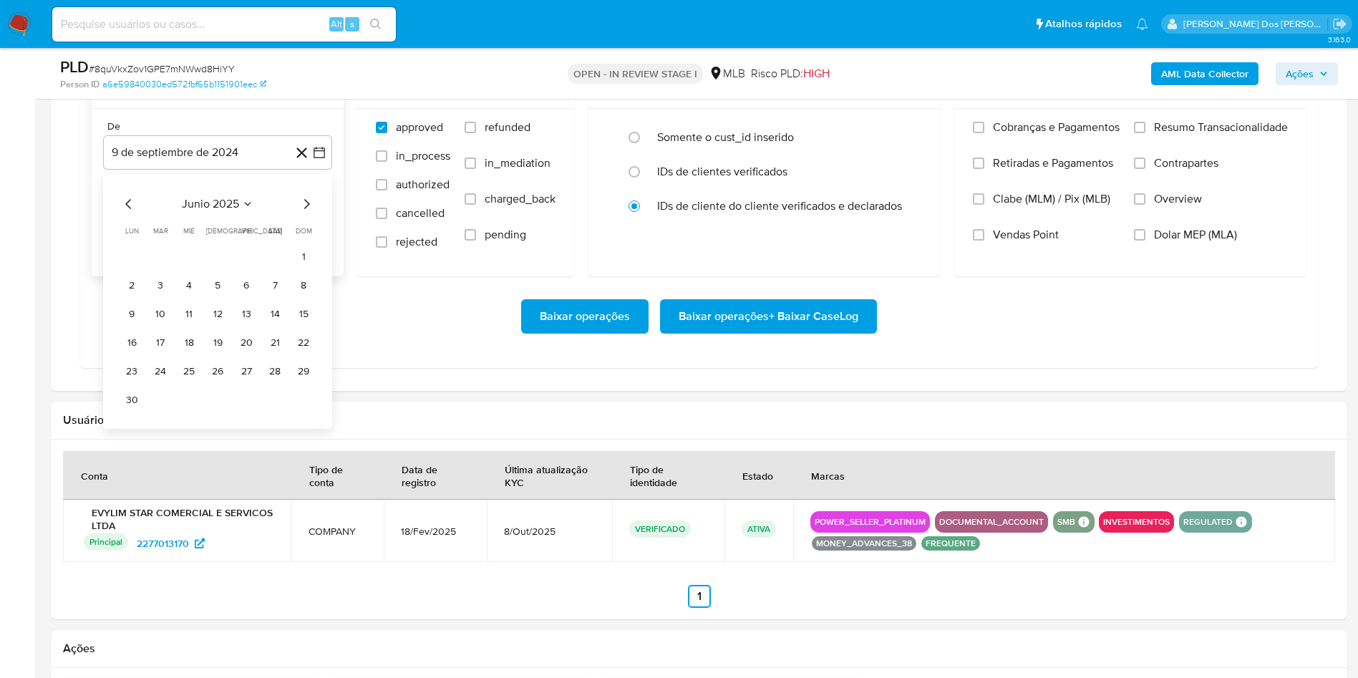
click at [309, 213] on icon "Mes siguiente" at bounding box center [306, 203] width 17 height 17
click at [311, 213] on icon "Mes siguiente" at bounding box center [306, 203] width 17 height 17
click at [243, 268] on button "1" at bounding box center [246, 257] width 23 height 23
click at [1163, 135] on span "Resumo Transacionalidade" at bounding box center [1221, 127] width 134 height 14
click at [1145, 133] on input "Resumo Transacionalidade" at bounding box center [1139, 127] width 11 height 11
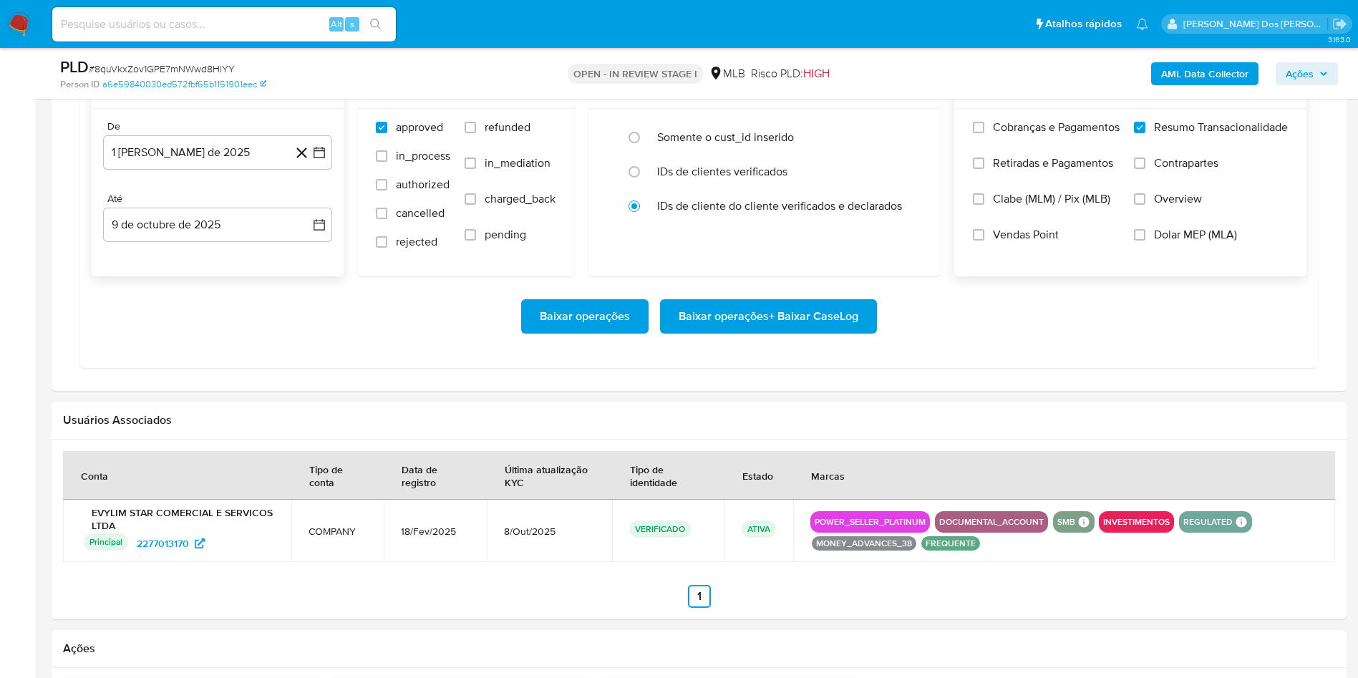
click at [839, 332] on span "Baixar operações + Baixar CaseLog" at bounding box center [769, 316] width 180 height 31
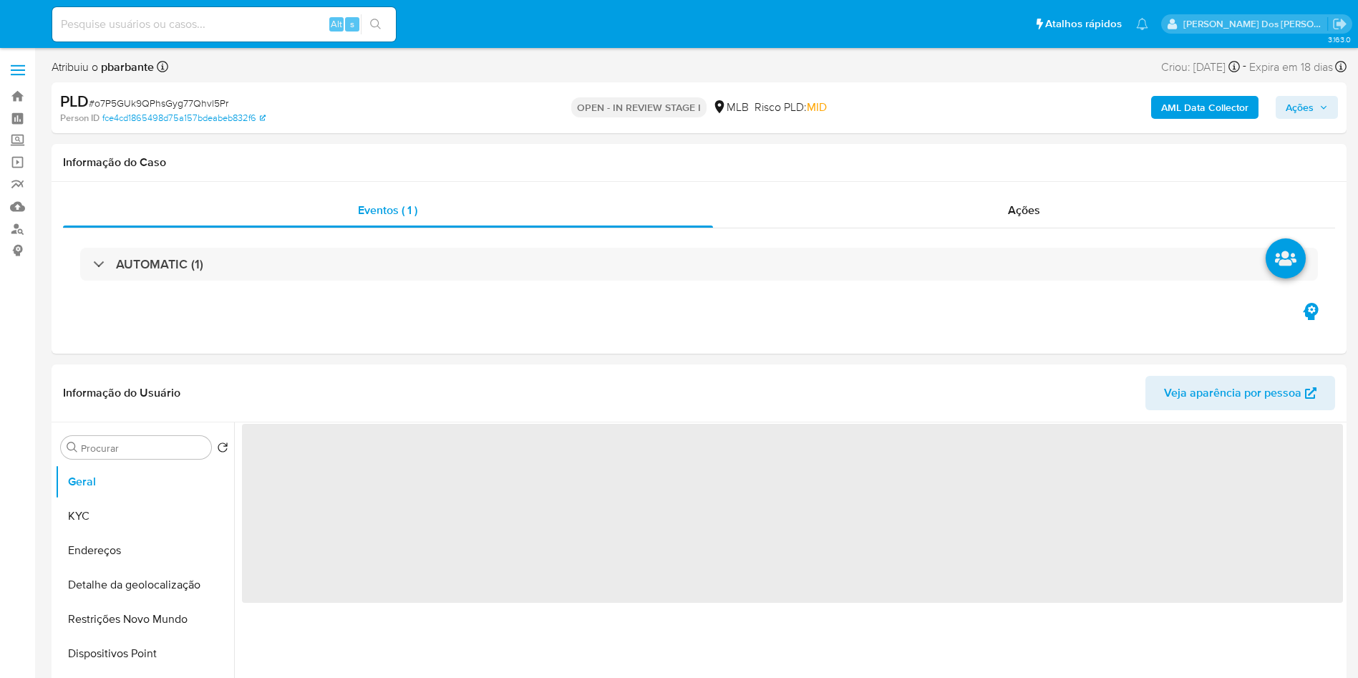
select select "10"
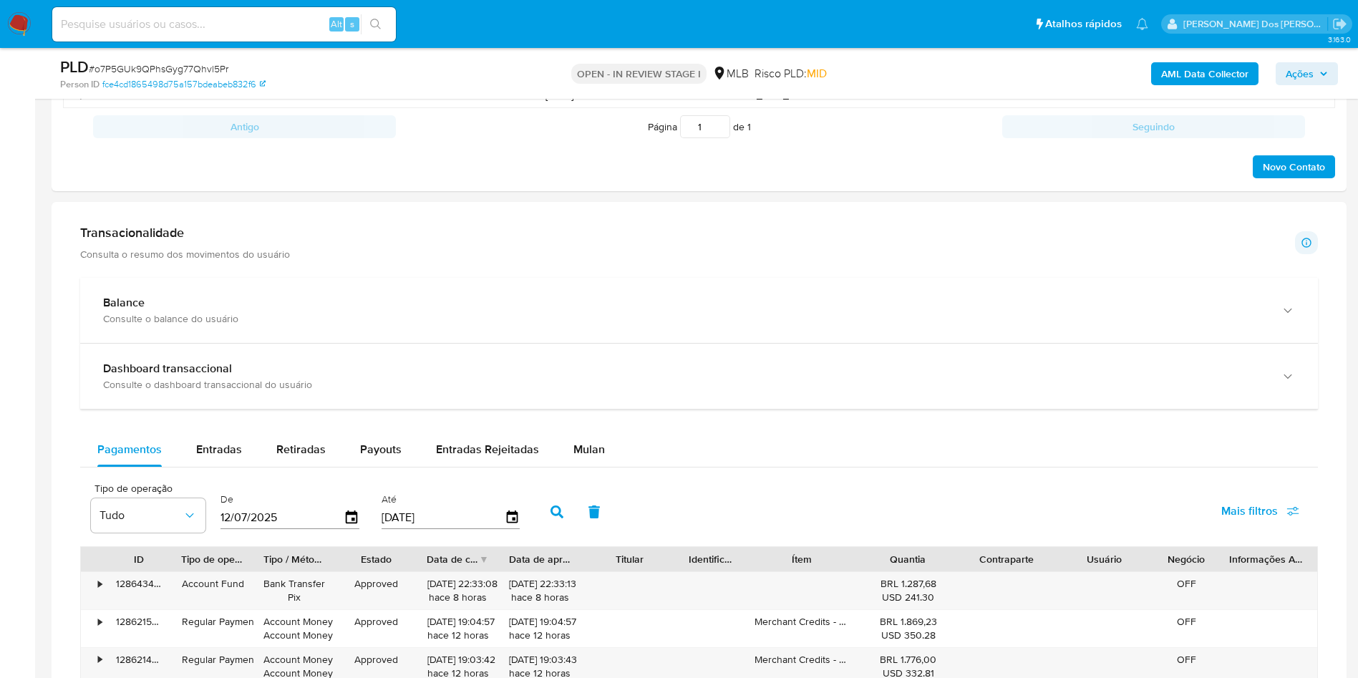
scroll to position [800, 0]
click at [588, 456] on span "Mulan" at bounding box center [588, 448] width 31 height 16
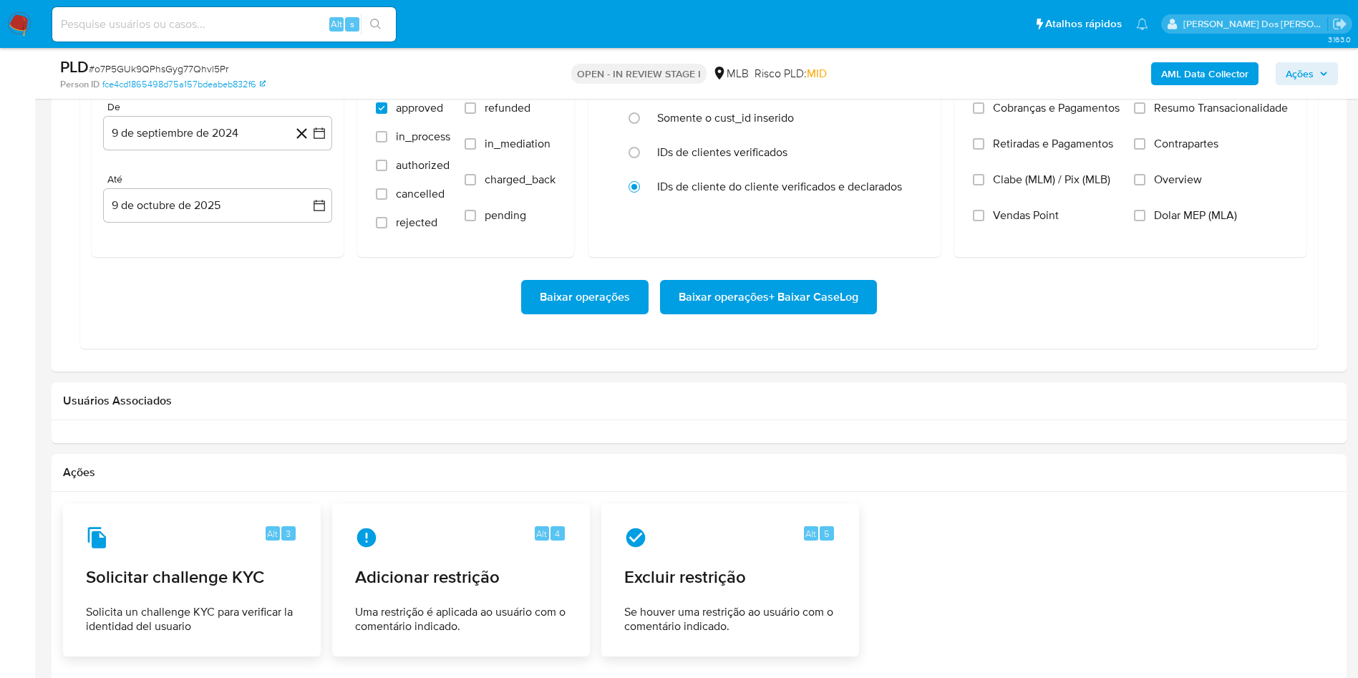
scroll to position [1258, 0]
click at [327, 149] on button "9 de septiembre de 2024" at bounding box center [217, 132] width 229 height 34
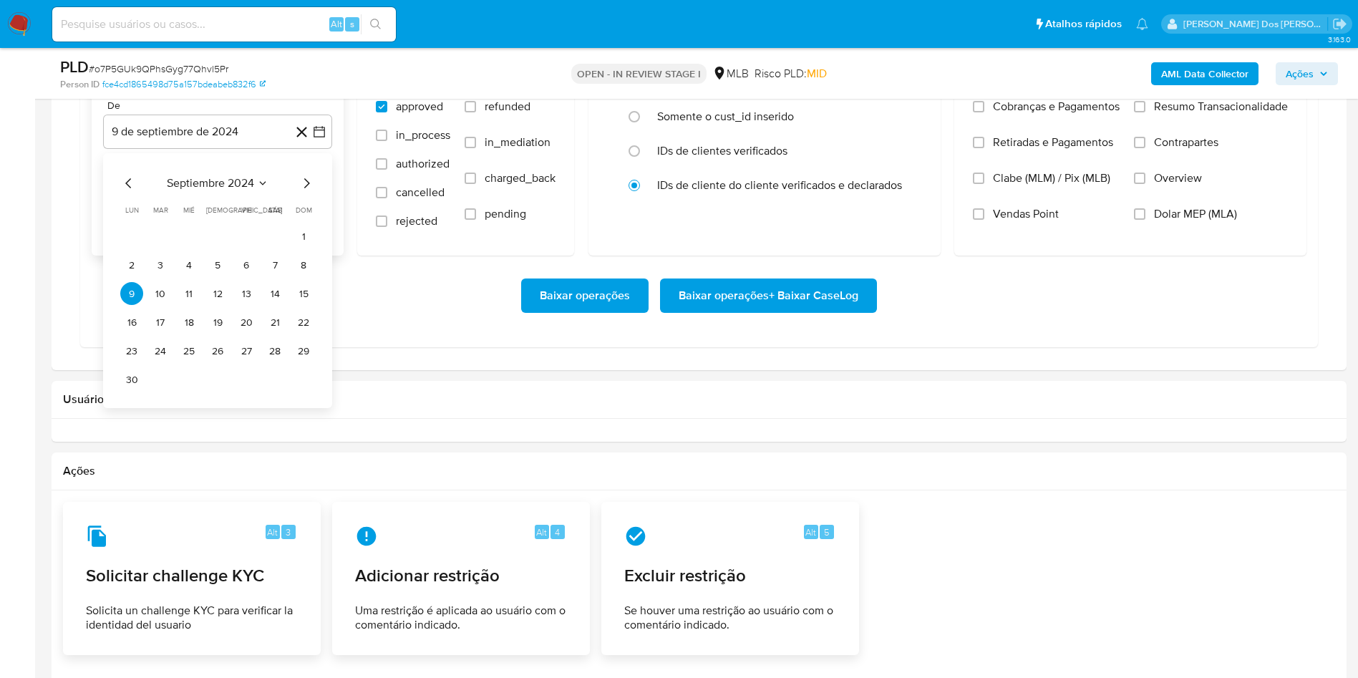
click at [305, 192] on icon "Mes siguiente" at bounding box center [306, 183] width 17 height 17
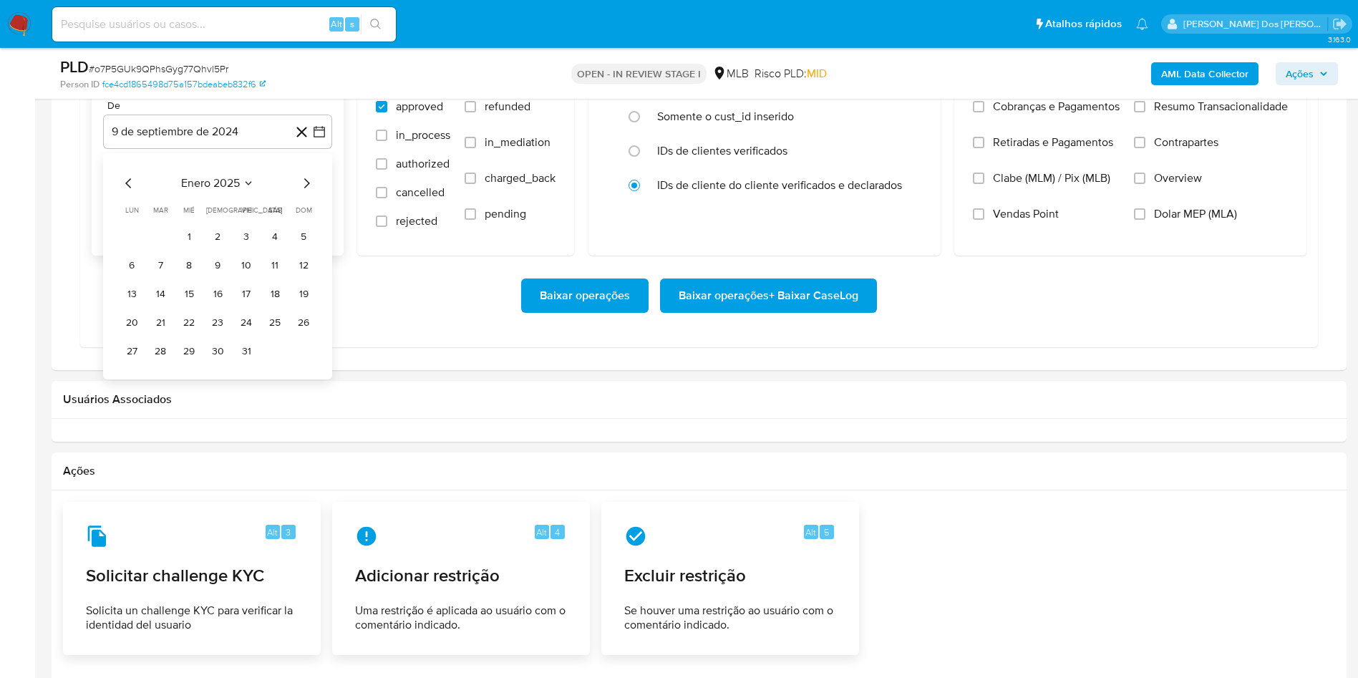
click at [305, 192] on icon "Mes siguiente" at bounding box center [306, 183] width 17 height 17
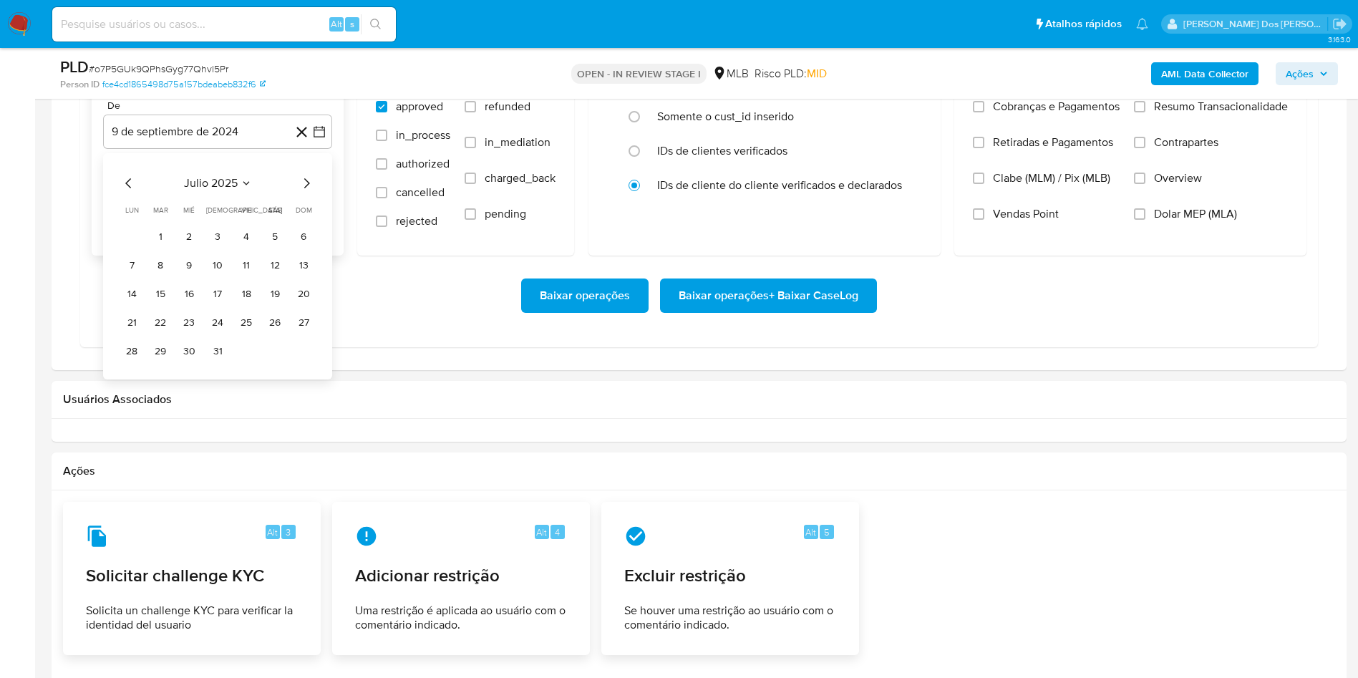
click at [305, 192] on icon "Mes siguiente" at bounding box center [306, 183] width 17 height 17
click at [249, 248] on button "1" at bounding box center [246, 236] width 23 height 23
click at [1203, 114] on span "Resumo Transacionalidade" at bounding box center [1221, 107] width 134 height 14
click at [1145, 112] on input "Resumo Transacionalidade" at bounding box center [1139, 106] width 11 height 11
click at [826, 311] on span "Baixar operações + Baixar CaseLog" at bounding box center [769, 295] width 180 height 31
